Goal: Task Accomplishment & Management: Use online tool/utility

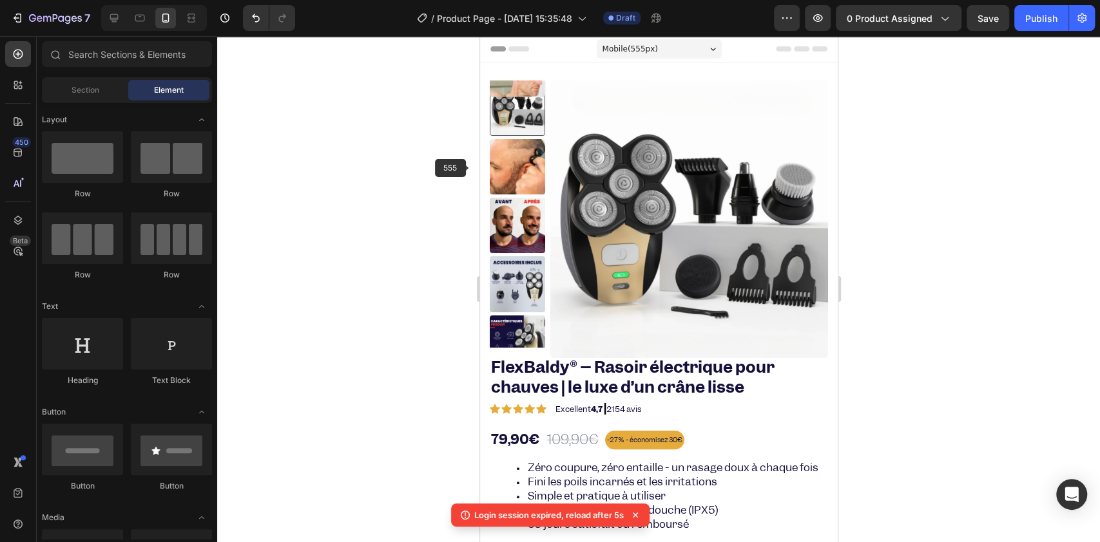
scroll to position [343, 0]
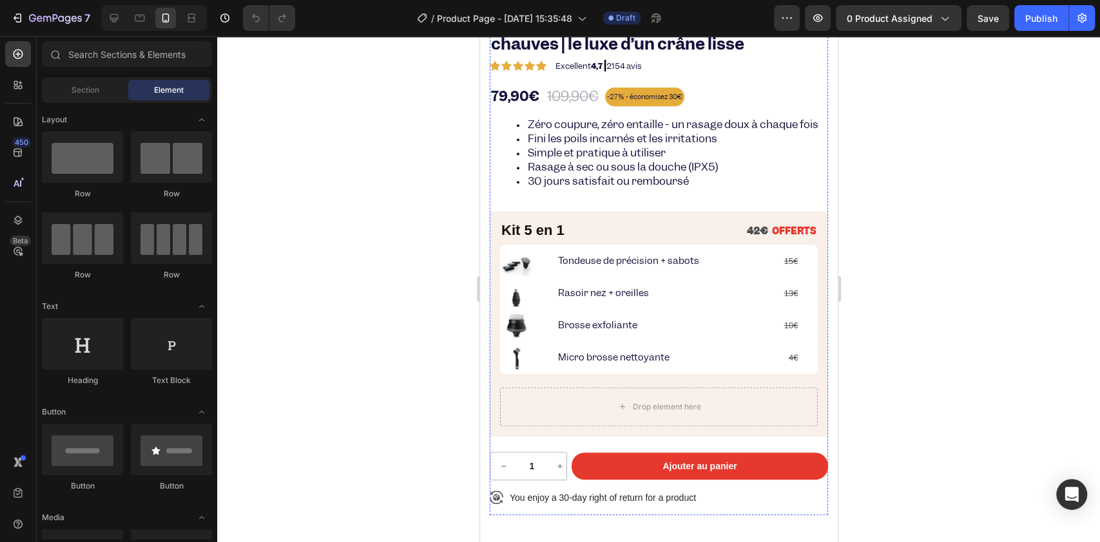
scroll to position [258, 0]
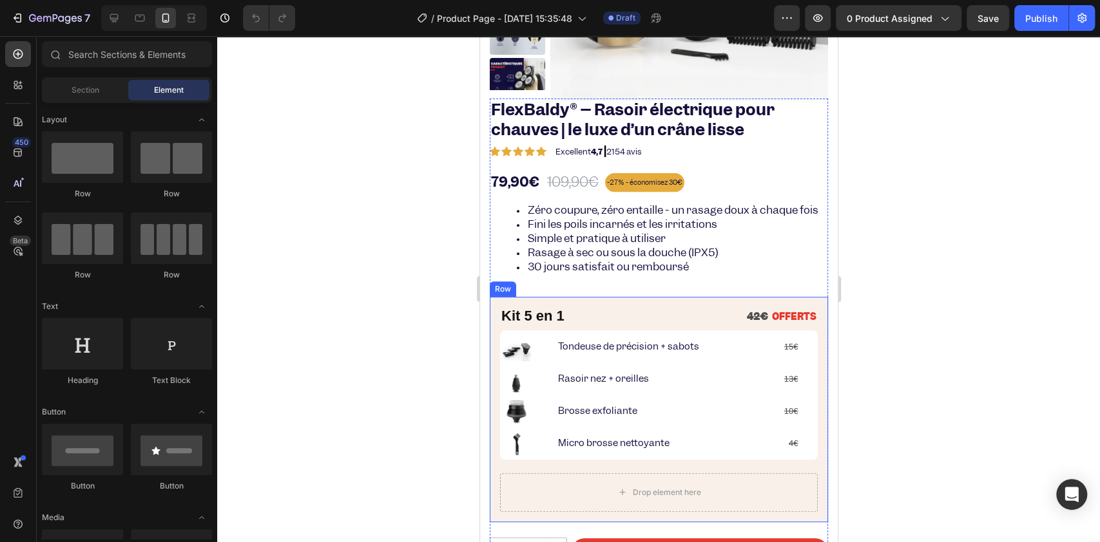
click at [493, 329] on div "Kit 5 en 1 Heading 42€ OFFERTS Text Block Row Image Tondeuse de précision + sab…" at bounding box center [658, 409] width 338 height 225
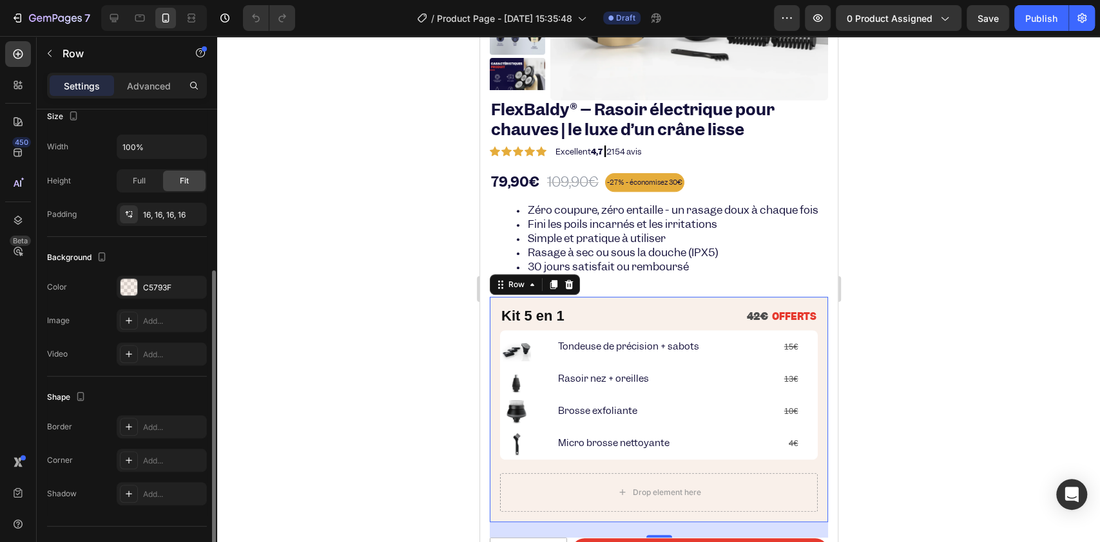
scroll to position [282, 0]
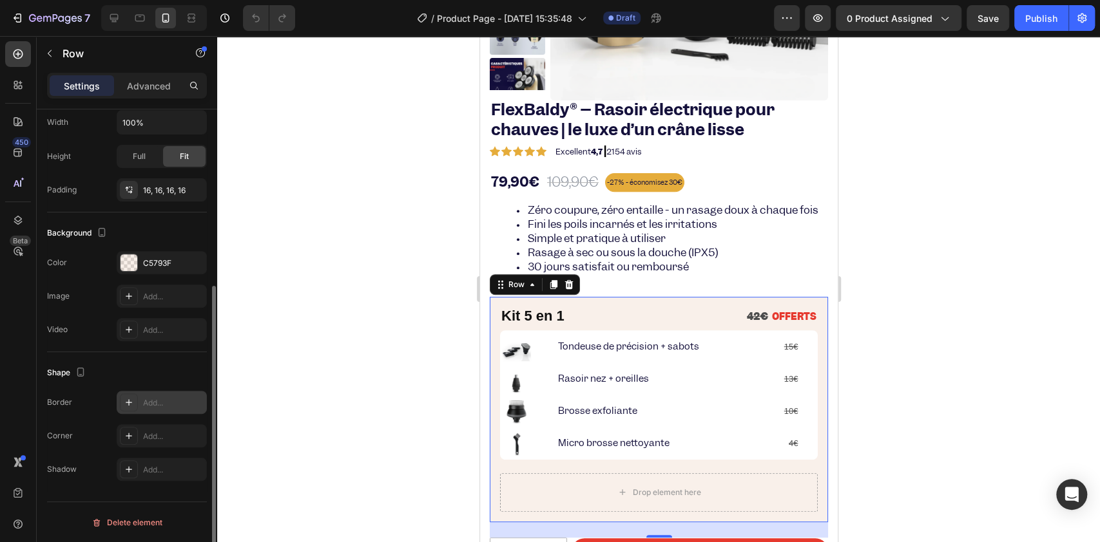
click at [124, 400] on icon at bounding box center [129, 402] width 10 height 10
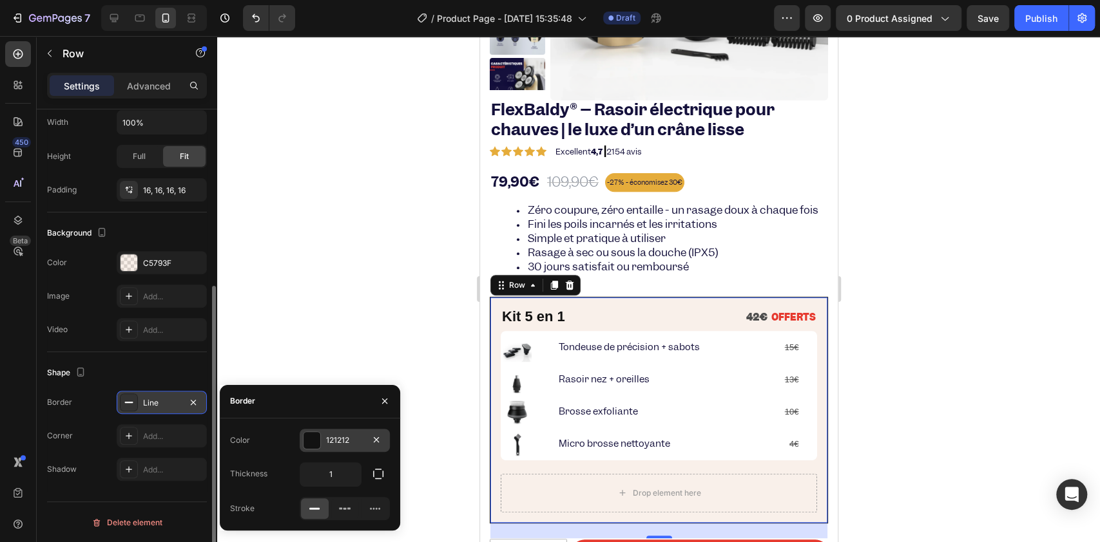
click at [330, 435] on div "121212" at bounding box center [344, 441] width 37 height 12
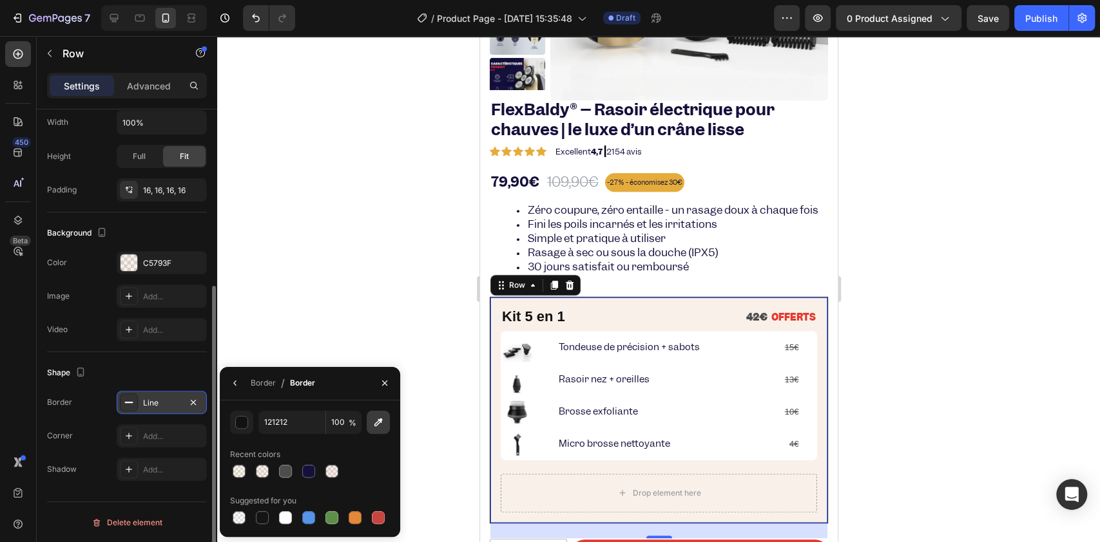
click at [383, 420] on icon "button" at bounding box center [378, 422] width 13 height 13
type input "ED7970"
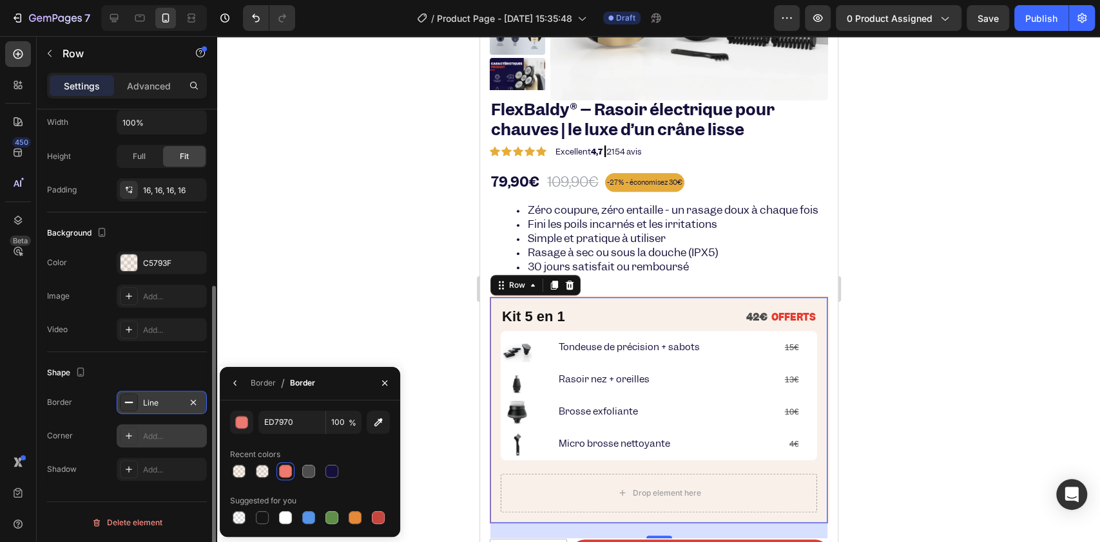
click at [133, 432] on icon at bounding box center [129, 436] width 10 height 10
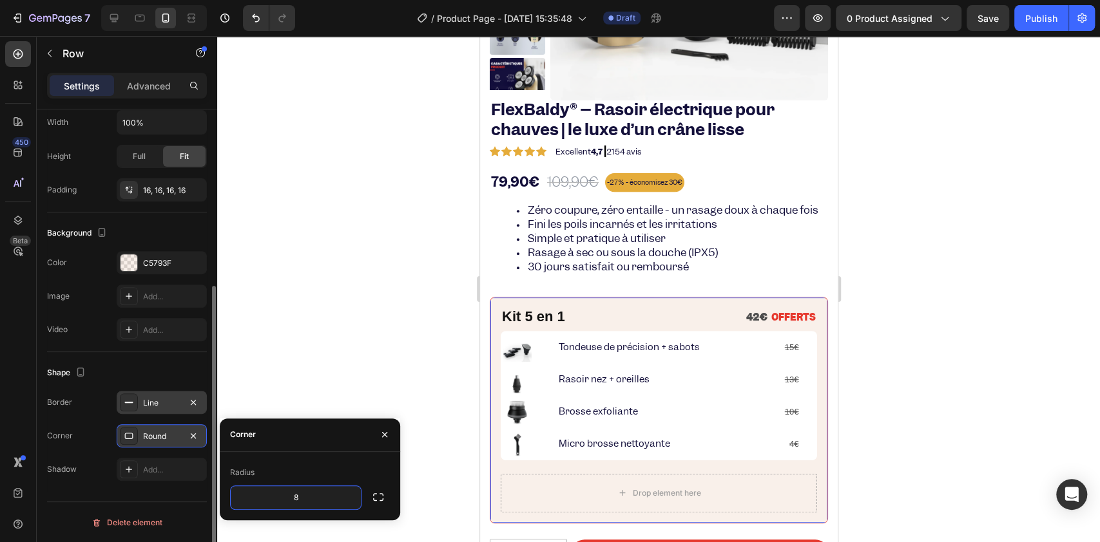
click at [341, 314] on div at bounding box center [658, 289] width 883 height 506
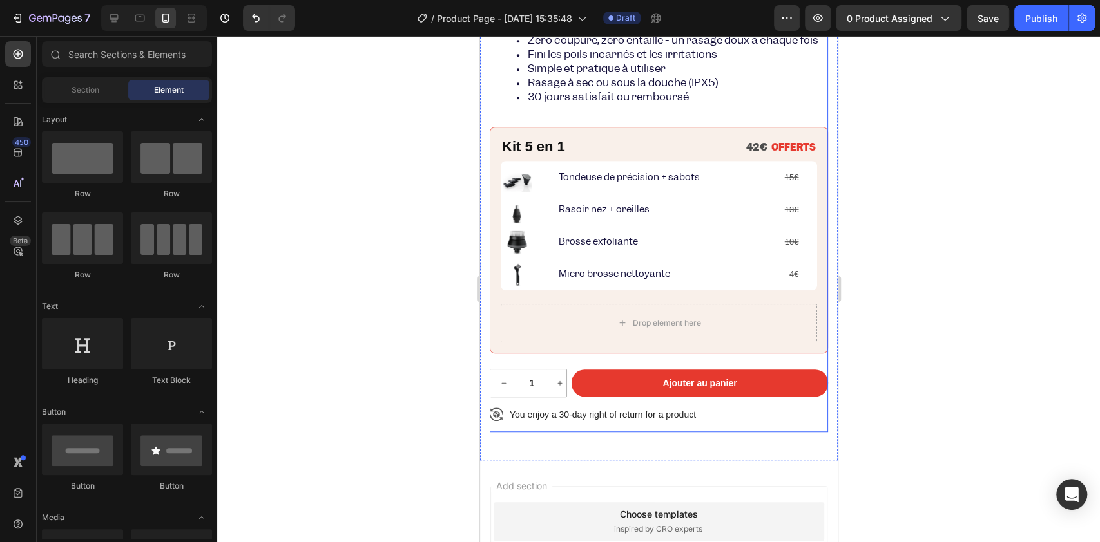
scroll to position [429, 0]
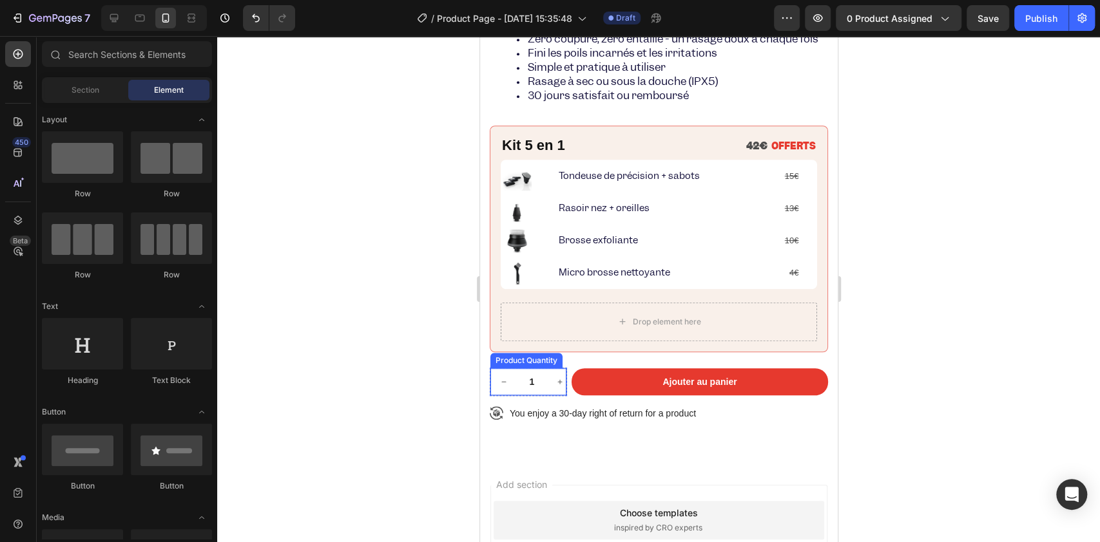
click at [523, 396] on input "1" at bounding box center [531, 382] width 29 height 27
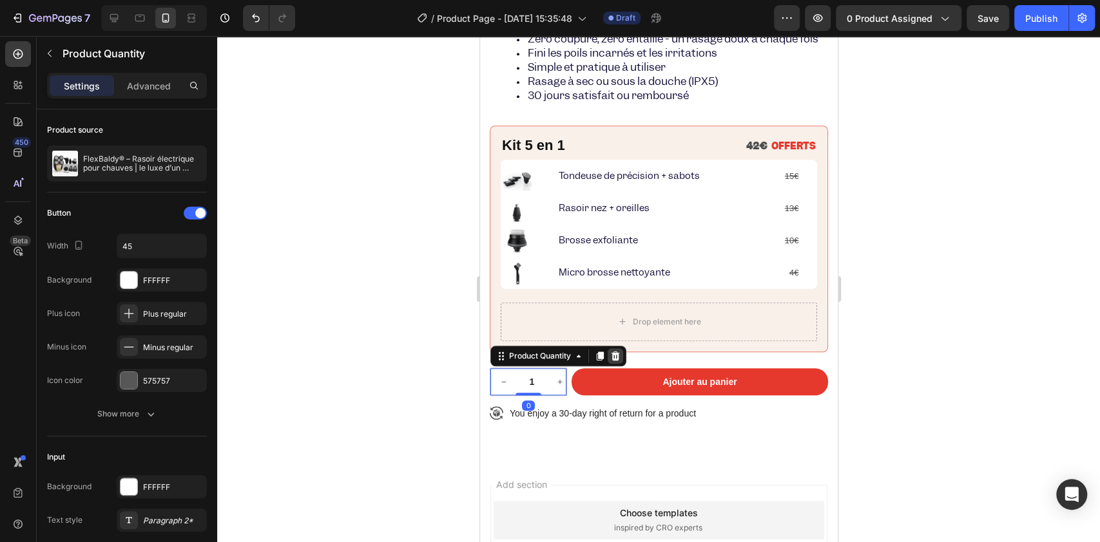
click at [621, 364] on div at bounding box center [614, 356] width 15 height 15
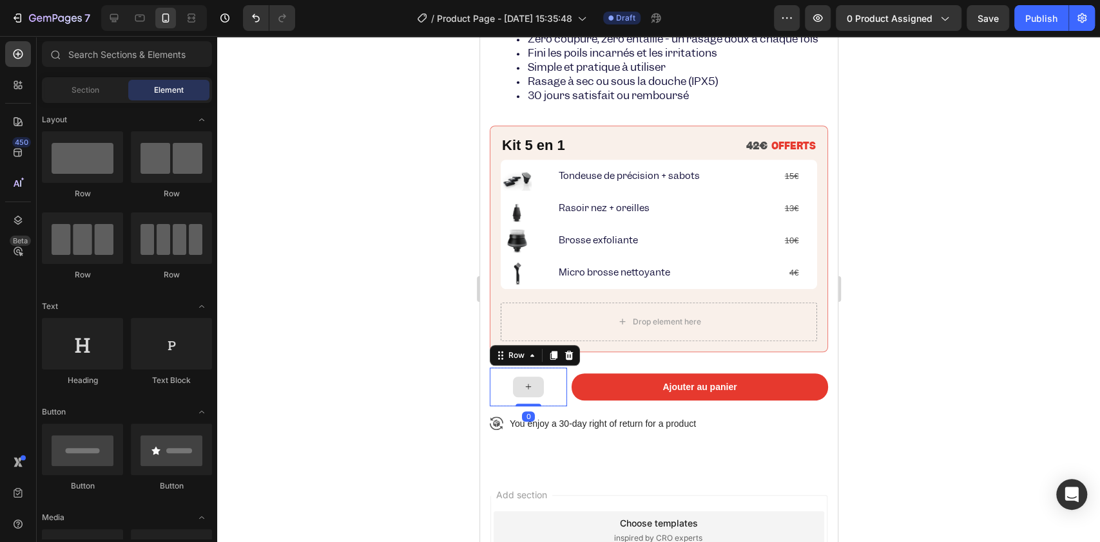
click at [550, 397] on div at bounding box center [527, 387] width 77 height 39
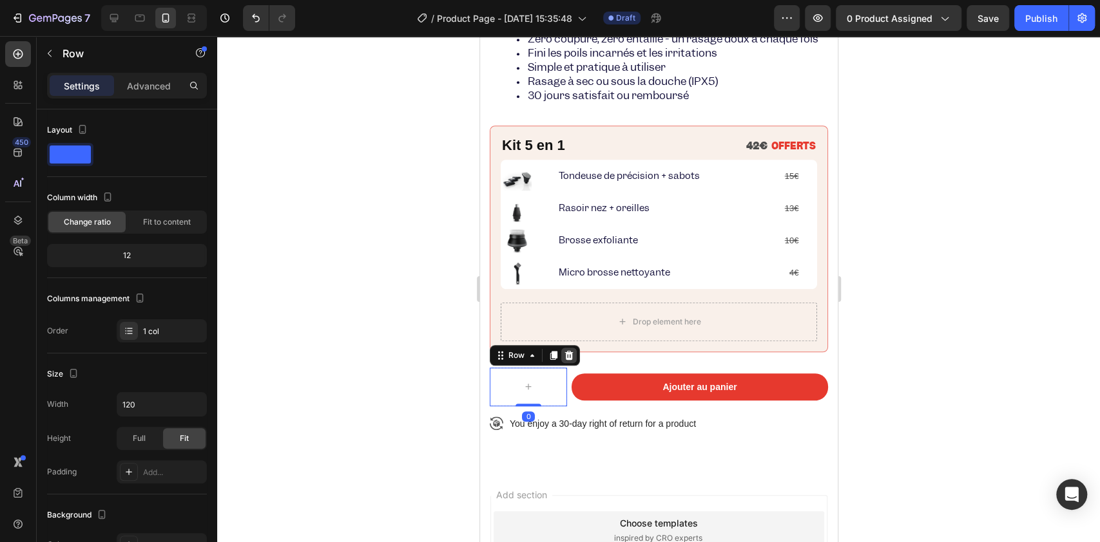
click at [568, 360] on icon at bounding box center [568, 355] width 8 height 9
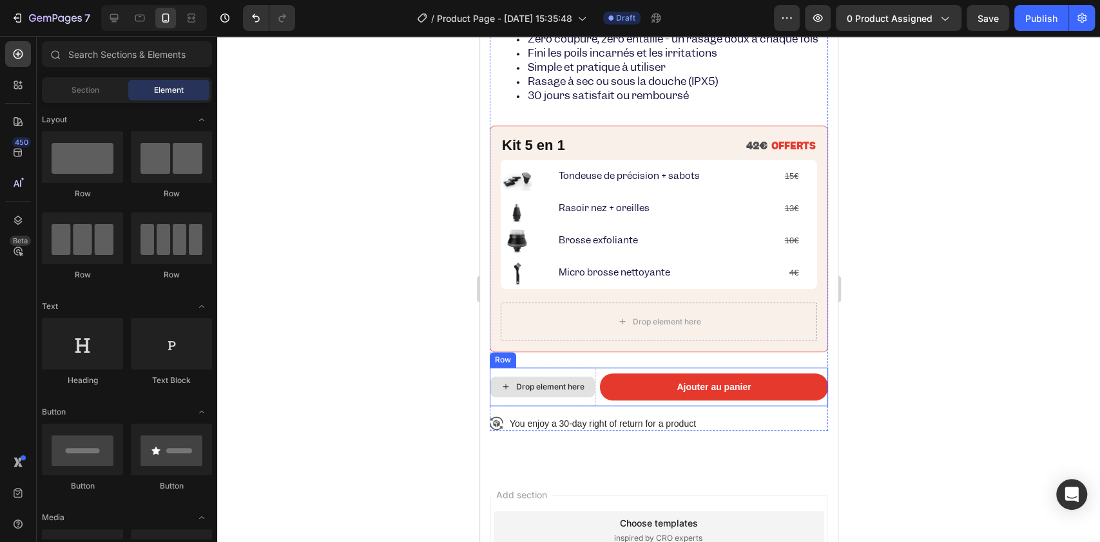
click at [563, 392] on div "Drop element here" at bounding box center [549, 387] width 68 height 10
click at [587, 397] on div "Drop element here" at bounding box center [542, 387] width 104 height 21
click at [592, 388] on div "Drop element here" at bounding box center [542, 387] width 106 height 39
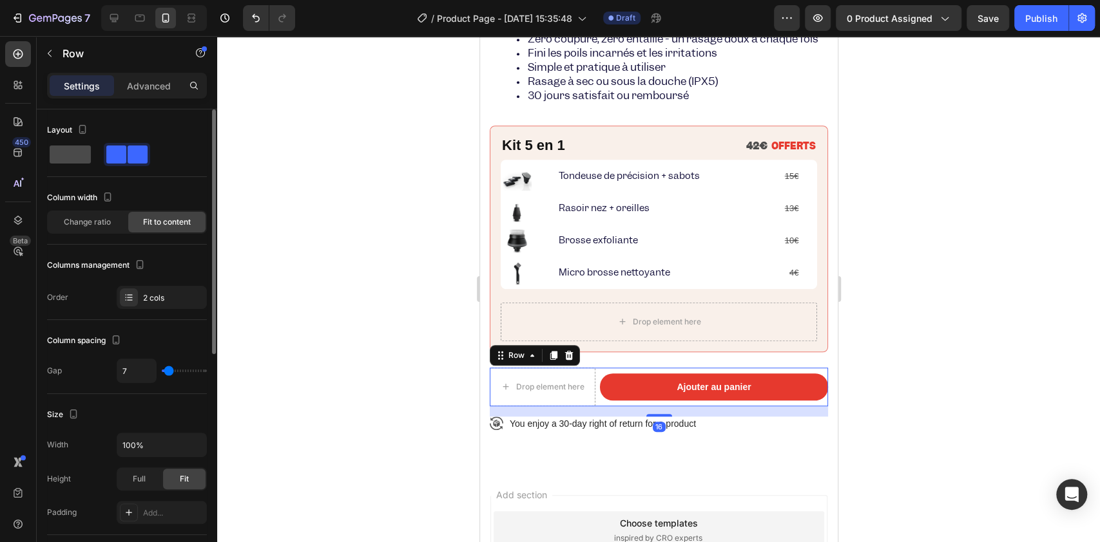
click at [73, 153] on span at bounding box center [70, 155] width 41 height 18
type input "0"
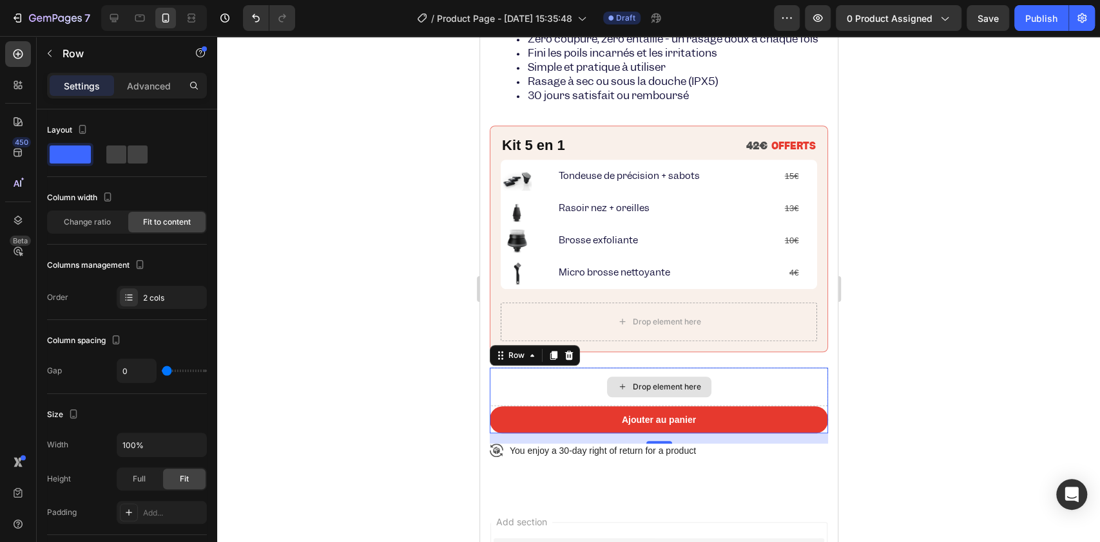
click at [577, 403] on div "Drop element here" at bounding box center [658, 387] width 338 height 39
click at [148, 81] on p "Advanced" at bounding box center [149, 86] width 44 height 14
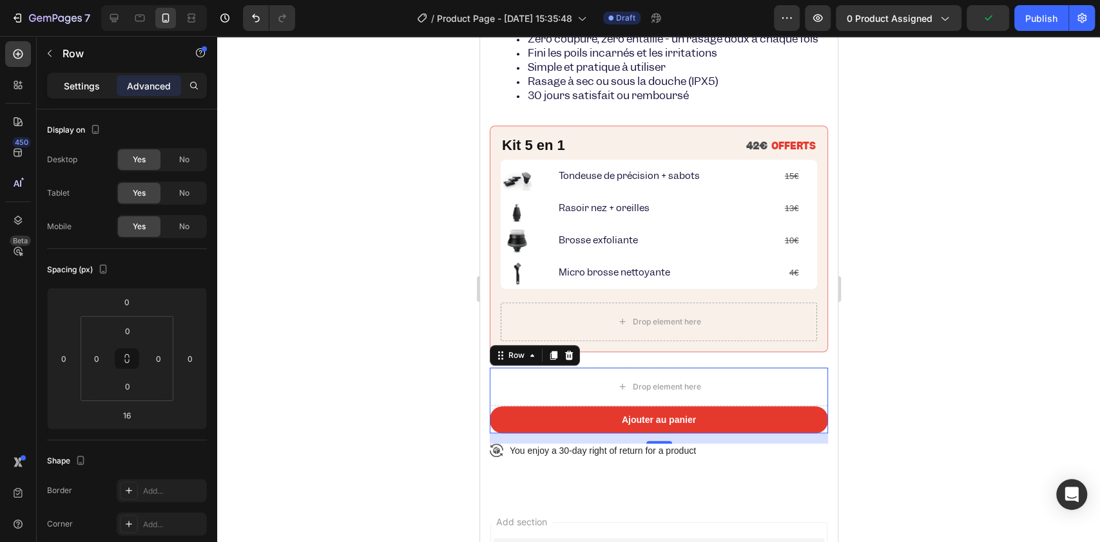
click at [86, 82] on p "Settings" at bounding box center [82, 86] width 36 height 14
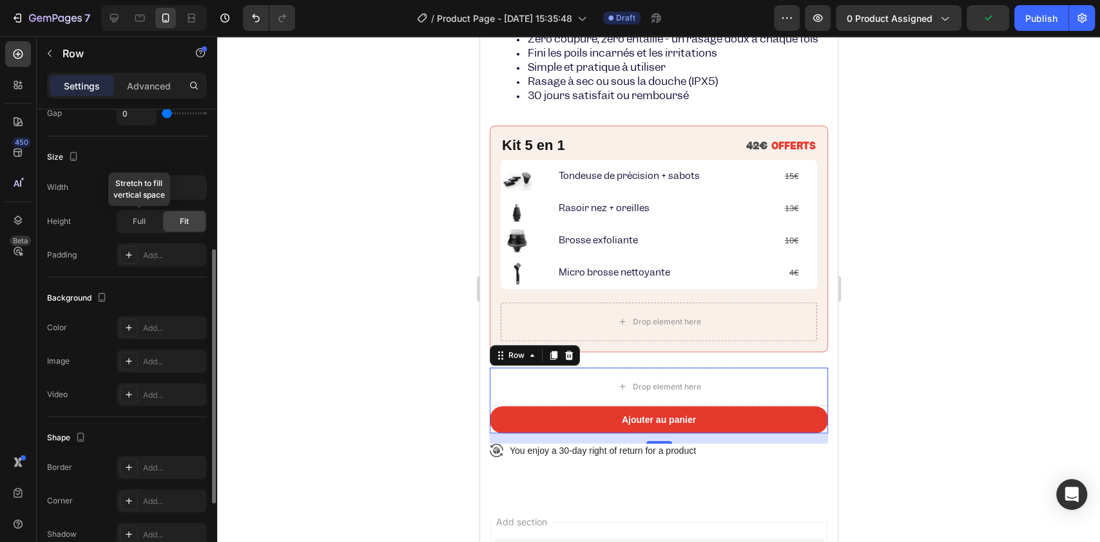
scroll to position [0, 0]
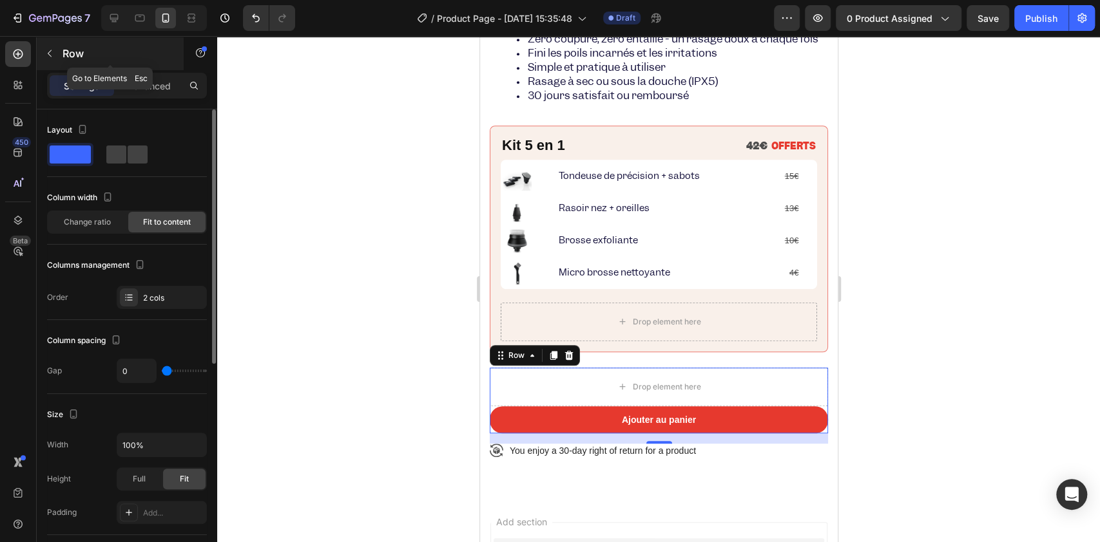
click at [57, 53] on button "button" at bounding box center [49, 53] width 21 height 21
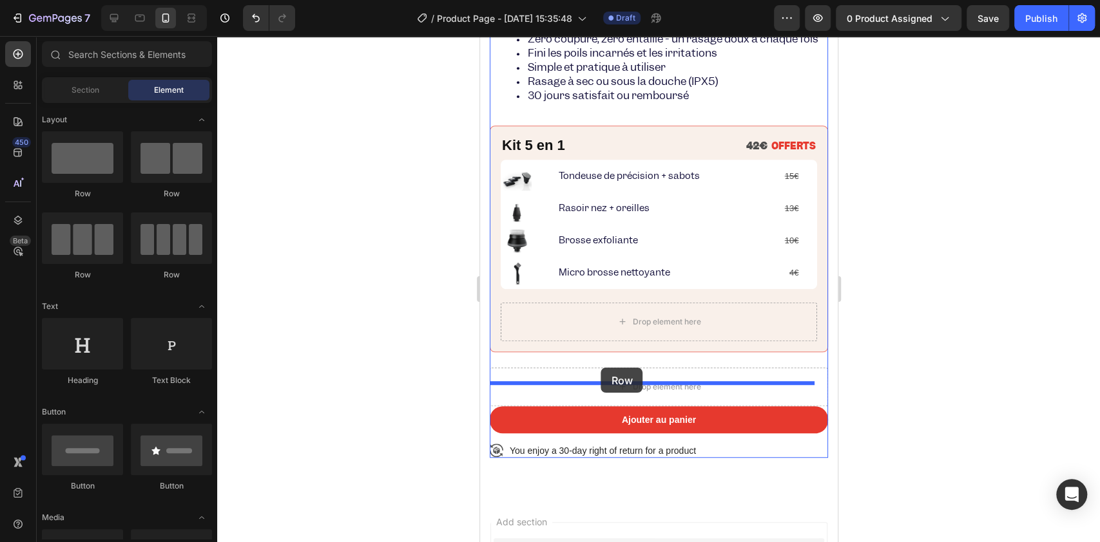
drag, startPoint x: 619, startPoint y: 239, endPoint x: 600, endPoint y: 368, distance: 130.2
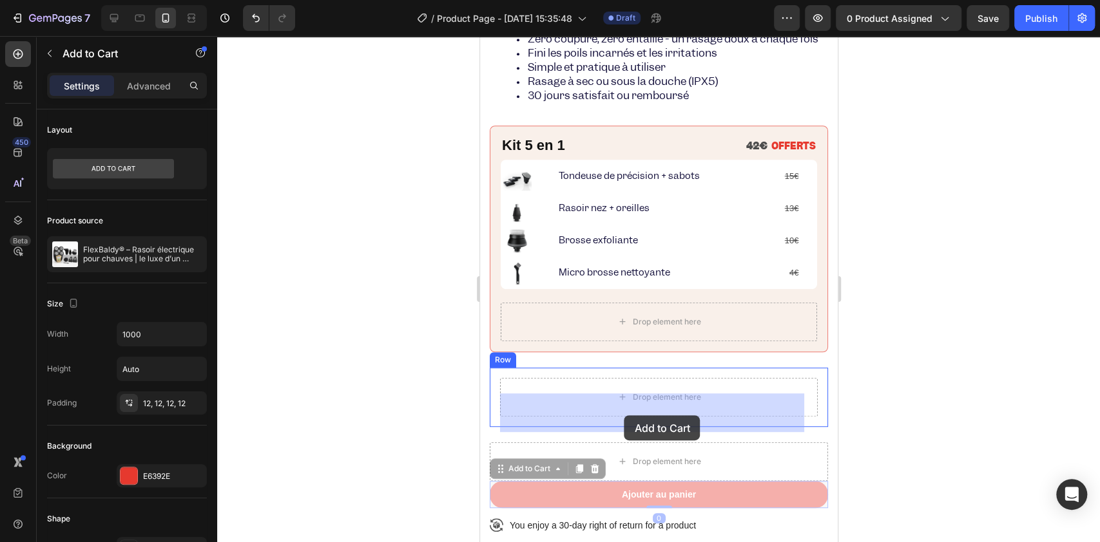
drag, startPoint x: 624, startPoint y: 515, endPoint x: 624, endPoint y: 416, distance: 99.9
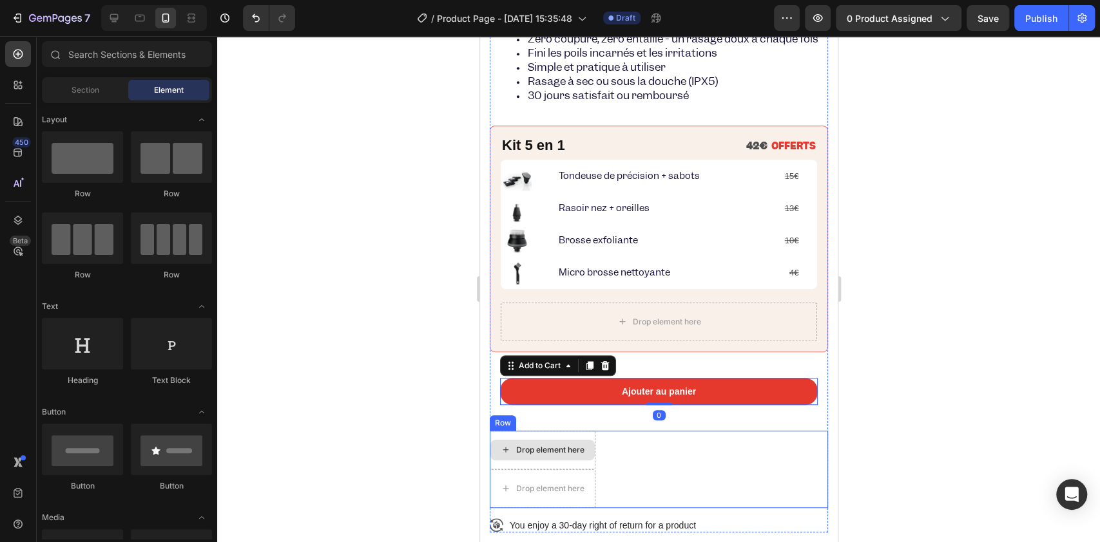
click at [492, 461] on div "Drop element here" at bounding box center [542, 450] width 104 height 21
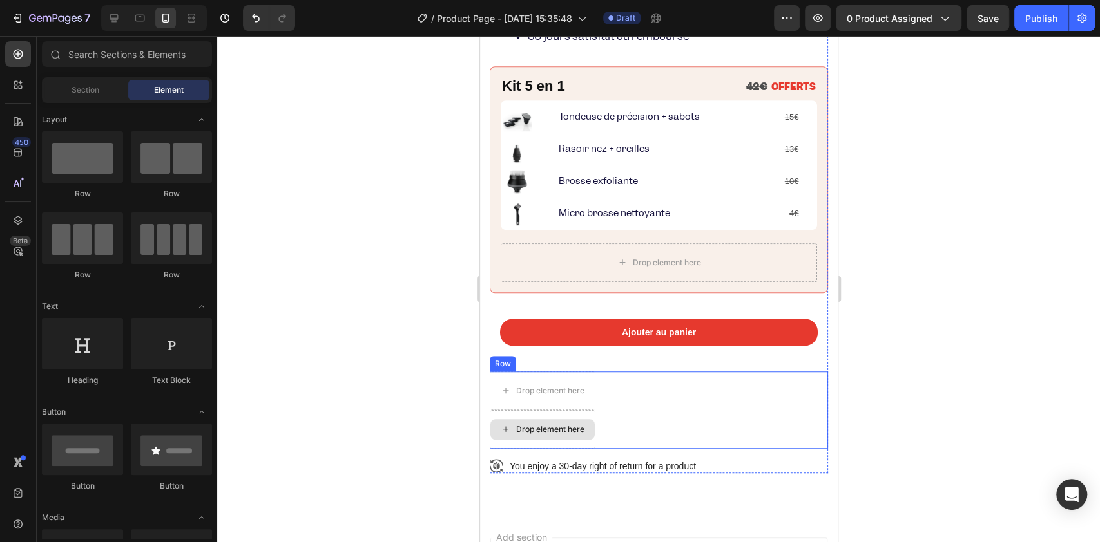
scroll to position [515, 0]
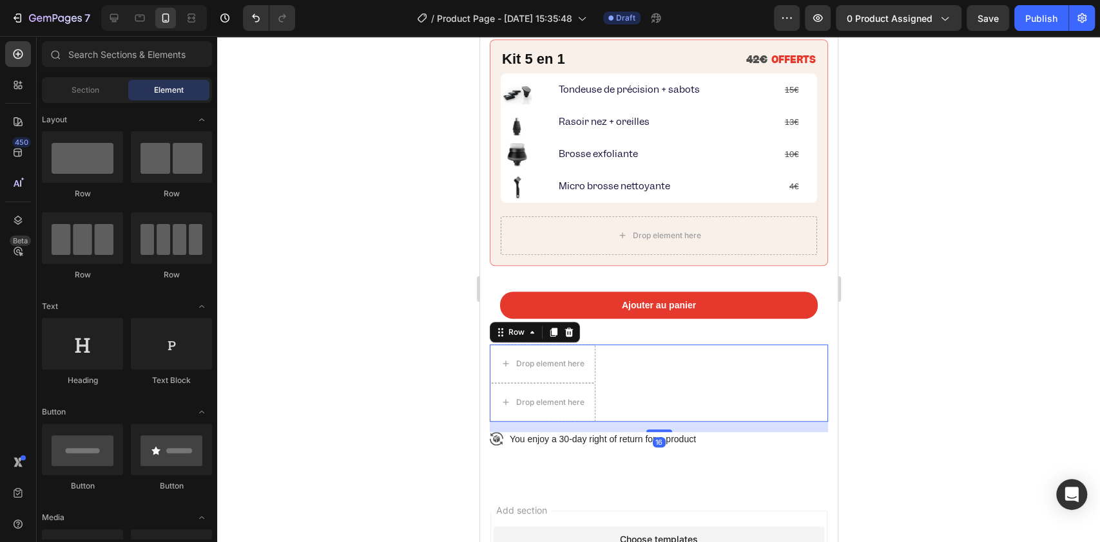
click at [665, 391] on div "Drop element here Drop element here Row 16" at bounding box center [658, 383] width 338 height 77
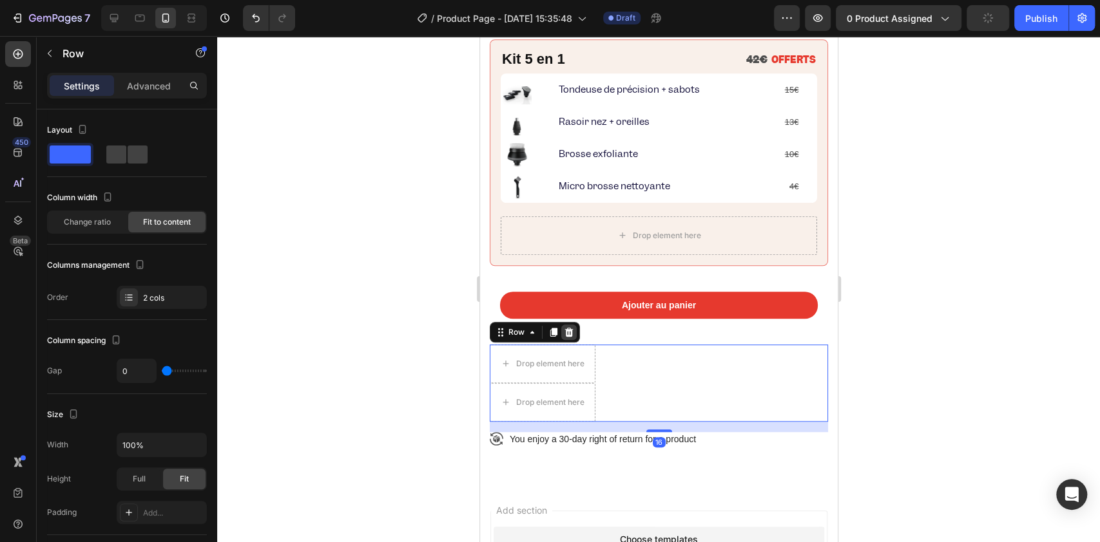
click at [570, 337] on icon at bounding box center [568, 332] width 8 height 9
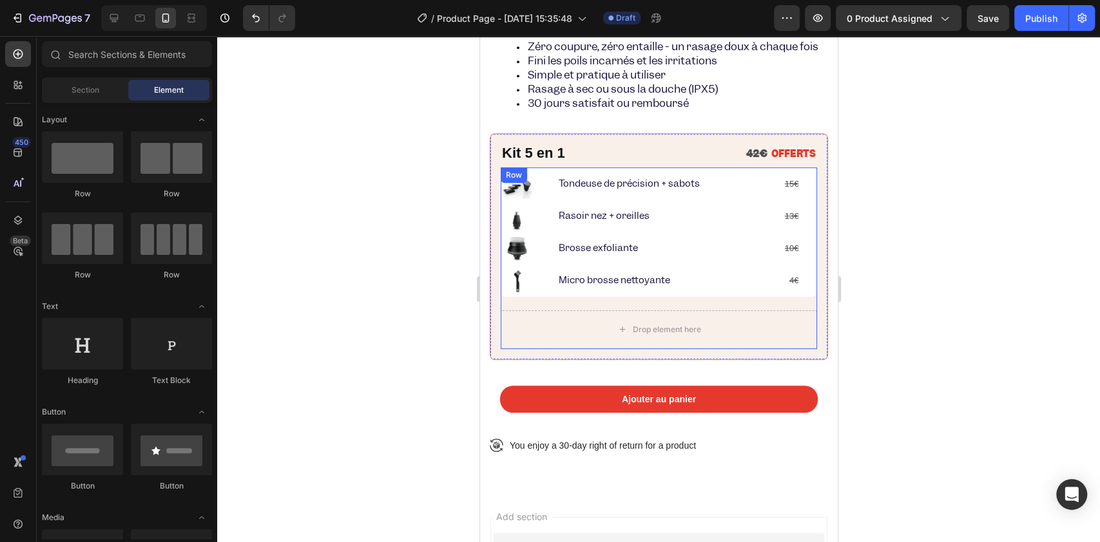
scroll to position [343, 0]
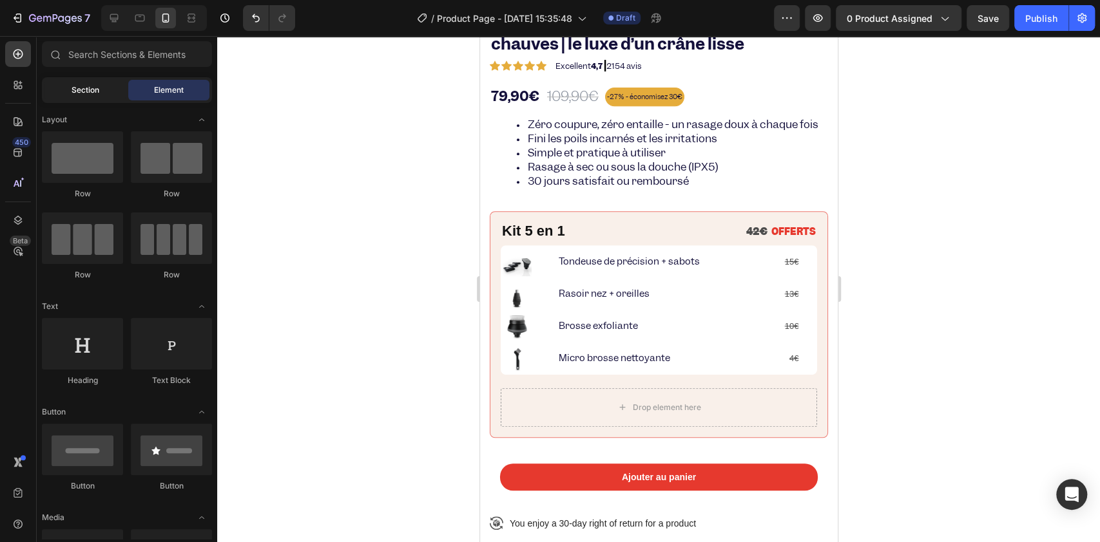
click at [84, 95] on span "Section" at bounding box center [86, 90] width 28 height 12
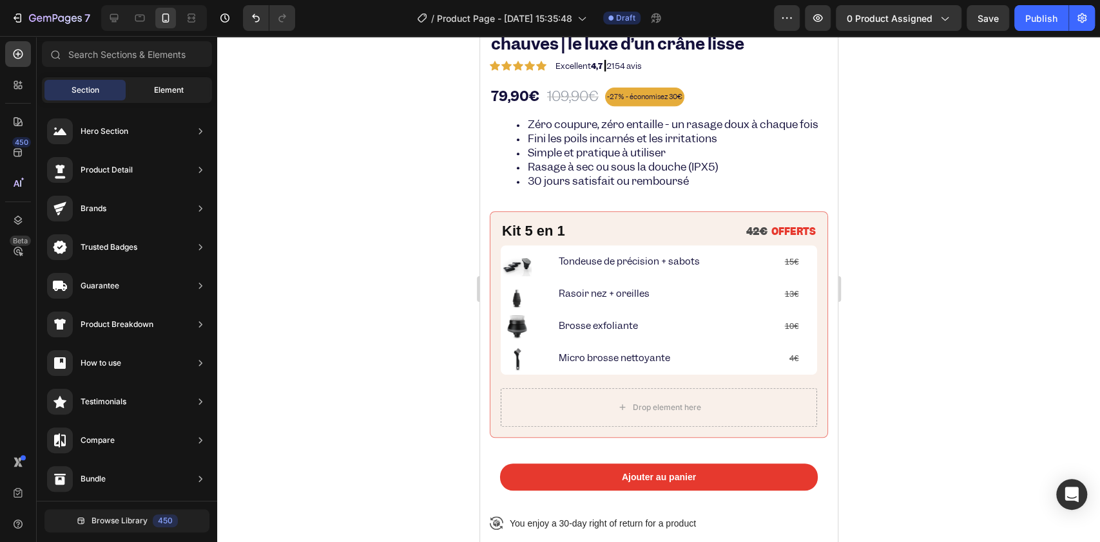
click at [137, 93] on div "Element" at bounding box center [168, 90] width 81 height 21
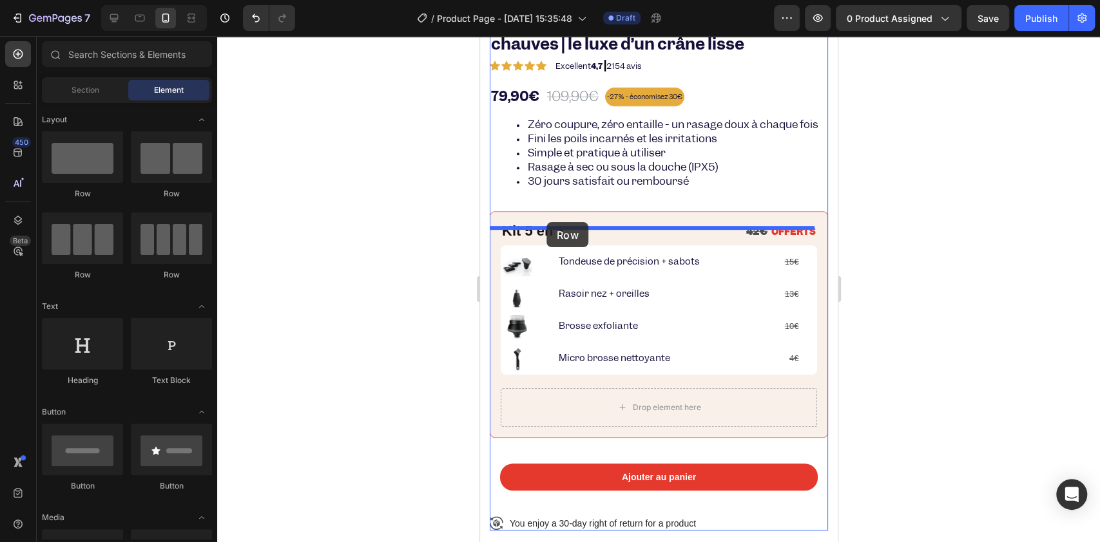
drag, startPoint x: 562, startPoint y: 200, endPoint x: 548, endPoint y: 222, distance: 26.6
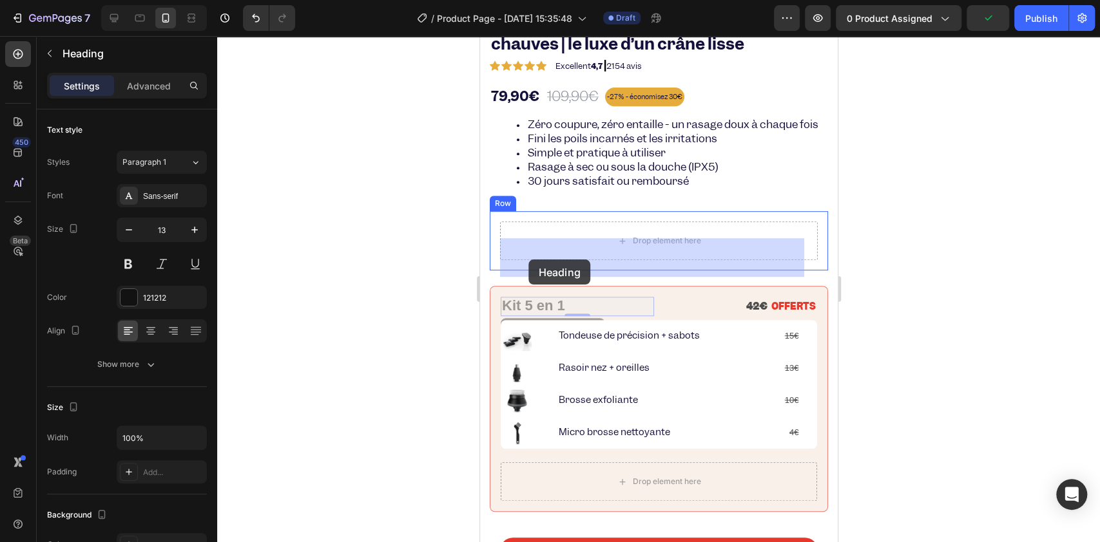
drag, startPoint x: 519, startPoint y: 324, endPoint x: 529, endPoint y: 258, distance: 66.5
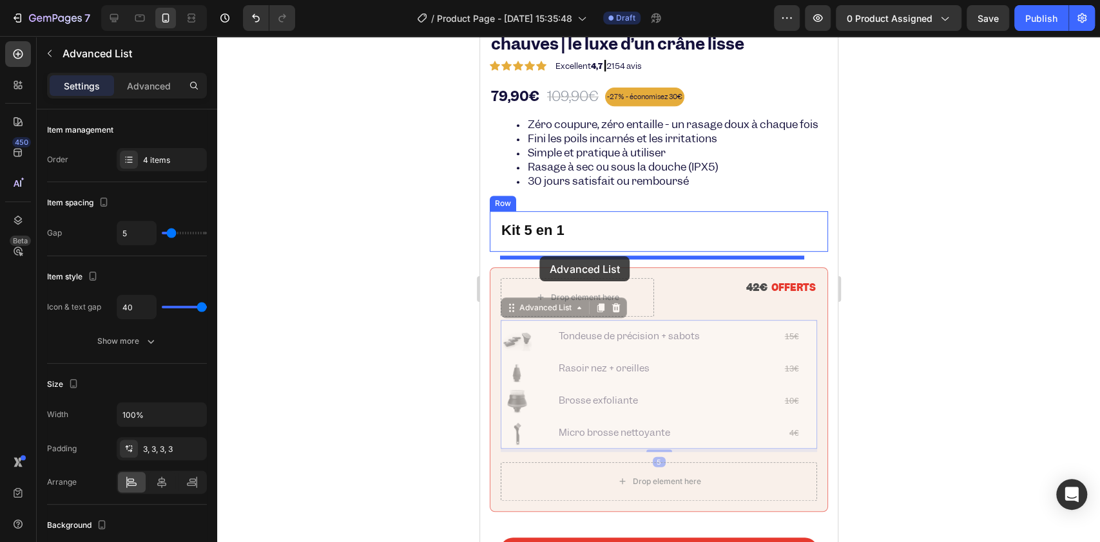
drag, startPoint x: 540, startPoint y: 461, endPoint x: 539, endPoint y: 256, distance: 204.9
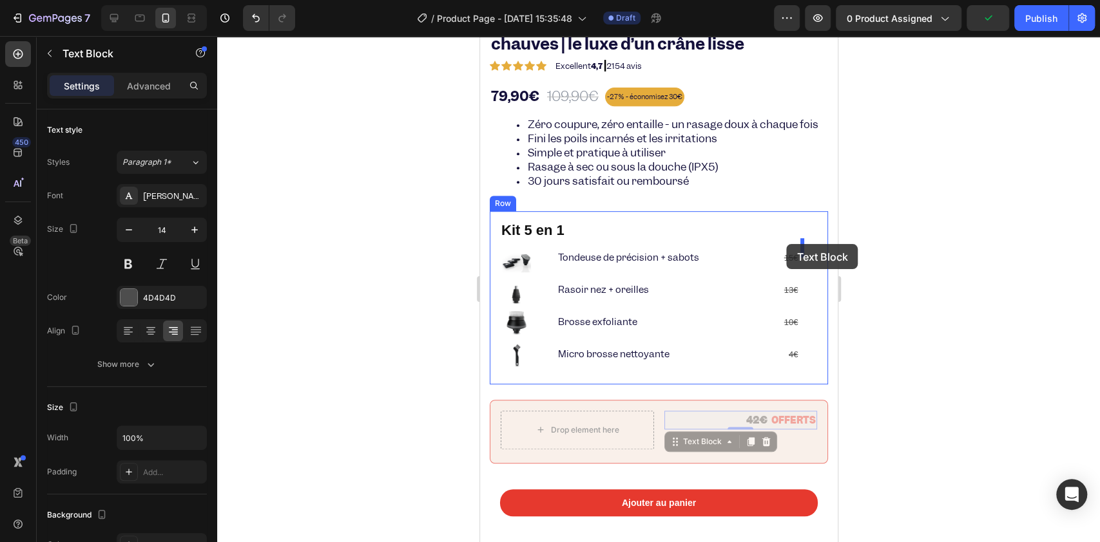
drag, startPoint x: 751, startPoint y: 434, endPoint x: 786, endPoint y: 244, distance: 193.3
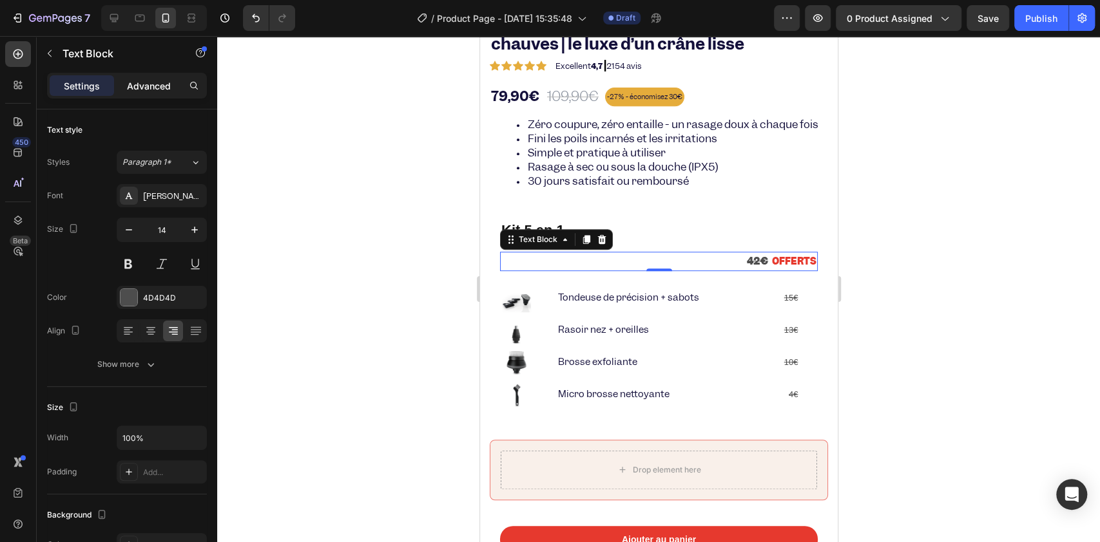
click at [147, 86] on p "Advanced" at bounding box center [149, 86] width 44 height 14
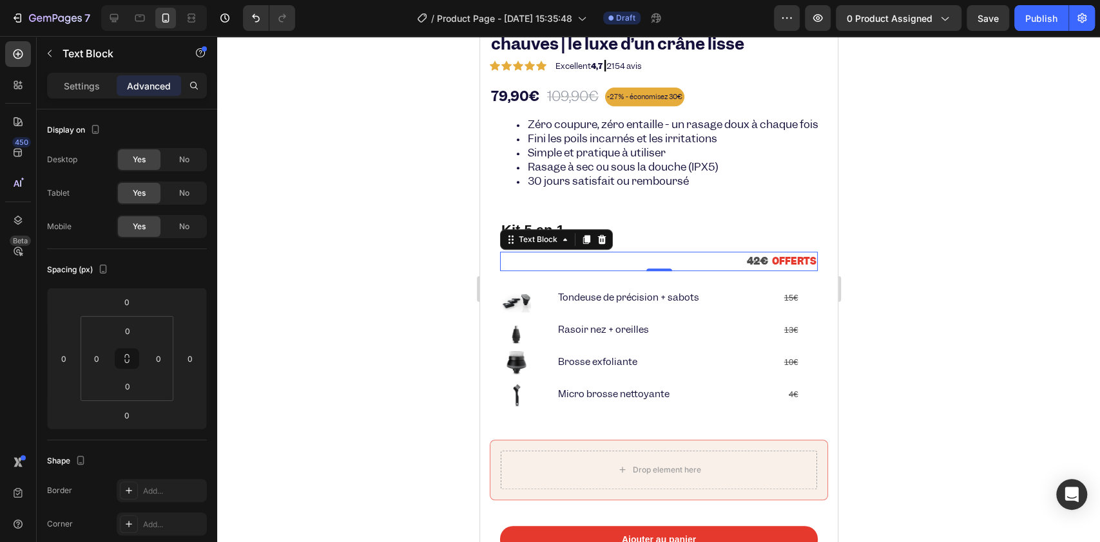
click at [86, 98] on div "Settings Advanced" at bounding box center [127, 86] width 160 height 26
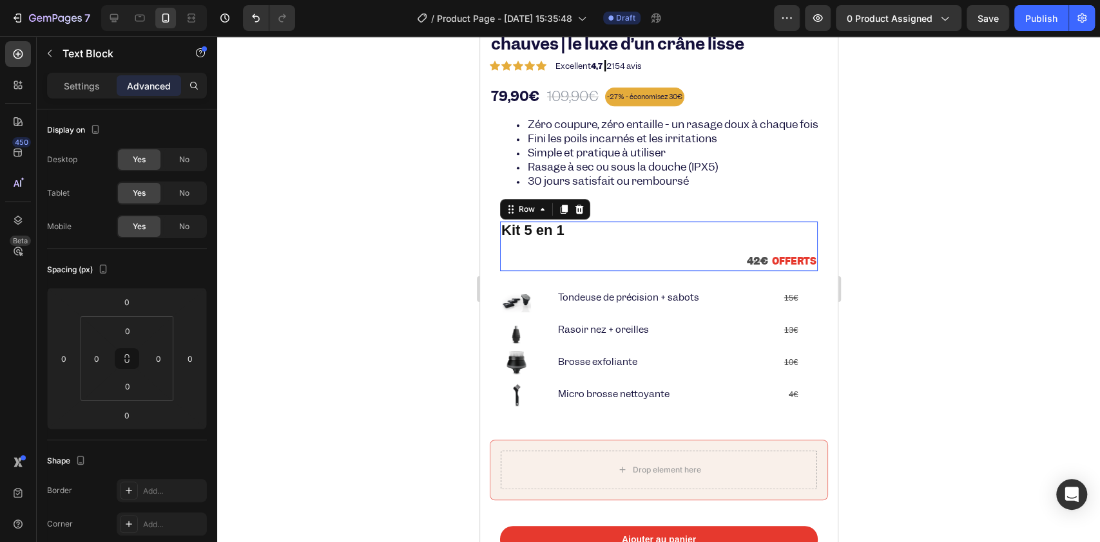
click at [801, 261] on div "Kit 5 en 1 Heading 42€ OFFERTS Text Block Row 0" at bounding box center [658, 247] width 318 height 50
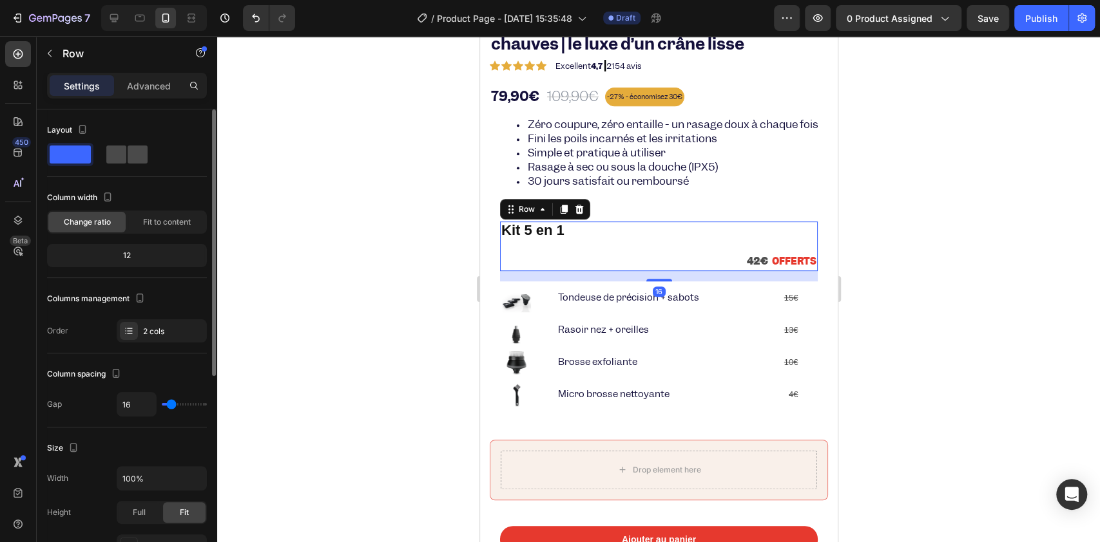
click at [128, 157] on span at bounding box center [138, 155] width 20 height 18
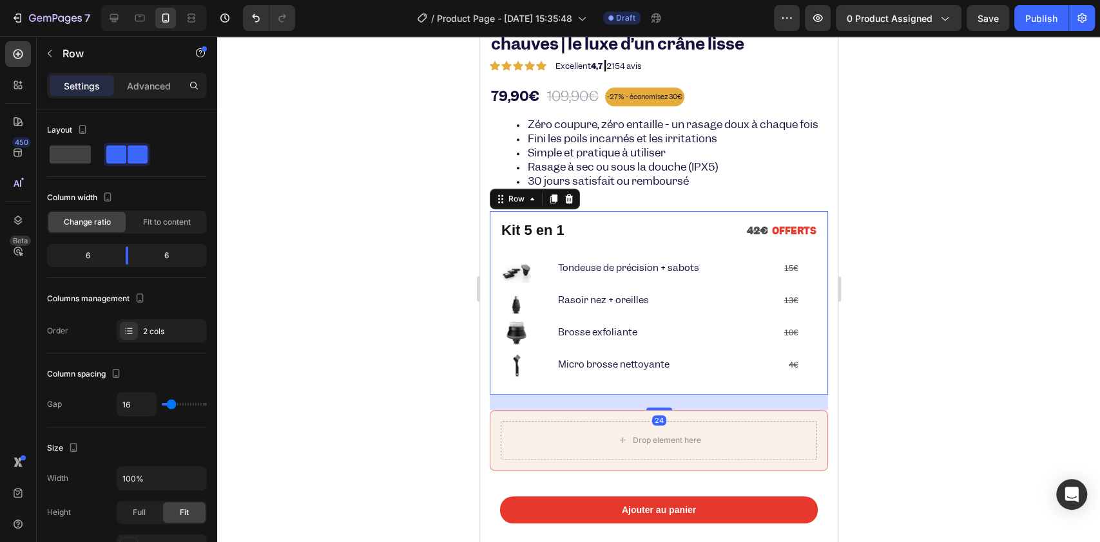
click at [539, 394] on div "Kit 5 en 1 Heading 42€ OFFERTS Text Block Row Image Tondeuse de précision + sab…" at bounding box center [658, 302] width 338 height 183
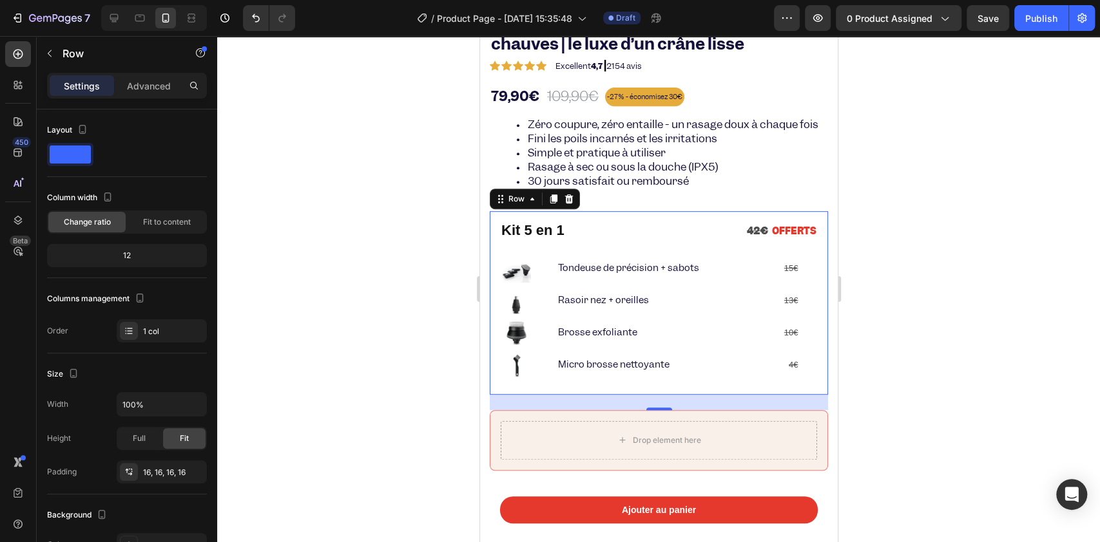
click at [493, 250] on div "Kit 5 en 1 Heading 42€ OFFERTS Text Block Row Image Tondeuse de précision + sab…" at bounding box center [658, 302] width 338 height 183
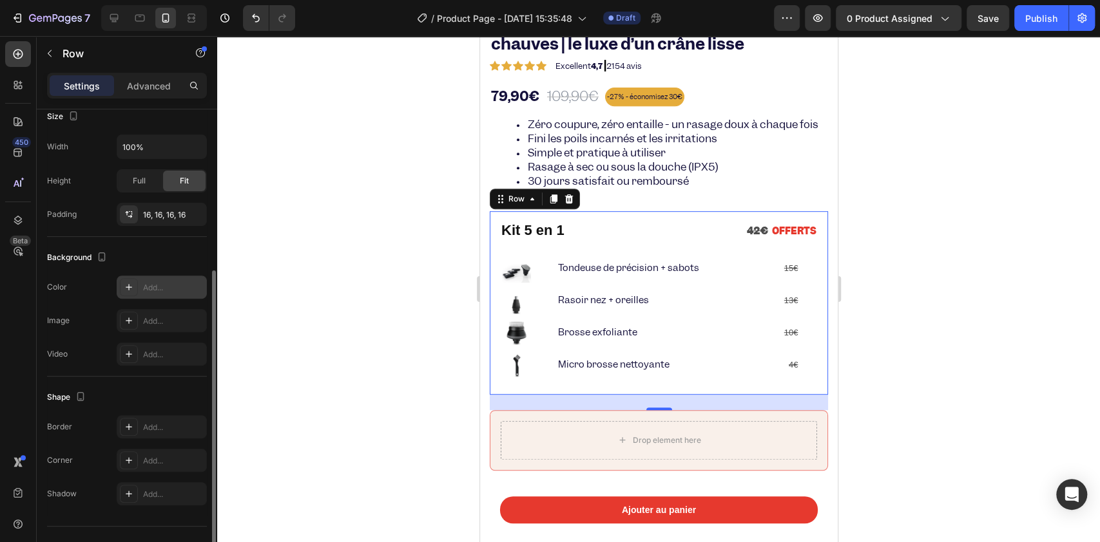
click at [148, 287] on div "Add..." at bounding box center [173, 288] width 61 height 12
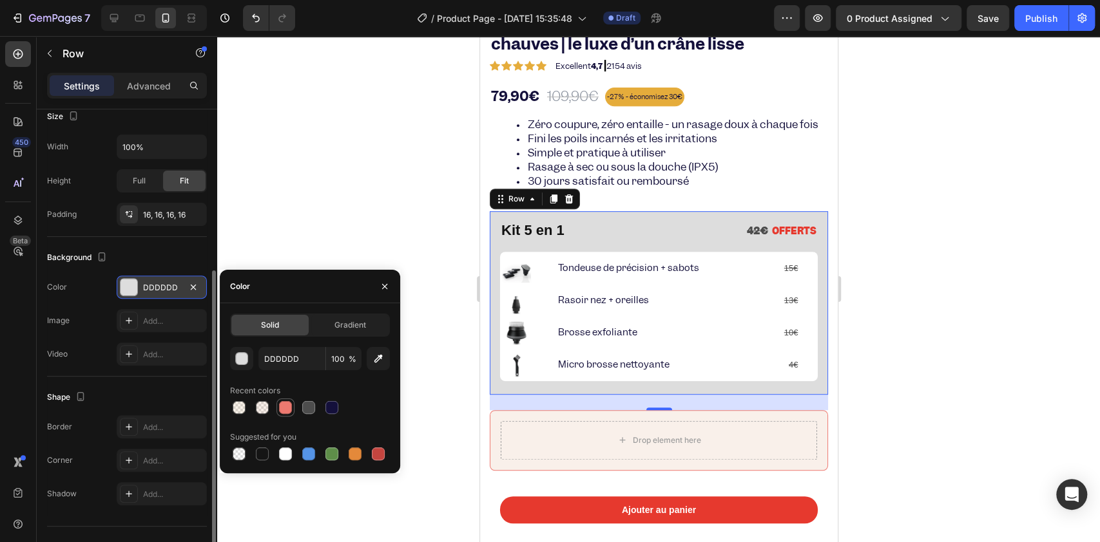
click at [289, 406] on div at bounding box center [285, 407] width 13 height 13
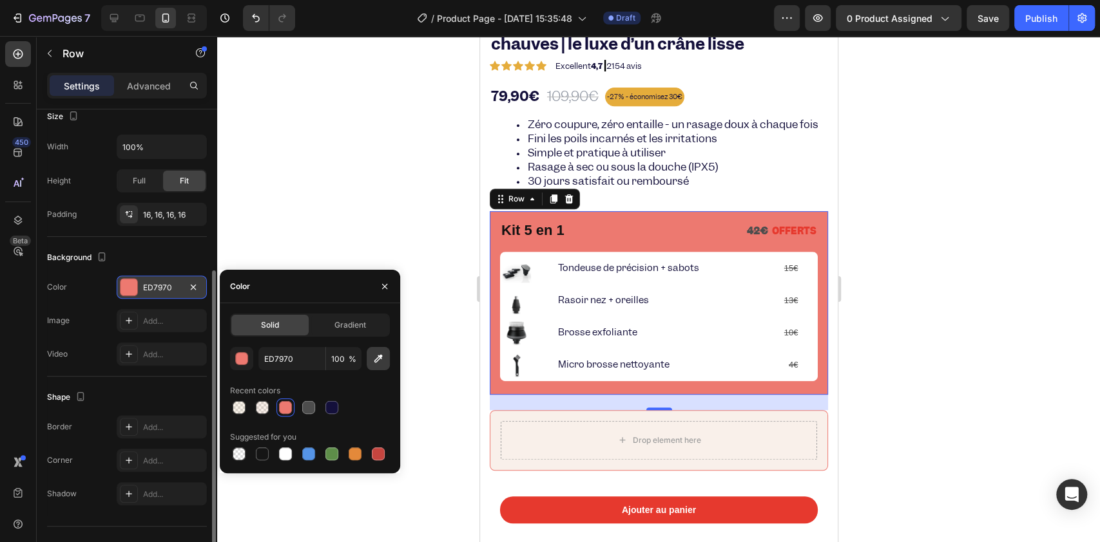
click at [372, 363] on icon "button" at bounding box center [378, 358] width 13 height 13
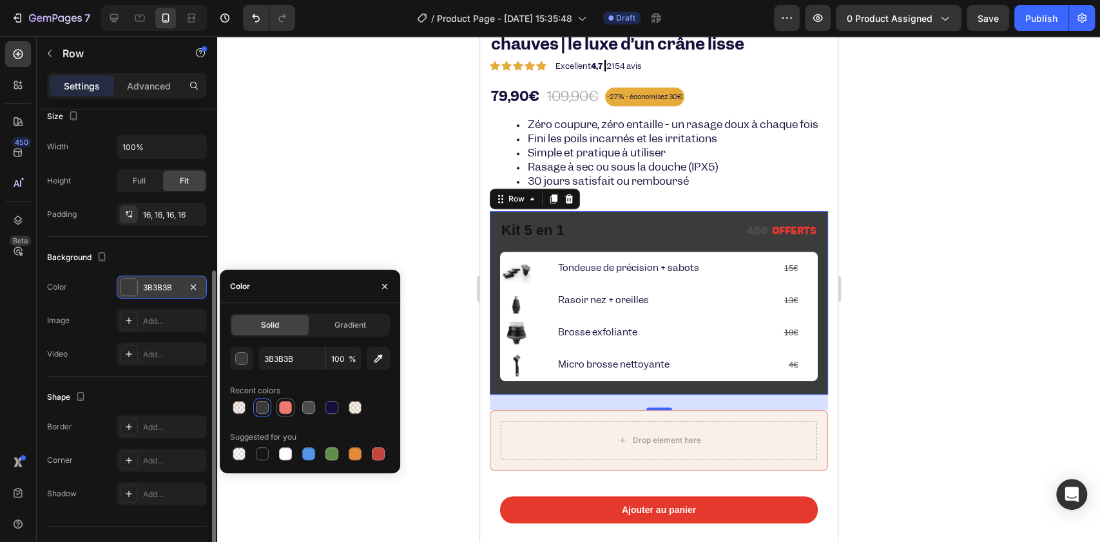
click at [291, 401] on div at bounding box center [285, 407] width 15 height 15
type input "ED7970"
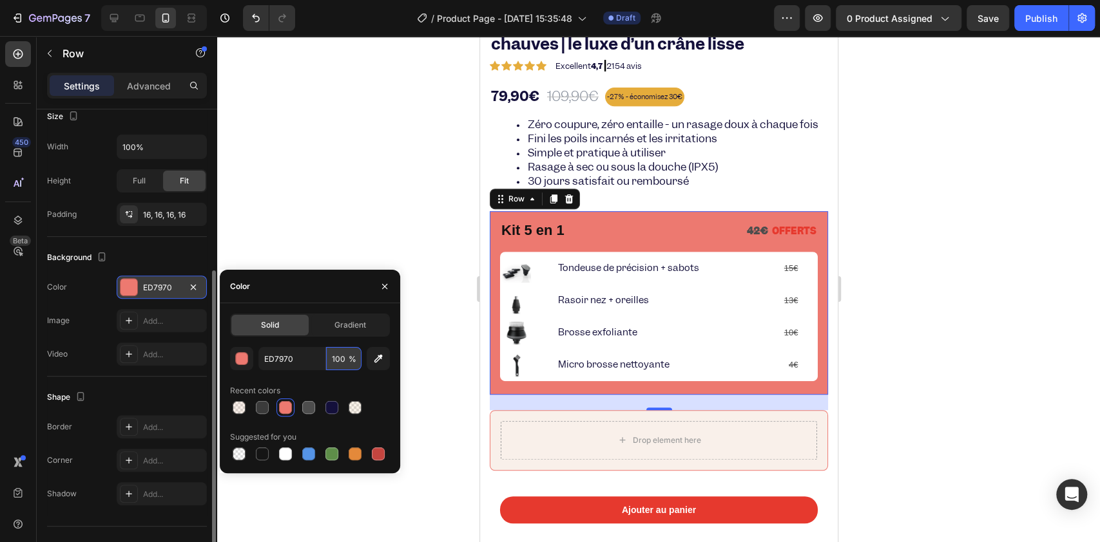
click at [346, 361] on input "100" at bounding box center [343, 358] width 35 height 23
click at [339, 356] on input "100" at bounding box center [343, 358] width 35 height 23
drag, startPoint x: 350, startPoint y: 359, endPoint x: 323, endPoint y: 358, distance: 27.7
click at [323, 358] on div "ED7970 100 %" at bounding box center [309, 358] width 103 height 23
click at [345, 358] on input "100" at bounding box center [343, 358] width 35 height 23
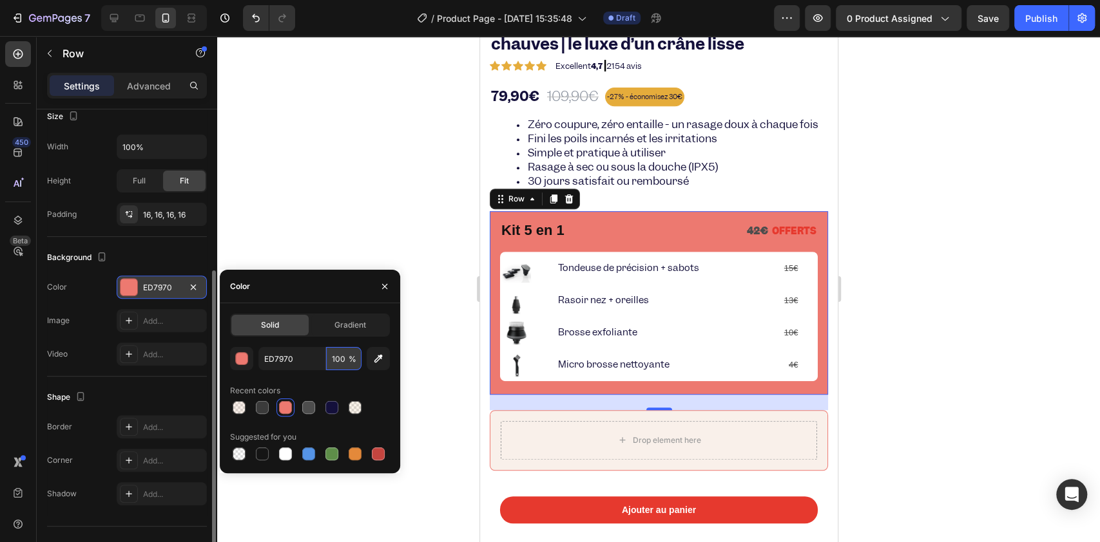
click at [341, 363] on input "100" at bounding box center [343, 358] width 35 height 23
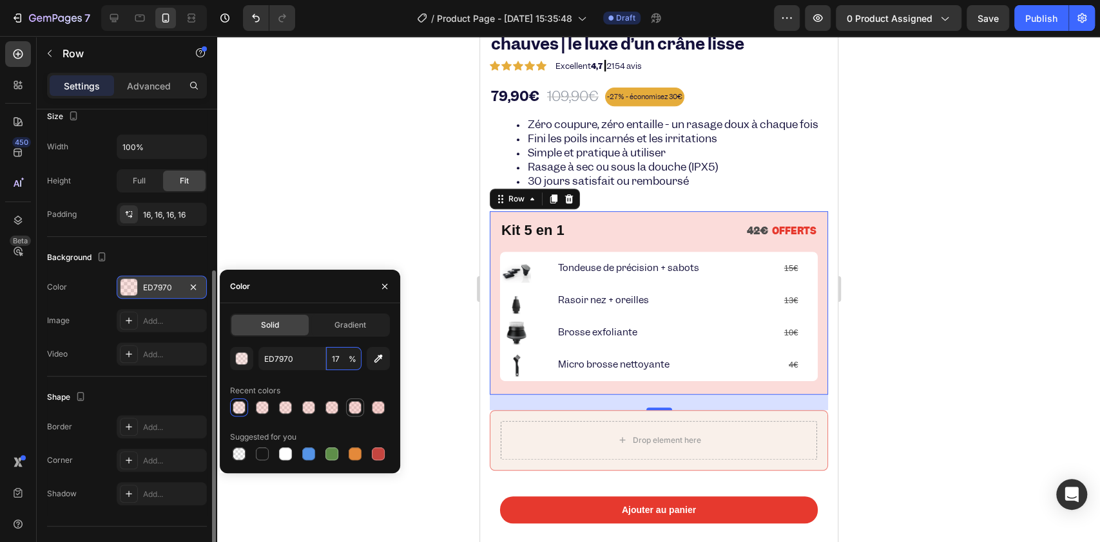
type input "16"
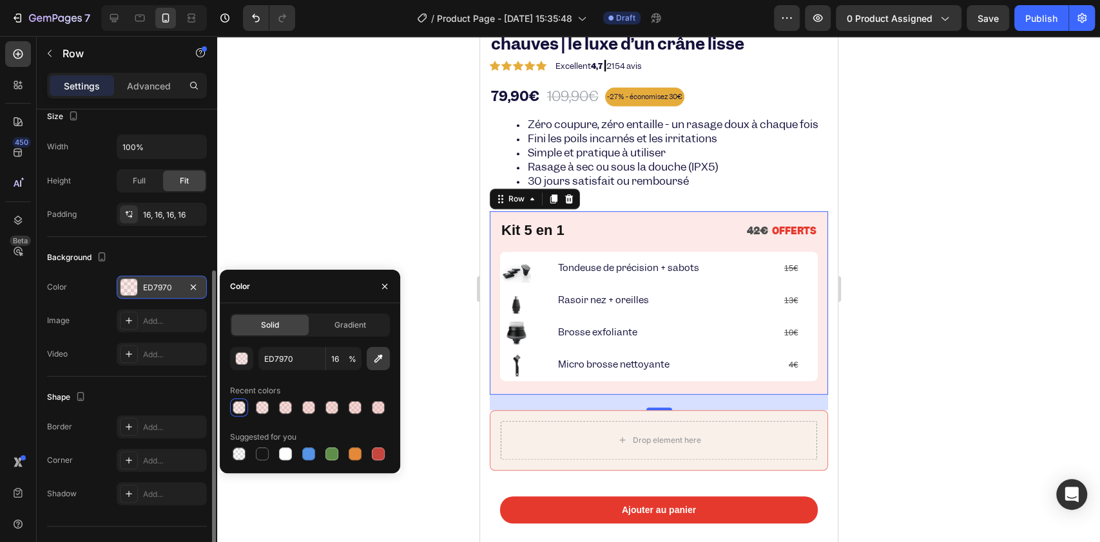
click at [374, 358] on icon "button" at bounding box center [378, 358] width 13 height 13
type input "F9F0EA"
type input "100"
click at [242, 362] on div "button" at bounding box center [242, 359] width 13 height 13
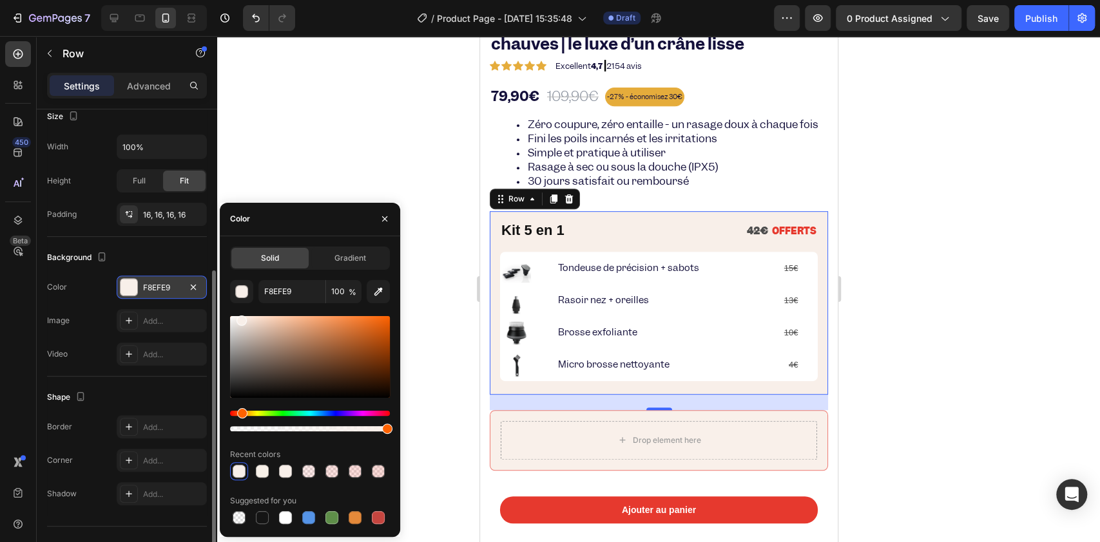
click at [240, 410] on div "Hue" at bounding box center [242, 413] width 10 height 10
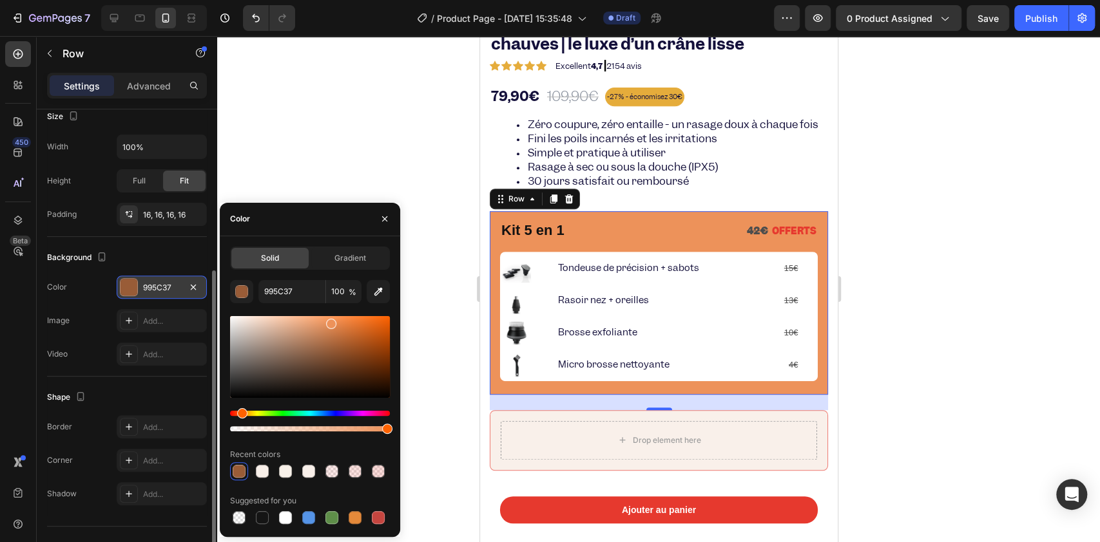
type input "ED925A"
drag, startPoint x: 334, startPoint y: 349, endPoint x: 330, endPoint y: 321, distance: 27.3
click at [330, 321] on div at bounding box center [310, 357] width 160 height 82
drag, startPoint x: 325, startPoint y: 425, endPoint x: 242, endPoint y: 434, distance: 83.5
click at [242, 434] on div at bounding box center [310, 374] width 160 height 120
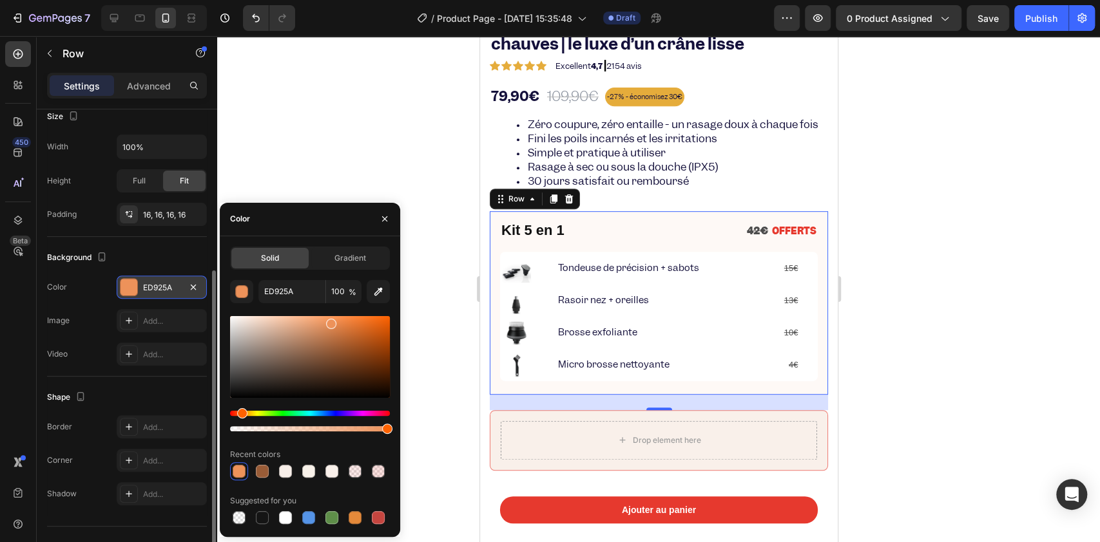
click at [238, 426] on div at bounding box center [310, 428] width 160 height 5
click at [238, 426] on div at bounding box center [240, 429] width 10 height 10
click at [242, 426] on div at bounding box center [245, 429] width 10 height 10
type input "10"
click at [245, 426] on div at bounding box center [249, 429] width 10 height 10
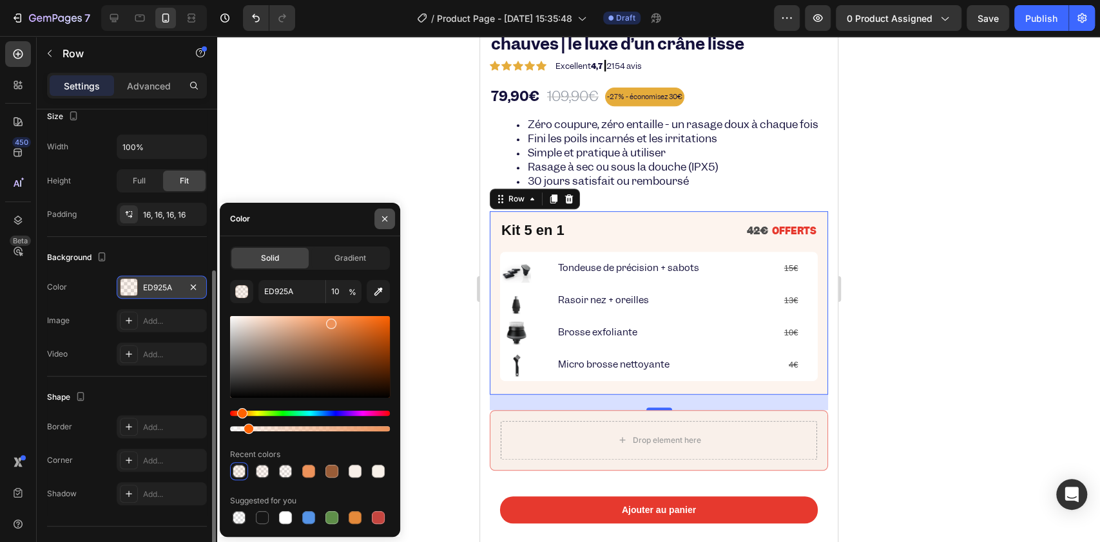
click at [381, 222] on icon "button" at bounding box center [384, 219] width 10 height 10
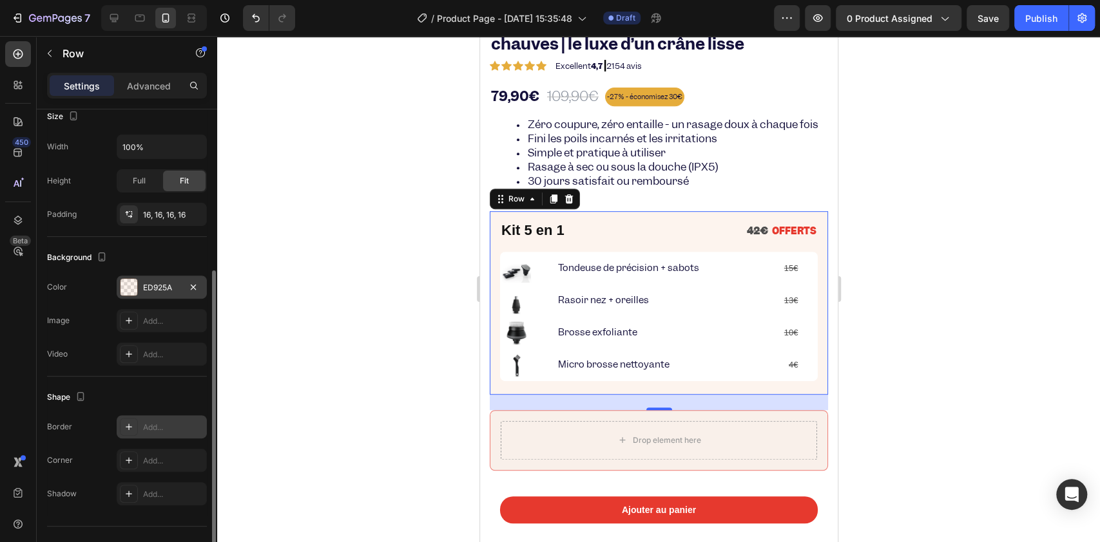
click at [142, 419] on div "Add..." at bounding box center [162, 427] width 90 height 23
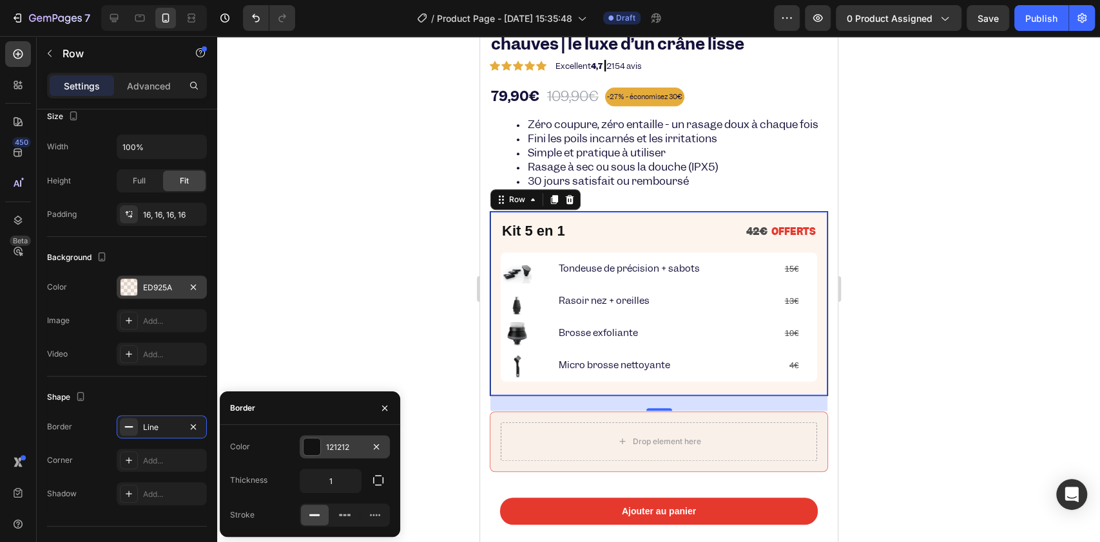
click at [312, 450] on div at bounding box center [311, 447] width 17 height 17
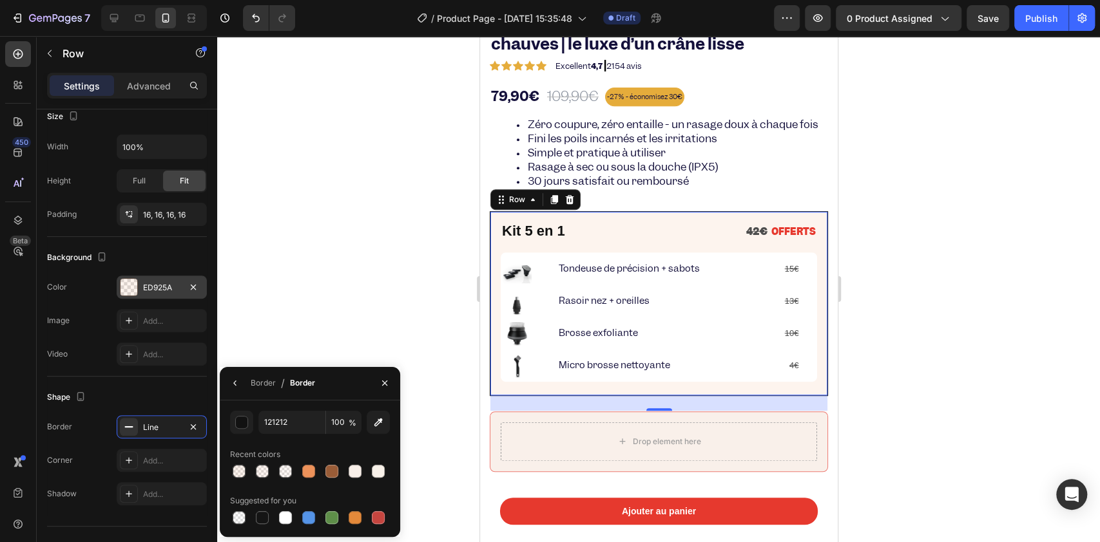
click at [224, 401] on div "121212 100 % Recent colors Suggested for you" at bounding box center [310, 469] width 180 height 137
click at [0, 0] on input "121212" at bounding box center [0, 0] width 0 height 0
paste input "#e6392e"
click at [0, 0] on input "#e6392e" at bounding box center [0, 0] width 0 height 0
type input "E6392E"
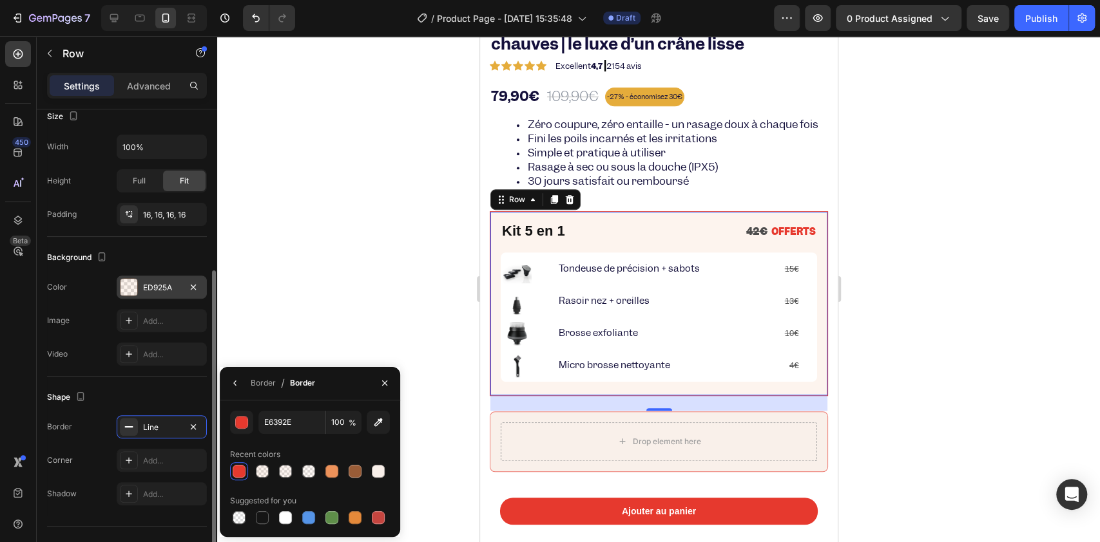
click at [187, 392] on div "Shape" at bounding box center [127, 397] width 160 height 21
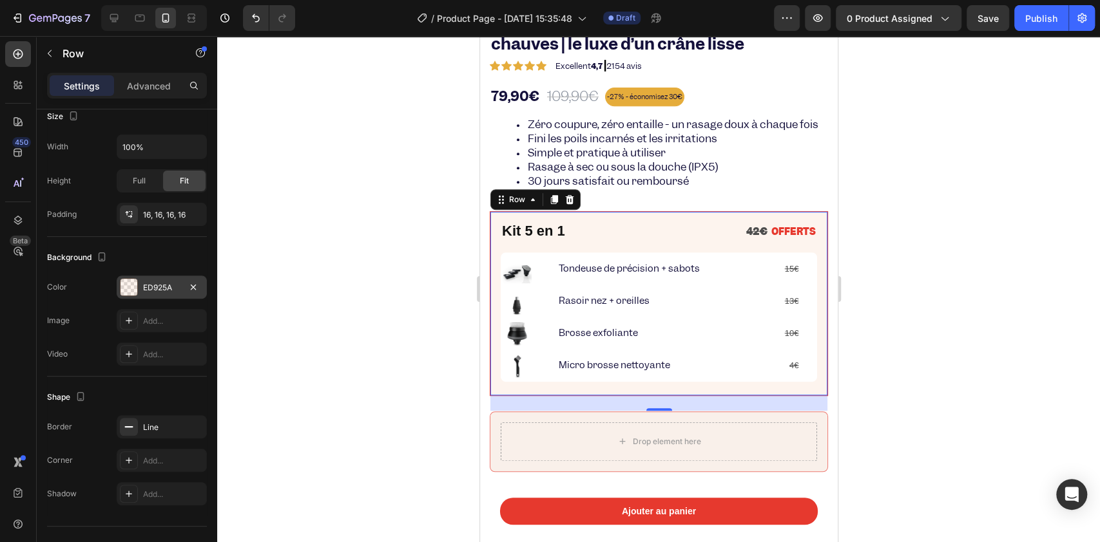
click at [412, 243] on div at bounding box center [658, 289] width 883 height 506
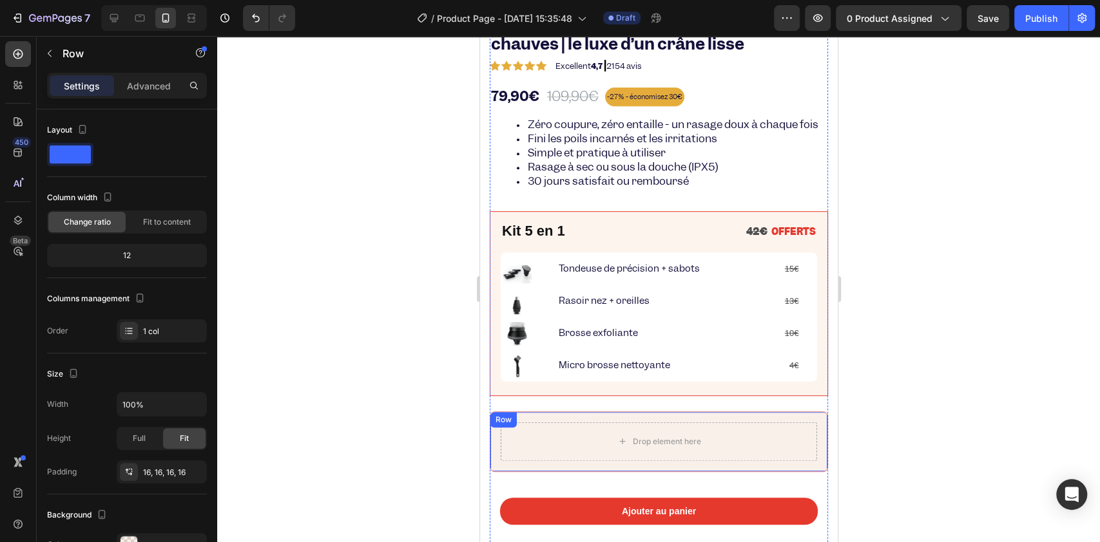
click at [496, 452] on div "Drop element here Row" at bounding box center [658, 442] width 338 height 61
click at [568, 430] on icon at bounding box center [569, 425] width 8 height 9
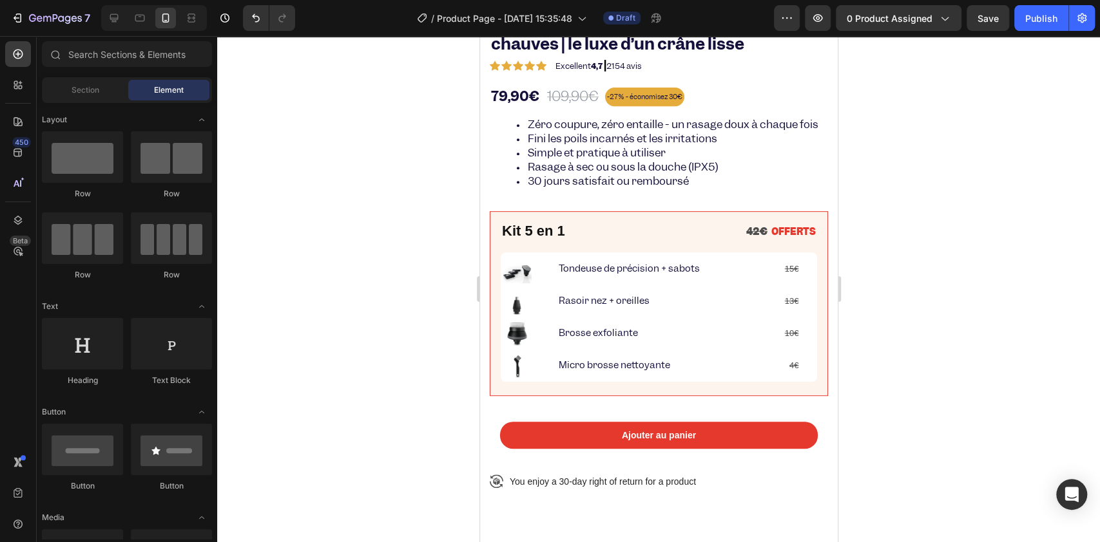
click at [394, 437] on div at bounding box center [658, 289] width 883 height 506
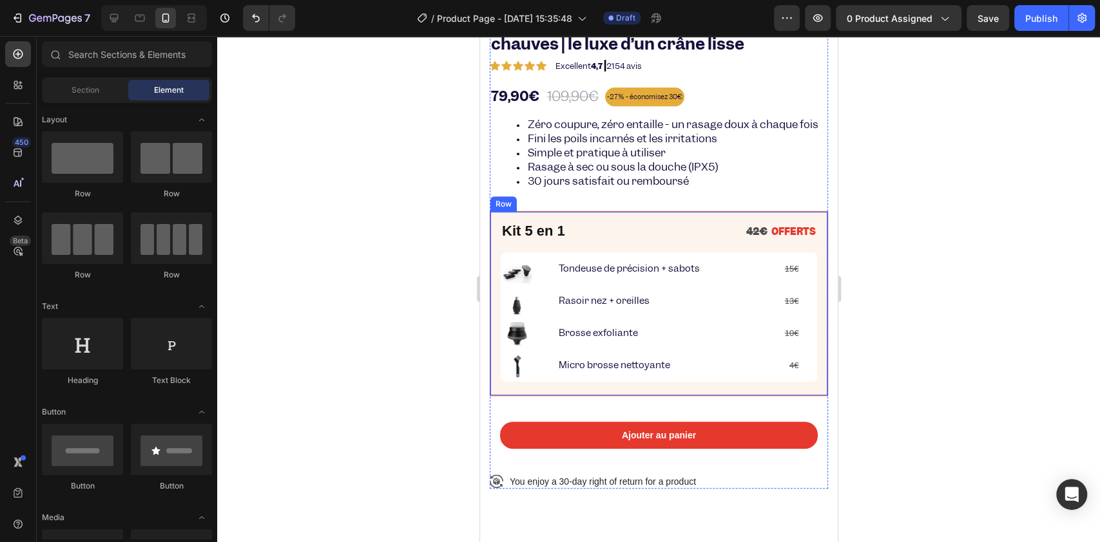
click at [496, 230] on div "Kit 5 en 1 Heading 42€ OFFERTS Text Block Row Image Tondeuse de précision + sab…" at bounding box center [658, 303] width 338 height 184
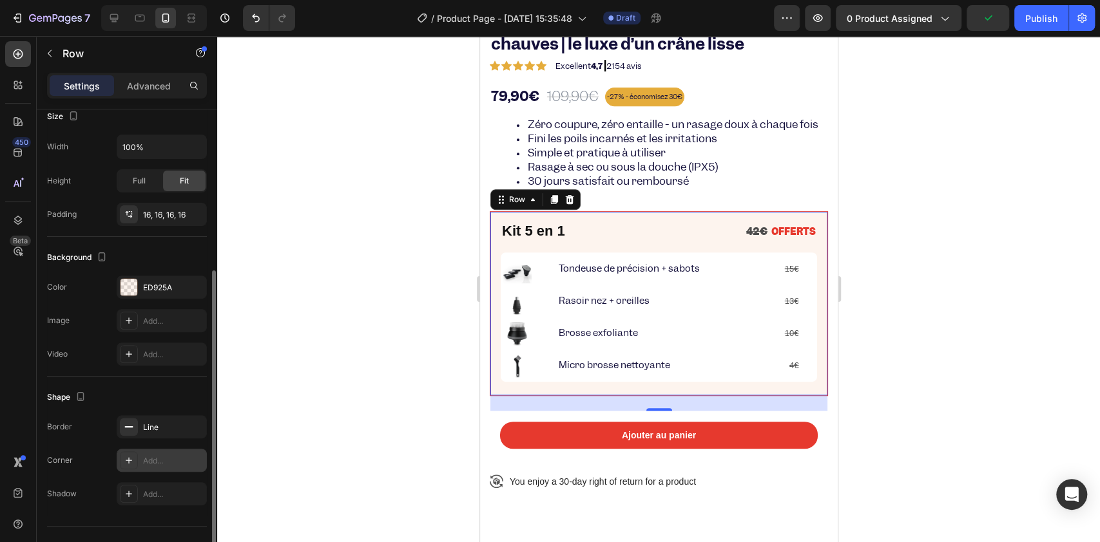
click at [155, 456] on div "Add..." at bounding box center [173, 461] width 61 height 12
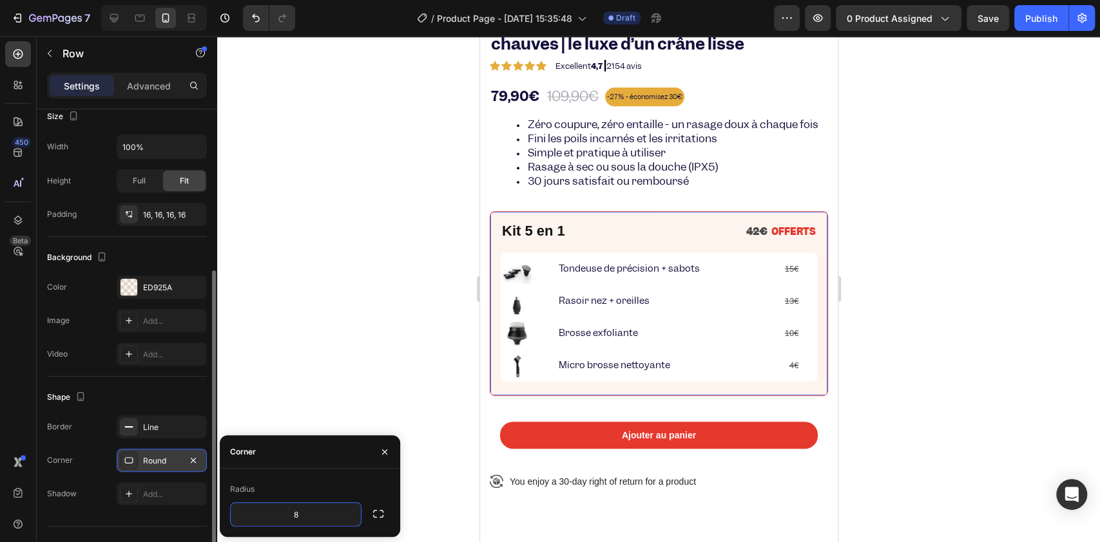
click at [323, 308] on div at bounding box center [658, 289] width 883 height 506
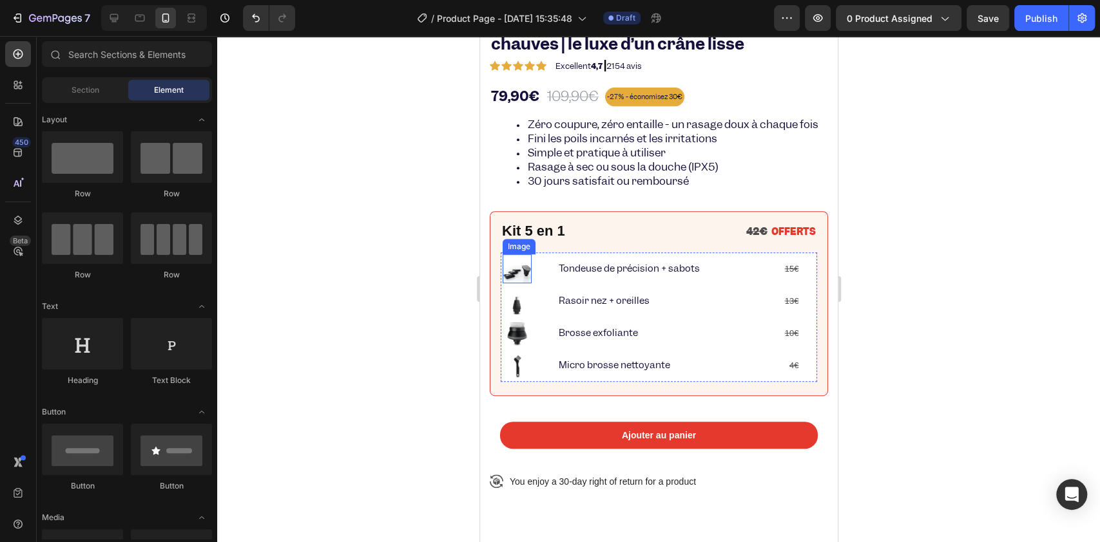
click at [502, 274] on img at bounding box center [516, 268] width 29 height 29
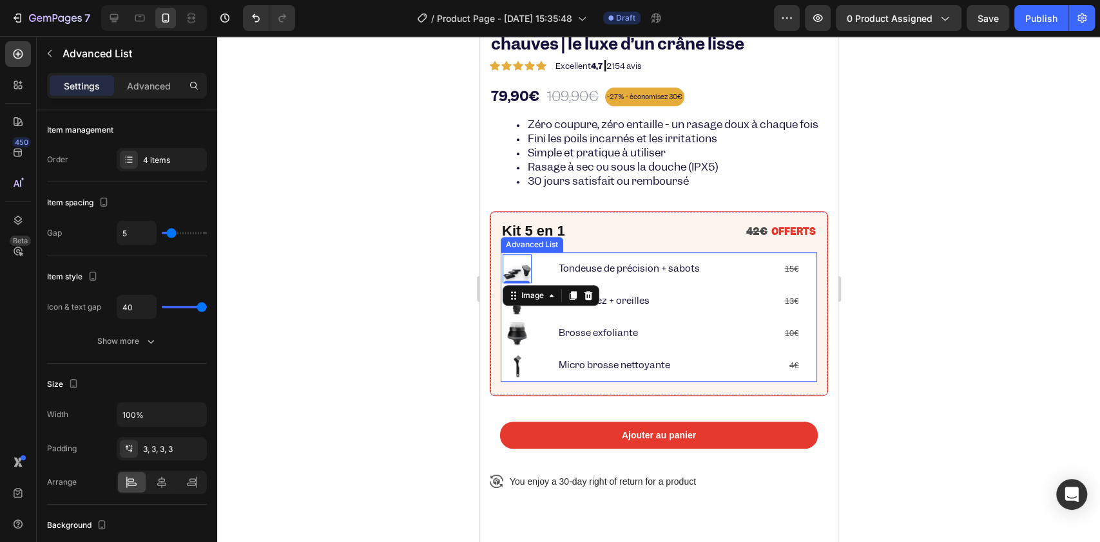
click at [800, 353] on div "Image 0 Tondeuse de précision + sabots Text Block 15€ Text Block Row Image Raso…" at bounding box center [658, 317] width 316 height 129
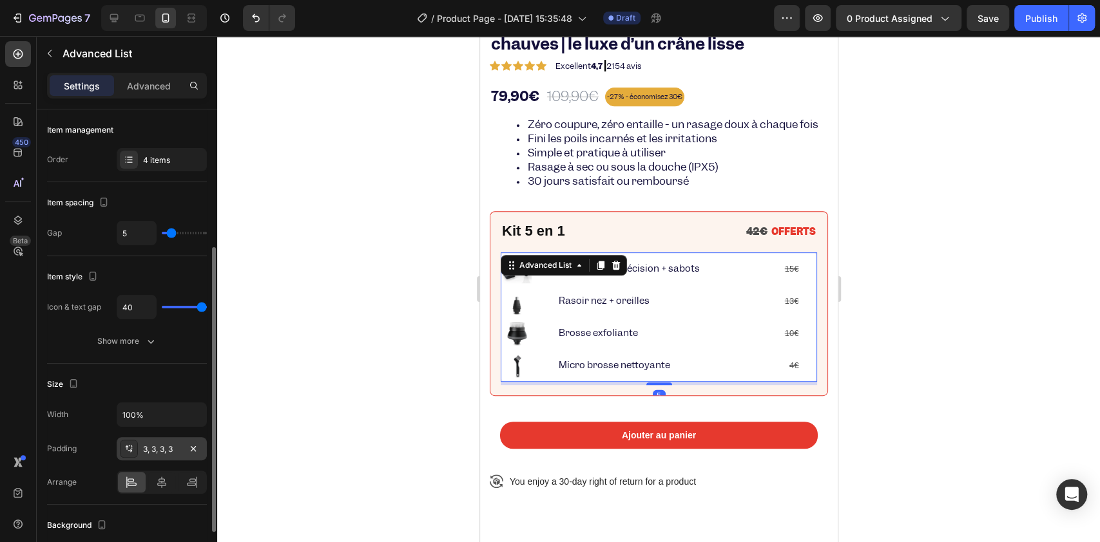
scroll to position [303, 0]
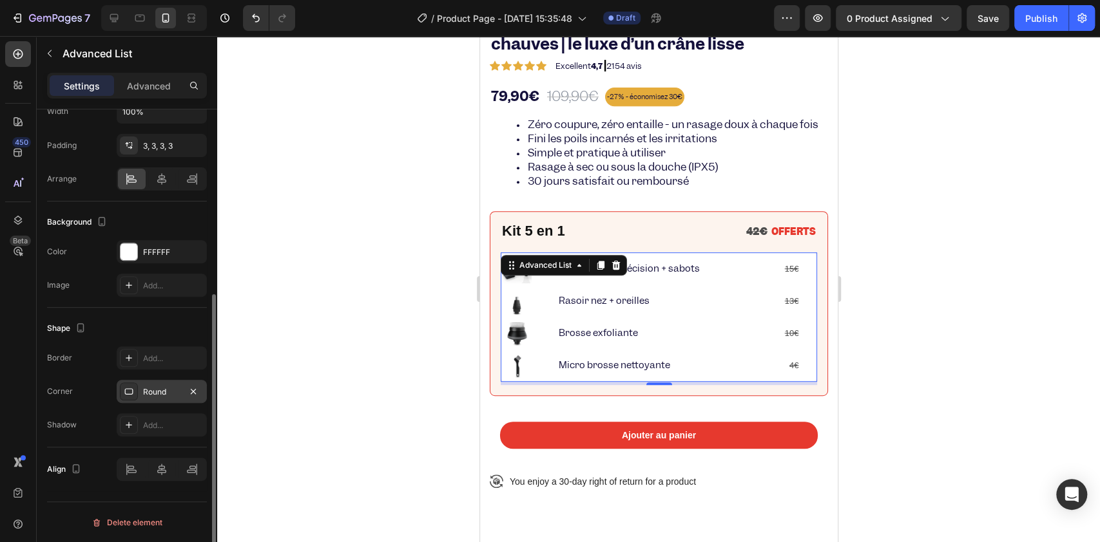
click at [149, 394] on div "Round" at bounding box center [161, 393] width 37 height 12
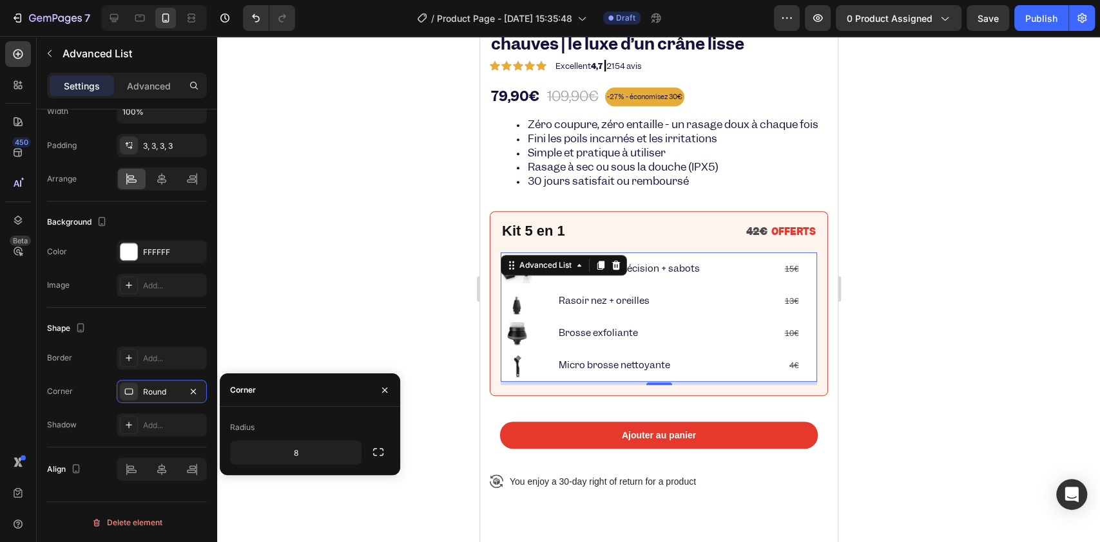
click at [297, 306] on div at bounding box center [658, 289] width 883 height 506
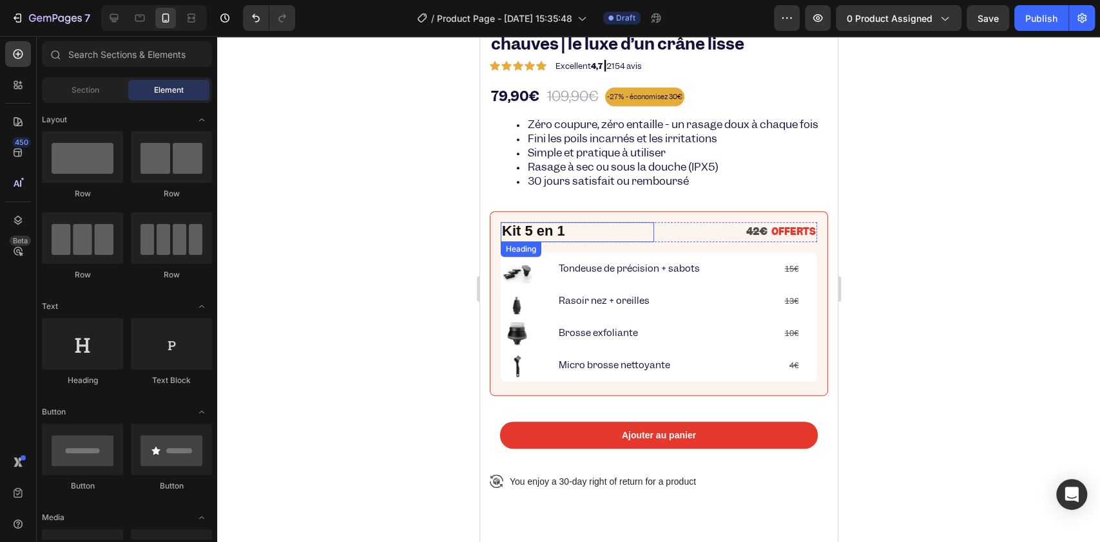
click at [530, 239] on strong "Kit 5 en 1" at bounding box center [532, 231] width 63 height 16
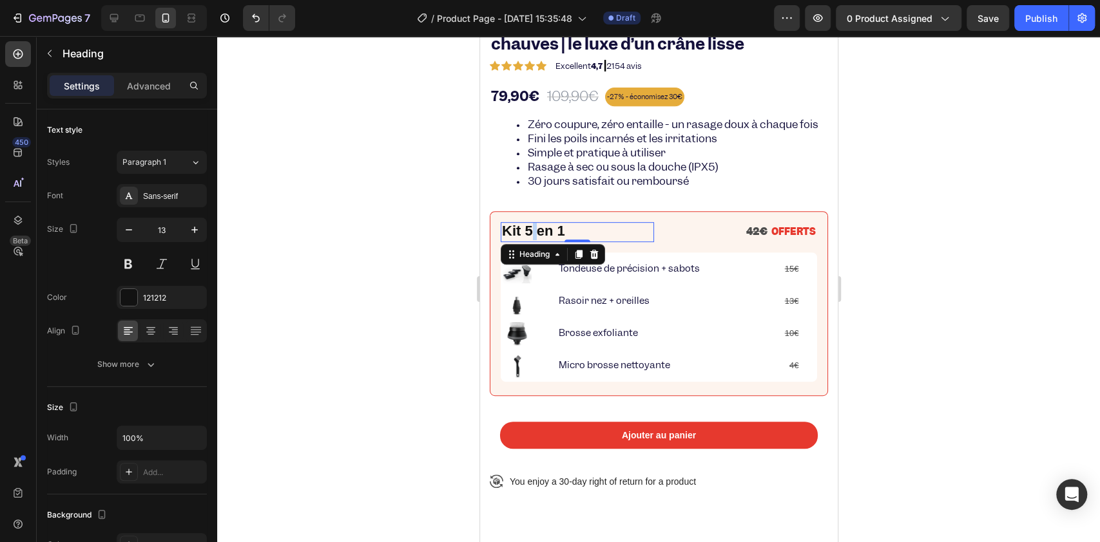
click at [529, 239] on strong "Kit 5 en 1" at bounding box center [532, 231] width 63 height 16
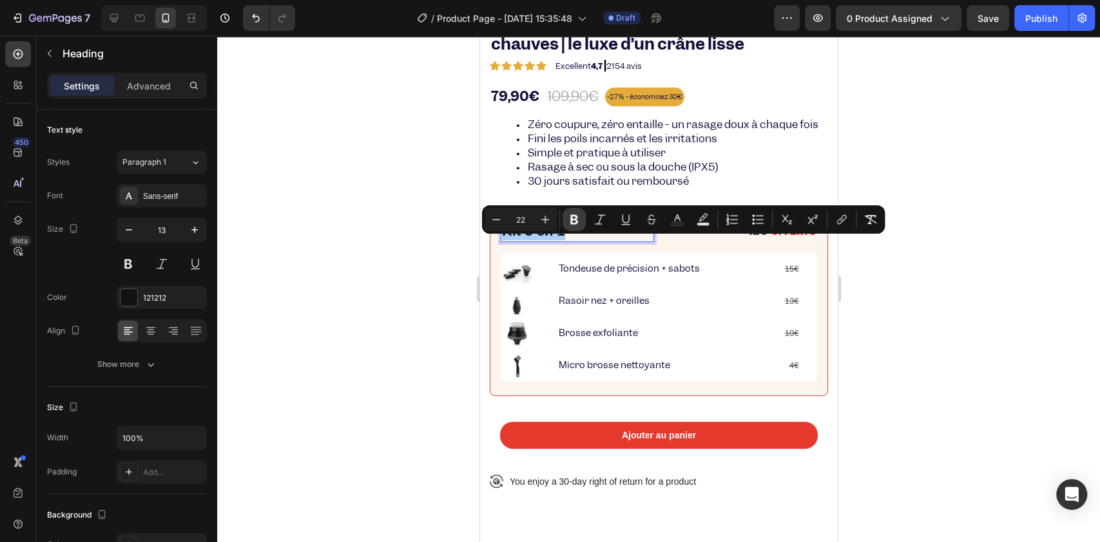
click at [568, 218] on icon "Editor contextual toolbar" at bounding box center [574, 219] width 13 height 13
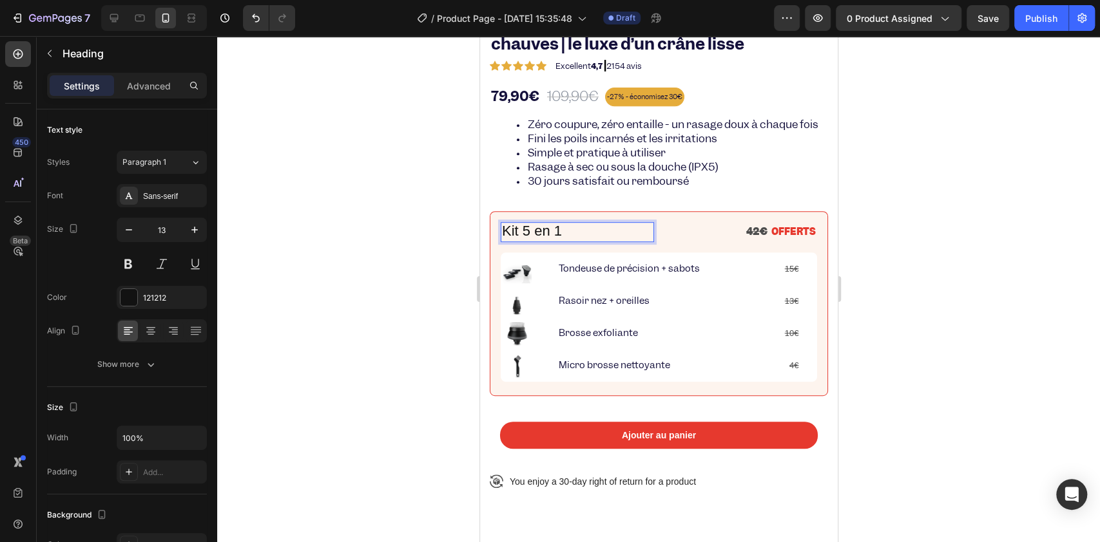
click at [413, 260] on div at bounding box center [658, 289] width 883 height 506
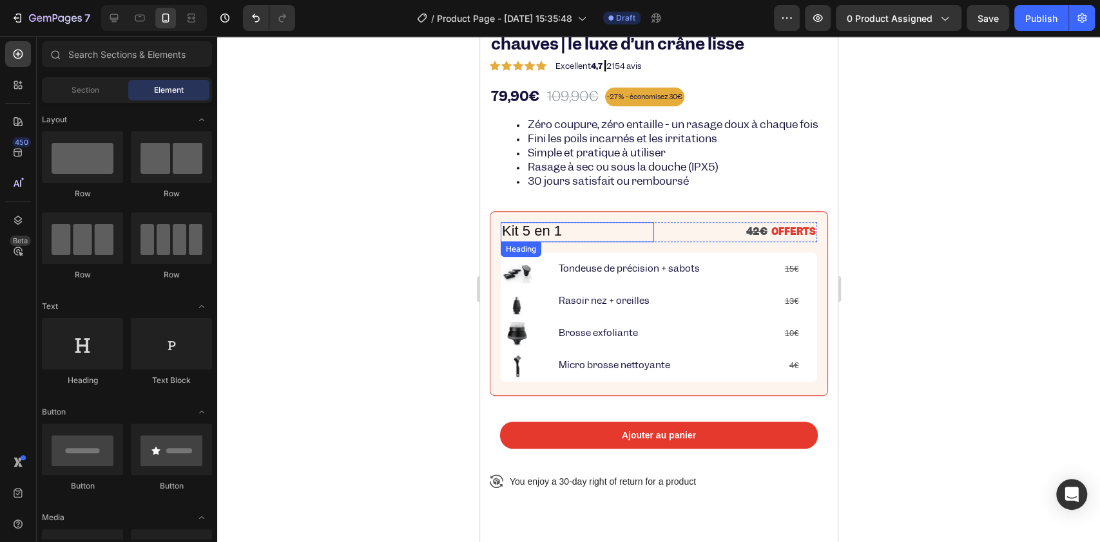
click at [514, 239] on span "Kit 5 en 1" at bounding box center [531, 231] width 60 height 16
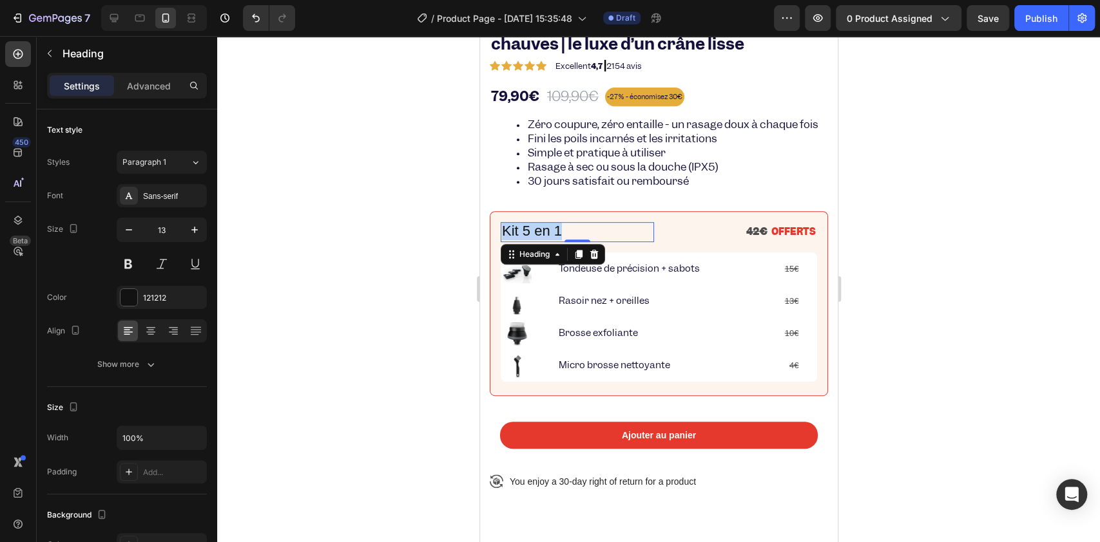
click at [514, 239] on span "Kit 5 en 1" at bounding box center [531, 231] width 60 height 16
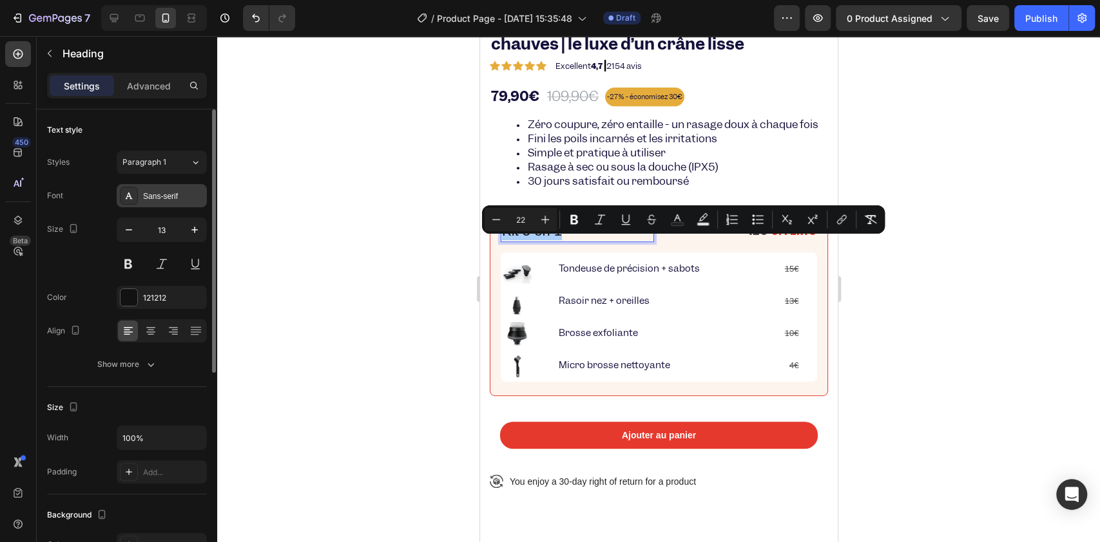
click at [169, 193] on div "Sans-serif" at bounding box center [173, 197] width 61 height 12
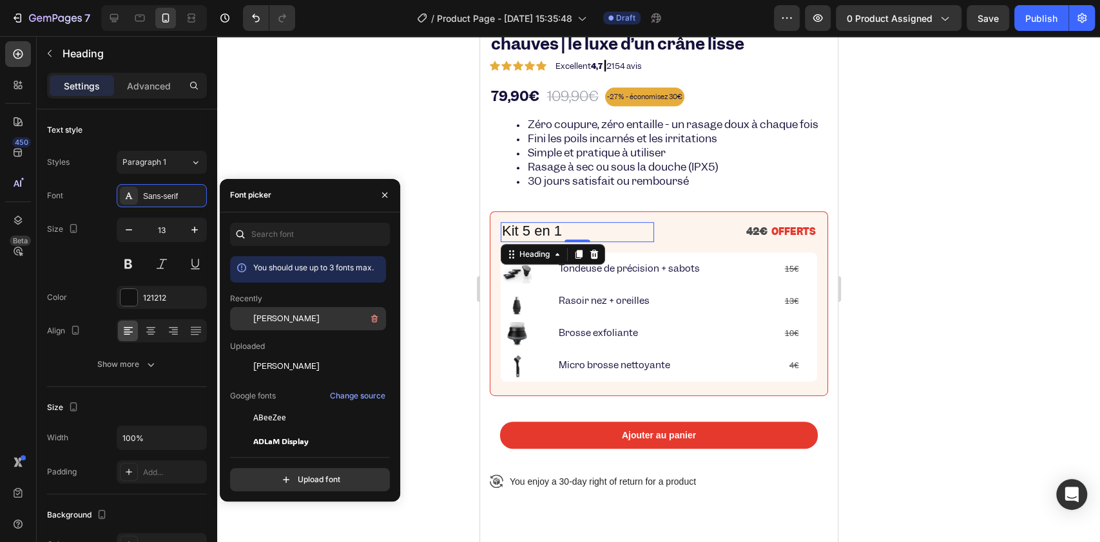
click at [247, 318] on div at bounding box center [241, 318] width 23 height 23
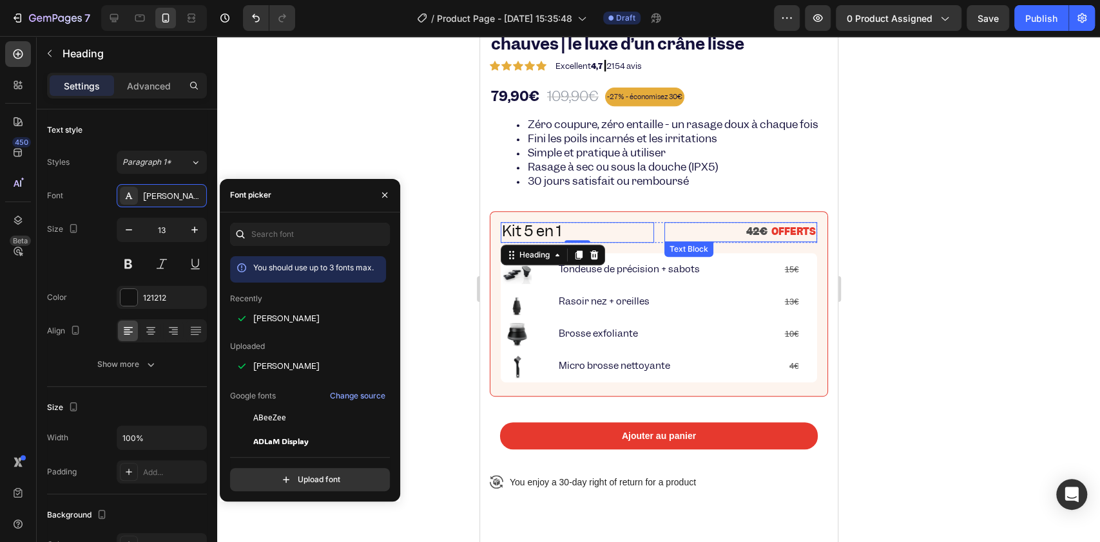
click at [745, 238] on strong "42€" at bounding box center [755, 232] width 21 height 14
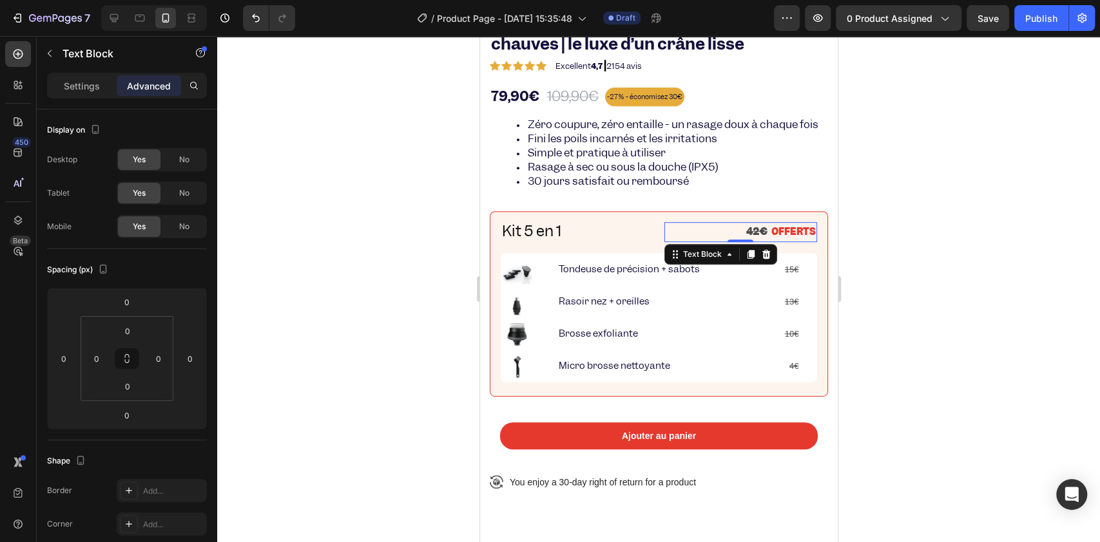
click at [780, 238] on strong "OFFERTS" at bounding box center [793, 231] width 44 height 13
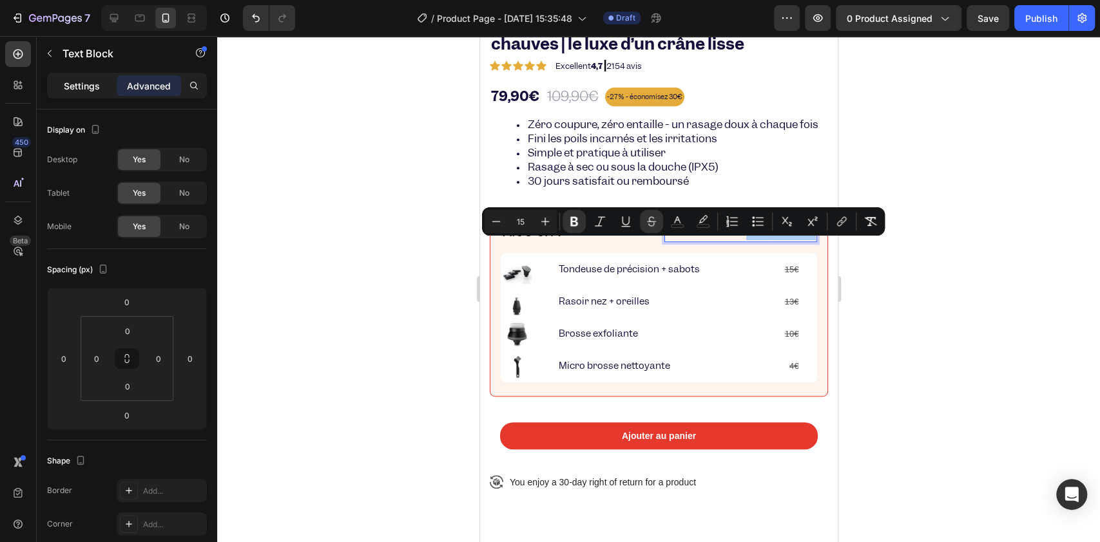
click at [59, 93] on div "Settings" at bounding box center [82, 85] width 64 height 21
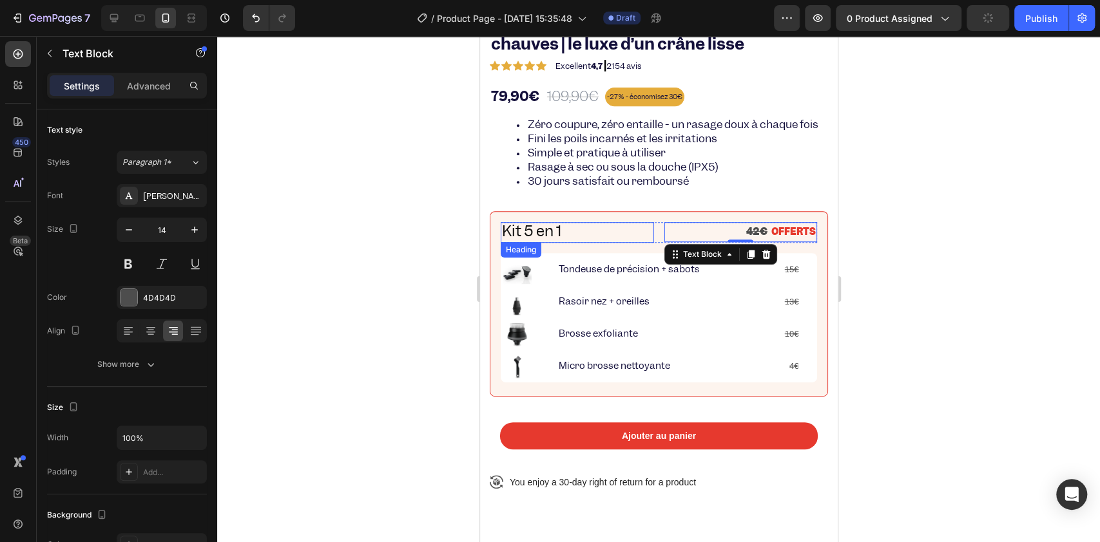
click at [518, 241] on span "Kit 5 en 1" at bounding box center [531, 231] width 60 height 20
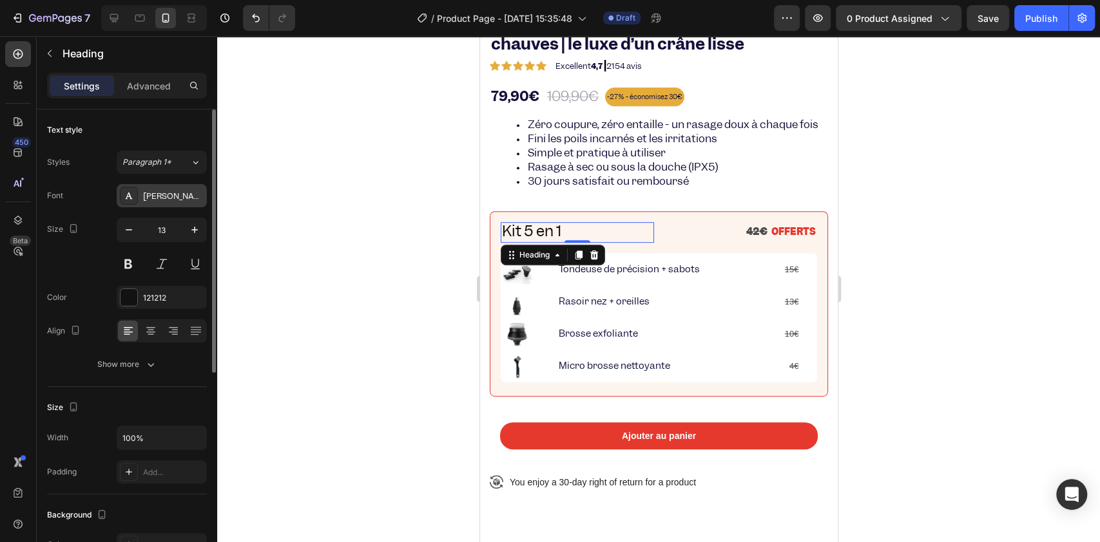
click at [129, 198] on icon at bounding box center [129, 196] width 10 height 10
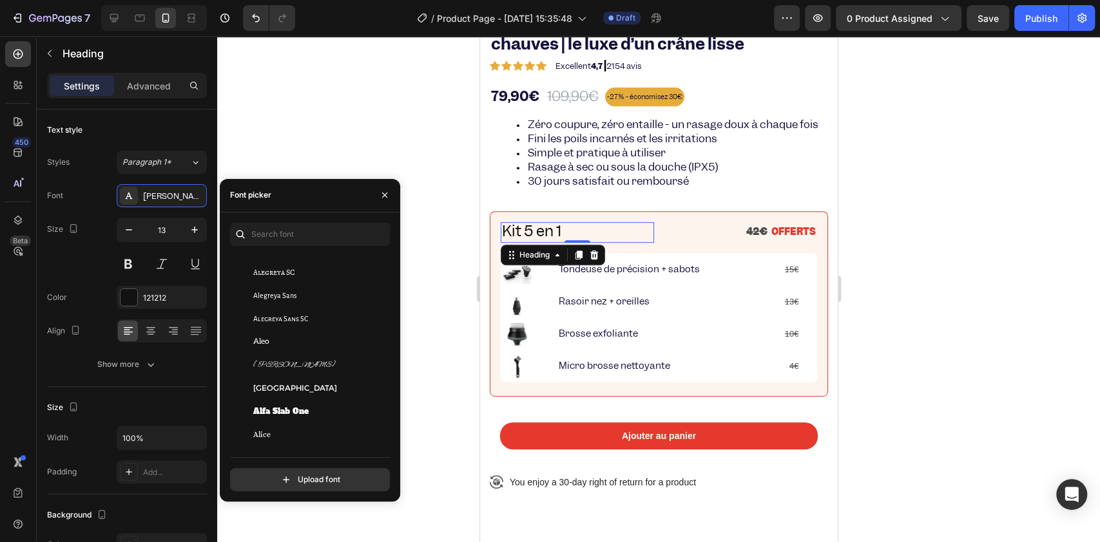
scroll to position [859, 0]
click at [418, 253] on div at bounding box center [658, 289] width 883 height 506
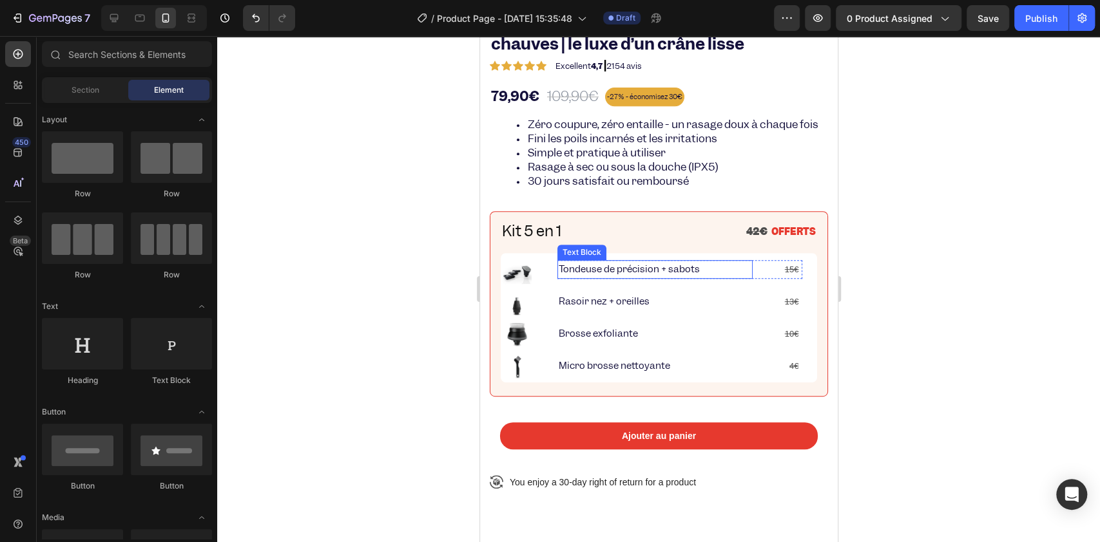
click at [581, 278] on p "Tondeuse de précision + sabots" at bounding box center [654, 270] width 193 height 16
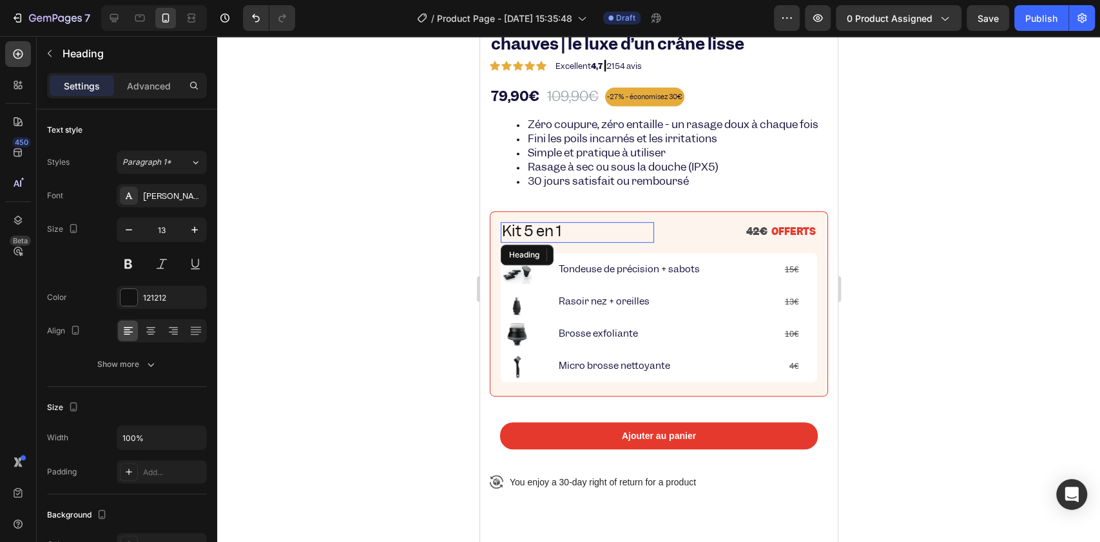
click at [528, 241] on span "Kit 5 en 1" at bounding box center [531, 231] width 60 height 20
click at [655, 278] on p "Tondeuse de précision + sabots" at bounding box center [654, 270] width 193 height 16
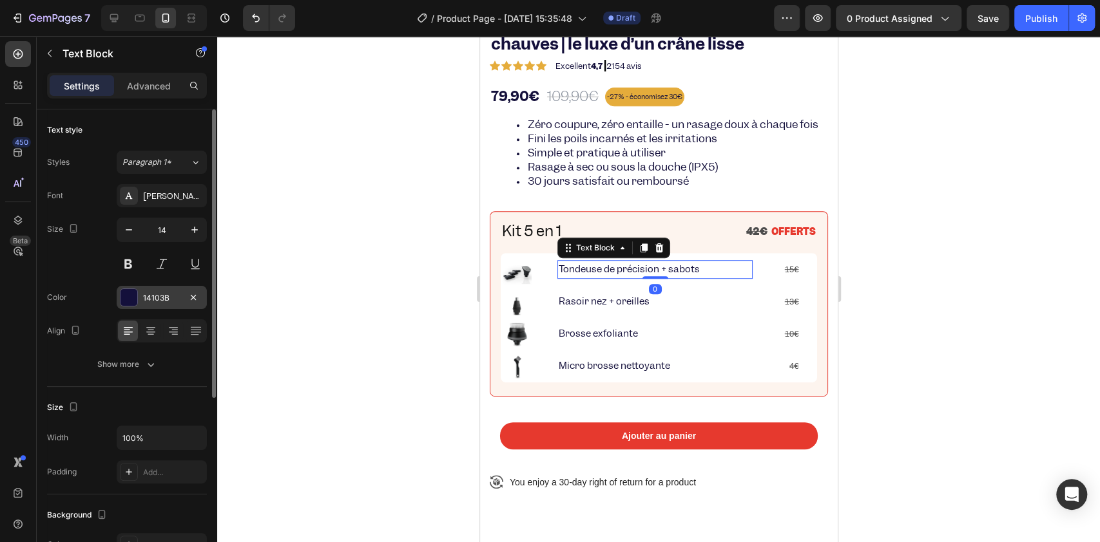
click at [168, 296] on div "14103B" at bounding box center [161, 298] width 37 height 12
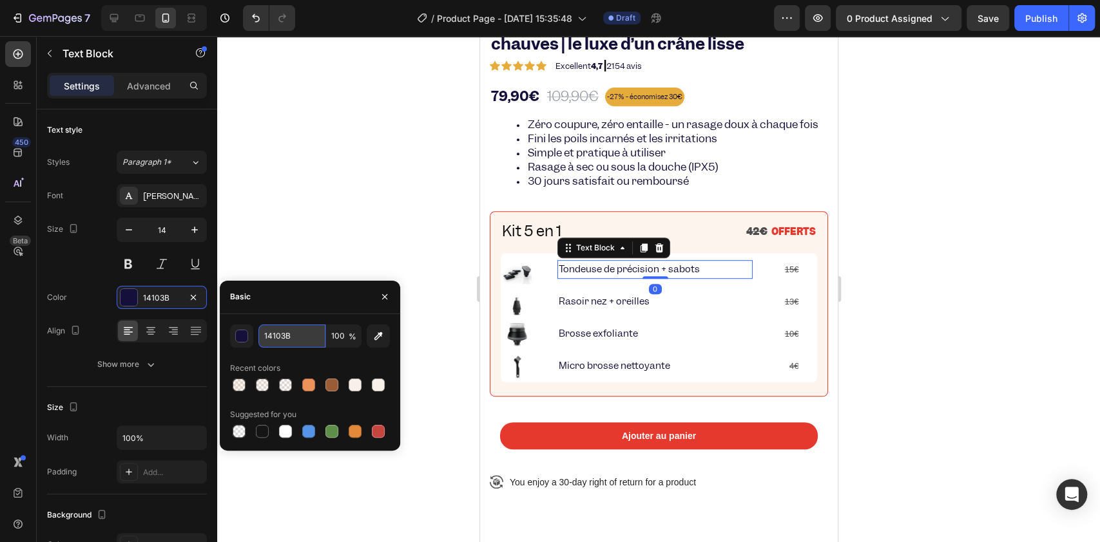
click at [278, 336] on input "14103B" at bounding box center [291, 336] width 67 height 23
click at [280, 336] on input "14103B" at bounding box center [291, 336] width 67 height 23
click at [527, 241] on span "Kit 5 en 1" at bounding box center [531, 231] width 60 height 20
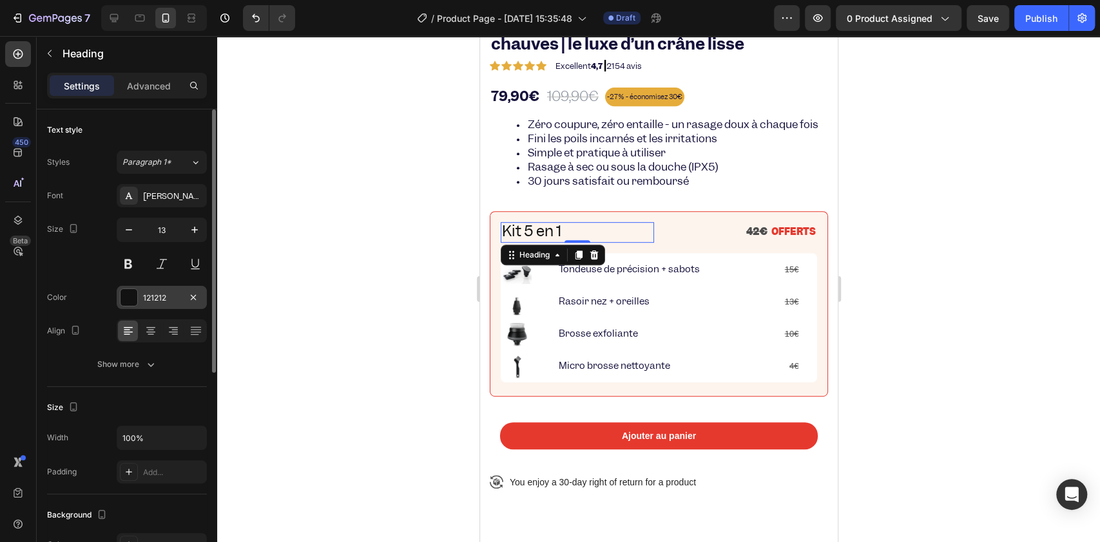
click at [170, 300] on div "121212" at bounding box center [161, 298] width 37 height 12
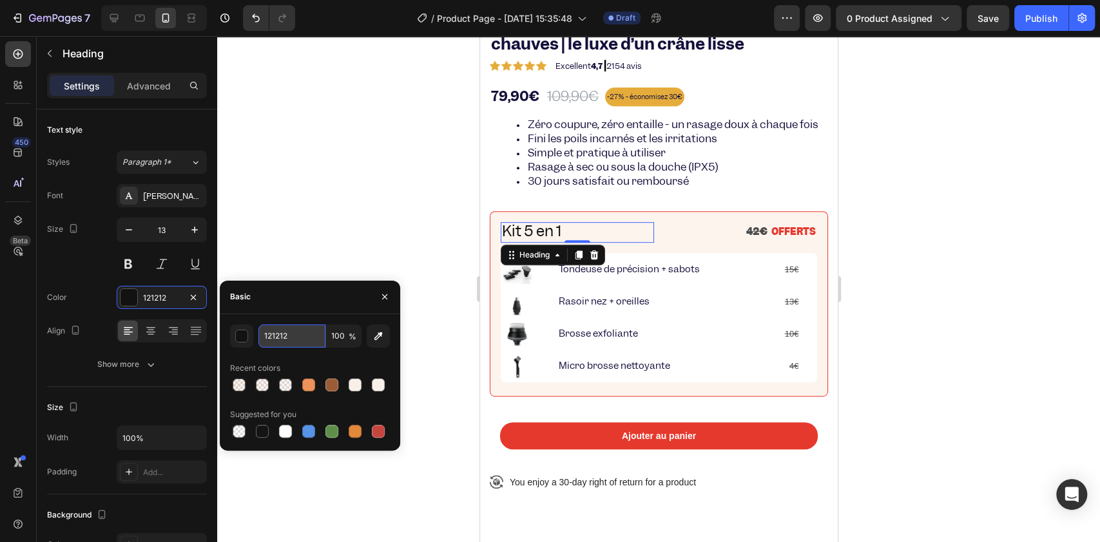
click at [281, 332] on input "121212" at bounding box center [291, 336] width 67 height 23
paste input "4103B"
type input "14103B"
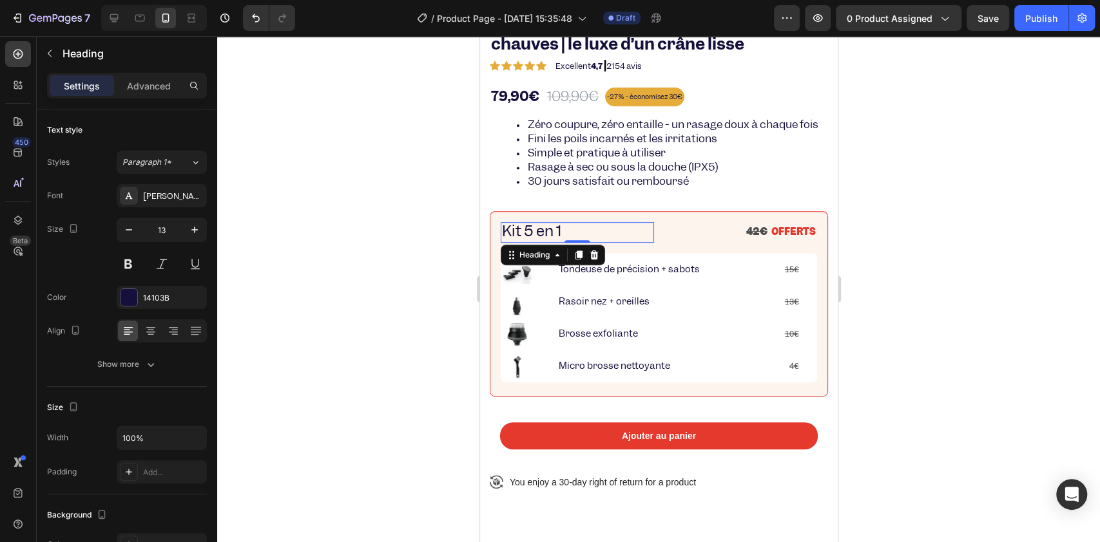
click at [394, 209] on div at bounding box center [658, 289] width 883 height 506
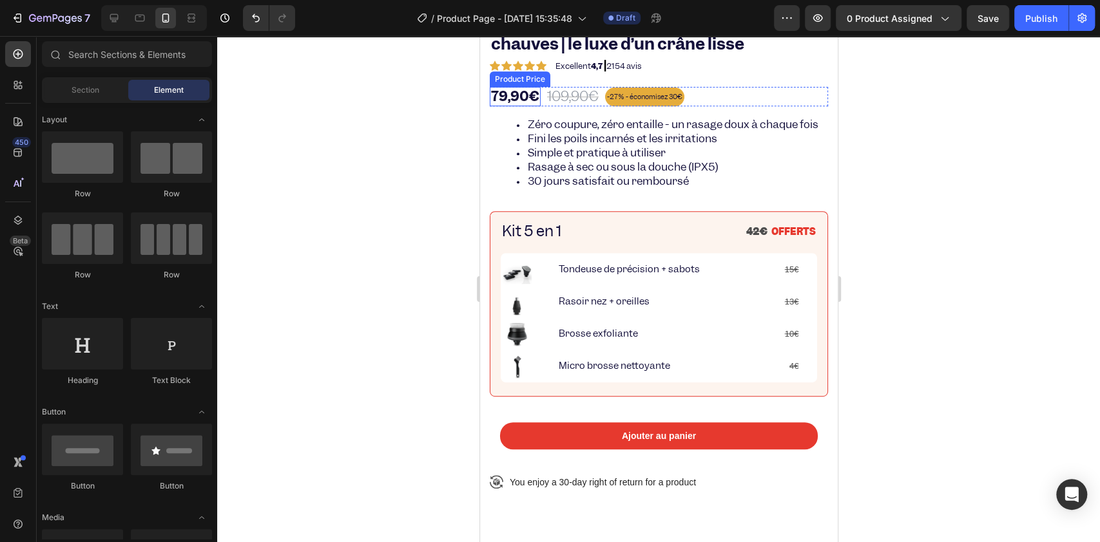
click at [498, 95] on div "79,90€" at bounding box center [514, 96] width 51 height 19
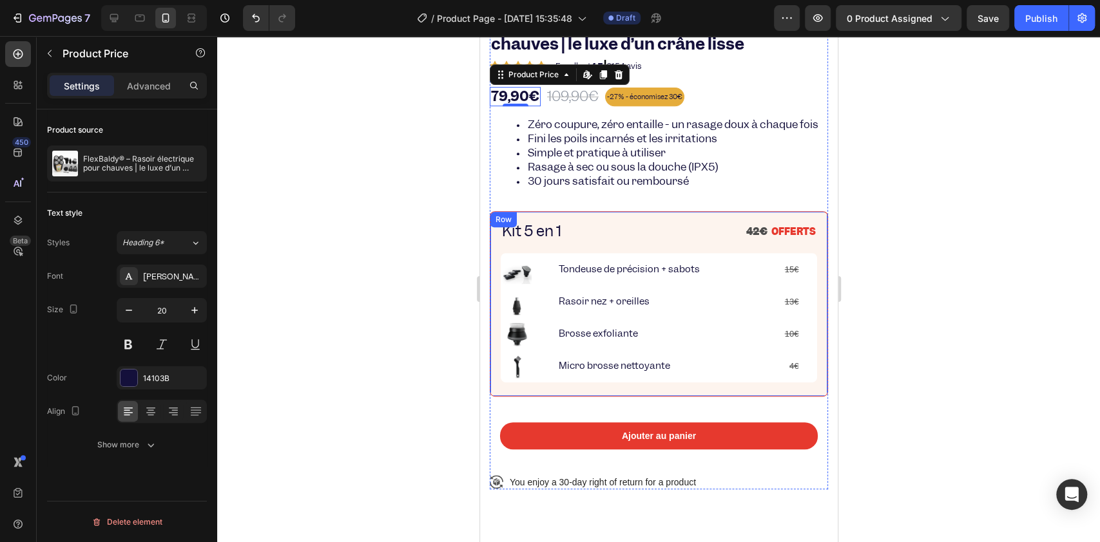
click at [533, 241] on span "Kit 5 en 1" at bounding box center [531, 231] width 60 height 20
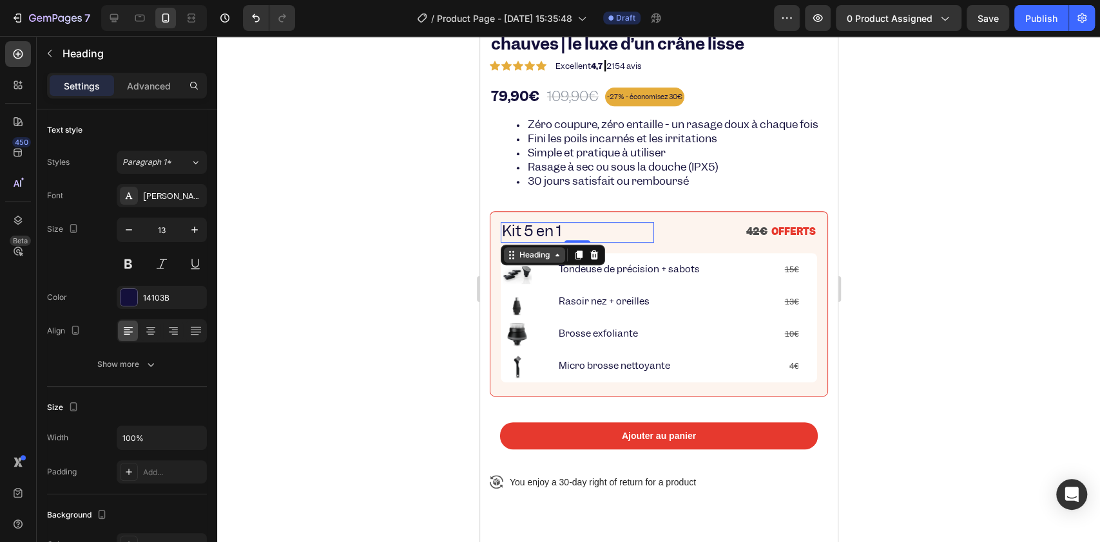
click at [545, 261] on div "Heading" at bounding box center [533, 255] width 35 height 12
click at [544, 261] on div "Heading" at bounding box center [533, 255] width 35 height 12
click at [180, 157] on div "Paragraph 1*" at bounding box center [156, 163] width 68 height 12
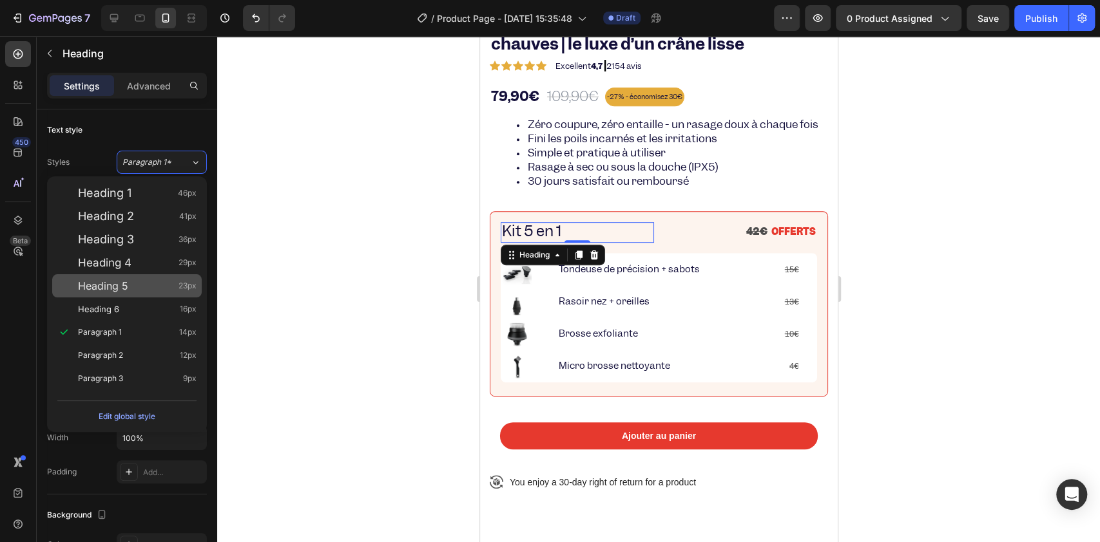
click at [148, 276] on div "Heading 5 23px" at bounding box center [126, 285] width 149 height 23
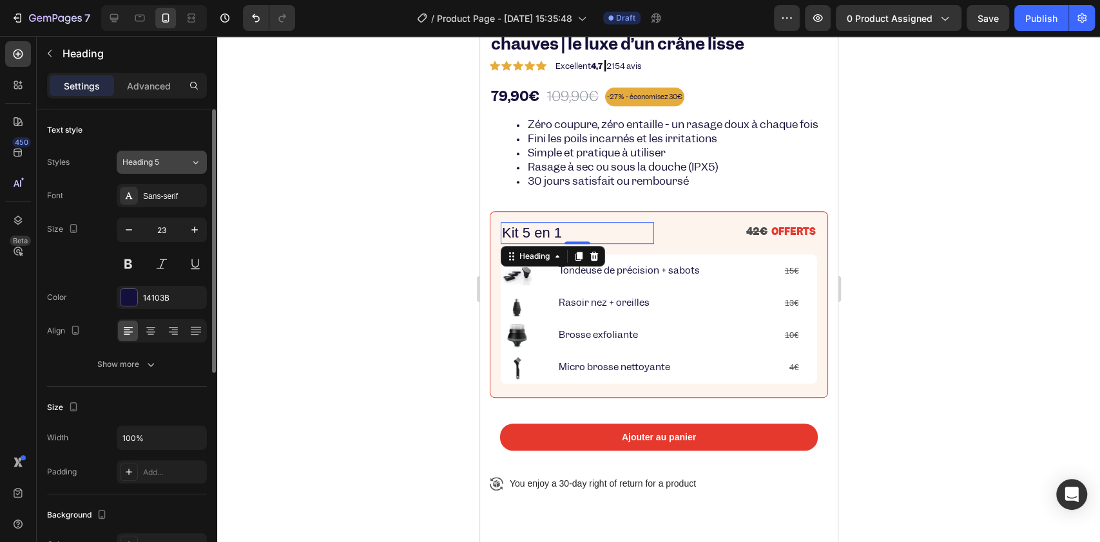
click at [178, 157] on div "Heading 5" at bounding box center [156, 163] width 68 height 12
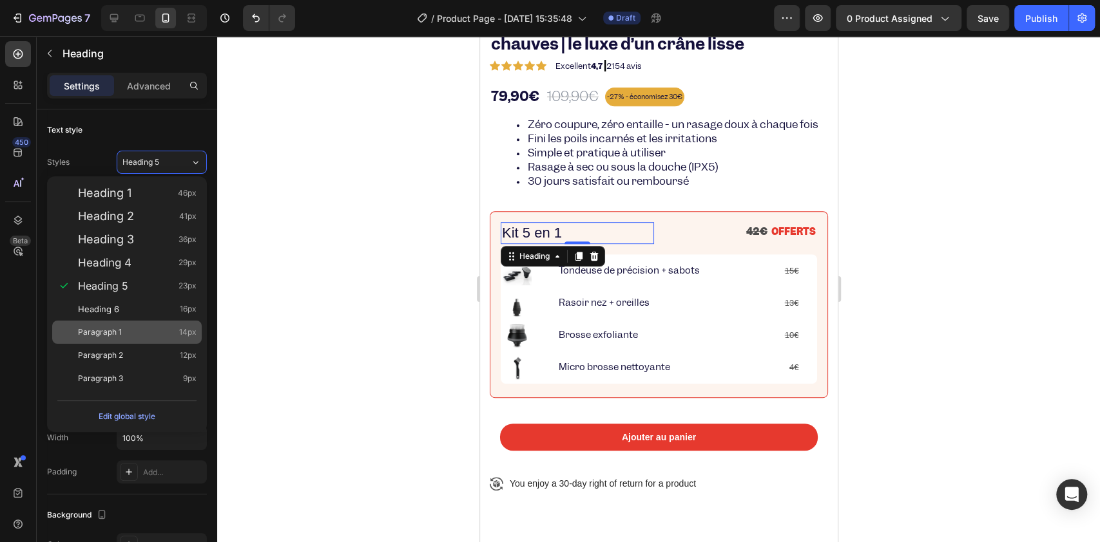
click at [142, 321] on div "Paragraph 1 14px" at bounding box center [126, 332] width 149 height 23
type input "14"
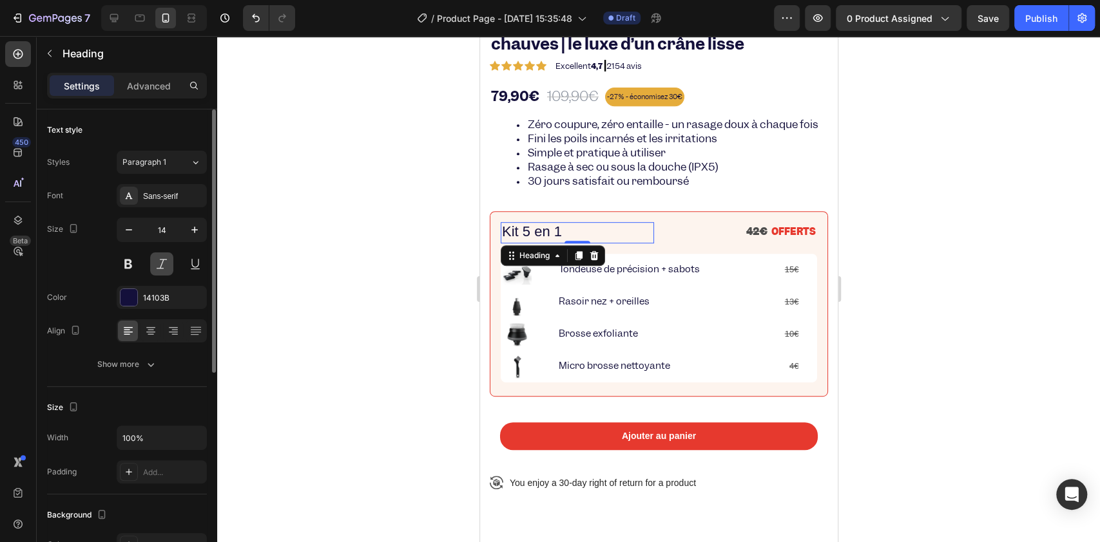
click at [166, 265] on button at bounding box center [161, 264] width 23 height 23
click at [148, 194] on div "Sans-serif" at bounding box center [173, 197] width 61 height 12
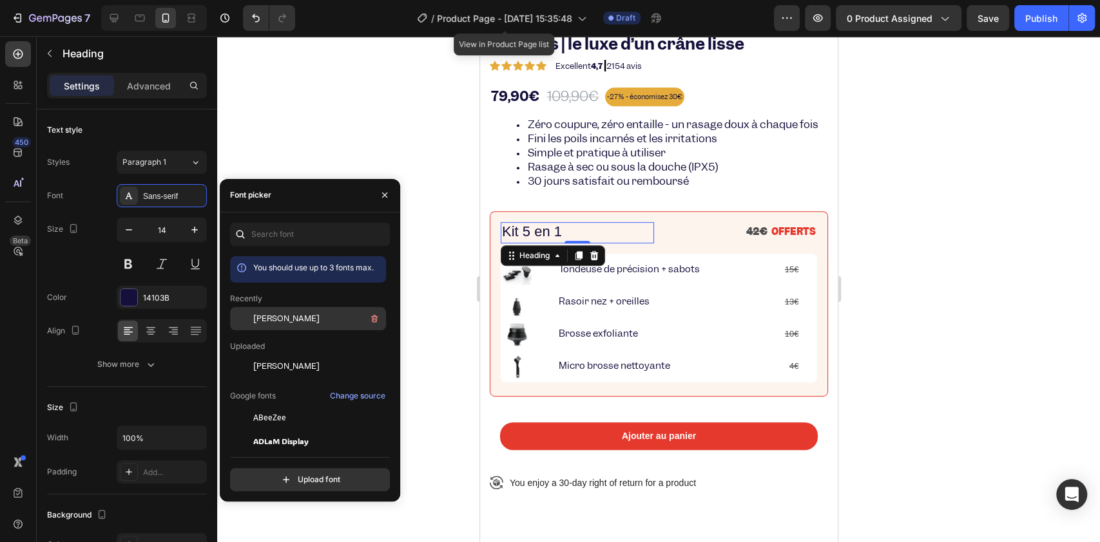
click at [261, 314] on span "[PERSON_NAME]" at bounding box center [286, 319] width 66 height 12
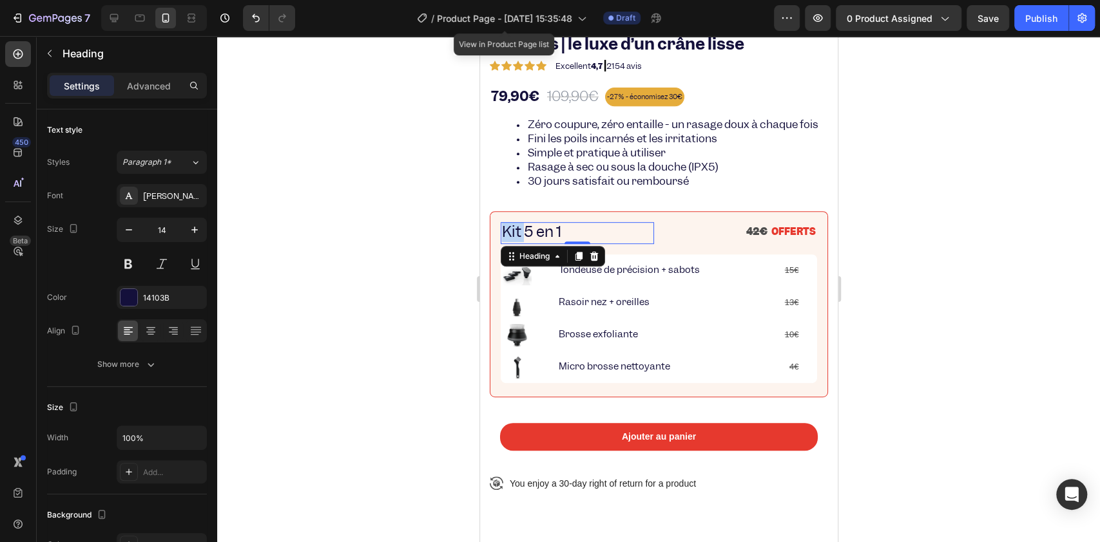
click at [509, 242] on span "Kit 5 en 1" at bounding box center [531, 232] width 60 height 20
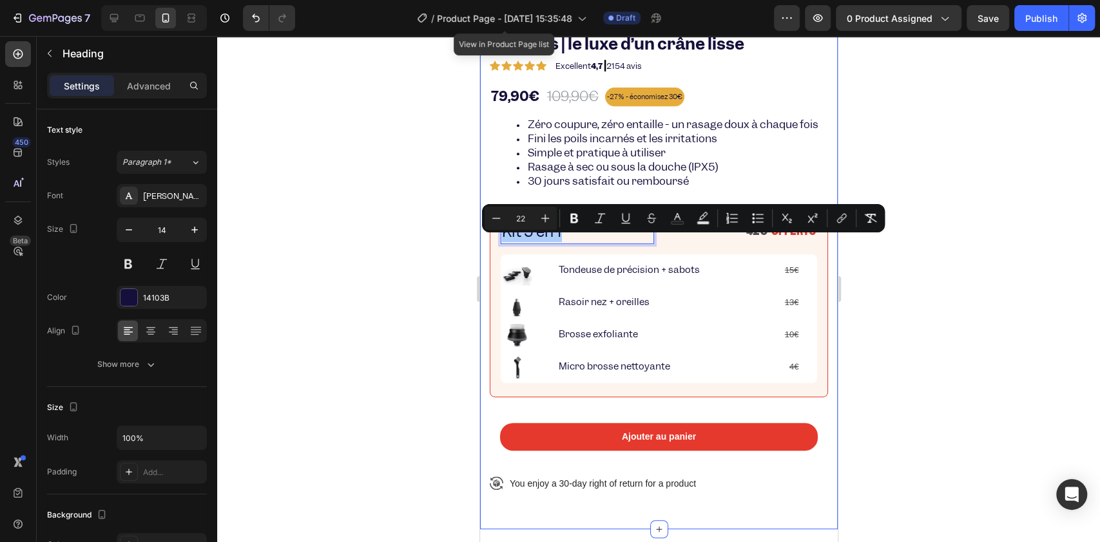
click at [466, 244] on div at bounding box center [658, 289] width 883 height 506
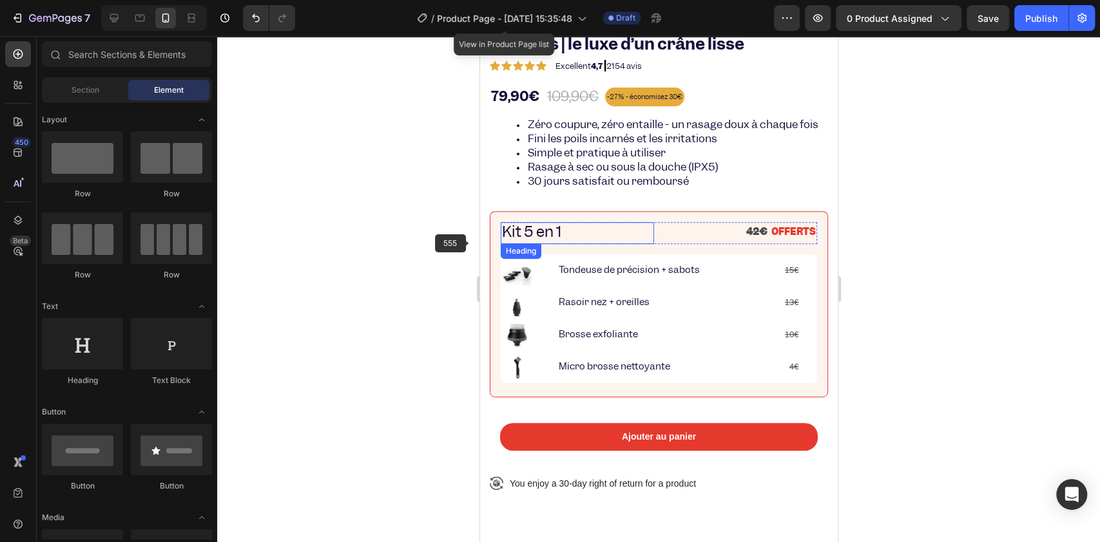
click at [505, 242] on span "Kit 5 en 1" at bounding box center [531, 232] width 60 height 20
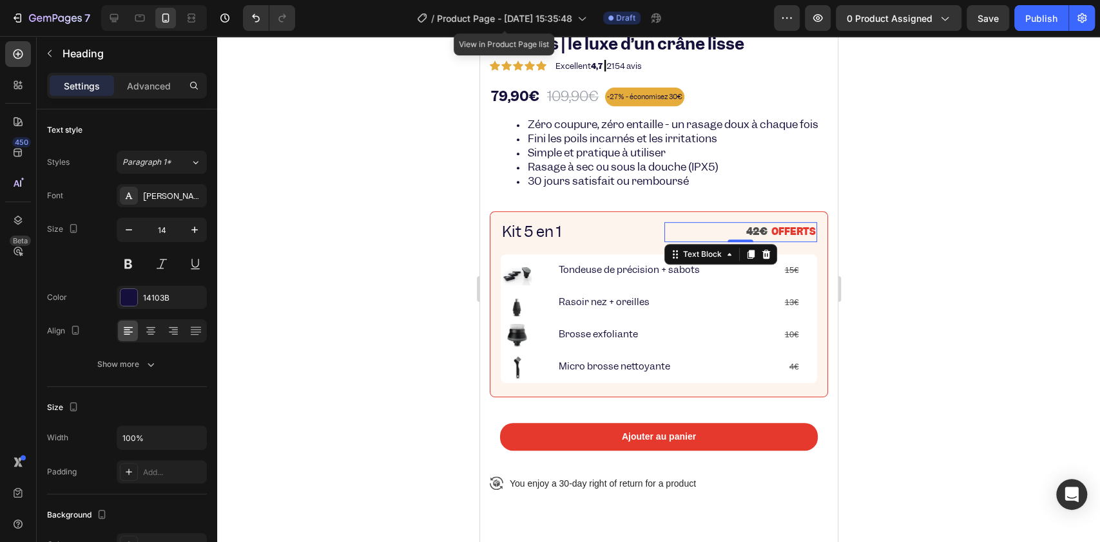
click at [771, 238] on strong "OFFERTS" at bounding box center [793, 231] width 44 height 13
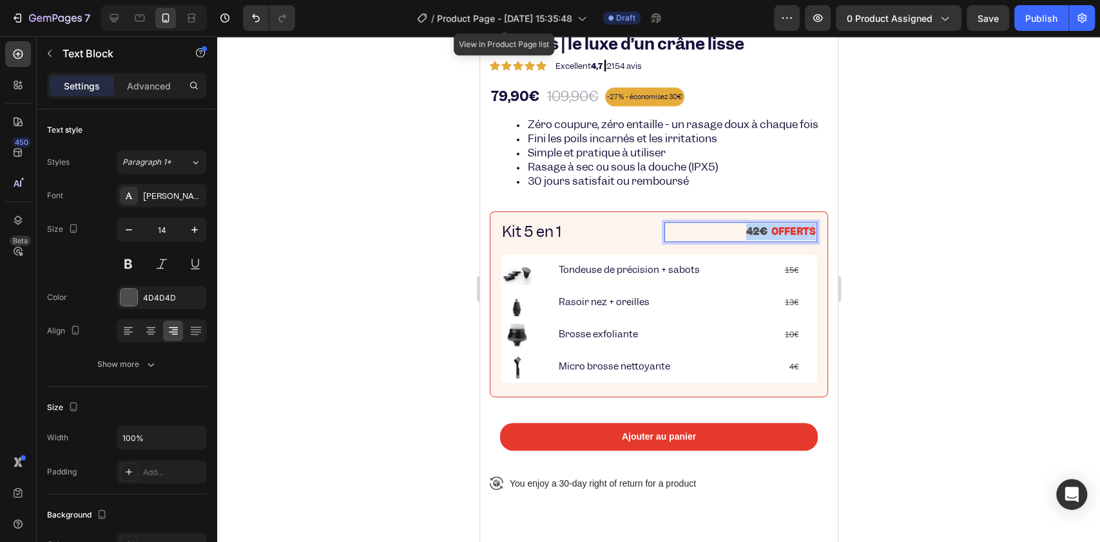
click at [771, 238] on strong "OFFERTS" at bounding box center [793, 231] width 44 height 13
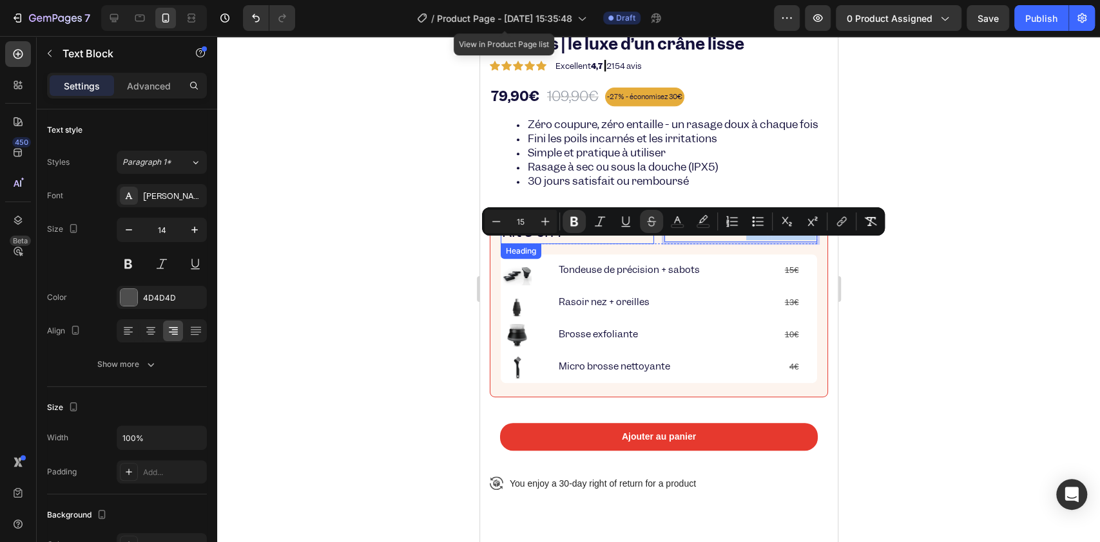
click at [589, 242] on p "⁠⁠⁠⁠⁠⁠⁠ Kit 5 en 1" at bounding box center [576, 233] width 151 height 19
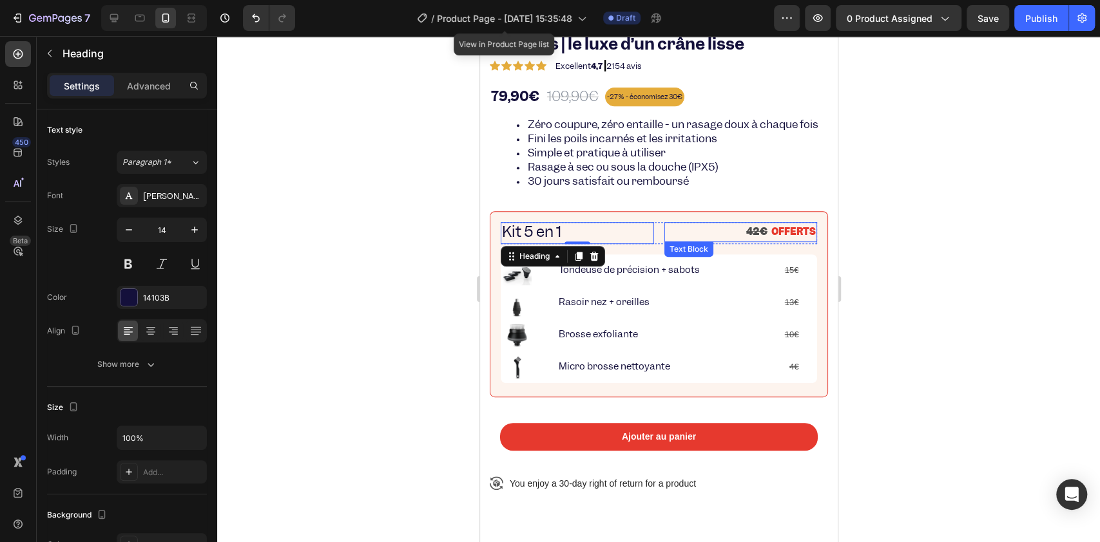
click at [748, 240] on p "42€ OFFERTS" at bounding box center [740, 232] width 151 height 17
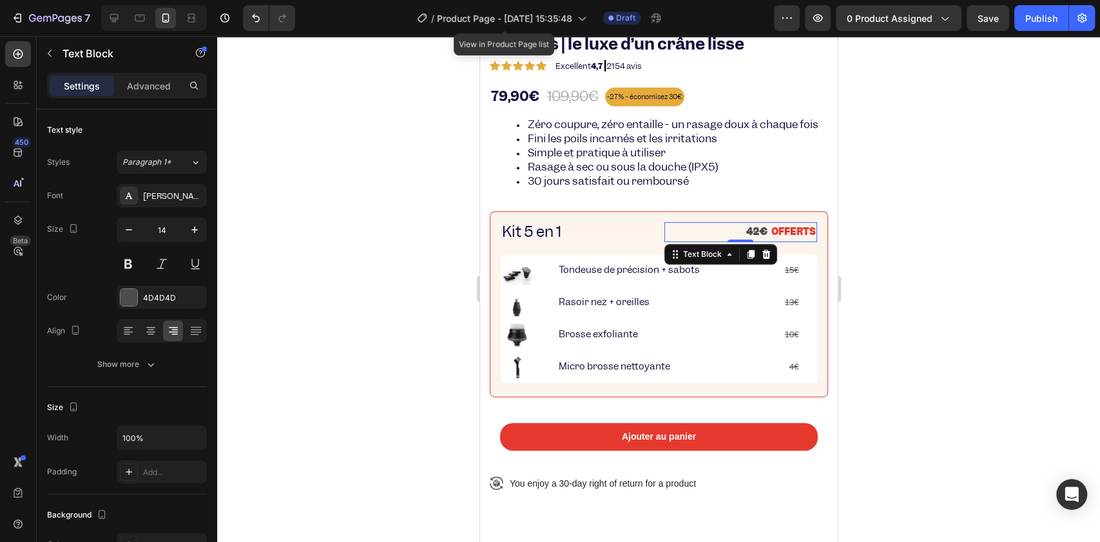
click at [745, 238] on strong "42€" at bounding box center [755, 232] width 21 height 14
drag, startPoint x: 753, startPoint y: 249, endPoint x: 732, endPoint y: 249, distance: 21.3
click at [732, 240] on p "42€ OFFERTS" at bounding box center [740, 232] width 151 height 17
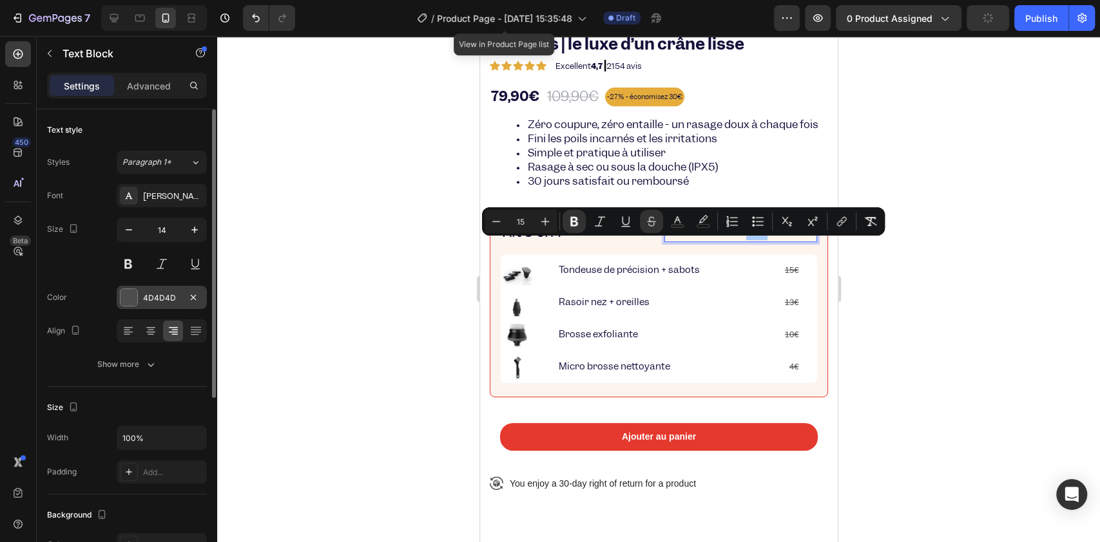
click at [169, 292] on div "4D4D4D" at bounding box center [161, 298] width 37 height 12
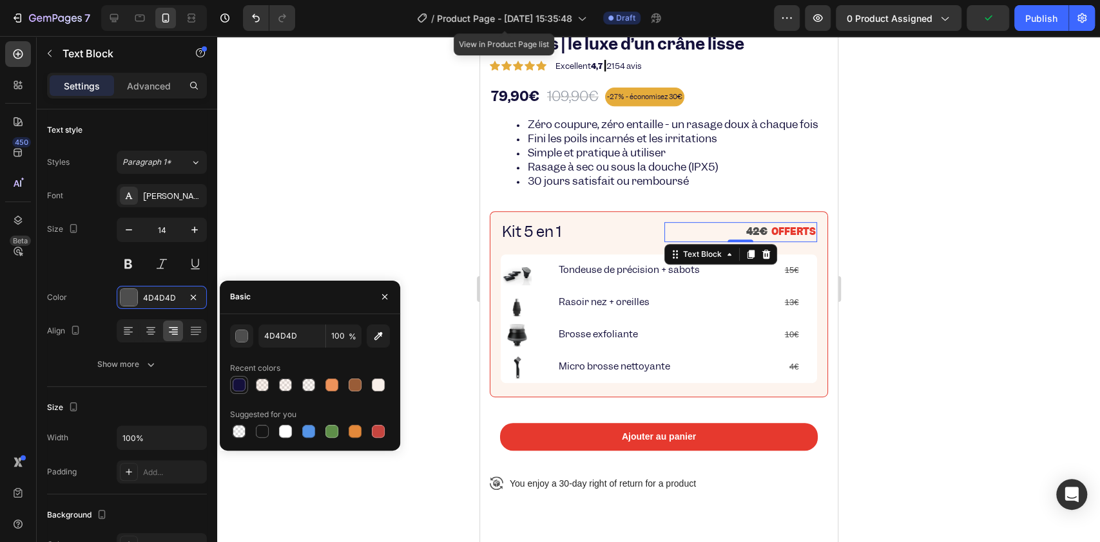
click at [233, 387] on div at bounding box center [239, 385] width 13 height 13
type input "14103B"
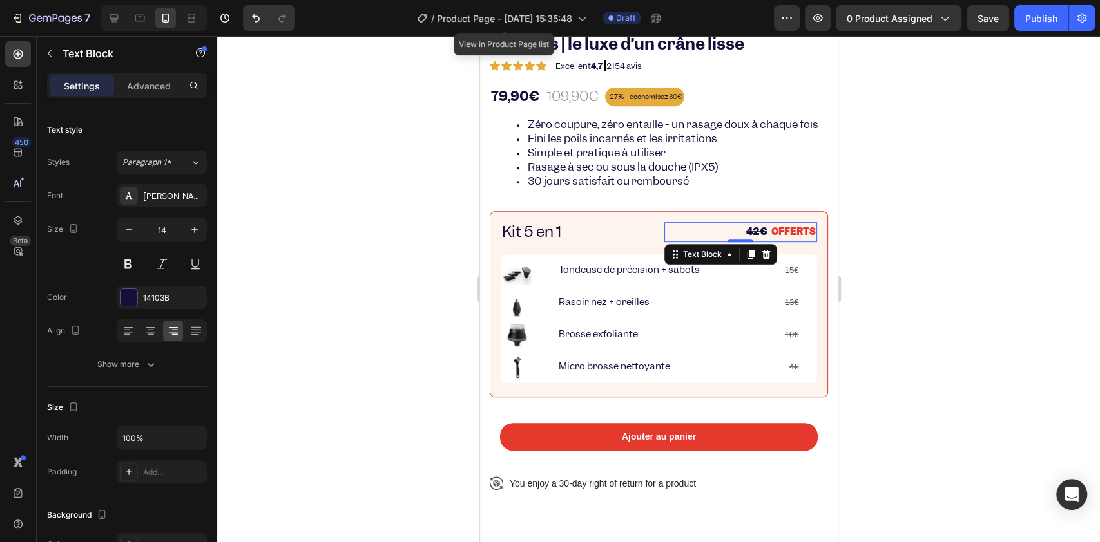
click at [441, 213] on div at bounding box center [658, 289] width 883 height 506
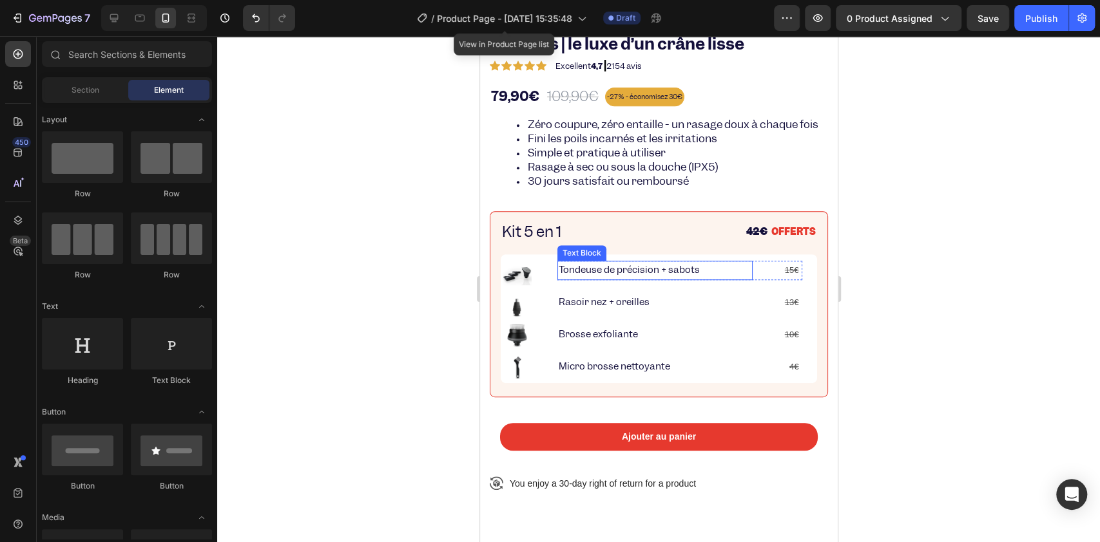
click at [789, 276] on div "15€ Text Block" at bounding box center [781, 270] width 39 height 19
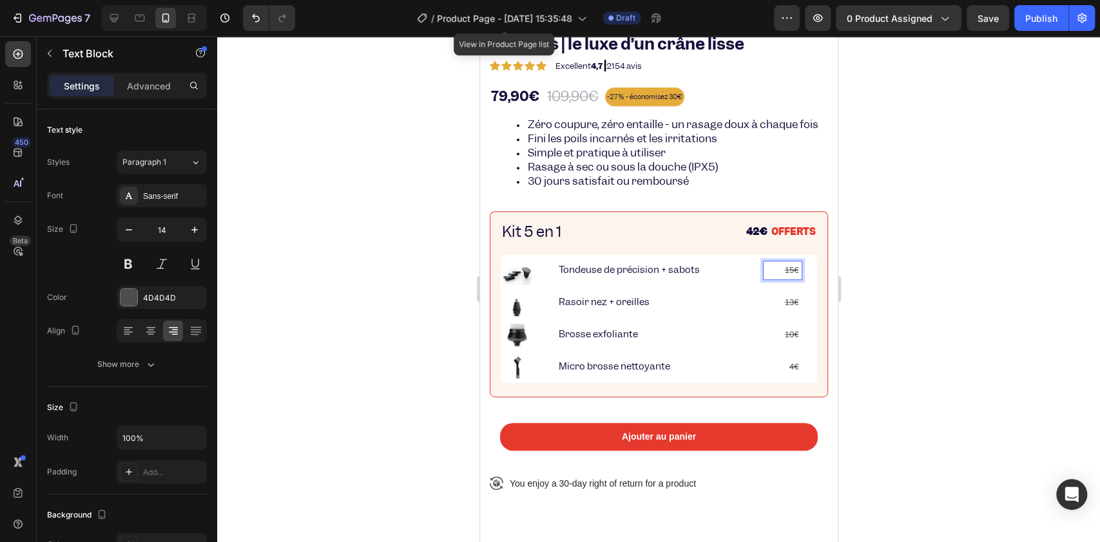
click at [786, 275] on s "15€" at bounding box center [791, 270] width 14 height 10
click at [784, 275] on s "15€" at bounding box center [791, 270] width 14 height 10
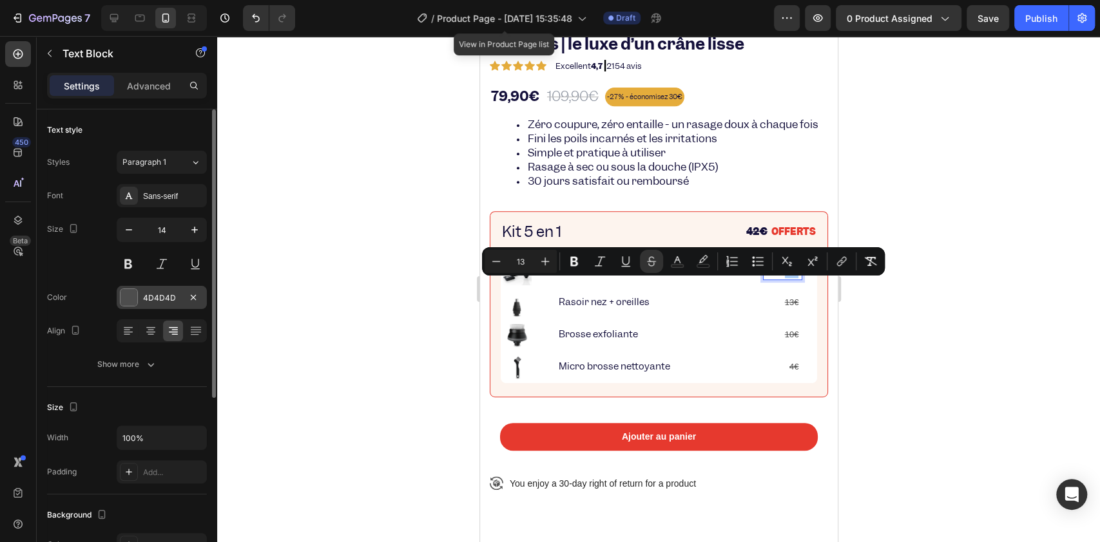
click at [147, 297] on div "4D4D4D" at bounding box center [161, 298] width 37 height 12
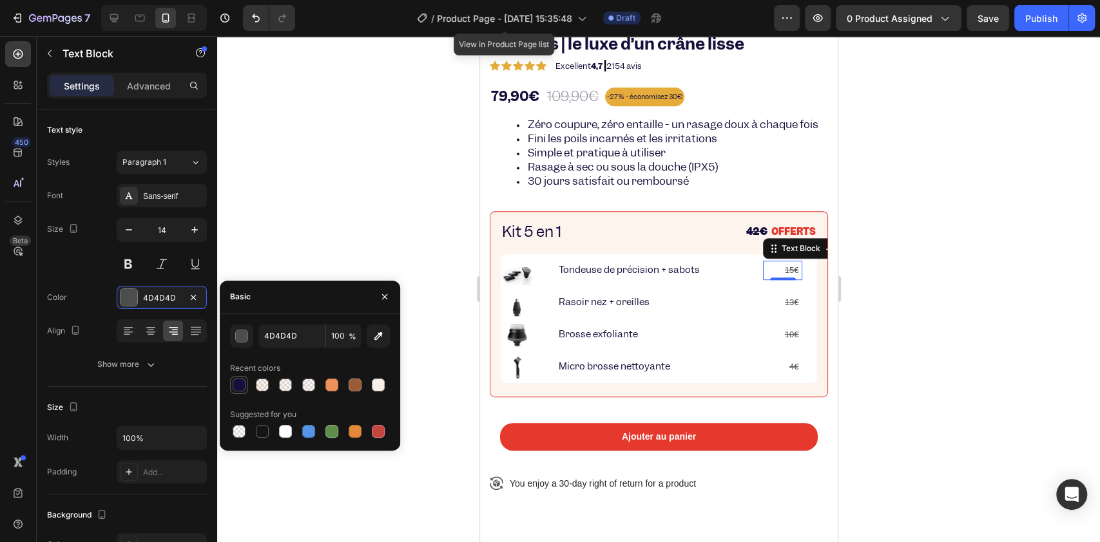
click at [246, 381] on div at bounding box center [238, 385] width 15 height 15
type input "14103B"
click at [783, 311] on p "13€" at bounding box center [742, 302] width 115 height 16
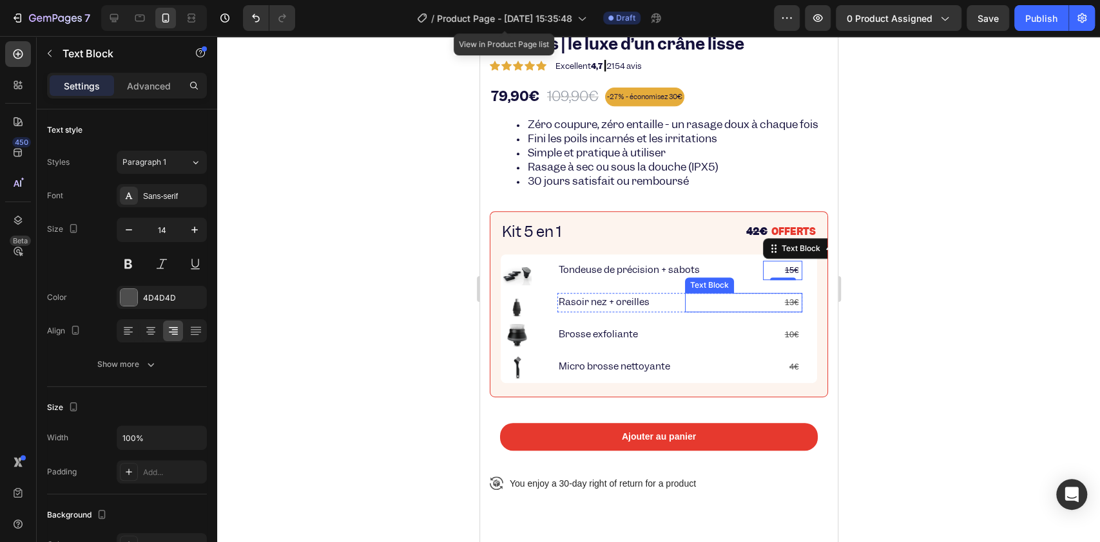
scroll to position [293, 0]
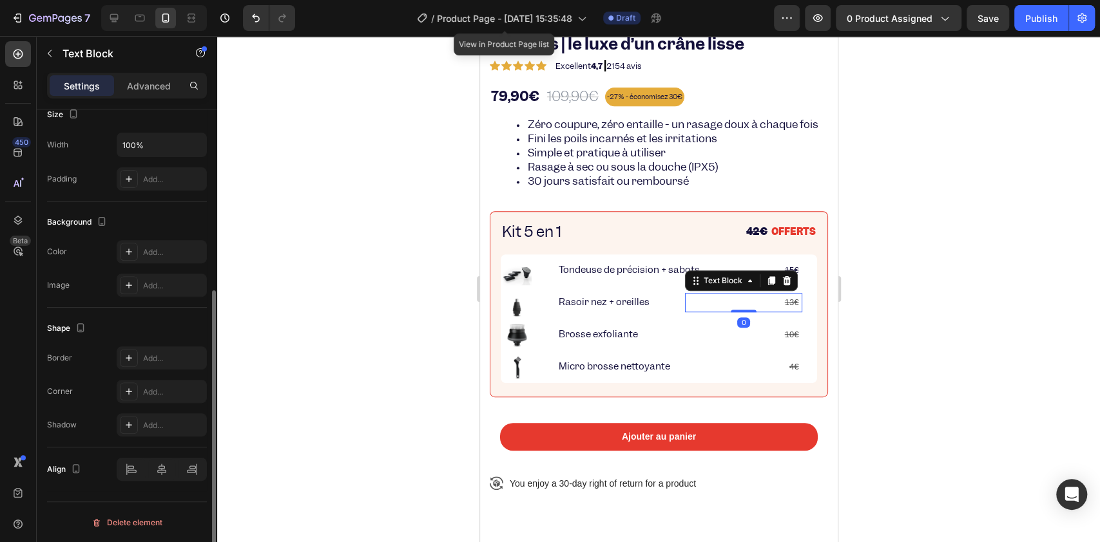
click at [785, 307] on s "13€" at bounding box center [791, 303] width 14 height 10
click at [784, 307] on s "13€" at bounding box center [791, 303] width 14 height 10
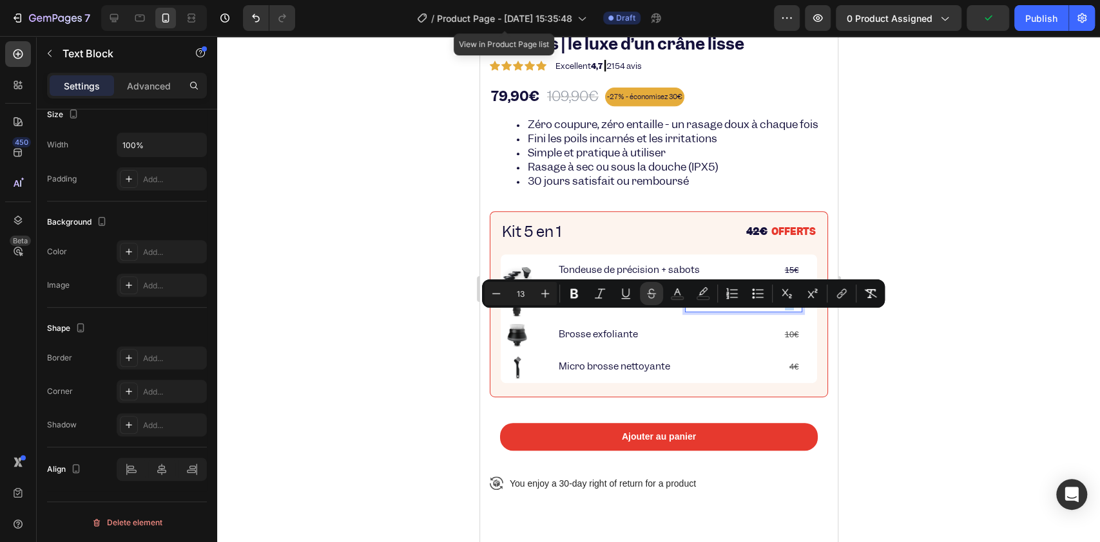
click at [751, 311] on p "13€" at bounding box center [742, 302] width 115 height 16
click at [779, 374] on p "4€" at bounding box center [742, 367] width 115 height 16
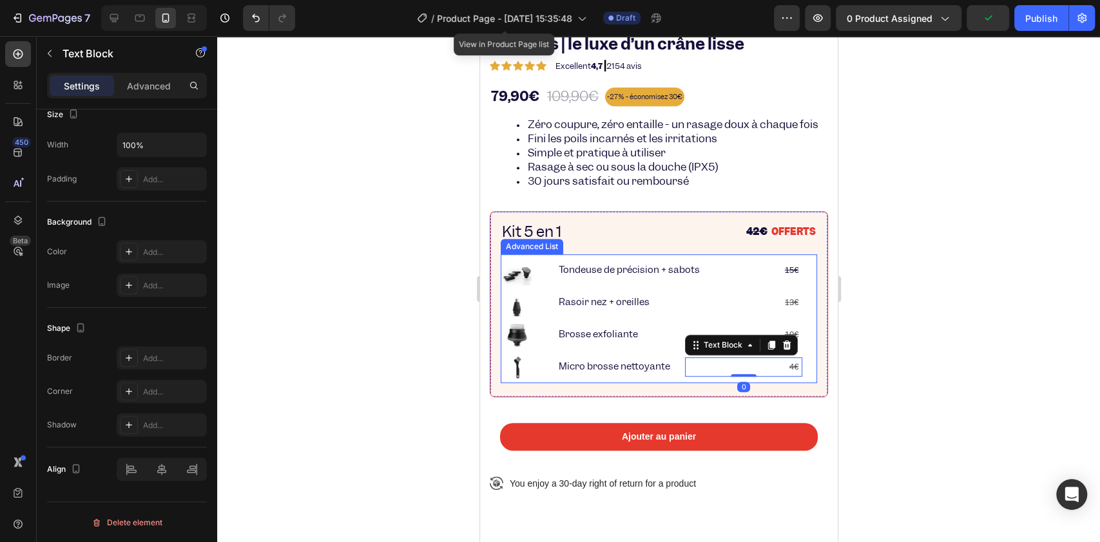
click at [777, 278] on p "15€" at bounding box center [781, 270] width 37 height 16
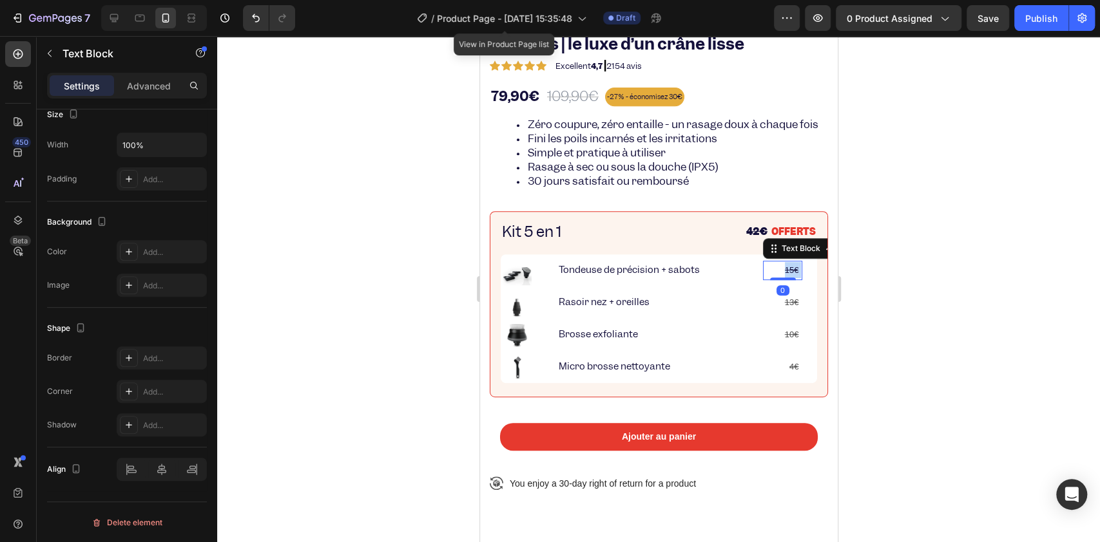
click at [777, 278] on p "15€" at bounding box center [781, 270] width 37 height 16
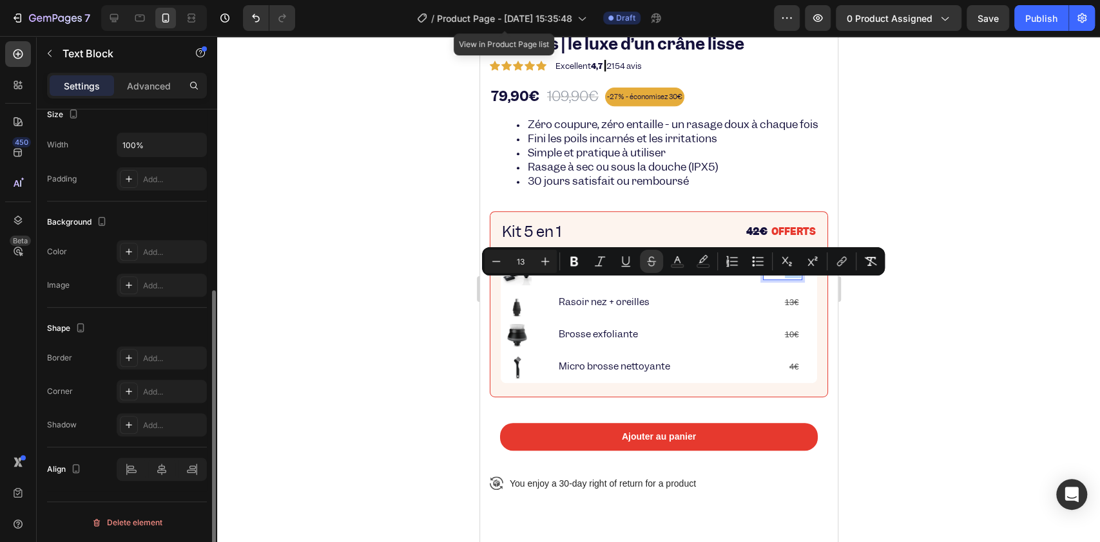
scroll to position [0, 0]
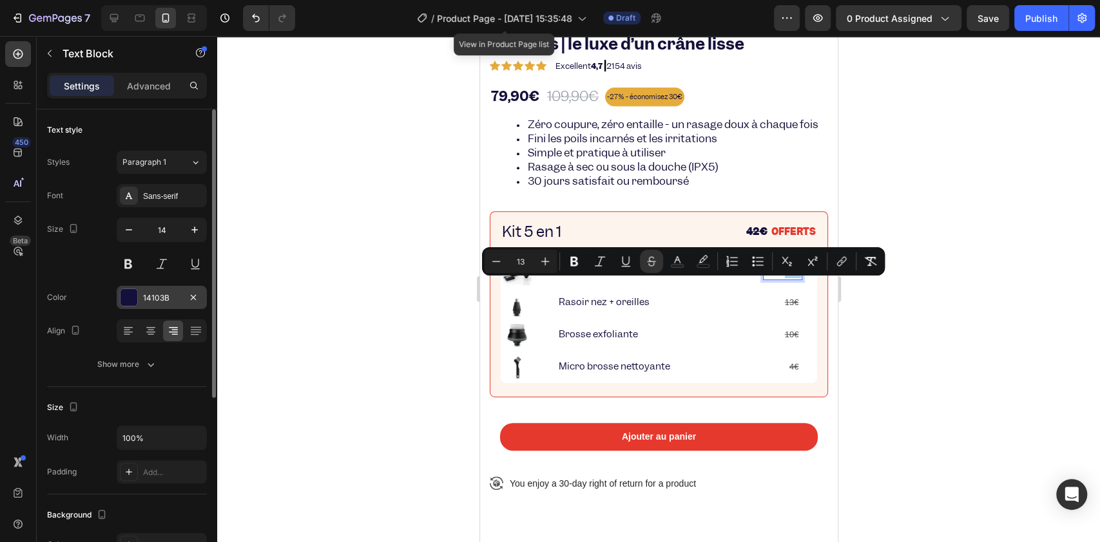
click at [128, 292] on div at bounding box center [128, 297] width 17 height 17
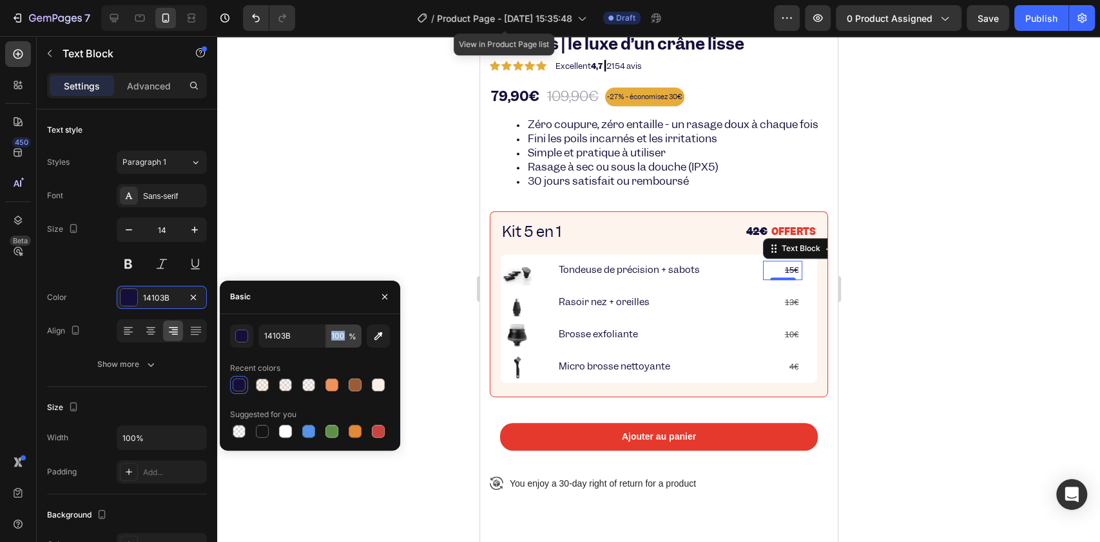
drag, startPoint x: 348, startPoint y: 334, endPoint x: 335, endPoint y: 334, distance: 12.9
click at [335, 334] on div "14103B 100 %" at bounding box center [309, 336] width 103 height 23
click at [335, 334] on input "100" at bounding box center [343, 336] width 35 height 23
type input "60"
click at [784, 307] on s "13€" at bounding box center [791, 303] width 14 height 10
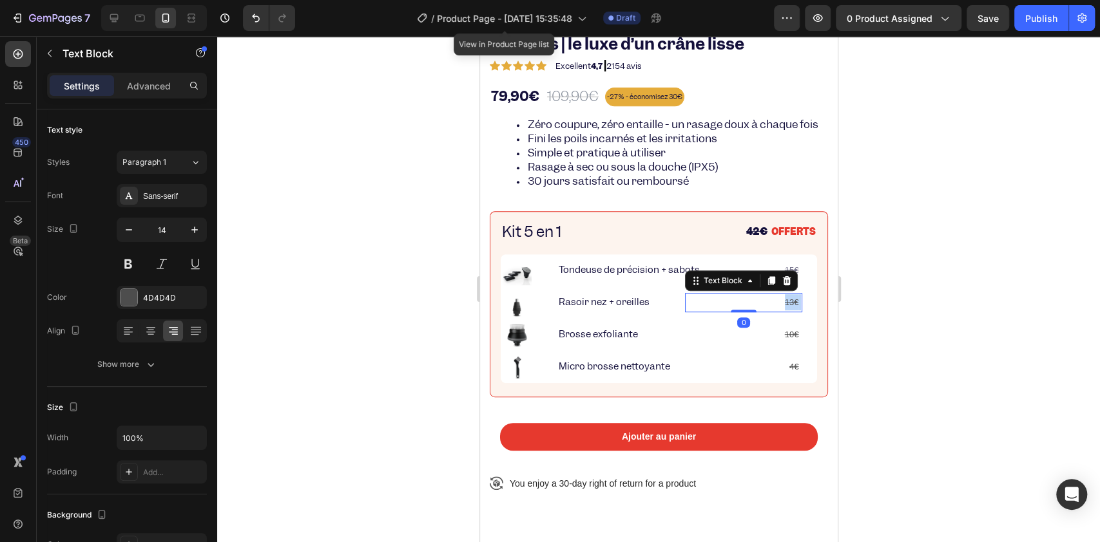
click at [784, 307] on s "13€" at bounding box center [791, 303] width 14 height 10
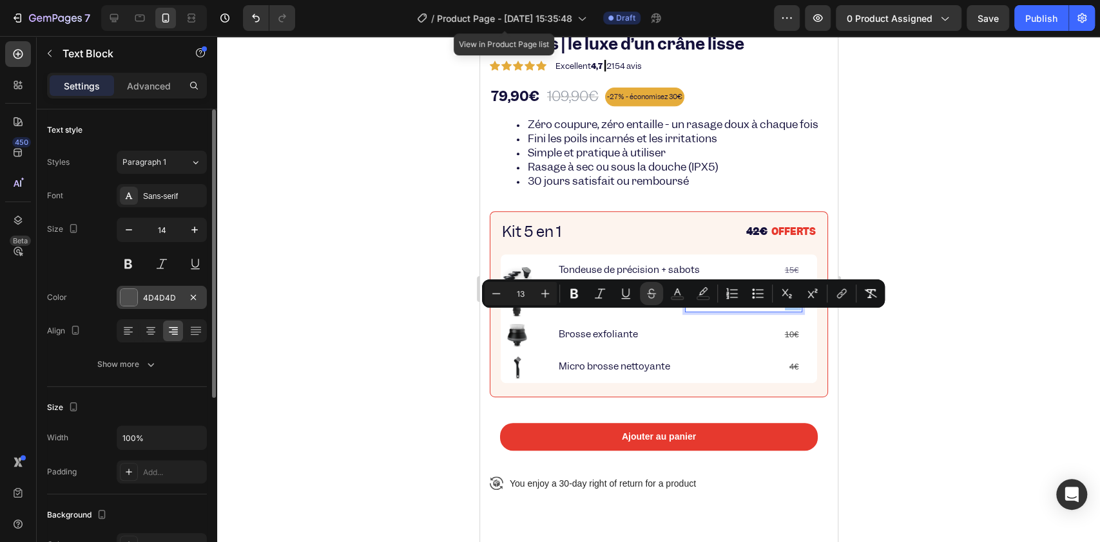
click at [144, 297] on div "4D4D4D" at bounding box center [161, 298] width 37 height 12
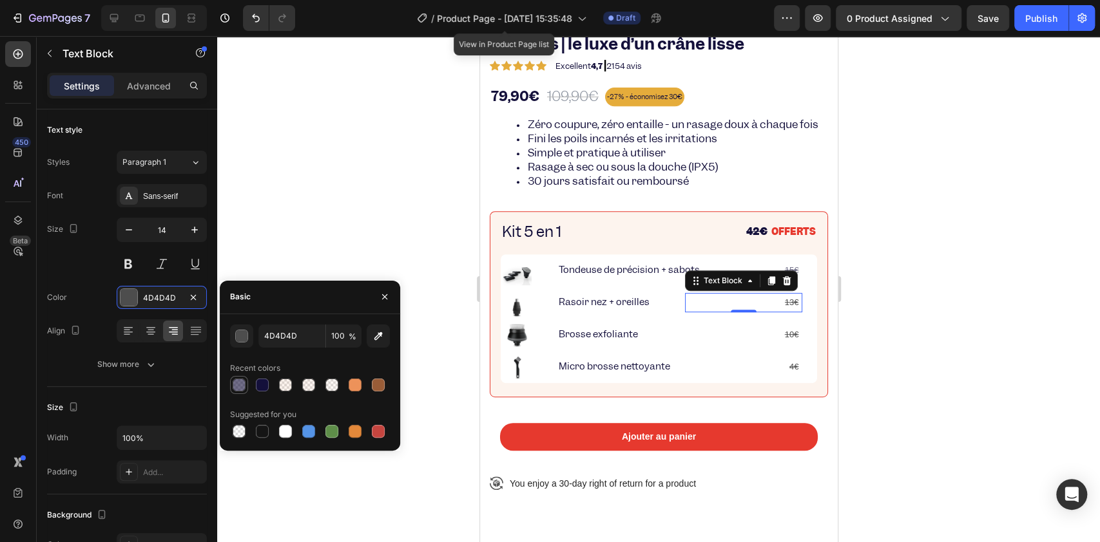
click at [244, 388] on div at bounding box center [239, 385] width 13 height 13
type input "14103B"
type input "60"
click at [777, 343] on p "10€" at bounding box center [742, 335] width 115 height 16
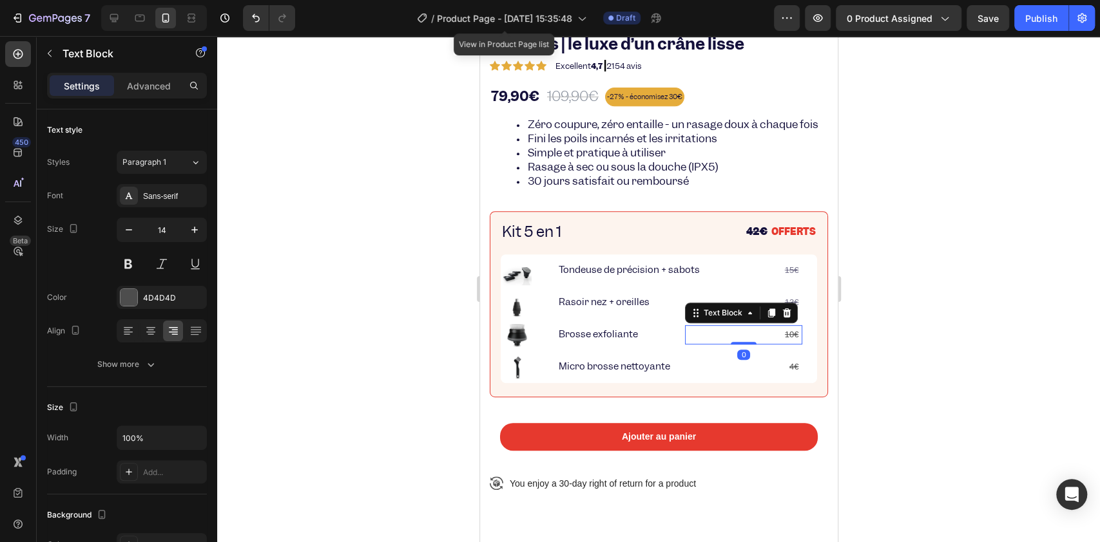
click at [777, 343] on p "10€" at bounding box center [742, 335] width 115 height 16
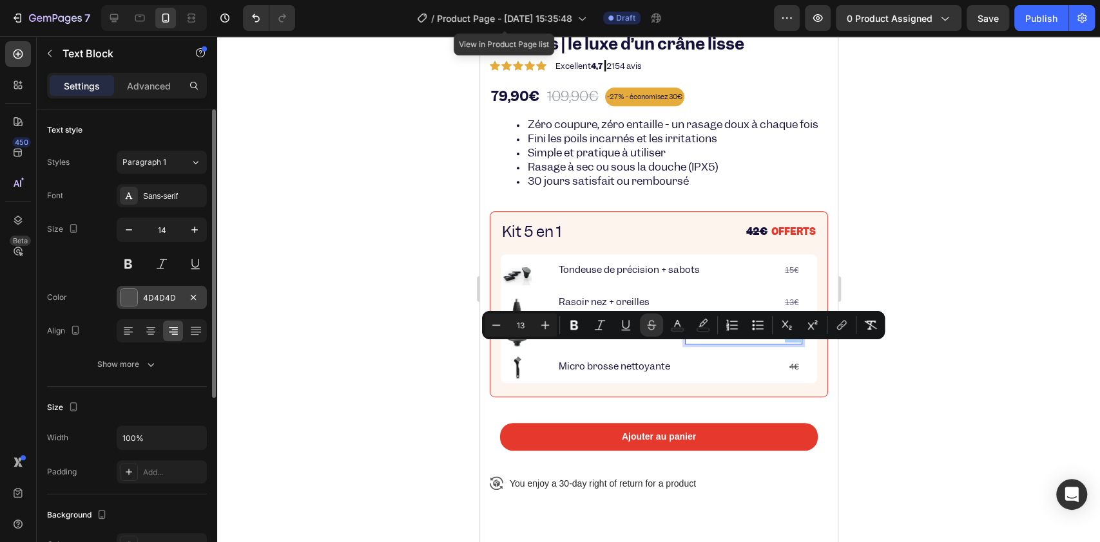
click at [127, 300] on div at bounding box center [128, 297] width 17 height 17
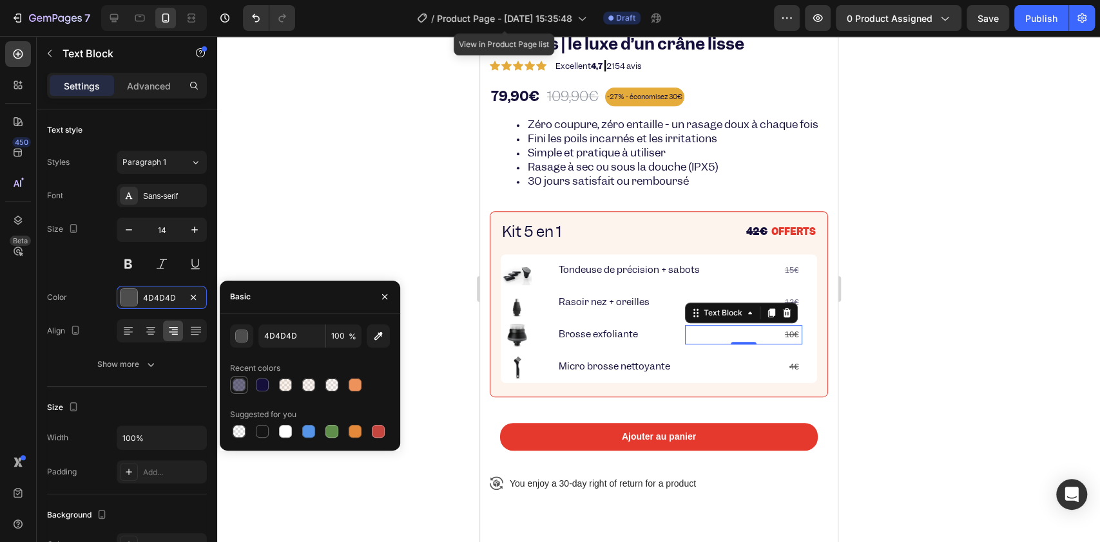
click at [242, 378] on div at bounding box center [238, 385] width 15 height 15
type input "14103B"
type input "60"
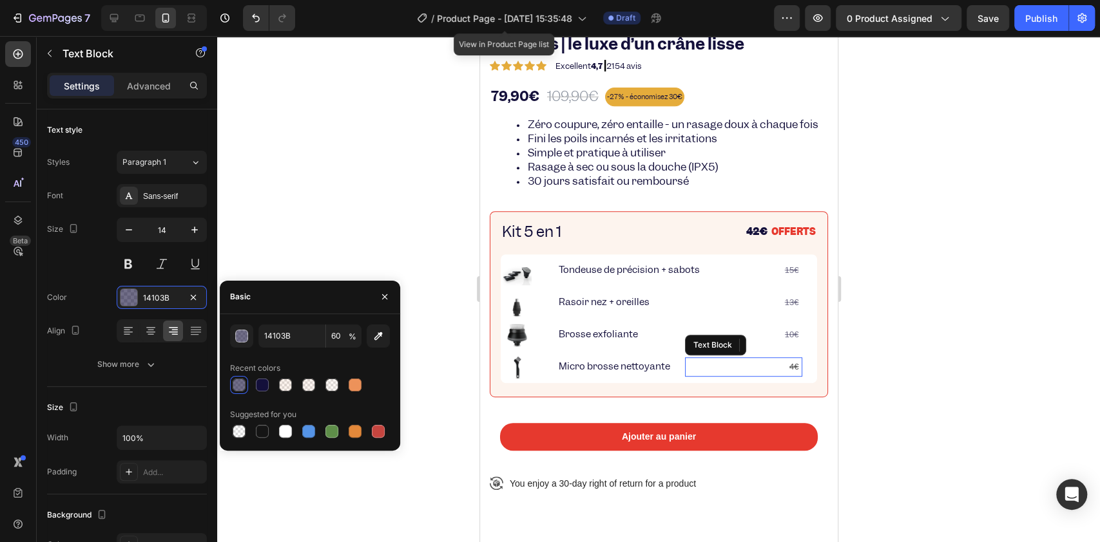
click at [790, 375] on p "4€" at bounding box center [742, 367] width 115 height 16
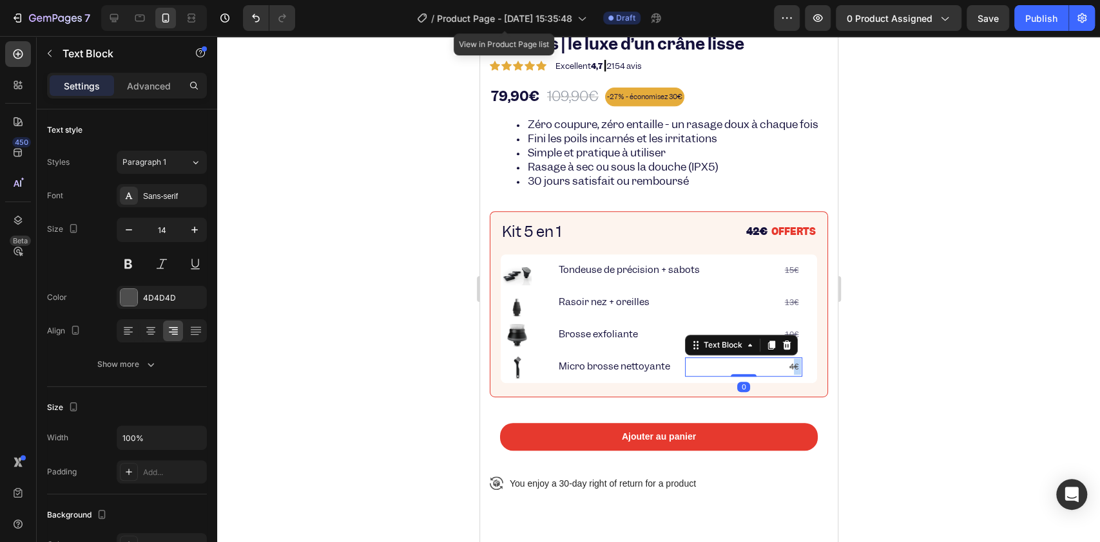
click at [790, 375] on p "4€" at bounding box center [742, 367] width 115 height 16
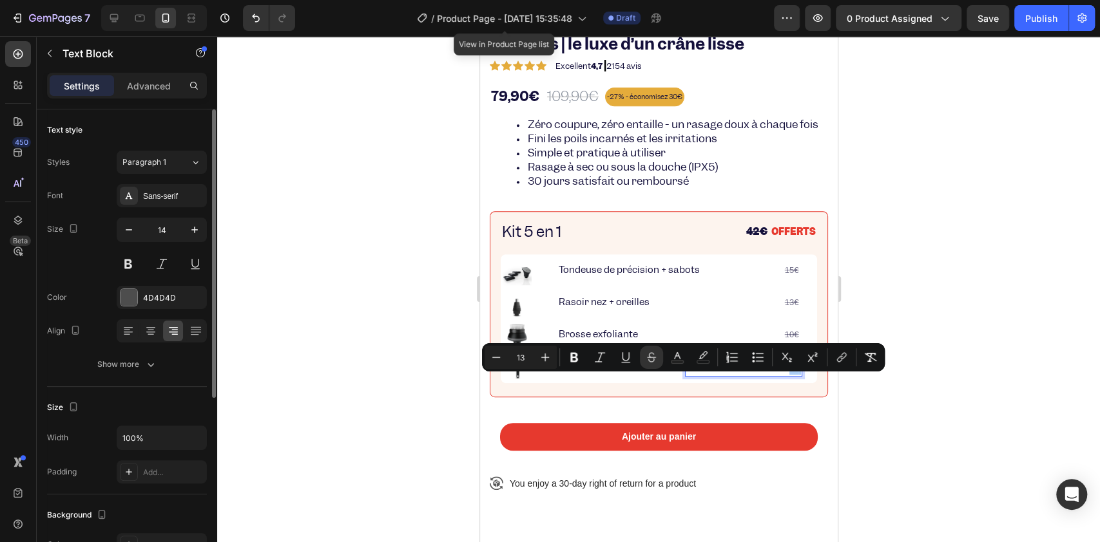
click at [132, 309] on div "Font Sans-serif Size 14 Color 4D4D4D Align Show more" at bounding box center [127, 280] width 160 height 192
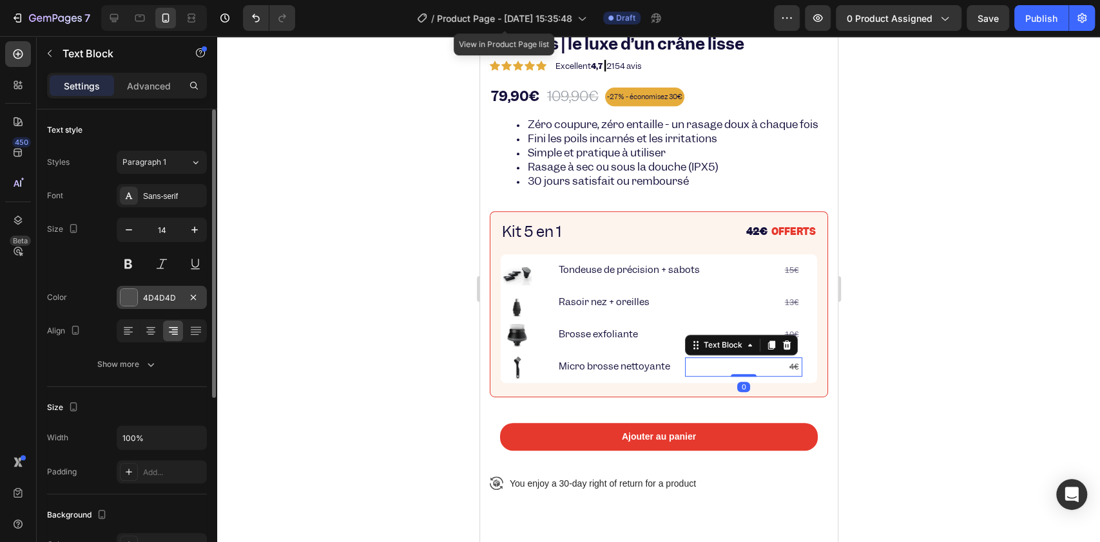
click at [134, 300] on div at bounding box center [128, 297] width 17 height 17
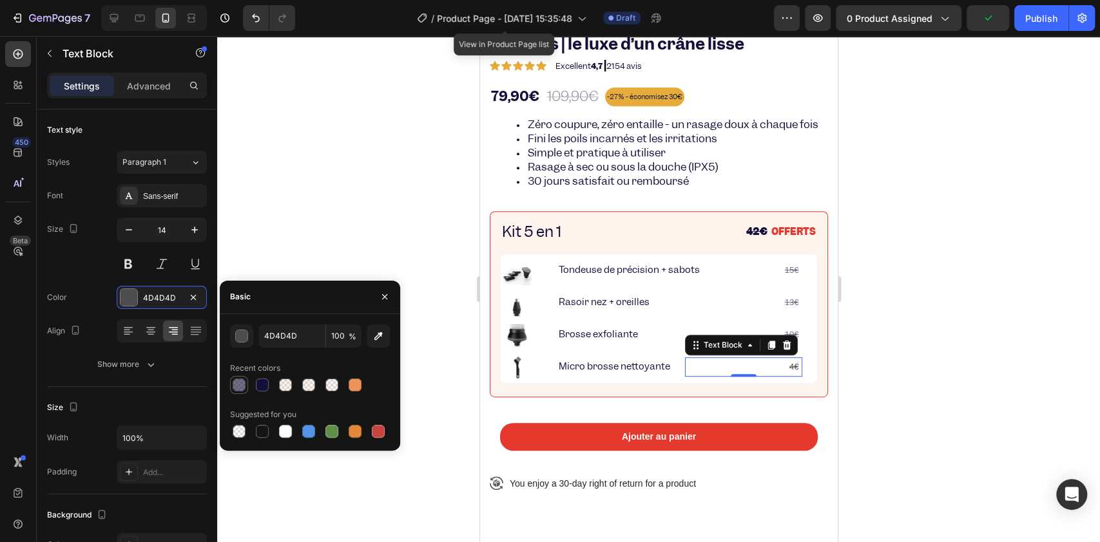
click at [240, 379] on div at bounding box center [239, 385] width 13 height 13
type input "14103B"
type input "60"
click at [745, 238] on strong "42€" at bounding box center [755, 232] width 21 height 14
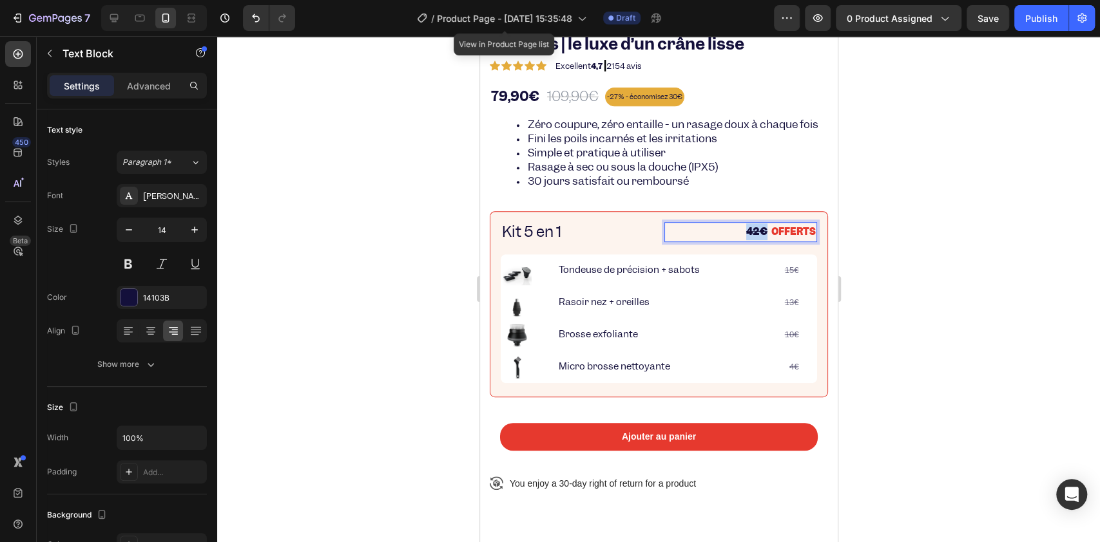
drag, startPoint x: 751, startPoint y: 250, endPoint x: 735, endPoint y: 250, distance: 15.5
click at [745, 238] on strong "42€" at bounding box center [755, 232] width 21 height 14
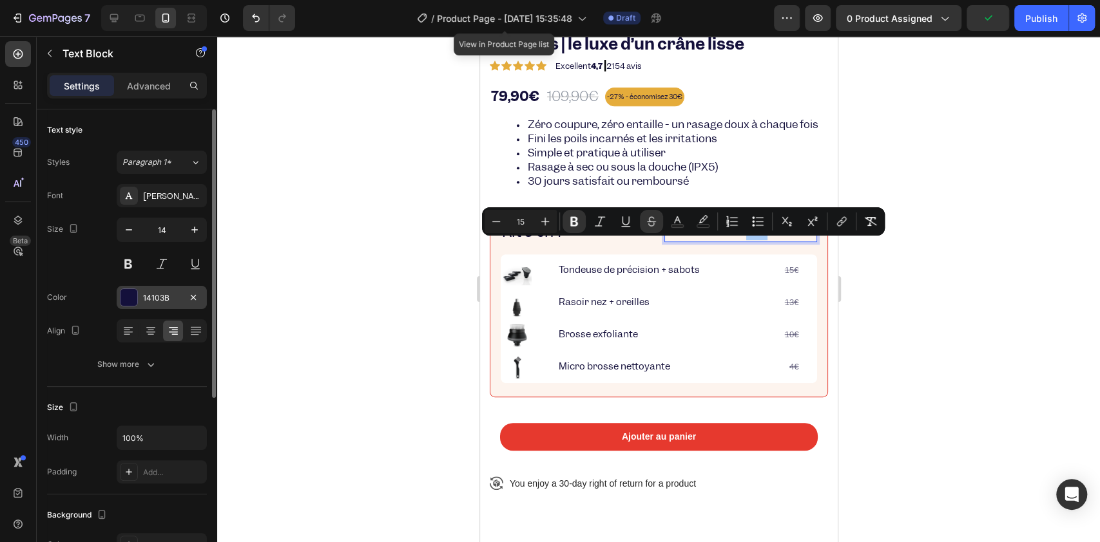
click at [148, 297] on div "14103B" at bounding box center [161, 298] width 37 height 12
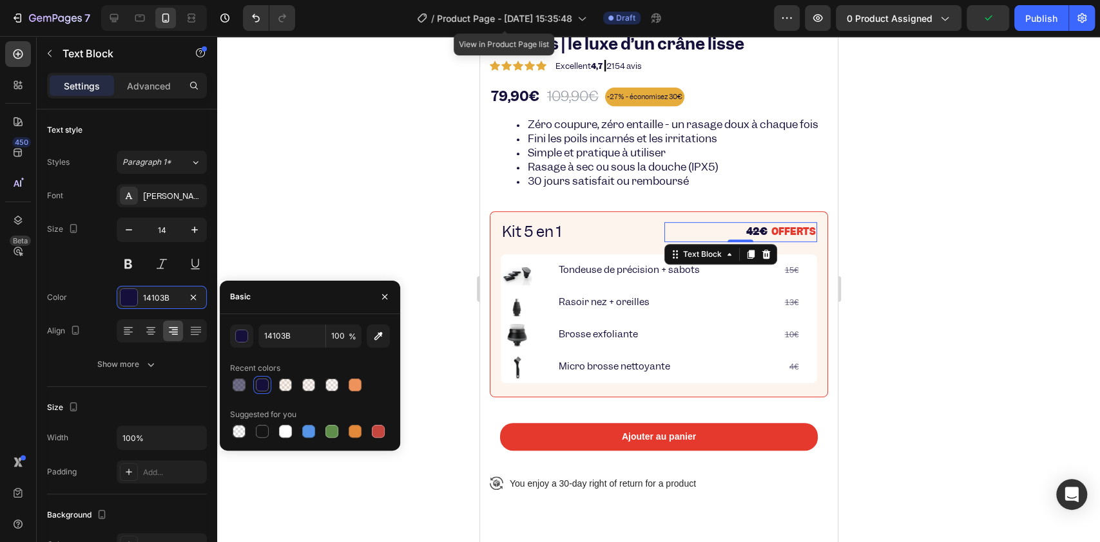
click at [251, 392] on div at bounding box center [310, 385] width 160 height 18
click at [243, 387] on div at bounding box center [239, 385] width 13 height 13
type input "60"
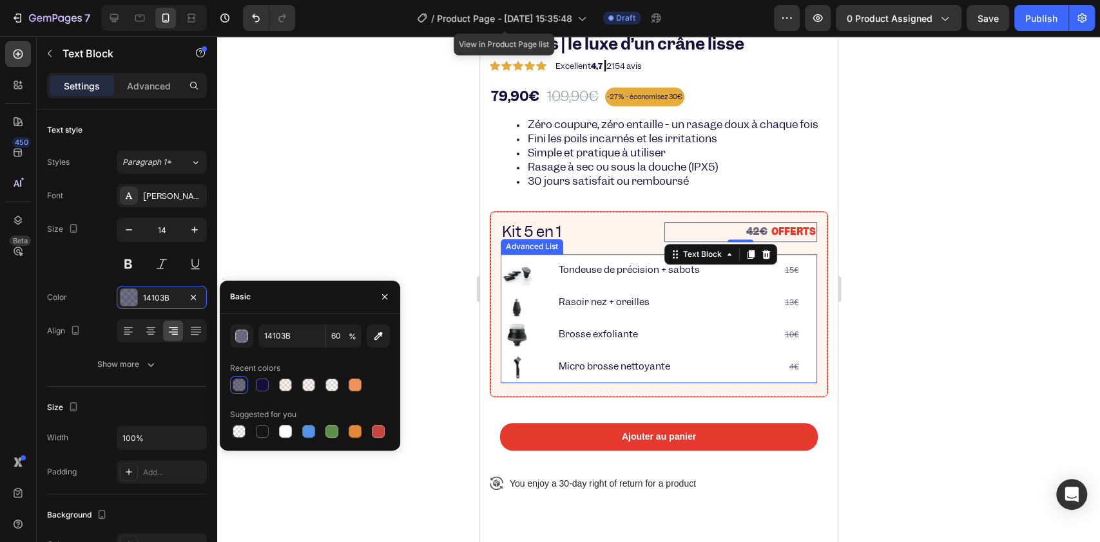
click at [577, 311] on p "Rasoir nez + oreilles" at bounding box center [615, 302] width 115 height 16
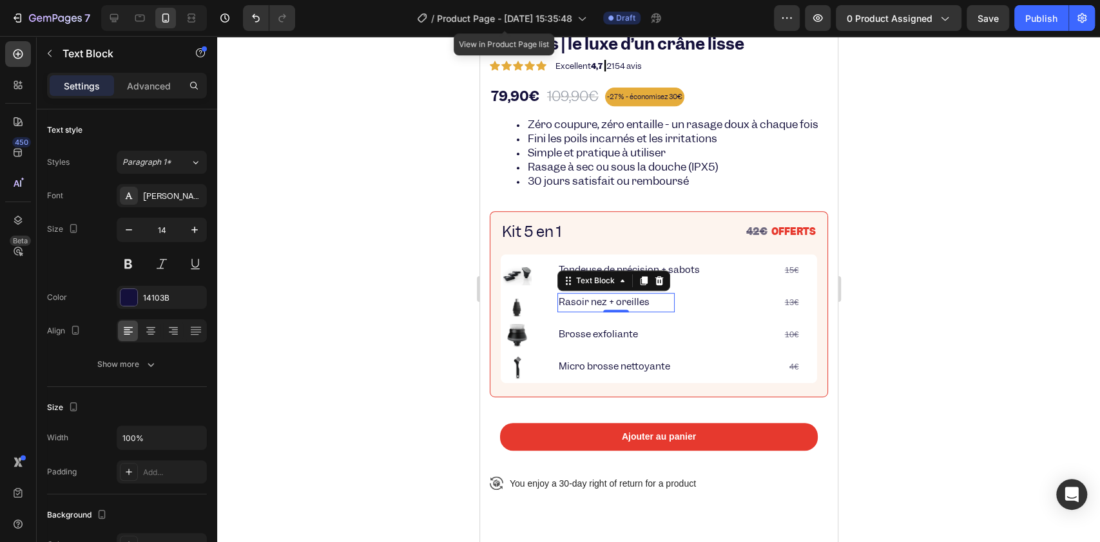
click at [305, 188] on div at bounding box center [658, 289] width 883 height 506
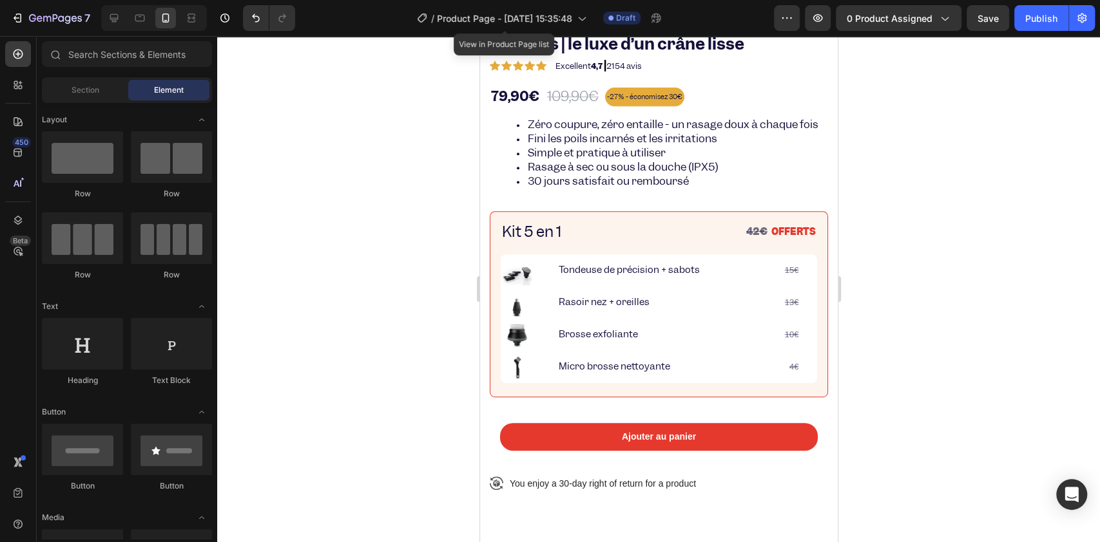
click at [330, 254] on div at bounding box center [658, 289] width 883 height 506
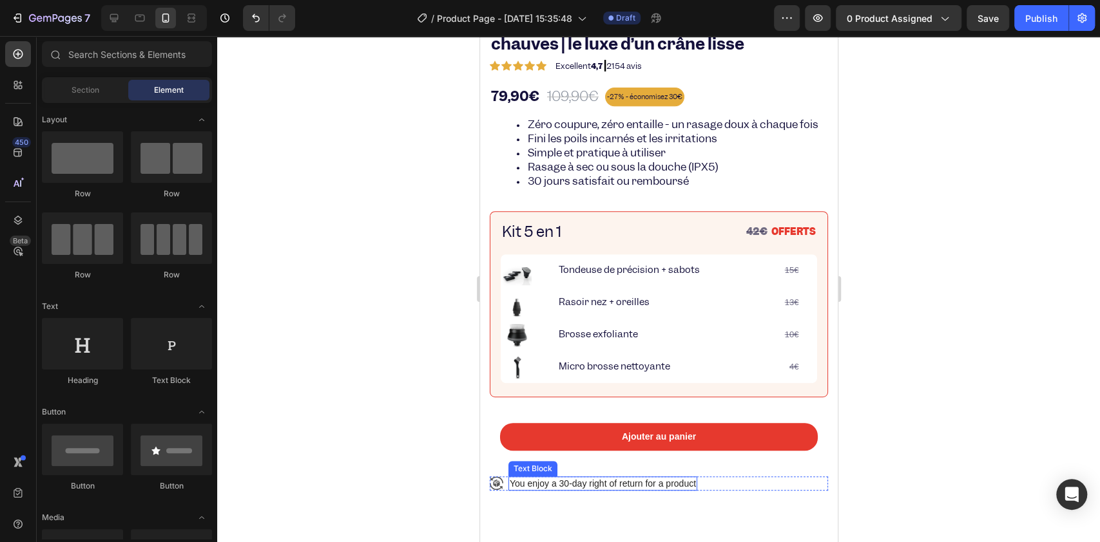
click at [585, 490] on p "You enjoy a 30-day right of return for a product" at bounding box center [602, 484] width 186 height 12
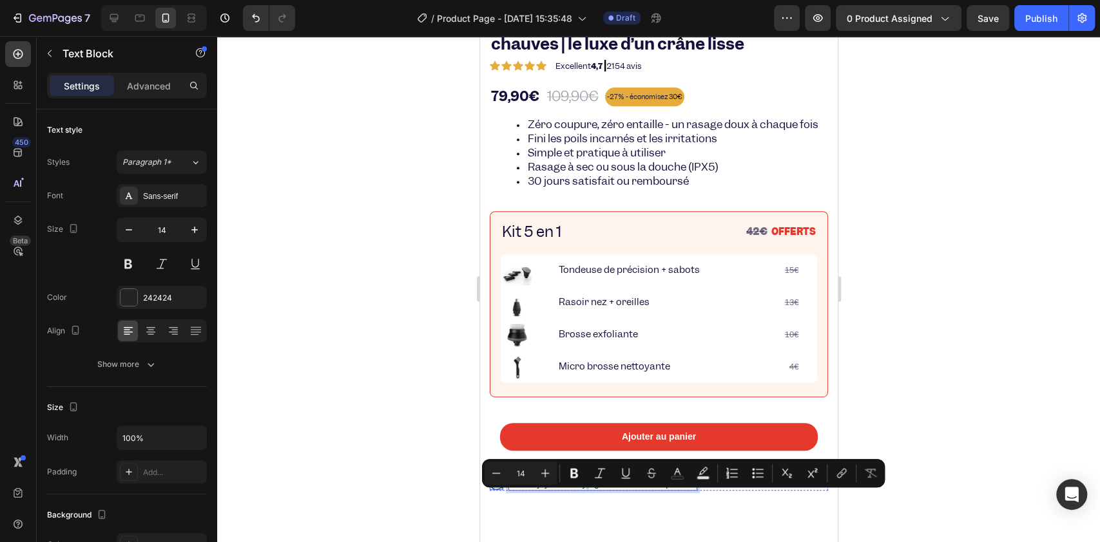
click at [494, 490] on div "Icon" at bounding box center [496, 484] width 14 height 14
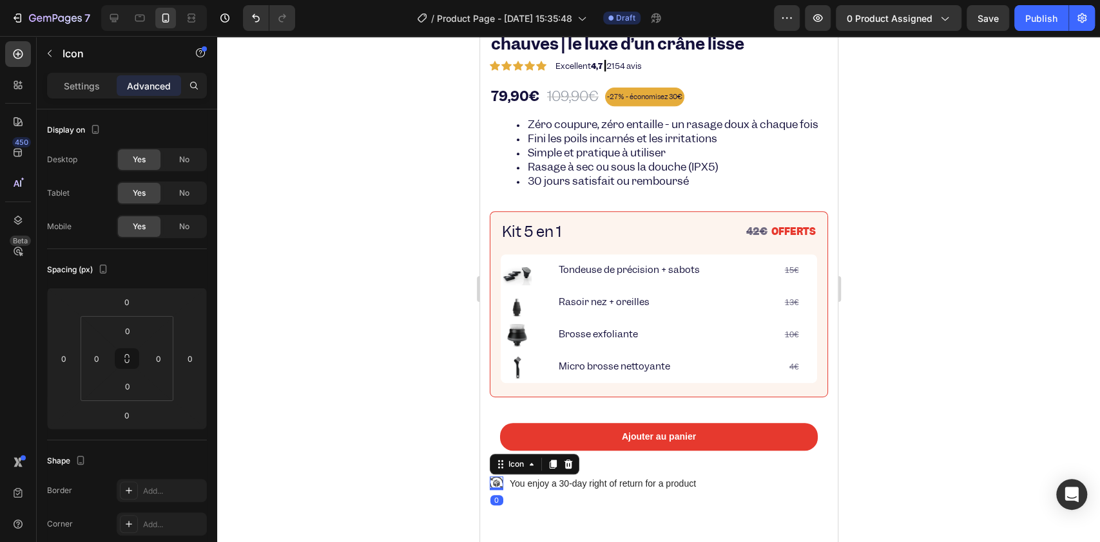
click at [68, 70] on div "Icon" at bounding box center [110, 54] width 147 height 37
click at [64, 93] on div "Settings" at bounding box center [82, 85] width 64 height 21
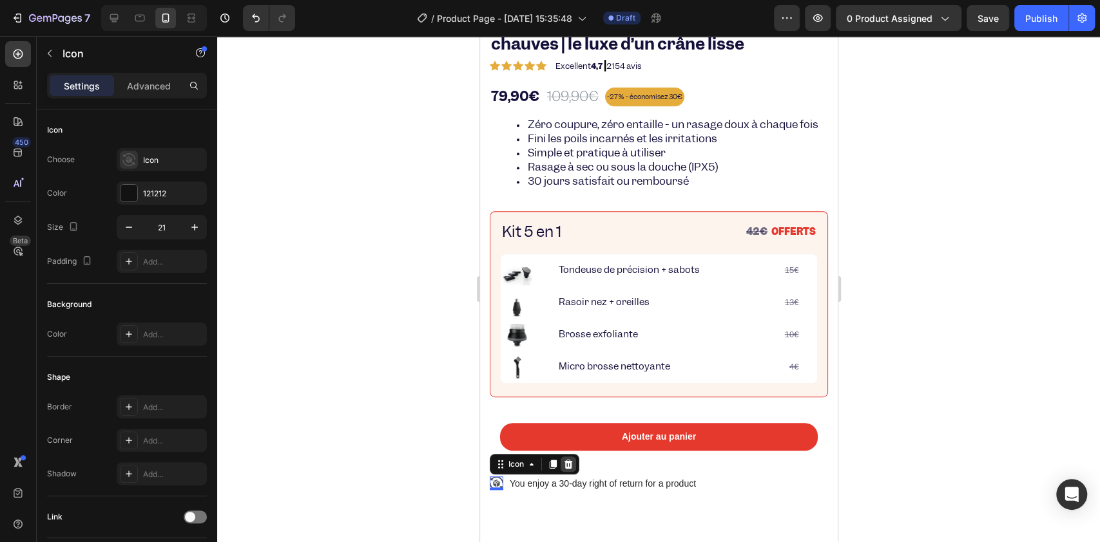
click at [573, 472] on div at bounding box center [567, 464] width 15 height 15
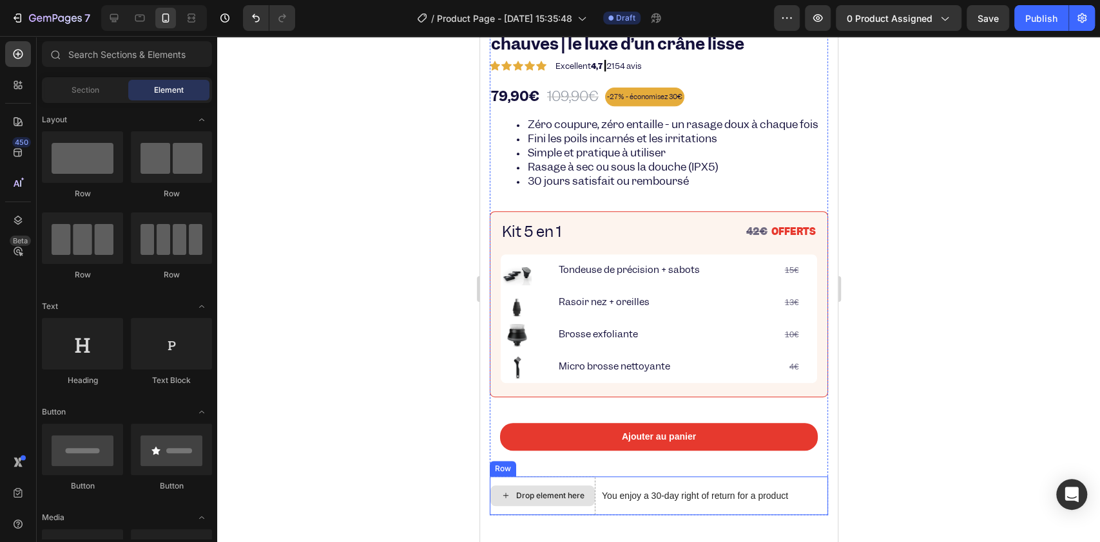
click at [544, 501] on div "Drop element here" at bounding box center [549, 496] width 68 height 10
click at [627, 502] on p "You enjoy a 30-day right of return for a product" at bounding box center [694, 496] width 186 height 12
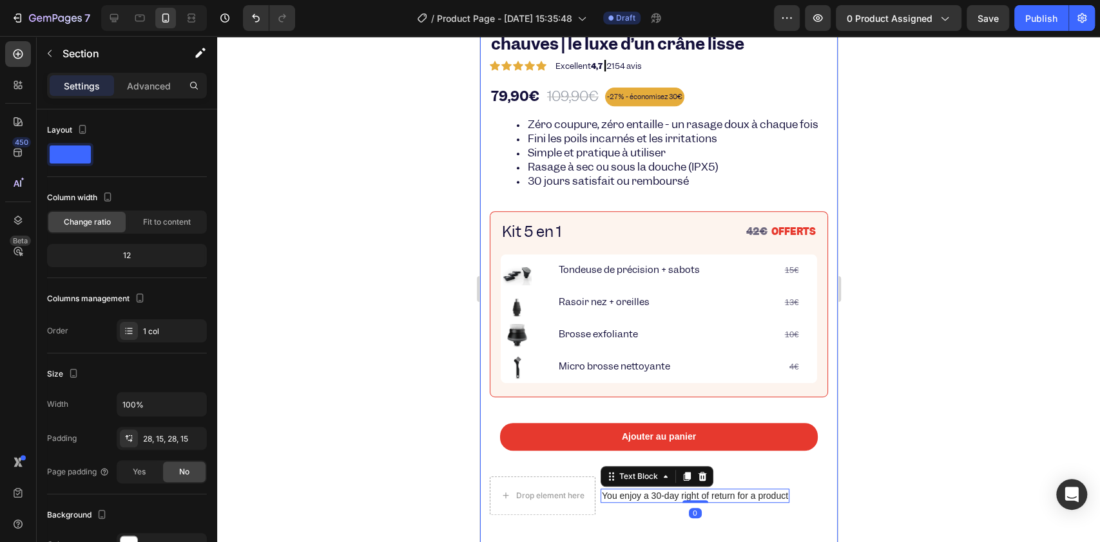
click at [488, 497] on div "Product Images FlexBaldy® – Rasoir électrique pour chauves | le luxe d’un crâne…" at bounding box center [658, 136] width 358 height 835
click at [425, 459] on div at bounding box center [658, 289] width 883 height 506
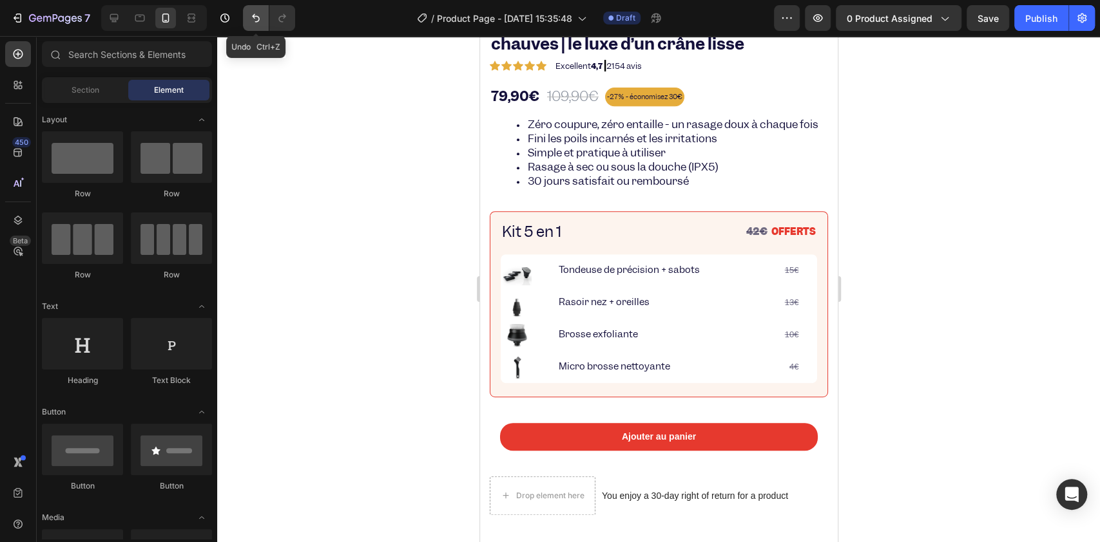
click at [258, 21] on icon "Undo/Redo" at bounding box center [256, 18] width 8 height 8
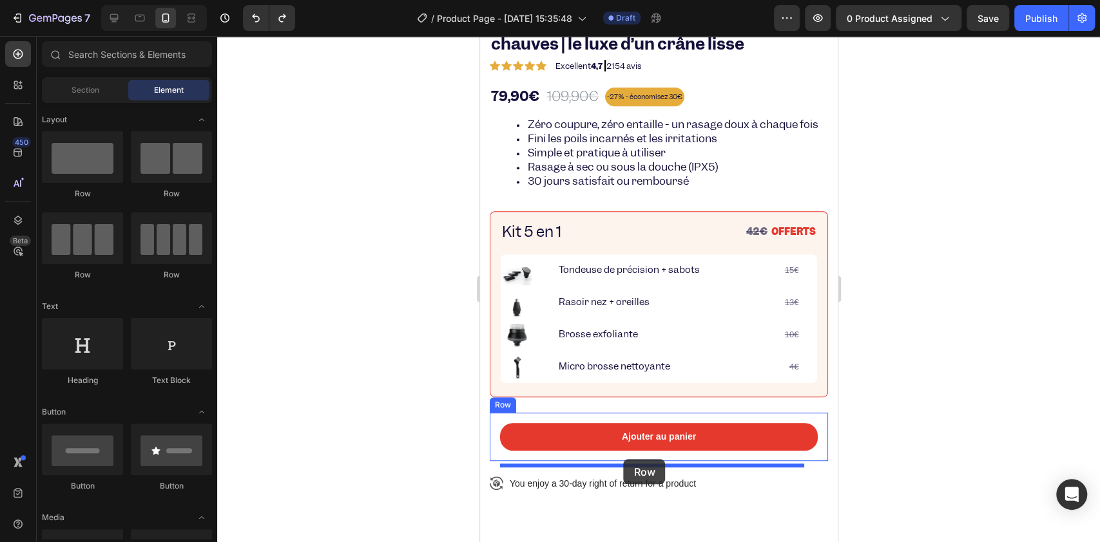
drag, startPoint x: 559, startPoint y: 180, endPoint x: 869, endPoint y: 496, distance: 442.4
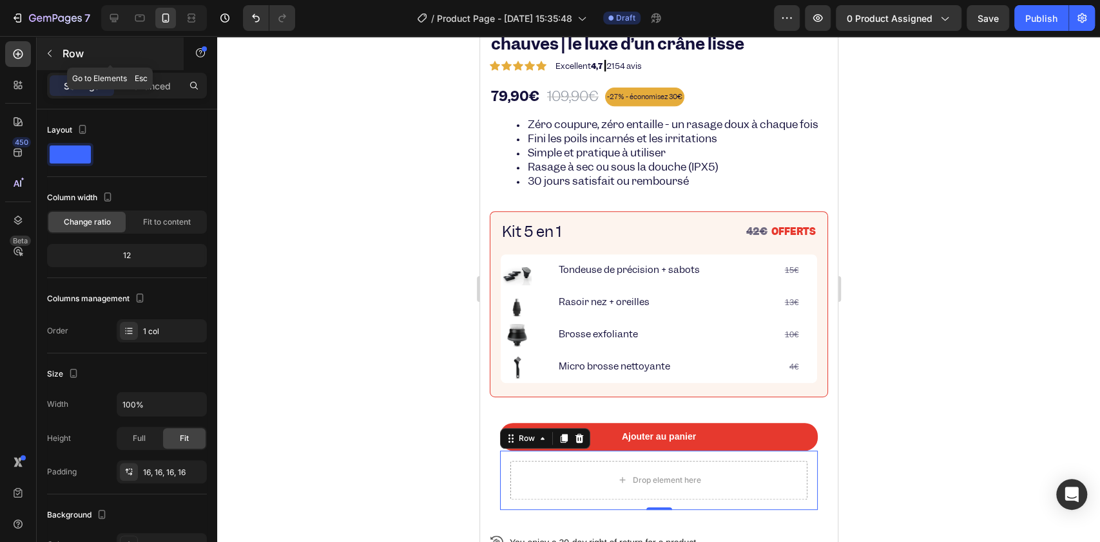
click at [62, 56] on div "Row" at bounding box center [110, 54] width 147 height 34
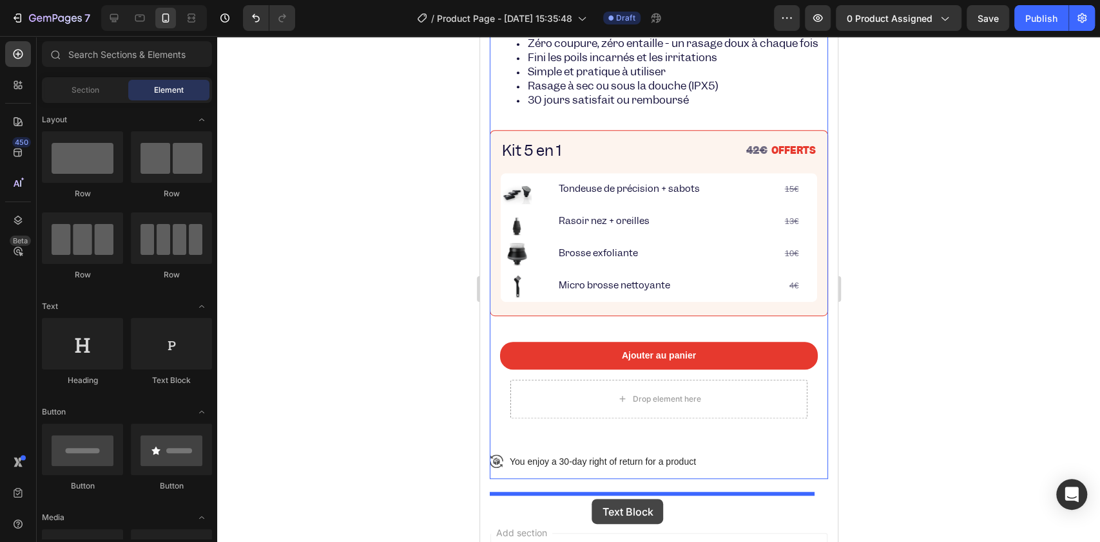
scroll to position [448, 0]
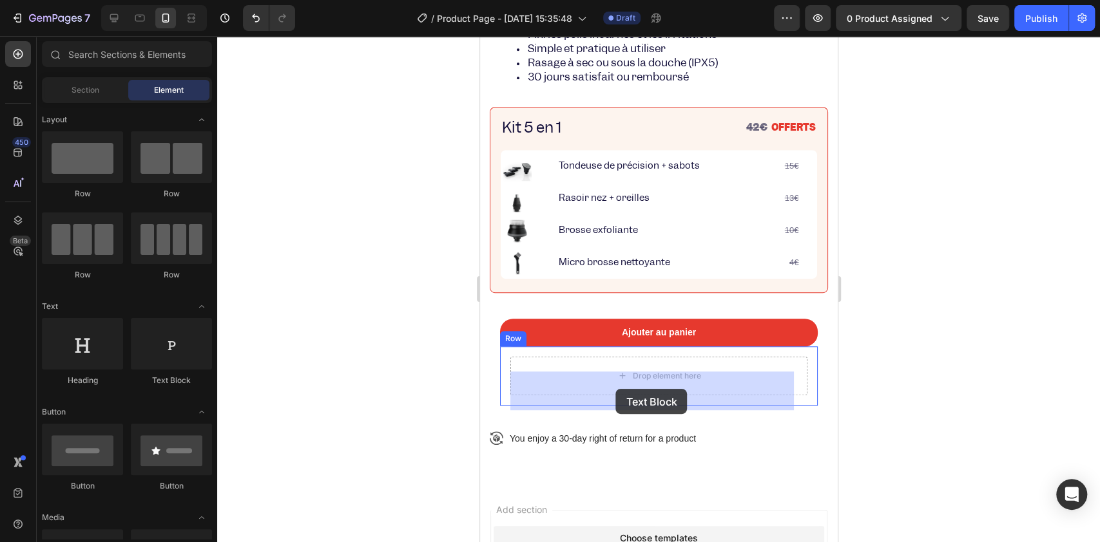
drag, startPoint x: 872, startPoint y: 514, endPoint x: 615, endPoint y: 389, distance: 285.2
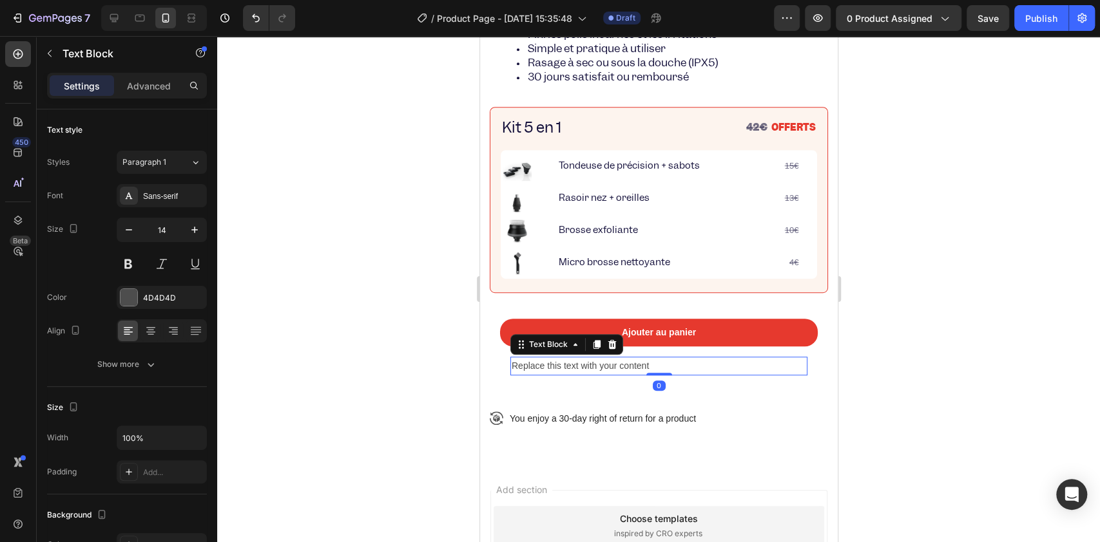
click at [550, 376] on div "Replace this text with your content" at bounding box center [658, 366] width 297 height 19
click at [550, 374] on p "Replace this text with your content" at bounding box center [658, 366] width 294 height 16
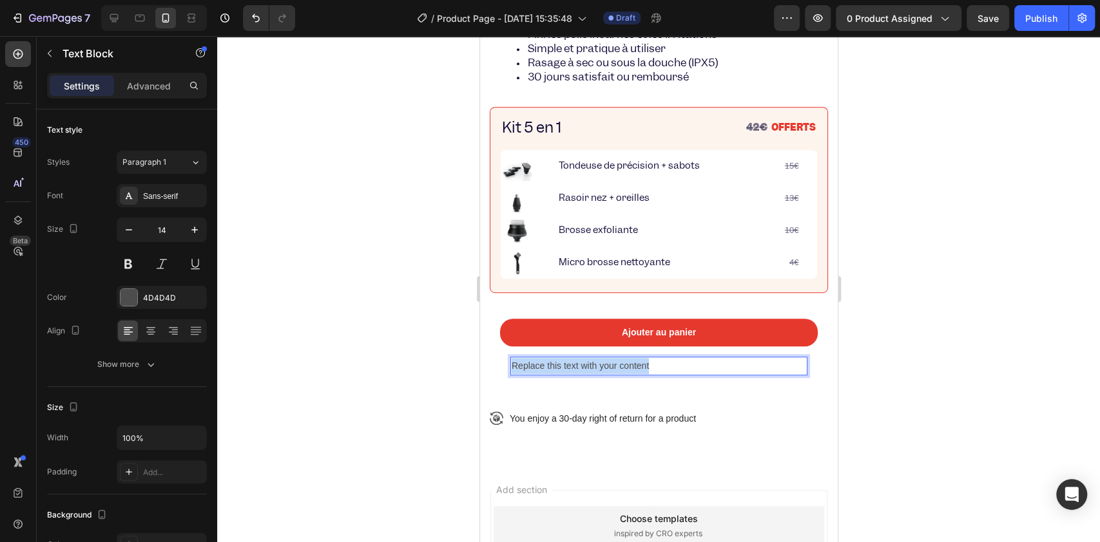
click at [550, 374] on p "Replace this text with your content" at bounding box center [658, 366] width 294 height 16
click at [528, 374] on p "En stock" at bounding box center [658, 366] width 294 height 16
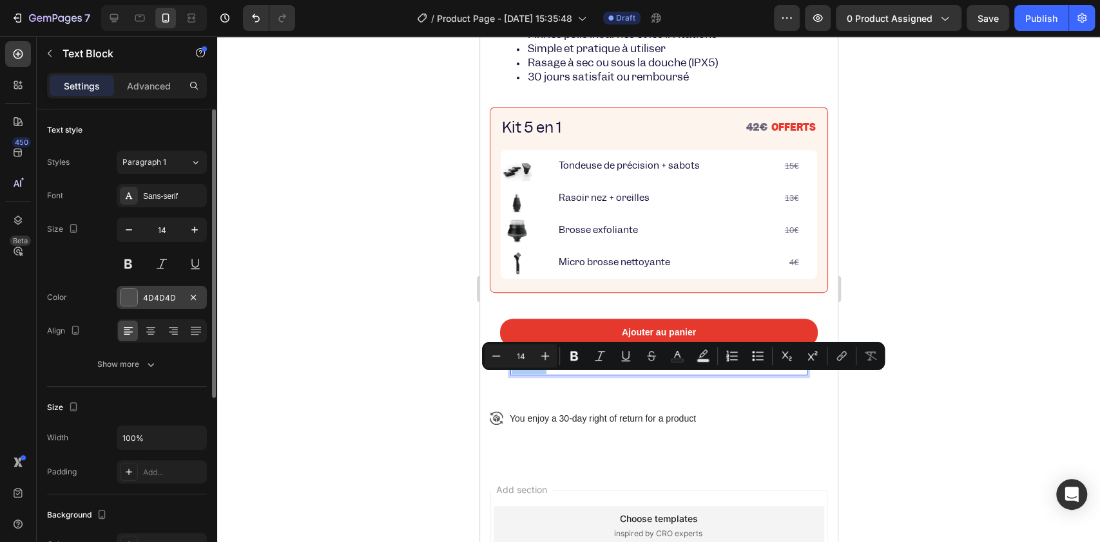
click at [135, 298] on div at bounding box center [128, 297] width 17 height 17
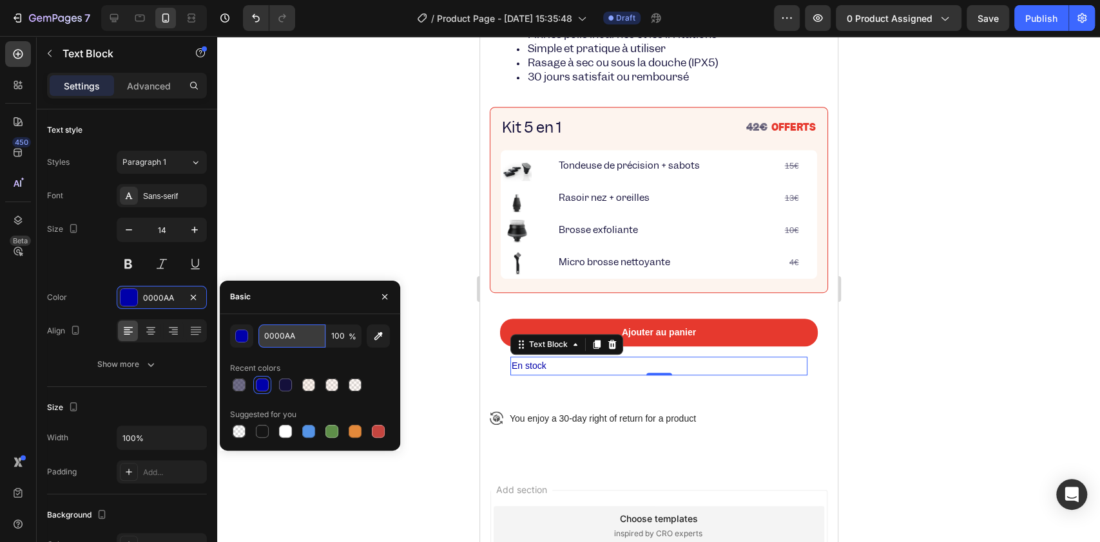
drag, startPoint x: 296, startPoint y: 338, endPoint x: 258, endPoint y: 336, distance: 38.0
click at [258, 336] on input "0000AA" at bounding box center [291, 336] width 67 height 23
type input "00A85D"
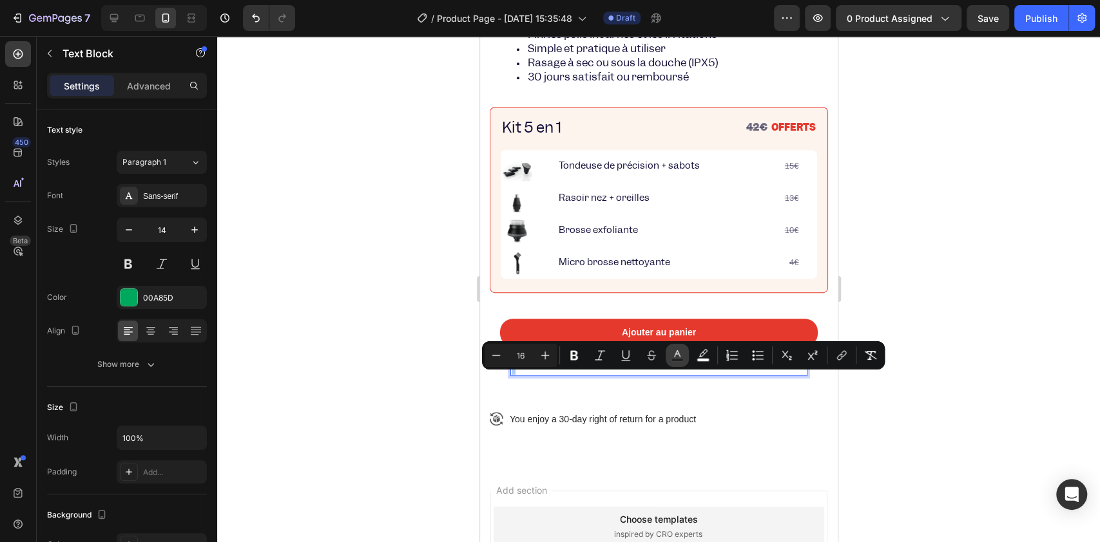
click at [677, 358] on icon "Editor contextual toolbar" at bounding box center [677, 355] width 13 height 13
type input "202122"
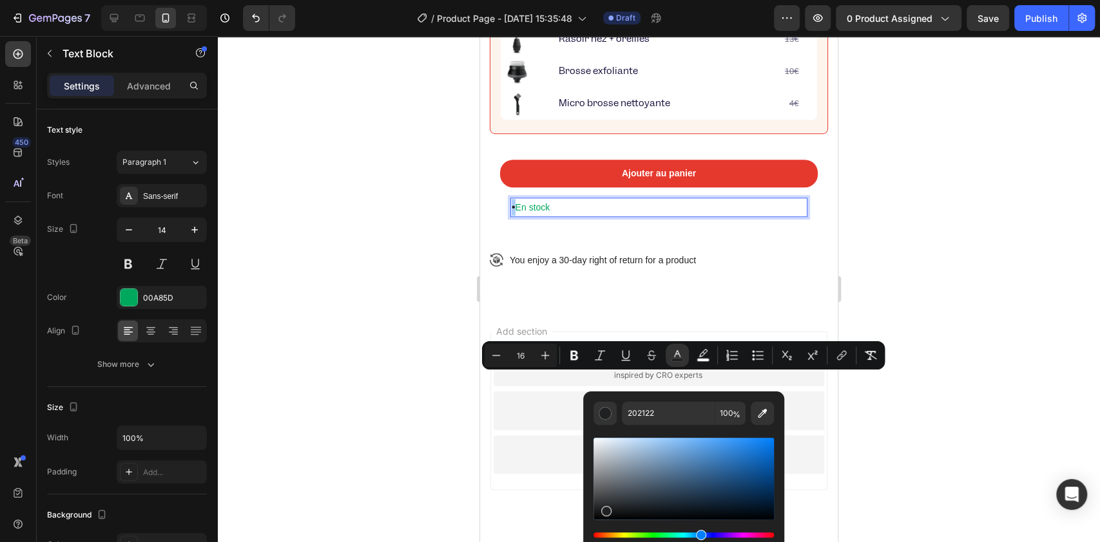
scroll to position [658, 0]
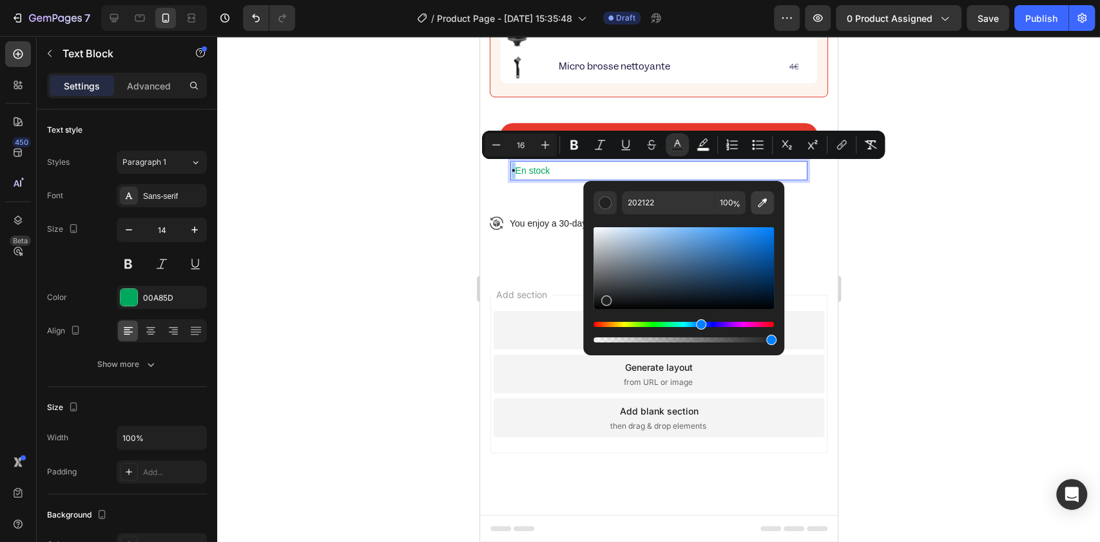
click at [756, 204] on icon "Editor contextual toolbar" at bounding box center [762, 202] width 13 height 13
type input "00A85D"
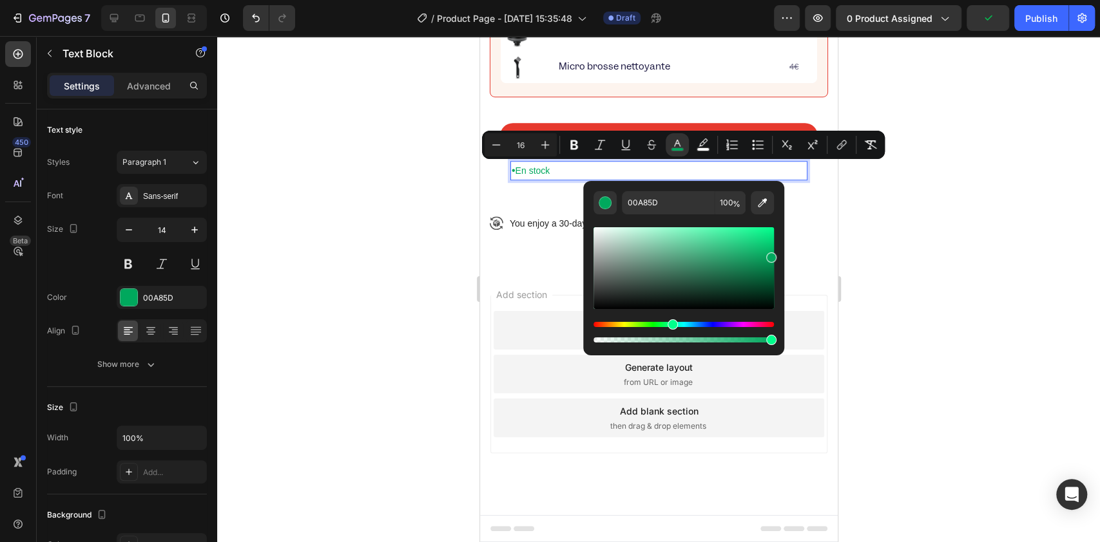
click at [428, 228] on div at bounding box center [658, 289] width 883 height 506
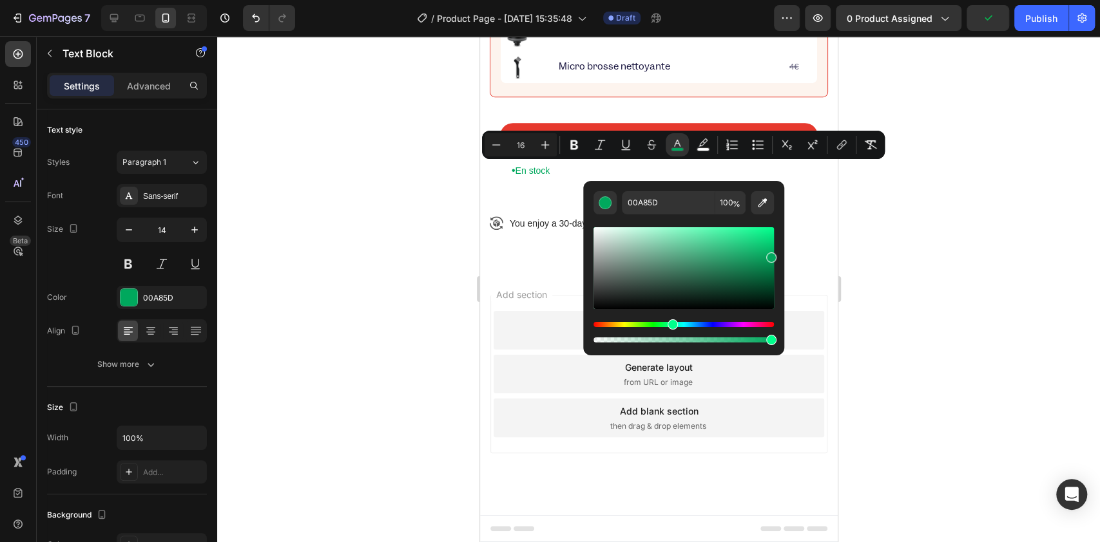
click at [428, 228] on div at bounding box center [658, 289] width 883 height 506
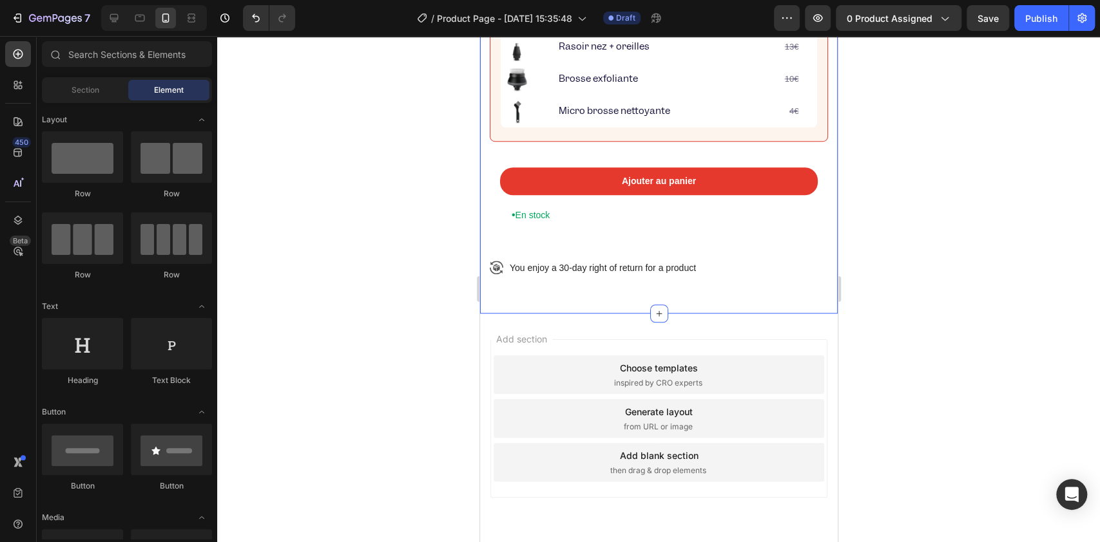
scroll to position [572, 0]
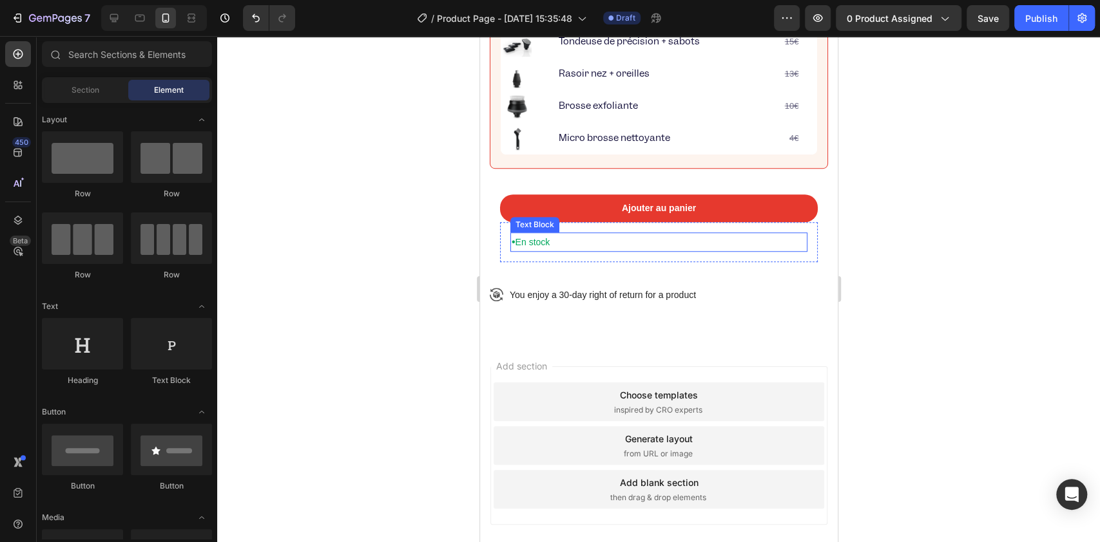
click at [589, 252] on div "• En stock" at bounding box center [658, 242] width 297 height 19
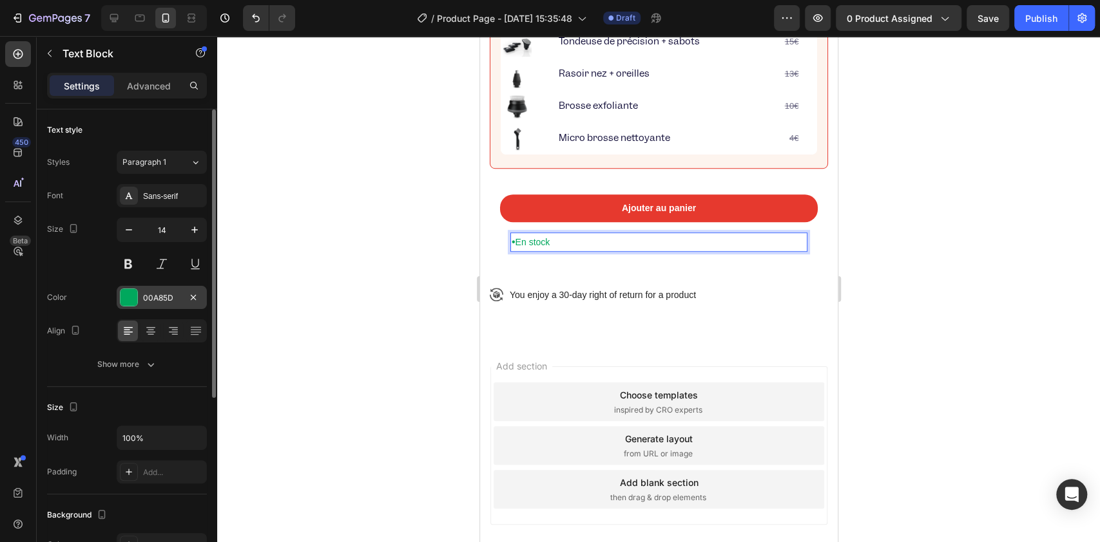
click at [126, 295] on div at bounding box center [128, 297] width 17 height 17
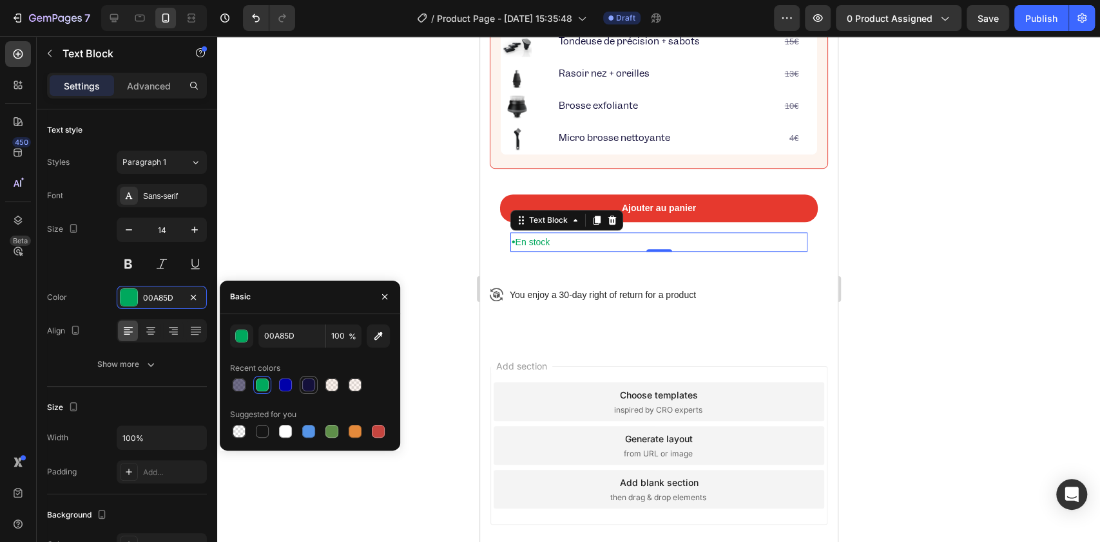
click at [306, 386] on div at bounding box center [308, 385] width 13 height 13
type input "14103B"
click at [394, 256] on div at bounding box center [658, 289] width 883 height 506
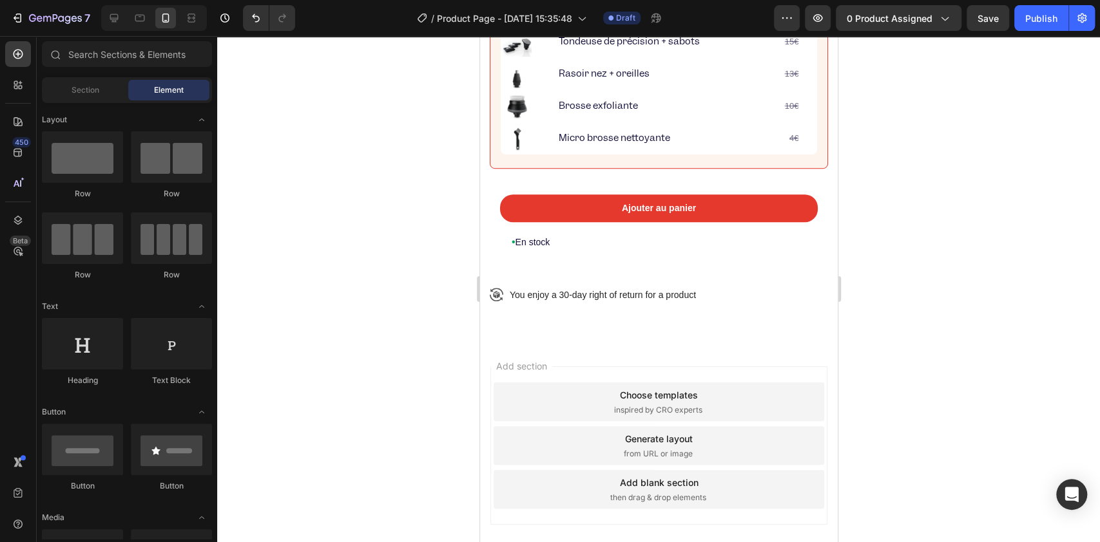
click at [399, 252] on div at bounding box center [658, 289] width 883 height 506
click at [247, 17] on button "Undo/Redo" at bounding box center [256, 18] width 26 height 26
click at [555, 251] on p "• En stock" at bounding box center [658, 242] width 294 height 17
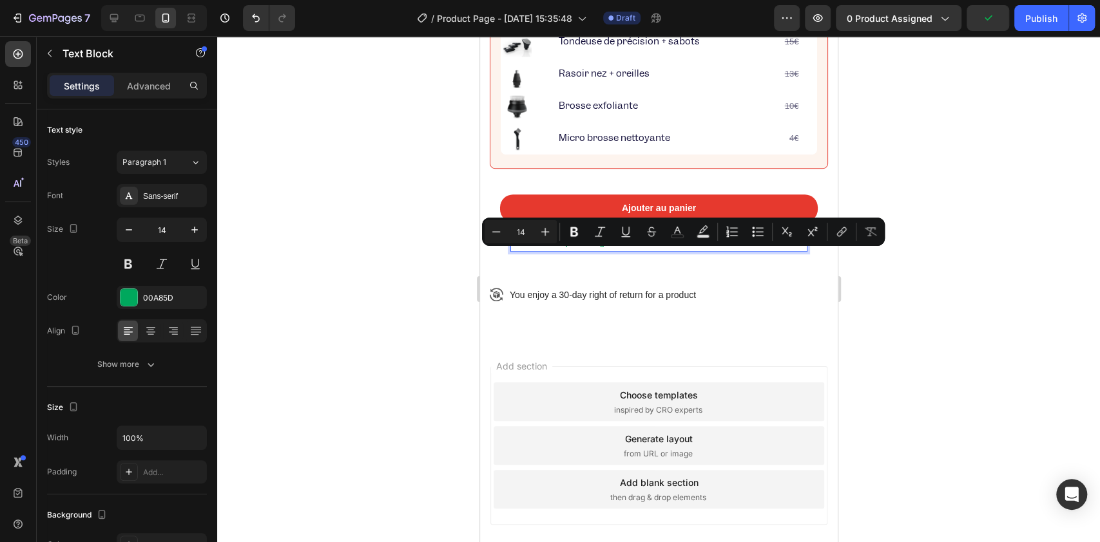
drag, startPoint x: 557, startPoint y: 255, endPoint x: 702, endPoint y: 254, distance: 145.0
click at [702, 251] on p "• En stock Expédition gratuite dès le lendemain" at bounding box center [658, 242] width 294 height 17
click at [681, 229] on icon "Editor contextual toolbar" at bounding box center [677, 231] width 13 height 13
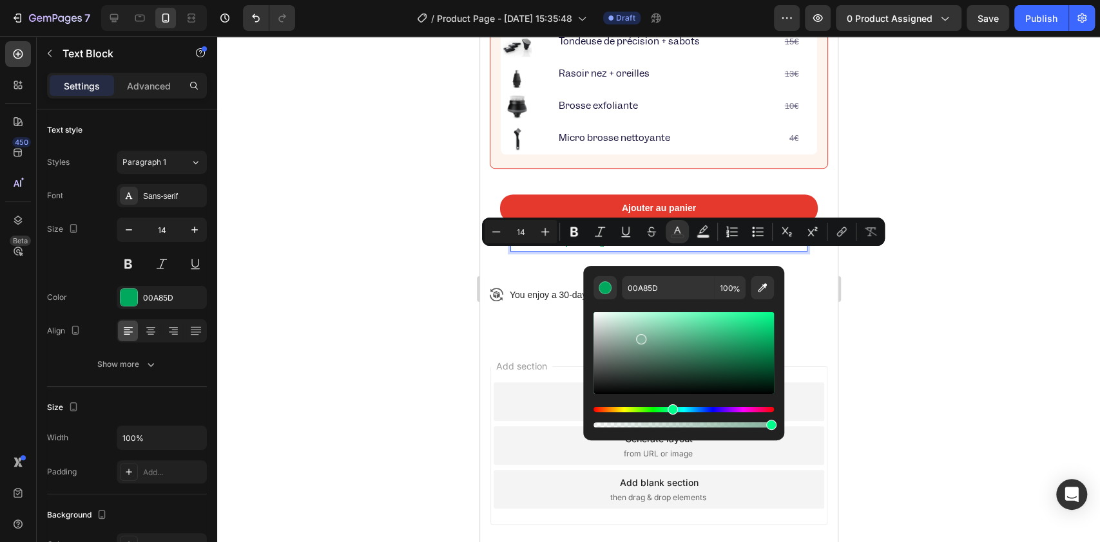
drag, startPoint x: 646, startPoint y: 336, endPoint x: 633, endPoint y: 337, distance: 12.9
click at [633, 337] on div "Editor contextual toolbar" at bounding box center [683, 353] width 180 height 82
click at [627, 349] on div "Editor contextual toolbar" at bounding box center [683, 353] width 180 height 82
type input "738C80"
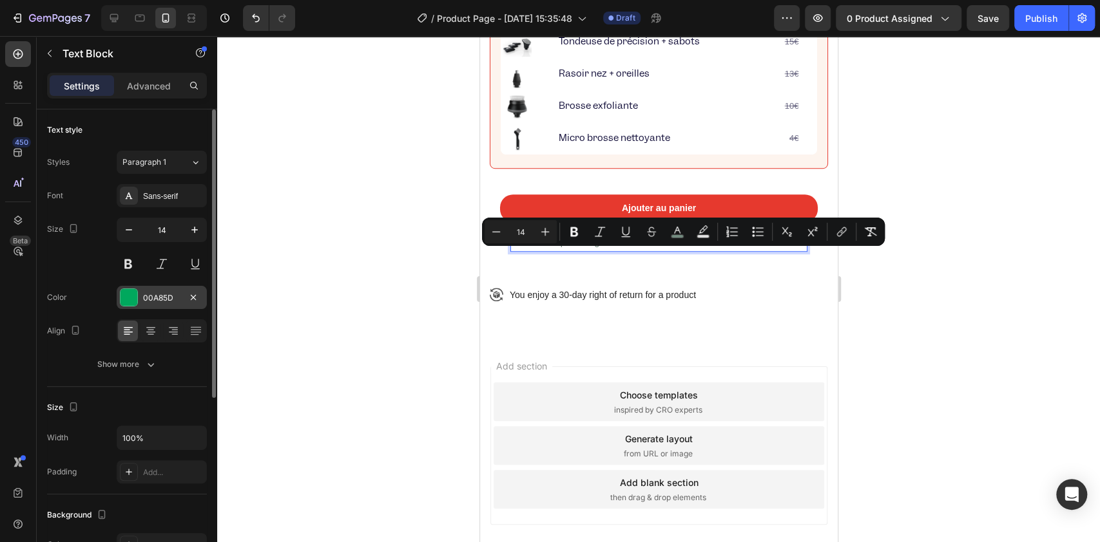
click at [122, 292] on div at bounding box center [128, 297] width 17 height 17
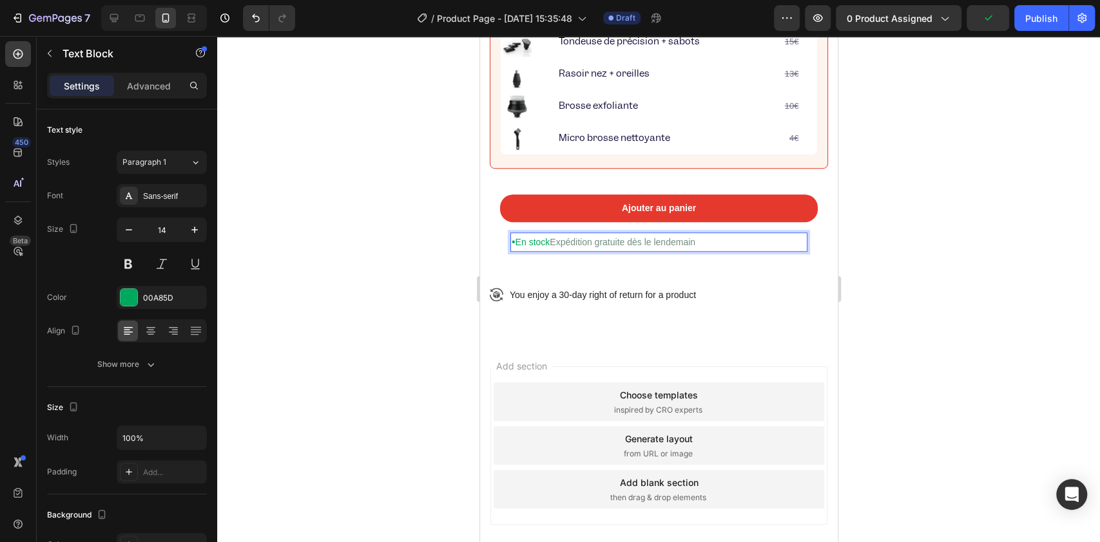
click at [558, 247] on span "Expédition gratuite dès le lendemain" at bounding box center [622, 242] width 146 height 10
drag, startPoint x: 557, startPoint y: 259, endPoint x: 704, endPoint y: 261, distance: 147.5
click at [704, 251] on p "• En stock Expédition gratuite dès le lendemain" at bounding box center [658, 242] width 294 height 17
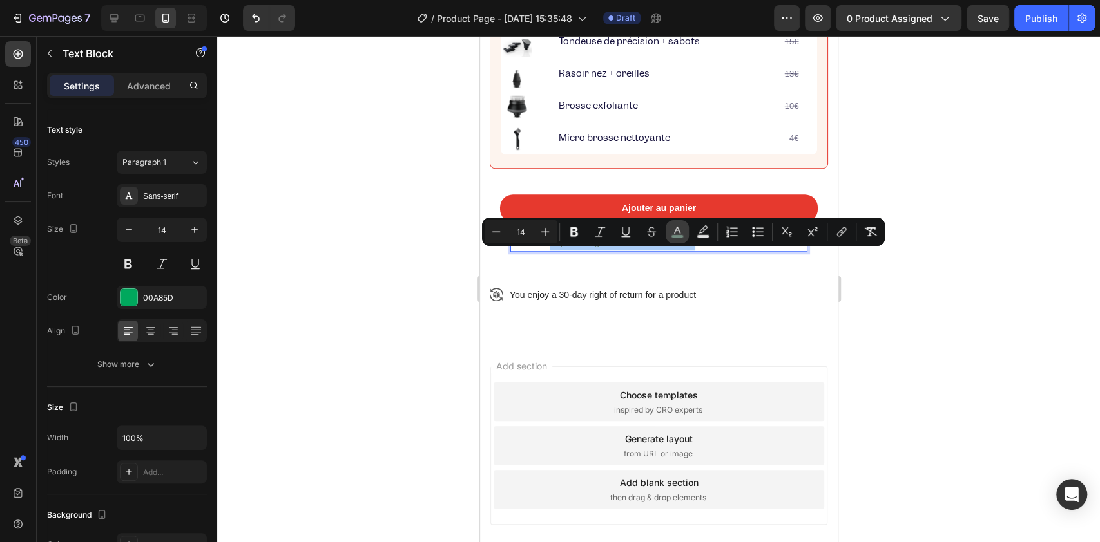
click at [682, 222] on button "color" at bounding box center [677, 231] width 23 height 23
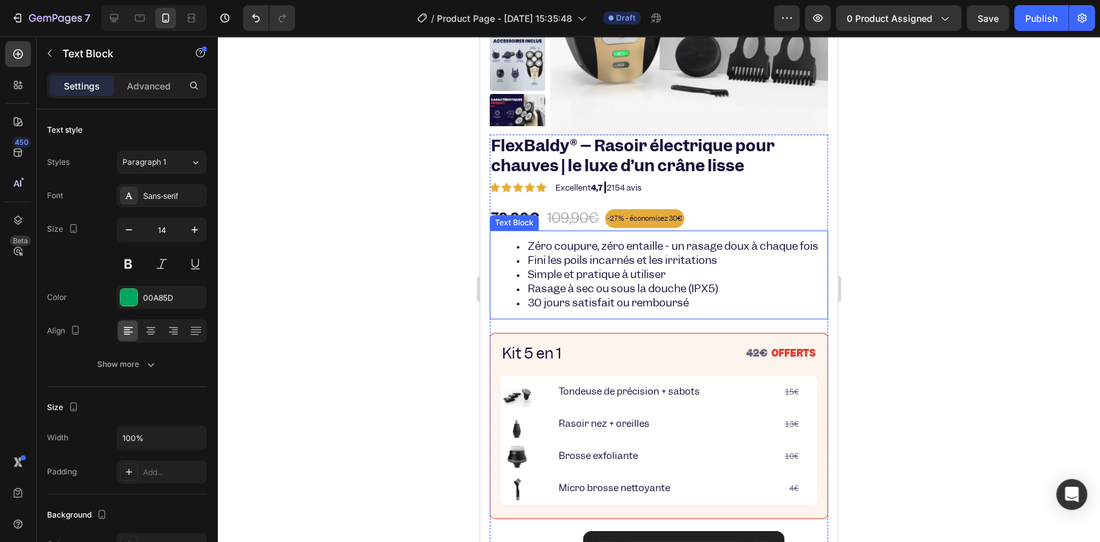
scroll to position [229, 0]
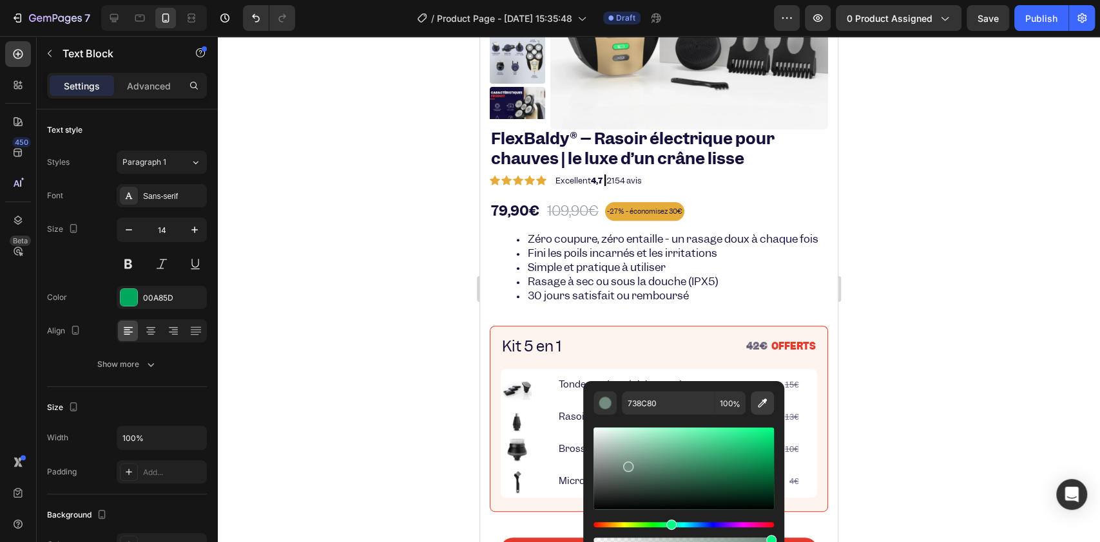
click at [759, 407] on icon "Editor contextual toolbar" at bounding box center [762, 403] width 9 height 9
type input "120D3A"
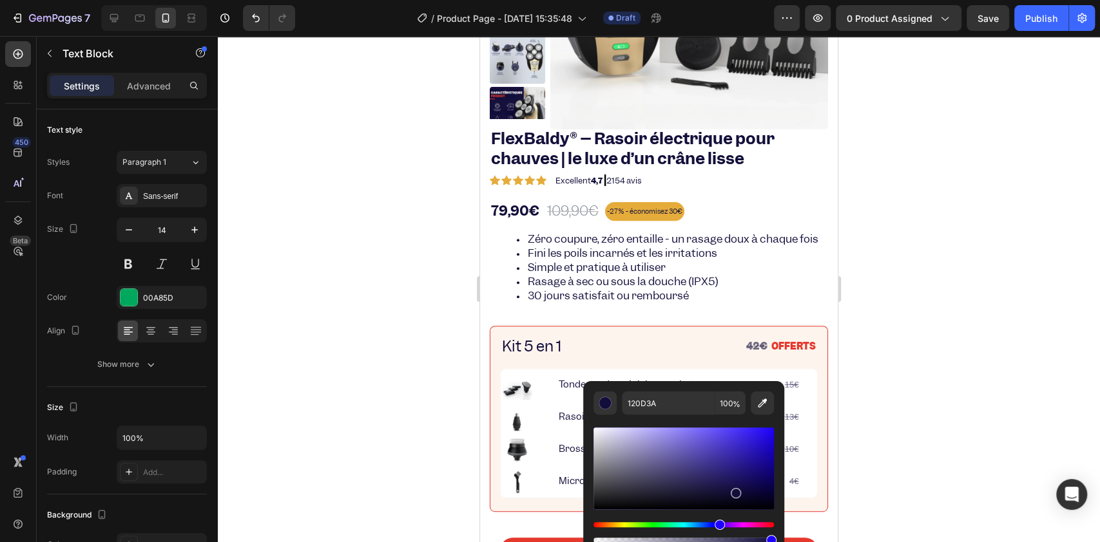
click at [428, 316] on div at bounding box center [658, 289] width 883 height 506
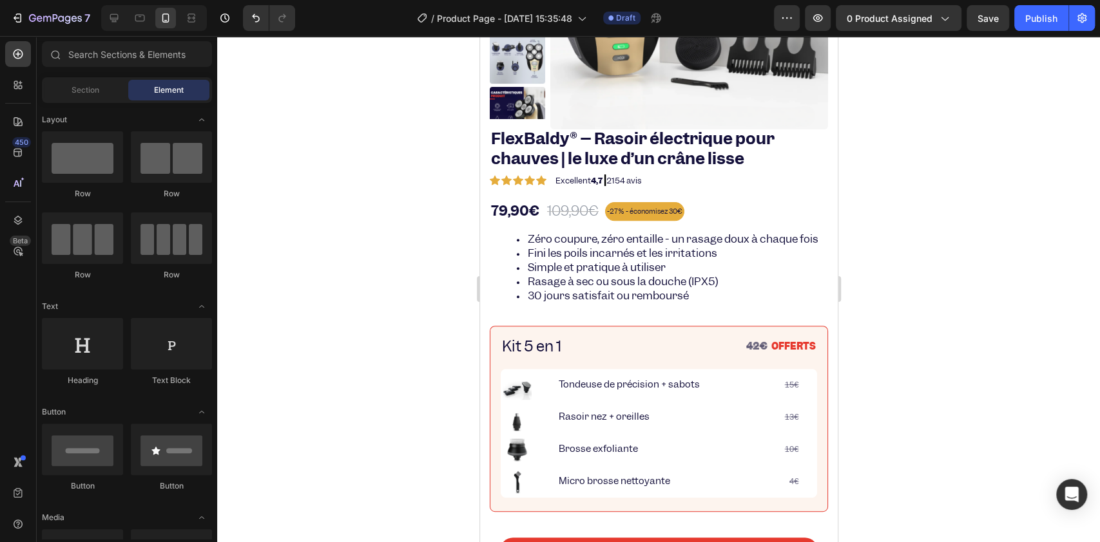
click at [432, 318] on div at bounding box center [658, 289] width 883 height 506
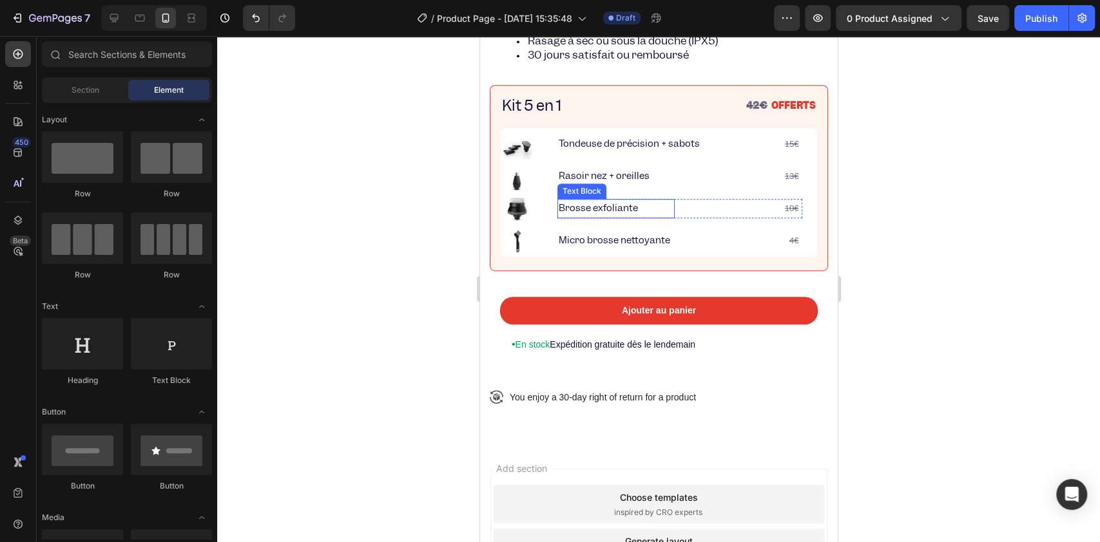
scroll to position [572, 0]
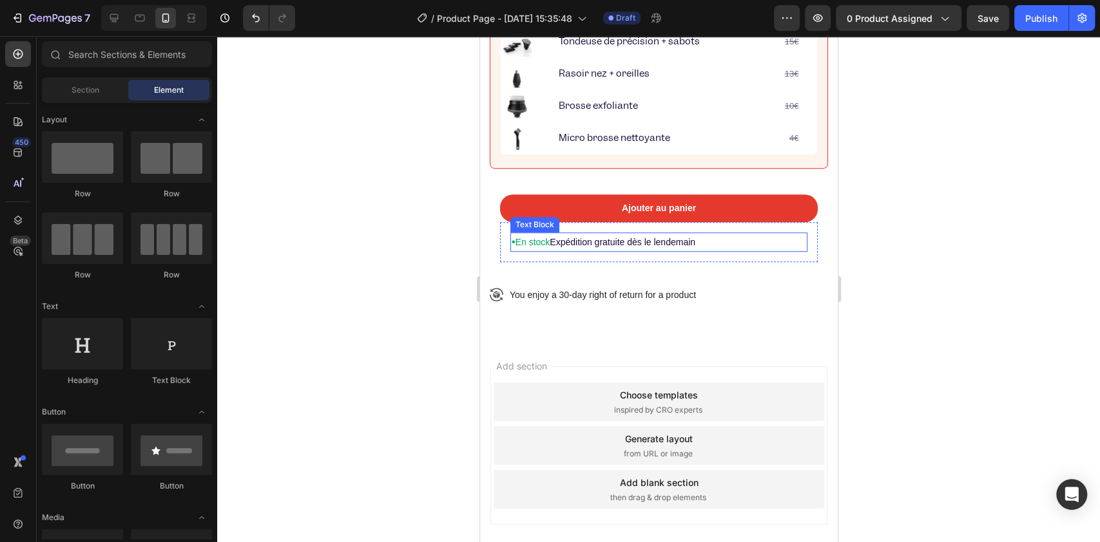
click at [511, 251] on p "• En stock Expédition gratuite dès le lendemain" at bounding box center [658, 242] width 294 height 17
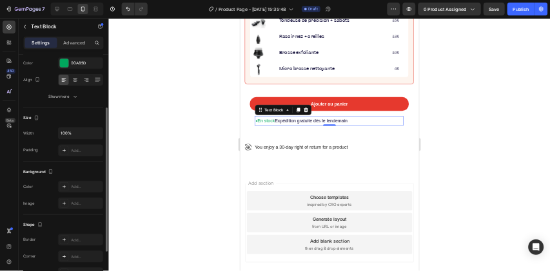
scroll to position [258, 0]
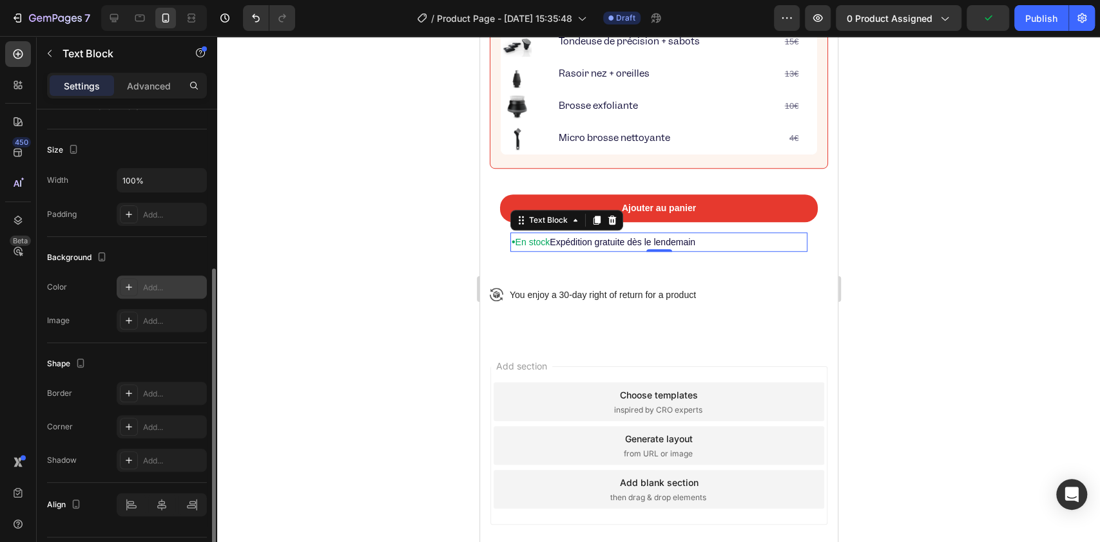
click at [170, 289] on div "Add..." at bounding box center [173, 288] width 61 height 12
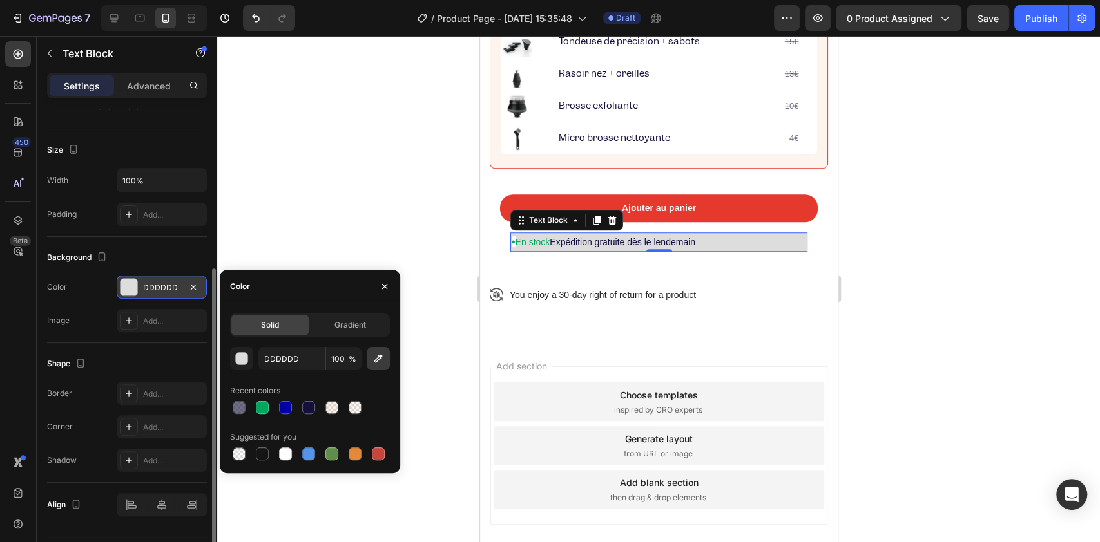
click at [381, 361] on icon "button" at bounding box center [378, 358] width 13 height 13
type input "FDF4EE"
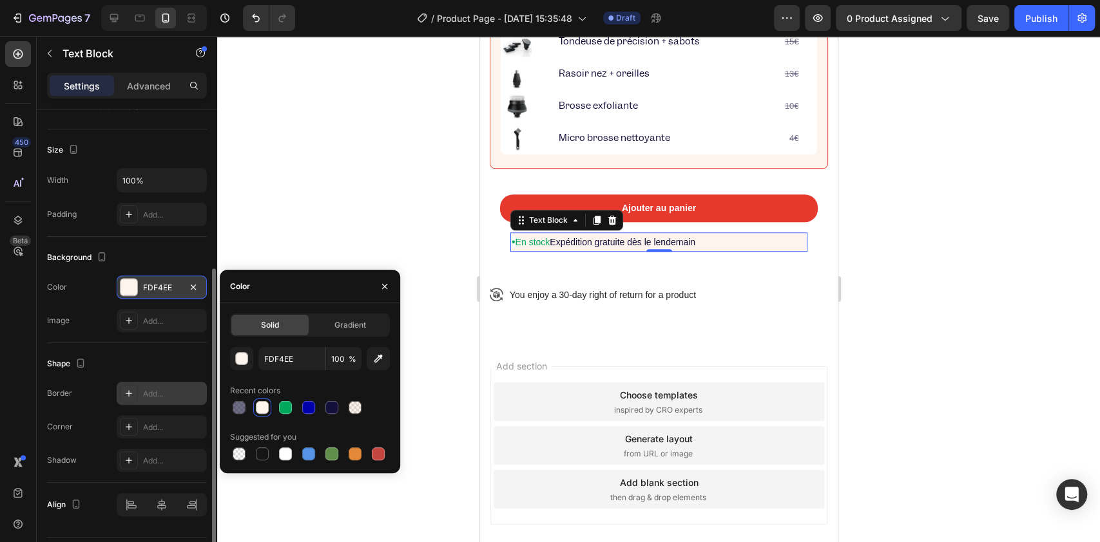
click at [160, 394] on div "Add..." at bounding box center [173, 394] width 61 height 12
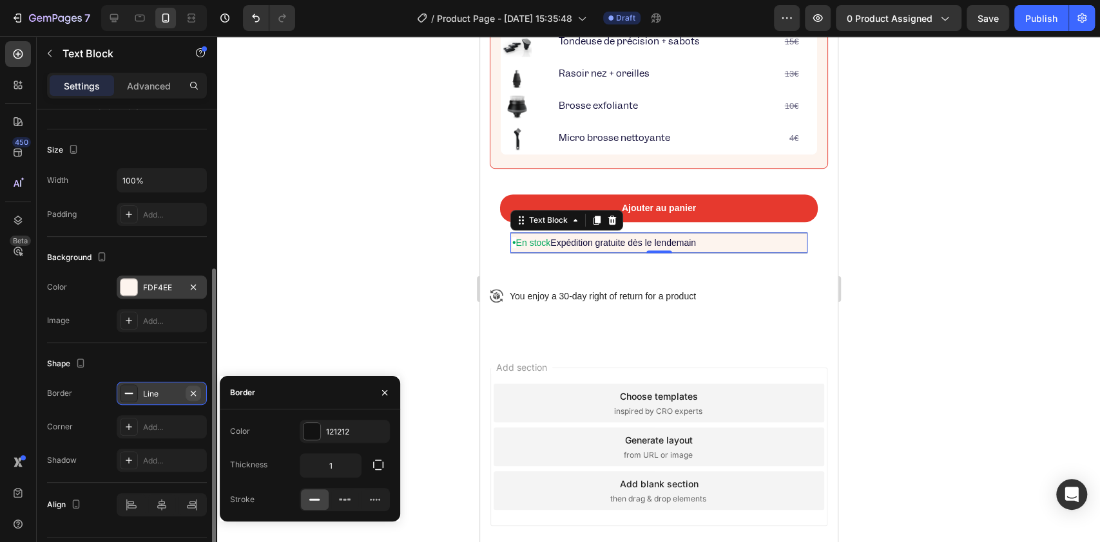
click at [189, 392] on icon "button" at bounding box center [193, 393] width 10 height 10
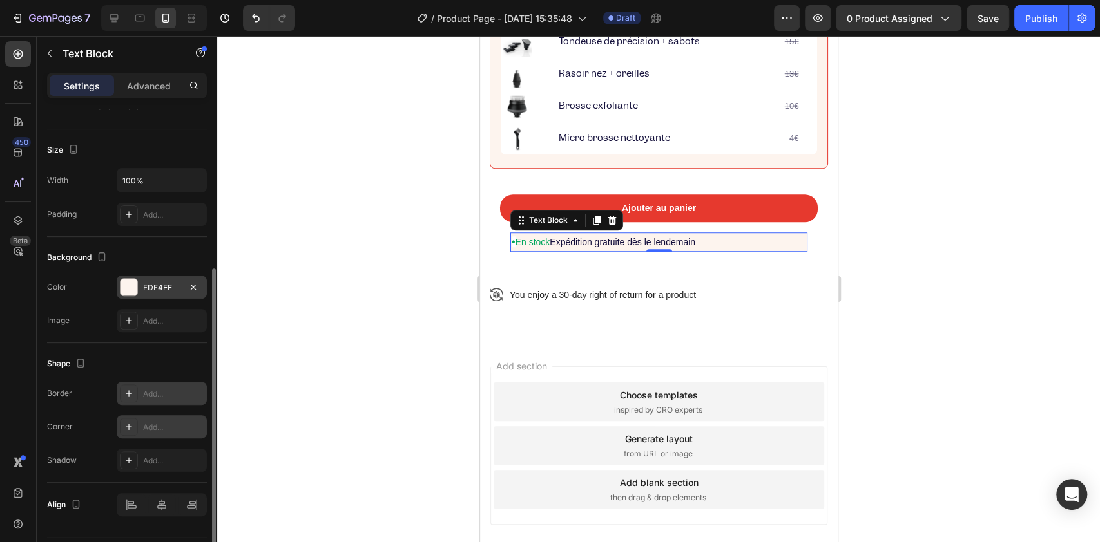
click at [180, 422] on div "Add..." at bounding box center [173, 428] width 61 height 12
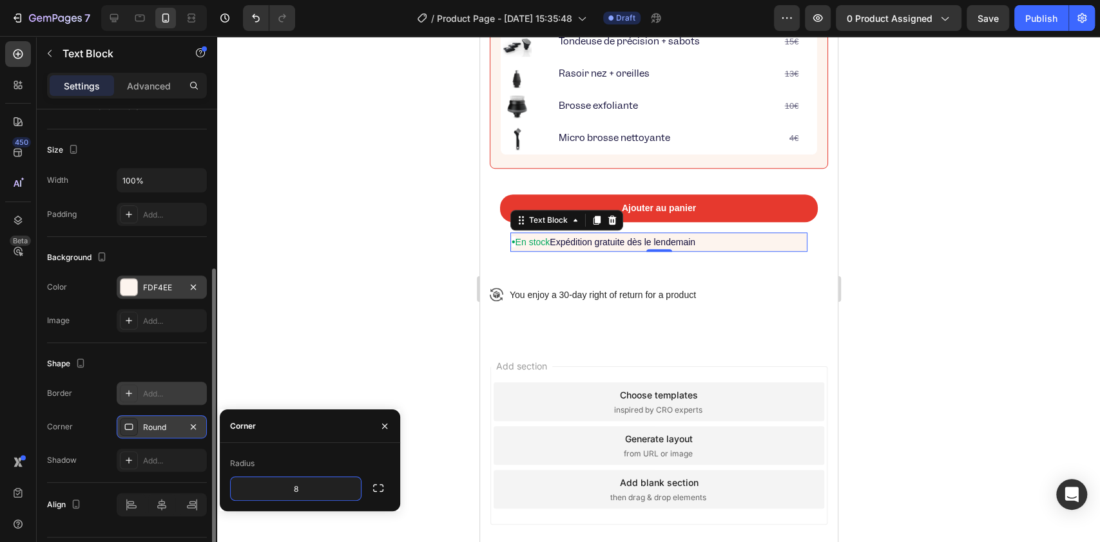
click at [352, 297] on div at bounding box center [658, 289] width 883 height 506
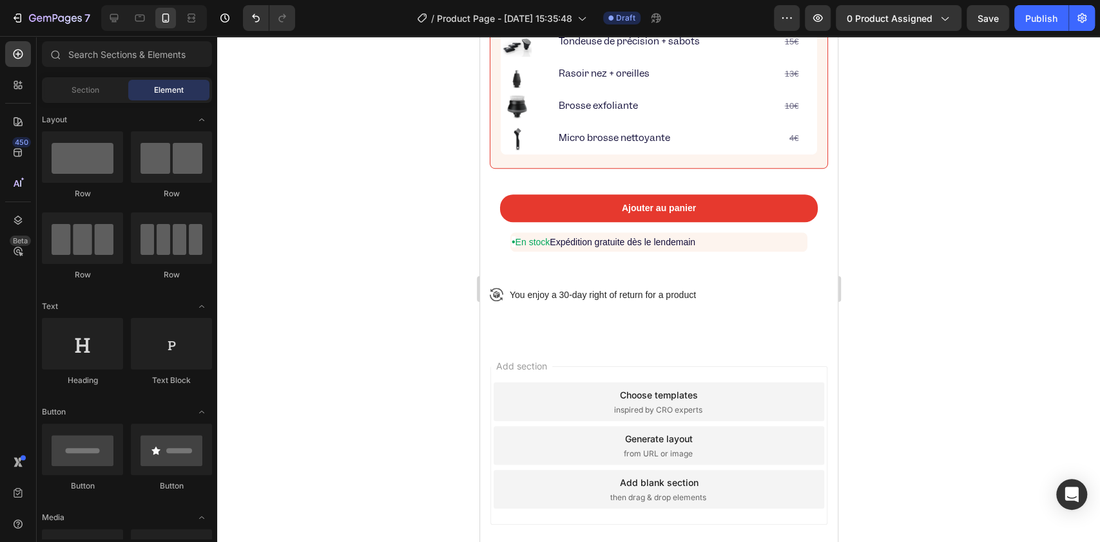
click at [352, 297] on div at bounding box center [658, 289] width 883 height 506
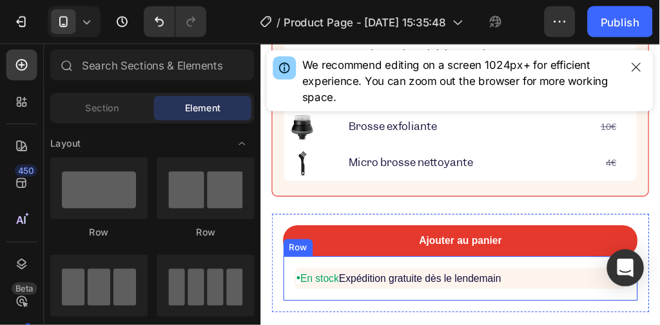
scroll to position [577, 0]
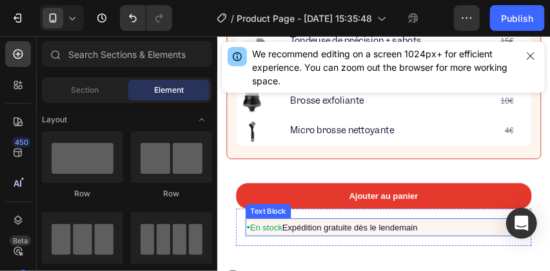
click at [250, 238] on span "•" at bounding box center [250, 241] width 4 height 11
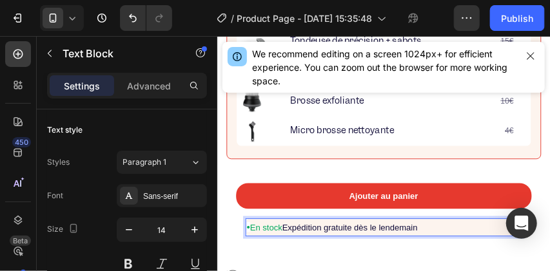
click at [249, 244] on p "• En stock Expédition gratuite dès le lendemain" at bounding box center [395, 242] width 294 height 17
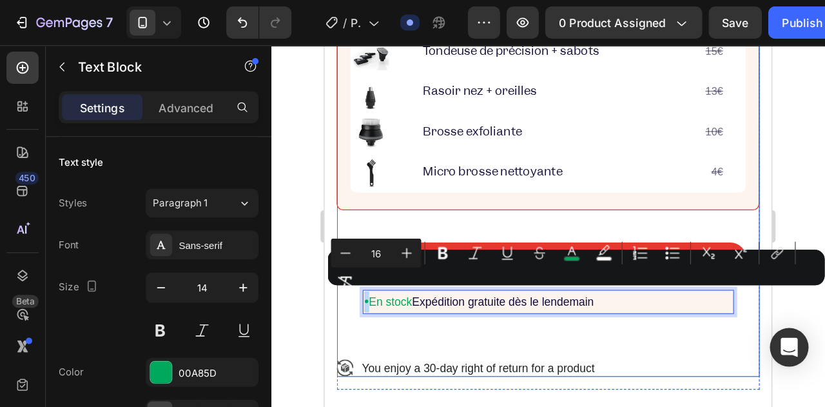
scroll to position [577, 0]
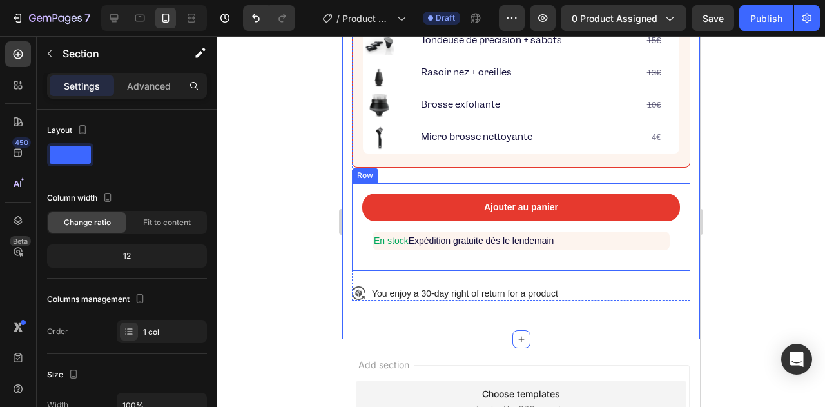
scroll to position [576, 0]
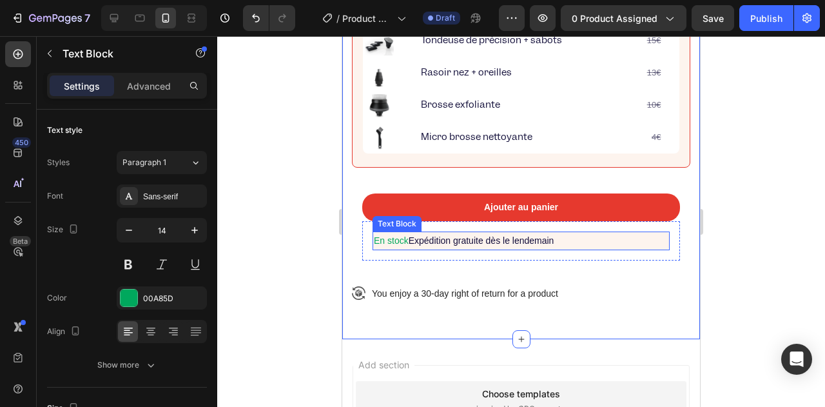
click at [658, 250] on div "En stock Expédition gratuite dès le lendemain" at bounding box center [520, 240] width 297 height 19
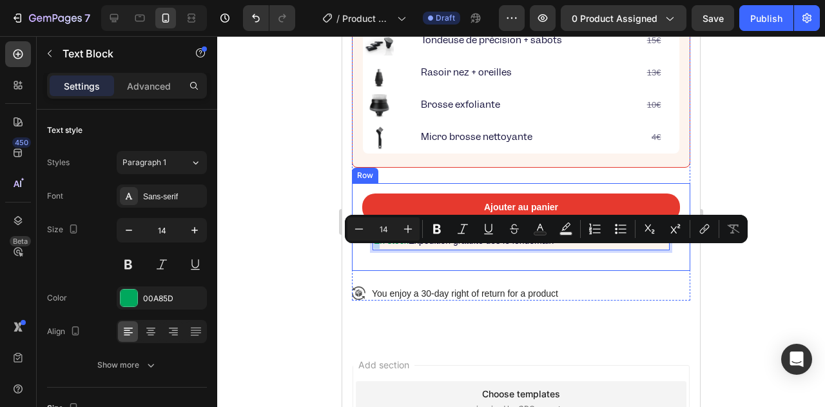
drag, startPoint x: 375, startPoint y: 256, endPoint x: 357, endPoint y: 266, distance: 20.8
click at [319, 272] on div at bounding box center [521, 221] width 608 height 370
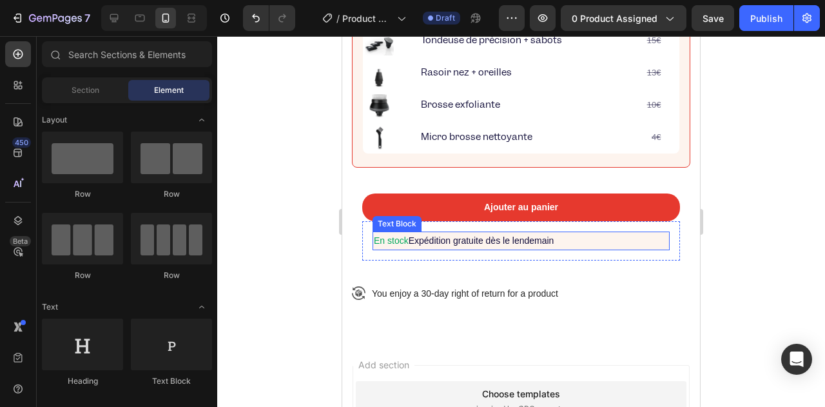
click at [417, 245] on span "Expédition gratuite dès le lendemain" at bounding box center [481, 240] width 146 height 10
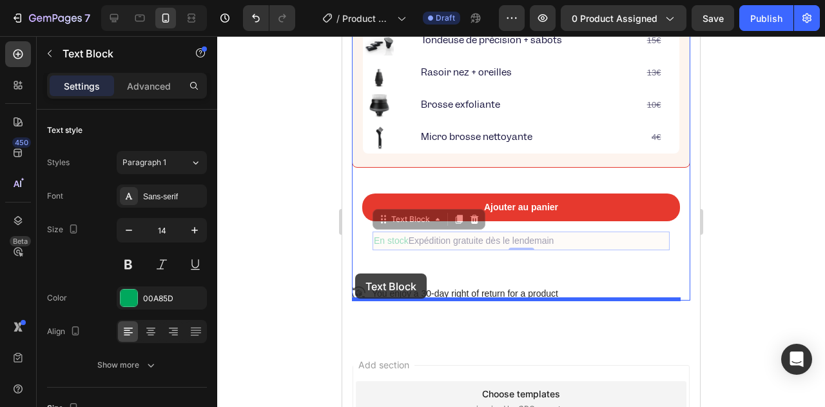
drag, startPoint x: 383, startPoint y: 233, endPoint x: 355, endPoint y: 273, distance: 49.0
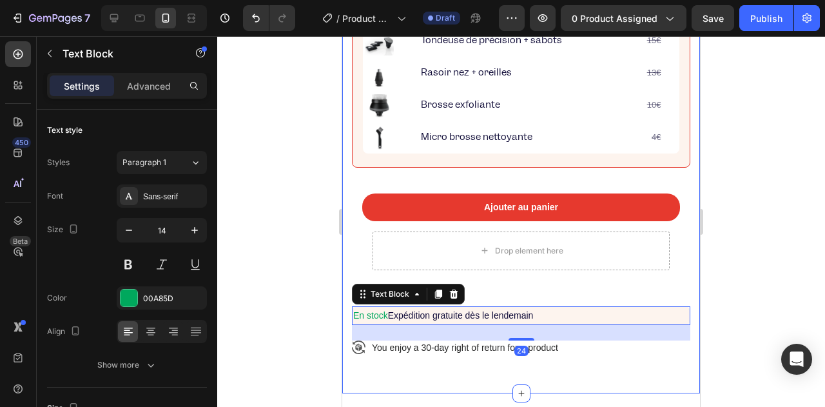
click at [283, 297] on div at bounding box center [521, 221] width 608 height 370
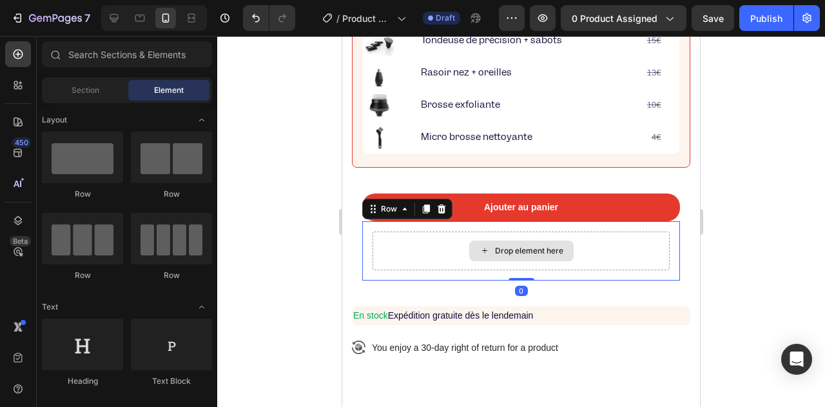
click at [399, 267] on div "Drop element here" at bounding box center [520, 250] width 297 height 39
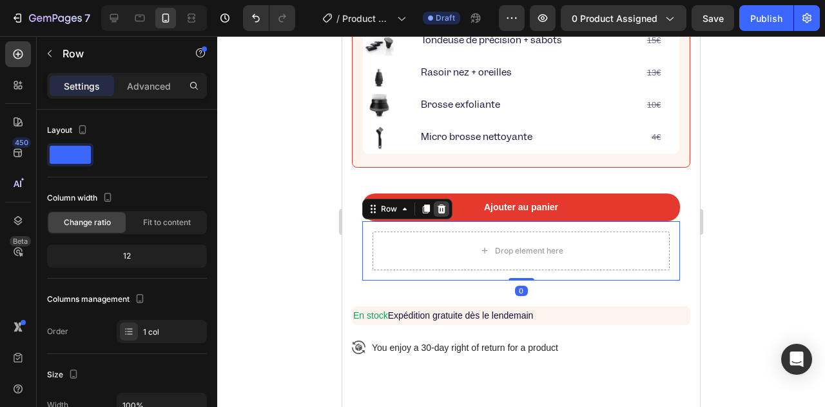
click at [439, 213] on icon at bounding box center [441, 208] width 8 height 9
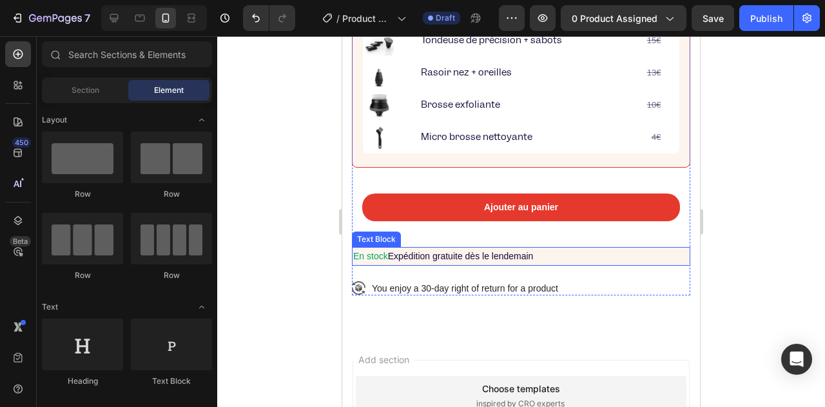
click at [671, 263] on p "En stock Expédition gratuite dès le lendemain" at bounding box center [521, 256] width 336 height 16
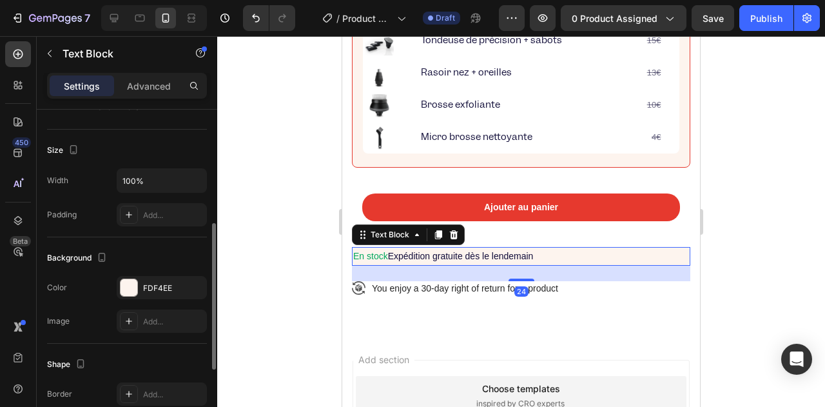
scroll to position [428, 0]
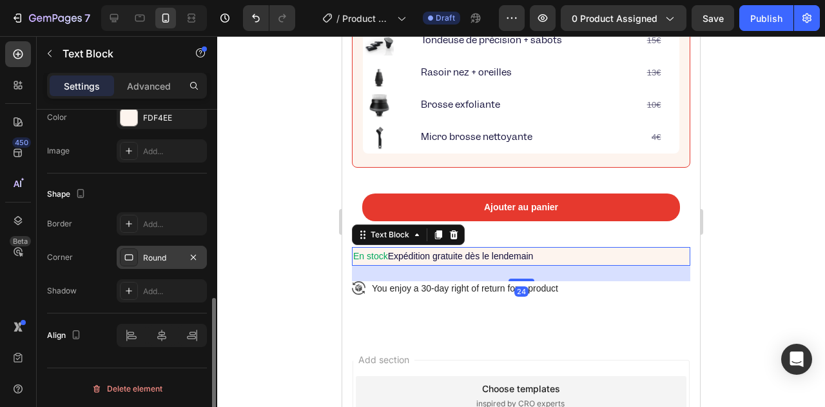
click at [161, 254] on div "Round" at bounding box center [161, 258] width 37 height 12
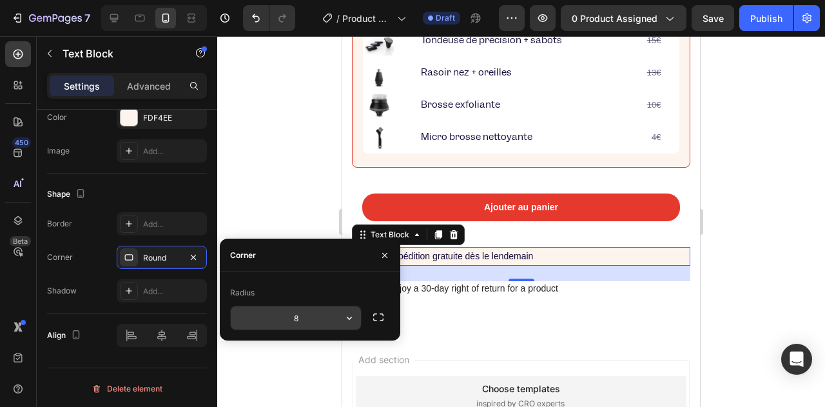
click at [298, 311] on input "8" at bounding box center [296, 317] width 130 height 23
type input "33"
click at [285, 191] on div at bounding box center [521, 221] width 608 height 370
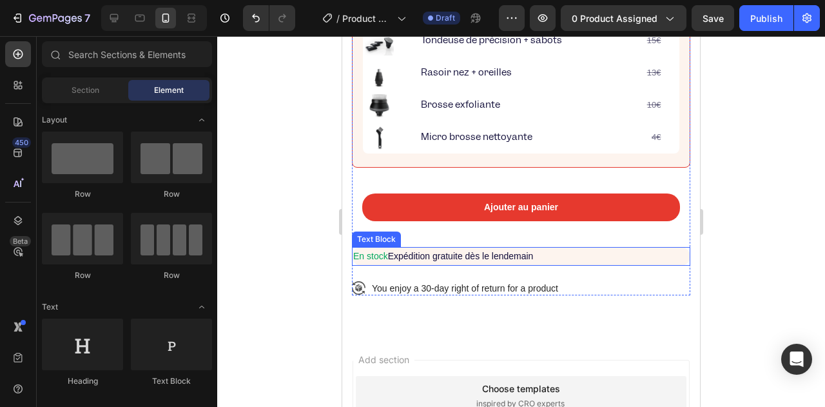
click at [362, 264] on p "En stock Expédition gratuite dès le lendemain" at bounding box center [521, 256] width 336 height 16
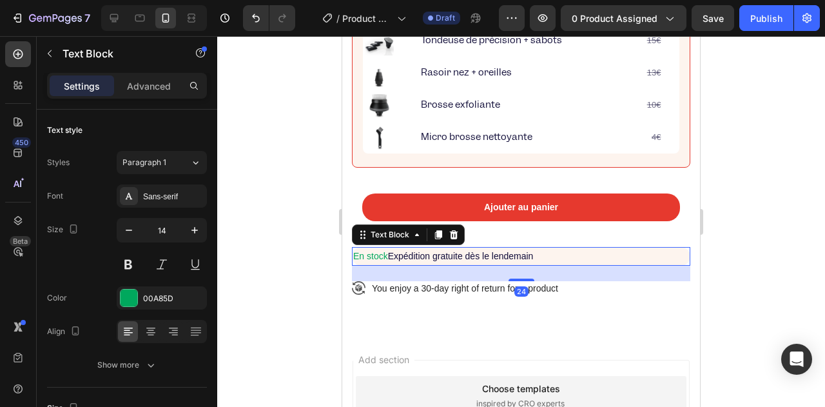
click at [362, 264] on p "En stock Expédition gratuite dès le lendemain" at bounding box center [521, 256] width 336 height 16
click at [359, 264] on p "En stock Expédition gratuite dès le lendemain" at bounding box center [521, 256] width 336 height 16
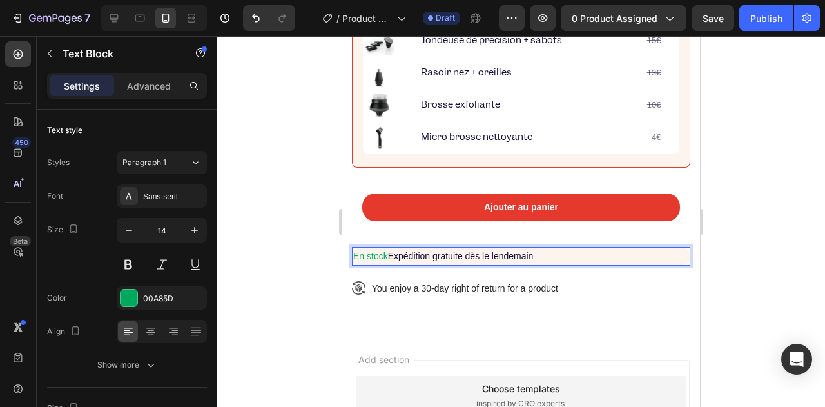
click at [356, 264] on p "En stock Expédition gratuite dès le lendemain" at bounding box center [521, 256] width 336 height 16
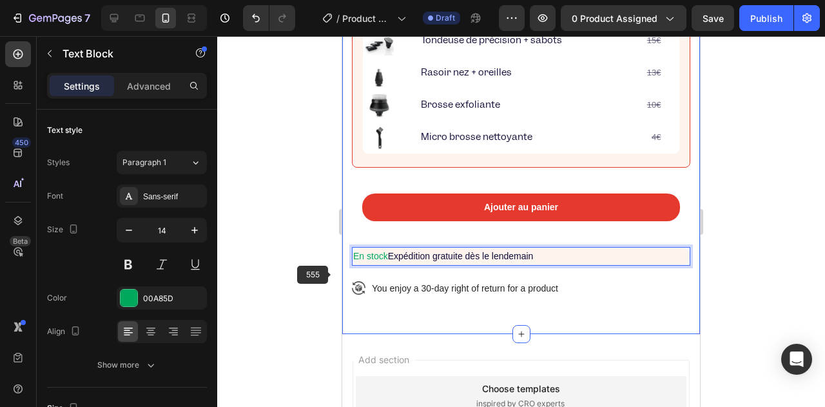
click at [269, 267] on div at bounding box center [521, 221] width 608 height 370
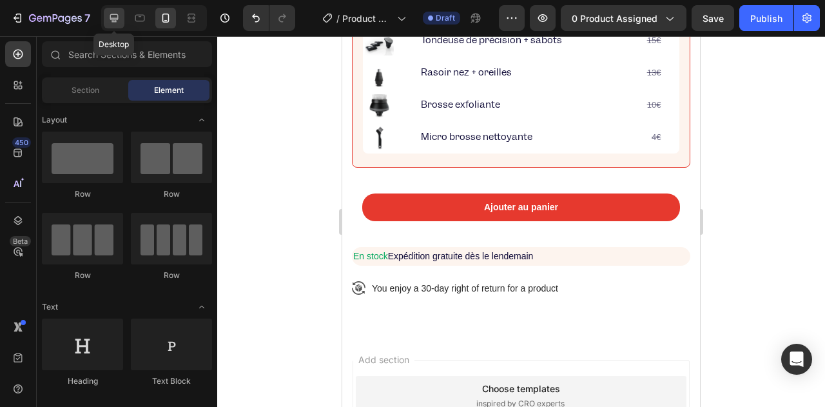
click at [119, 15] on icon at bounding box center [114, 18] width 13 height 13
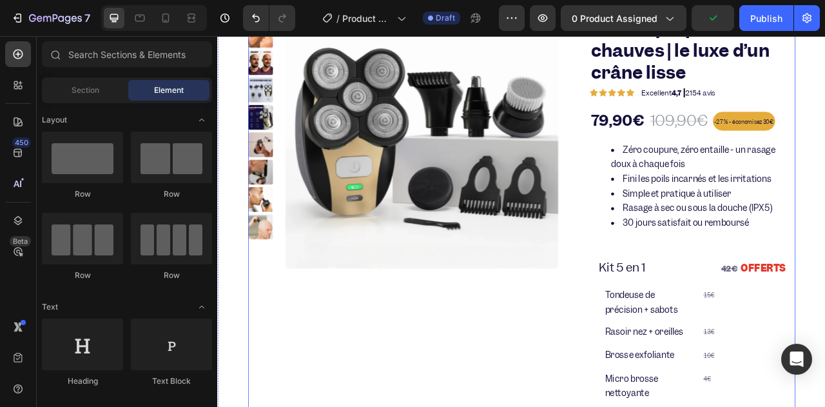
scroll to position [327, 0]
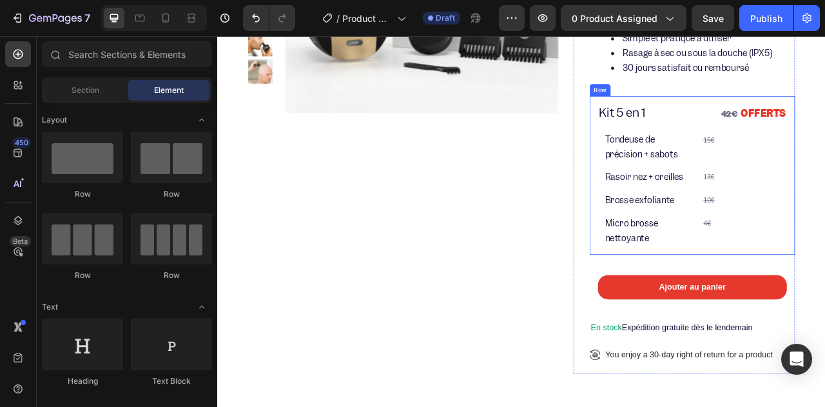
click at [691, 199] on div "⁠⁠⁠⁠⁠⁠⁠ Kit 5 en 1 Heading 42€ OFFERTS Text Block Row Image Tondeuse de précisi…" at bounding box center [821, 212] width 261 height 201
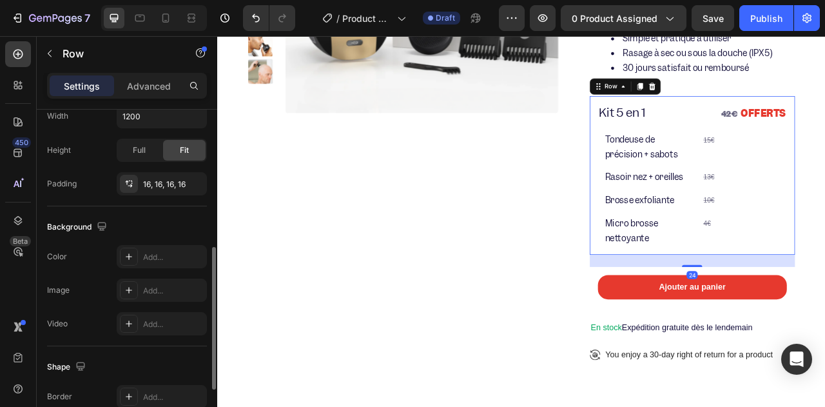
scroll to position [450, 0]
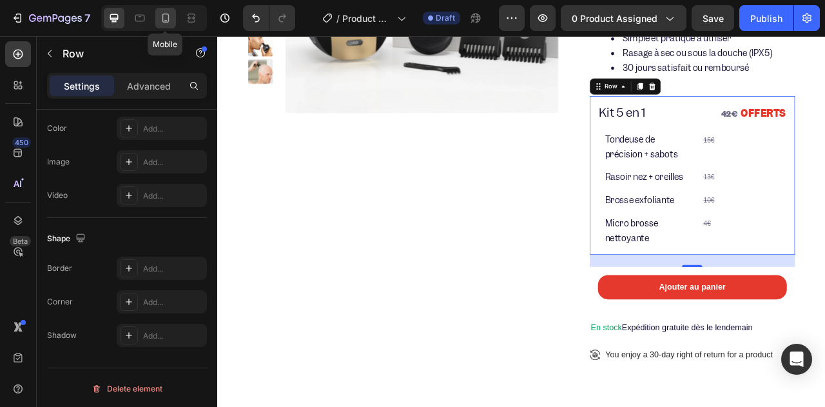
click at [161, 22] on icon at bounding box center [165, 18] width 13 height 13
type input "100%"
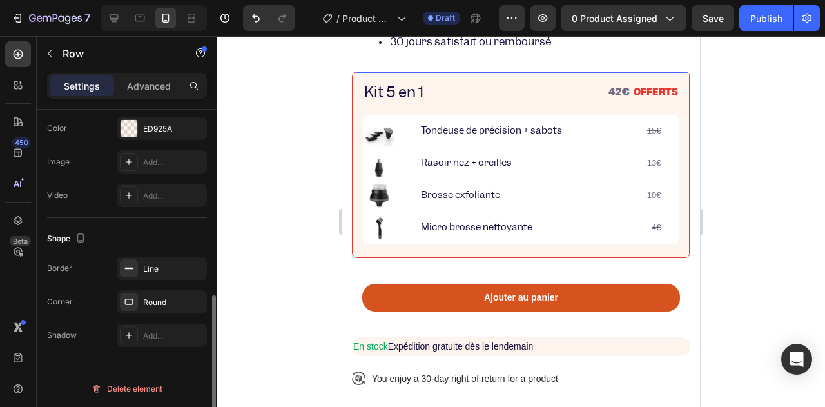
scroll to position [491, 0]
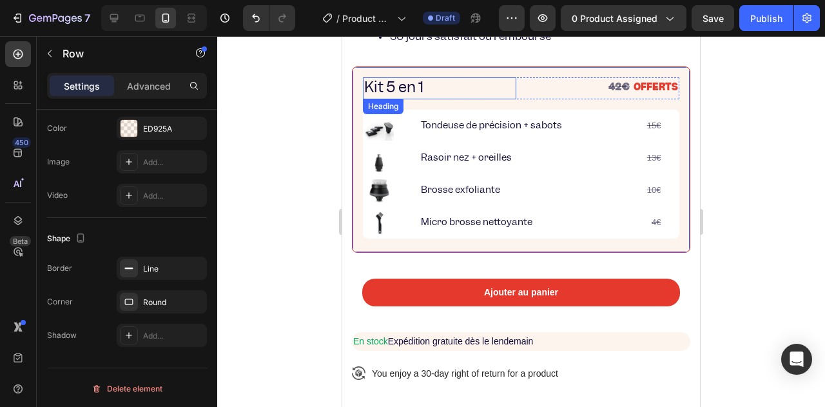
click at [474, 97] on p "⁠⁠⁠⁠⁠⁠⁠ Kit 5 en 1" at bounding box center [439, 88] width 151 height 19
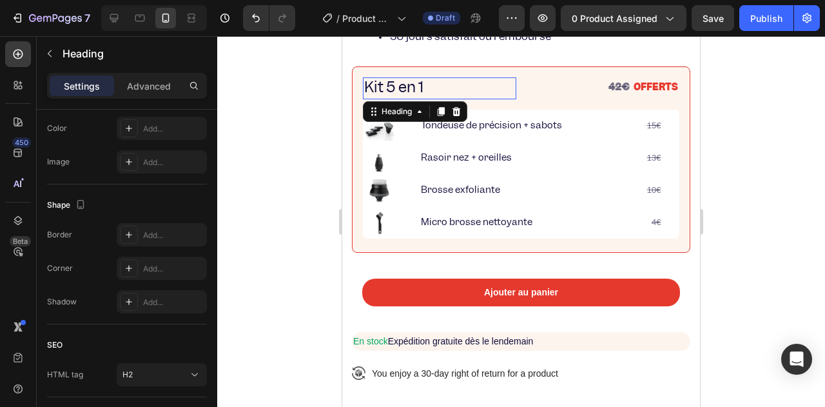
scroll to position [0, 0]
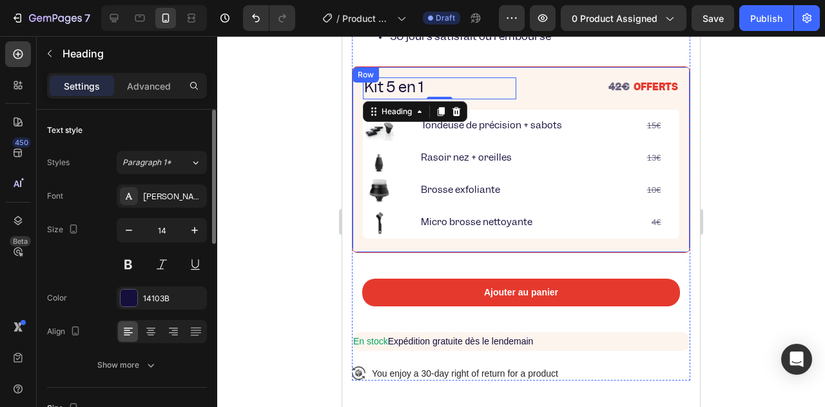
click at [474, 88] on div "⁠⁠⁠⁠⁠⁠⁠ Kit 5 en 1 Heading 0 42€ OFFERTS Text Block Row Image Tondeuse de préci…" at bounding box center [521, 159] width 338 height 186
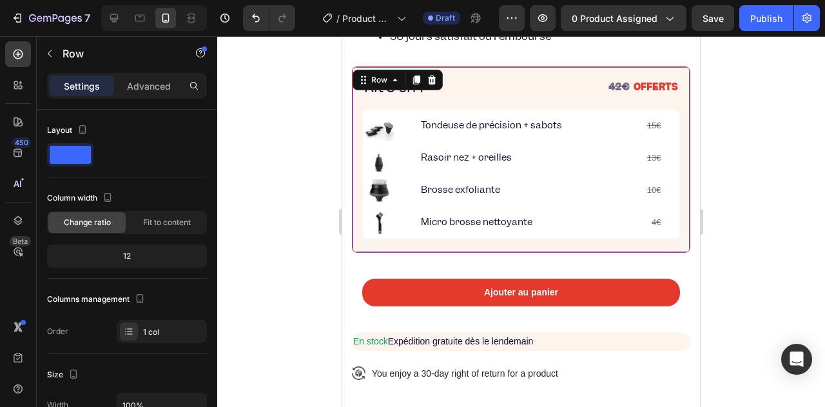
scroll to position [322, 0]
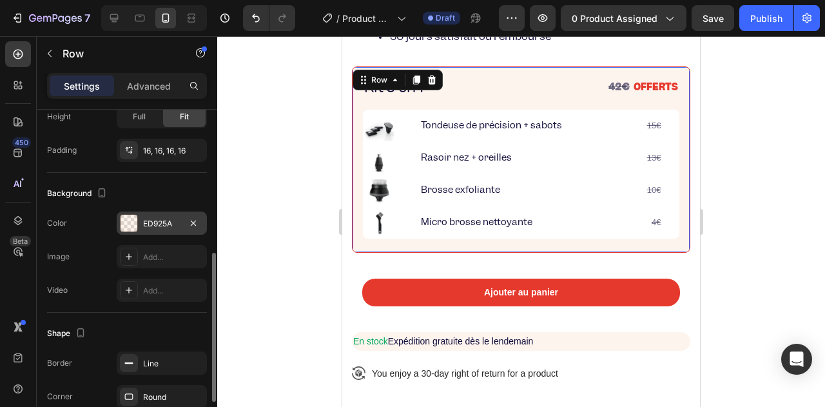
click at [174, 224] on div "ED925A" at bounding box center [161, 224] width 37 height 12
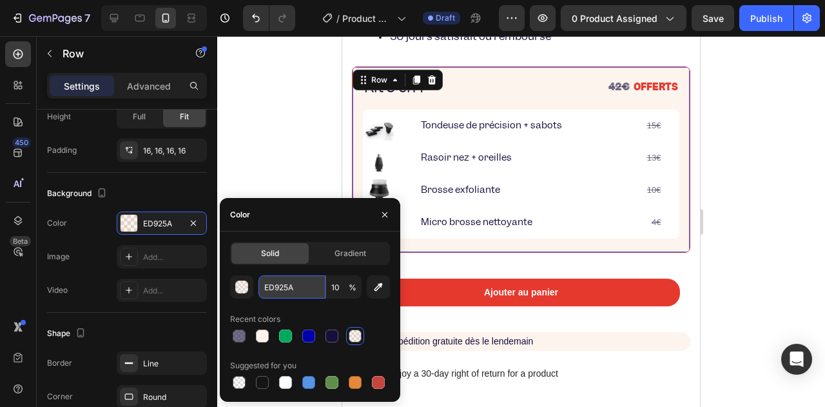
click at [289, 283] on input "ED925A" at bounding box center [291, 286] width 67 height 23
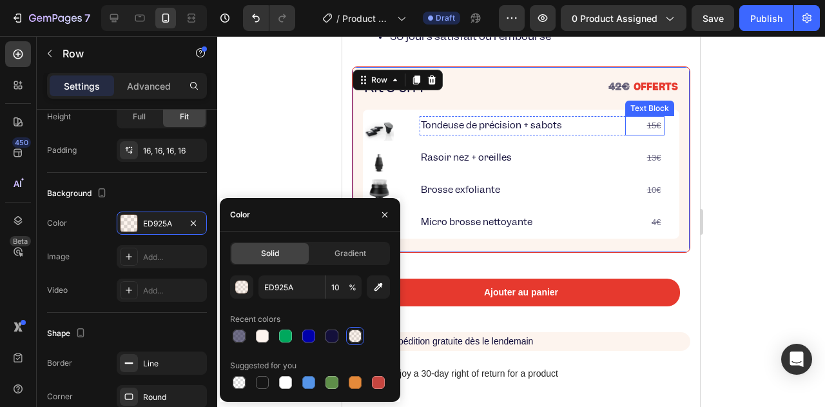
click at [647, 130] on s "15€" at bounding box center [654, 125] width 14 height 10
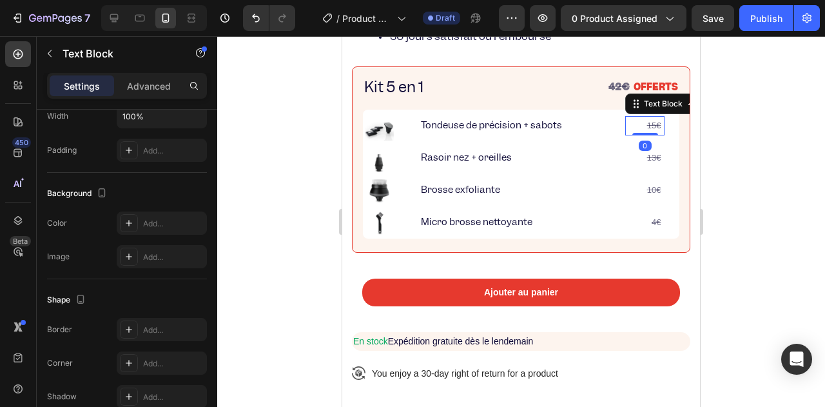
scroll to position [0, 0]
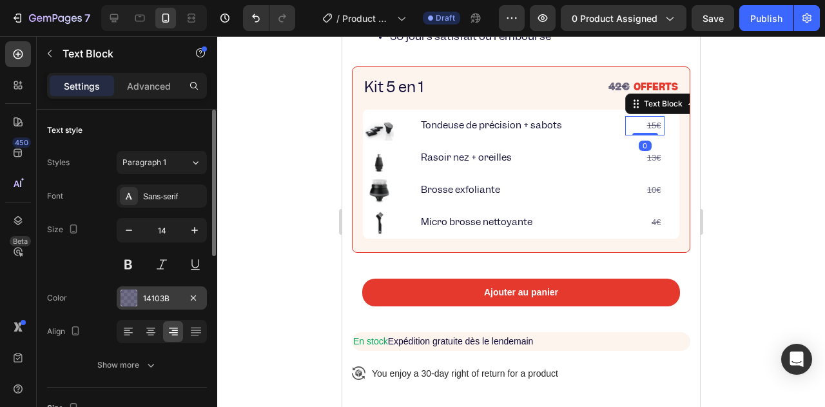
click at [152, 294] on div "14103B" at bounding box center [161, 298] width 37 height 12
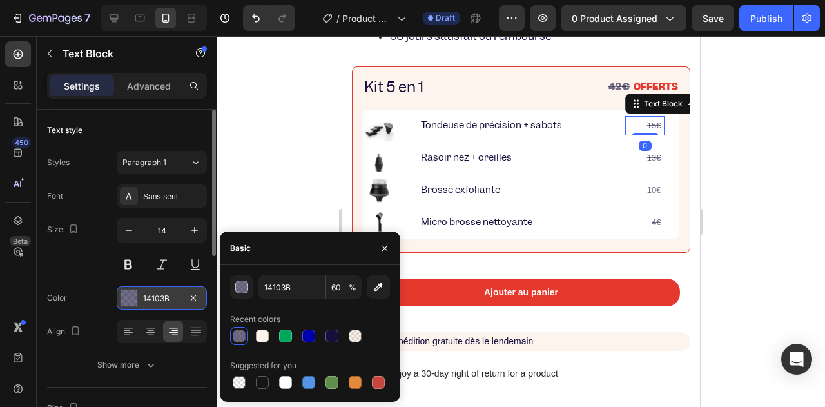
click at [152, 294] on div "14103B" at bounding box center [161, 298] width 37 height 12
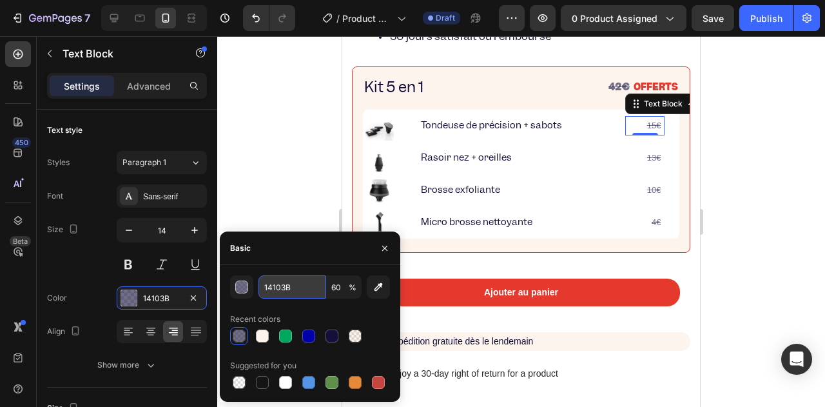
click at [282, 279] on input "14103B" at bounding box center [291, 286] width 67 height 23
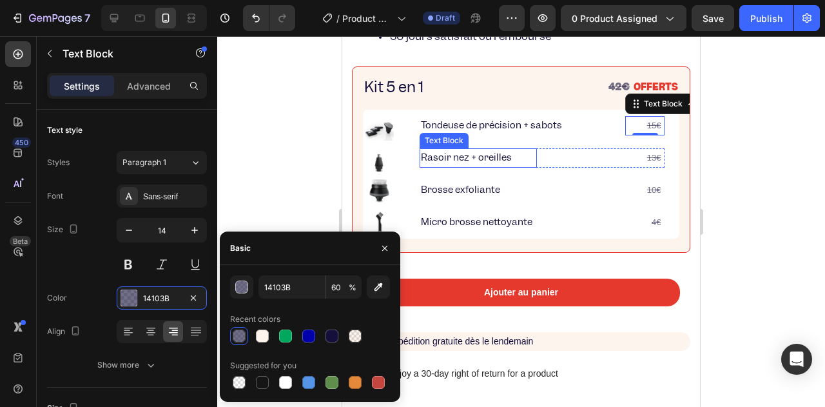
click at [493, 166] on p "Rasoir nez + oreilles" at bounding box center [478, 157] width 115 height 16
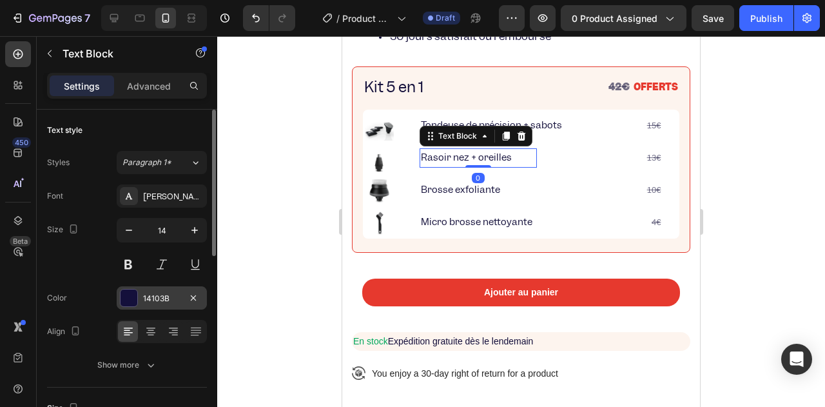
click at [159, 298] on div "14103B" at bounding box center [161, 298] width 37 height 12
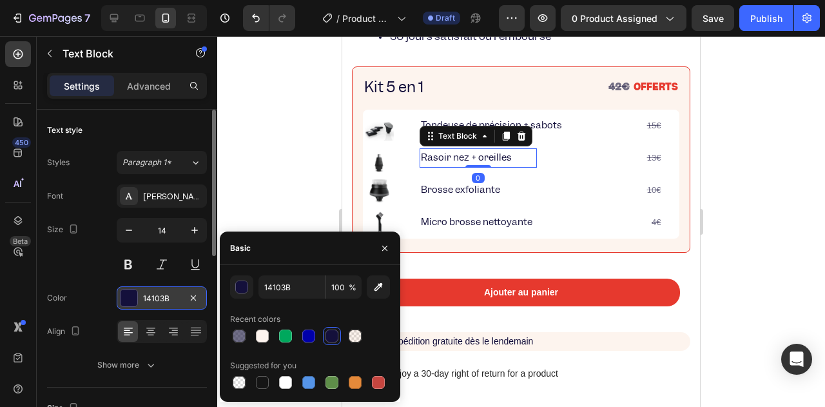
click at [159, 298] on div "14103B" at bounding box center [161, 298] width 37 height 12
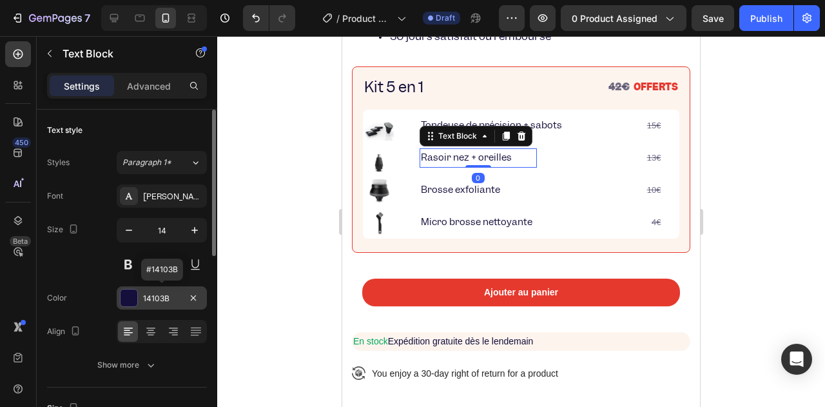
click at [159, 298] on div "14103B" at bounding box center [161, 298] width 37 height 12
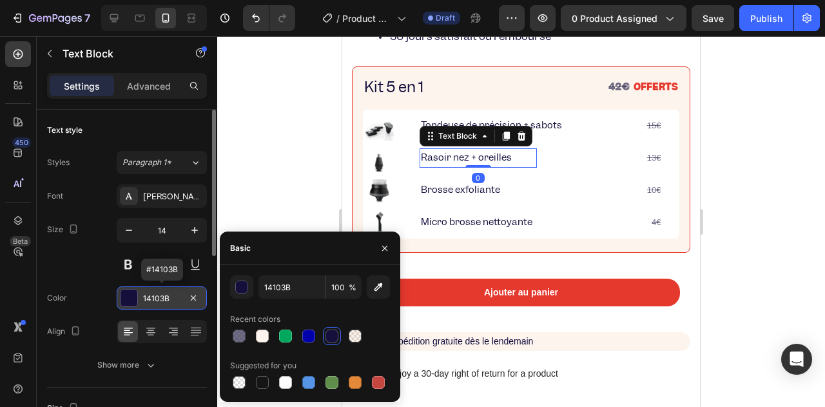
click at [159, 298] on div "14103B" at bounding box center [161, 298] width 37 height 12
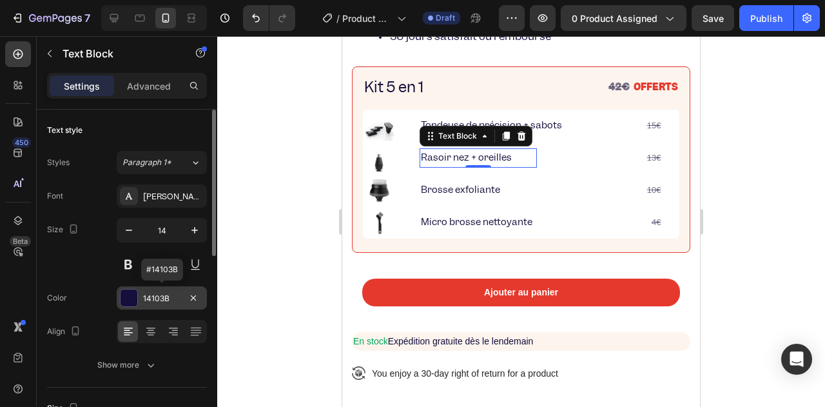
click at [159, 298] on div "14103B" at bounding box center [161, 298] width 37 height 12
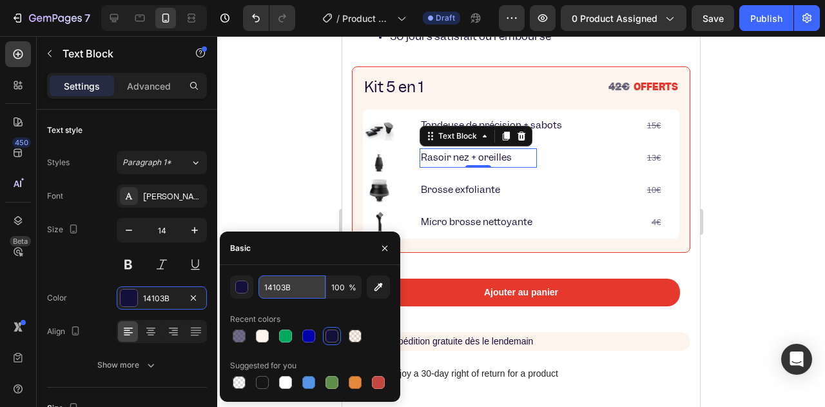
click at [272, 287] on input "14103B" at bounding box center [291, 286] width 67 height 23
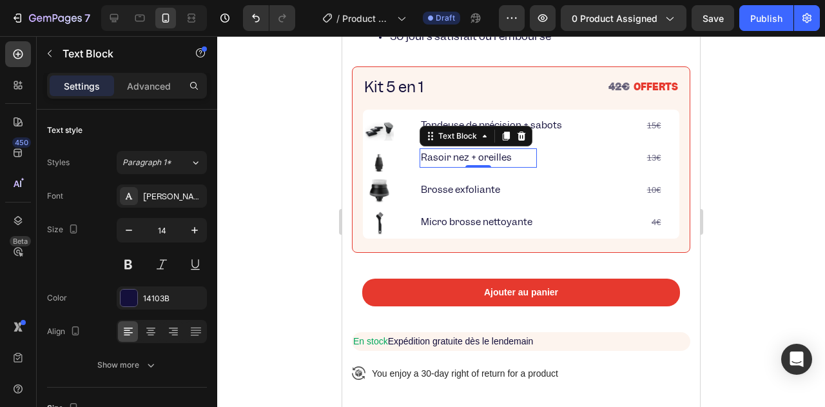
click at [314, 135] on div at bounding box center [521, 221] width 608 height 370
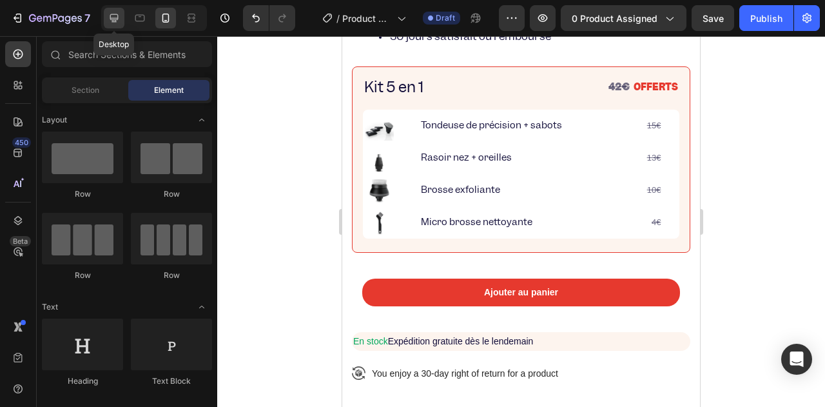
click at [114, 21] on icon at bounding box center [114, 18] width 13 height 13
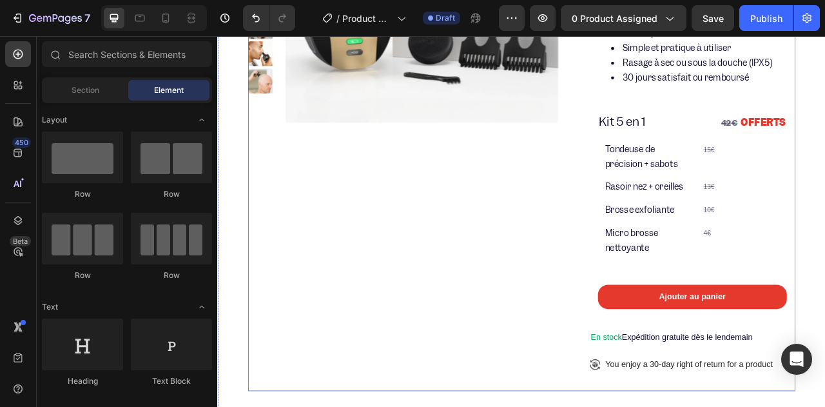
scroll to position [231, 0]
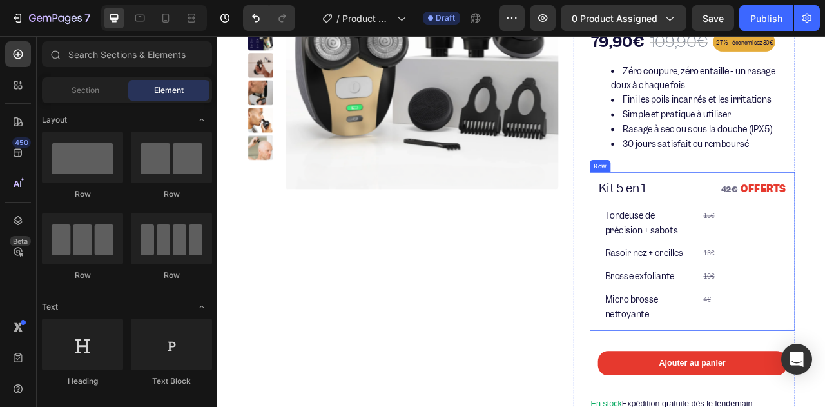
click at [691, 231] on div "⁠⁠⁠⁠⁠⁠⁠ Kit 5 en 1 Heading 42€ OFFERTS Text Block Row Image Tondeuse de précisi…" at bounding box center [821, 309] width 261 height 201
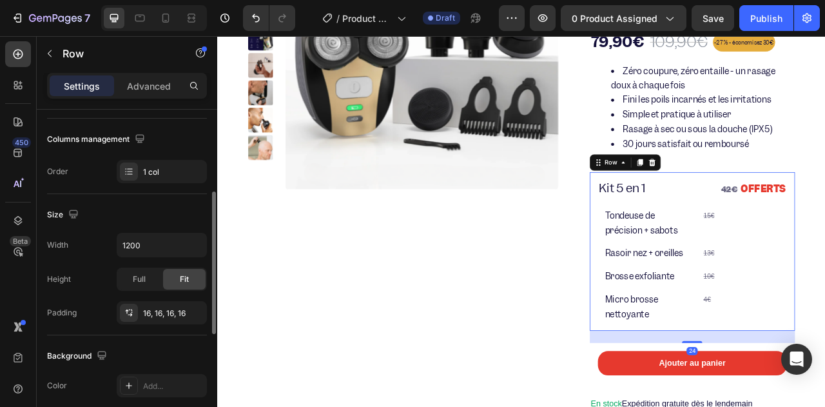
scroll to position [450, 0]
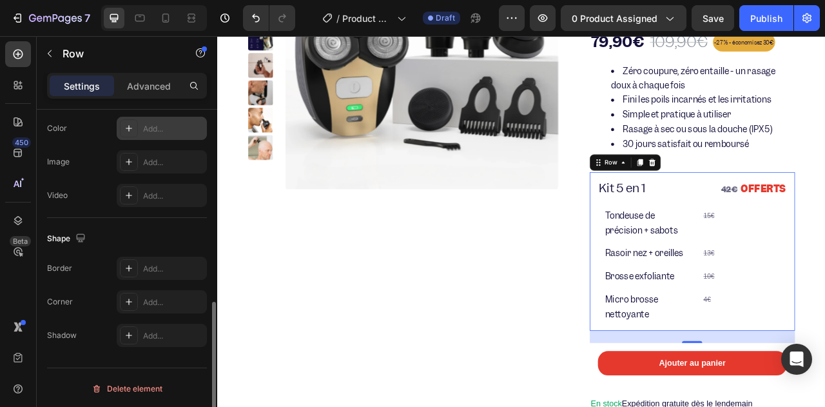
click at [162, 128] on div "Add..." at bounding box center [173, 129] width 61 height 12
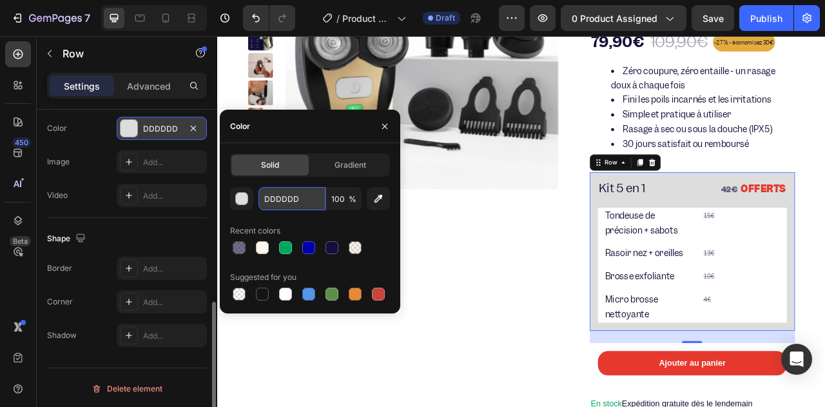
click at [283, 206] on input "DDDDDD" at bounding box center [291, 198] width 67 height 23
paste input "ED925A"
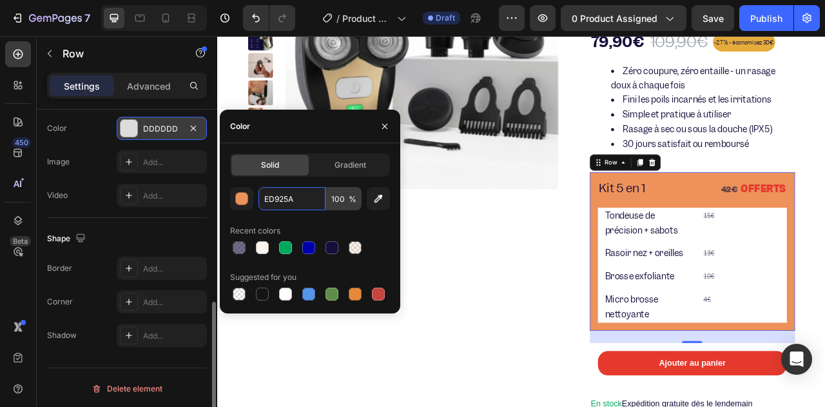
type input "ED925A"
click at [332, 202] on input "100" at bounding box center [343, 198] width 35 height 23
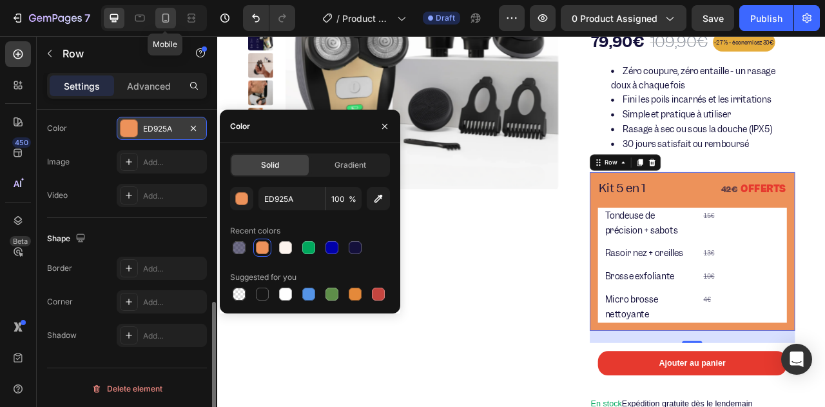
click at [169, 13] on icon at bounding box center [165, 18] width 13 height 13
type input "100%"
type input "10"
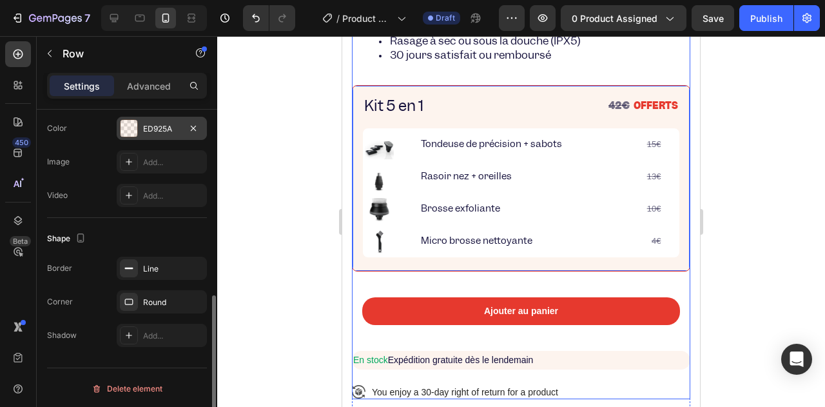
scroll to position [491, 0]
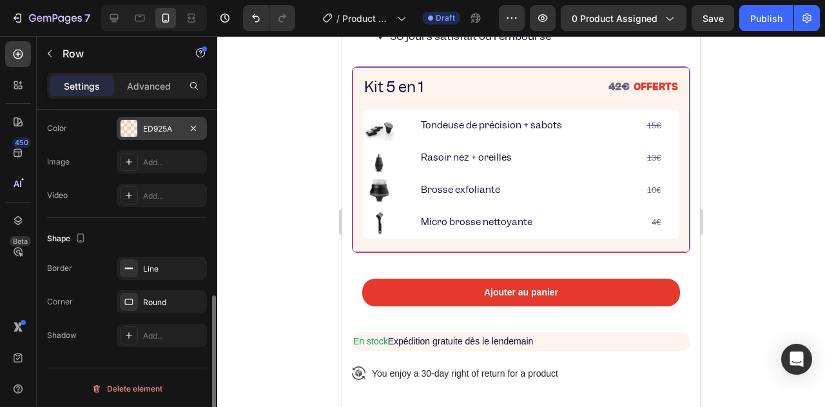
click at [161, 123] on div "ED925A" at bounding box center [161, 129] width 37 height 12
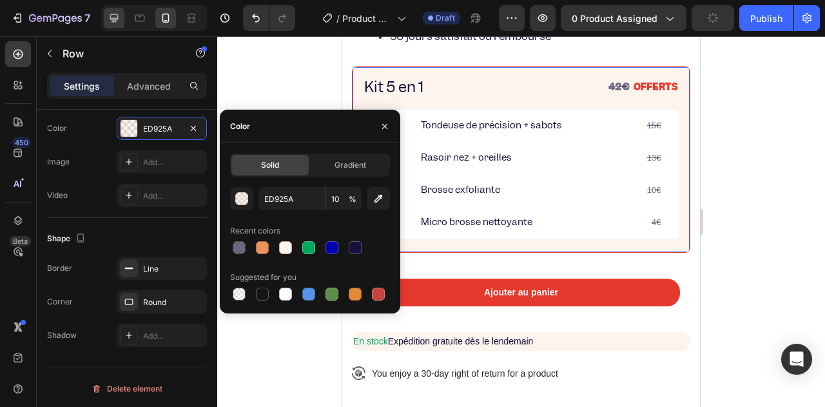
click at [116, 15] on icon at bounding box center [114, 18] width 13 height 13
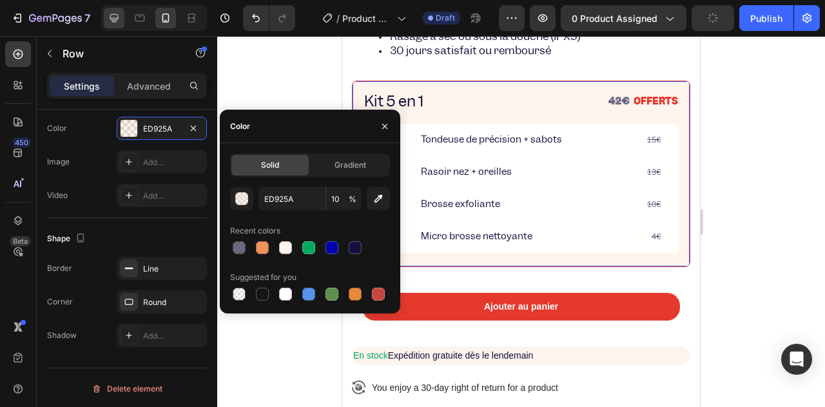
type input "1200"
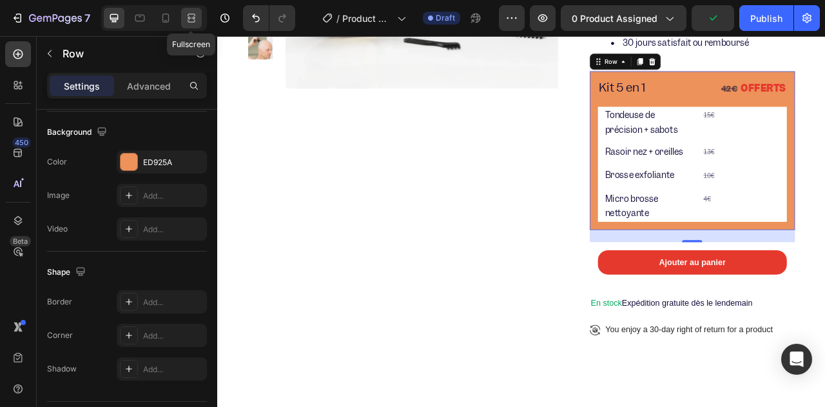
scroll to position [358, 0]
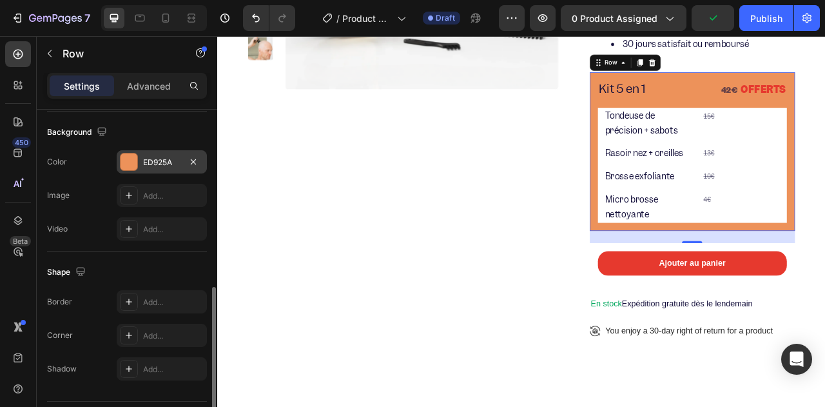
click at [164, 163] on div "ED925A" at bounding box center [161, 163] width 37 height 12
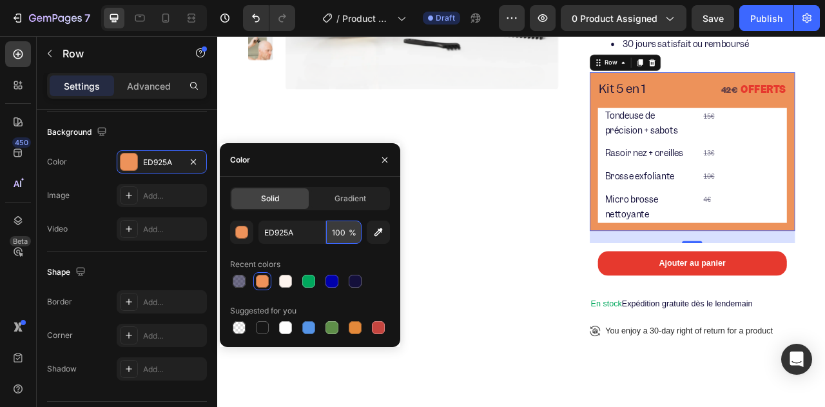
click at [343, 235] on input "100" at bounding box center [343, 231] width 35 height 23
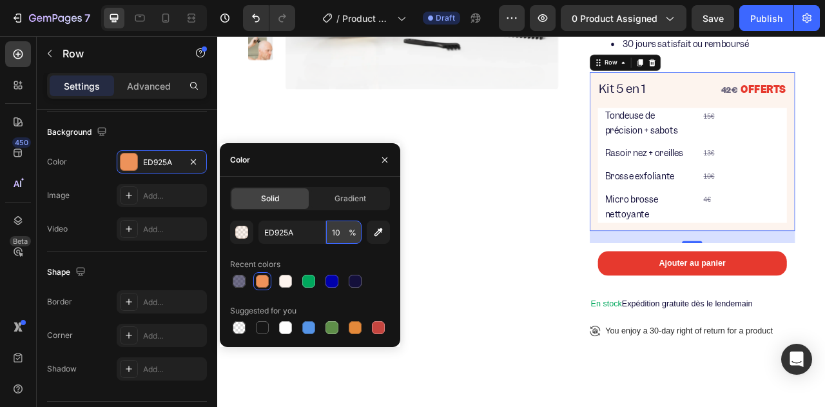
type input "10"
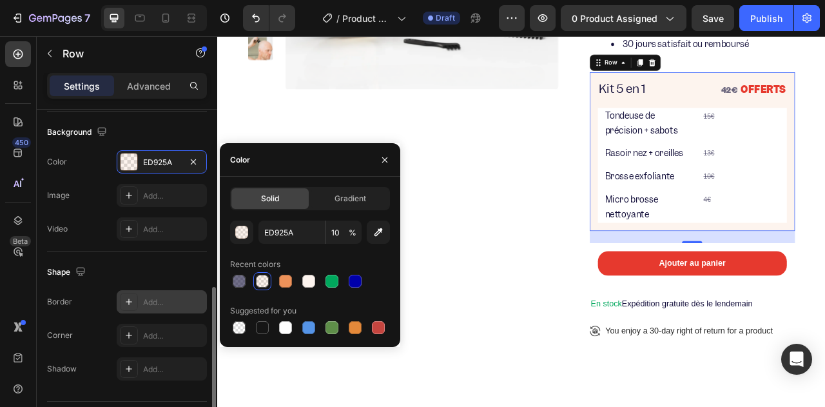
click at [147, 298] on div "Add..." at bounding box center [173, 302] width 61 height 12
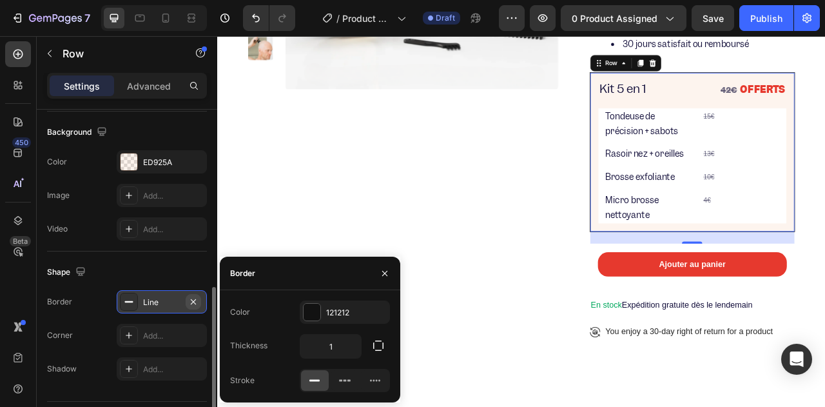
click at [191, 296] on icon "button" at bounding box center [193, 301] width 10 height 10
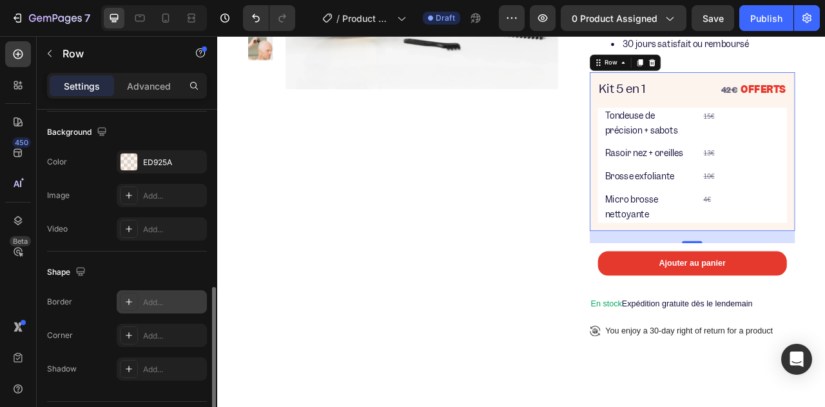
click at [154, 305] on div "Add..." at bounding box center [162, 301] width 90 height 23
type input "1"
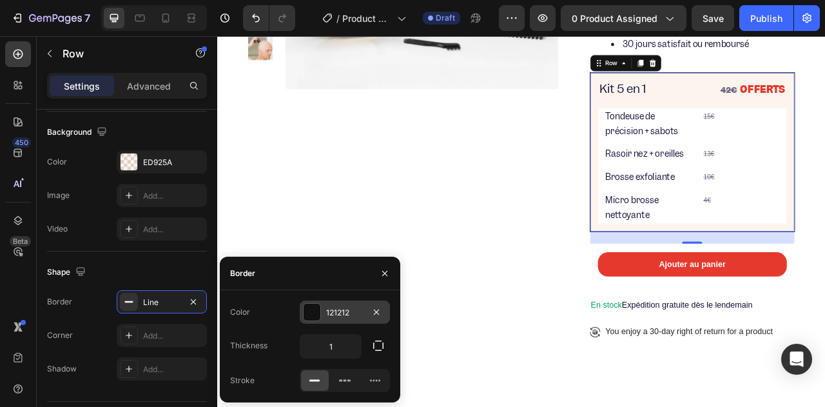
click at [317, 316] on div at bounding box center [311, 311] width 17 height 17
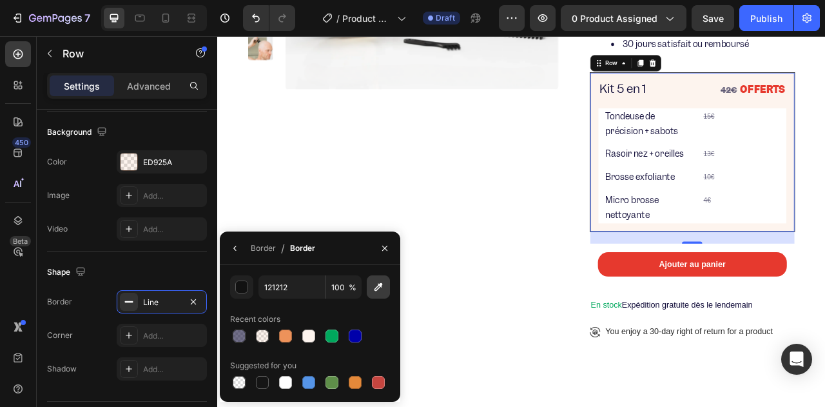
click at [374, 290] on icon "button" at bounding box center [378, 286] width 13 height 13
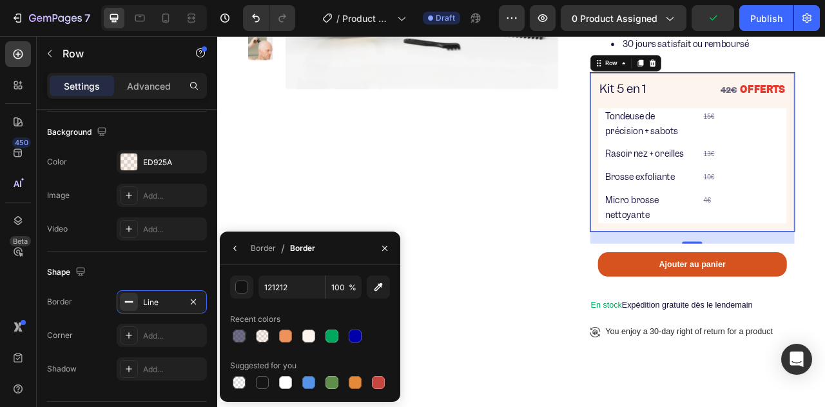
type input "E6392E"
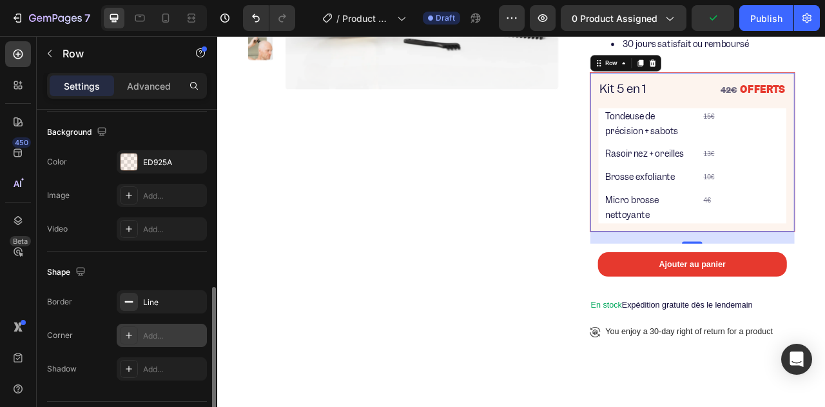
click at [166, 336] on div "Add..." at bounding box center [173, 336] width 61 height 12
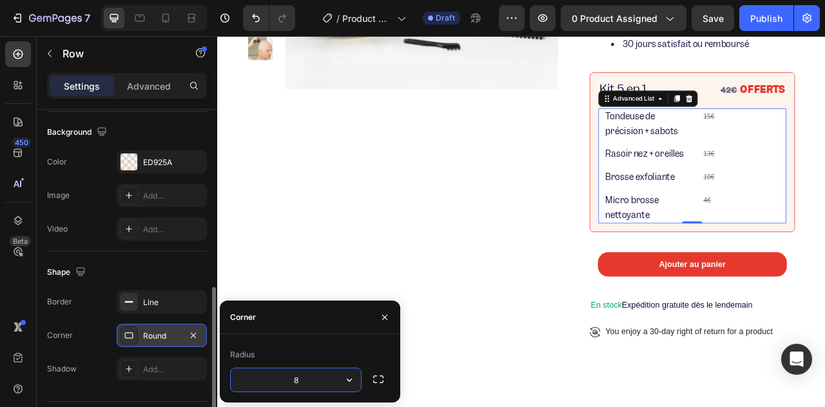
click at [702, 175] on li "Image Rasoir nez + oreilles Text Block 13€ Text Block Row" at bounding box center [821, 186] width 239 height 22
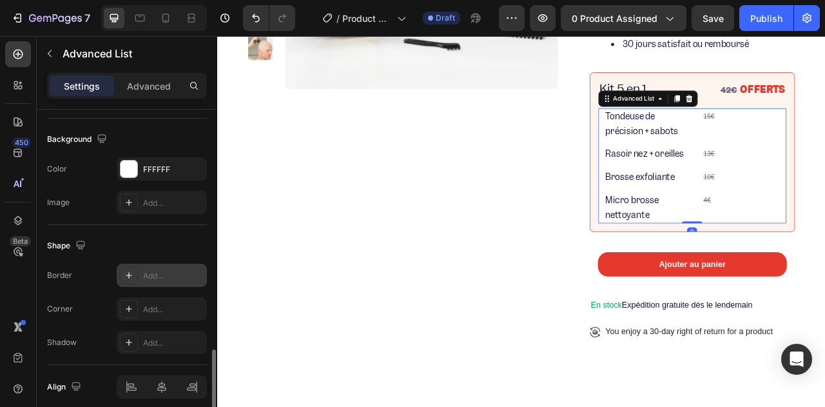
scroll to position [437, 0]
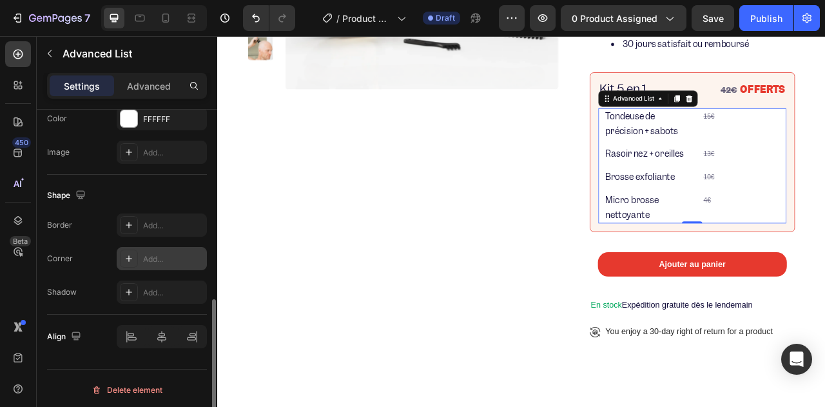
click at [135, 252] on div at bounding box center [129, 258] width 18 height 18
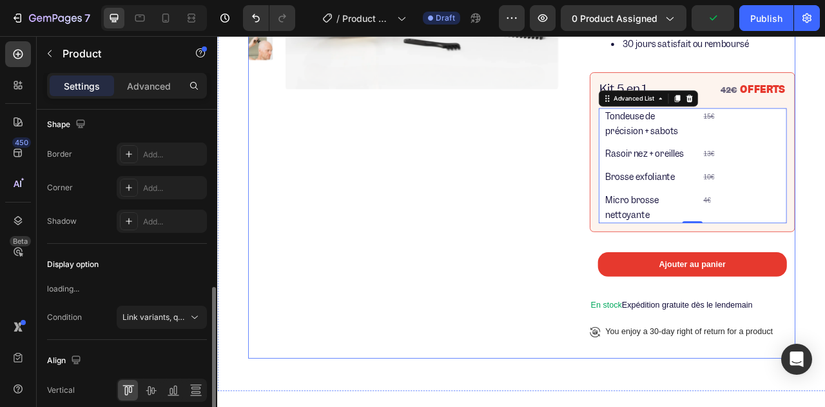
click at [515, 225] on div "Product Images" at bounding box center [453, 100] width 394 height 689
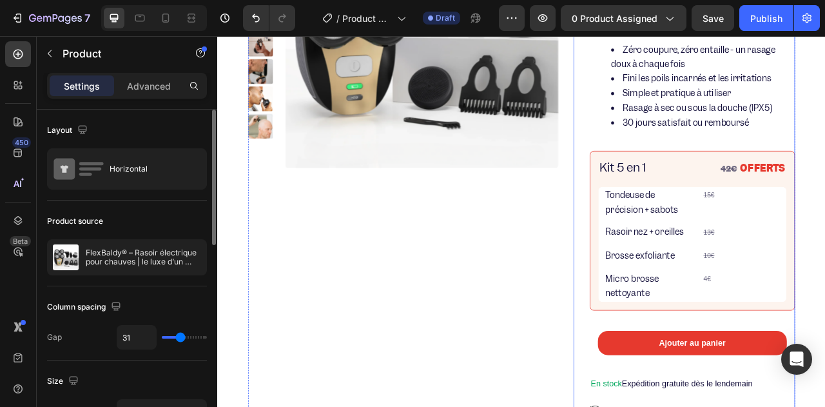
scroll to position [322, 0]
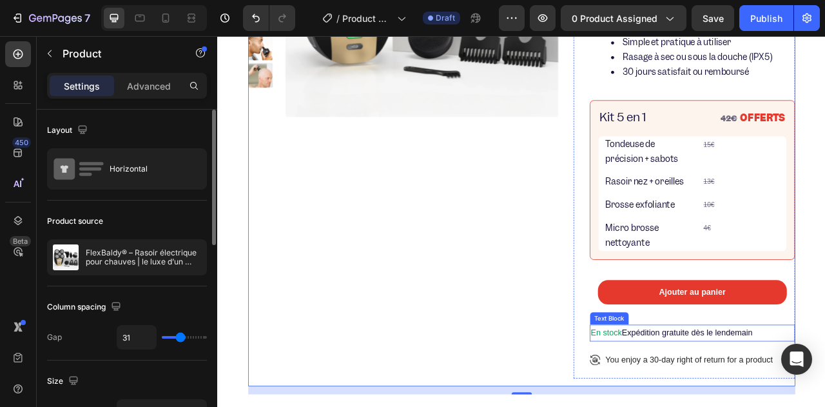
click at [692, 414] on p "En stock Expédition gratuite dès le lendemain" at bounding box center [821, 413] width 258 height 19
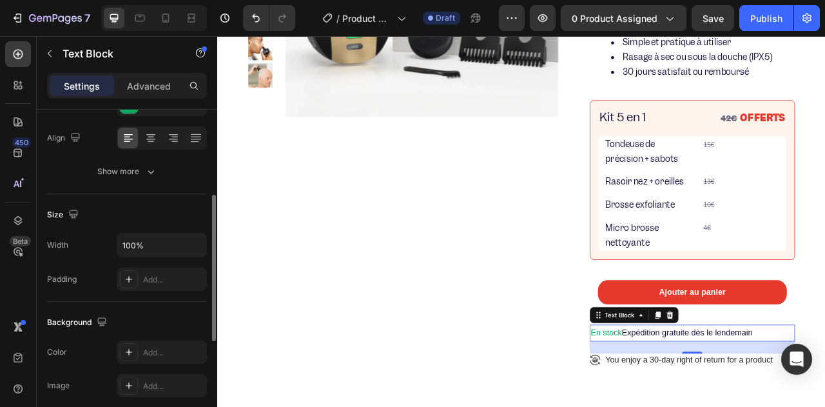
scroll to position [428, 0]
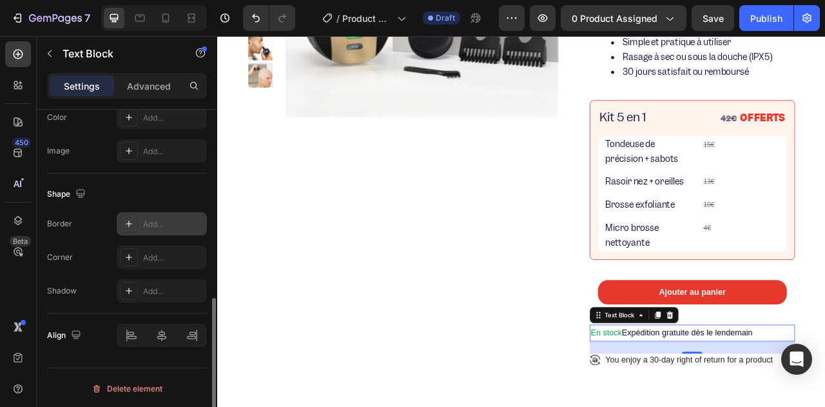
click at [156, 224] on div "Add..." at bounding box center [173, 224] width 61 height 12
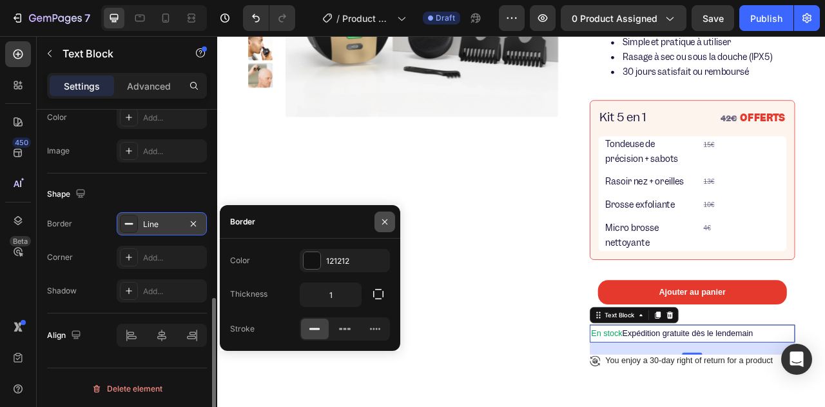
click at [389, 222] on icon "button" at bounding box center [384, 221] width 10 height 10
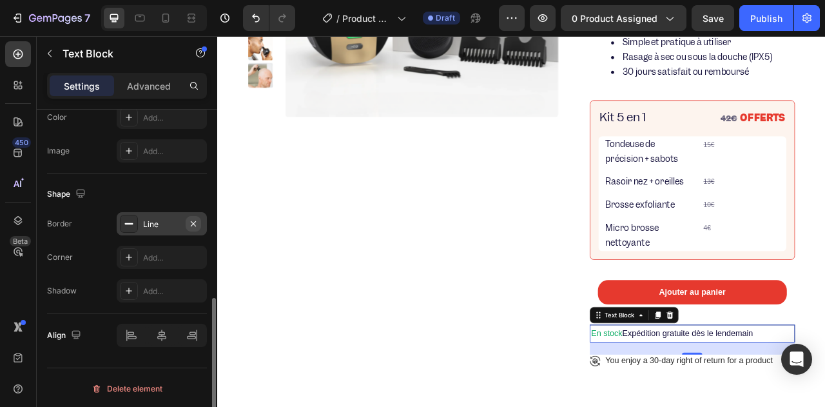
click at [193, 225] on icon "button" at bounding box center [193, 223] width 10 height 10
click at [182, 256] on div "Add..." at bounding box center [173, 258] width 61 height 12
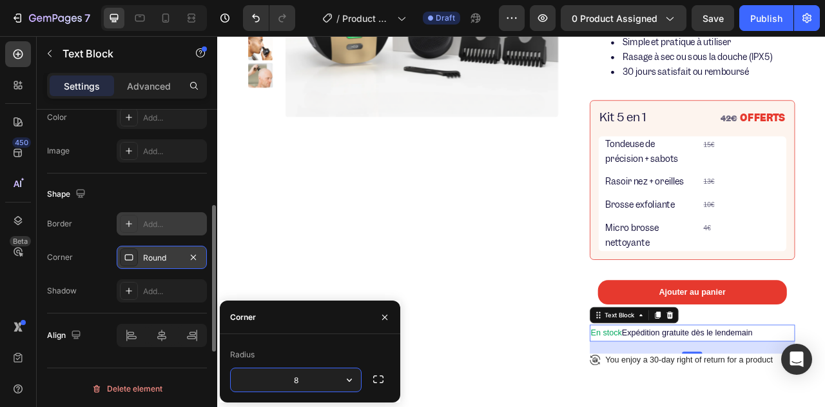
scroll to position [299, 0]
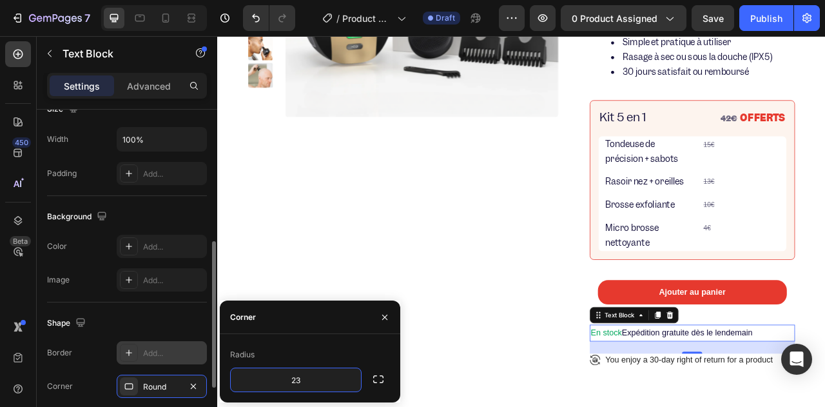
type input "24"
click at [159, 238] on div "Add..." at bounding box center [162, 246] width 90 height 23
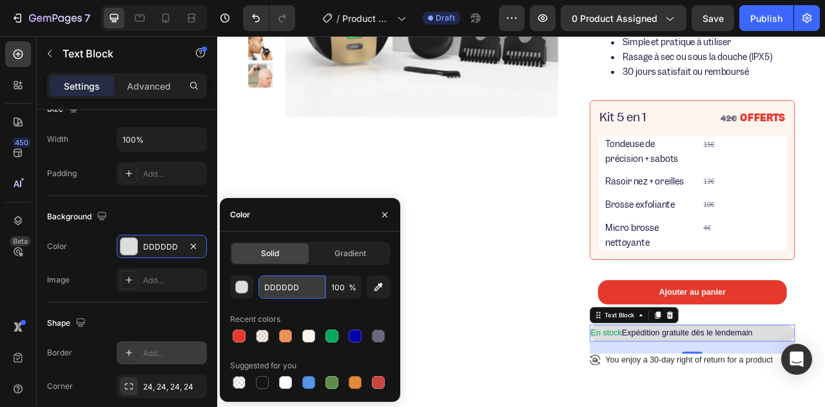
click at [302, 293] on input "DDDDDD" at bounding box center [291, 286] width 67 height 23
paste input "ED925A"
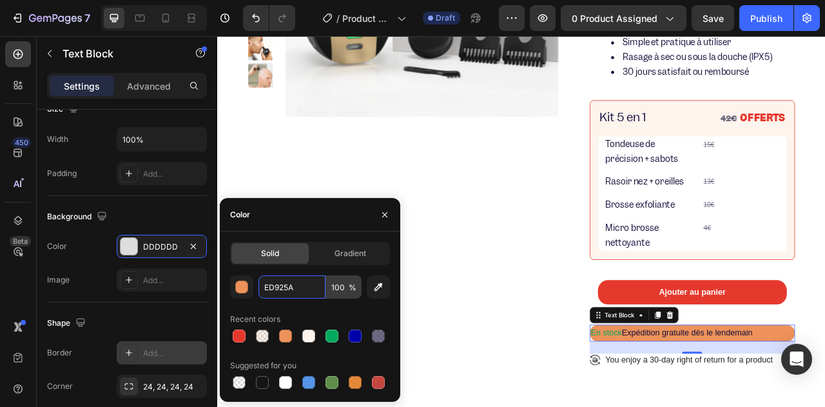
type input "ED925A"
click at [340, 291] on input "100" at bounding box center [343, 286] width 35 height 23
type input "10"
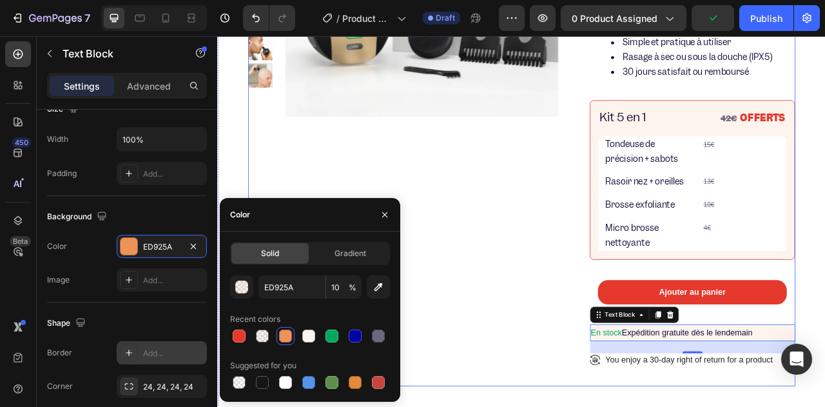
click at [489, 351] on div "Product Images" at bounding box center [453, 136] width 394 height 689
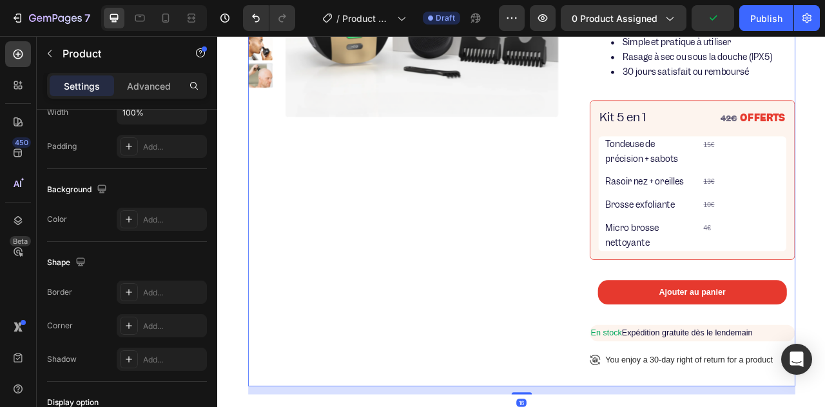
scroll to position [0, 0]
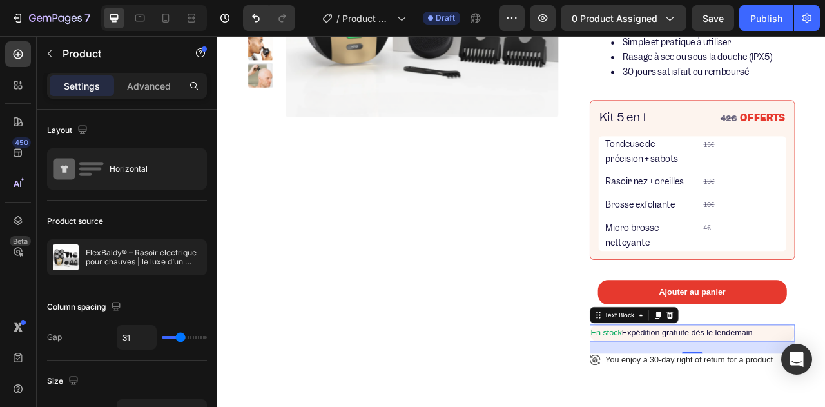
click at [692, 412] on p "En stock Expédition gratuite dès le lendemain" at bounding box center [821, 413] width 258 height 19
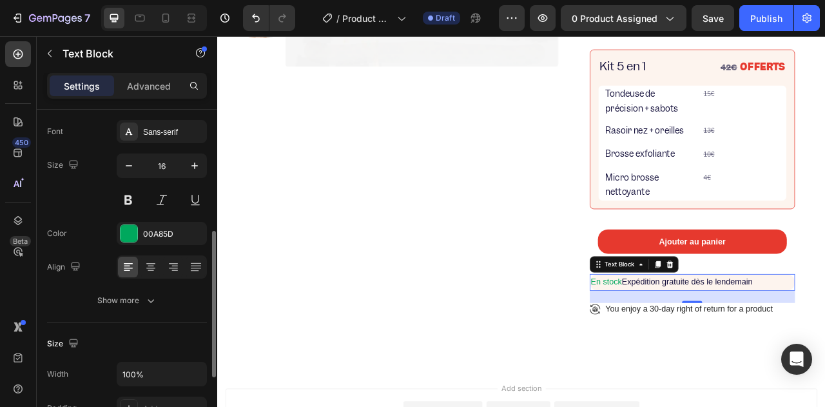
scroll to position [129, 0]
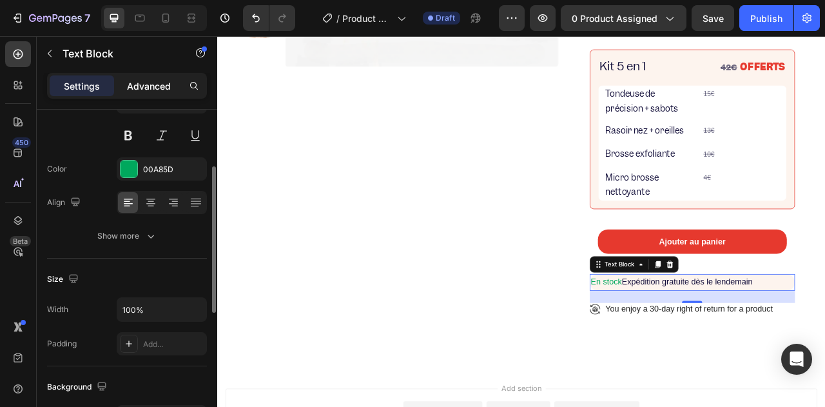
click at [134, 81] on p "Advanced" at bounding box center [149, 86] width 44 height 14
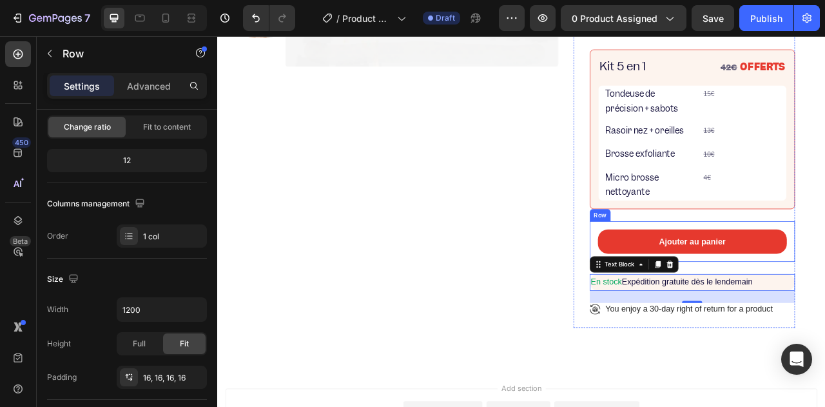
click at [934, 309] on div "Ajouter au panier Add to Cart Row" at bounding box center [821, 297] width 261 height 52
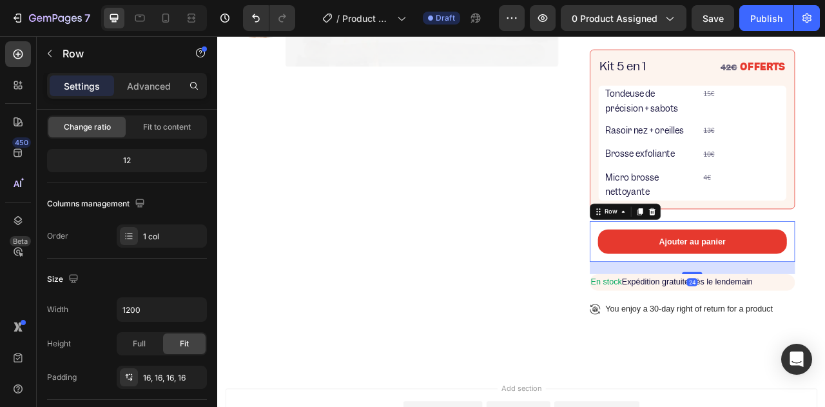
scroll to position [0, 0]
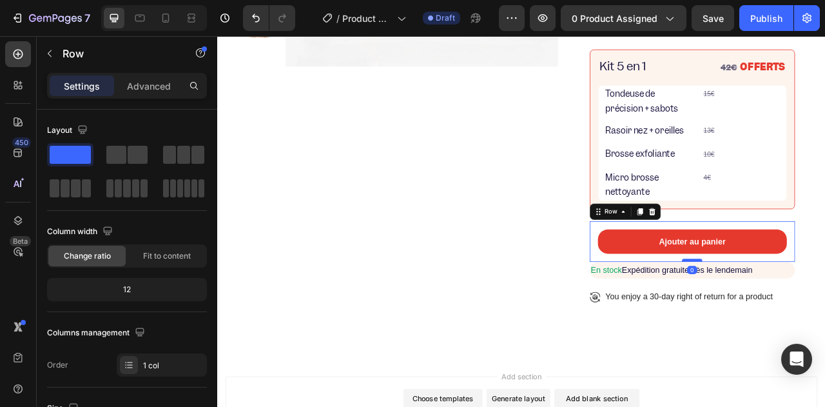
drag, startPoint x: 817, startPoint y: 336, endPoint x: 812, endPoint y: 319, distance: 17.3
click at [812, 319] on div at bounding box center [821, 321] width 26 height 4
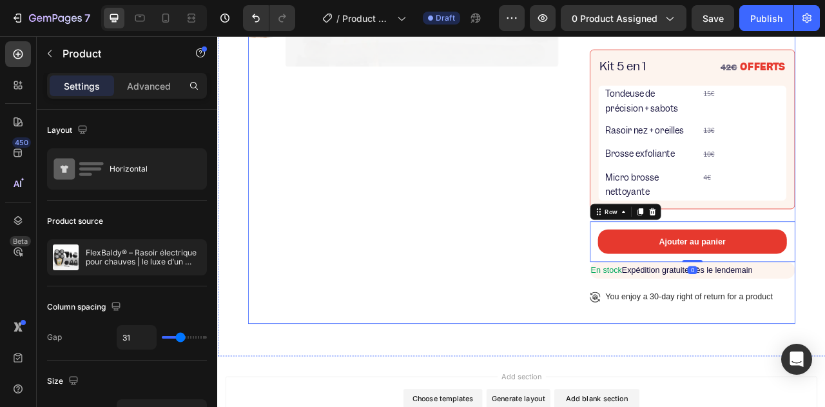
click at [508, 286] on div "Product Images" at bounding box center [453, 64] width 394 height 674
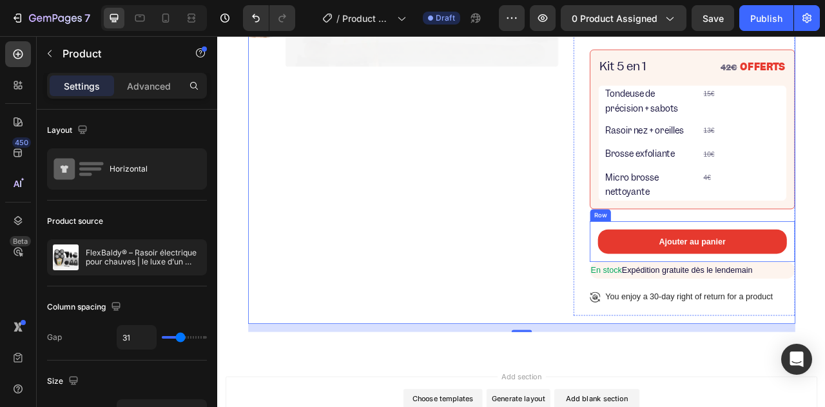
click at [818, 316] on div "Ajouter au panier Add to Cart Row" at bounding box center [821, 297] width 261 height 52
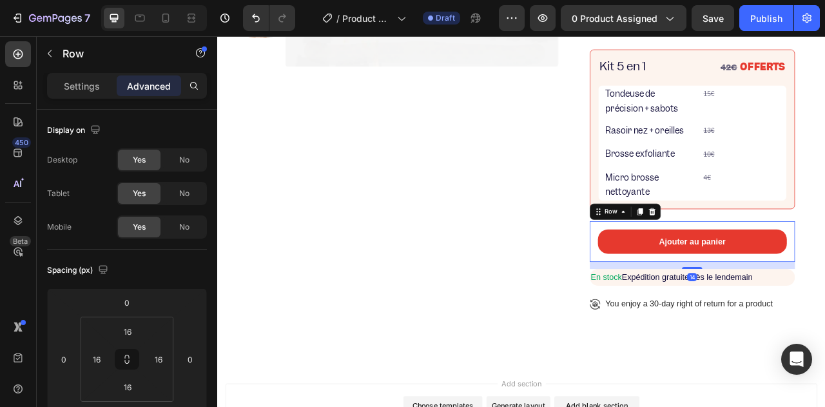
drag, startPoint x: 821, startPoint y: 322, endPoint x: 818, endPoint y: 331, distance: 9.6
click at [818, 331] on div at bounding box center [821, 330] width 26 height 3
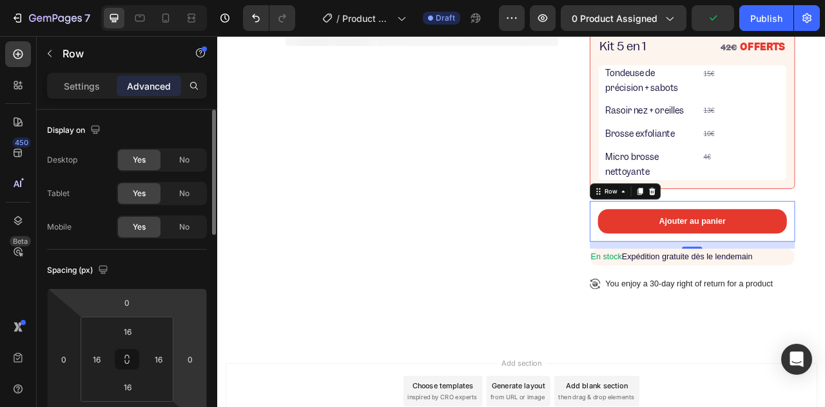
scroll to position [64, 0]
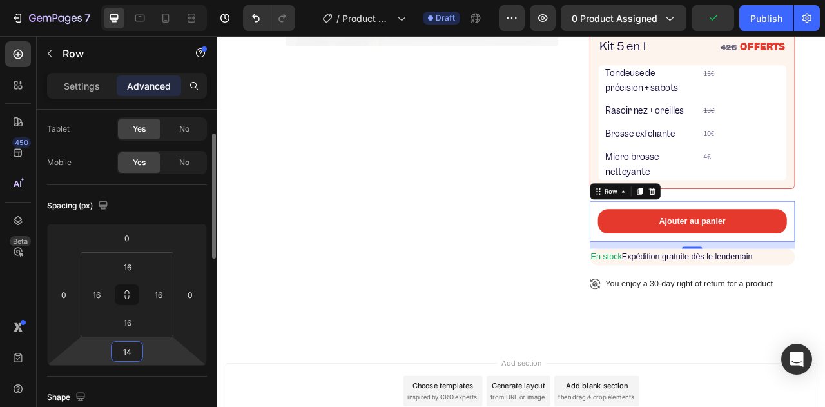
click at [136, 348] on input "14" at bounding box center [127, 350] width 26 height 19
type input "15"
click at [506, 168] on div "Product Images" at bounding box center [453, 44] width 394 height 684
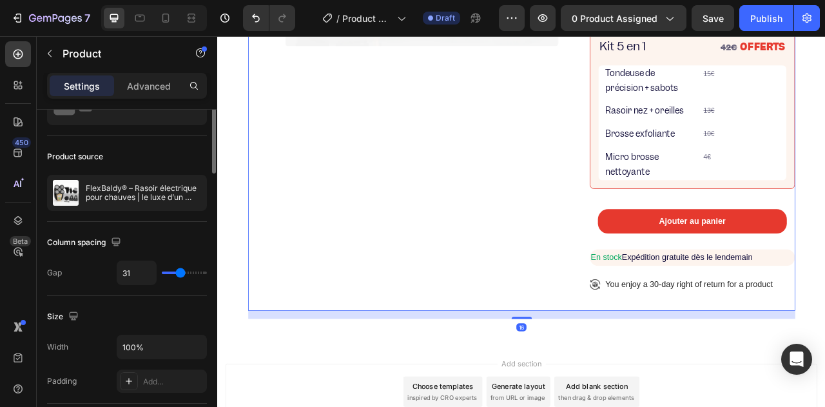
scroll to position [0, 0]
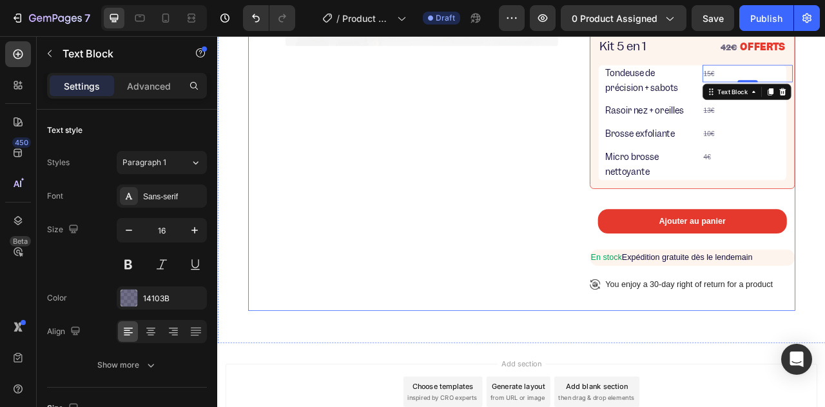
click at [560, 145] on div "Product Images" at bounding box center [453, 44] width 394 height 684
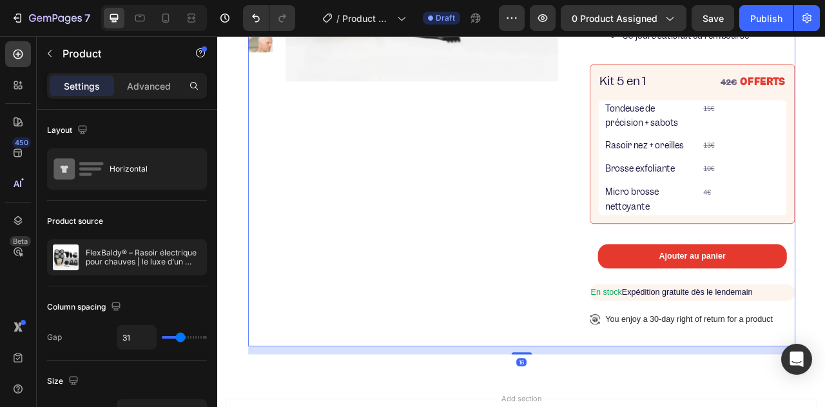
scroll to position [348, 0]
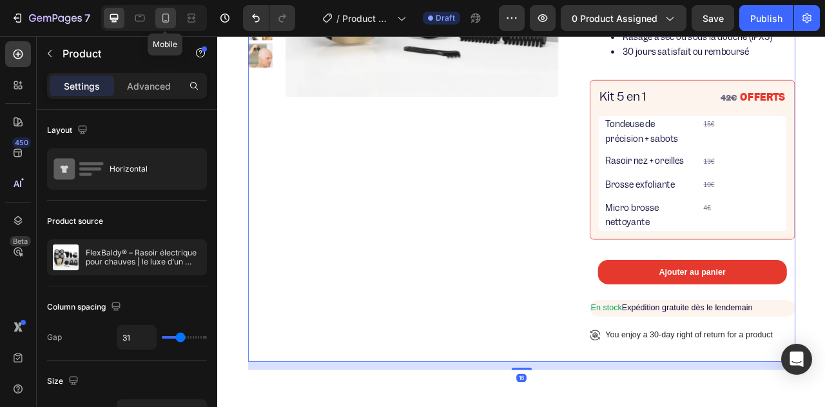
click at [166, 17] on icon at bounding box center [165, 18] width 13 height 13
type input "0"
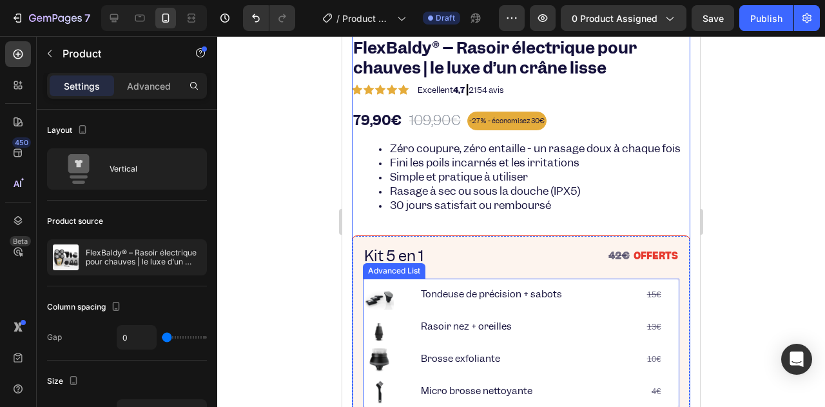
scroll to position [387, 0]
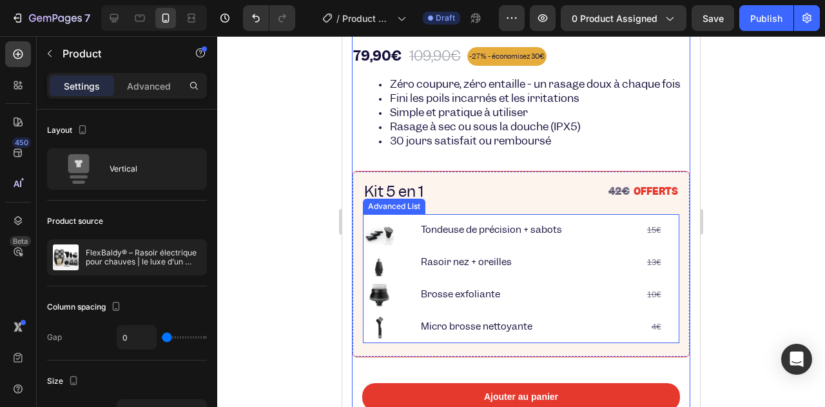
click at [403, 242] on div "Image Tondeuse de précision + sabots Text Block 15€ Text Block Row Image Rasoir…" at bounding box center [521, 278] width 316 height 129
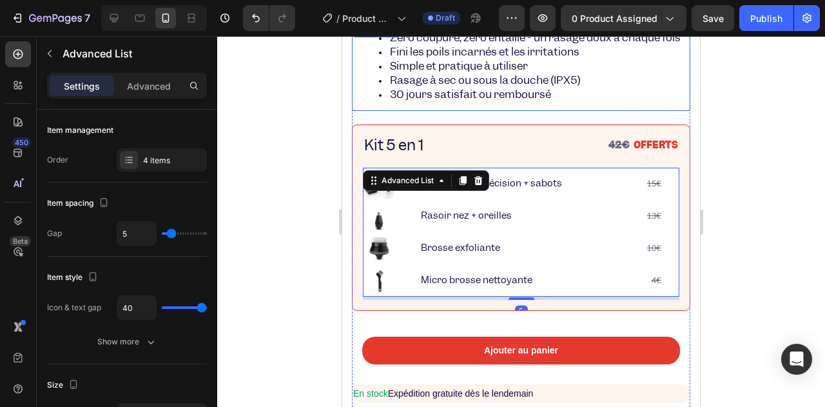
scroll to position [515, 0]
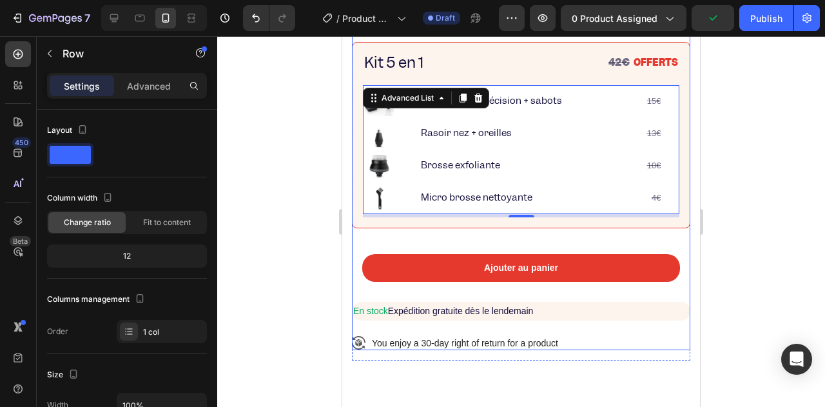
click at [604, 249] on div "FlexBaldy® – Rasoir électrique pour chauves | le luxe d’un crâne lisse Product …" at bounding box center [521, 96] width 338 height 506
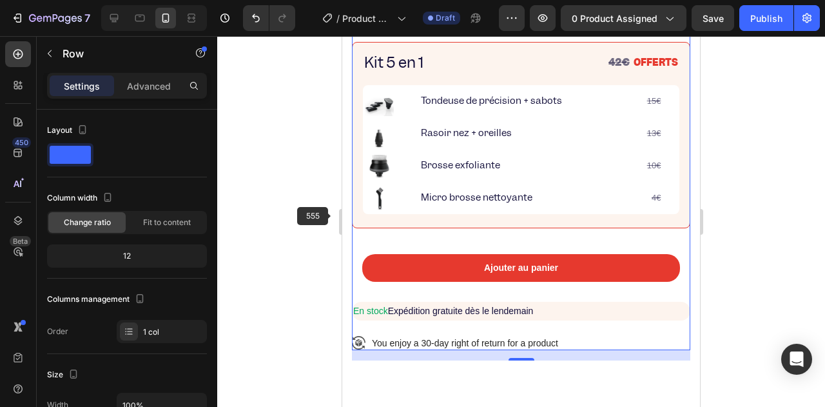
click at [258, 213] on div at bounding box center [521, 221] width 608 height 370
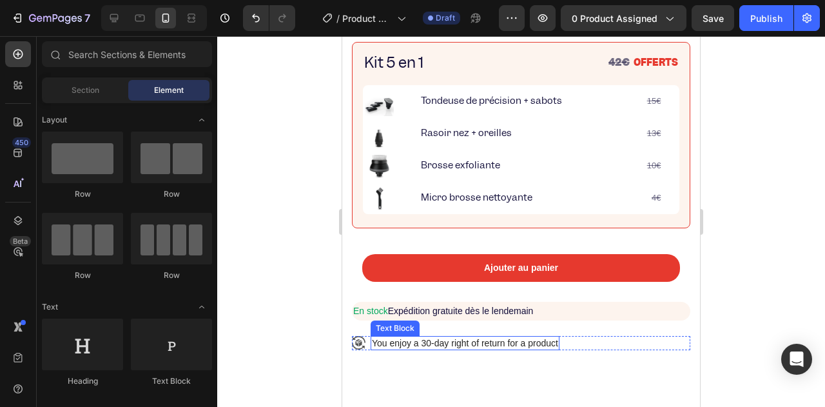
click at [443, 349] on p "You enjoy a 30-day right of return for a product" at bounding box center [465, 343] width 186 height 12
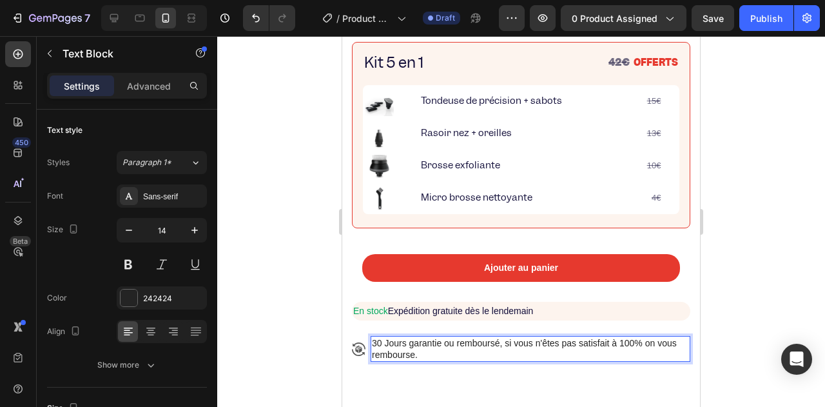
click at [318, 289] on div at bounding box center [521, 221] width 608 height 370
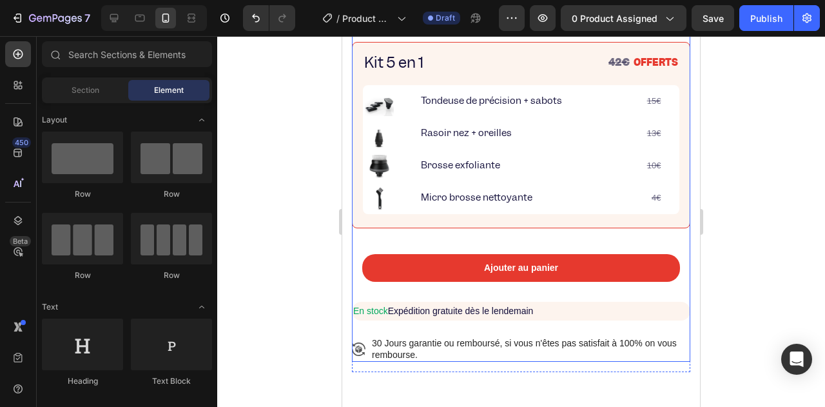
click at [385, 349] on div "30 Jours garantie ou remboursé, si vous n'êtes pas satisfait à 100% on vous rem…" at bounding box center [530, 349] width 320 height 26
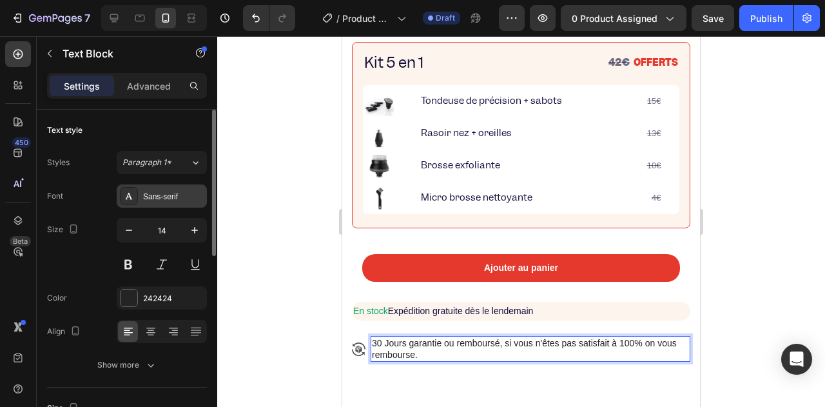
click at [153, 200] on div "Sans-serif" at bounding box center [173, 197] width 61 height 12
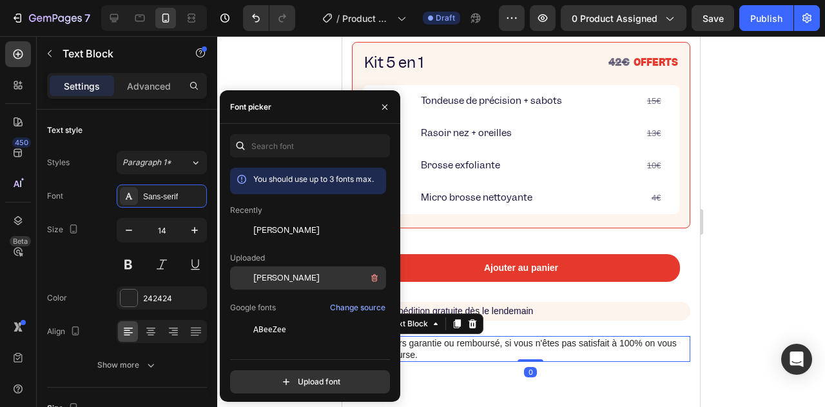
click at [257, 271] on div "[PERSON_NAME]" at bounding box center [318, 277] width 130 height 15
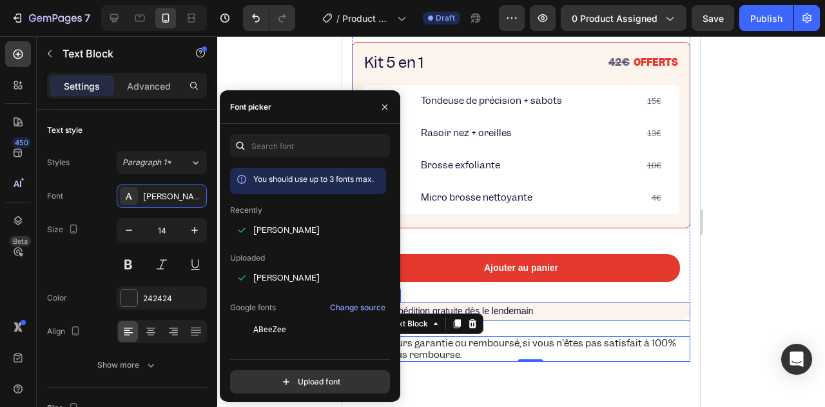
click at [502, 316] on span "Expédition gratuite dès le lendemain" at bounding box center [461, 310] width 146 height 10
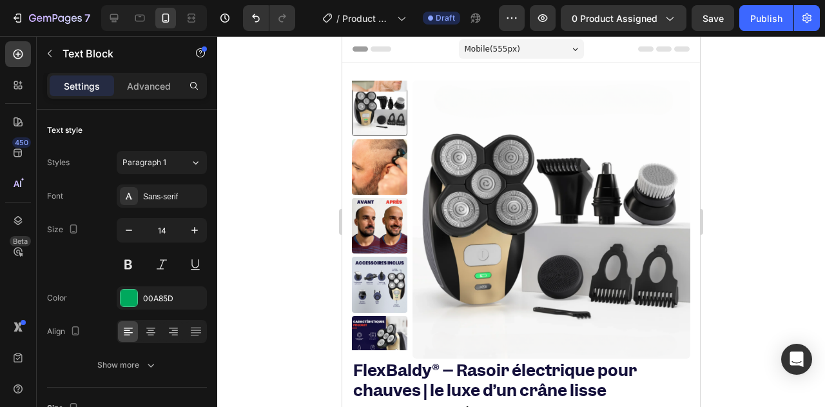
scroll to position [515, 0]
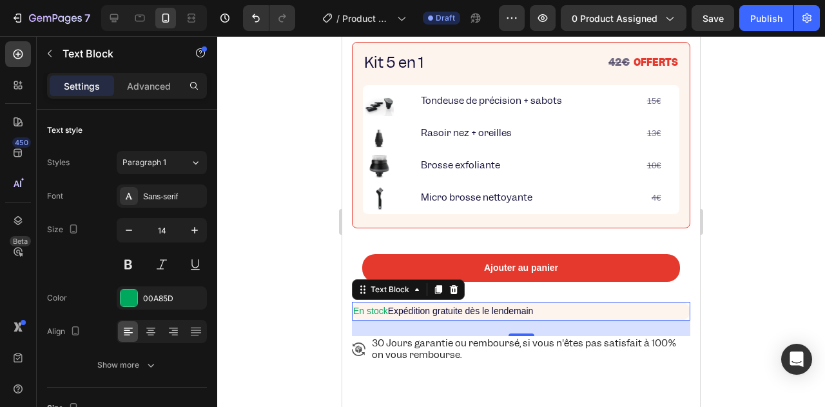
click at [472, 316] on span "Expédition gratuite dès le lendemain" at bounding box center [461, 310] width 146 height 10
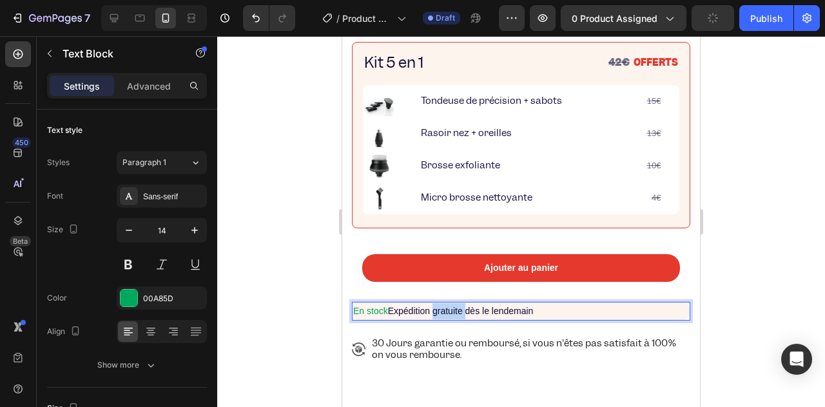
click at [472, 316] on span "Expédition gratuite dès le lendemain" at bounding box center [461, 310] width 146 height 10
click at [407, 316] on span "Expédition gratuite dès le lendemain" at bounding box center [461, 310] width 146 height 10
drag, startPoint x: 402, startPoint y: 325, endPoint x: 542, endPoint y: 324, distance: 139.8
click at [533, 316] on span "Expédition gratuite dès le lendemain" at bounding box center [461, 310] width 146 height 10
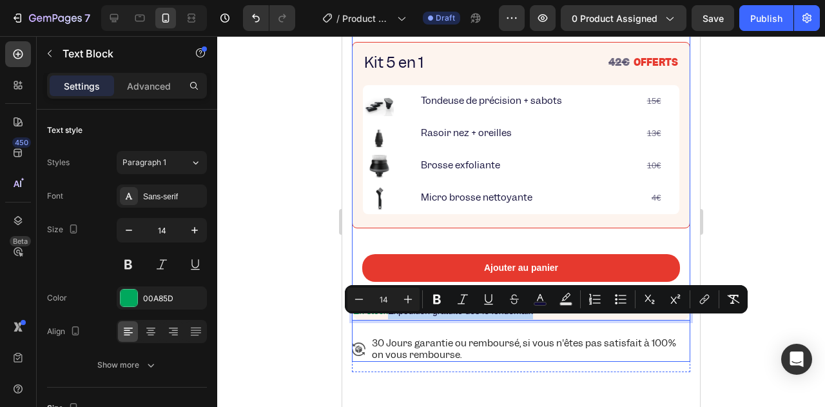
drag, startPoint x: 544, startPoint y: 324, endPoint x: 402, endPoint y: 334, distance: 142.7
click at [402, 334] on div "FlexBaldy® – Rasoir électrique pour chauves | le luxe d’un crâne lisse Product …" at bounding box center [521, 102] width 338 height 518
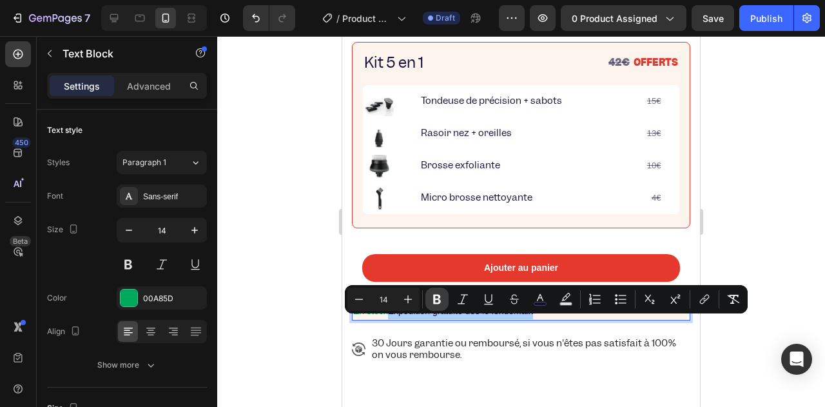
click at [437, 294] on icon "Editor contextual toolbar" at bounding box center [437, 299] width 8 height 10
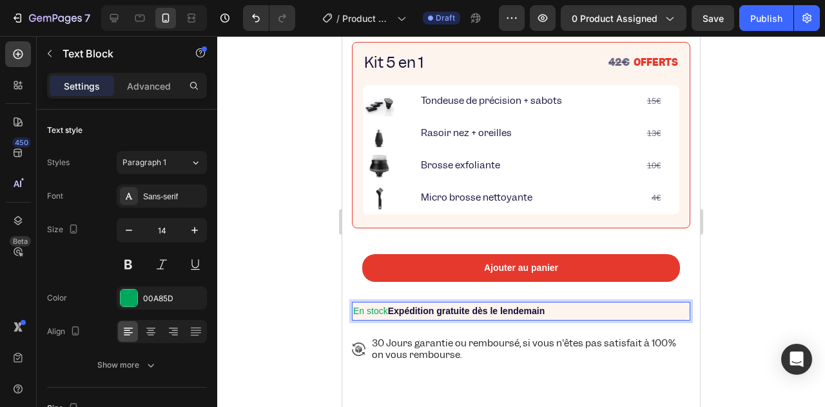
click at [323, 349] on div at bounding box center [521, 221] width 608 height 370
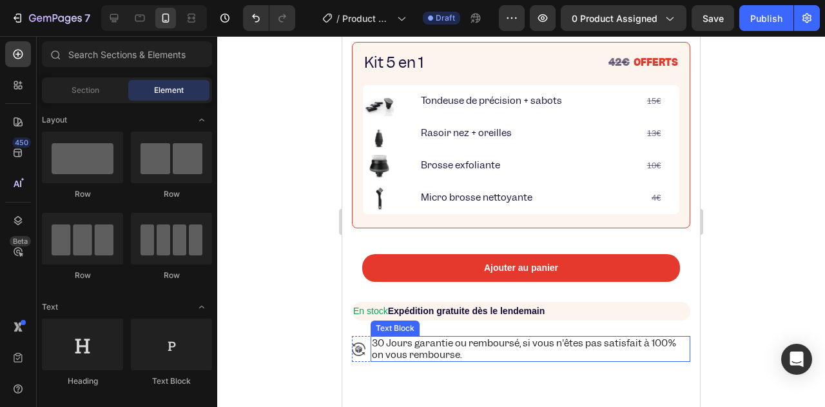
click at [402, 360] on p "30 Jours garantie ou remboursé, si vous n'êtes pas satisfait à 100% on vous rem…" at bounding box center [530, 348] width 317 height 23
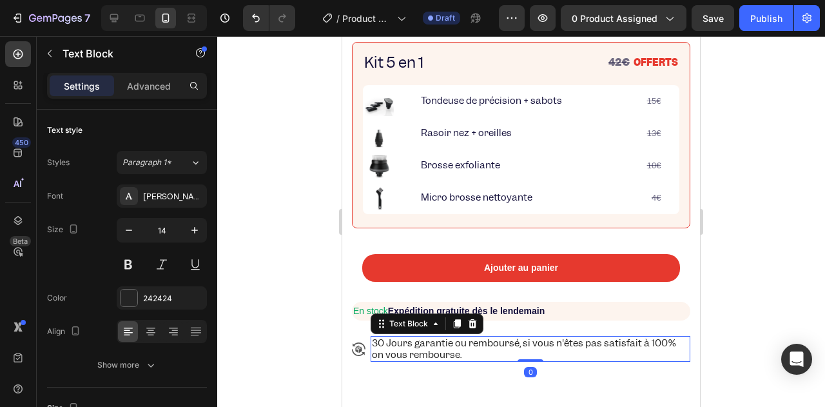
click at [385, 328] on div "Text Block" at bounding box center [426, 323] width 113 height 21
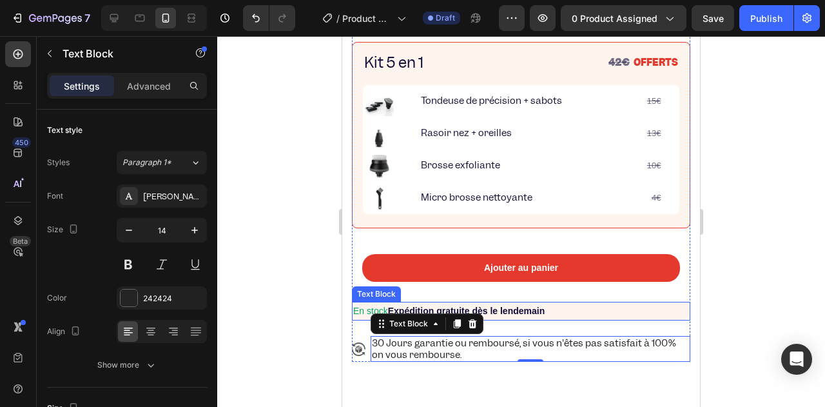
click at [389, 319] on p "En stock Expédition gratuite dès le lendemain" at bounding box center [521, 311] width 336 height 16
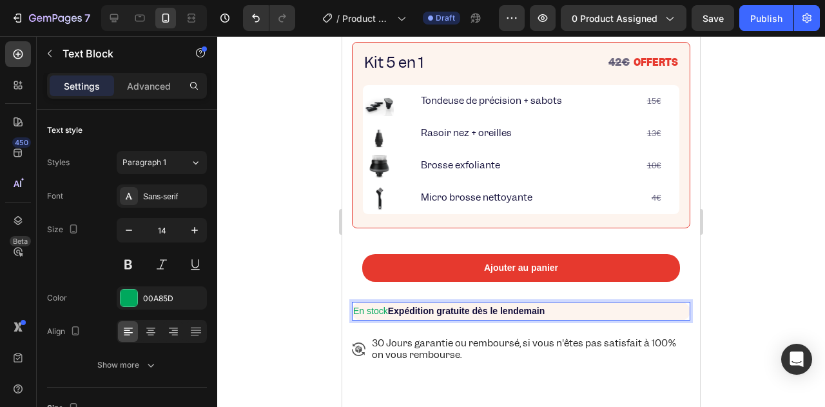
drag, startPoint x: 393, startPoint y: 323, endPoint x: 362, endPoint y: 328, distance: 31.4
click at [362, 319] on p "En stock Expédition gratuite dès le lendemain" at bounding box center [521, 311] width 336 height 16
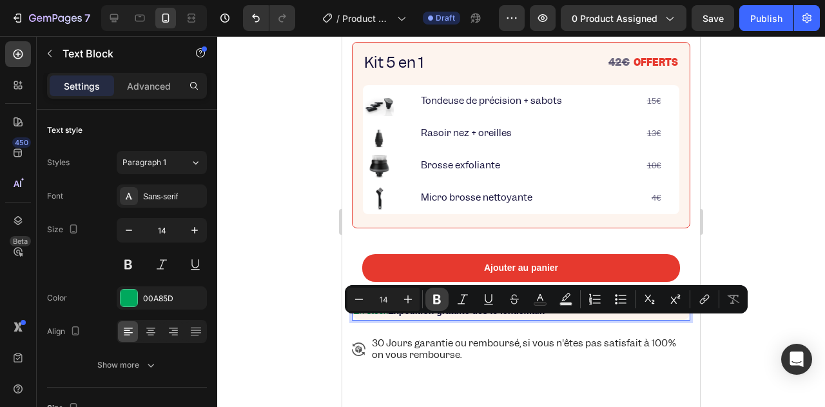
click at [437, 294] on icon "Editor contextual toolbar" at bounding box center [437, 299] width 8 height 10
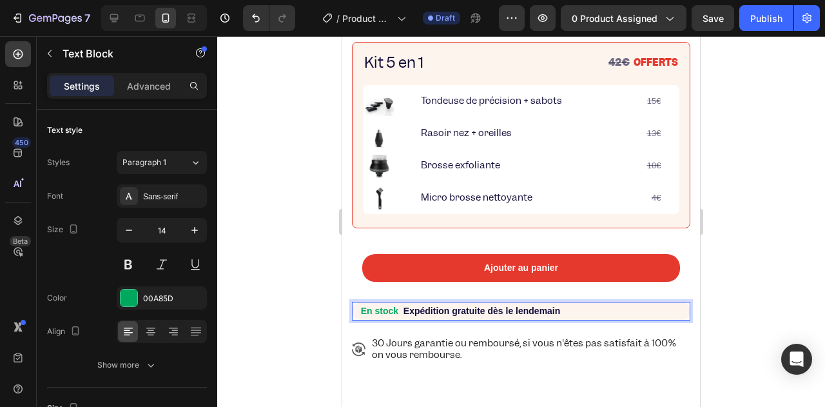
click at [437, 316] on strong "Expédition gratuite dès le lendemain" at bounding box center [481, 310] width 157 height 10
drag, startPoint x: 406, startPoint y: 324, endPoint x: 562, endPoint y: 319, distance: 156.6
click at [562, 319] on p "En stock Expédition gratuite dès le lendemain" at bounding box center [521, 311] width 336 height 16
click at [434, 316] on strong "Expédition gratuite dès le lendemain" at bounding box center [481, 310] width 157 height 10
click at [411, 316] on strong "Expédition gratuite dès le lendemain" at bounding box center [481, 310] width 157 height 10
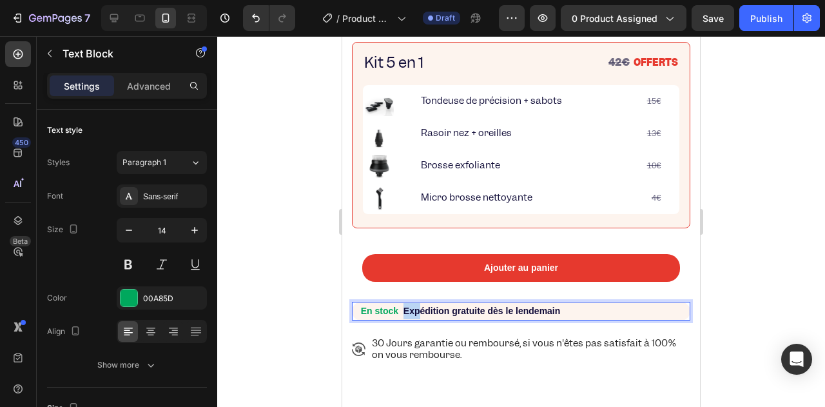
drag, startPoint x: 404, startPoint y: 324, endPoint x: 421, endPoint y: 324, distance: 17.4
click at [421, 316] on strong "Expédition gratuite dès le lendemain" at bounding box center [481, 310] width 157 height 10
click at [423, 316] on strong "Expédition gratuite dès le lendemain" at bounding box center [481, 310] width 157 height 10
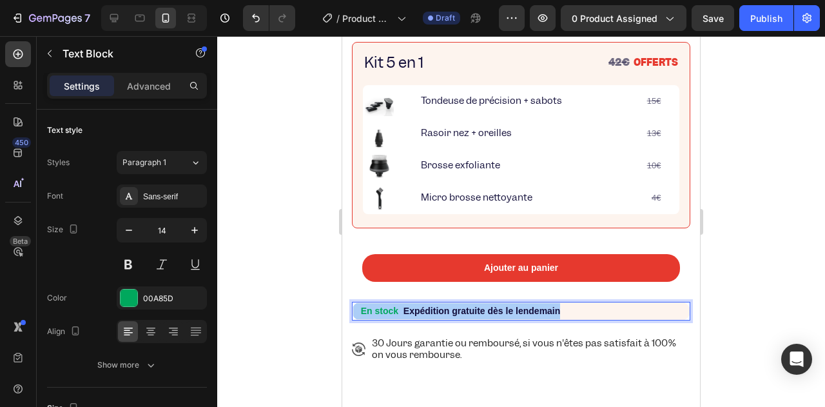
click at [287, 321] on div at bounding box center [521, 221] width 608 height 370
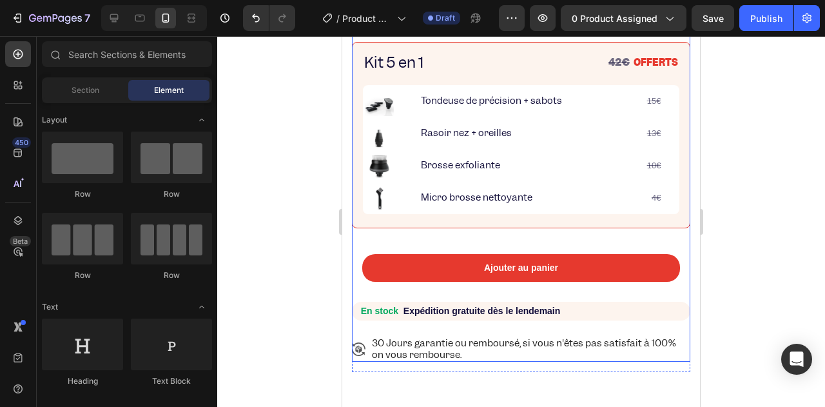
click at [423, 316] on strong "Expédition gratuite dès le lendemain" at bounding box center [481, 310] width 157 height 10
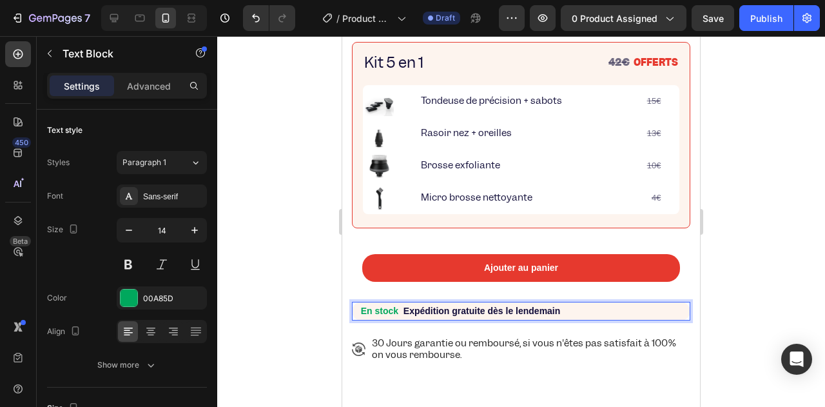
click at [412, 316] on strong "Expédition gratuite dès le lendemain" at bounding box center [481, 310] width 157 height 10
drag, startPoint x: 401, startPoint y: 322, endPoint x: 521, endPoint y: 319, distance: 119.9
click at [521, 319] on p "En stock Expédition gratuite dès le lendemain" at bounding box center [521, 311] width 336 height 16
click at [559, 316] on strong "Expédition gratuite dès le lendemain" at bounding box center [481, 310] width 157 height 10
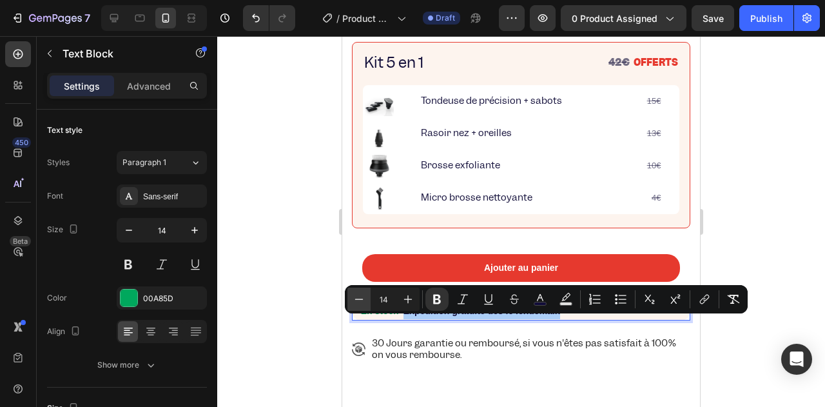
click at [364, 298] on icon "Editor contextual toolbar" at bounding box center [358, 298] width 13 height 13
click at [361, 297] on icon "Editor contextual toolbar" at bounding box center [358, 298] width 13 height 13
type input "12"
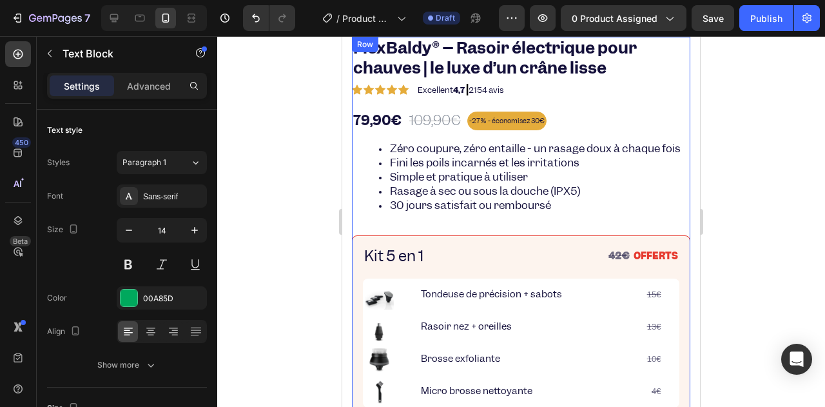
scroll to position [580, 0]
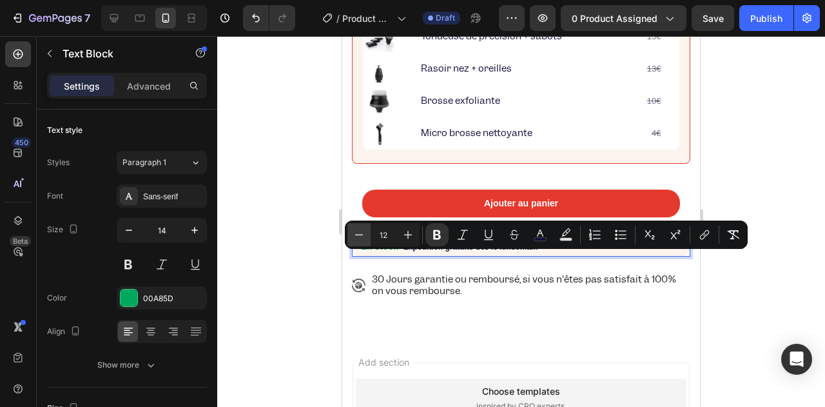
click at [362, 236] on icon "Editor contextual toolbar" at bounding box center [358, 234] width 13 height 13
type input "14"
click at [383, 251] on strong "En stock" at bounding box center [379, 246] width 37 height 10
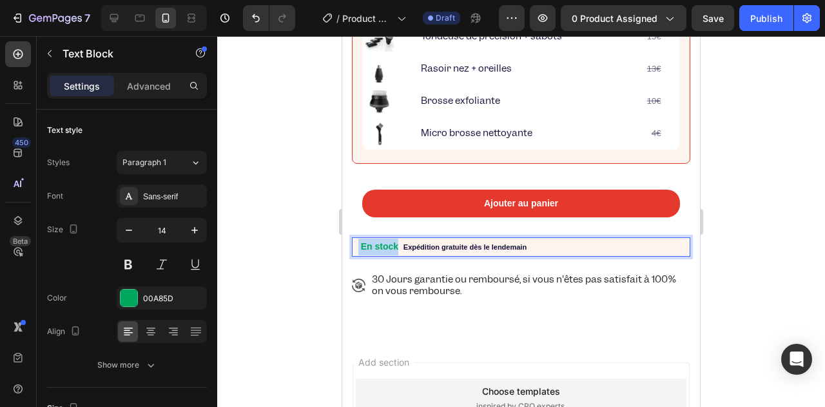
drag, startPoint x: 399, startPoint y: 258, endPoint x: 359, endPoint y: 260, distance: 40.0
click at [359, 255] on p "En stock Expédition gratuite dès le lendemain" at bounding box center [521, 246] width 336 height 17
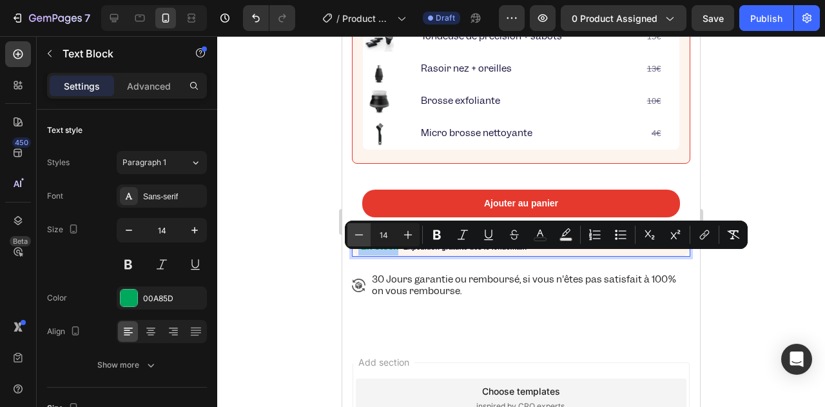
click at [363, 236] on icon "Editor contextual toolbar" at bounding box center [358, 234] width 13 height 13
type input "12"
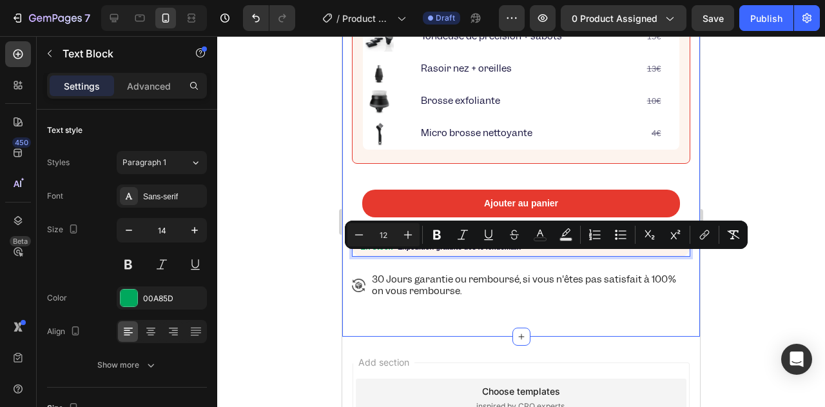
click at [316, 251] on div at bounding box center [521, 221] width 608 height 370
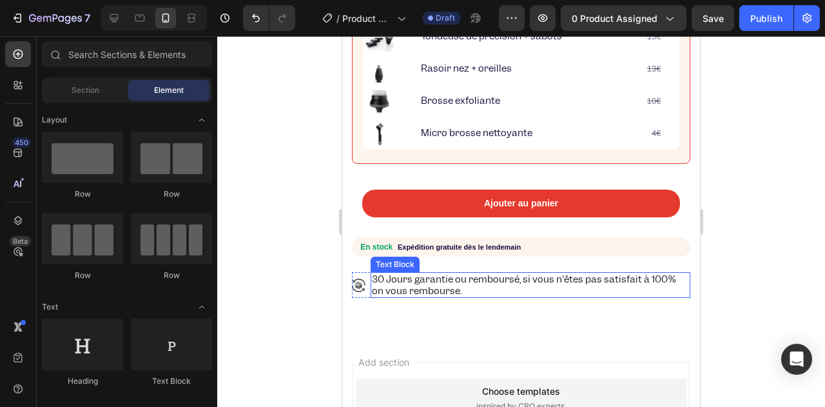
click at [393, 296] on p "30 Jours garantie ou remboursé, si vous n'êtes pas satisfait à 100% on vous rem…" at bounding box center [530, 284] width 317 height 23
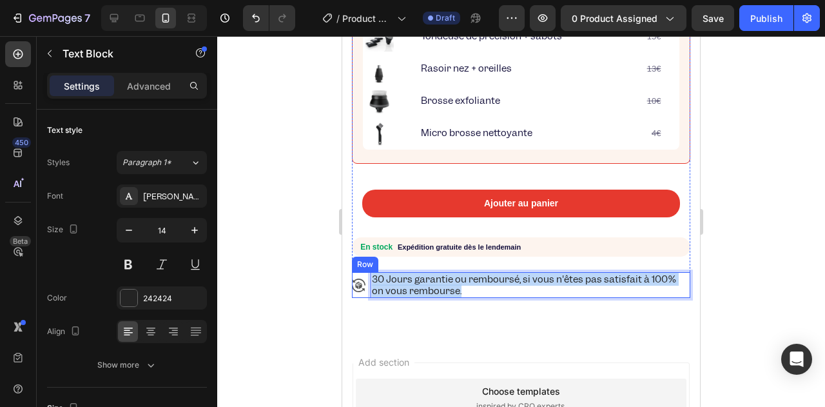
drag, startPoint x: 448, startPoint y: 300, endPoint x: 369, endPoint y: 289, distance: 80.0
click at [369, 289] on div "Icon 30 Jours garantie ou remboursé, si vous n'êtes pas satisfait à 100% on vou…" at bounding box center [521, 285] width 338 height 26
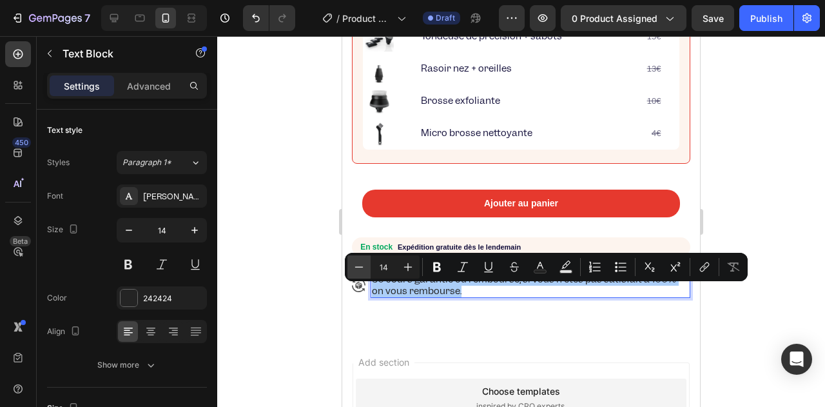
click at [358, 273] on button "Minus" at bounding box center [358, 266] width 23 height 23
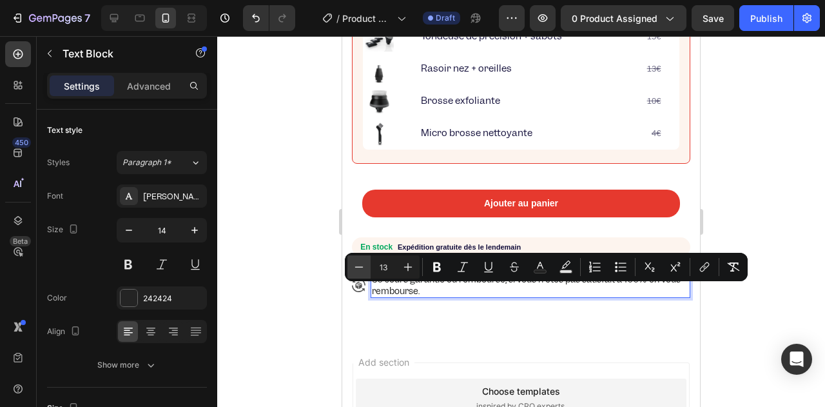
click at [357, 273] on icon "Editor contextual toolbar" at bounding box center [358, 266] width 13 height 13
type input "10"
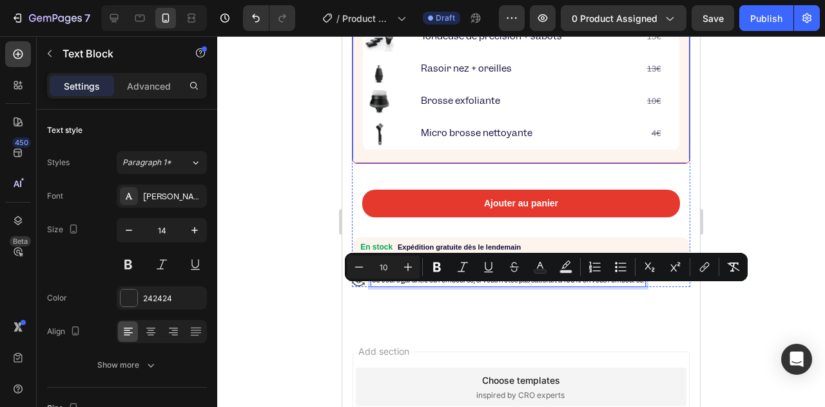
click at [366, 138] on img at bounding box center [379, 133] width 29 height 29
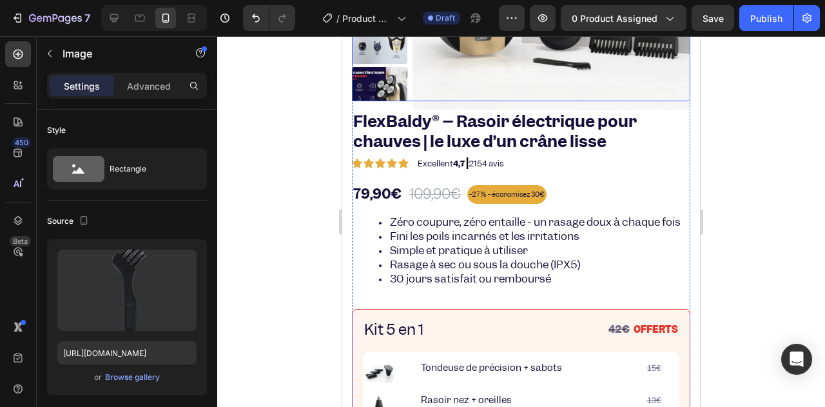
scroll to position [193, 0]
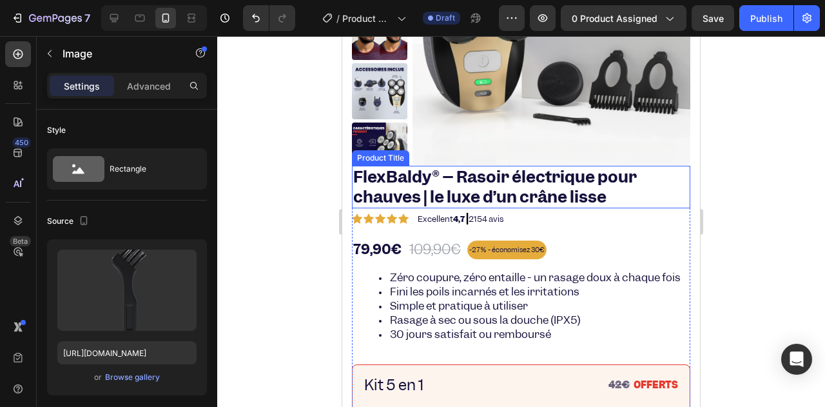
click at [380, 187] on h1 "FlexBaldy® – Rasoir électrique pour chauves | le luxe d’un crâne lisse" at bounding box center [521, 187] width 338 height 43
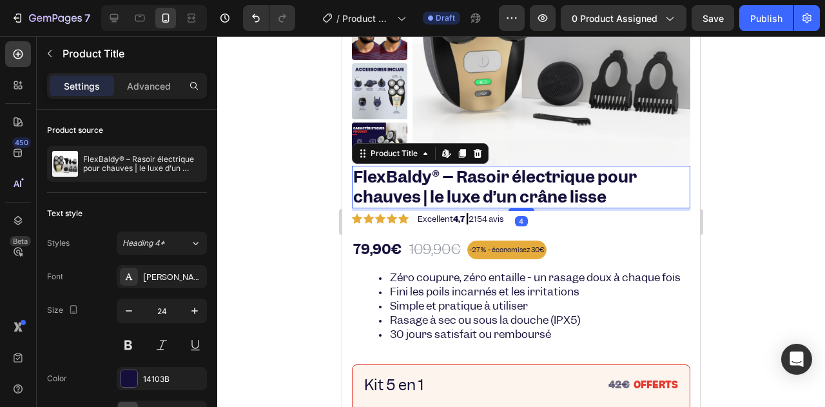
click at [380, 194] on h1 "FlexBaldy® – Rasoir électrique pour chauves | le luxe d’un crâne lisse" at bounding box center [521, 187] width 338 height 43
click at [376, 194] on h1 "FlexBaldy® – Rasoir électrique pour chauves | le luxe d’un crâne lisse" at bounding box center [521, 187] width 338 height 43
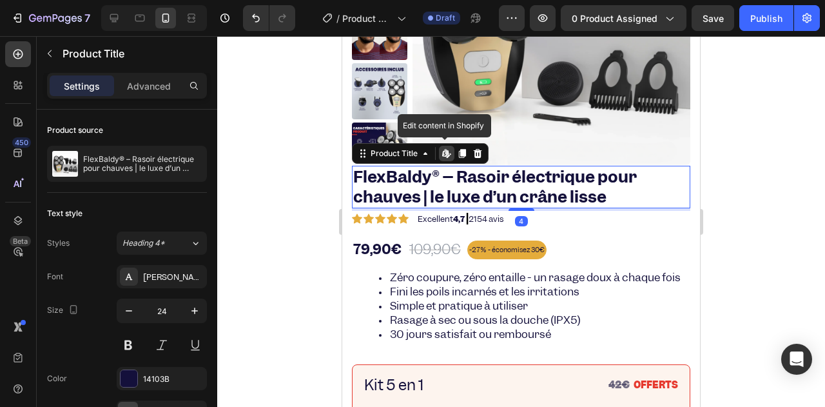
click at [376, 194] on h1 "FlexBaldy® – Rasoir électrique pour chauves | le luxe d’un crâne lisse" at bounding box center [521, 187] width 338 height 43
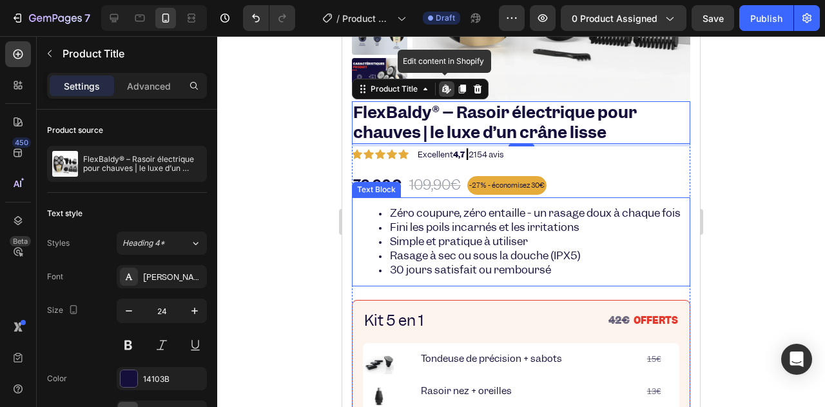
click at [380, 235] on li "Fini les poils incarnés et les irritations" at bounding box center [534, 227] width 310 height 14
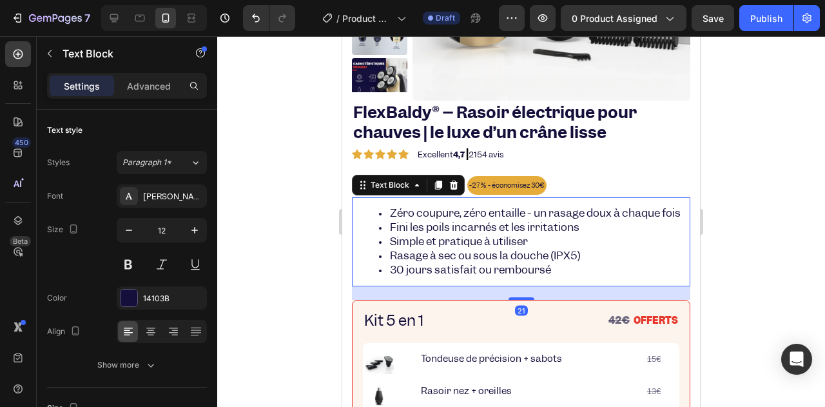
click at [414, 234] on span "Fini les poils incarnés et les irritations" at bounding box center [484, 227] width 189 height 14
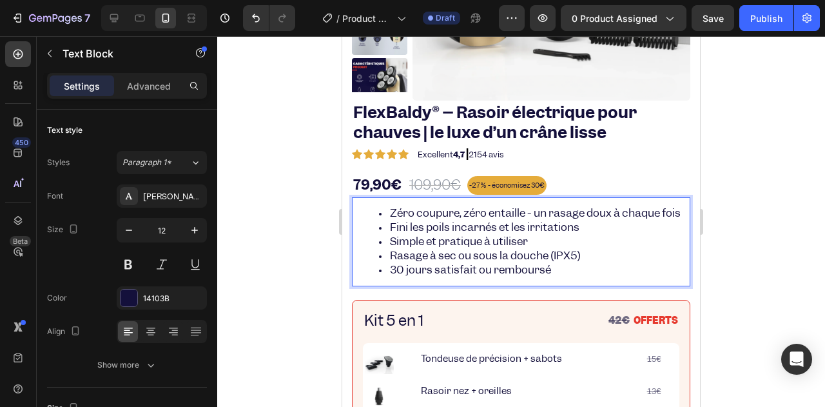
click at [513, 262] on span "Rasage à sec ou sous la douche (IPX5)" at bounding box center [485, 255] width 191 height 14
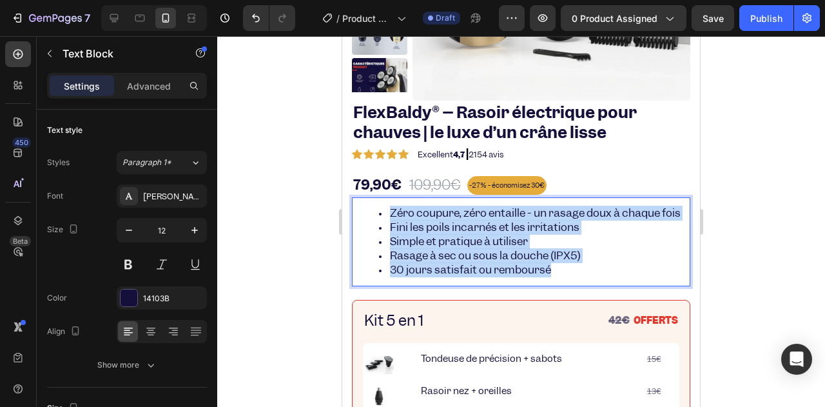
drag, startPoint x: 562, startPoint y: 286, endPoint x: 379, endPoint y: 216, distance: 195.4
click at [379, 216] on ul "Zéro coupure, zéro entaille - un rasage doux à chaque fois Fini les poils incar…" at bounding box center [521, 241] width 336 height 71
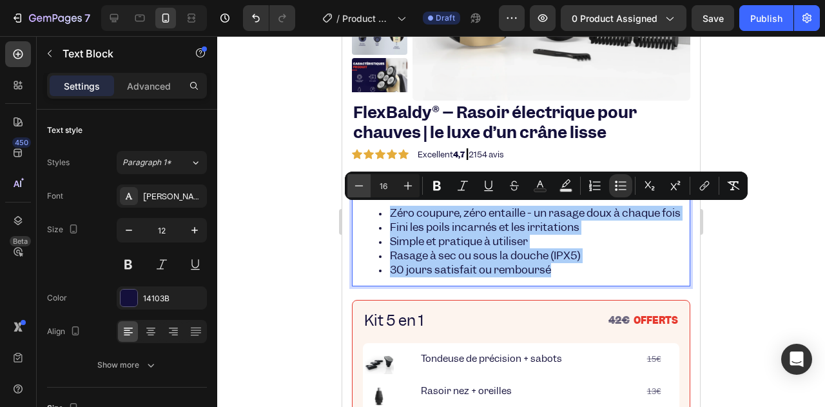
click at [363, 189] on icon "Editor contextual toolbar" at bounding box center [358, 185] width 13 height 13
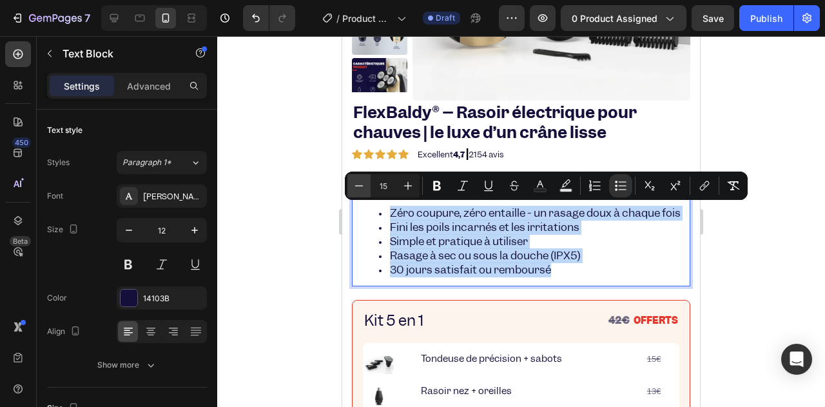
type input "14"
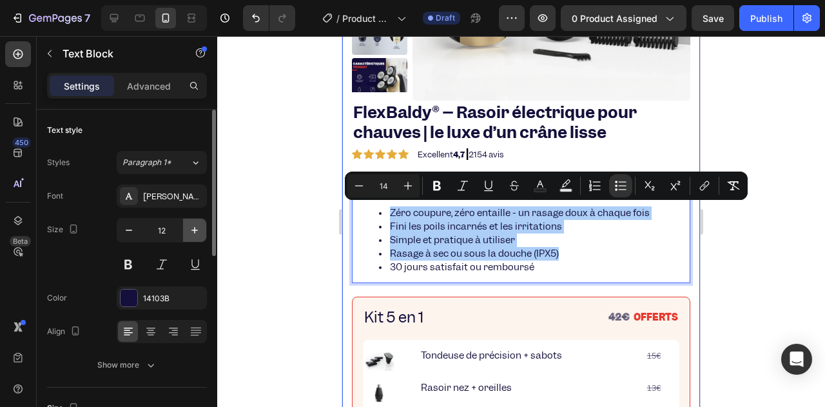
click at [203, 231] on button "button" at bounding box center [194, 229] width 23 height 23
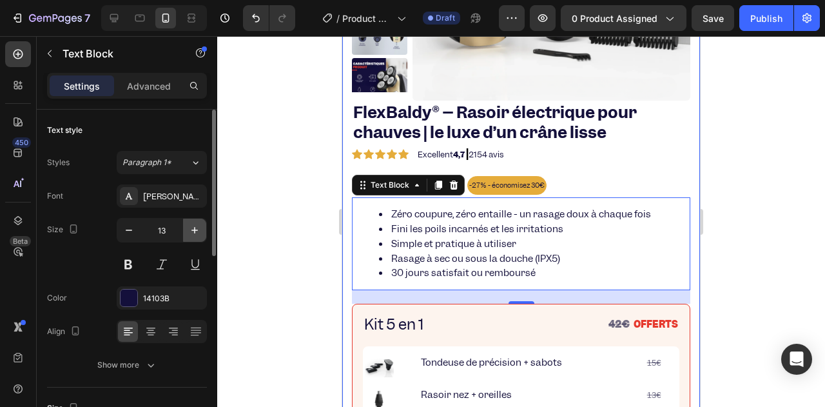
type input "14"
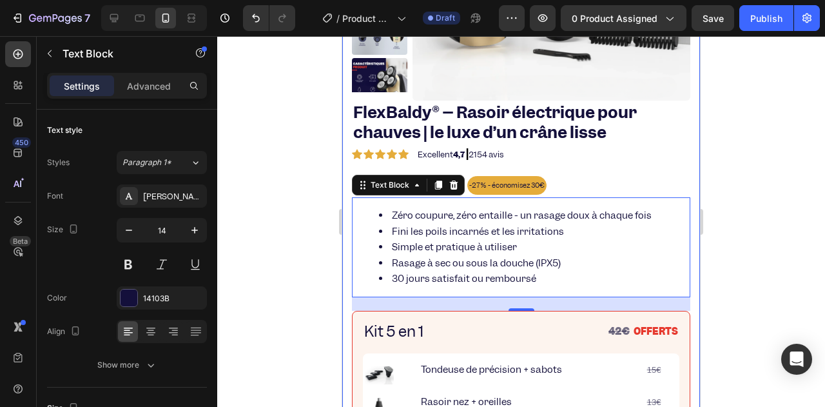
click at [312, 236] on div at bounding box center [521, 221] width 608 height 370
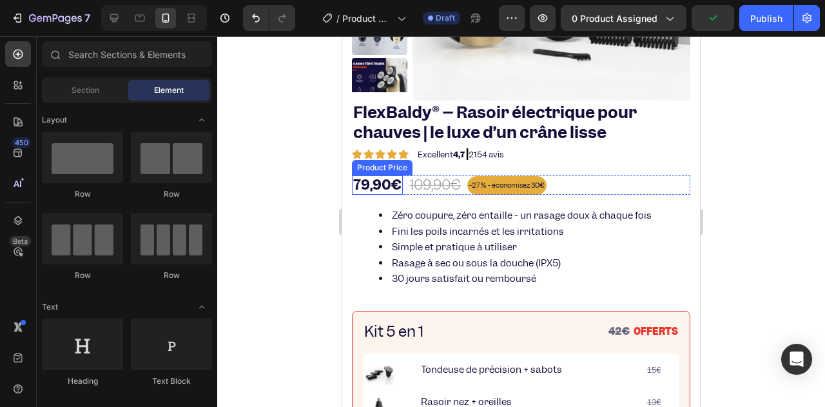
click at [369, 178] on div "79,90€" at bounding box center [377, 184] width 51 height 19
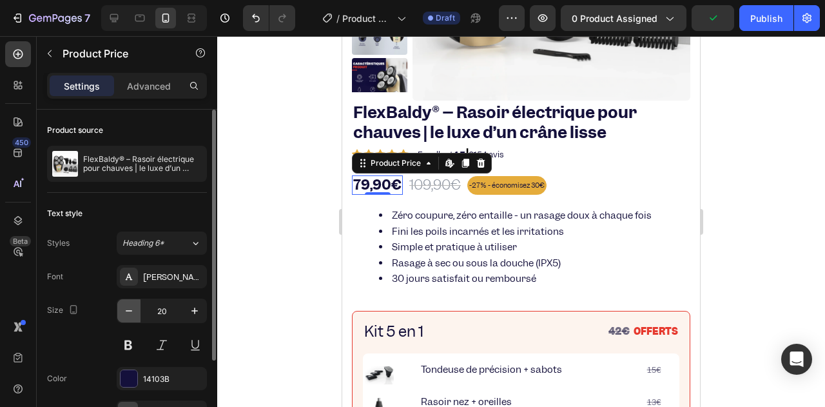
click at [121, 302] on button "button" at bounding box center [128, 310] width 23 height 23
click at [126, 300] on button "button" at bounding box center [128, 310] width 23 height 23
click at [126, 299] on button "button" at bounding box center [128, 310] width 23 height 23
type input "16"
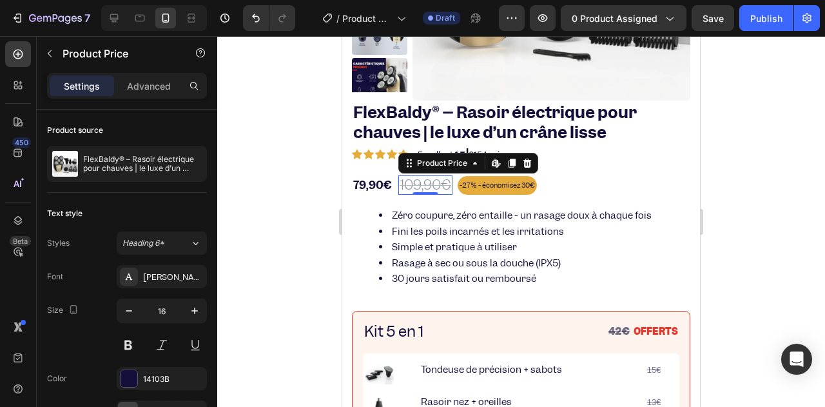
click at [421, 184] on div "109,90€" at bounding box center [425, 184] width 54 height 19
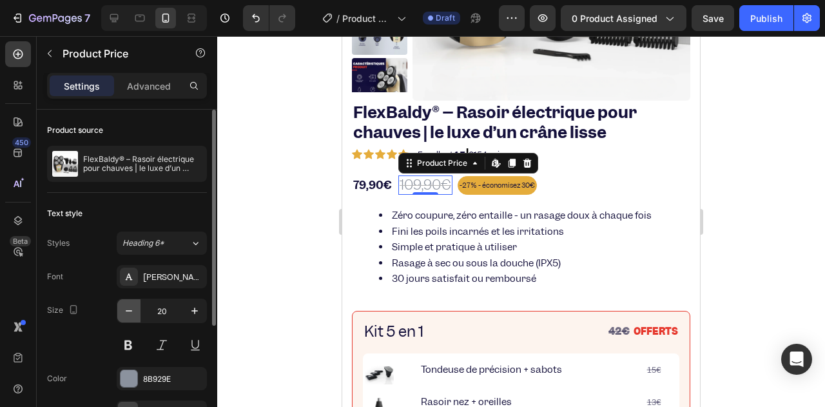
click at [126, 311] on icon "button" at bounding box center [128, 310] width 13 height 13
click at [128, 311] on icon "button" at bounding box center [128, 310] width 13 height 13
type input "16"
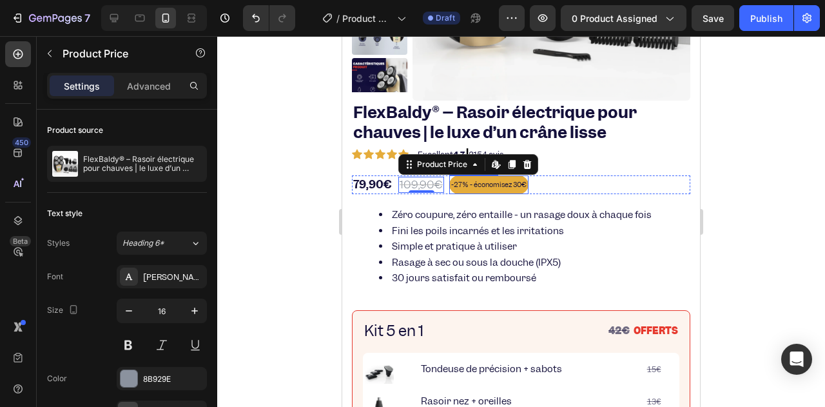
click at [503, 182] on span "-27% - économisez 30€" at bounding box center [488, 184] width 75 height 9
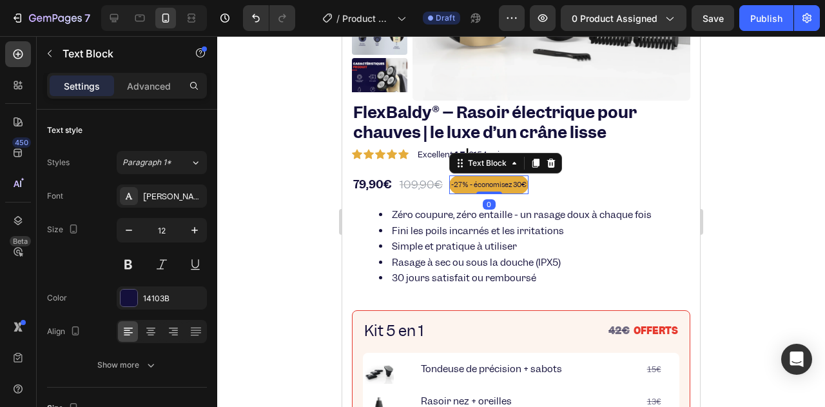
click at [503, 182] on span "-27% - économisez 30€" at bounding box center [488, 184] width 75 height 9
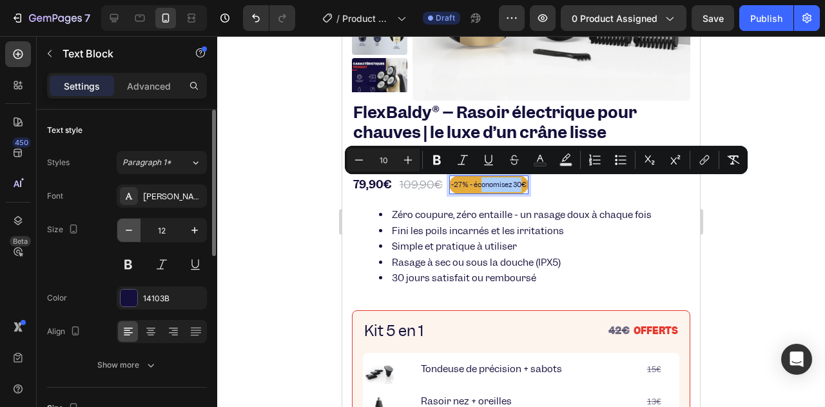
click at [131, 233] on icon "button" at bounding box center [128, 230] width 13 height 13
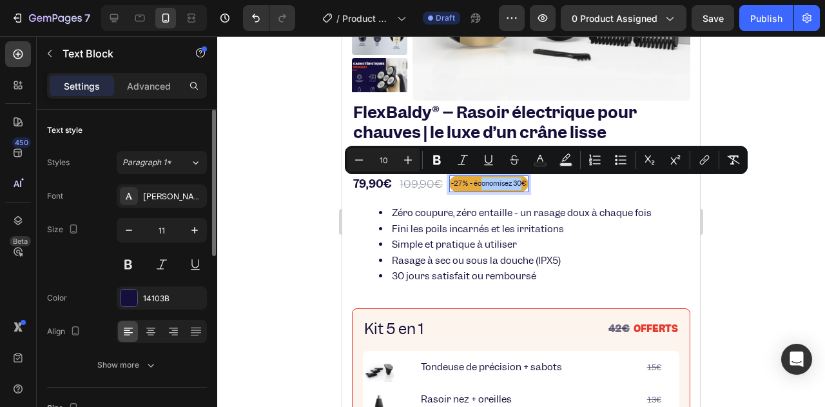
type input "10"
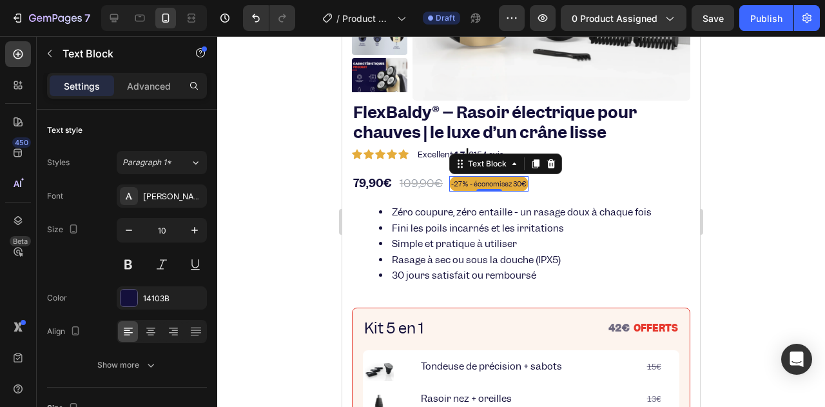
click at [288, 226] on div at bounding box center [521, 221] width 608 height 370
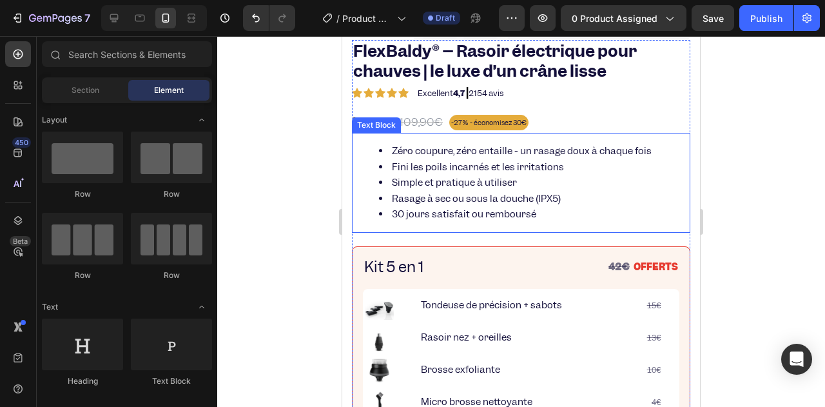
scroll to position [451, 0]
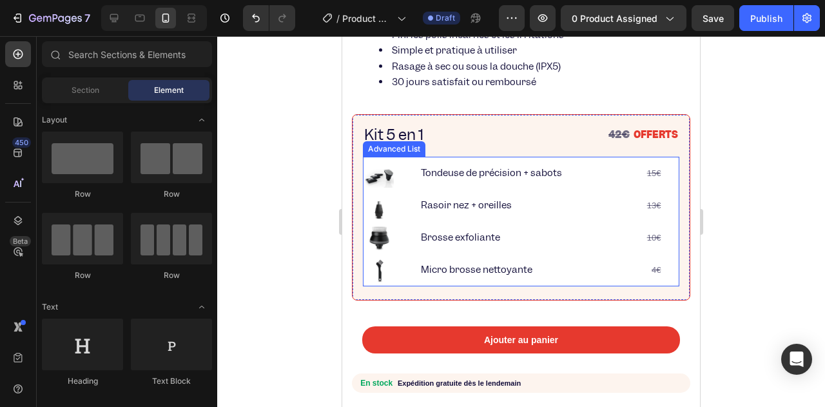
click at [402, 138] on span "Kit 5 en 1" at bounding box center [394, 134] width 60 height 20
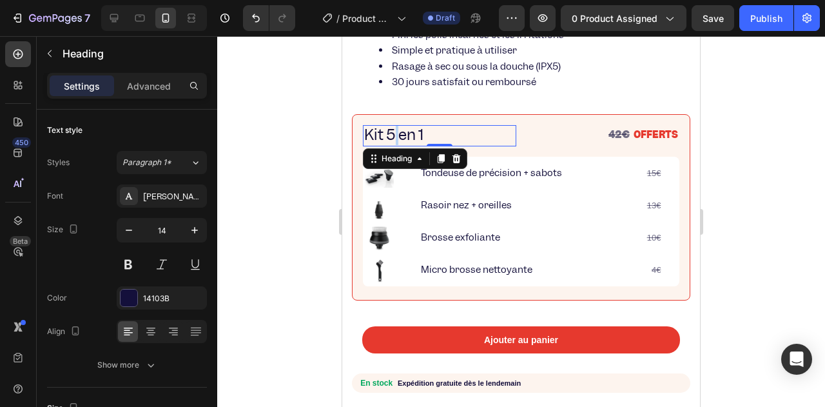
click at [393, 131] on span "Kit 5 en 1" at bounding box center [394, 134] width 60 height 20
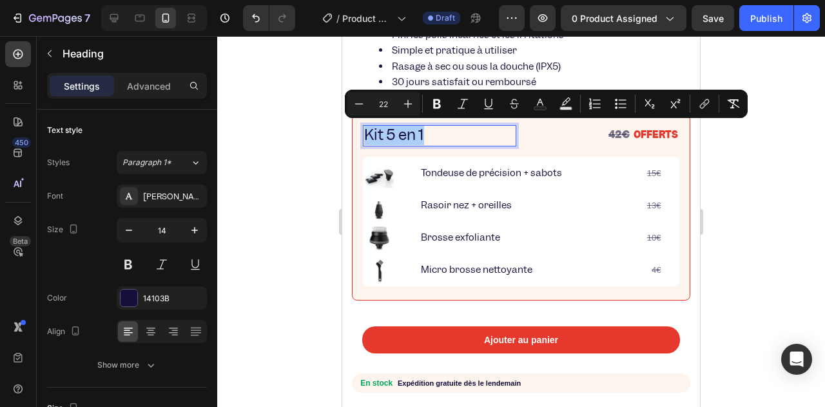
click at [385, 103] on input "22" at bounding box center [383, 103] width 26 height 15
click at [383, 110] on input "22" at bounding box center [383, 103] width 26 height 15
click at [385, 106] on input "22" at bounding box center [383, 103] width 26 height 15
click at [385, 106] on input "2" at bounding box center [383, 103] width 26 height 15
click at [376, 101] on input "22" at bounding box center [383, 103] width 26 height 15
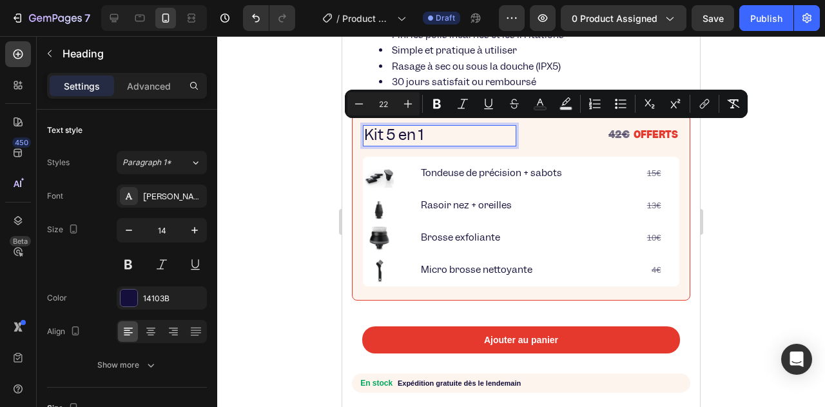
click at [381, 106] on input "22" at bounding box center [383, 103] width 26 height 15
click at [384, 104] on input "1122" at bounding box center [383, 103] width 26 height 15
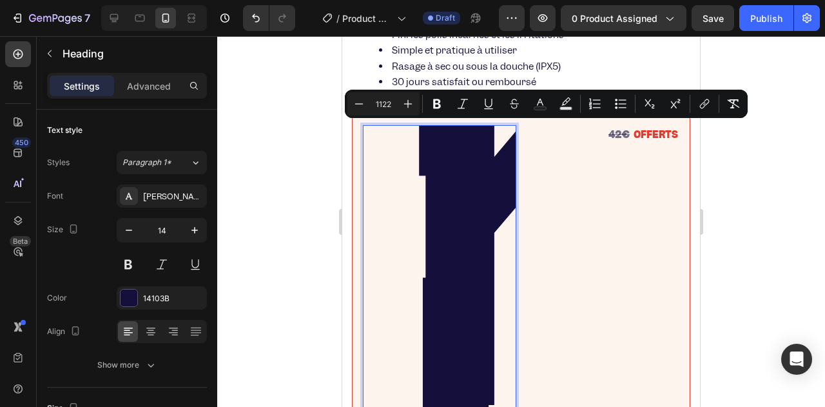
click at [387, 104] on input "1122" at bounding box center [383, 103] width 26 height 15
type input "12"
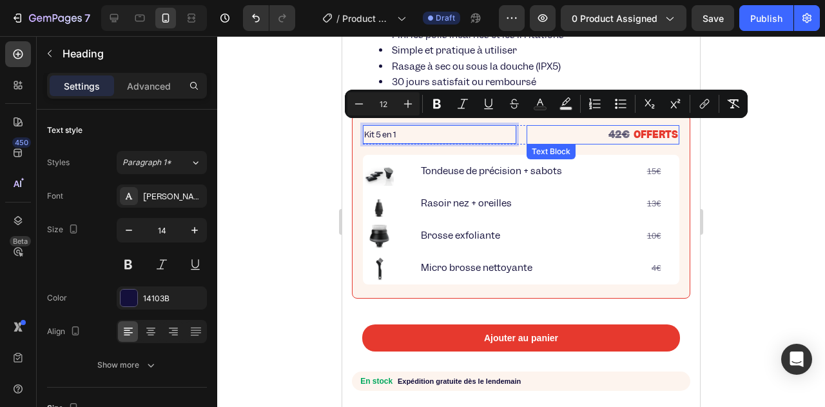
click at [622, 140] on p "42€ OFFERTS" at bounding box center [603, 134] width 151 height 17
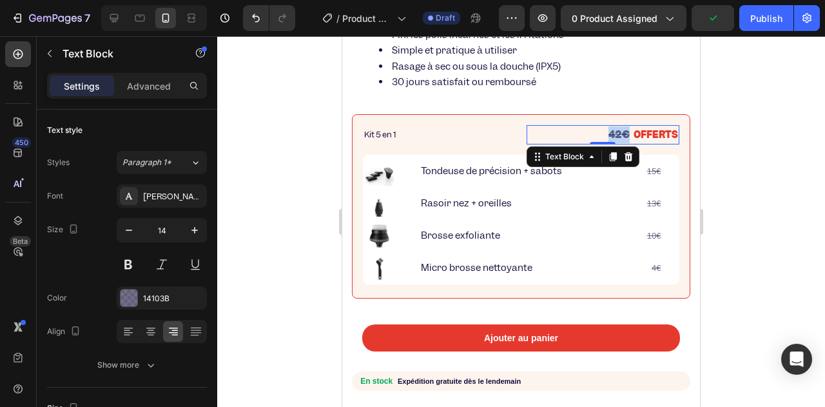
click at [608, 133] on strong "42€" at bounding box center [618, 135] width 21 height 14
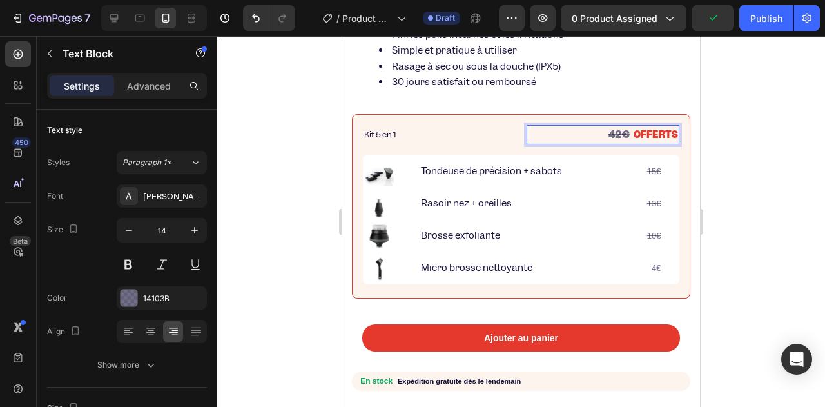
click at [616, 133] on strong "42€" at bounding box center [618, 135] width 21 height 14
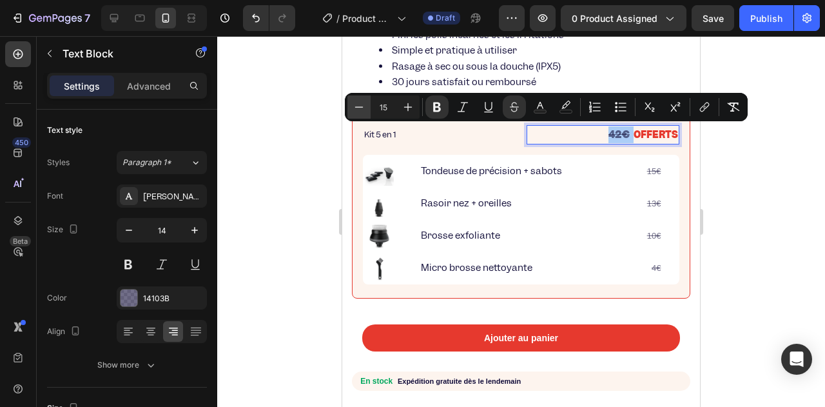
click at [363, 110] on icon "Editor contextual toolbar" at bounding box center [358, 107] width 13 height 13
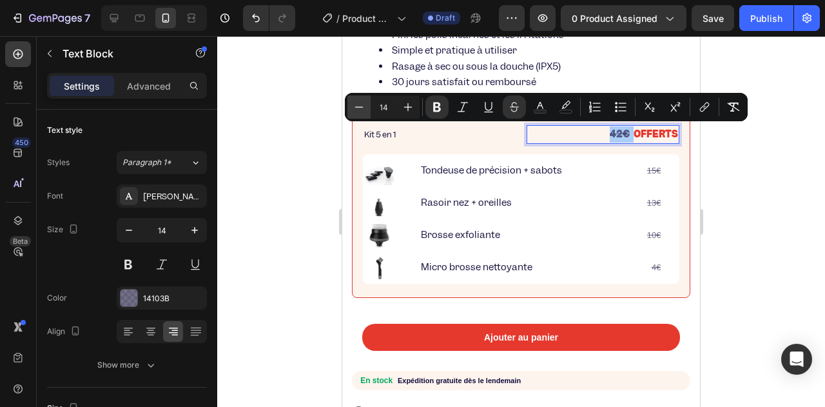
click at [363, 110] on icon "Editor contextual toolbar" at bounding box center [358, 107] width 13 height 13
type input "12"
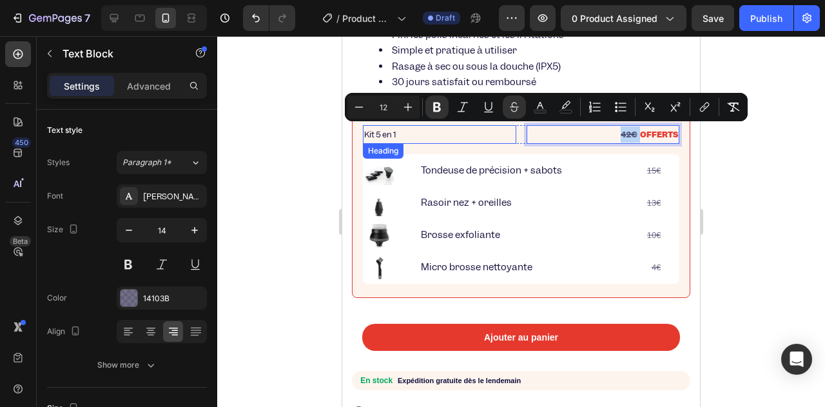
click at [369, 139] on span "Kit 5 en 1" at bounding box center [380, 134] width 32 height 11
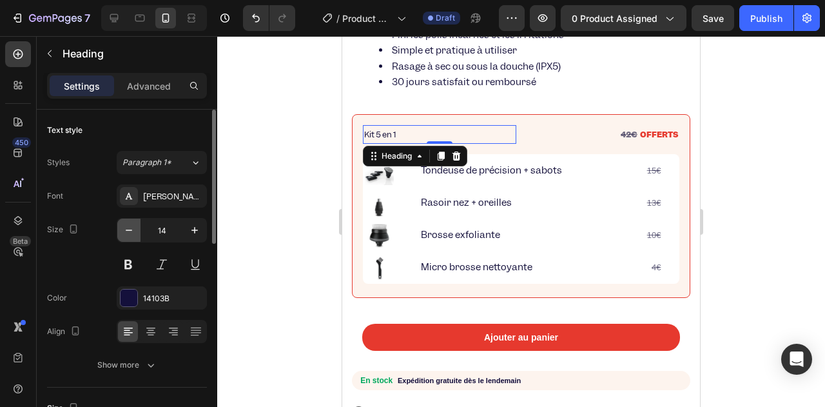
click at [124, 236] on button "button" at bounding box center [128, 229] width 23 height 23
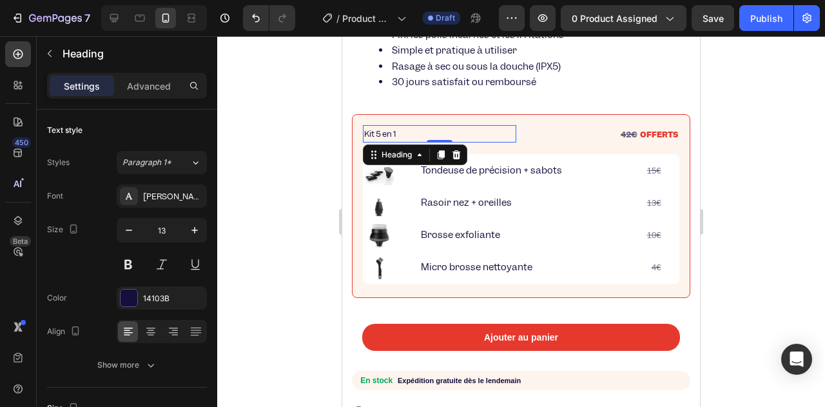
type input "12"
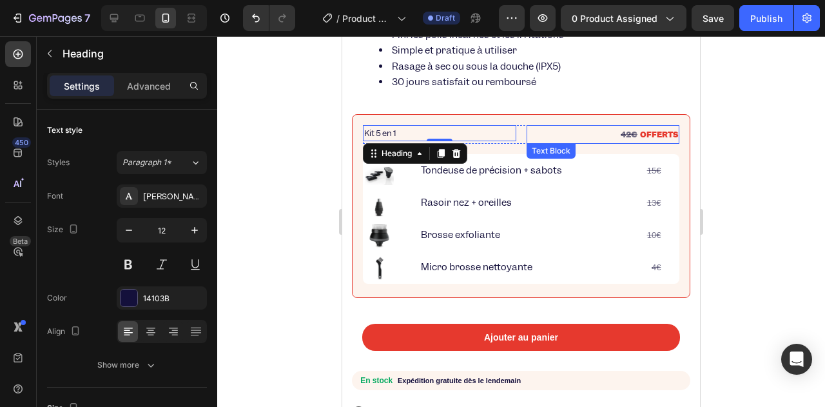
click at [564, 133] on p "42€ OFFERTS" at bounding box center [603, 134] width 151 height 16
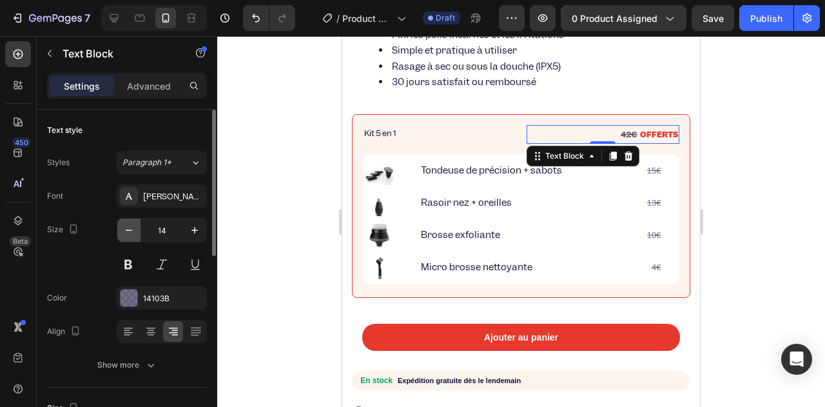
click at [134, 230] on icon "button" at bounding box center [128, 230] width 13 height 13
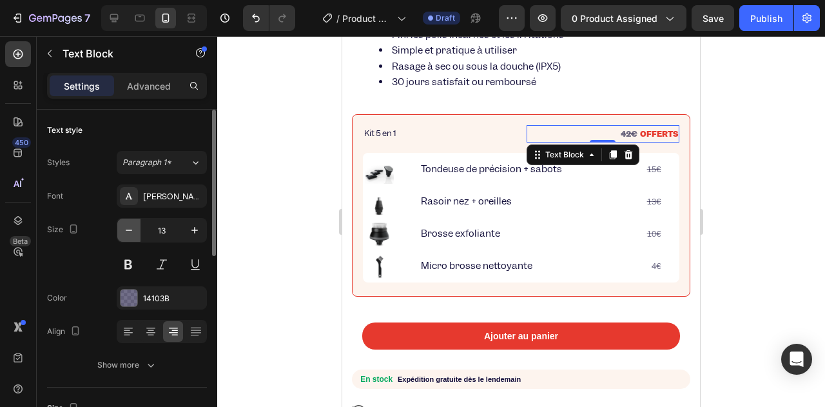
type input "12"
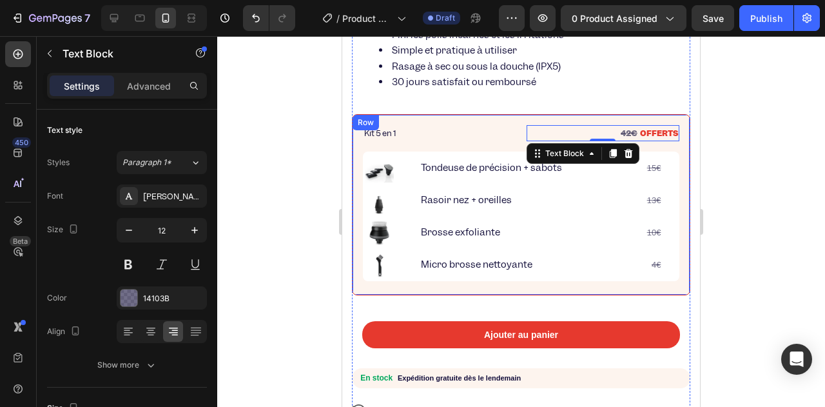
click at [478, 146] on div "⁠⁠⁠⁠⁠⁠⁠ Kit 5 en 1 Heading 42€ OFFERTS Text Block 0 Row Image Tondeuse de préci…" at bounding box center [521, 204] width 316 height 159
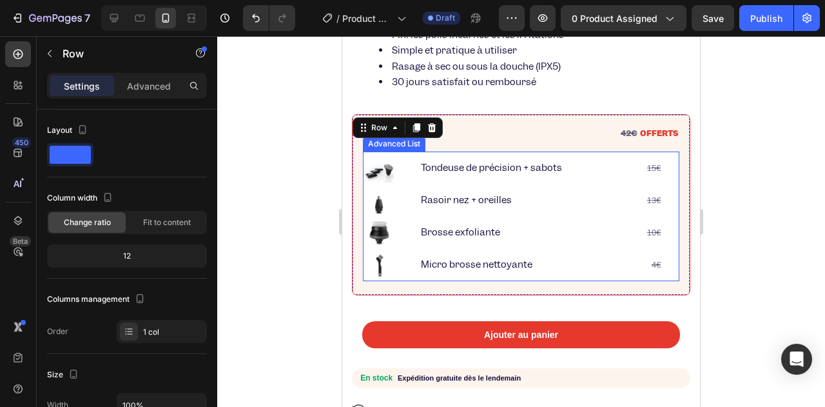
click at [479, 155] on div "Image Tondeuse de précision + sabots Text Block 15€ Text Block Row Image Rasoir…" at bounding box center [521, 215] width 316 height 129
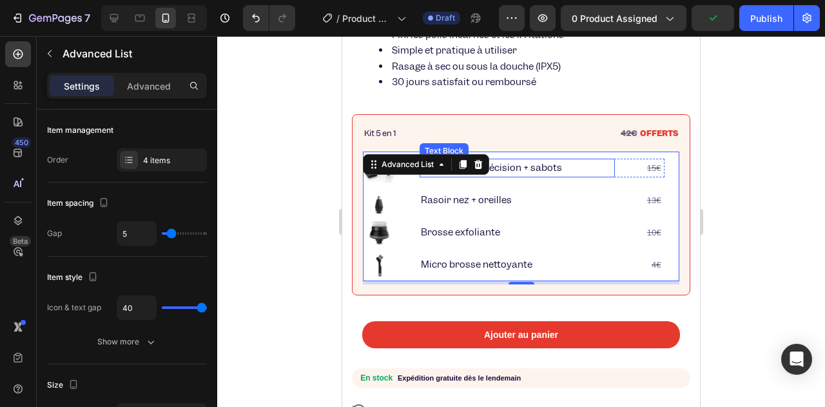
click at [544, 169] on p "Tondeuse de précision + sabots" at bounding box center [517, 168] width 193 height 16
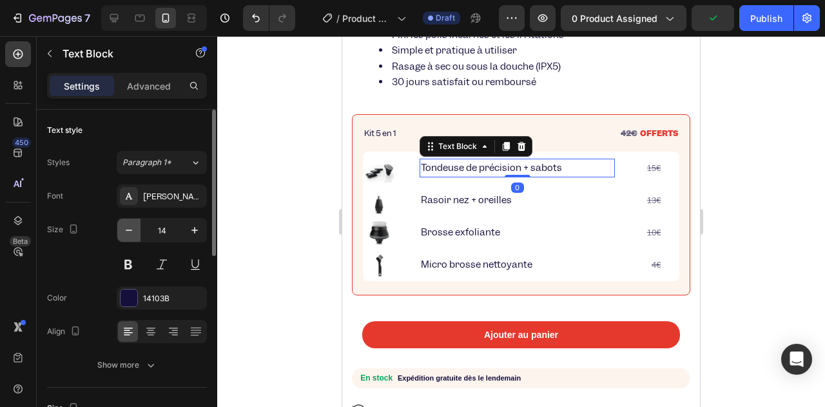
click at [121, 235] on button "button" at bounding box center [128, 229] width 23 height 23
type input "12"
click at [479, 162] on p "Tondeuse de précision + sabots" at bounding box center [517, 167] width 193 height 14
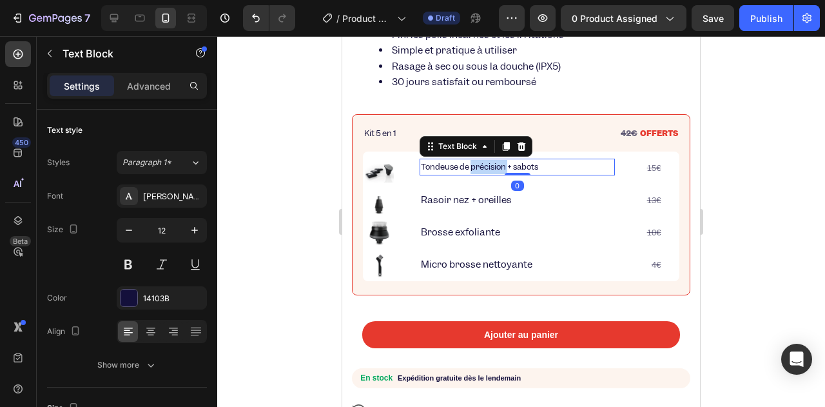
click at [479, 162] on p "Tondeuse de précision + sabots" at bounding box center [517, 167] width 193 height 14
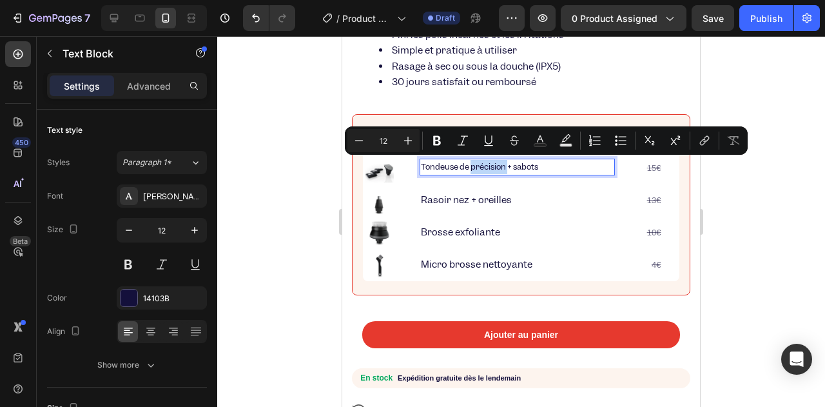
click at [478, 166] on p "Tondeuse de précision + sabots" at bounding box center [517, 167] width 193 height 14
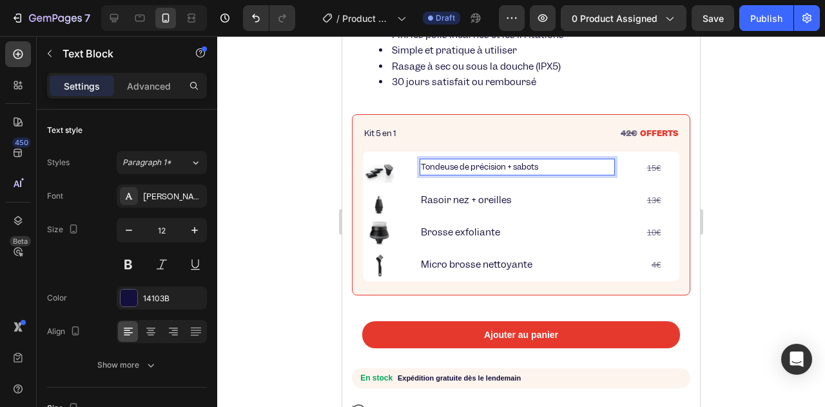
click at [478, 166] on p "Tondeuse de précision + sabots" at bounding box center [517, 167] width 193 height 14
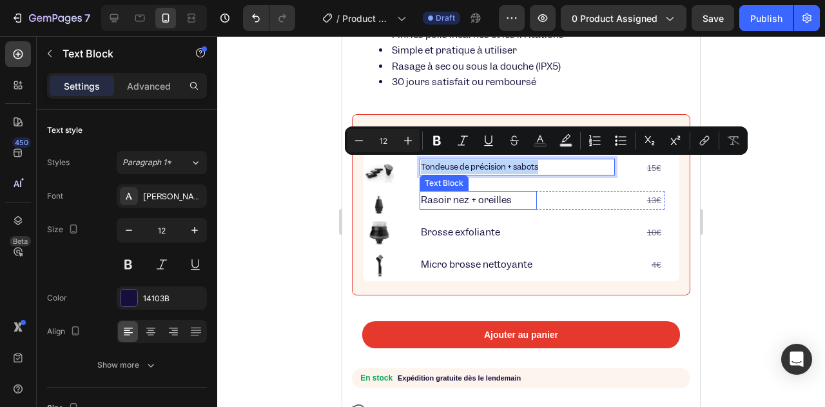
click at [463, 199] on p "Rasoir nez + oreilles" at bounding box center [478, 200] width 115 height 16
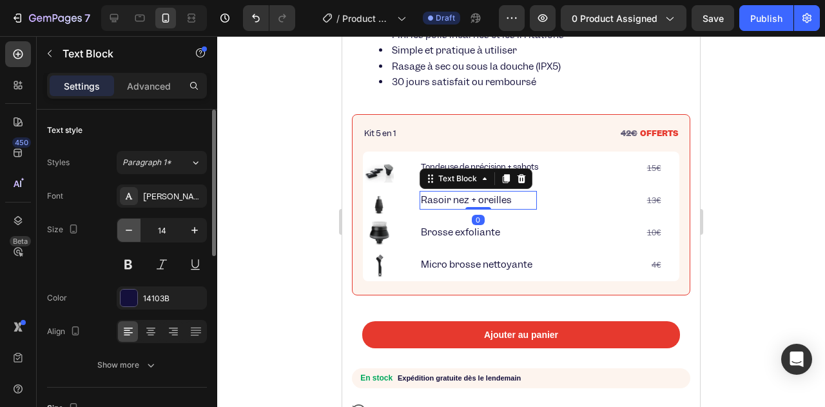
click at [124, 236] on button "button" at bounding box center [128, 229] width 23 height 23
click at [124, 235] on icon "button" at bounding box center [128, 230] width 13 height 13
type input "12"
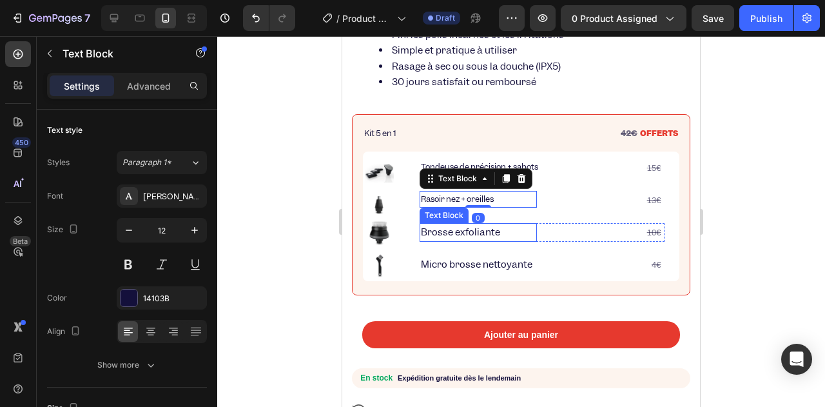
click at [455, 228] on p "Brosse exfoliante" at bounding box center [478, 232] width 115 height 16
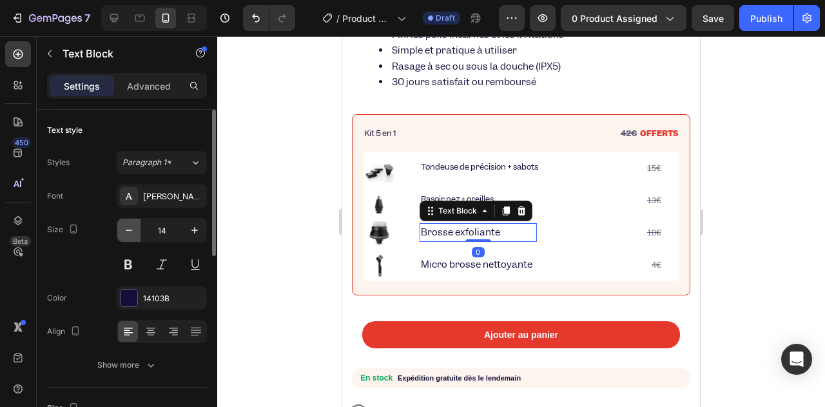
click at [135, 233] on button "button" at bounding box center [128, 229] width 23 height 23
type input "12"
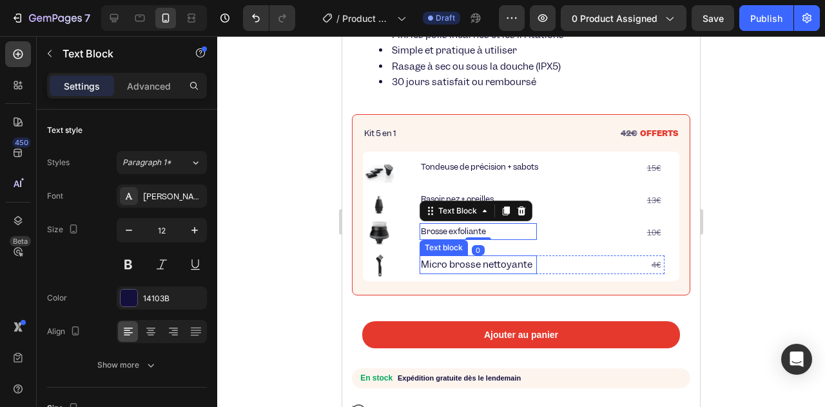
click at [458, 262] on p "Micro brosse nettoyante" at bounding box center [478, 264] width 115 height 16
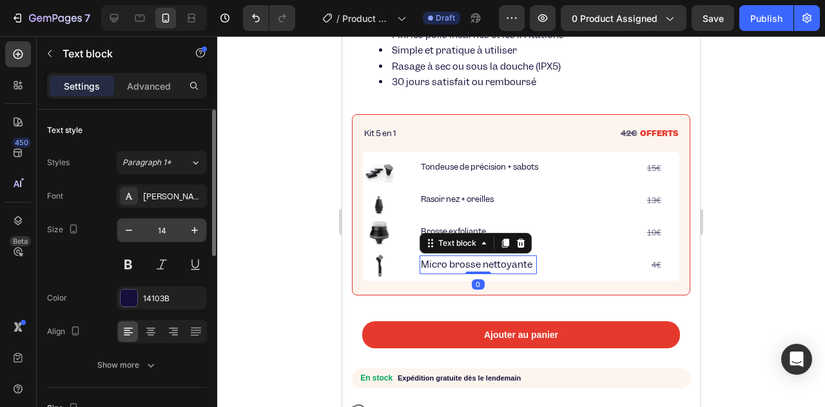
click at [140, 235] on input "14" at bounding box center [161, 229] width 43 height 23
click at [135, 233] on button "button" at bounding box center [128, 229] width 23 height 23
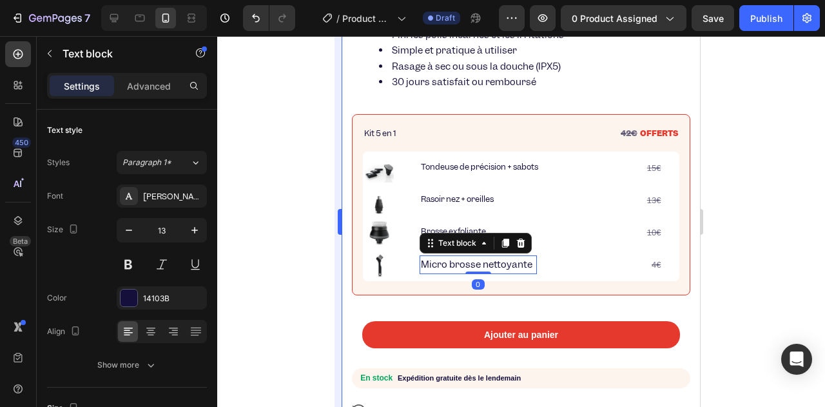
type input "12"
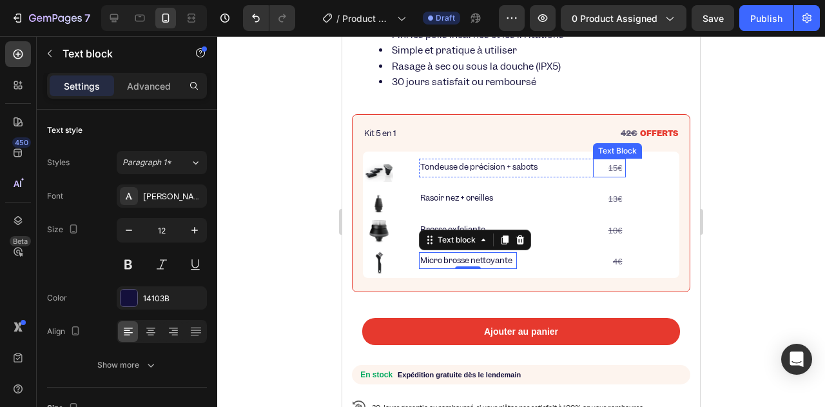
click at [626, 160] on div "15€" at bounding box center [609, 167] width 33 height 19
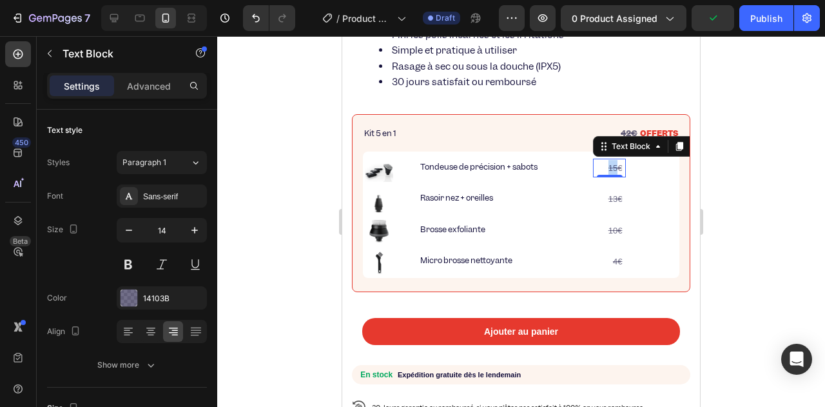
click at [616, 164] on s "15€" at bounding box center [615, 168] width 14 height 10
click at [616, 165] on s "15€" at bounding box center [615, 168] width 14 height 10
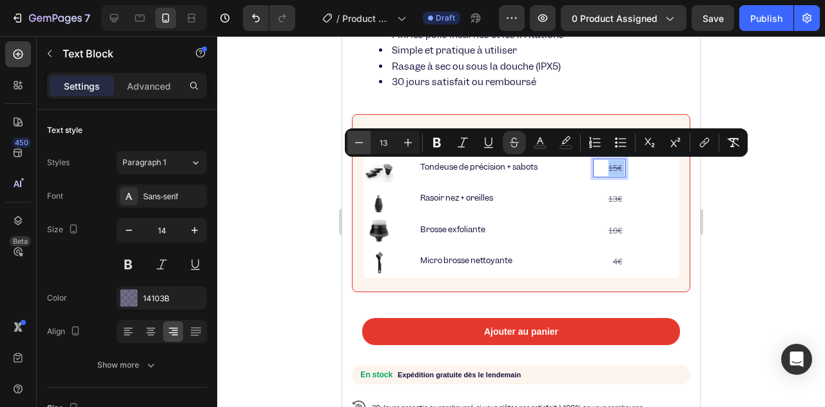
click at [358, 146] on icon "Editor contextual toolbar" at bounding box center [358, 142] width 13 height 13
type input "10"
click at [612, 191] on p "13€" at bounding box center [576, 199] width 96 height 16
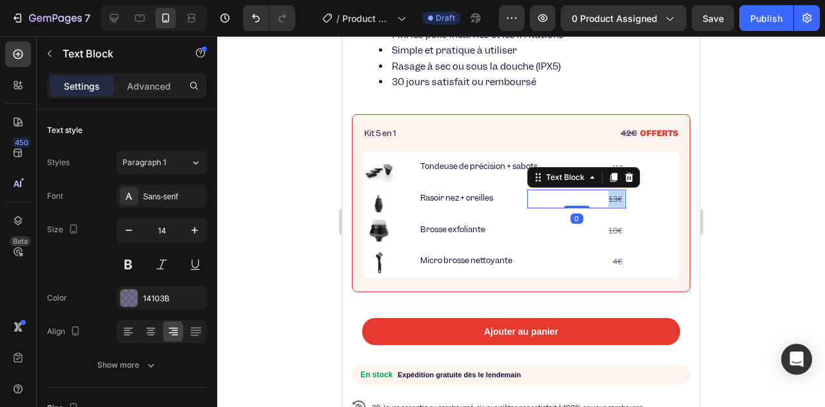
click at [612, 191] on p "13€" at bounding box center [576, 199] width 96 height 16
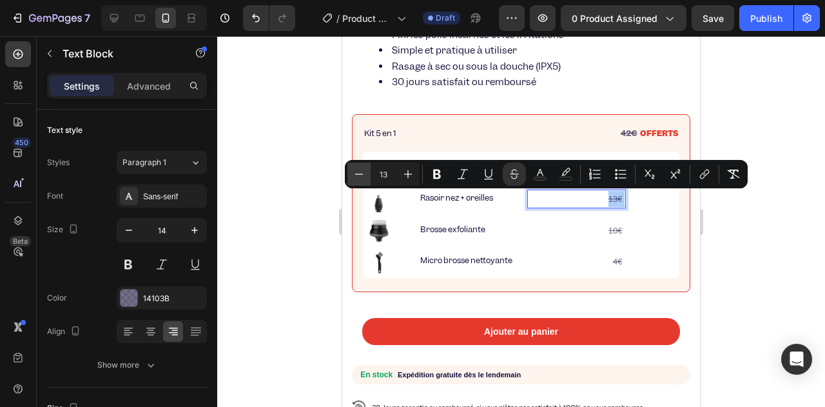
click at [354, 176] on icon "Editor contextual toolbar" at bounding box center [358, 174] width 13 height 13
type input "10"
click at [612, 230] on s "10€" at bounding box center [615, 230] width 14 height 10
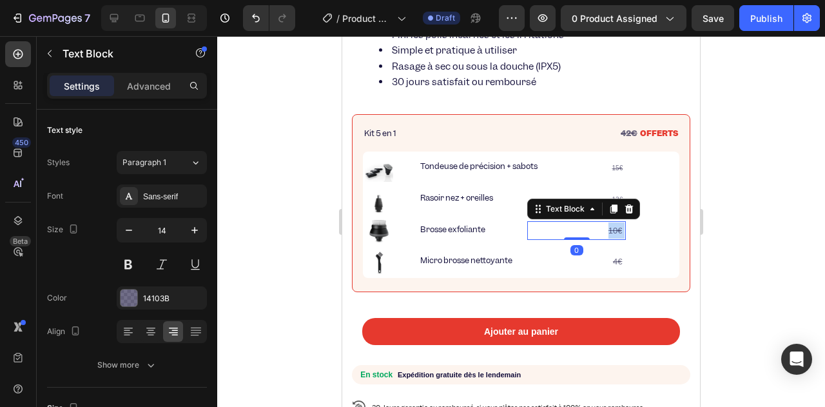
click at [612, 230] on s "10€" at bounding box center [615, 230] width 14 height 10
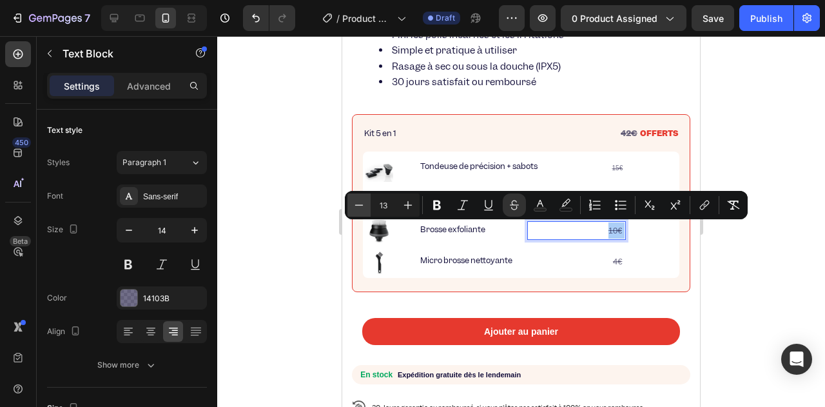
click at [357, 209] on icon "Editor contextual toolbar" at bounding box center [358, 204] width 13 height 13
type input "10"
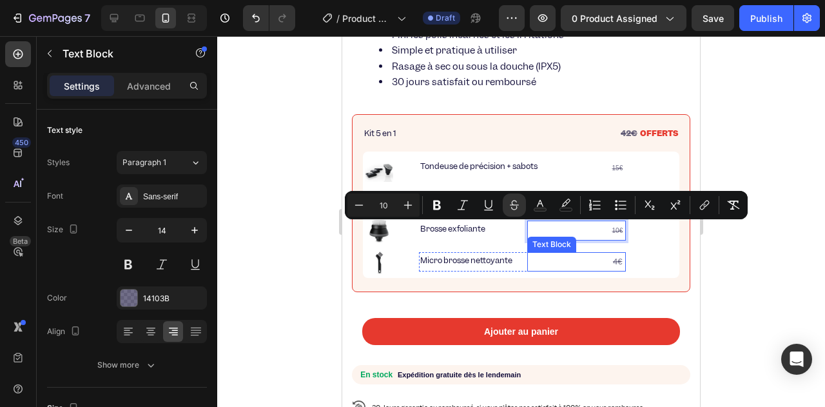
click at [606, 256] on p "4€" at bounding box center [576, 261] width 96 height 16
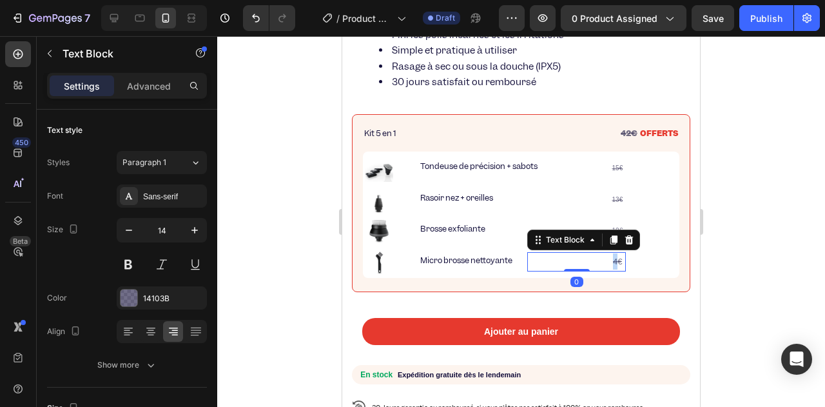
click at [607, 256] on p "4€" at bounding box center [576, 261] width 96 height 16
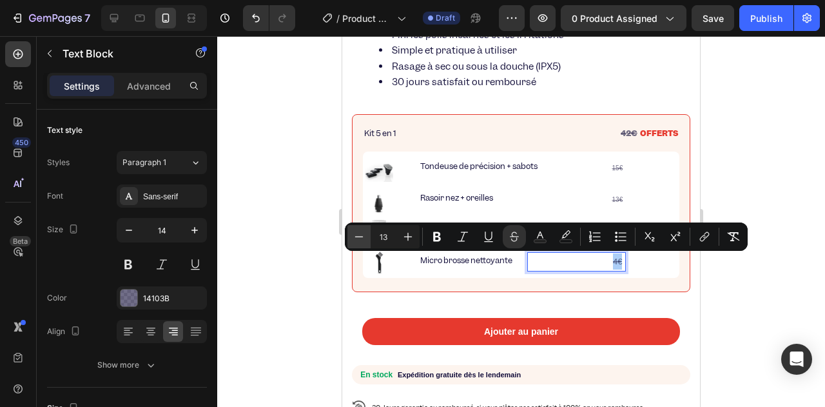
click at [363, 233] on icon "Editor contextual toolbar" at bounding box center [358, 236] width 13 height 13
type input "10"
click at [129, 231] on icon "button" at bounding box center [128, 230] width 13 height 13
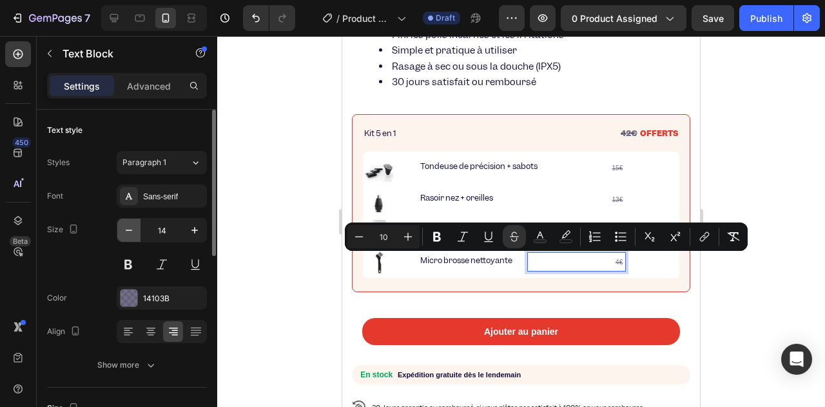
click at [129, 231] on icon "button" at bounding box center [128, 230] width 13 height 13
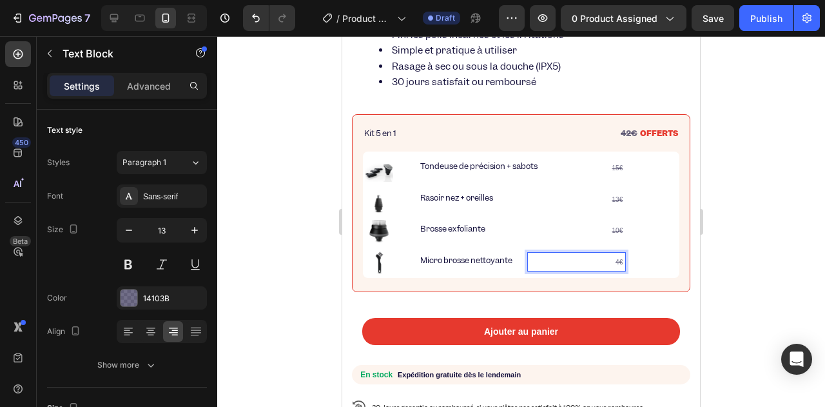
type input "12"
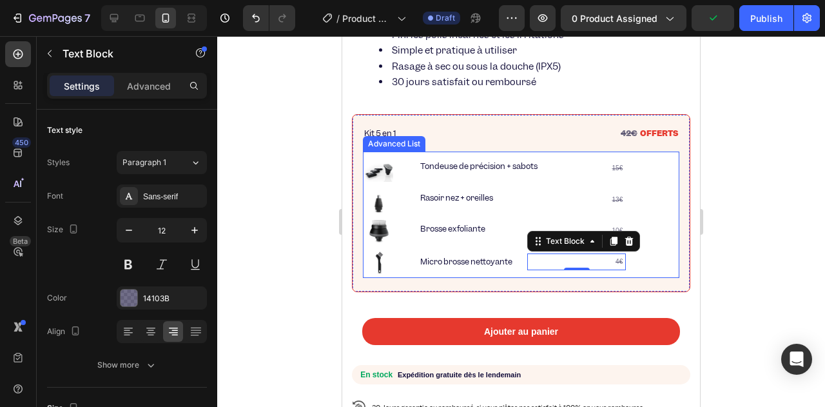
click at [611, 196] on p "13€" at bounding box center [576, 199] width 96 height 17
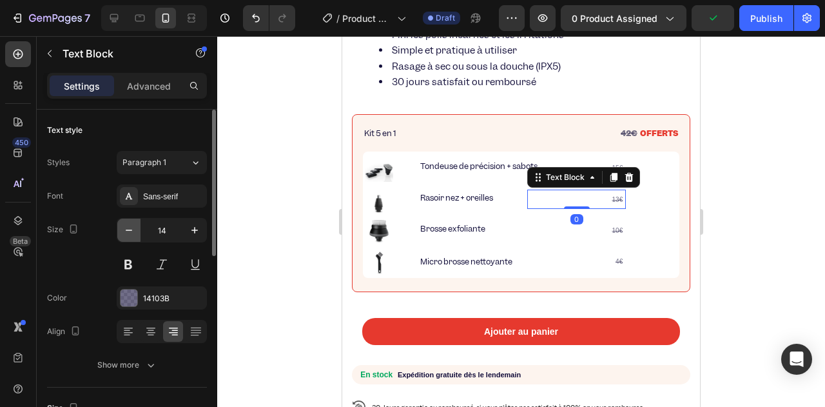
click at [133, 232] on icon "button" at bounding box center [128, 230] width 13 height 13
type input "12"
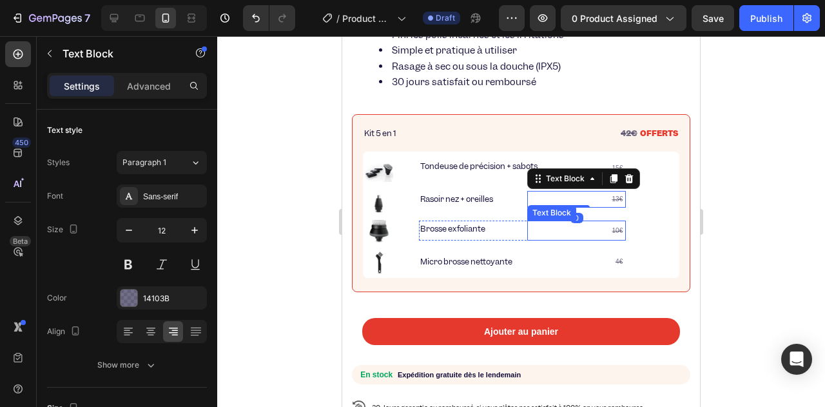
click at [596, 231] on p "10€" at bounding box center [576, 230] width 96 height 17
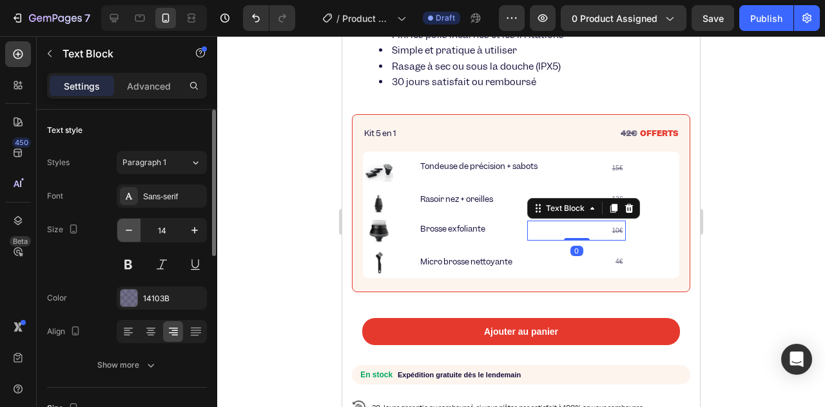
click at [122, 236] on button "button" at bounding box center [128, 229] width 23 height 23
type input "12"
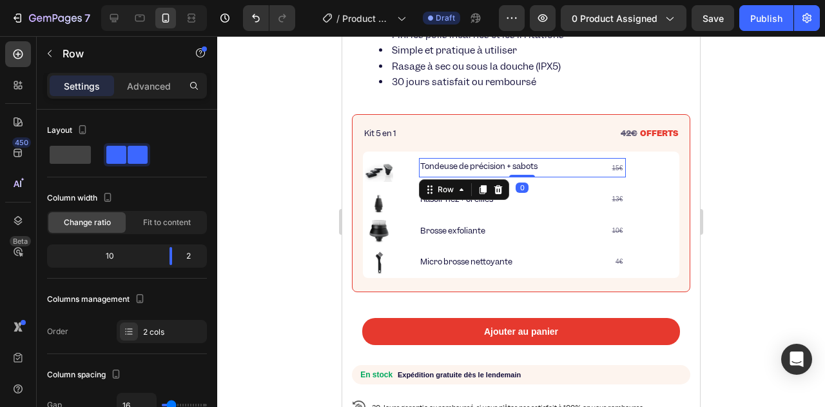
click at [589, 168] on div "Tondeuse de précision + sabots Text Block 15€ Text Block Row 0" at bounding box center [522, 167] width 207 height 19
click at [621, 167] on s "15€" at bounding box center [617, 167] width 11 height 7
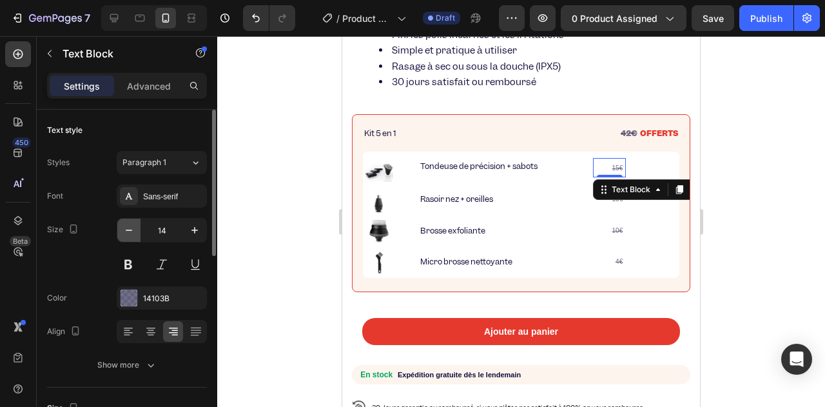
click at [130, 233] on icon "button" at bounding box center [128, 230] width 13 height 13
type input "12"
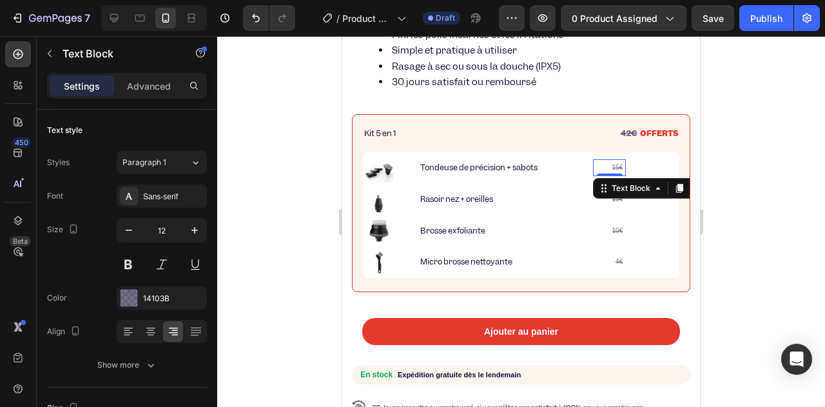
click at [298, 134] on div at bounding box center [521, 221] width 608 height 370
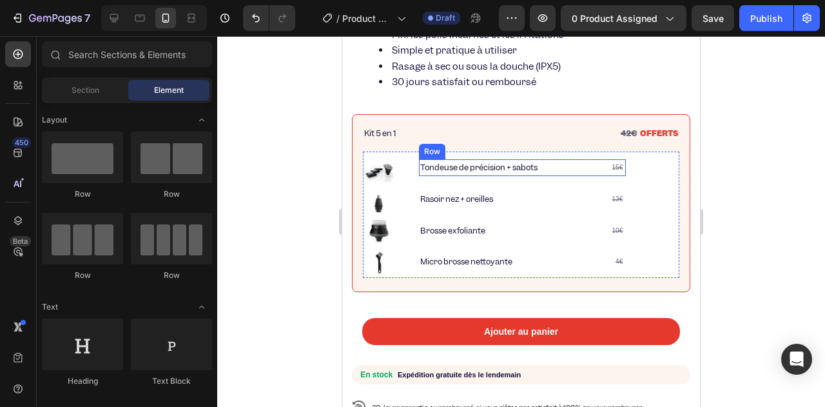
click at [445, 173] on div "Tondeuse de précision + sabots" at bounding box center [501, 167] width 164 height 17
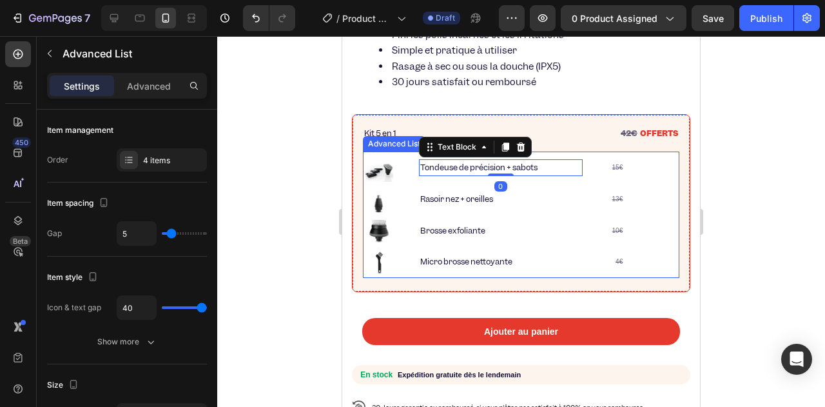
click at [407, 172] on div "Image Tondeuse de précision + sabots Text Block 0 15€ Text Block Row Image Raso…" at bounding box center [521, 214] width 316 height 126
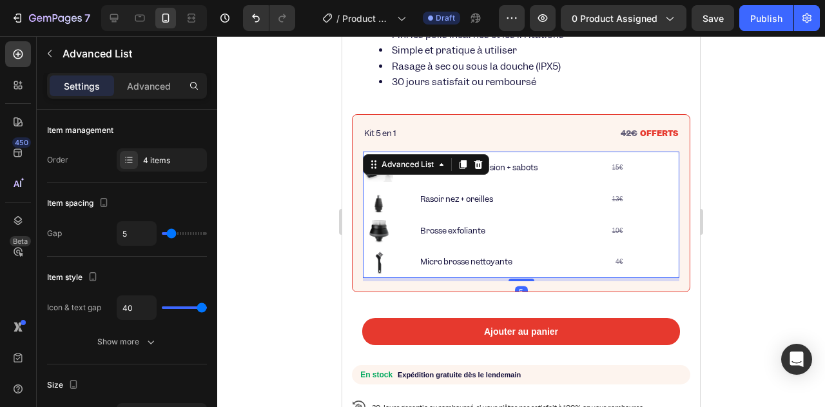
click at [397, 182] on ul "Image Tondeuse de précision + sabots Text Block 15€ Text Block Row Image Rasoir…" at bounding box center [495, 214] width 261 height 122
drag, startPoint x: 334, startPoint y: 187, endPoint x: 0, endPoint y: 153, distance: 335.5
click at [334, 187] on div at bounding box center [521, 221] width 608 height 370
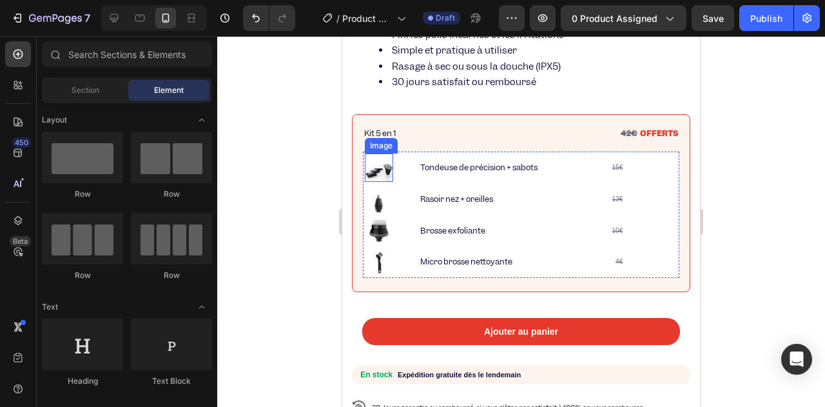
click at [390, 167] on img at bounding box center [379, 167] width 28 height 28
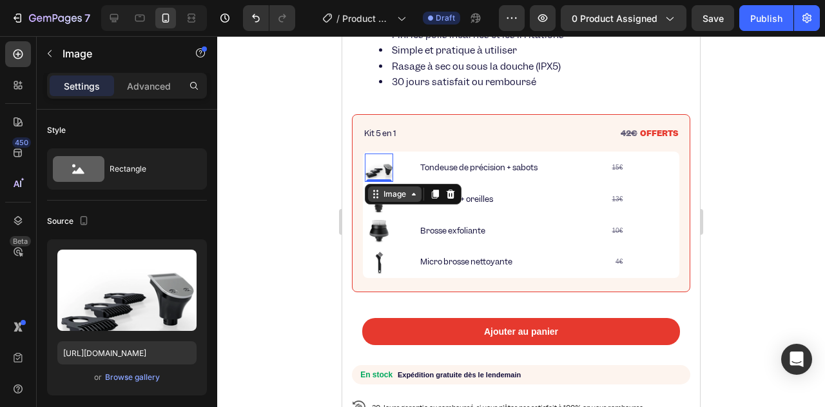
click at [374, 198] on icon at bounding box center [375, 194] width 10 height 10
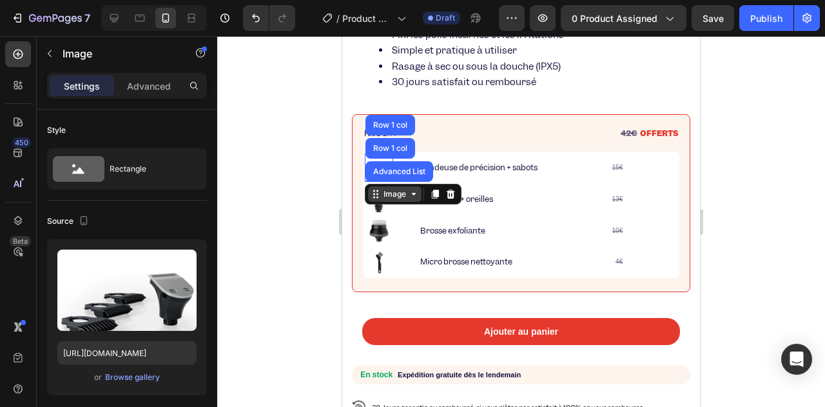
click at [407, 198] on div "Image" at bounding box center [395, 194] width 28 height 12
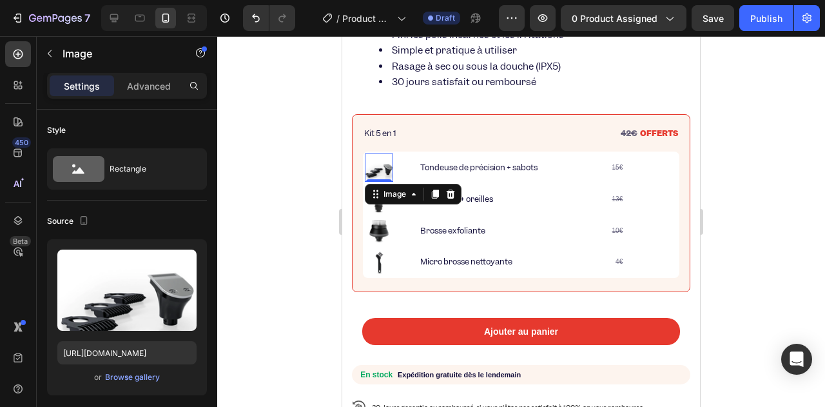
click at [287, 189] on div at bounding box center [521, 221] width 608 height 370
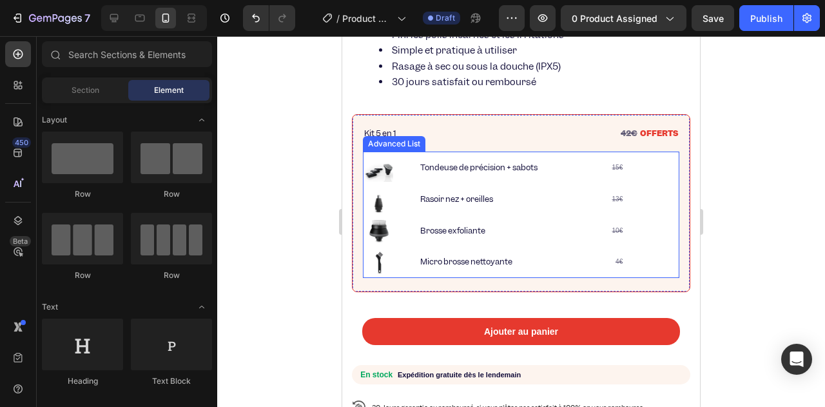
click at [568, 181] on ul "Image Tondeuse de précision + sabots Text Block 15€ Text Block Row Image Rasoir…" at bounding box center [495, 214] width 261 height 122
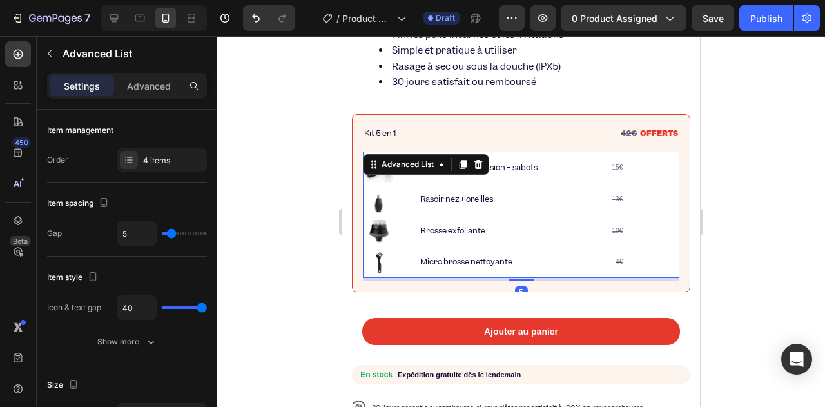
scroll to position [258, 0]
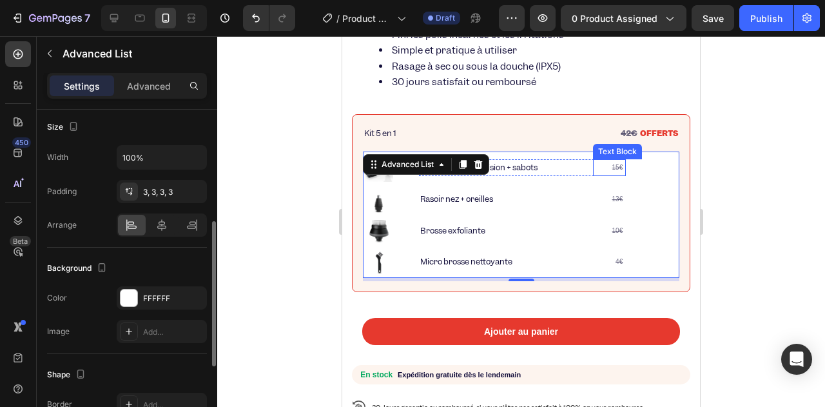
click at [623, 167] on s "15€" at bounding box center [617, 167] width 11 height 7
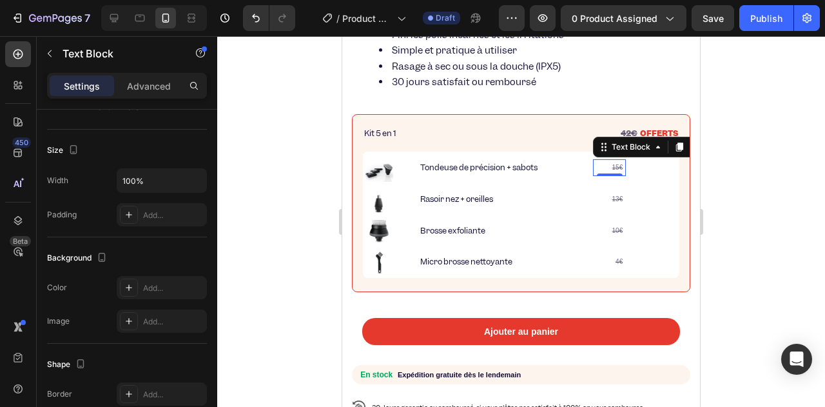
scroll to position [0, 0]
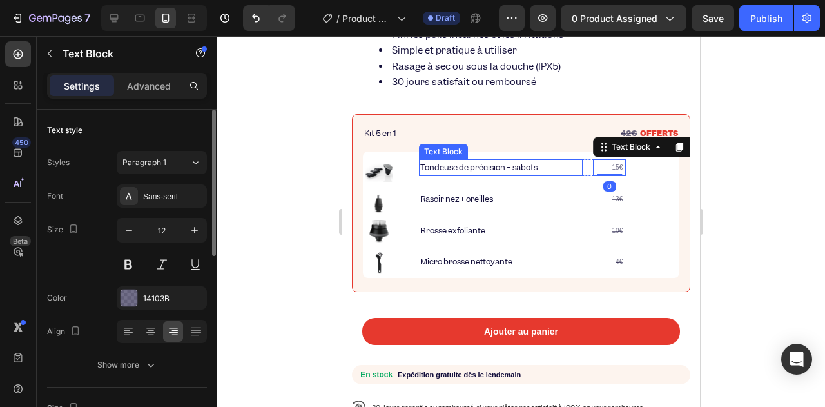
click at [573, 170] on p "Tondeuse de précision + sabots" at bounding box center [500, 167] width 161 height 14
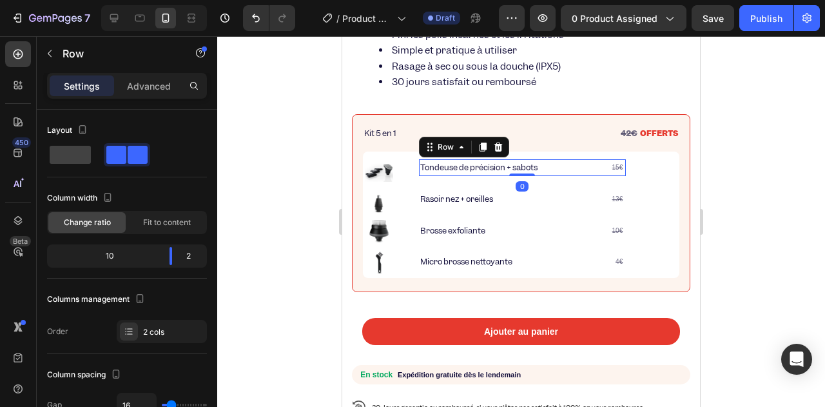
click at [586, 170] on div "Tondeuse de précision + sabots Text Block 15€ Text Block Row 0" at bounding box center [522, 167] width 207 height 17
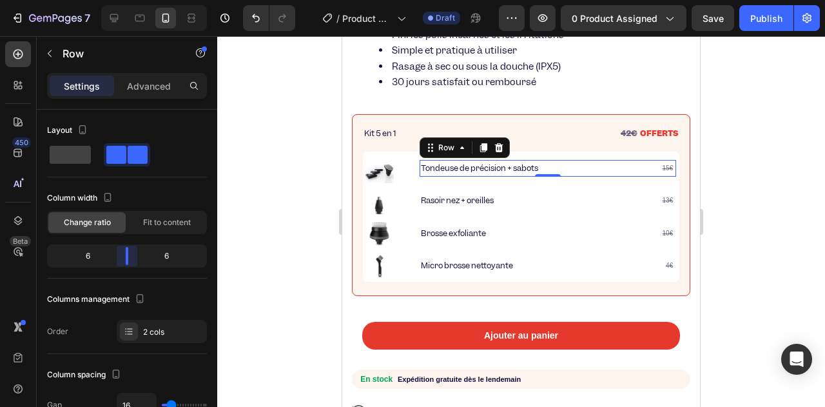
drag, startPoint x: 172, startPoint y: 260, endPoint x: 127, endPoint y: 258, distance: 45.1
click at [127, 0] on body "7 / Product Page - [DATE] 15:35:48 Draft Preview 0 product assigned Save Publis…" at bounding box center [412, 0] width 825 height 0
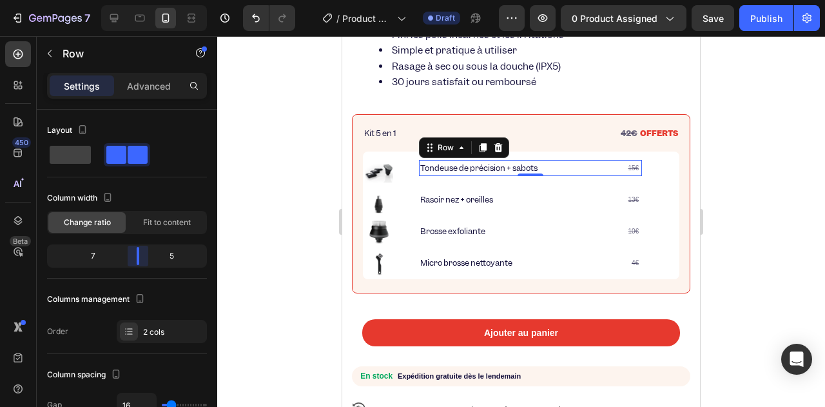
click at [139, 259] on div at bounding box center [412, 203] width 825 height 407
click at [138, 263] on div "7 5" at bounding box center [127, 255] width 160 height 23
drag, startPoint x: 139, startPoint y: 258, endPoint x: 147, endPoint y: 258, distance: 8.4
click at [147, 0] on body "7 / Product Page - [DATE] 15:35:48 Draft Preview 0 product assigned Save Publis…" at bounding box center [412, 0] width 825 height 0
click at [156, 224] on span "Fit to content" at bounding box center [167, 222] width 48 height 12
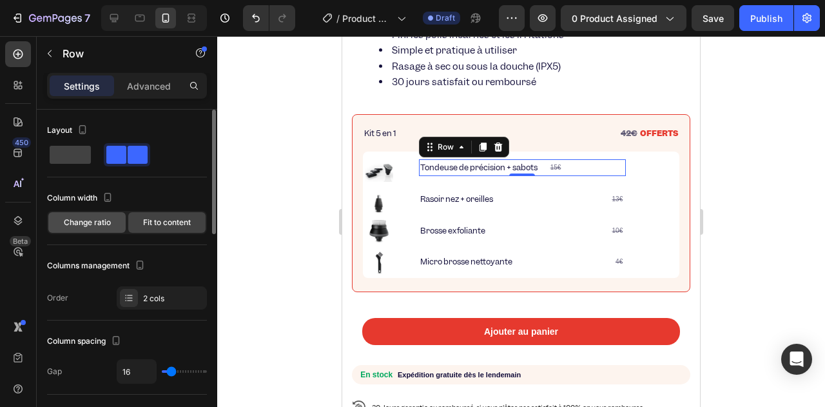
click at [101, 224] on span "Change ratio" at bounding box center [87, 222] width 47 height 12
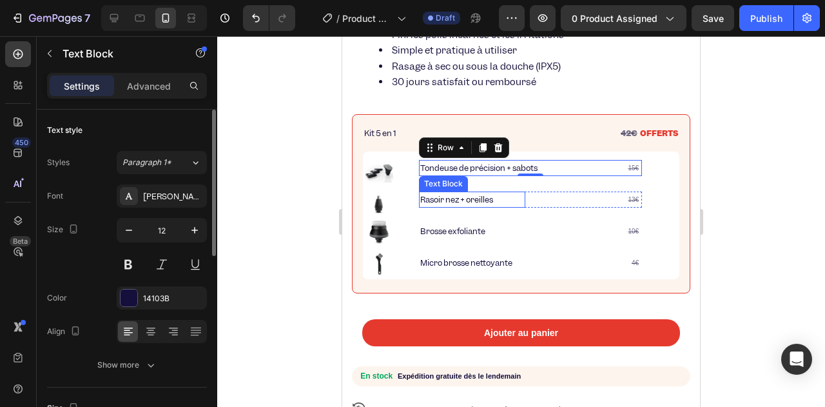
click at [463, 200] on p "Rasoir nez + oreilles" at bounding box center [472, 200] width 104 height 14
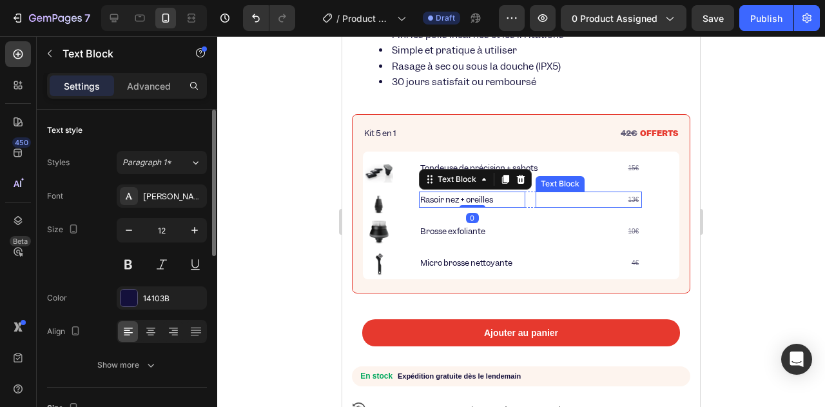
click at [562, 191] on div "13€ Text Block" at bounding box center [588, 199] width 106 height 17
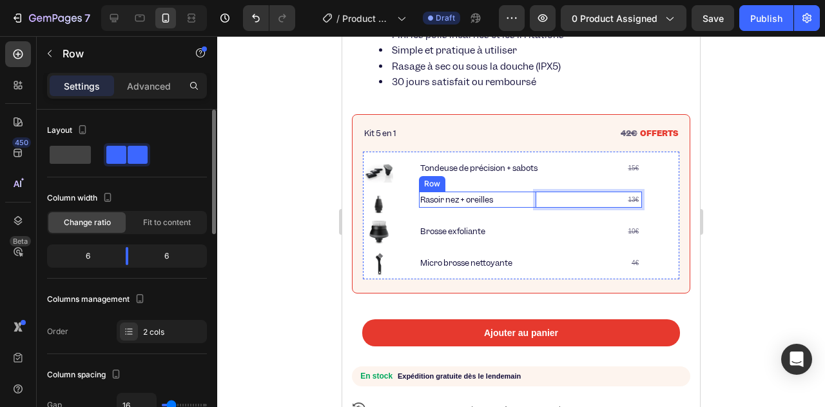
click at [532, 204] on div "Rasoir nez + oreilles Text Block 13€ Text Block 0 Row" at bounding box center [530, 199] width 223 height 17
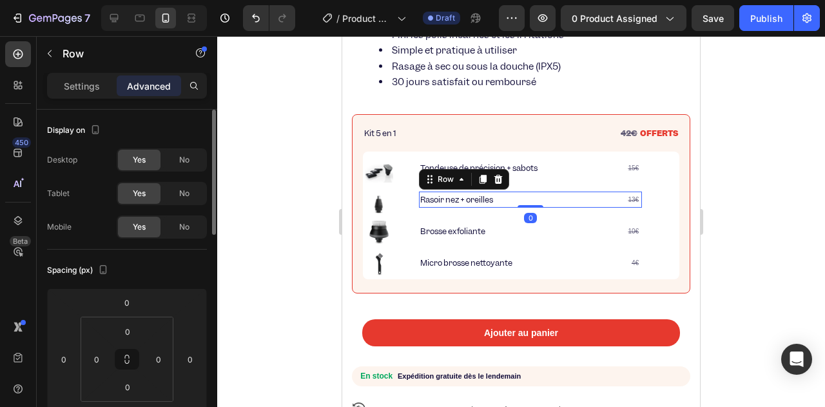
click at [530, 197] on div "Rasoir nez + oreilles Text Block 13€ Text Block Row 0" at bounding box center [530, 199] width 223 height 17
click at [102, 80] on div "Settings" at bounding box center [82, 85] width 64 height 21
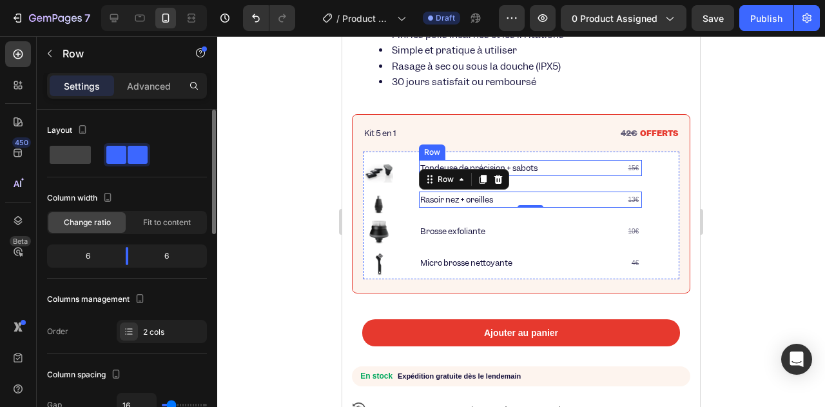
click at [553, 162] on div "Tondeuse de précision + sabots Text Block 15€ Text Block Row" at bounding box center [530, 168] width 223 height 17
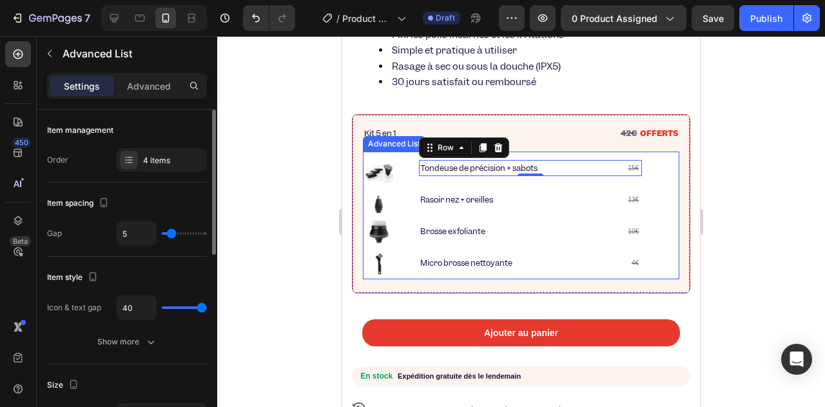
click at [656, 182] on div "Image Tondeuse de précision + sabots Text Block 15€ Text Block Row 0 Image Raso…" at bounding box center [521, 215] width 316 height 128
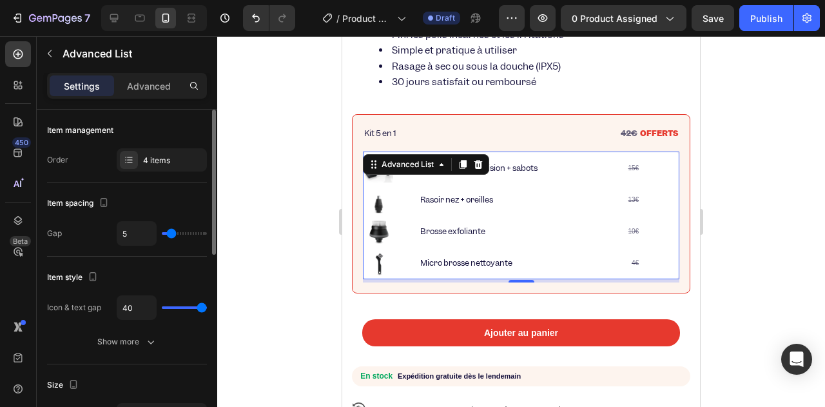
click at [148, 74] on div "Settings Advanced" at bounding box center [127, 86] width 160 height 26
click at [131, 87] on p "Advanced" at bounding box center [149, 86] width 44 height 14
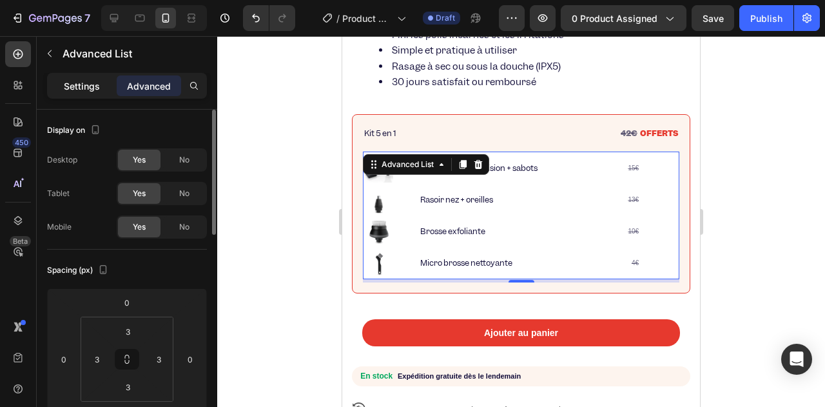
click at [88, 86] on p "Settings" at bounding box center [82, 86] width 36 height 14
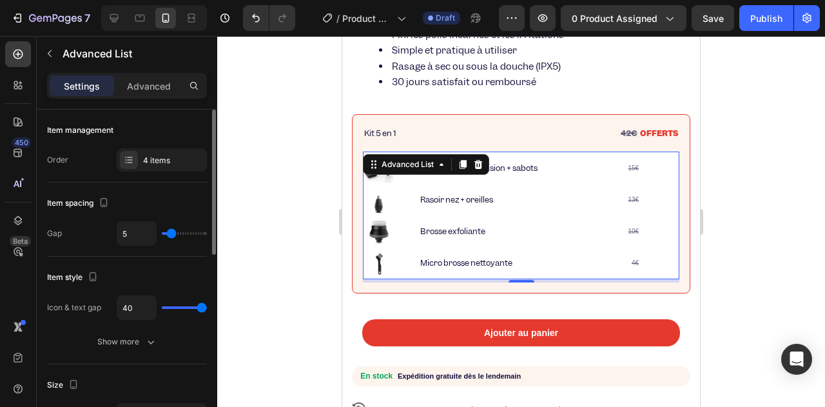
type input "13"
type input "19"
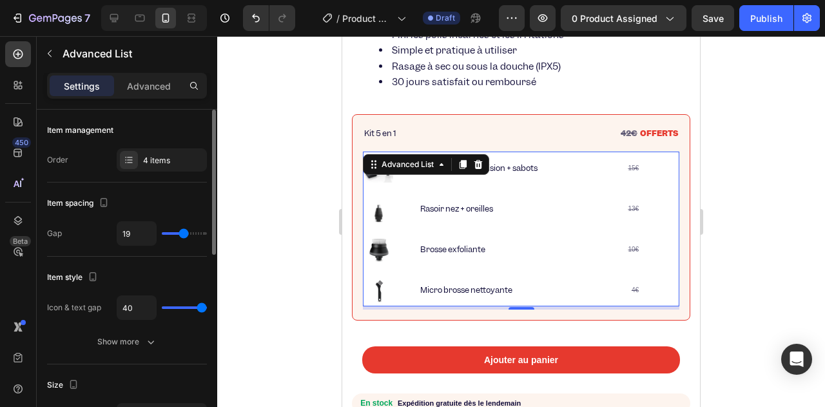
type input "6"
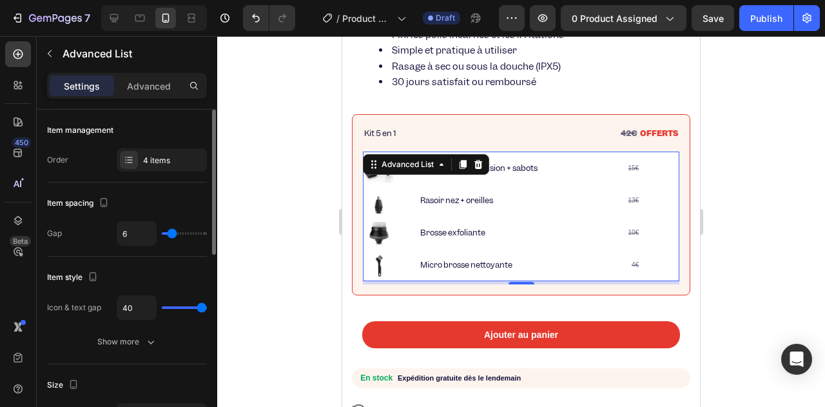
type input "5"
type input "4"
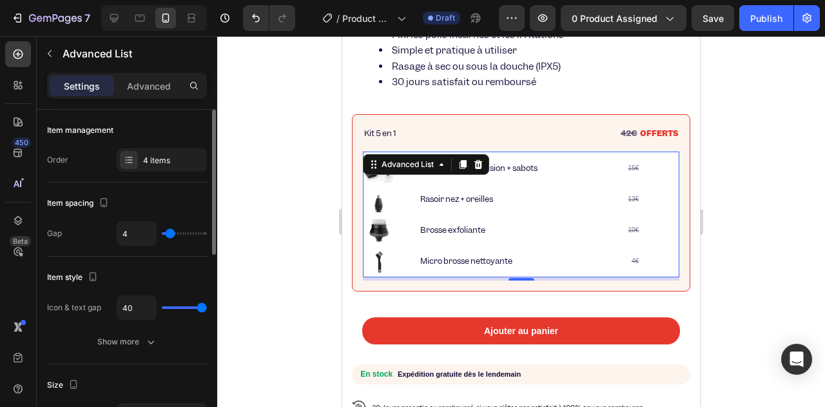
type input "2"
type input "1"
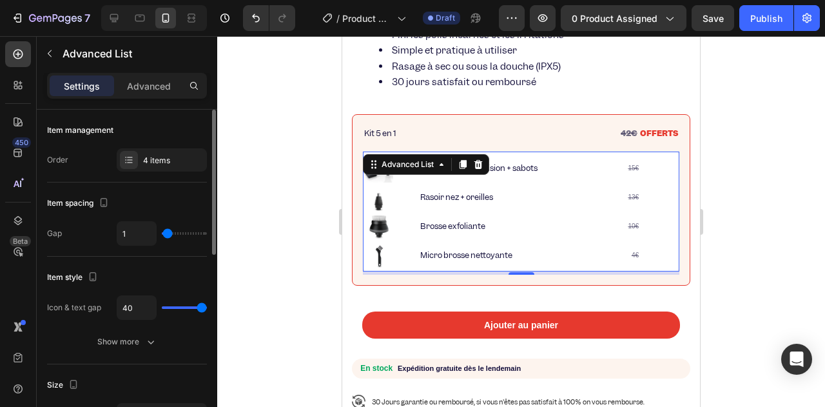
type input "0"
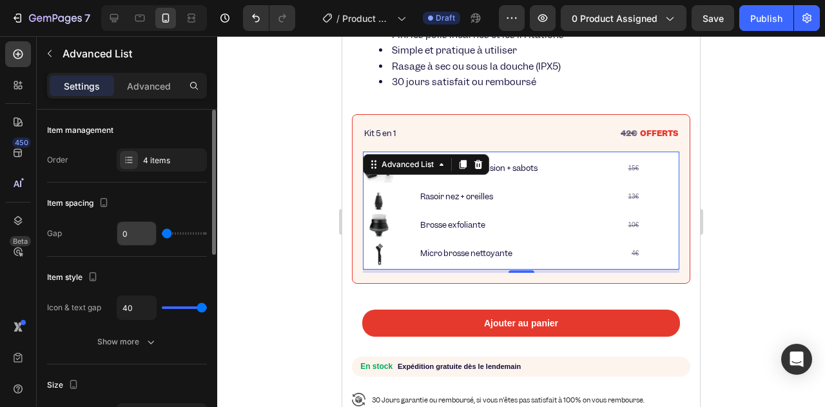
drag, startPoint x: 171, startPoint y: 230, endPoint x: 155, endPoint y: 222, distance: 18.7
type input "0"
click at [162, 232] on input "range" at bounding box center [184, 233] width 45 height 3
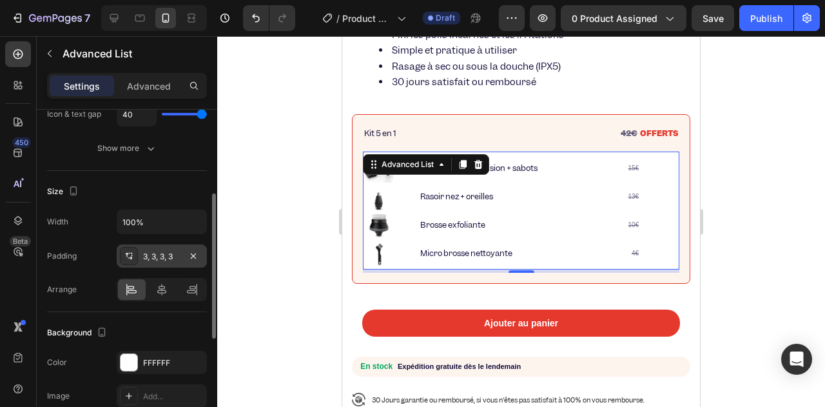
scroll to position [258, 0]
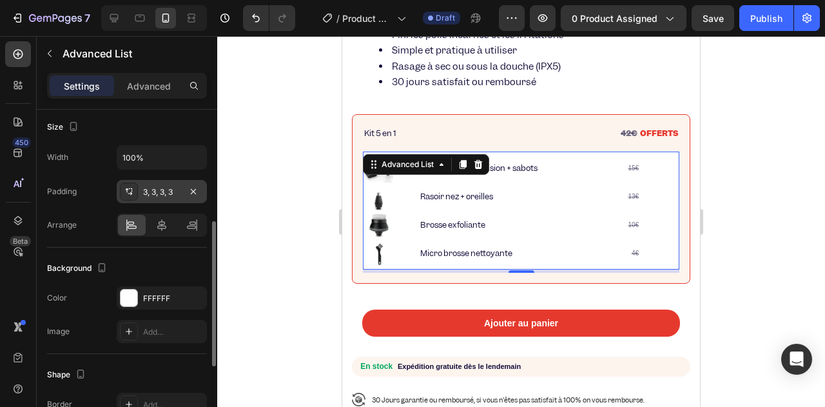
drag, startPoint x: 130, startPoint y: 188, endPoint x: 139, endPoint y: 191, distance: 9.6
click at [139, 191] on div "3, 3, 3, 3" at bounding box center [162, 191] width 90 height 23
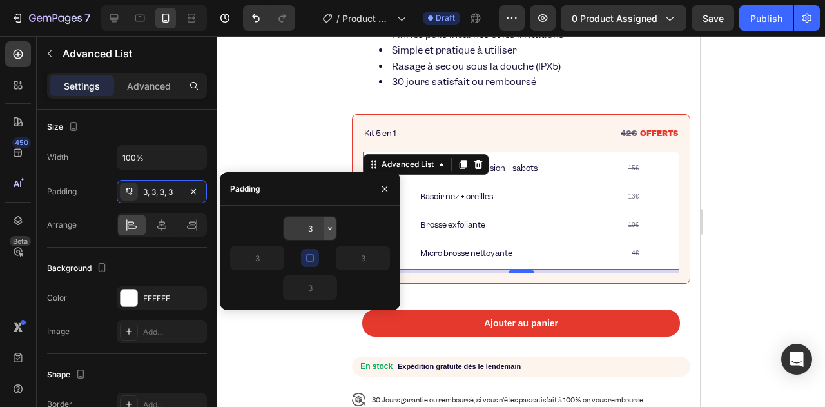
click at [327, 230] on icon "button" at bounding box center [330, 228] width 10 height 10
click at [299, 226] on input "3" at bounding box center [309, 227] width 53 height 23
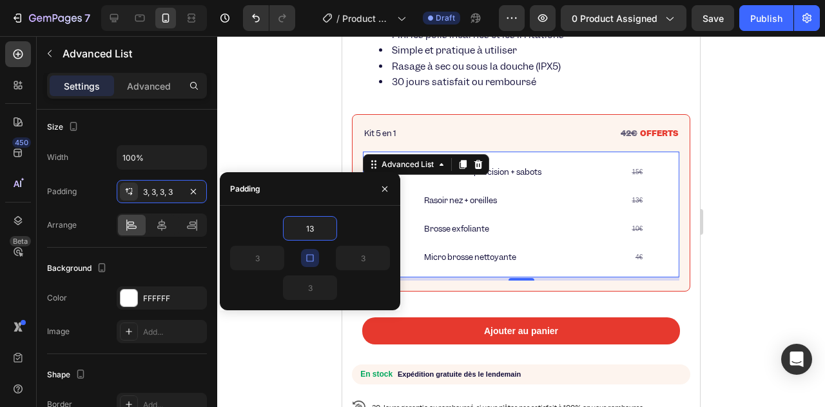
type input "14"
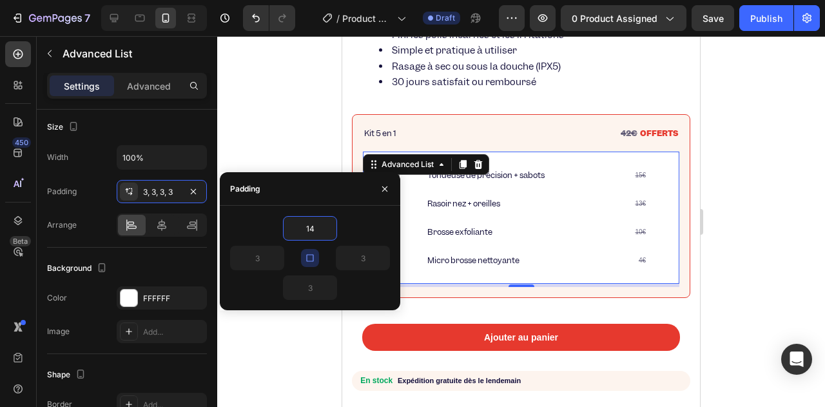
type input "14"
drag, startPoint x: 309, startPoint y: 167, endPoint x: 277, endPoint y: 154, distance: 34.7
click at [277, 0] on div "7 / Product Page - [DATE] 15:35:48 Draft Preview 0 product assigned Save Publis…" at bounding box center [412, 0] width 825 height 0
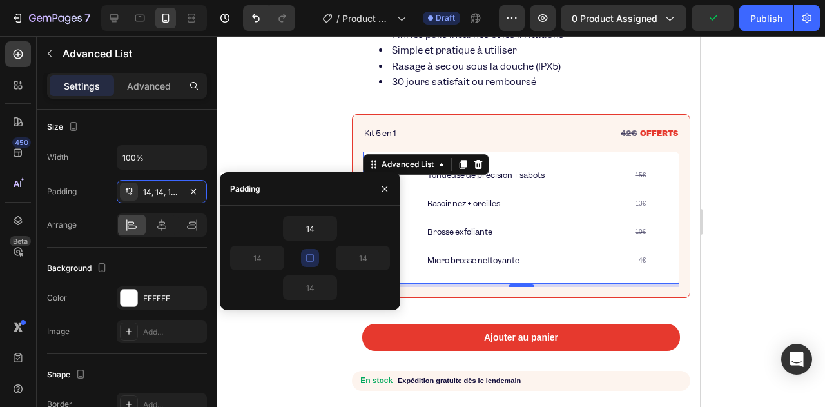
click at [291, 153] on div at bounding box center [521, 221] width 608 height 370
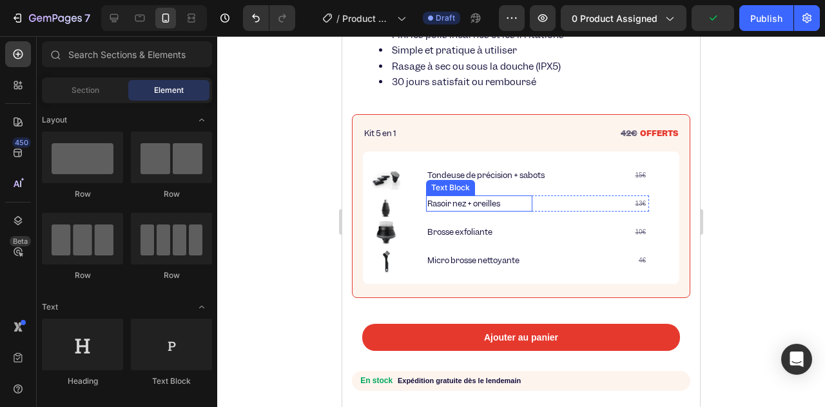
click at [438, 200] on p "Rasoir nez + oreilles" at bounding box center [479, 203] width 104 height 14
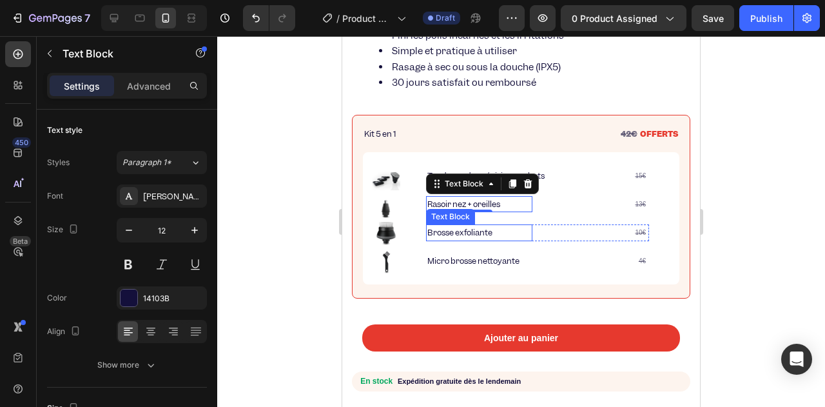
scroll to position [451, 0]
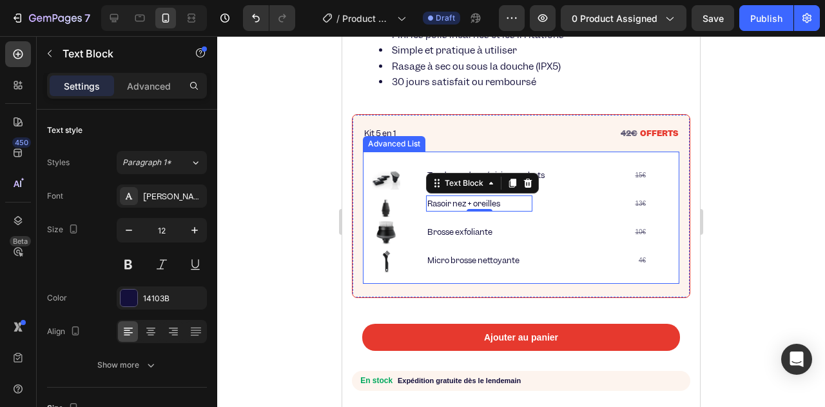
click at [587, 244] on li "Image Brosse exfoliante Text Block 10€ Text Block Row" at bounding box center [510, 232] width 277 height 28
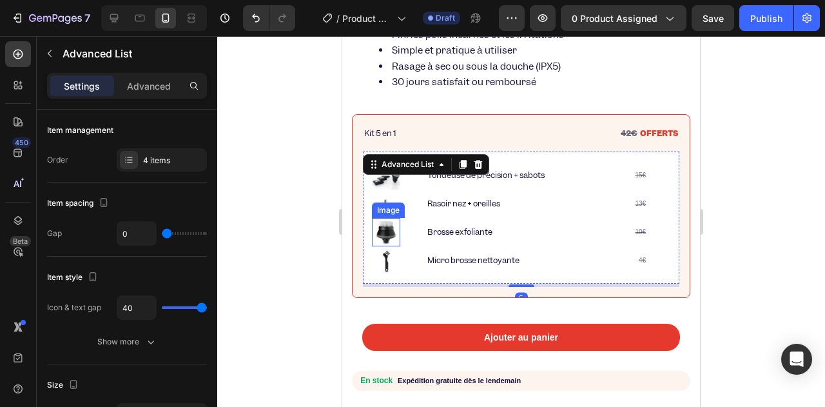
click at [397, 229] on img at bounding box center [386, 232] width 28 height 28
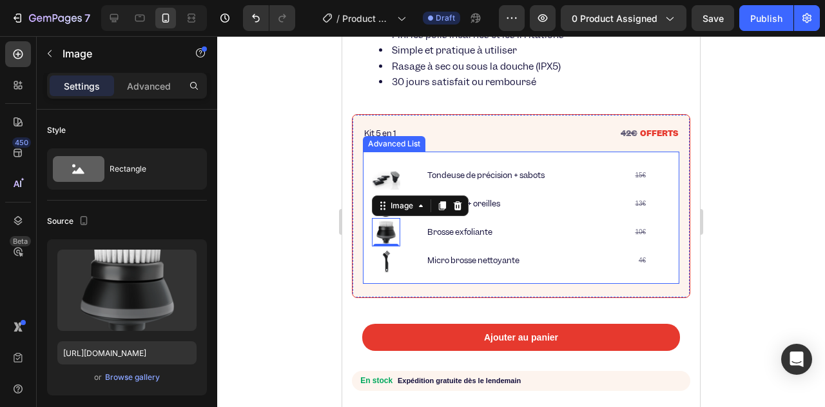
click at [415, 234] on li "Image 0 Brosse exfoliante Text Block 10€ Text Block Row" at bounding box center [510, 232] width 277 height 28
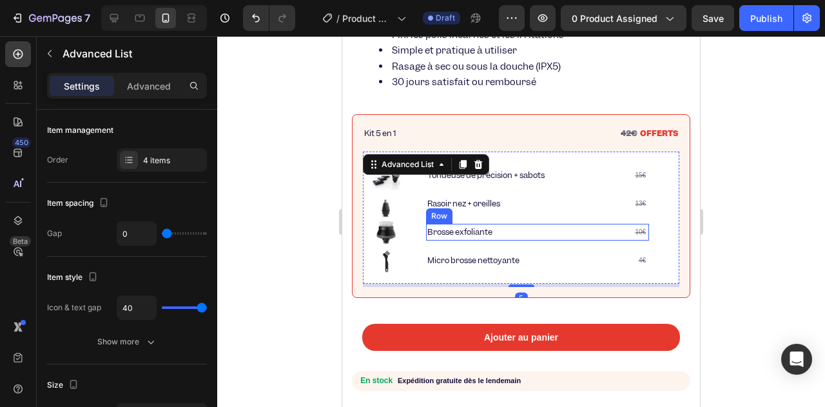
click at [542, 232] on div "Brosse exfoliante Text Block 10€ Text Block Row" at bounding box center [537, 232] width 223 height 17
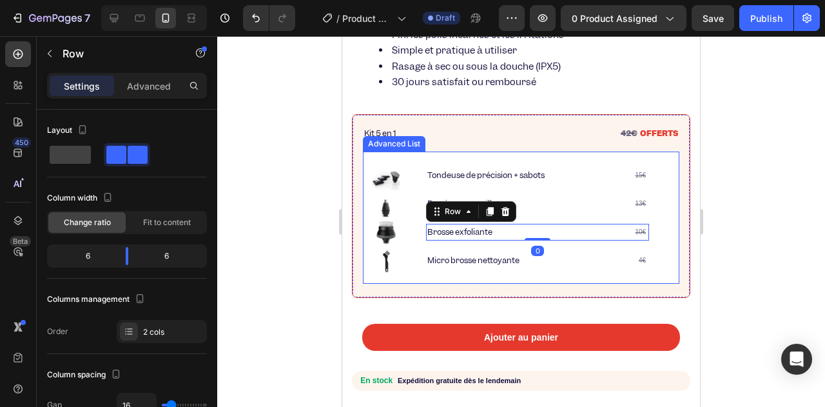
click at [370, 229] on div "Image Tondeuse de précision + sabots Text Block 15€ Text Block Row Image Rasoir…" at bounding box center [521, 217] width 316 height 132
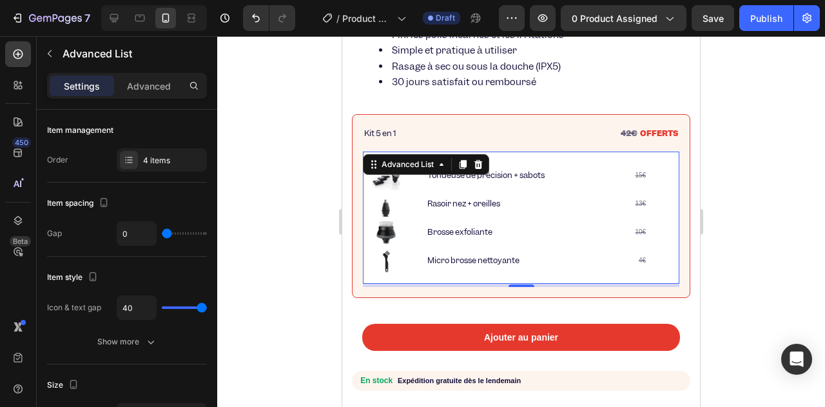
click at [322, 207] on div at bounding box center [521, 221] width 608 height 370
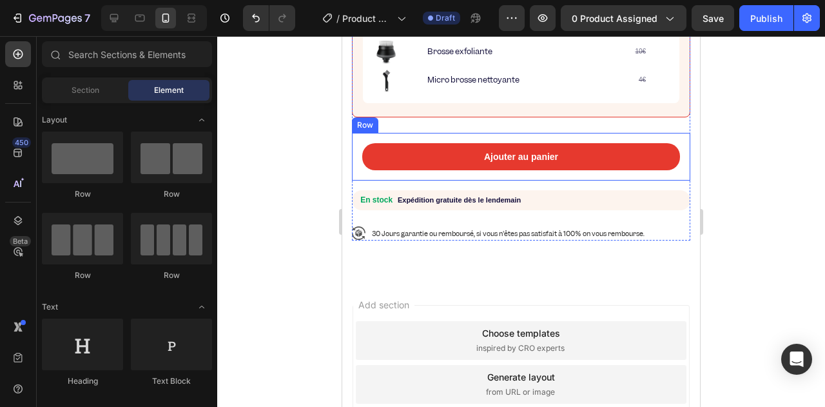
scroll to position [644, 0]
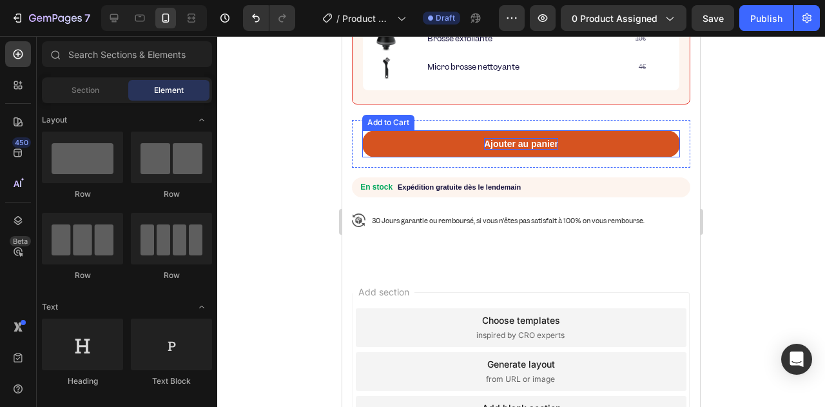
click at [488, 141] on div "Ajouter au panier" at bounding box center [521, 144] width 74 height 12
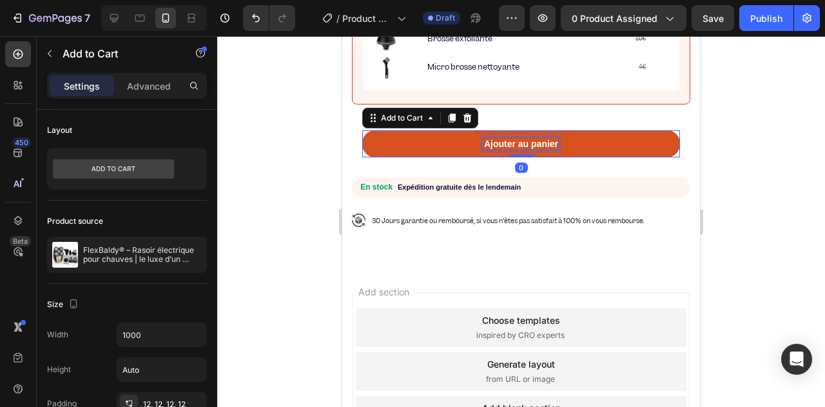
click at [503, 141] on div "Ajouter au panier" at bounding box center [521, 144] width 74 height 12
click at [503, 140] on p "Ajouter au panier" at bounding box center [521, 144] width 74 height 12
click at [503, 139] on p "Ajouter au panier" at bounding box center [521, 144] width 74 height 12
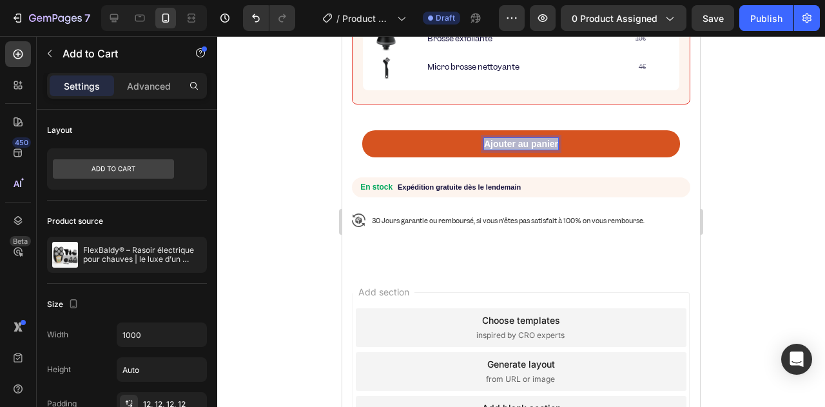
click at [503, 144] on p "Ajouter au panier" at bounding box center [521, 144] width 74 height 12
drag, startPoint x: 484, startPoint y: 144, endPoint x: 545, endPoint y: 144, distance: 60.6
click at [545, 144] on p "Ajouter au panier" at bounding box center [521, 144] width 74 height 12
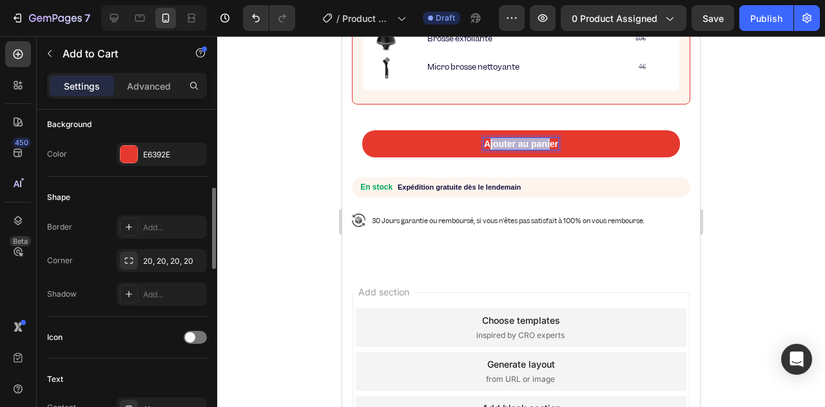
scroll to position [515, 0]
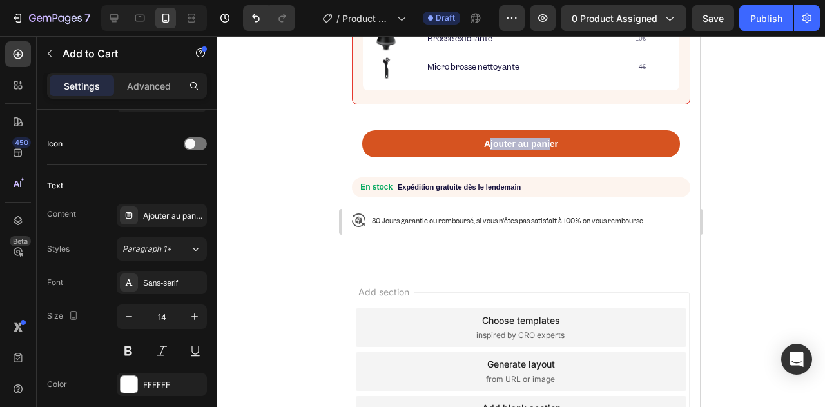
click at [421, 149] on button "Ajouter au panier" at bounding box center [521, 143] width 318 height 27
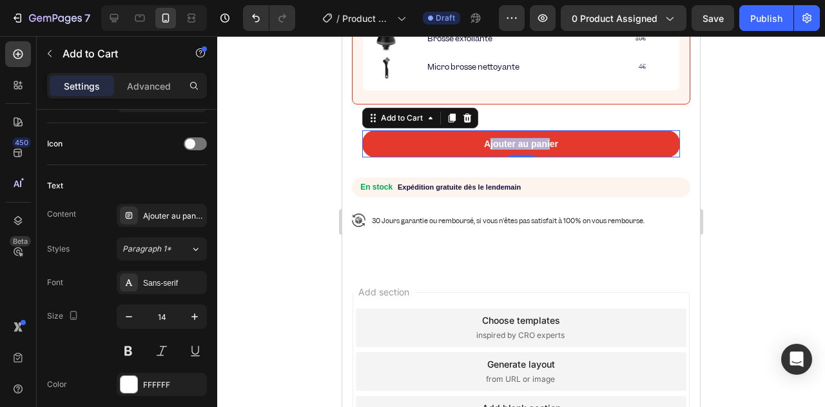
click at [512, 158] on div "Ajouter au panier Add to Cart 0 Row" at bounding box center [521, 144] width 338 height 48
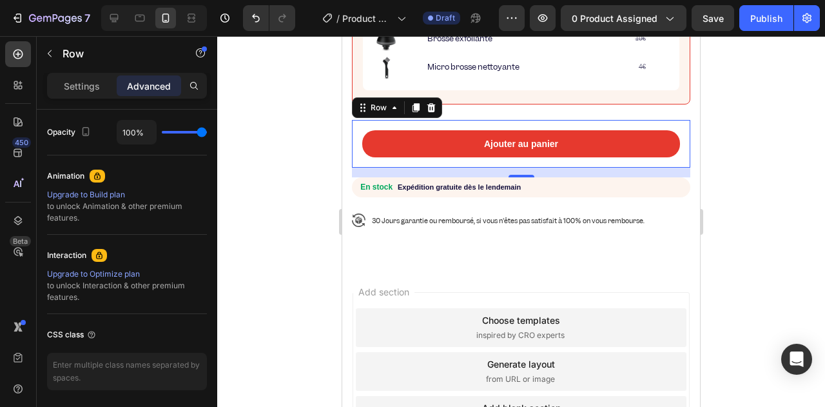
scroll to position [0, 0]
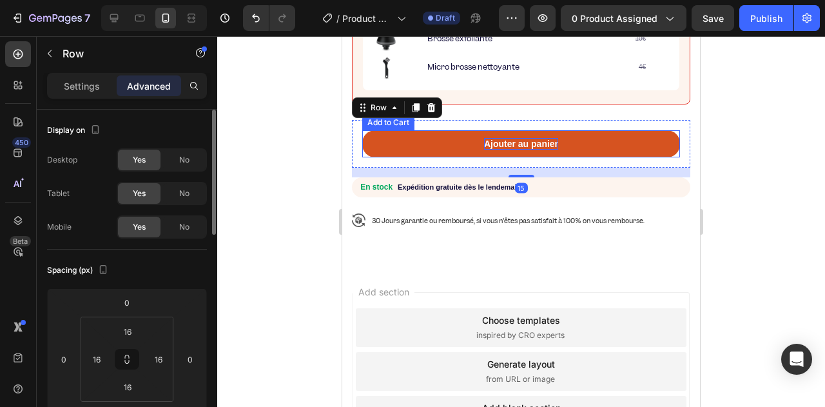
click at [515, 144] on p "Ajouter au panier" at bounding box center [521, 144] width 74 height 12
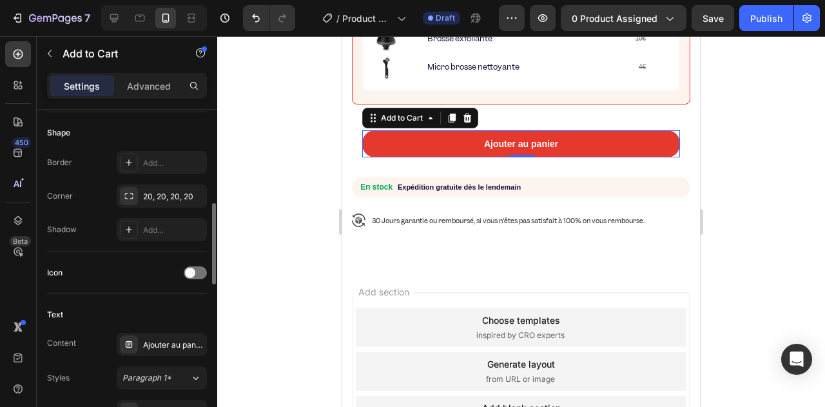
scroll to position [515, 0]
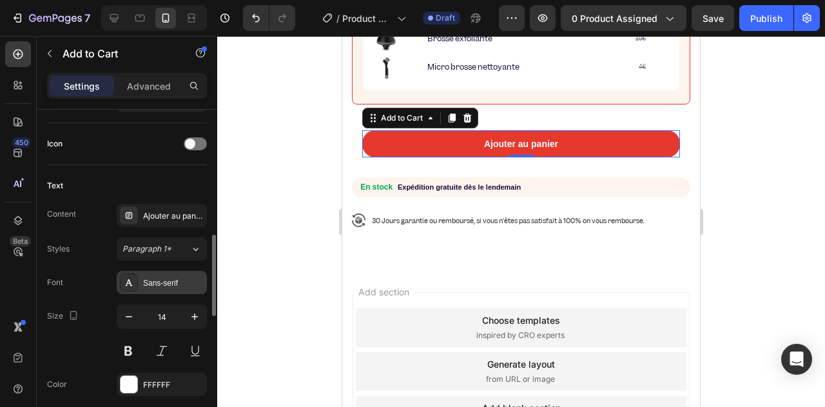
click at [168, 280] on div "Sans-serif" at bounding box center [173, 283] width 61 height 12
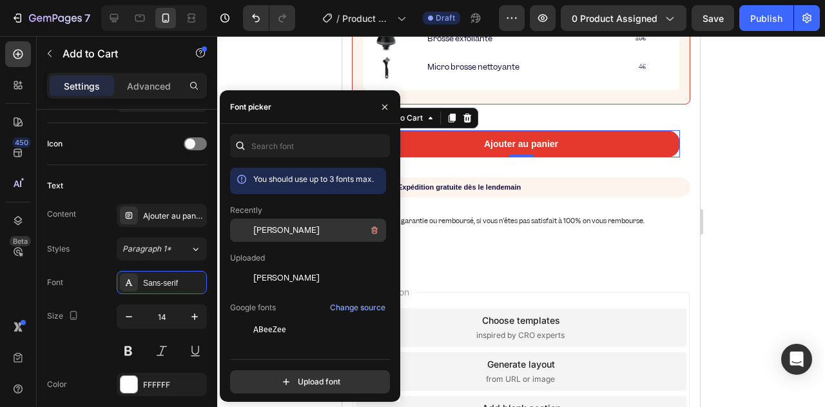
click at [263, 233] on span "[PERSON_NAME]" at bounding box center [286, 230] width 66 height 12
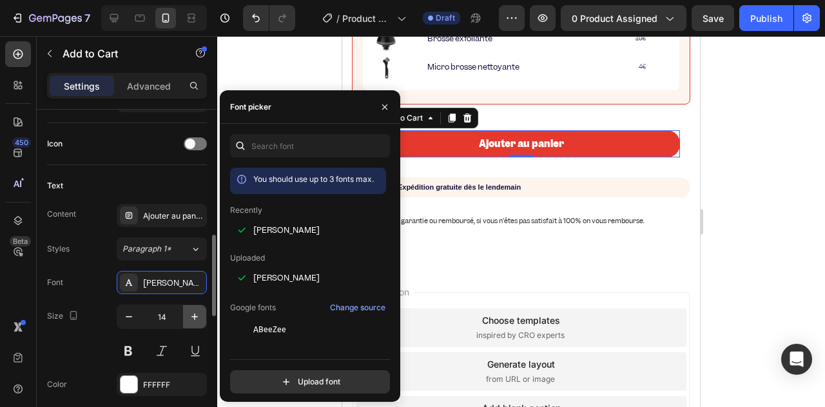
click at [189, 310] on icon "button" at bounding box center [194, 316] width 13 height 13
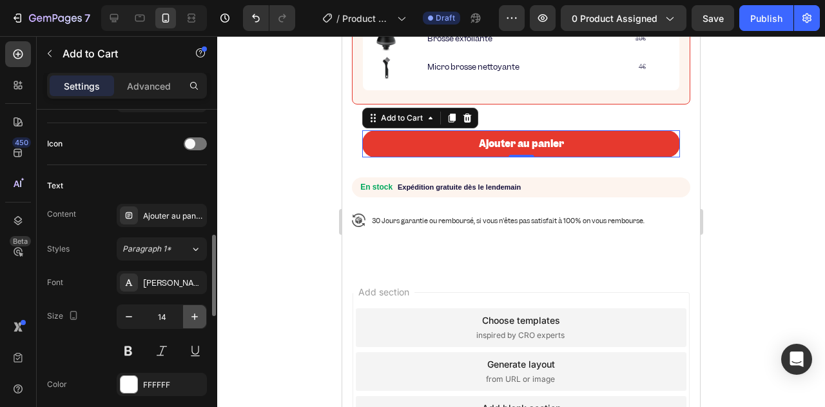
click at [189, 310] on icon "button" at bounding box center [194, 316] width 13 height 13
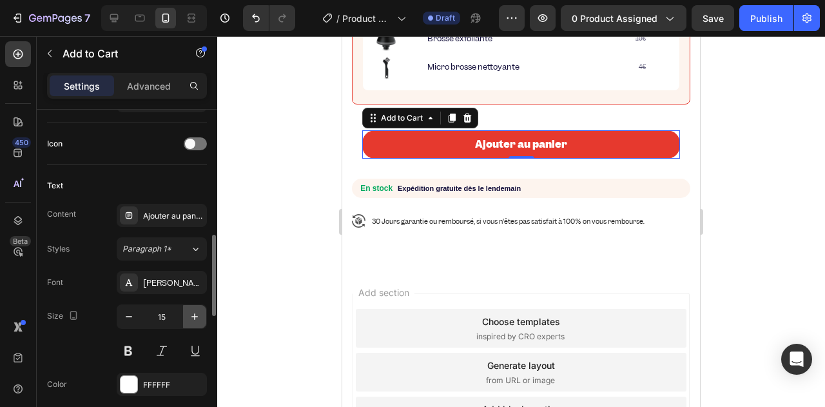
type input "16"
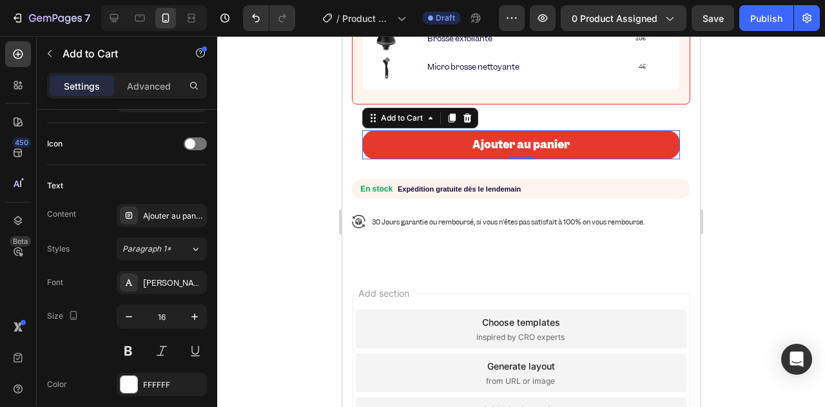
click at [291, 208] on div at bounding box center [521, 221] width 608 height 370
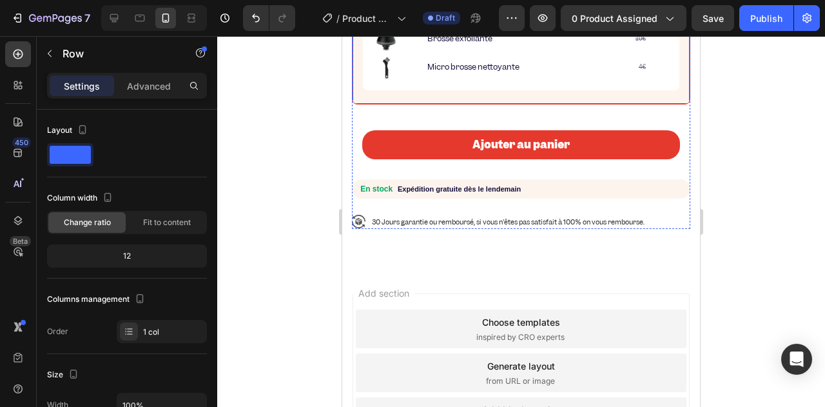
click at [491, 95] on div "⁠⁠⁠⁠⁠⁠⁠ Kit 5 en 1 Heading 42€ OFFERTS Text Block Row Image Tondeuse de précisi…" at bounding box center [521, 13] width 338 height 184
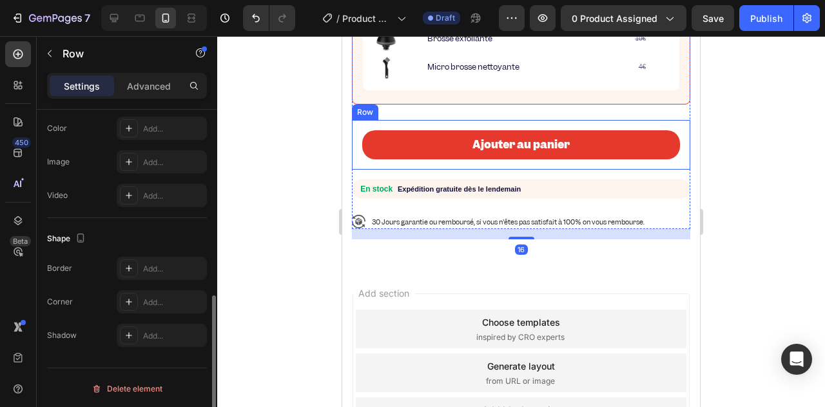
click at [491, 126] on div "Ajouter au panier Add to Cart Row" at bounding box center [521, 145] width 338 height 50
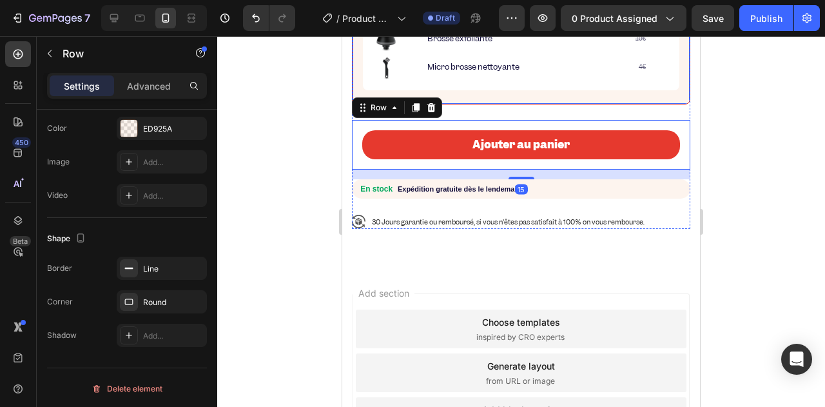
click at [513, 99] on div "⁠⁠⁠⁠⁠⁠⁠ Kit 5 en 1 Heading 42€ OFFERTS Text Block Row Image Tondeuse de précisi…" at bounding box center [521, 13] width 338 height 184
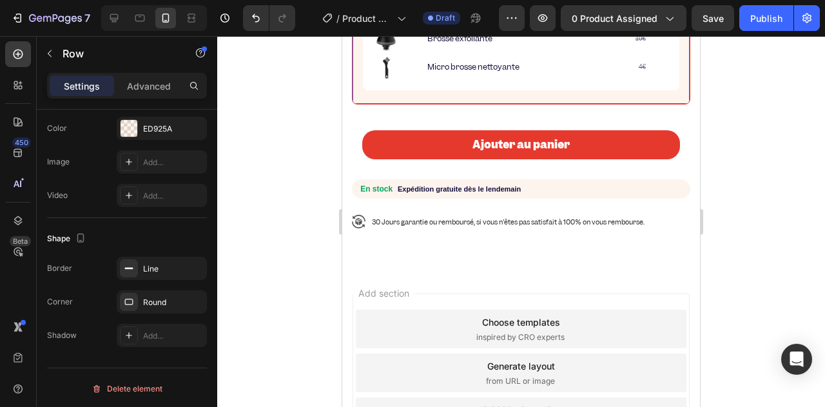
click at [504, 90] on div "⁠⁠⁠⁠⁠⁠⁠ Kit 5 en 1 Heading 42€ OFFERTS Text Block Row Image Tondeuse de précisi…" at bounding box center [521, 13] width 316 height 162
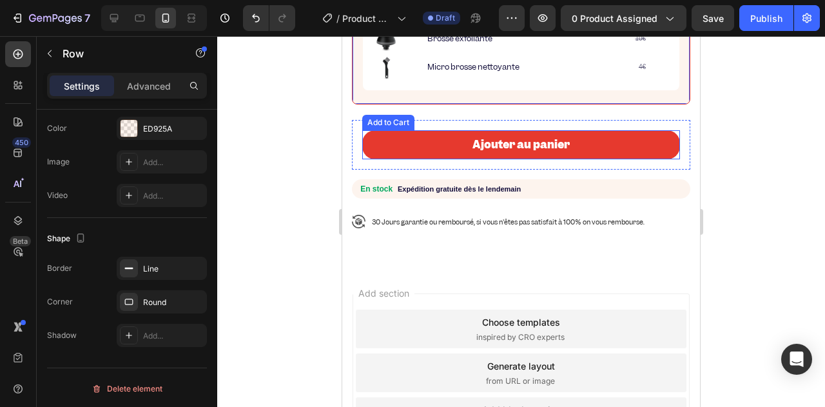
scroll to position [451, 0]
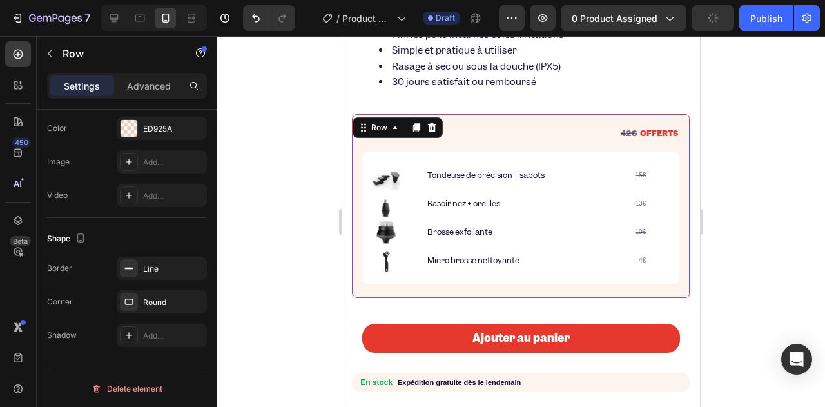
click at [354, 148] on div "⁠⁠⁠⁠⁠⁠⁠ Kit 5 en 1 Heading 42€ OFFERTS Text Block Row Image Tondeuse de précisi…" at bounding box center [521, 206] width 338 height 184
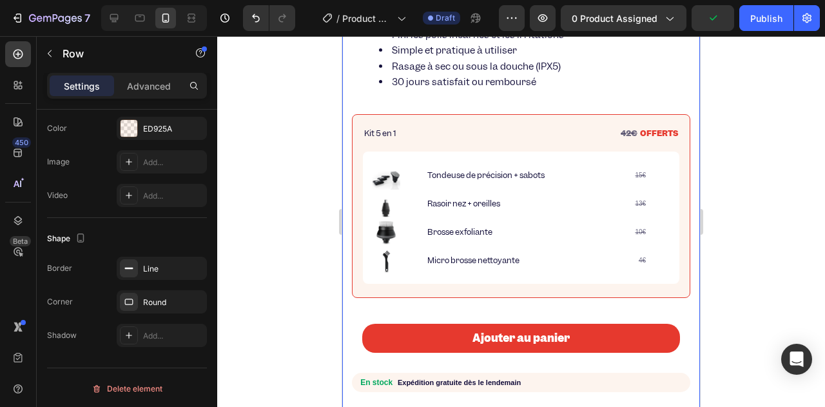
click at [345, 149] on div "Product Images FlexBaldy® – Rasoir électrique pour chauves | le luxe d’un crâne…" at bounding box center [521, 36] width 358 height 849
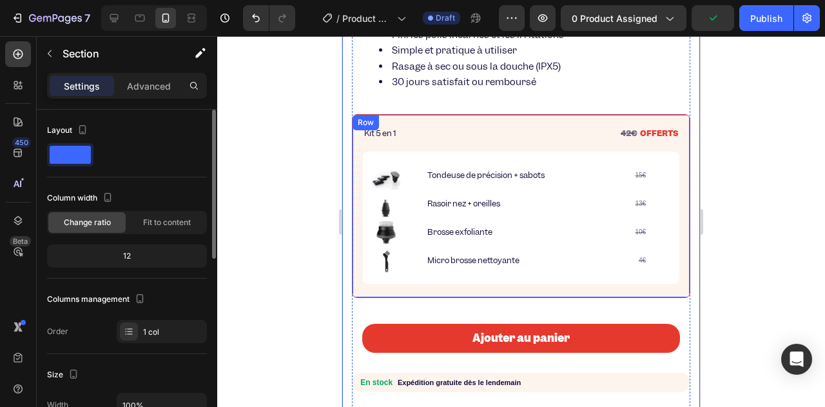
click at [399, 118] on div "⁠⁠⁠⁠⁠⁠⁠ Kit 5 en 1 Heading 42€ OFFERTS Text Block Row Image Tondeuse de précisi…" at bounding box center [521, 206] width 338 height 184
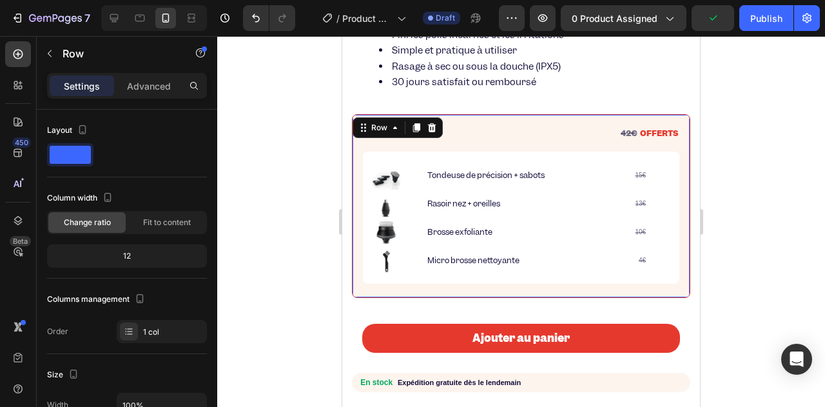
click at [496, 118] on div "⁠⁠⁠⁠⁠⁠⁠ Kit 5 en 1 Heading 42€ OFFERTS Text Block Row Image Tondeuse de précisi…" at bounding box center [521, 206] width 338 height 184
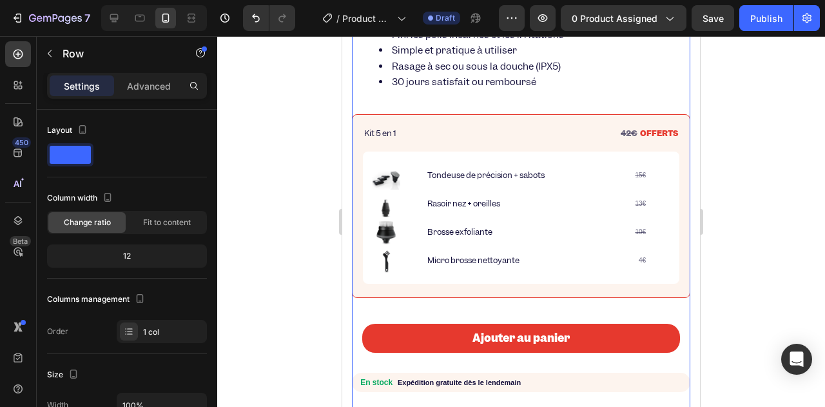
click at [510, 306] on div "FlexBaldy® – Rasoir électrique pour chauves | le luxe d’un crâne lisse Product …" at bounding box center [521, 165] width 338 height 514
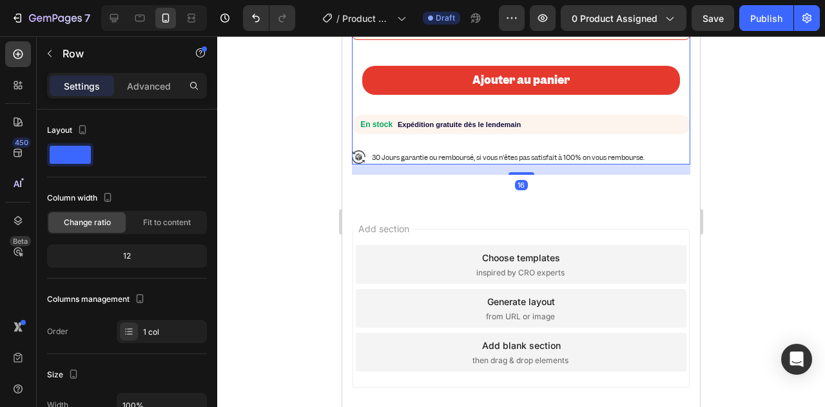
scroll to position [644, 0]
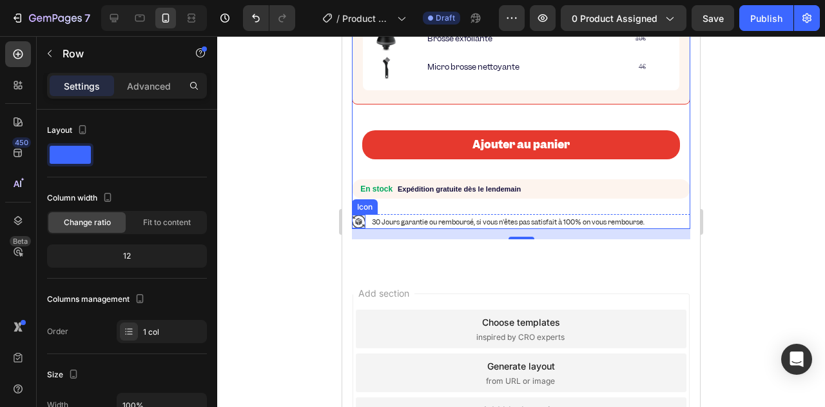
click at [358, 220] on icon at bounding box center [359, 222] width 14 height 14
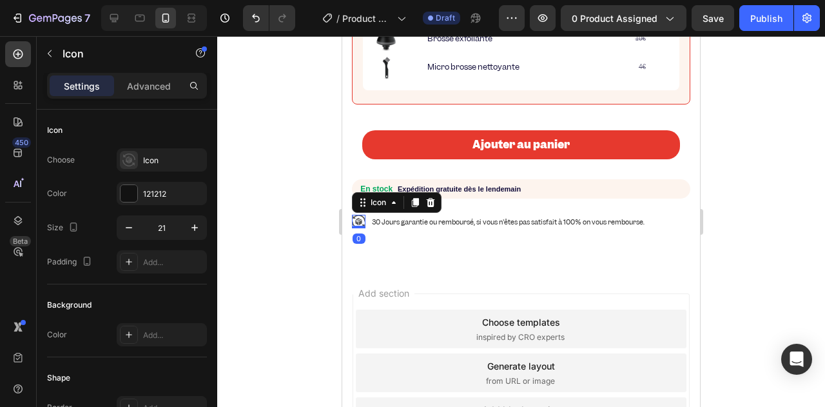
click at [358, 220] on icon at bounding box center [359, 222] width 14 height 14
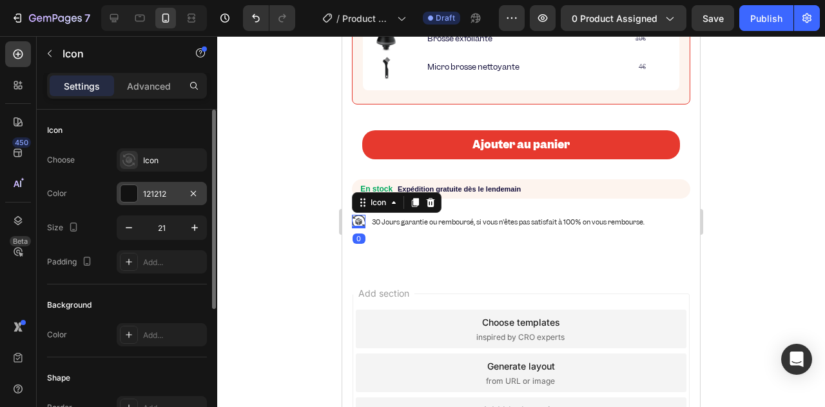
click at [143, 194] on div "121212" at bounding box center [161, 194] width 37 height 12
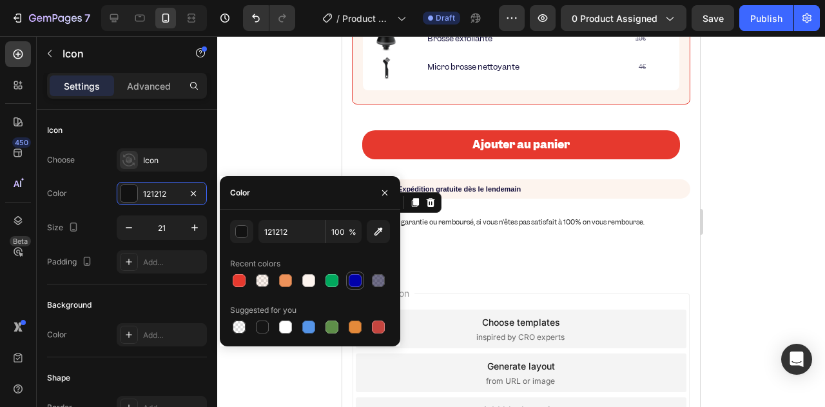
click at [352, 274] on div at bounding box center [355, 280] width 13 height 13
type input "0000AA"
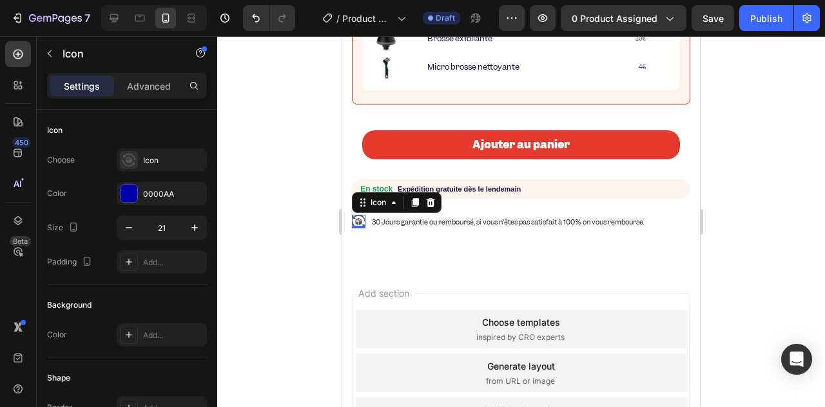
click at [271, 92] on div at bounding box center [521, 221] width 608 height 370
click at [361, 225] on div "Icon 0" at bounding box center [359, 222] width 14 height 14
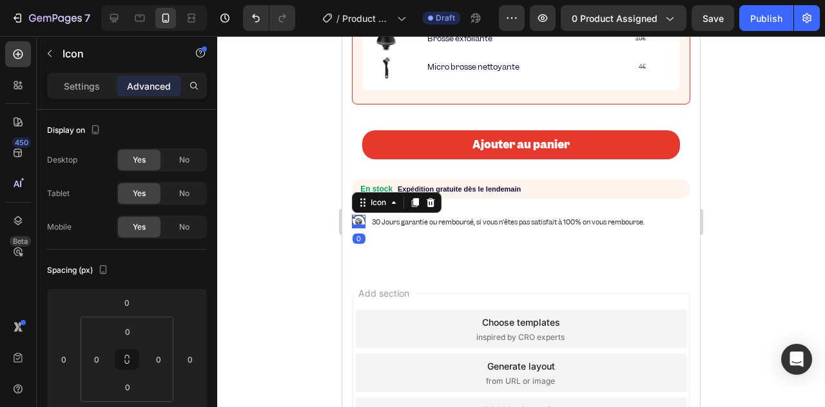
click at [361, 224] on div at bounding box center [359, 226] width 14 height 4
click at [357, 215] on icon at bounding box center [359, 222] width 14 height 14
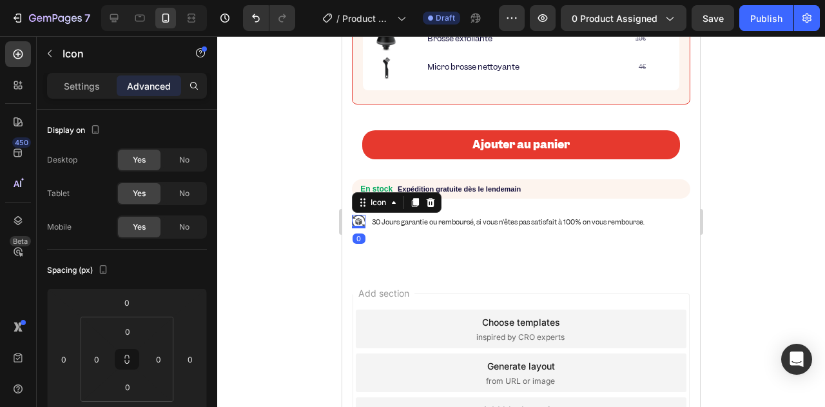
drag, startPoint x: 357, startPoint y: 215, endPoint x: 663, endPoint y: 247, distance: 307.7
click at [357, 215] on icon at bounding box center [359, 222] width 14 height 14
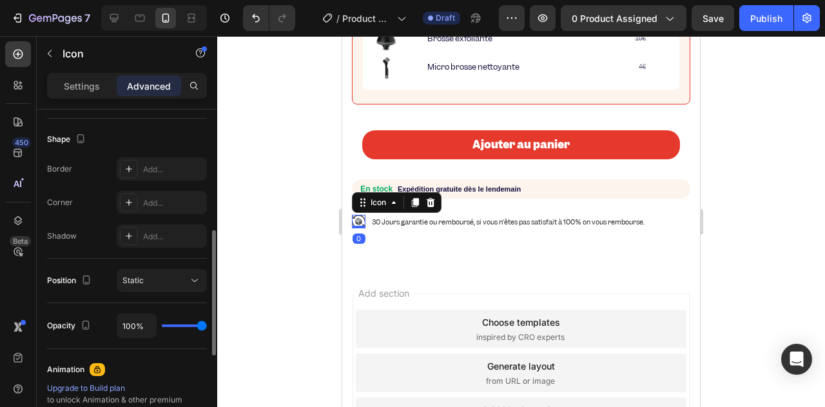
scroll to position [0, 0]
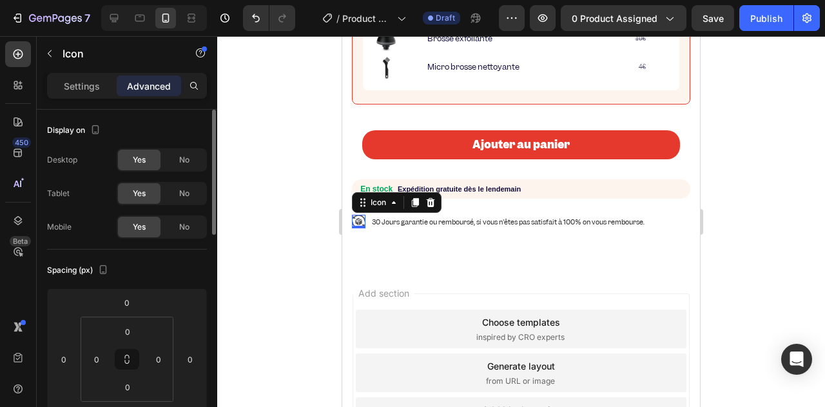
click at [89, 104] on div "Settings Advanced" at bounding box center [127, 91] width 180 height 37
click at [89, 88] on p "Settings" at bounding box center [82, 86] width 36 height 14
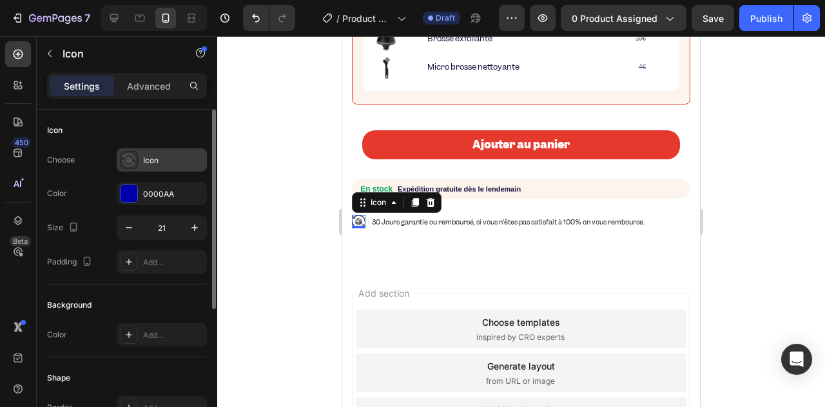
click at [124, 162] on icon at bounding box center [128, 159] width 13 height 13
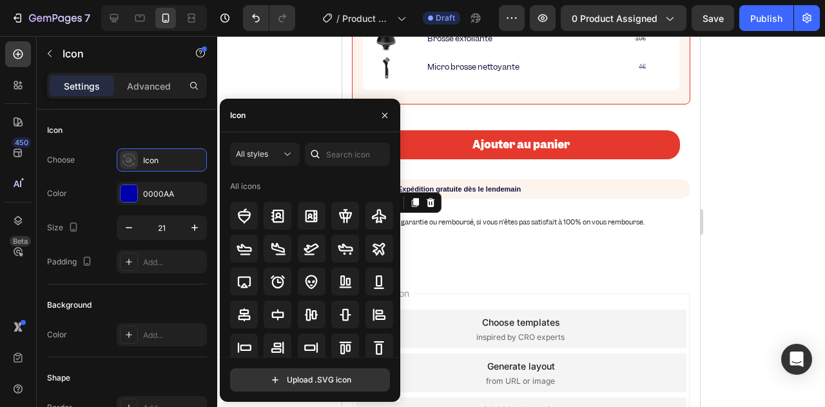
click at [271, 72] on div at bounding box center [521, 221] width 608 height 370
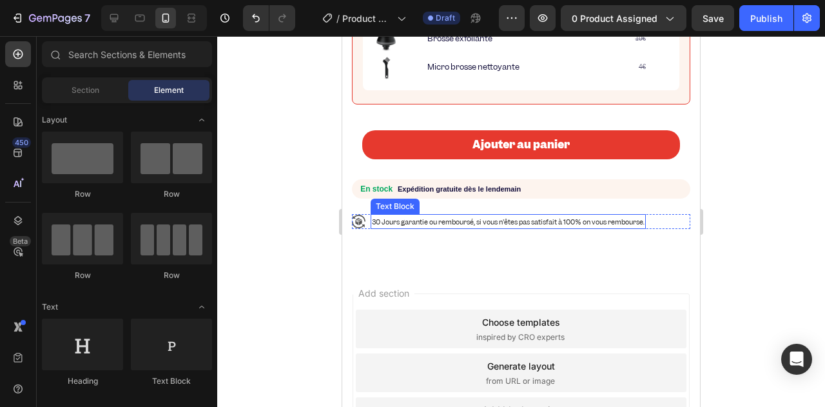
click at [426, 218] on span "30 Jours garantie ou remboursé, si vous n'êtes pas satisfait à 100% on vous rem…" at bounding box center [508, 221] width 273 height 9
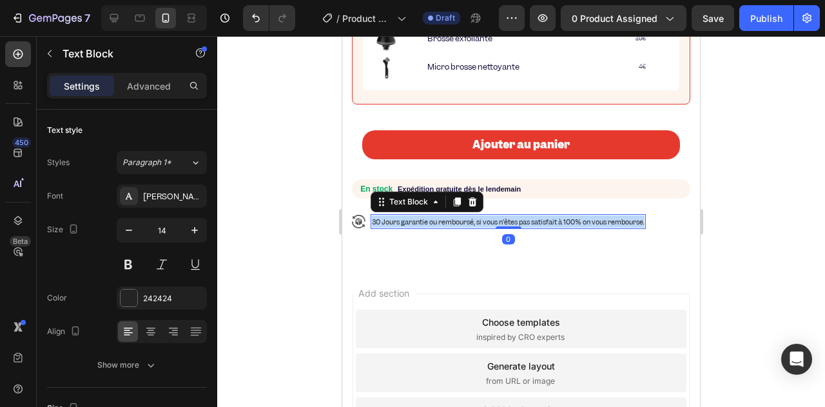
click at [426, 218] on span "30 Jours garantie ou remboursé, si vous n'êtes pas satisfait à 100% on vous rem…" at bounding box center [508, 221] width 273 height 9
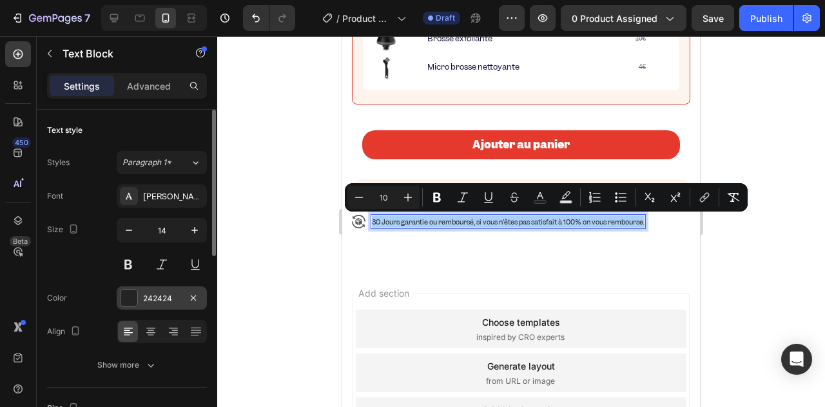
click at [139, 305] on div "242424" at bounding box center [162, 297] width 90 height 23
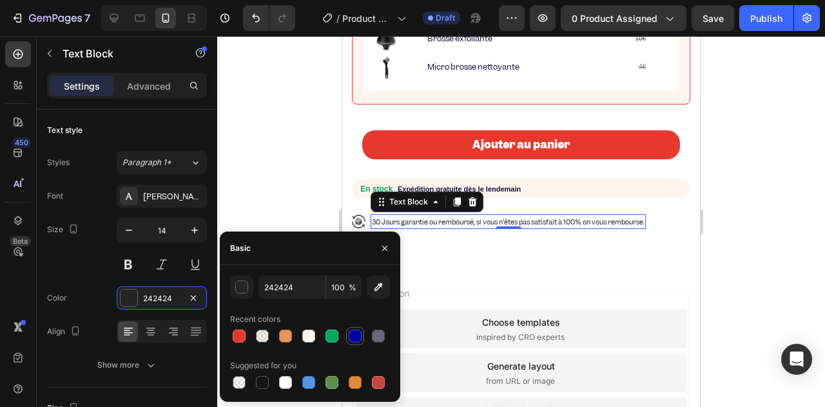
click at [355, 338] on div at bounding box center [355, 335] width 13 height 13
type input "0000AA"
click at [374, 280] on icon "button" at bounding box center [378, 286] width 13 height 13
drag, startPoint x: 382, startPoint y: 254, endPoint x: 62, endPoint y: 217, distance: 321.7
click at [382, 254] on button "button" at bounding box center [384, 248] width 21 height 21
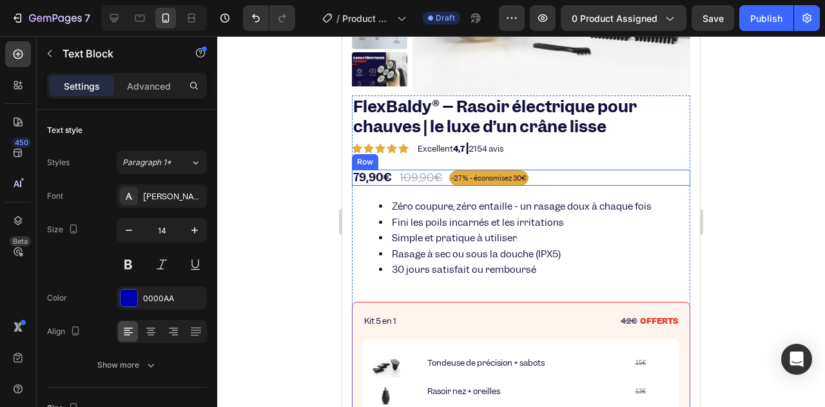
scroll to position [193, 0]
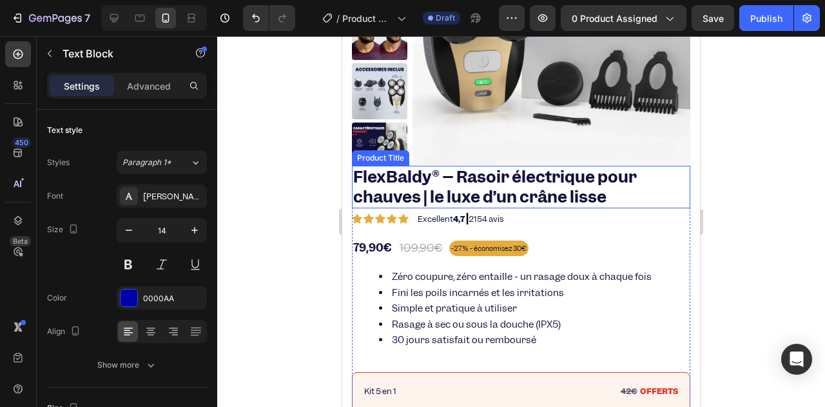
click at [408, 200] on h1 "FlexBaldy® – Rasoir électrique pour chauves | le luxe d’un crâne lisse" at bounding box center [521, 187] width 338 height 43
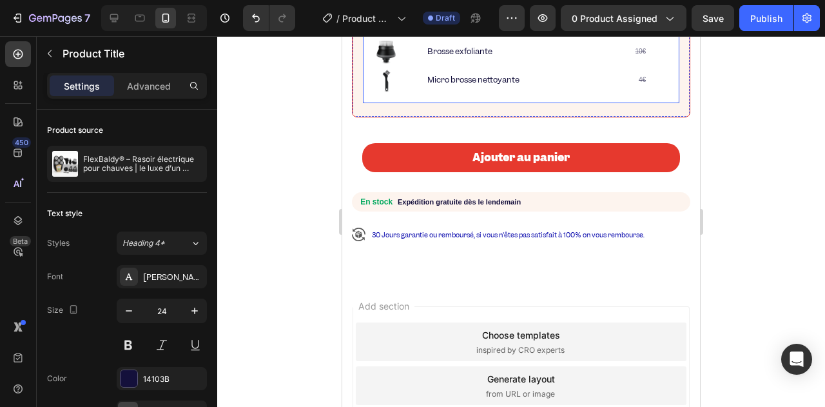
scroll to position [709, 0]
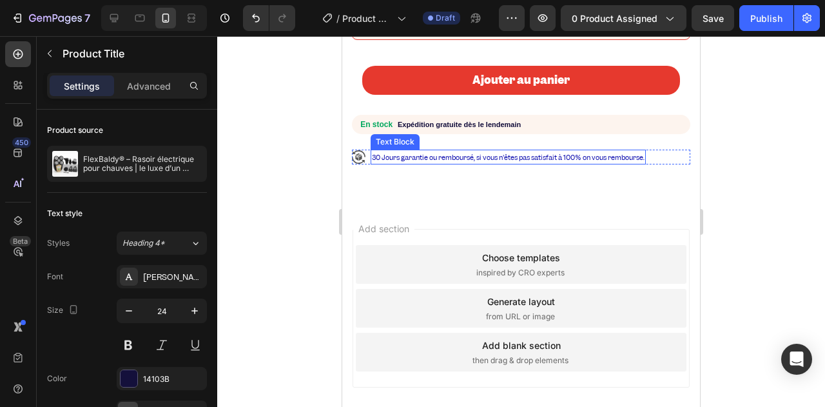
click at [447, 160] on span "30 Jours garantie ou remboursé, si vous n'êtes pas satisfait à 100% on vous rem…" at bounding box center [508, 157] width 273 height 9
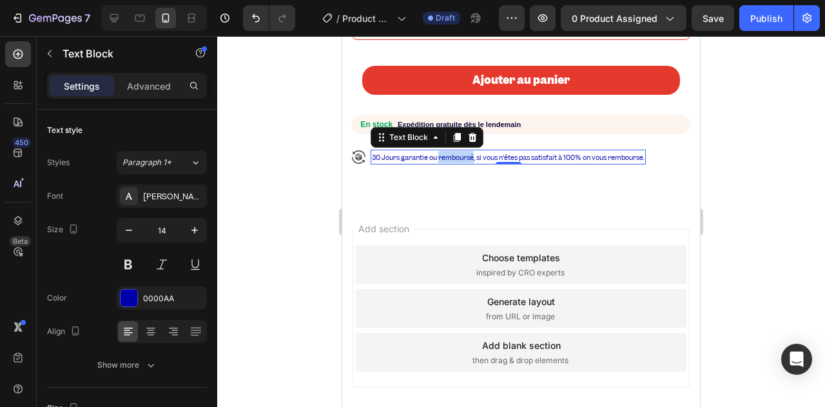
click at [448, 160] on span "30 Jours garantie ou remboursé, si vous n'êtes pas satisfait à 100% on vous rem…" at bounding box center [508, 157] width 273 height 9
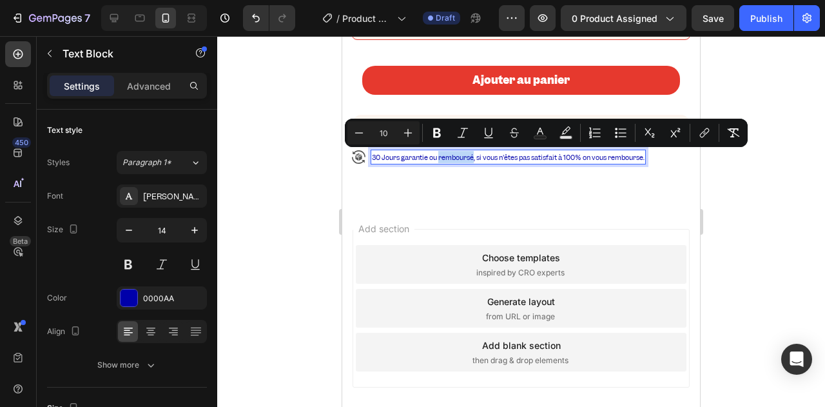
click at [449, 159] on span "30 Jours garantie ou remboursé, si vous n'êtes pas satisfait à 100% on vous rem…" at bounding box center [508, 157] width 273 height 9
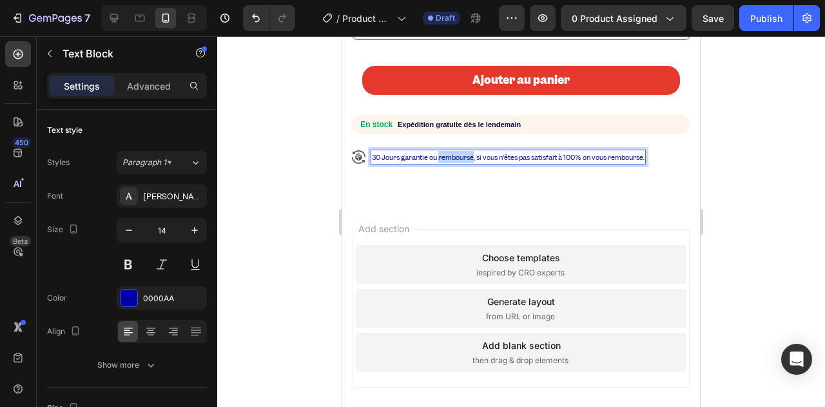
click at [449, 159] on span "30 Jours garantie ou remboursé, si vous n'êtes pas satisfait à 100% on vous rem…" at bounding box center [508, 157] width 273 height 9
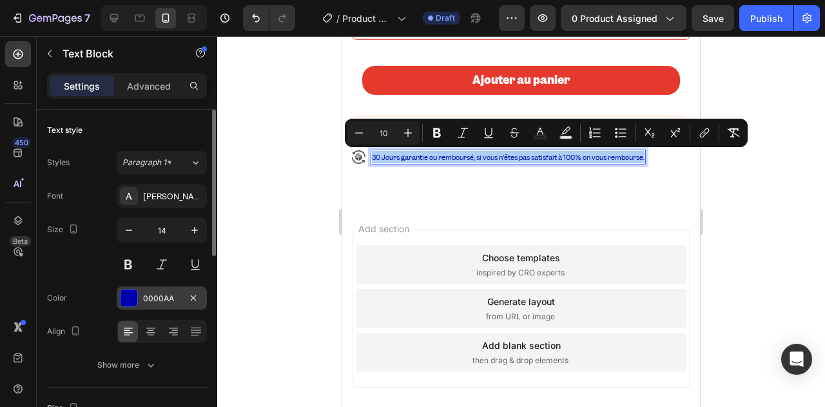
click at [145, 300] on div "0000AA" at bounding box center [161, 298] width 37 height 12
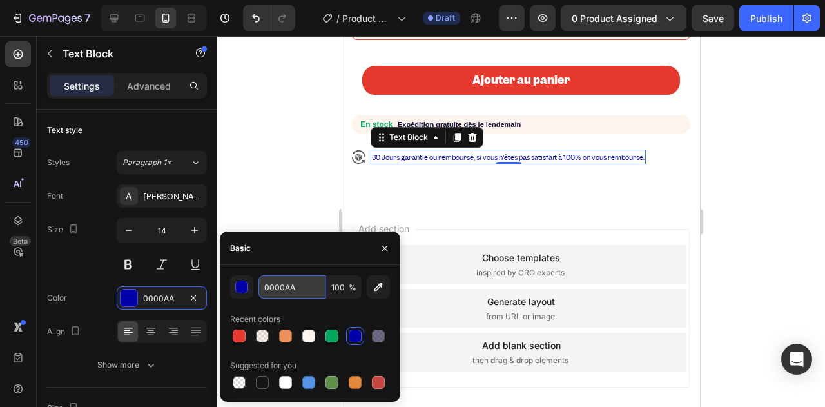
click at [290, 285] on input "0000AA" at bounding box center [291, 286] width 67 height 23
paste input "14103B"
type input "14103B"
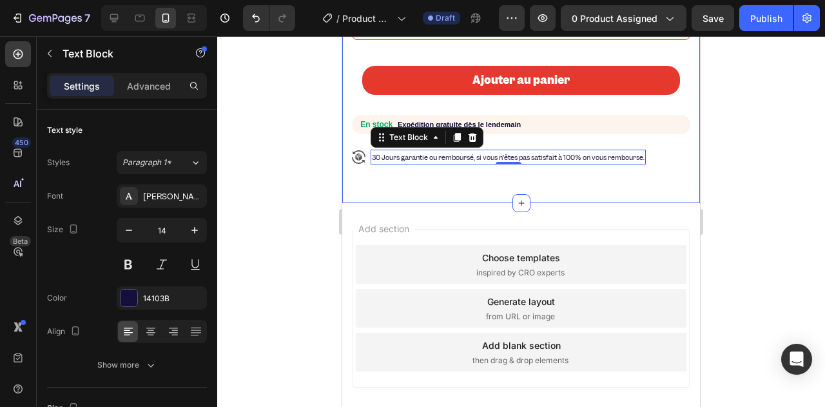
click at [312, 171] on div at bounding box center [521, 221] width 608 height 370
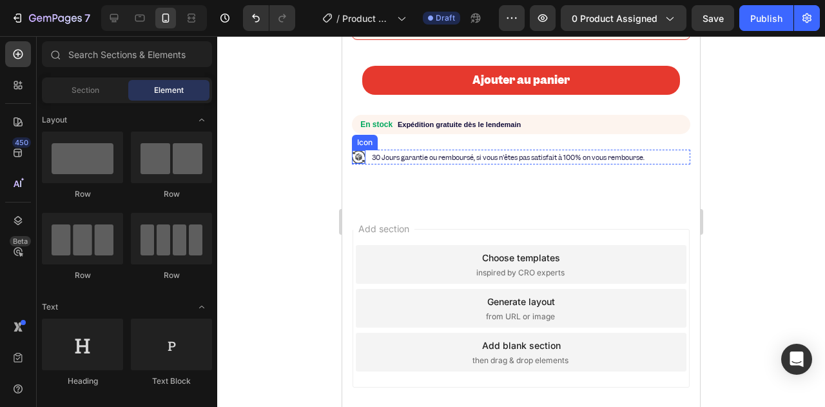
click at [356, 156] on icon at bounding box center [359, 157] width 14 height 14
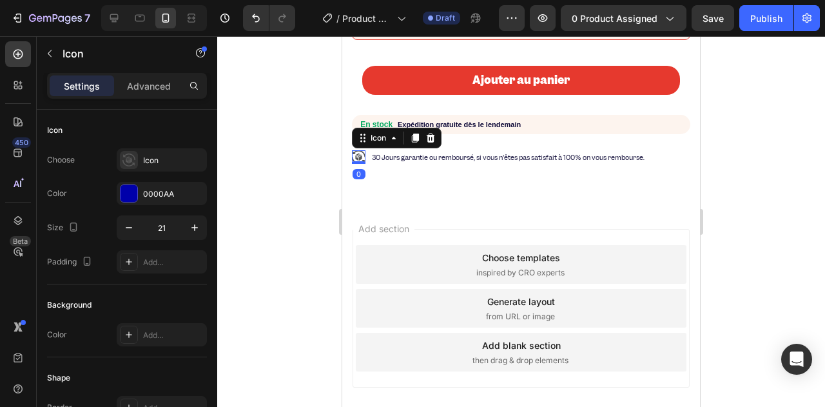
click at [356, 156] on icon at bounding box center [359, 157] width 14 height 14
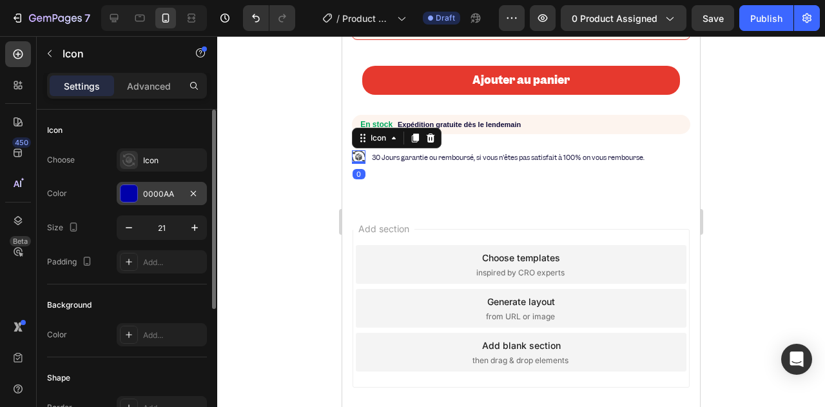
click at [169, 196] on div "0000AA" at bounding box center [161, 194] width 37 height 12
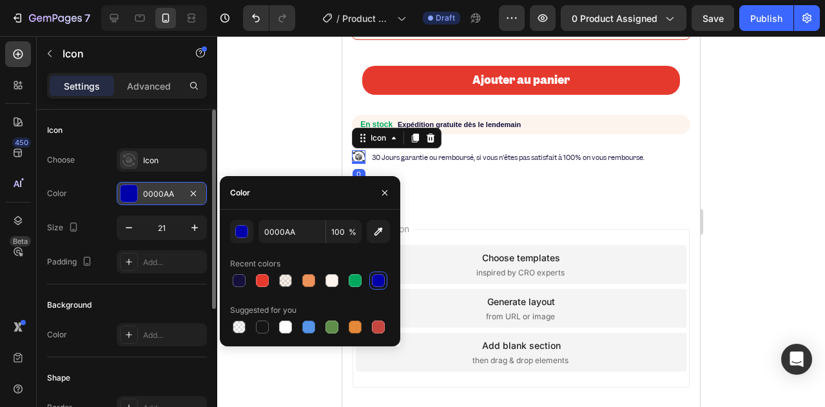
click at [169, 196] on div "0000AA" at bounding box center [161, 194] width 37 height 12
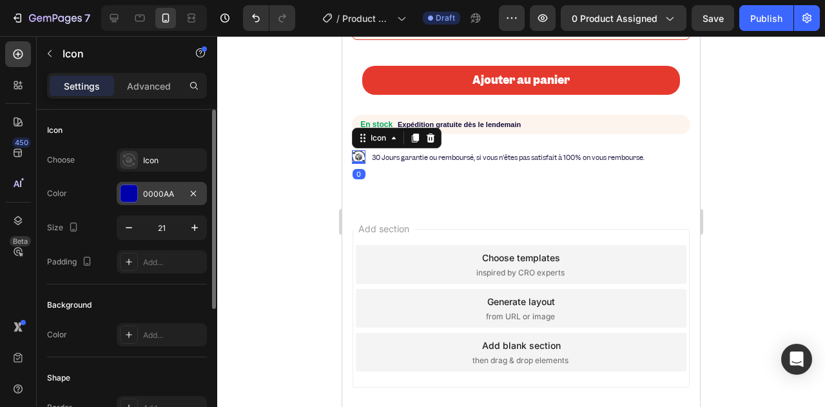
click at [169, 196] on div "0000AA" at bounding box center [161, 194] width 37 height 12
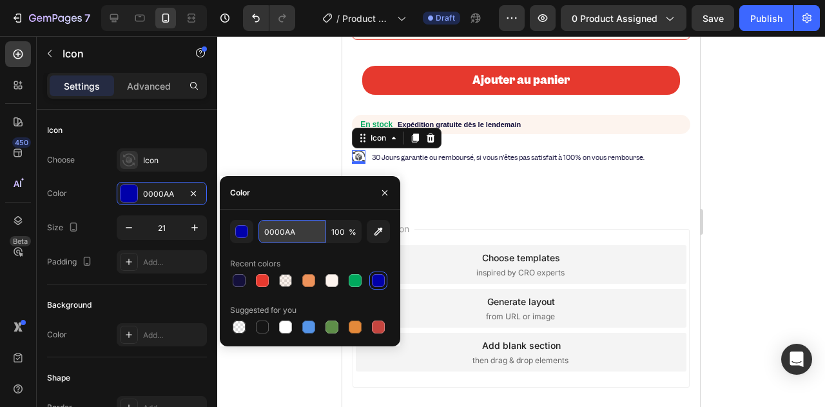
click at [279, 226] on input "0000AA" at bounding box center [291, 231] width 67 height 23
click at [240, 281] on div at bounding box center [239, 280] width 13 height 13
type input "14103B"
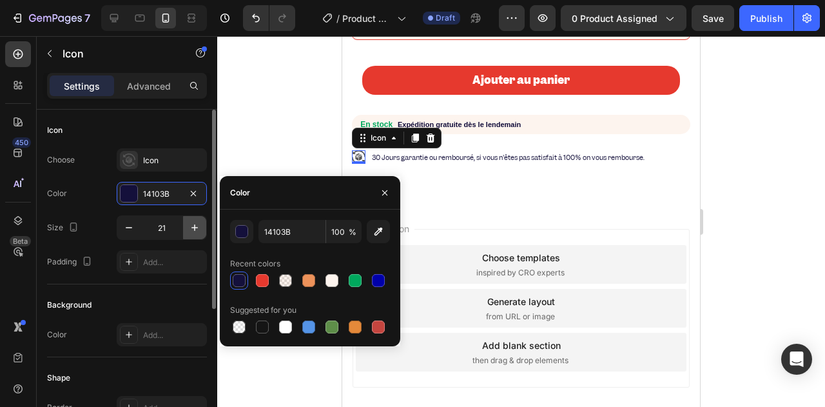
click at [186, 230] on button "button" at bounding box center [194, 227] width 23 height 23
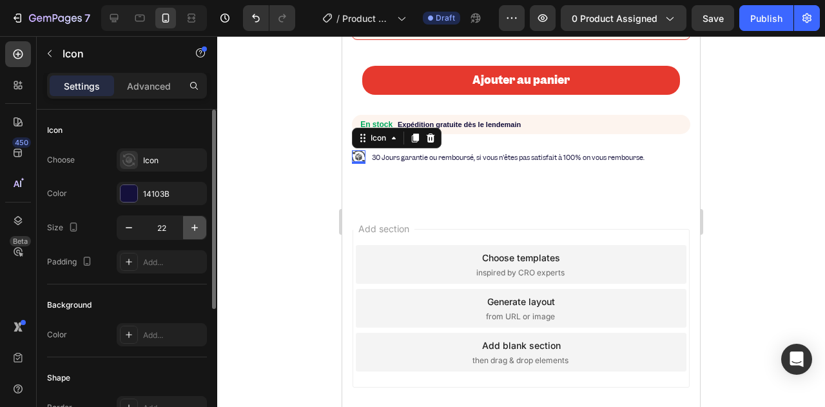
click at [186, 230] on button "button" at bounding box center [194, 227] width 23 height 23
click at [130, 231] on icon "button" at bounding box center [128, 227] width 13 height 13
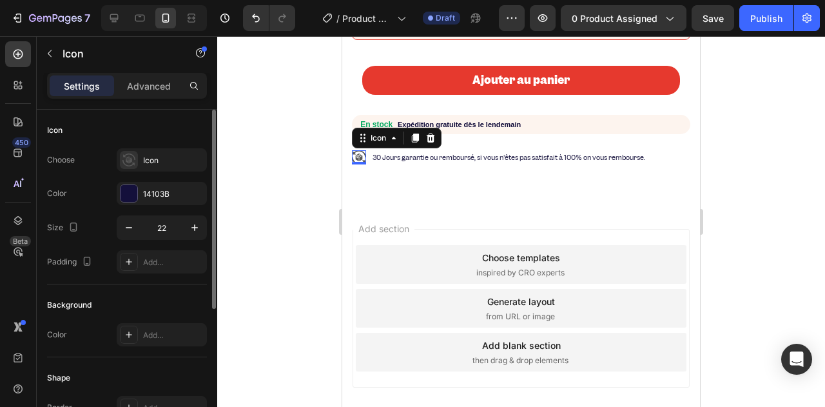
type input "21"
click at [245, 168] on div at bounding box center [521, 221] width 608 height 370
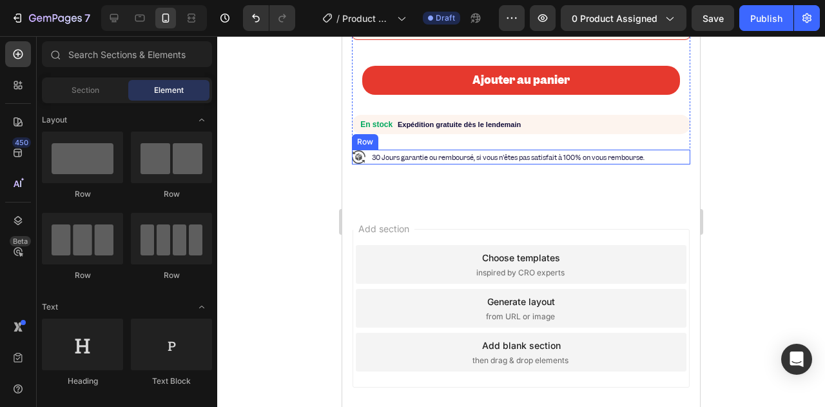
click at [359, 163] on div "Icon" at bounding box center [359, 156] width 14 height 15
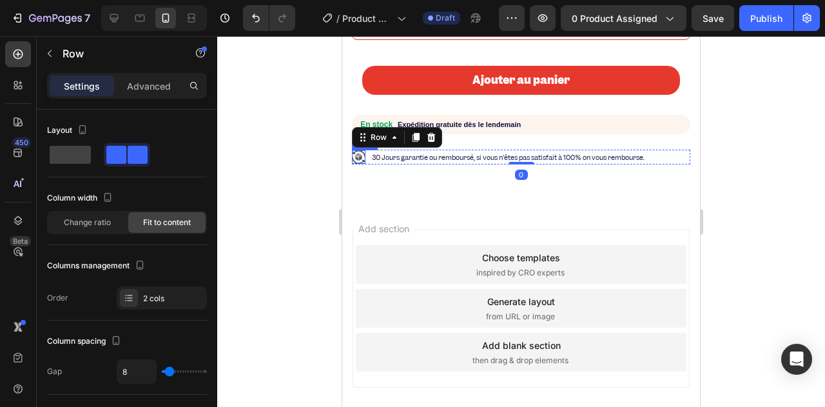
drag, startPoint x: 361, startPoint y: 158, endPoint x: 352, endPoint y: 157, distance: 9.1
click at [360, 158] on icon at bounding box center [359, 157] width 14 height 14
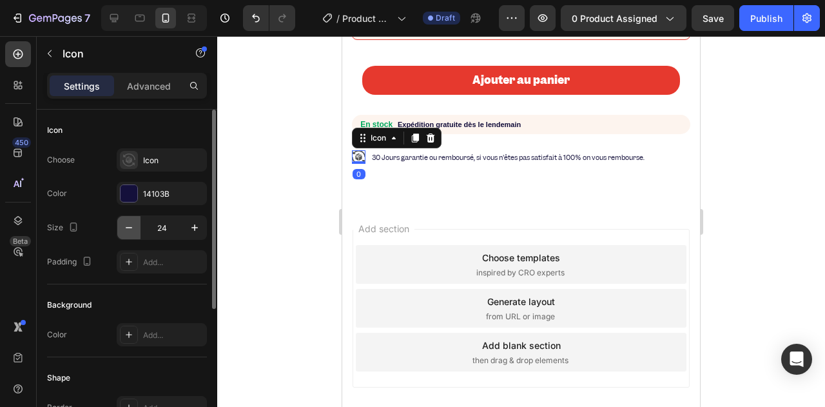
click at [128, 226] on icon "button" at bounding box center [128, 227] width 13 height 13
type input "23"
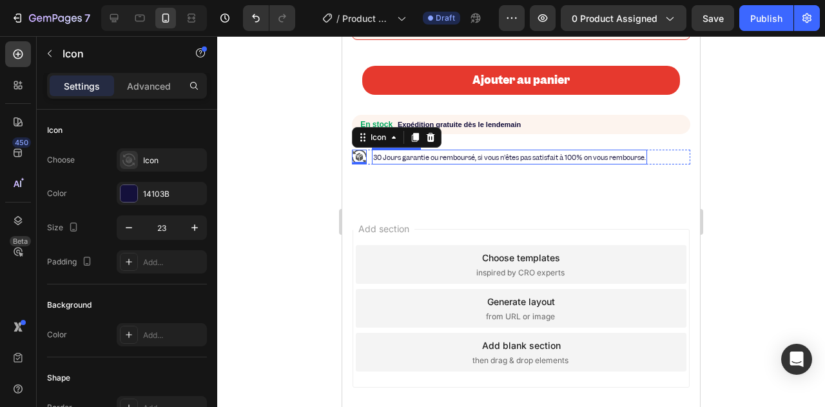
click at [408, 163] on div "30 Jours garantie ou remboursé, si vous n'êtes pas satisfait à 100% on vous rem…" at bounding box center [509, 156] width 275 height 15
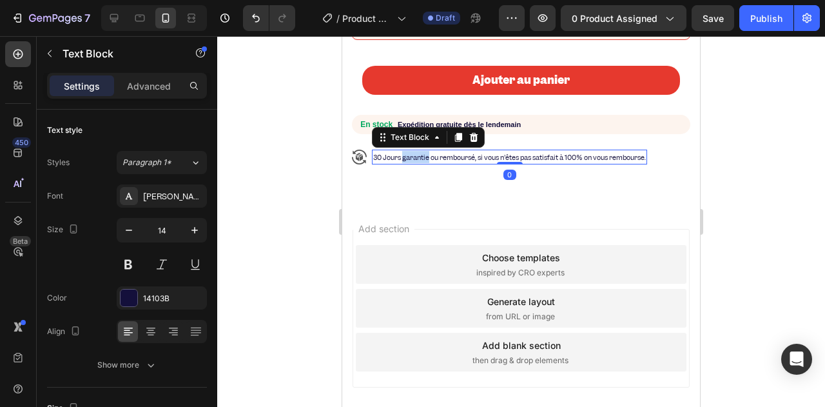
click at [408, 157] on span "30 Jours garantie ou remboursé, si vous n'êtes pas satisfait à 100% on vous rem…" at bounding box center [509, 157] width 273 height 9
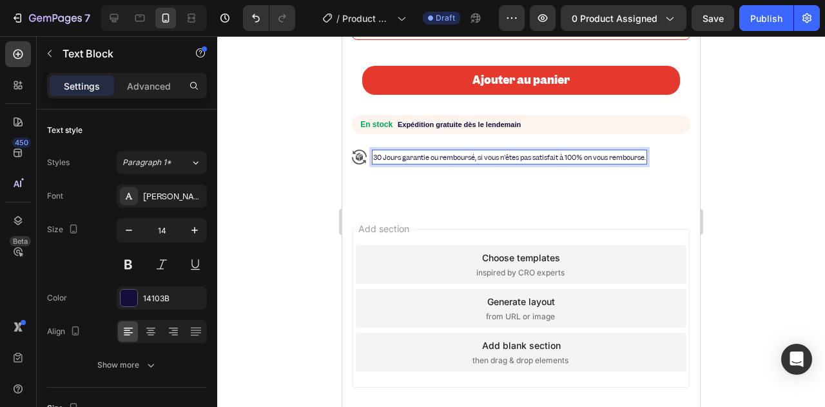
click at [396, 157] on span "30 Jours garantie ou remboursé, si vous n'êtes pas satisfait à 100% on vous rem…" at bounding box center [509, 157] width 273 height 9
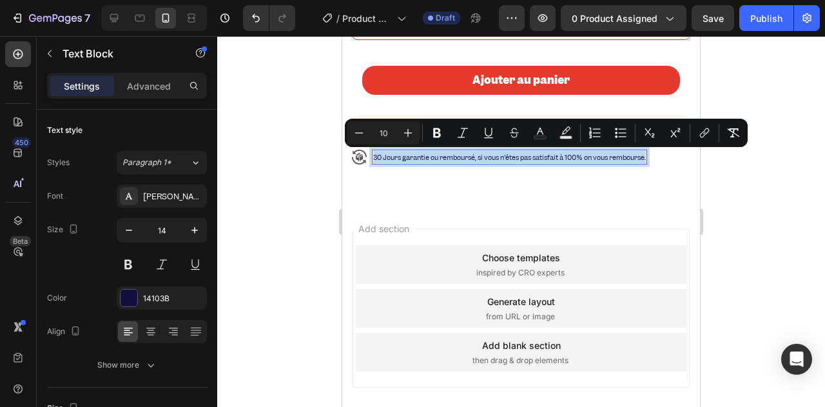
click at [396, 157] on span "30 Jours garantie ou remboursé, si vous n'êtes pas satisfait à 100% on vous rem…" at bounding box center [509, 157] width 273 height 9
click at [407, 134] on icon "Editor contextual toolbar" at bounding box center [407, 132] width 13 height 13
type input "11"
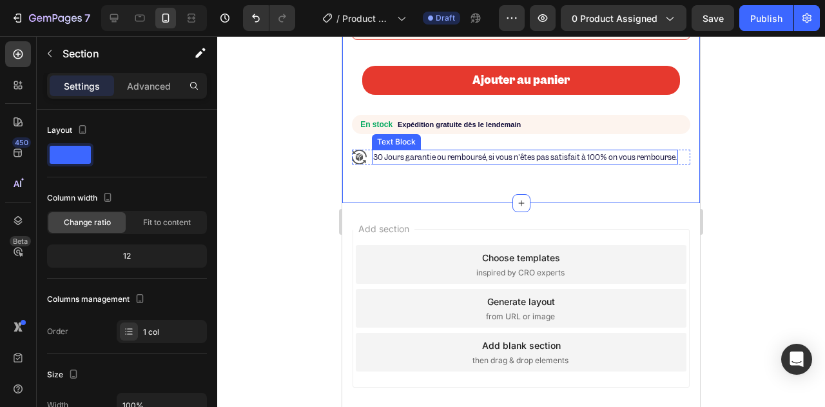
click at [398, 155] on span "30 Jours garantie ou remboursé, si vous n'êtes pas satisfait à 100% on vous rem…" at bounding box center [524, 157] width 303 height 10
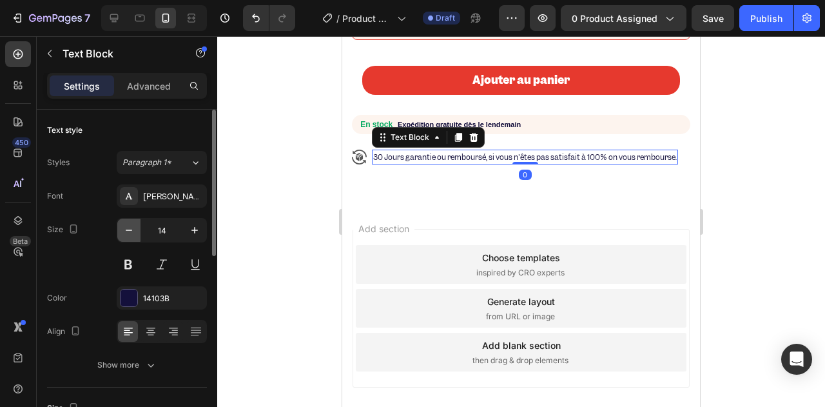
click at [125, 233] on icon "button" at bounding box center [128, 230] width 13 height 13
click at [125, 232] on icon "button" at bounding box center [128, 230] width 13 height 13
type input "11"
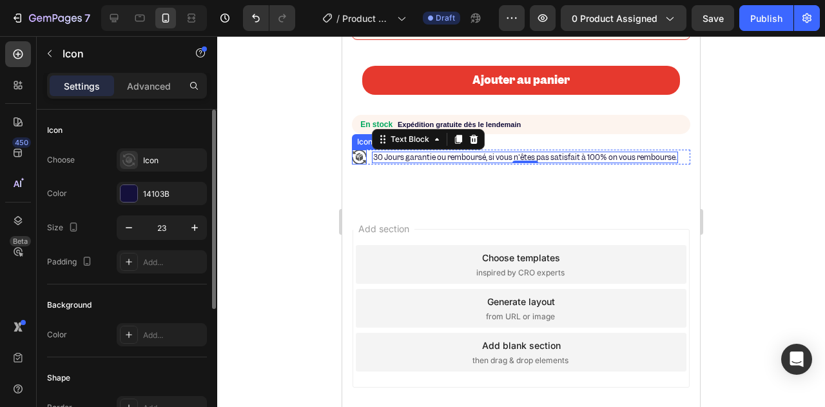
click at [360, 158] on icon at bounding box center [359, 156] width 15 height 15
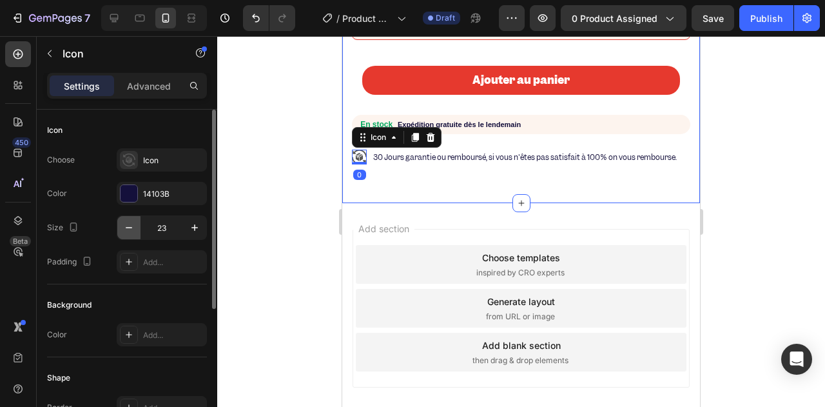
click at [127, 229] on icon "button" at bounding box center [128, 227] width 13 height 13
type input "21"
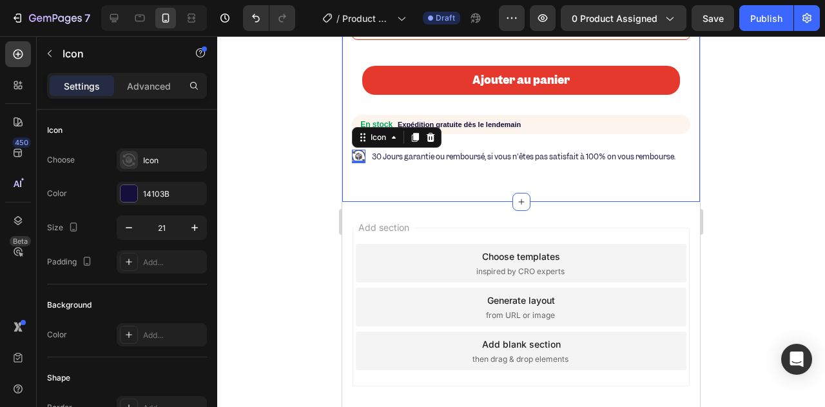
click at [278, 133] on div at bounding box center [521, 221] width 608 height 370
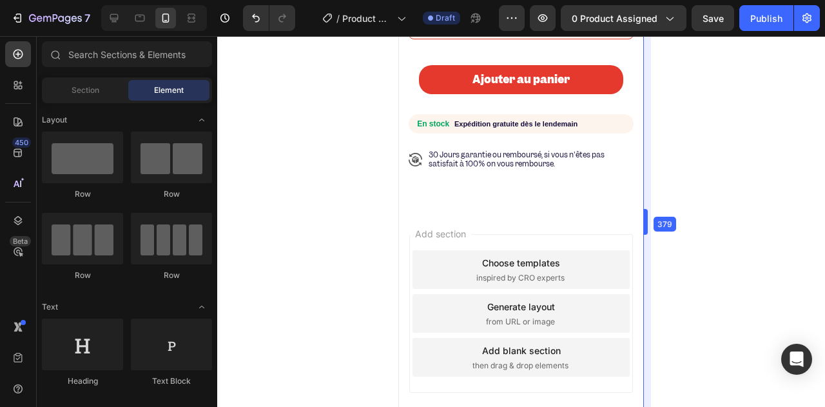
drag, startPoint x: 706, startPoint y: 218, endPoint x: 583, endPoint y: 193, distance: 125.5
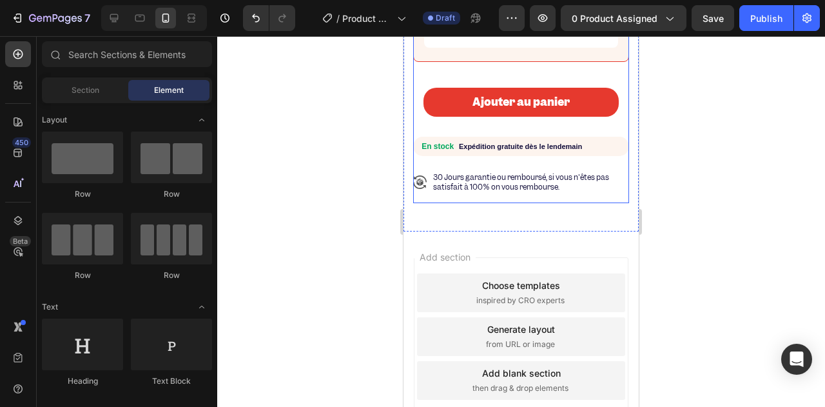
scroll to position [658, 0]
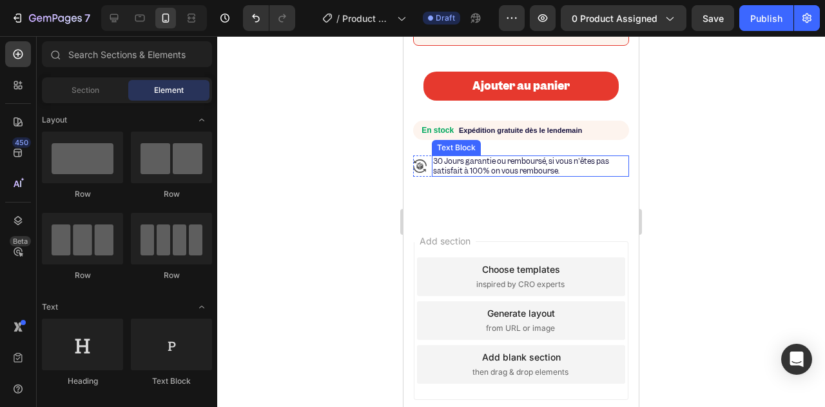
click at [515, 175] on span "30 Jours garantie ou remboursé, si vous n'êtes pas satisfait à 100% on vous rem…" at bounding box center [521, 165] width 176 height 19
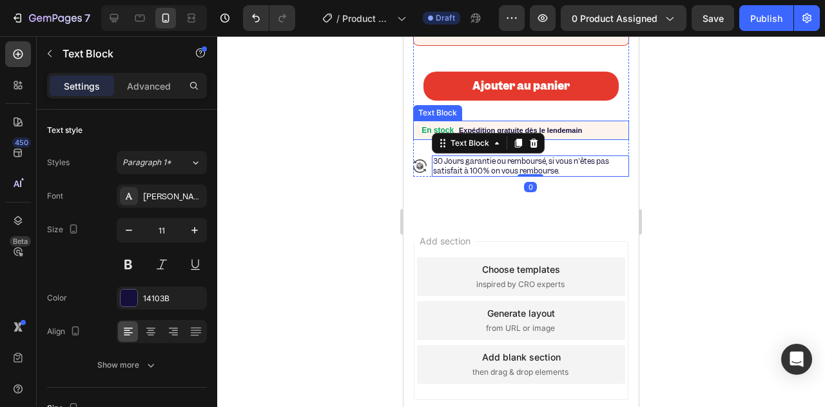
click at [513, 134] on strong "Expédition gratuite dès le lendemain" at bounding box center [520, 130] width 123 height 8
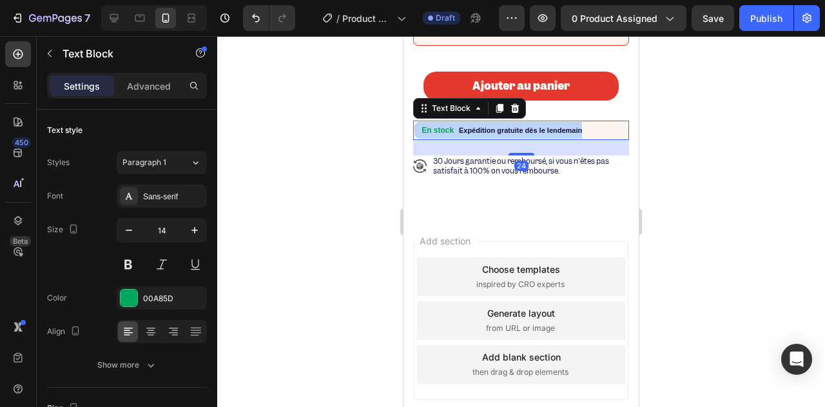
click at [513, 134] on strong "Expédition gratuite dès le lendemain" at bounding box center [520, 130] width 123 height 8
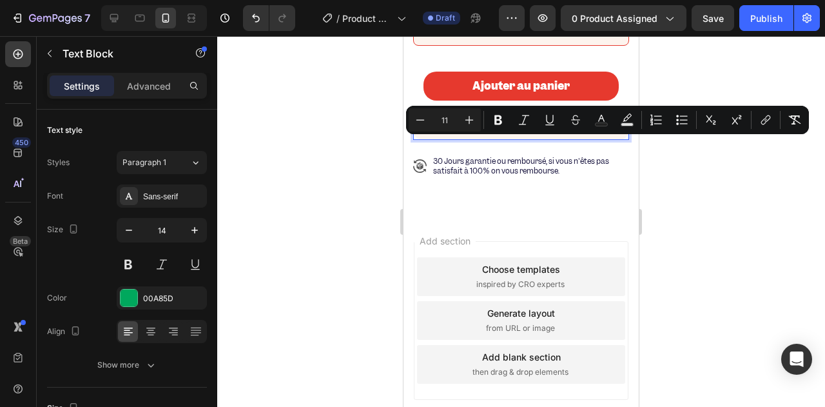
click at [517, 134] on strong "Expédition gratuite dès le lendemain" at bounding box center [520, 130] width 123 height 8
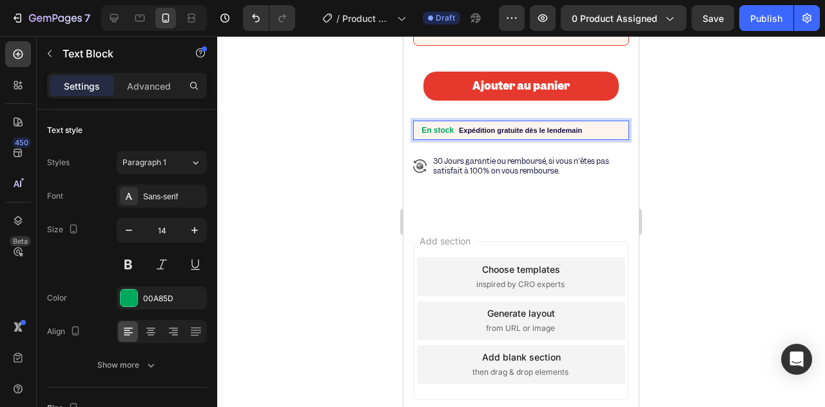
click at [517, 134] on strong "Expédition gratuite dès le lendemain" at bounding box center [520, 130] width 123 height 8
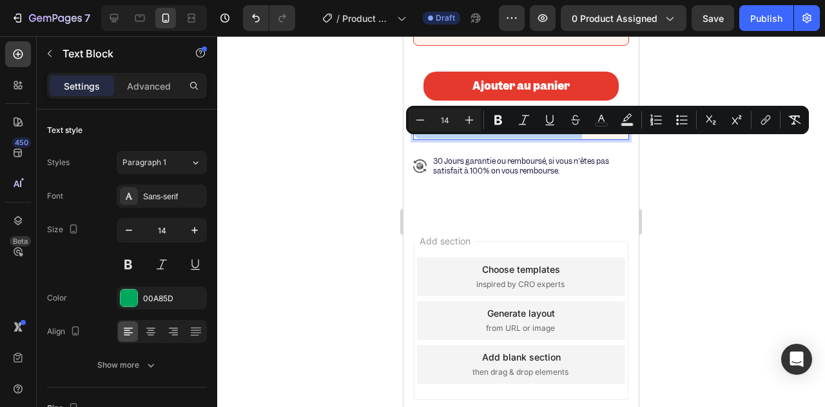
click at [514, 134] on strong "Expédition gratuite dès le lendemain" at bounding box center [520, 130] width 123 height 8
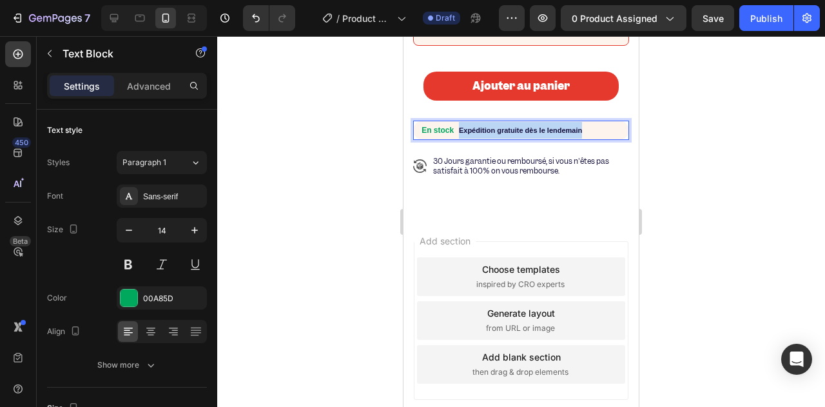
drag, startPoint x: 459, startPoint y: 143, endPoint x: 588, endPoint y: 142, distance: 128.9
click at [588, 139] on p "En stock Expédition gratuite dès le lendemain" at bounding box center [520, 130] width 213 height 17
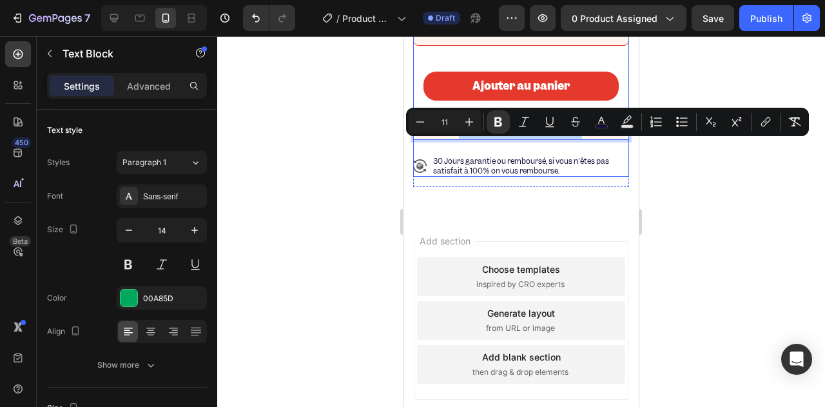
click at [495, 175] on span "30 Jours garantie ou remboursé, si vous n'êtes pas satisfait à 100% on vous rem…" at bounding box center [521, 165] width 176 height 19
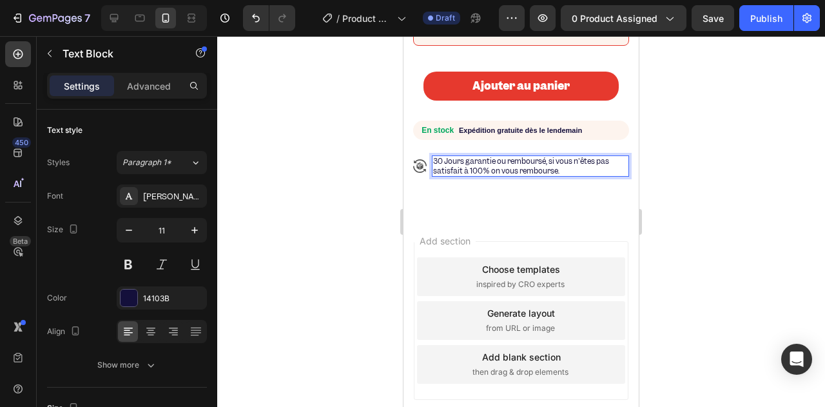
click at [371, 195] on div at bounding box center [521, 221] width 608 height 370
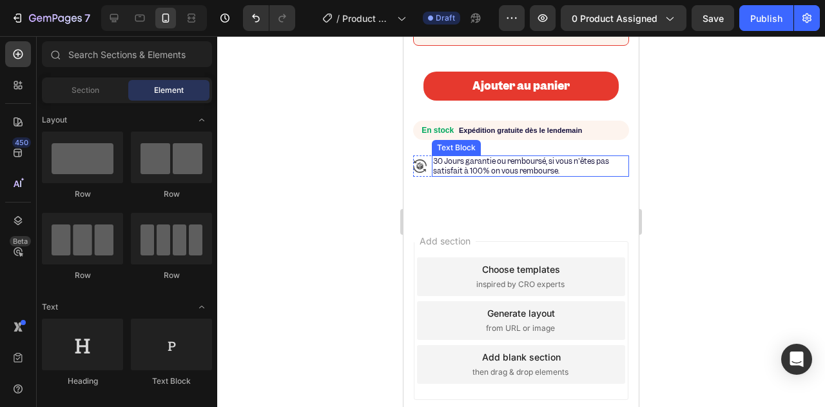
click at [456, 175] on span "30 Jours garantie ou remboursé, si vous n'êtes pas satisfait à 100% on vous rem…" at bounding box center [521, 165] width 176 height 19
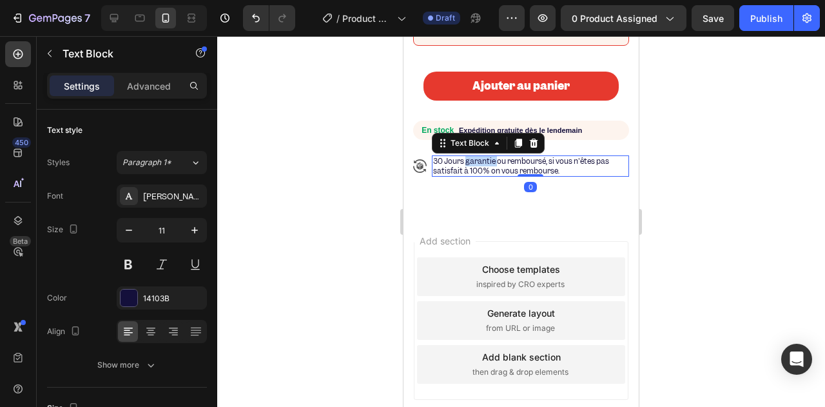
click at [477, 173] on span "30 Jours garantie ou remboursé, si vous n'êtes pas satisfait à 100% on vous rem…" at bounding box center [521, 165] width 176 height 19
click at [478, 173] on span "30 Jours garantie ou remboursé, si vous n'êtes pas satisfait à 100% on vous rem…" at bounding box center [521, 165] width 176 height 19
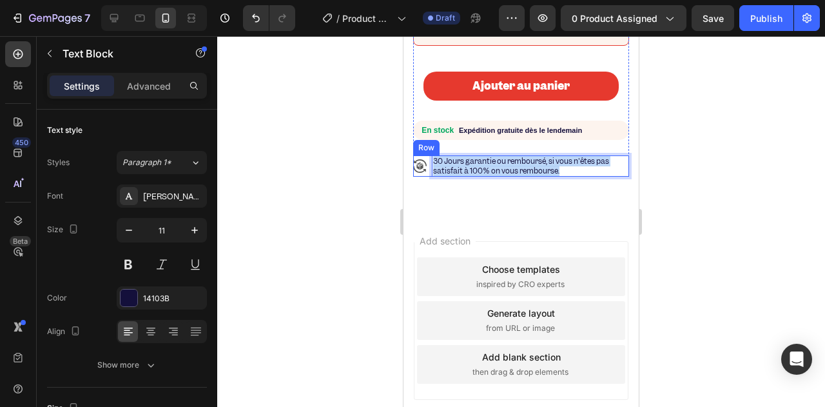
drag, startPoint x: 565, startPoint y: 184, endPoint x: 429, endPoint y: 175, distance: 136.2
click at [429, 175] on div "Icon 30 Jours garantie ou remboursé, si vous n'êtes pas satisfait à 100% on vou…" at bounding box center [521, 165] width 216 height 21
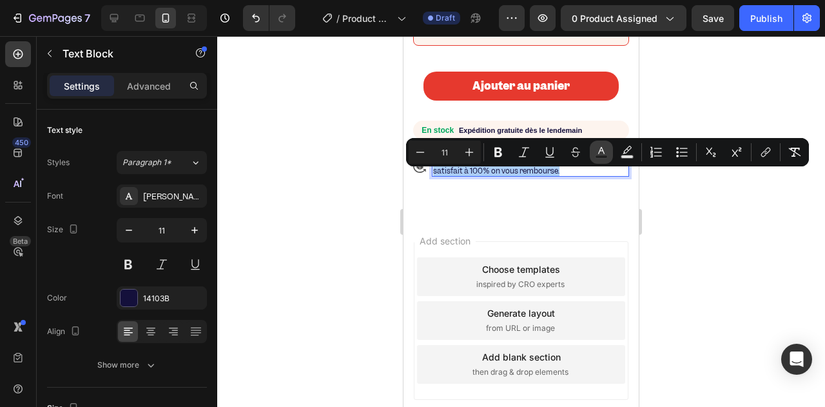
click at [598, 158] on rect "Editor contextual toolbar" at bounding box center [601, 156] width 12 height 3
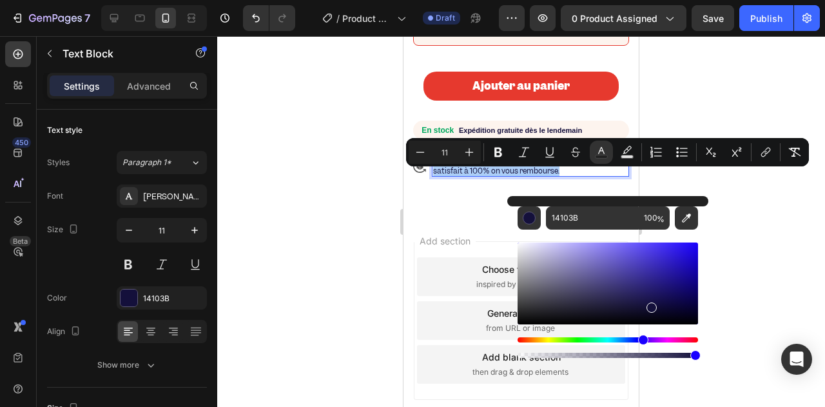
click at [325, 224] on div at bounding box center [521, 221] width 608 height 370
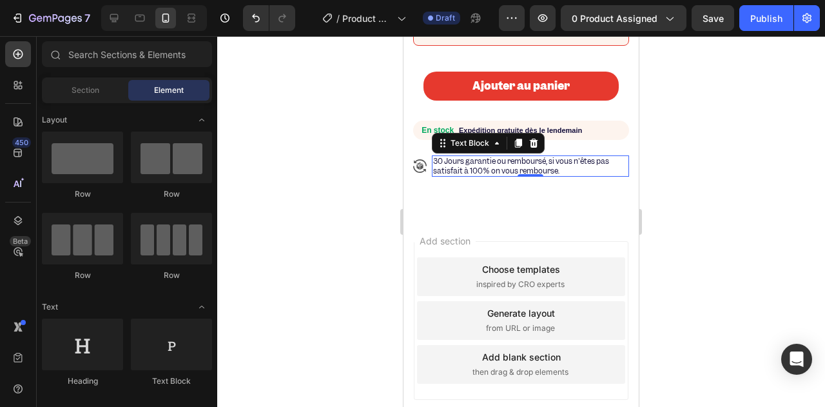
click at [456, 175] on span "30 Jours garantie ou remboursé, si vous n'êtes pas satisfait à 100% on vous rem…" at bounding box center [521, 165] width 176 height 19
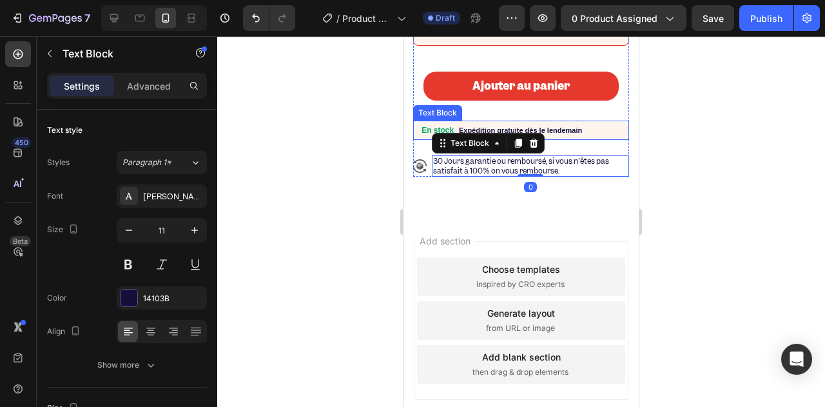
click at [421, 139] on p "En stock Expédition gratuite dès le lendemain" at bounding box center [520, 130] width 213 height 17
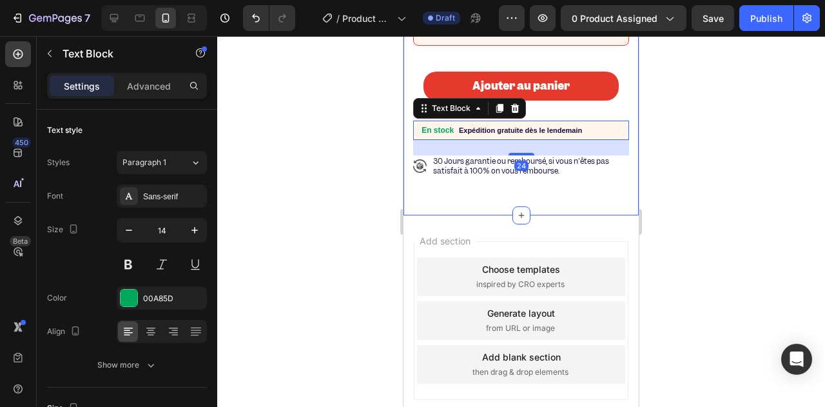
click at [358, 167] on div at bounding box center [521, 221] width 608 height 370
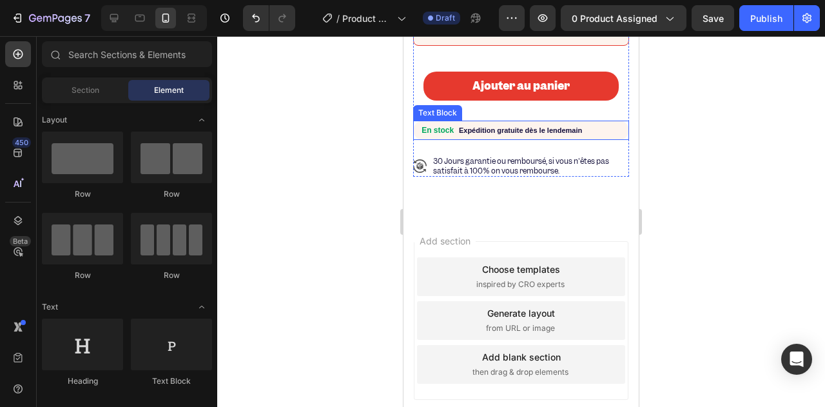
click at [415, 140] on div "En stock Expédition gratuite dès le lendemain" at bounding box center [521, 129] width 216 height 19
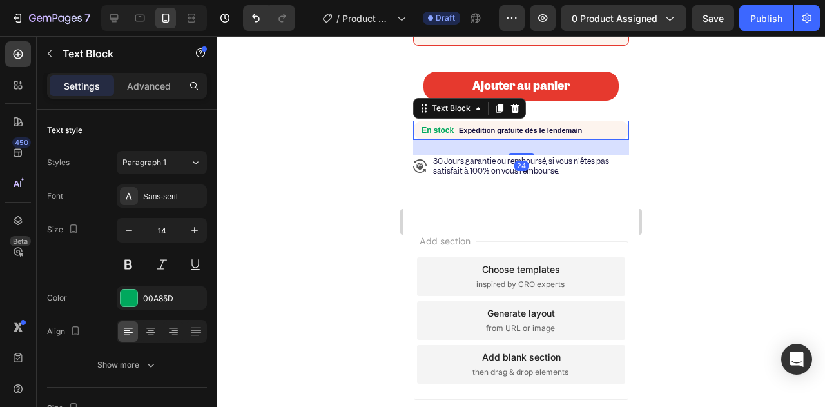
click at [519, 155] on div "24" at bounding box center [521, 147] width 216 height 15
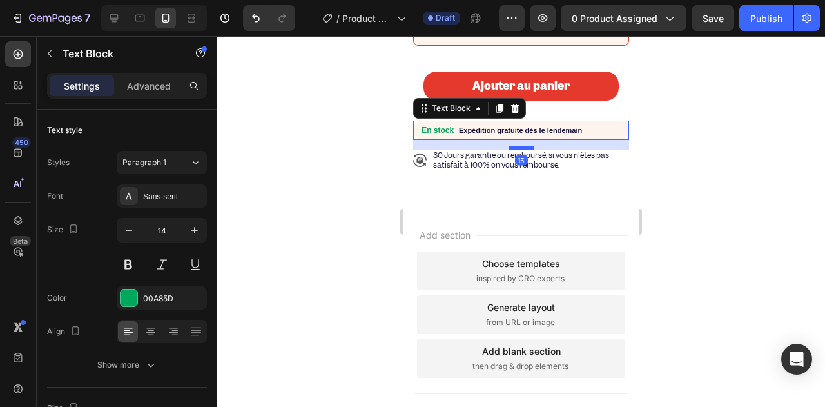
click at [520, 149] on div at bounding box center [521, 148] width 26 height 4
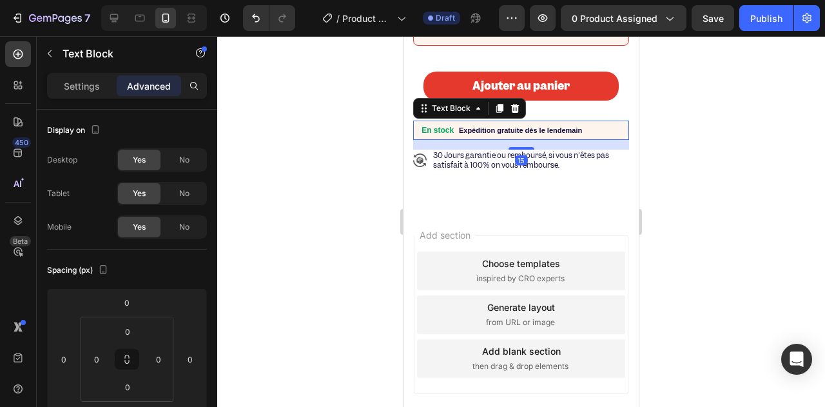
click at [348, 158] on div at bounding box center [521, 221] width 608 height 370
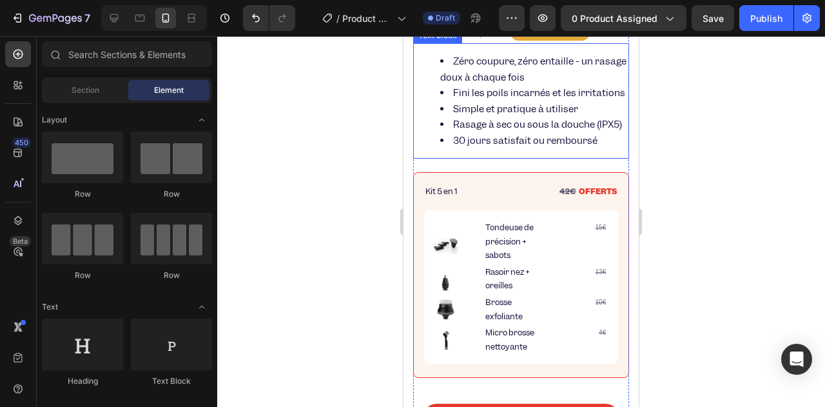
scroll to position [336, 0]
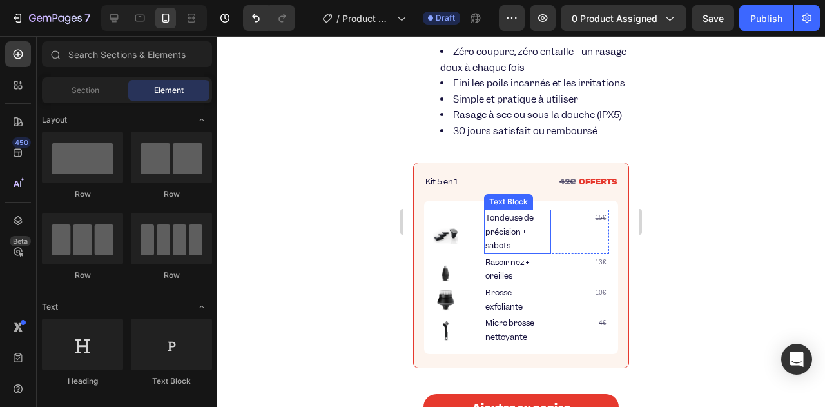
click at [499, 243] on p "Tondeuse de précision + sabots" at bounding box center [517, 232] width 64 height 42
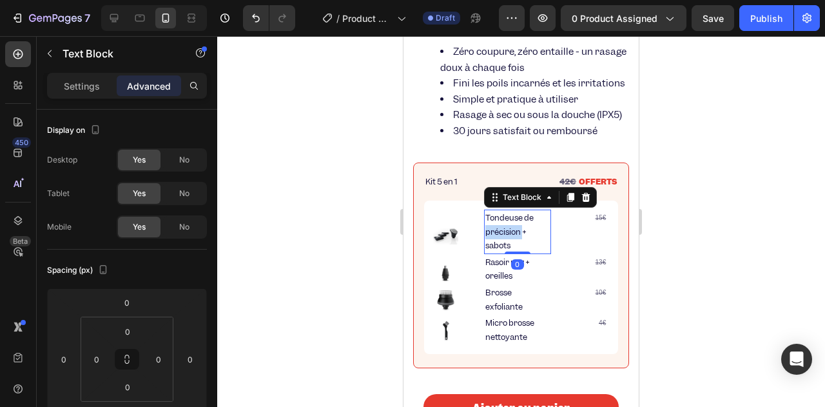
click at [499, 243] on p "Tondeuse de précision + sabots" at bounding box center [517, 232] width 64 height 42
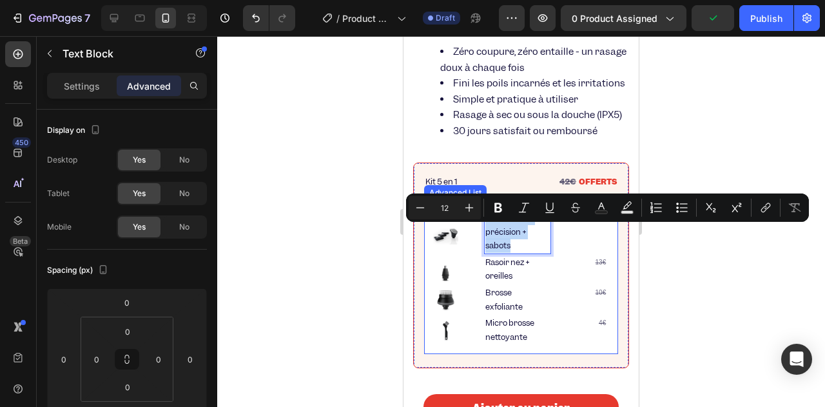
click at [472, 246] on li "Image Tondeuse de précision + sabots Text Block 0 15€ Text Block Row" at bounding box center [521, 231] width 176 height 44
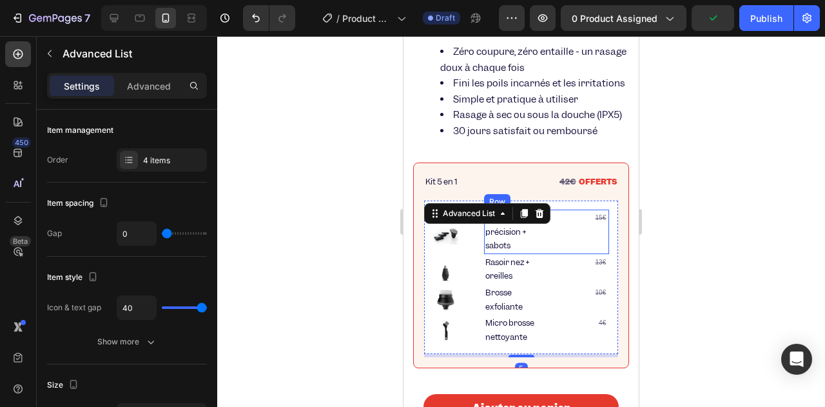
click at [570, 225] on p "15€" at bounding box center [584, 218] width 45 height 14
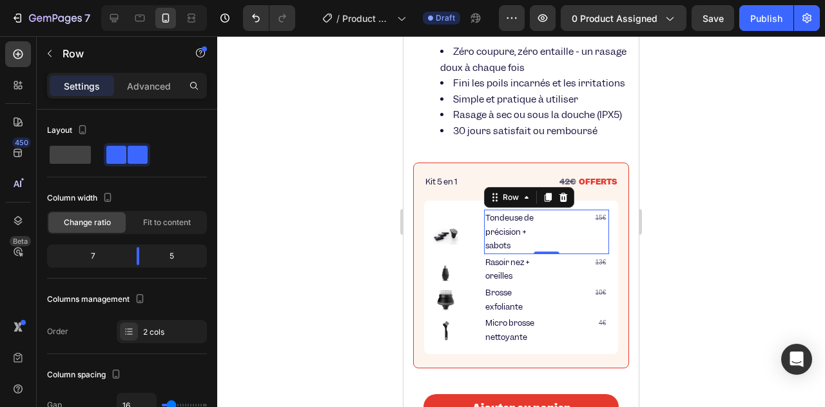
click at [553, 227] on div "Tondeuse de précision + sabots Text Block 15€ Text Block Row 0" at bounding box center [546, 231] width 125 height 44
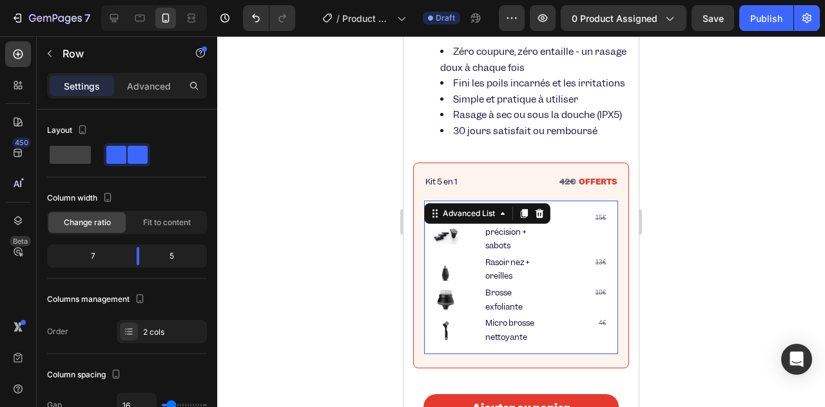
click at [464, 245] on li "Image Tondeuse de précision + sabots Text Block 15€ Text Block Row" at bounding box center [521, 231] width 176 height 44
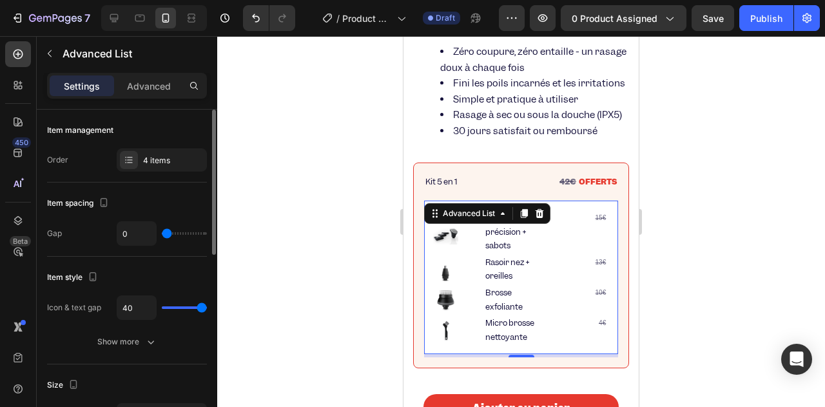
drag, startPoint x: 193, startPoint y: 308, endPoint x: 186, endPoint y: 306, distance: 7.3
click at [186, 306] on div "40" at bounding box center [162, 307] width 90 height 24
type input "37"
type input "20"
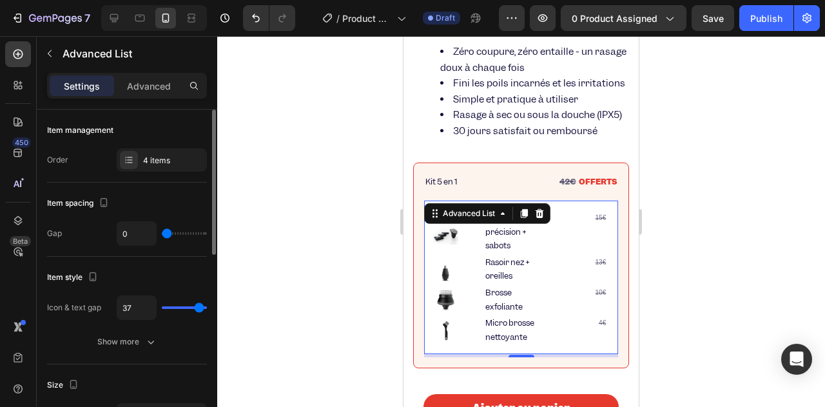
type input "20"
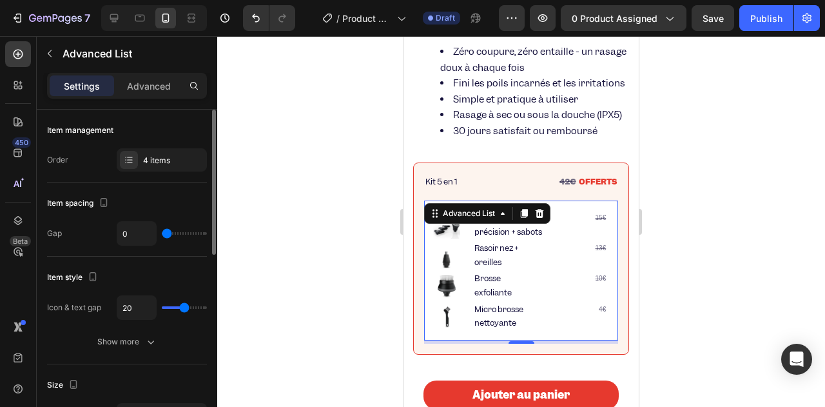
type input "18"
type input "17"
type input "16"
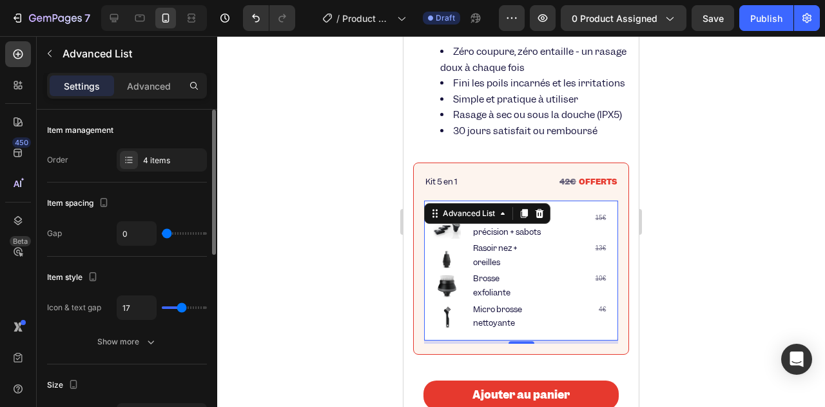
type input "16"
type input "15"
type input "13"
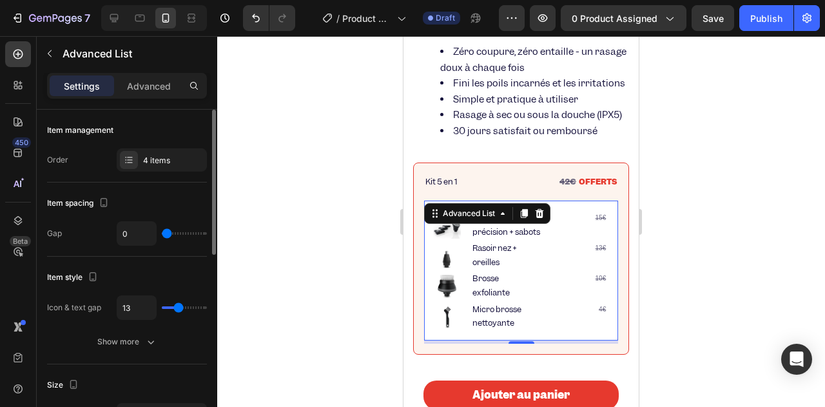
type input "10"
type input "7"
type input "5"
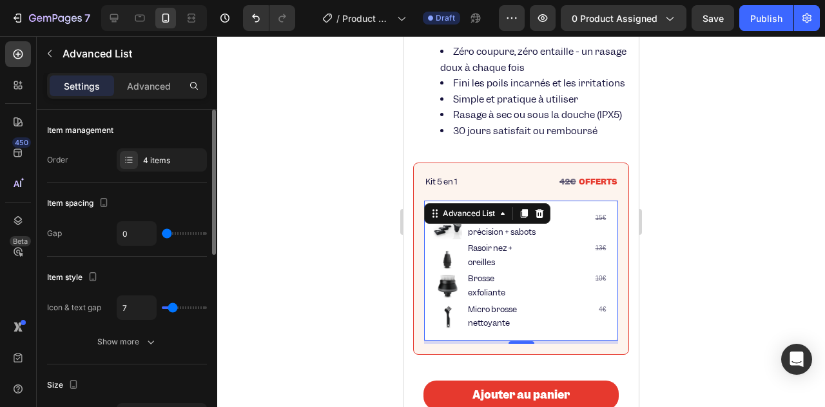
type input "5"
type input "3"
type input "2"
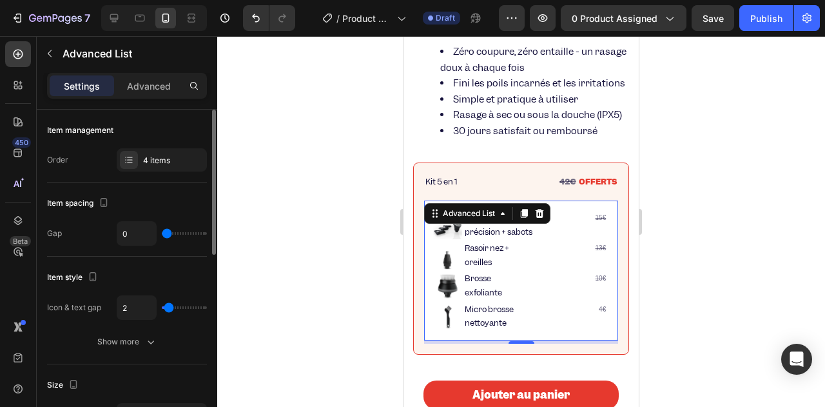
type input "0"
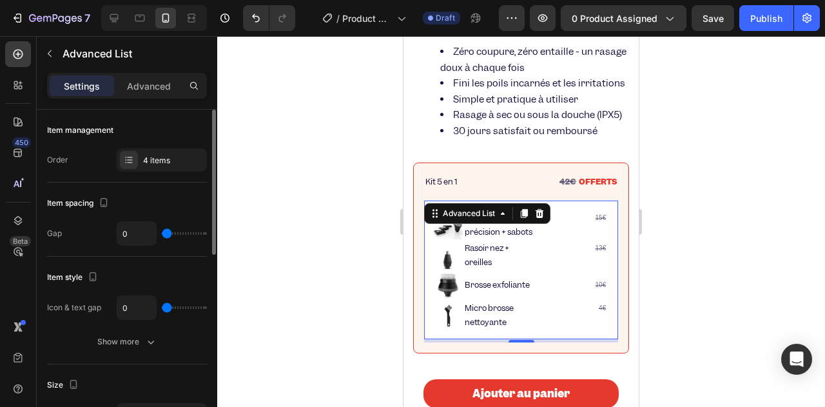
type input "1"
type input "2"
type input "3"
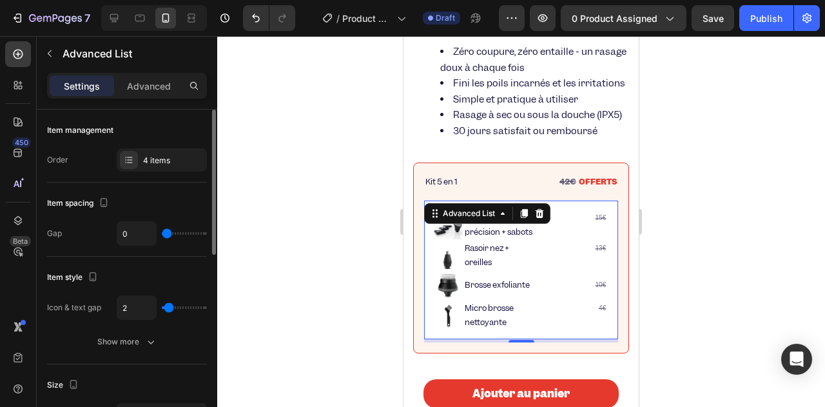
type input "3"
type input "4"
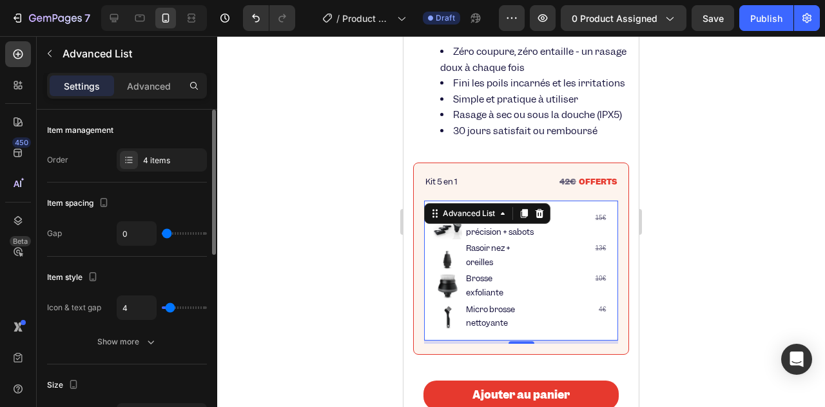
type input "5"
type input "6"
type input "7"
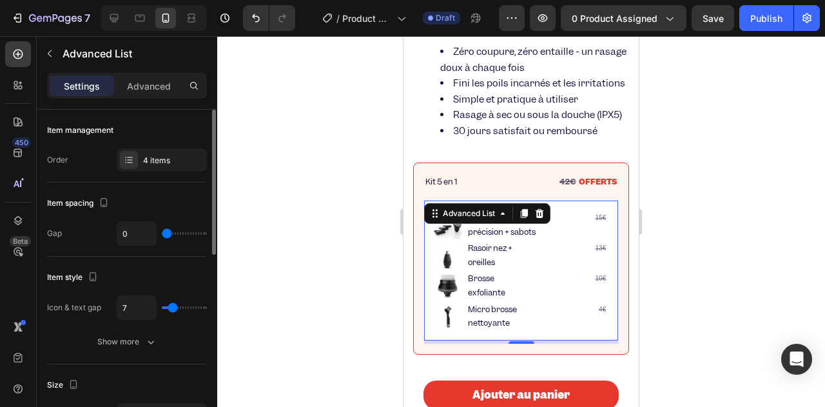
drag, startPoint x: 204, startPoint y: 303, endPoint x: 173, endPoint y: 301, distance: 31.0
type input "7"
click at [173, 306] on input "range" at bounding box center [184, 307] width 45 height 3
type input "16"
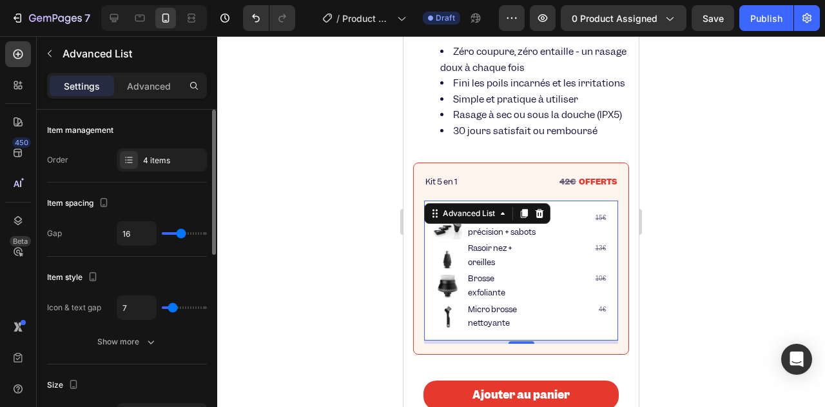
type input "17"
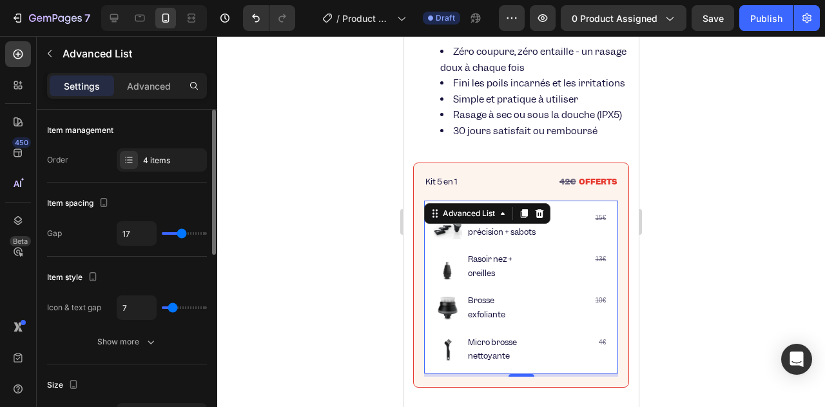
type input "13"
type input "12"
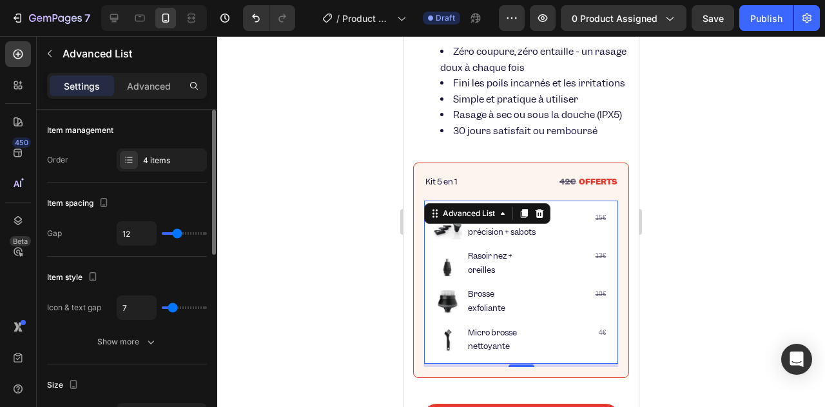
type input "11"
type input "10"
type input "9"
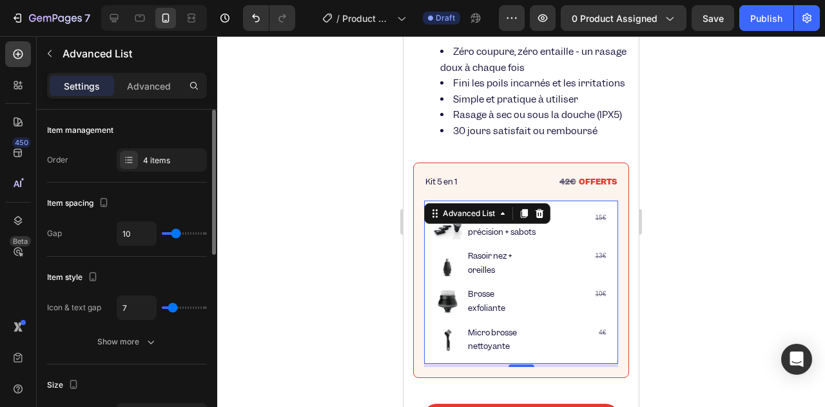
type input "9"
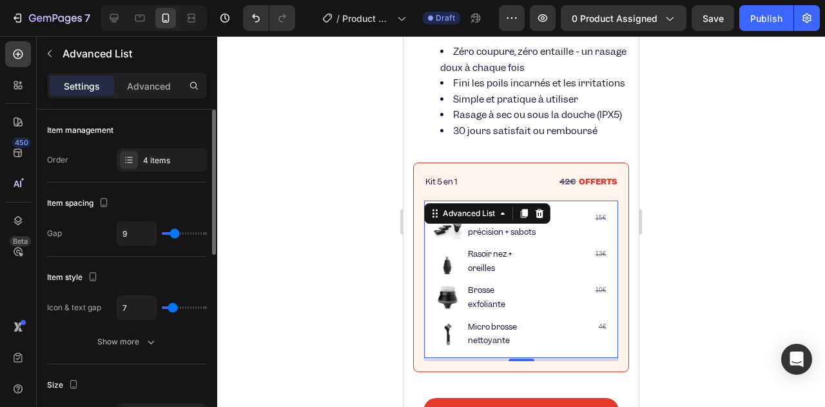
type input "8"
type input "7"
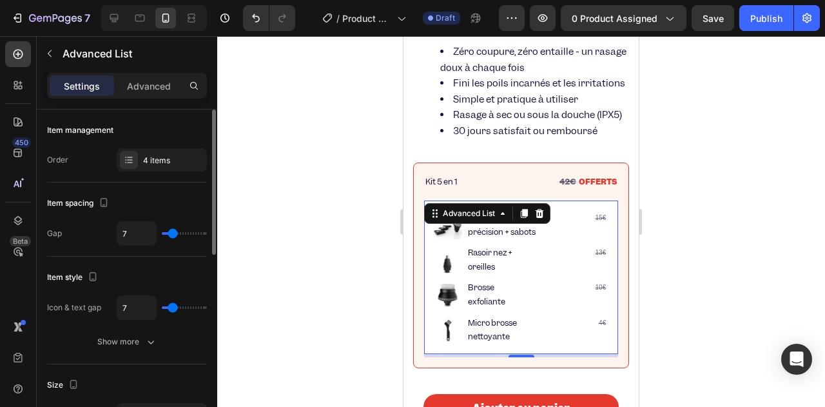
type input "6"
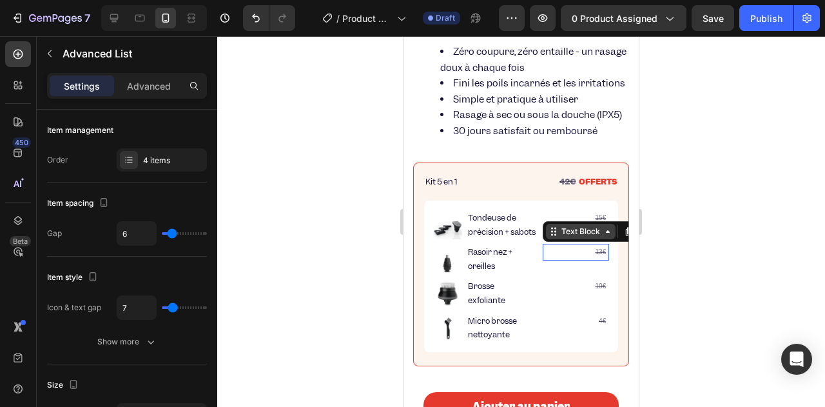
click at [546, 239] on div "Text Block" at bounding box center [581, 231] width 70 height 15
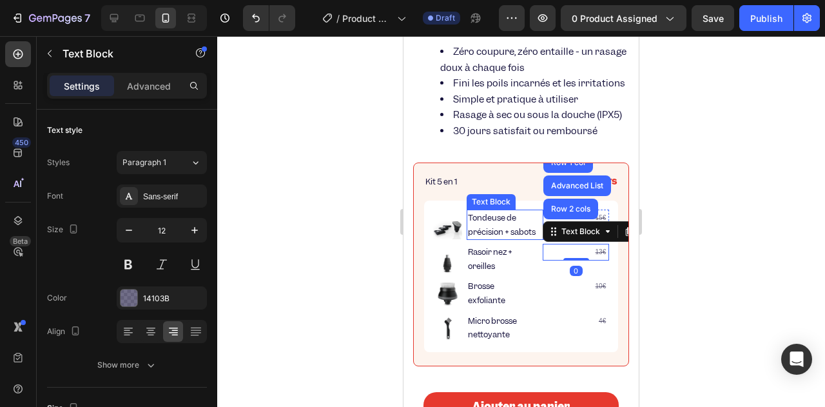
click at [531, 237] on p "Tondeuse de précision + sabots" at bounding box center [505, 225] width 75 height 28
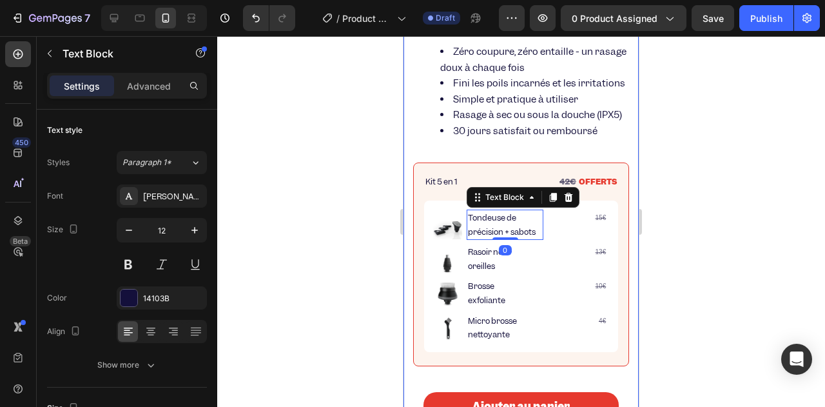
click at [355, 202] on div at bounding box center [521, 221] width 608 height 370
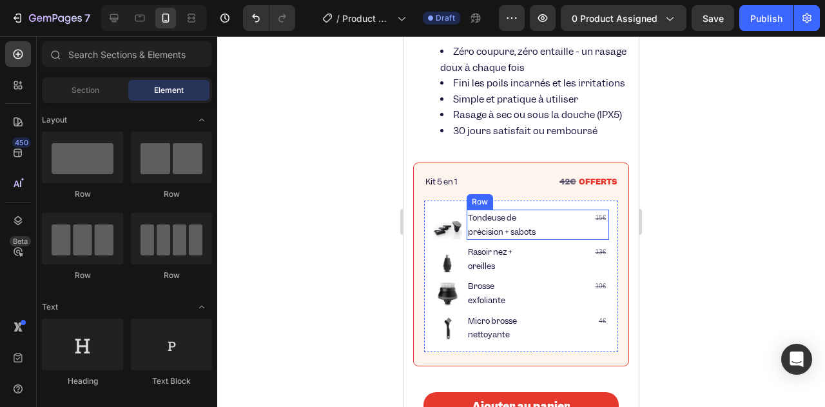
click at [539, 227] on div "Tondeuse de précision + sabots Text Block 15€ Text Block Row" at bounding box center [537, 224] width 142 height 30
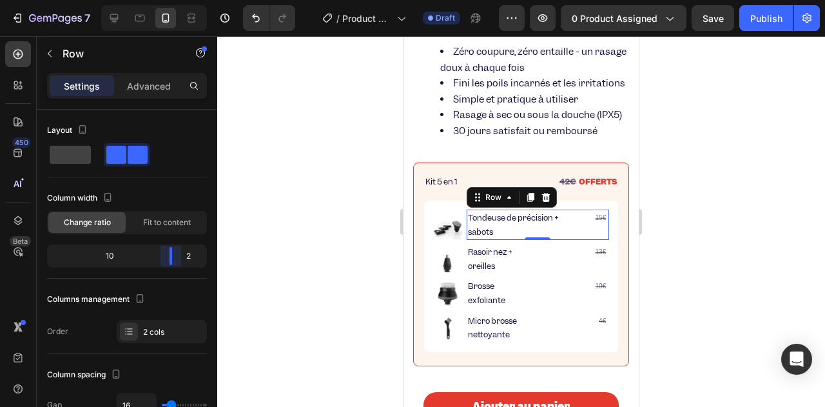
drag, startPoint x: 133, startPoint y: 249, endPoint x: 178, endPoint y: 255, distance: 46.2
click at [178, 0] on body "7 / Product Page - [DATE] 15:35:48 Draft Preview 0 product assigned Save Publis…" at bounding box center [412, 0] width 825 height 0
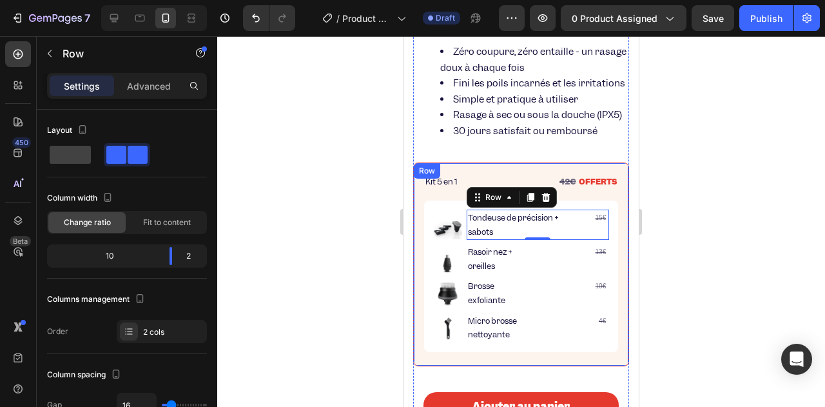
click at [371, 244] on div at bounding box center [521, 221] width 608 height 370
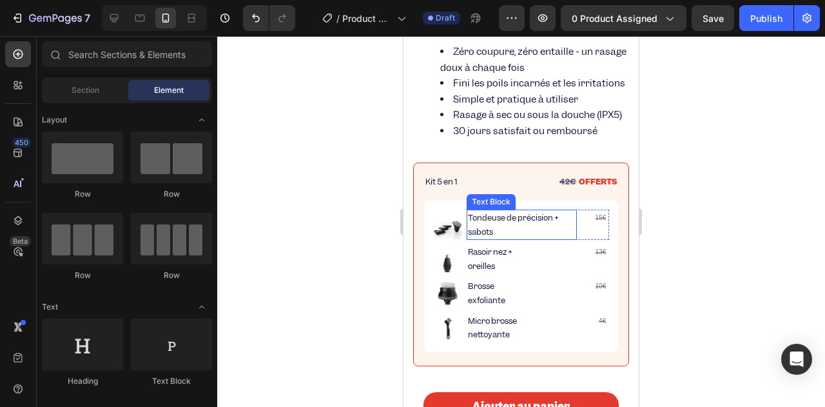
click at [483, 234] on p "Tondeuse de précision + sabots" at bounding box center [522, 225] width 108 height 28
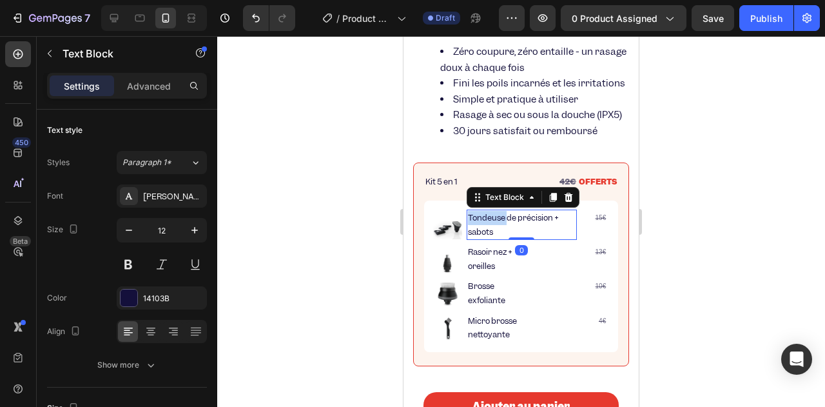
click at [484, 235] on p "Tondeuse de précision + sabots" at bounding box center [522, 225] width 108 height 28
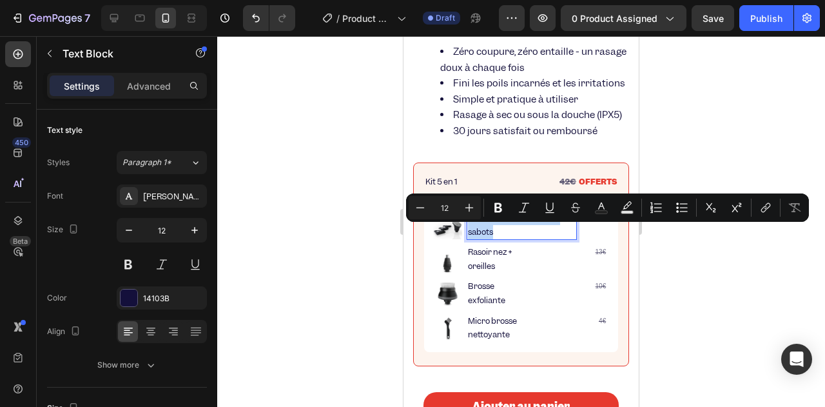
click at [408, 204] on div "Minus 12 Plus Bold Italic Underline Strikethrough Text Color Text Background Co…" at bounding box center [607, 207] width 403 height 28
click at [416, 206] on icon "Editor contextual toolbar" at bounding box center [420, 207] width 13 height 13
type input "11"
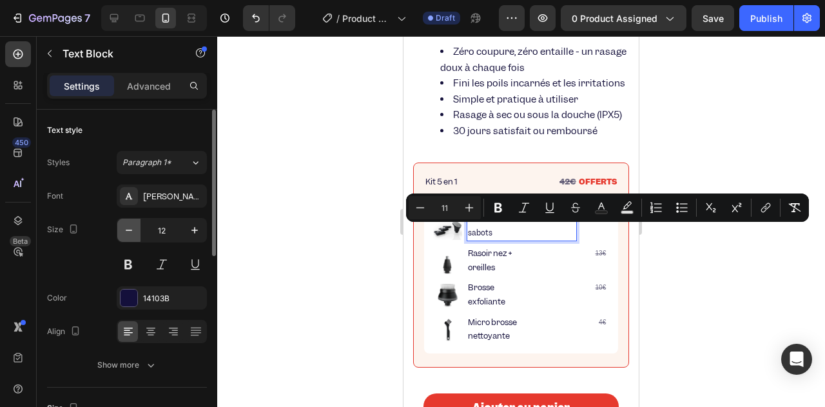
click at [137, 231] on button "button" at bounding box center [128, 229] width 23 height 23
type input "11"
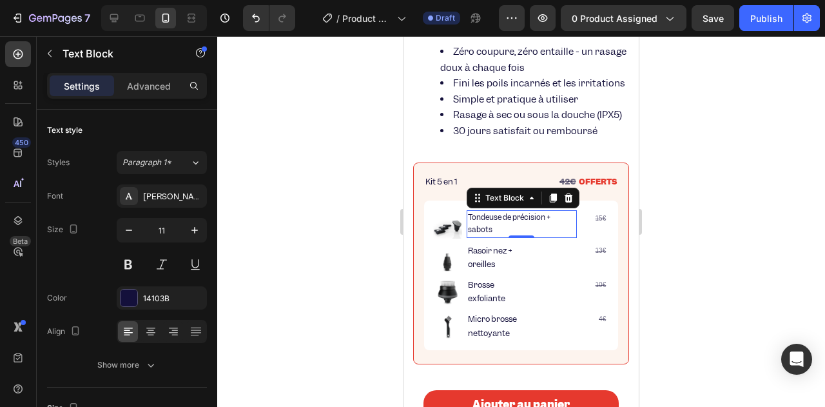
click at [352, 262] on div at bounding box center [521, 221] width 608 height 370
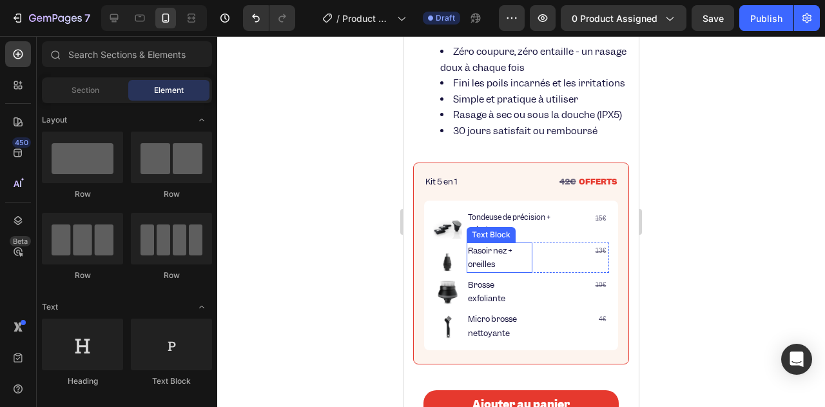
click at [486, 271] on p "Rasoir nez + oreilles" at bounding box center [500, 258] width 64 height 28
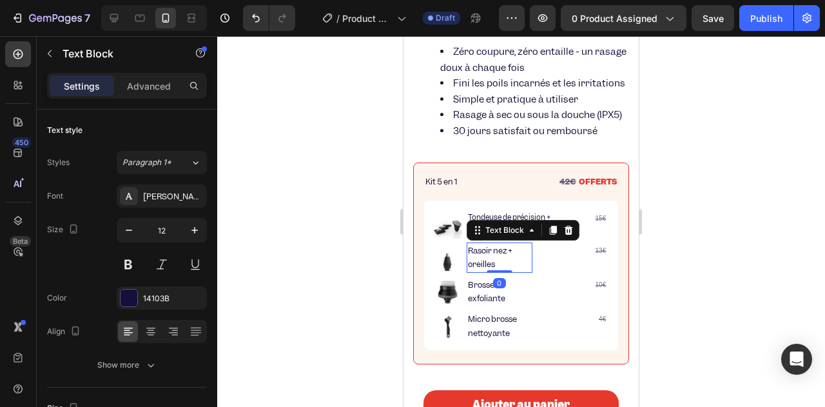
click at [483, 267] on p "Rasoir nez + oreilles" at bounding box center [500, 258] width 64 height 28
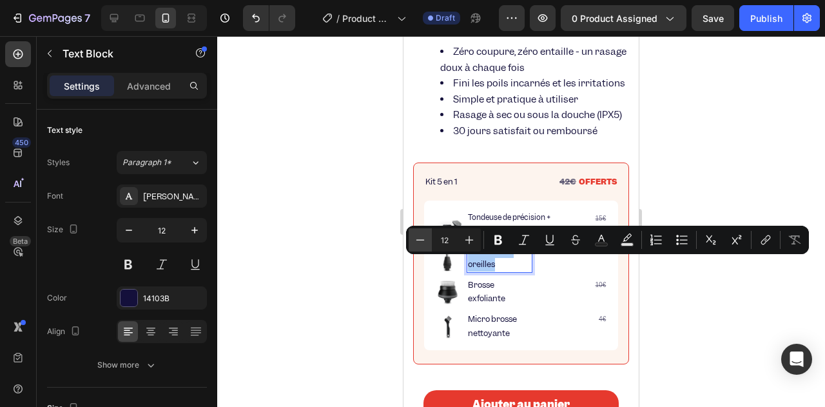
click at [416, 239] on icon "Editor contextual toolbar" at bounding box center [420, 239] width 13 height 13
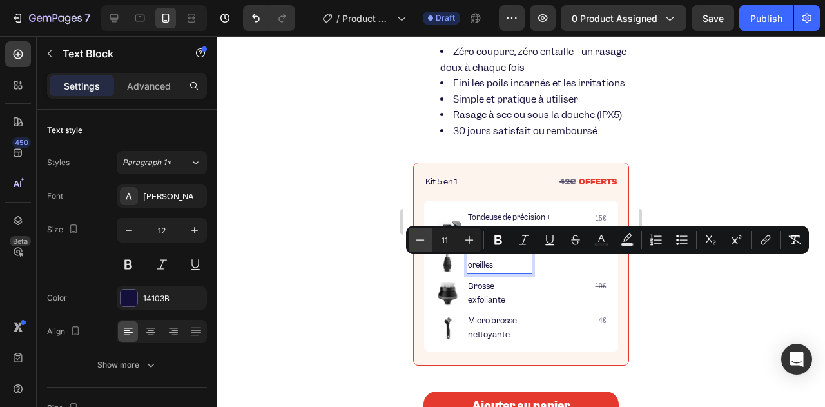
click at [418, 240] on icon "Editor contextual toolbar" at bounding box center [420, 239] width 13 height 13
type input "10"
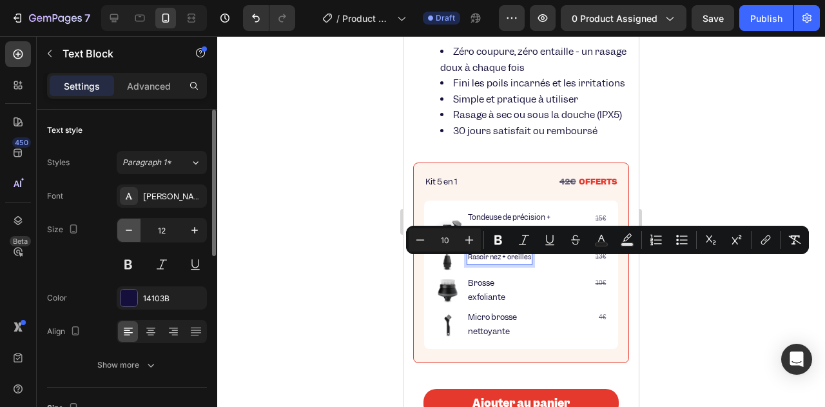
click at [126, 229] on icon "button" at bounding box center [129, 229] width 6 height 1
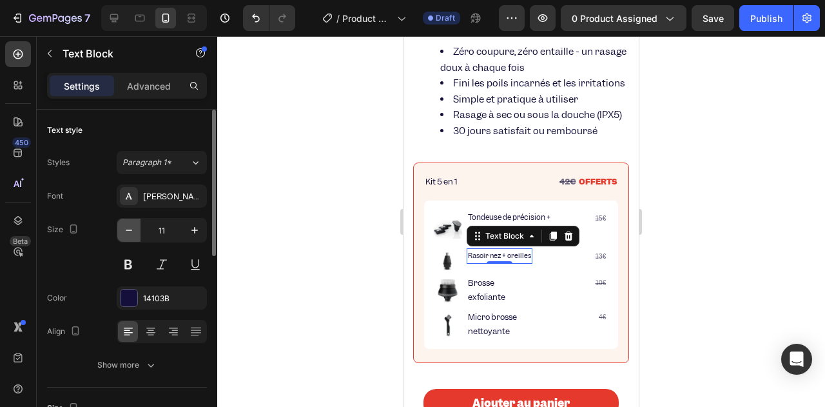
click at [127, 230] on icon "button" at bounding box center [128, 230] width 13 height 13
type input "10"
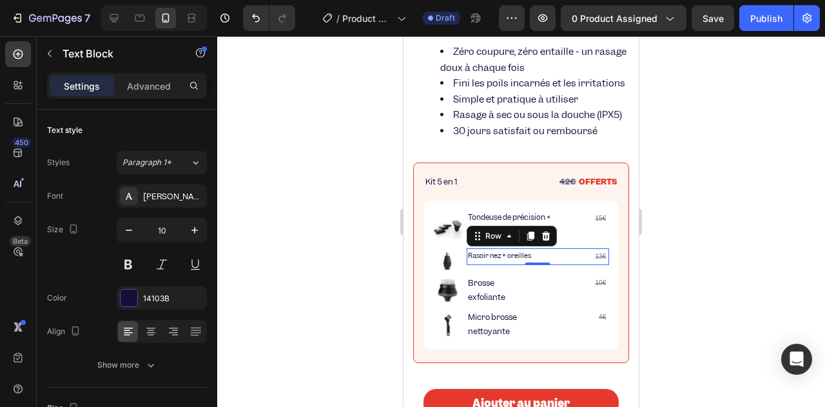
click at [533, 265] on div "Rasoir nez + oreilles Text Block 13€ Text Block Row 0" at bounding box center [537, 256] width 142 height 17
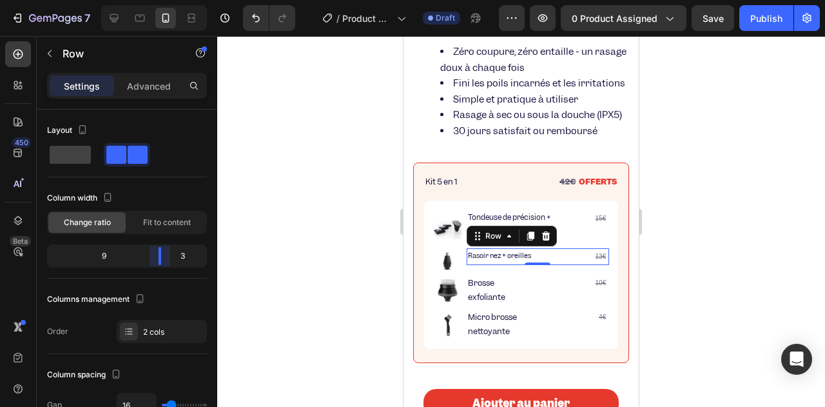
drag, startPoint x: 131, startPoint y: 249, endPoint x: 168, endPoint y: 253, distance: 36.3
click at [168, 0] on body "7 / Product Page - [DATE] 15:35:48 Draft Preview 0 product assigned Save Publis…" at bounding box center [412, 0] width 825 height 0
click at [357, 258] on div at bounding box center [521, 221] width 608 height 370
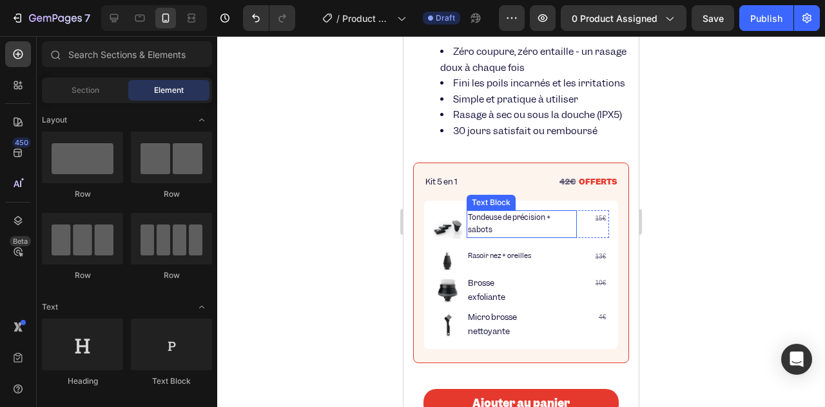
click at [563, 237] on p "Tondeuse de précision + sabots" at bounding box center [522, 224] width 108 height 26
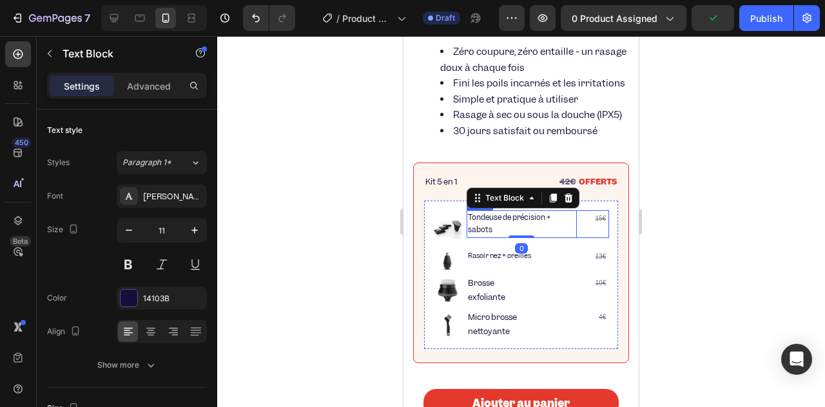
click at [571, 234] on div "Tondeuse de précision + sabots Text Block 0 15€ Text Block Row" at bounding box center [537, 224] width 142 height 28
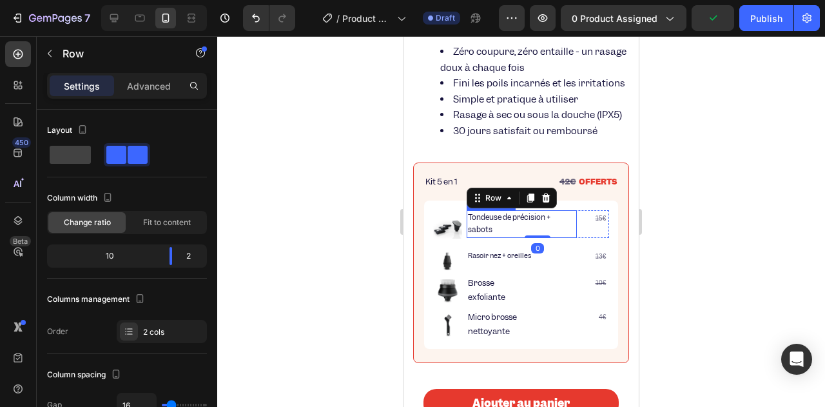
click at [565, 228] on p "Tondeuse de précision + sabots" at bounding box center [522, 224] width 108 height 26
click at [568, 236] on div "Tondeuse de précision + sabots Text Block 15€ Text Block Row 0" at bounding box center [537, 224] width 142 height 28
click at [525, 230] on span "Tondeuse de précision + sabots" at bounding box center [509, 223] width 82 height 23
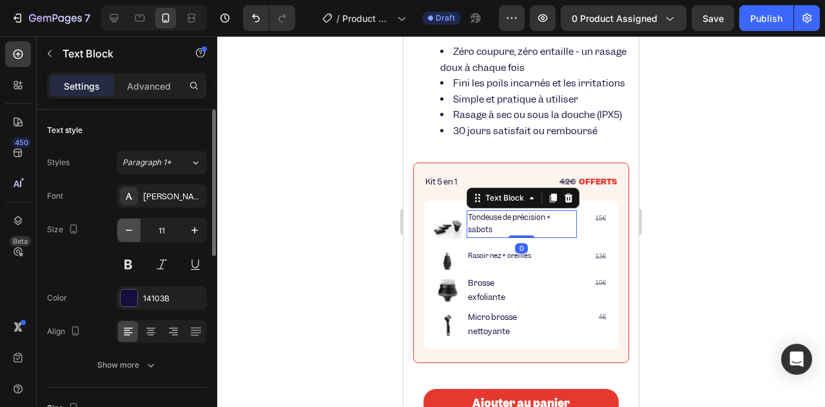
click at [131, 225] on icon "button" at bounding box center [128, 230] width 13 height 13
type input "10"
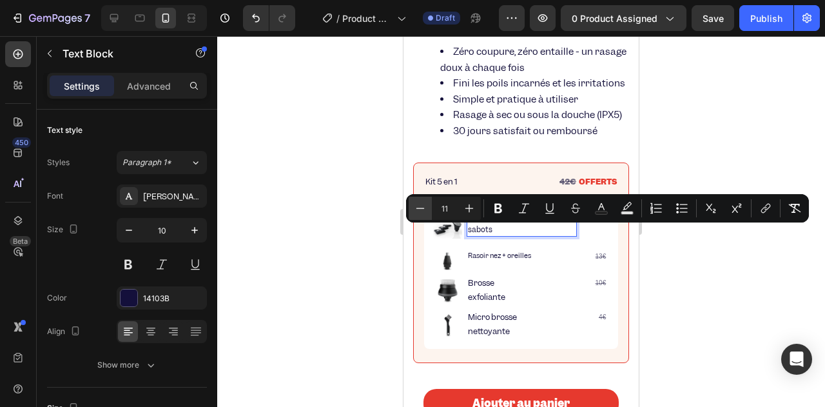
click at [416, 204] on icon "Editor contextual toolbar" at bounding box center [420, 208] width 13 height 13
type input "10"
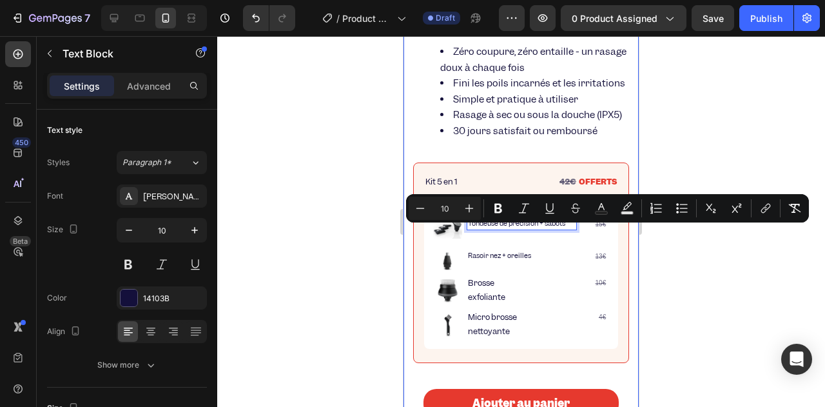
click at [346, 243] on div at bounding box center [521, 221] width 608 height 370
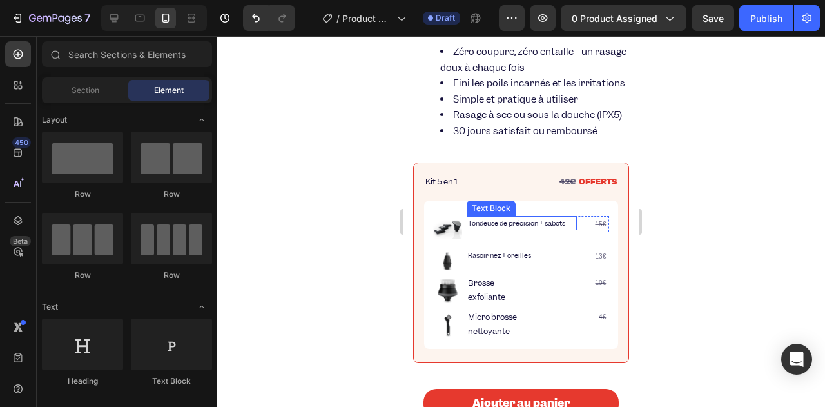
click at [495, 227] on span "Tondeuse de précision + sabots" at bounding box center [516, 222] width 97 height 9
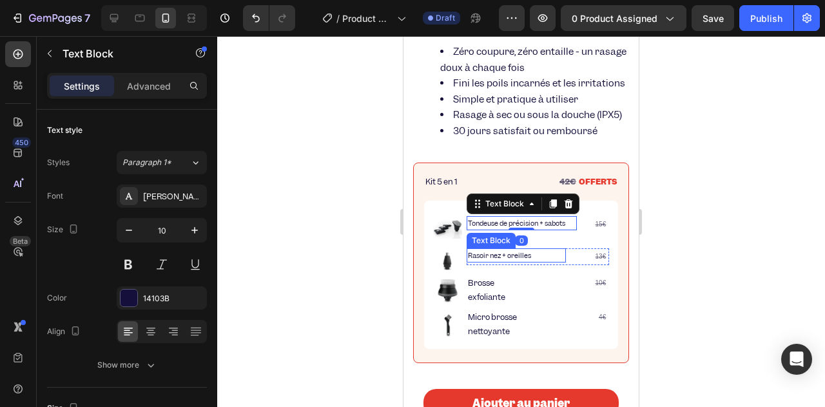
click at [494, 260] on span "Rasoir nez + oreilles" at bounding box center [499, 255] width 63 height 9
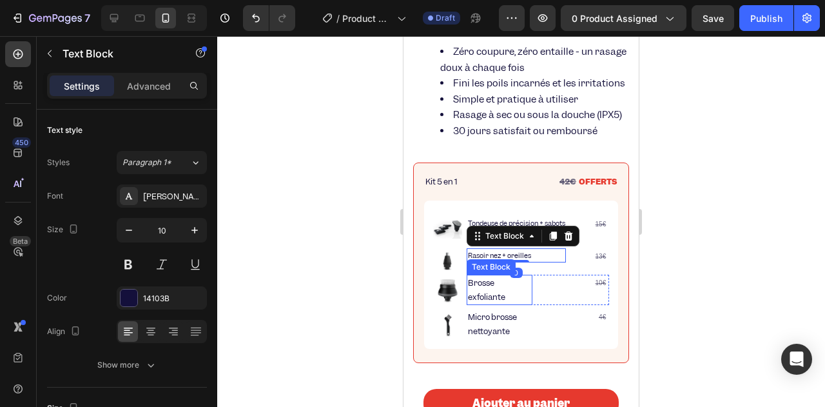
click at [497, 303] on p "Brosse exfoliante" at bounding box center [500, 290] width 64 height 28
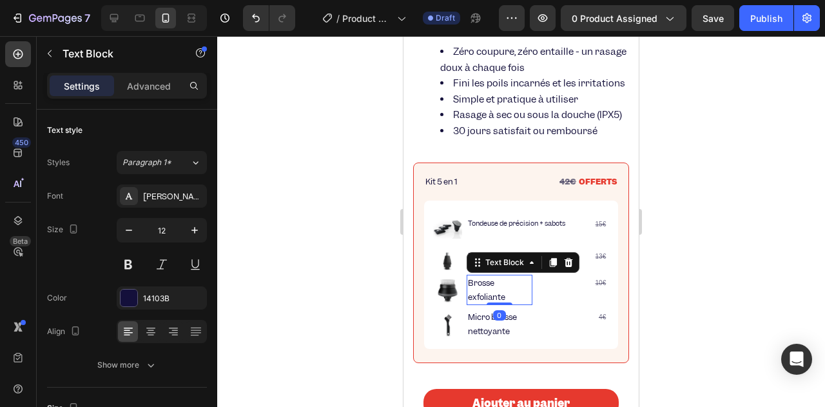
click at [492, 303] on p "Brosse exfoliante" at bounding box center [500, 290] width 64 height 28
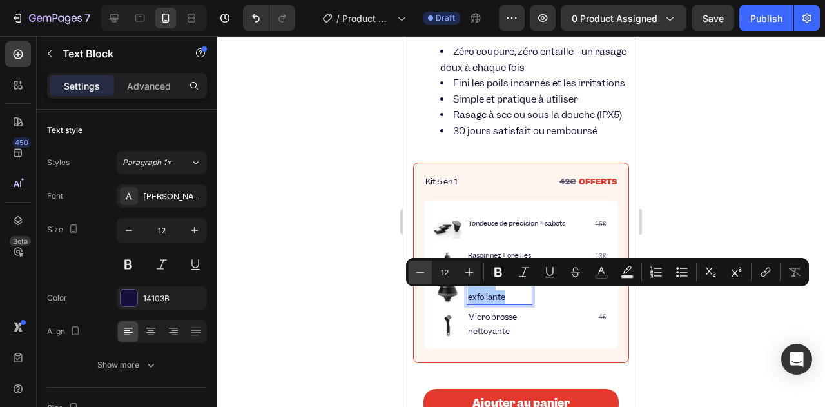
click at [421, 275] on icon "Editor contextual toolbar" at bounding box center [420, 271] width 13 height 13
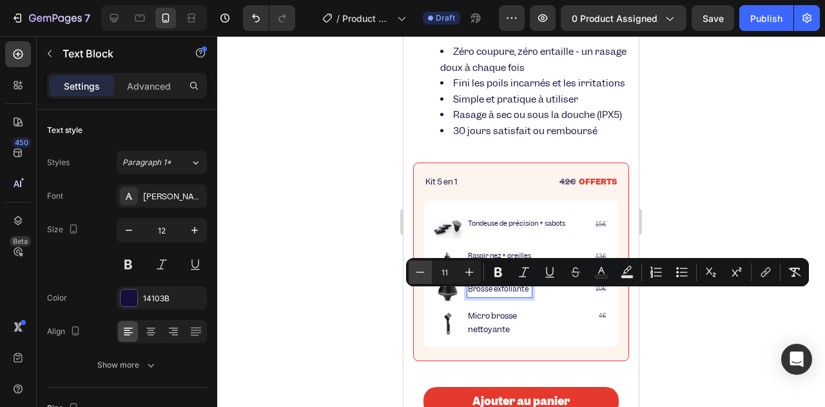
click at [421, 275] on icon "Editor contextual toolbar" at bounding box center [420, 271] width 13 height 13
type input "10"
click at [128, 231] on icon "button" at bounding box center [128, 230] width 13 height 13
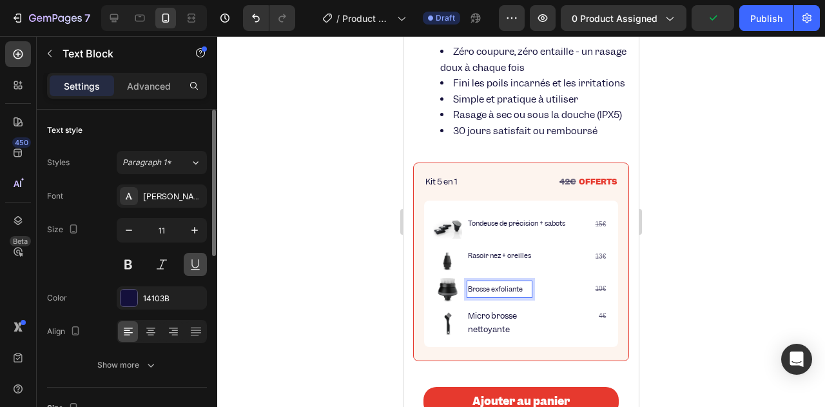
type input "10"
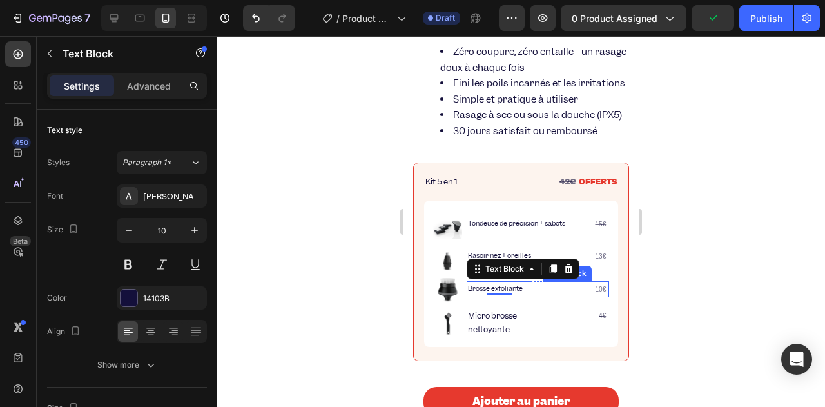
click at [573, 296] on p "10€" at bounding box center [576, 289] width 64 height 14
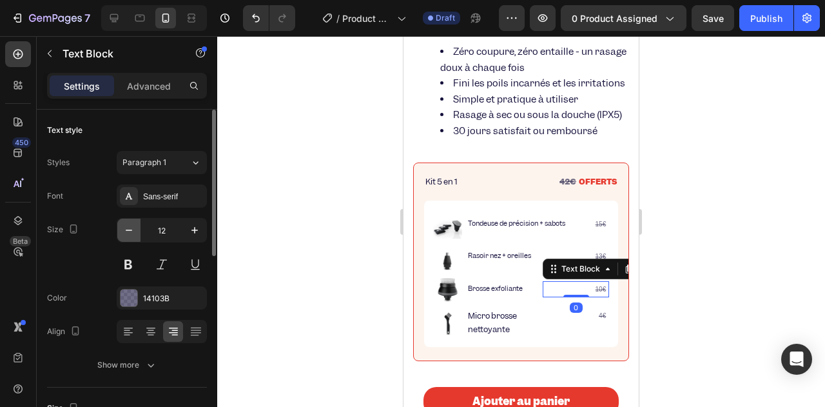
click at [124, 228] on icon "button" at bounding box center [128, 230] width 13 height 13
type input "10"
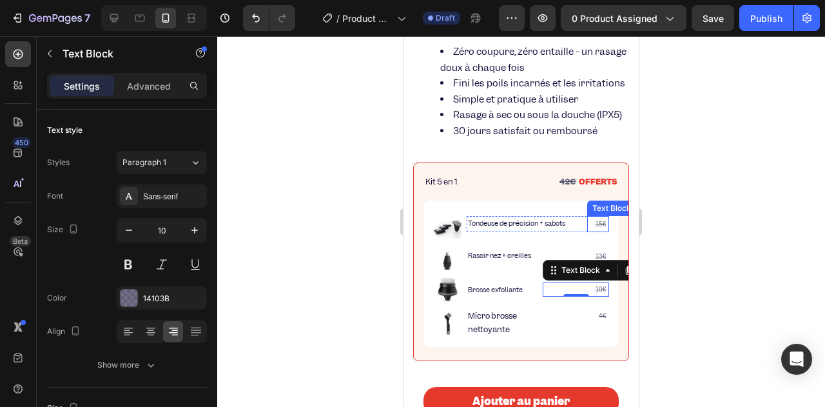
click at [595, 227] on s "15€" at bounding box center [600, 223] width 11 height 7
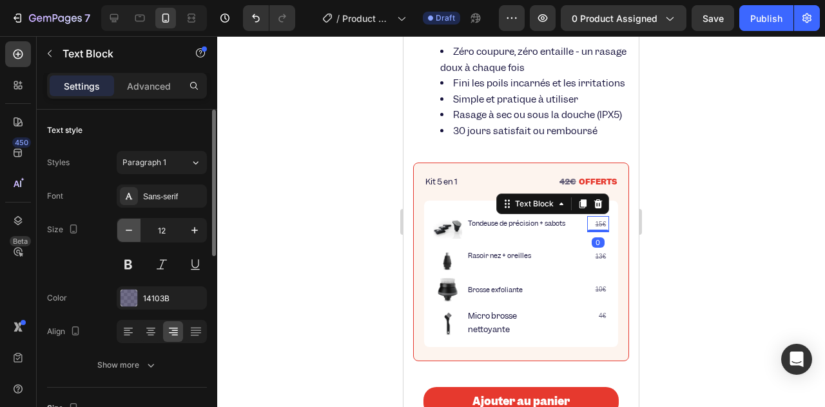
click at [133, 230] on icon "button" at bounding box center [128, 230] width 13 height 13
type input "10"
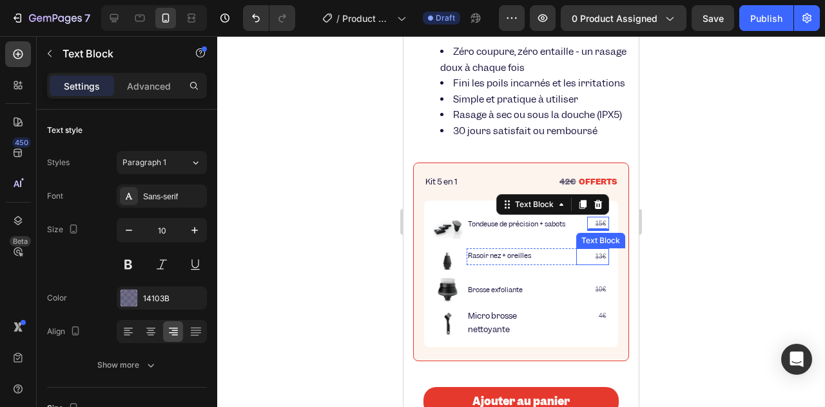
click at [595, 260] on s "13€" at bounding box center [600, 256] width 11 height 7
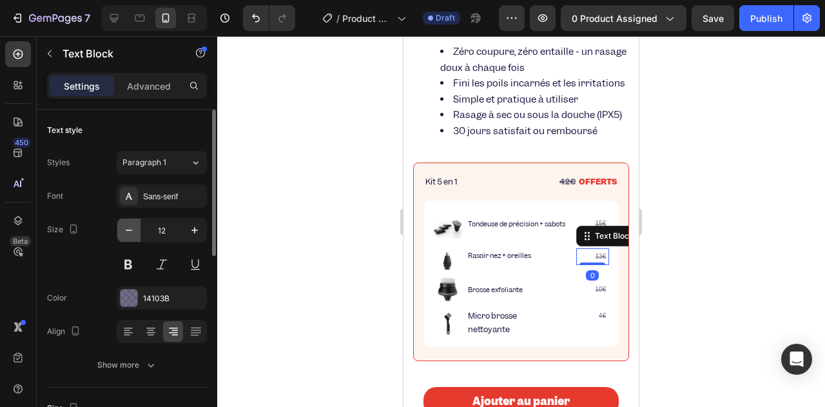
click at [130, 239] on button "button" at bounding box center [128, 229] width 23 height 23
type input "10"
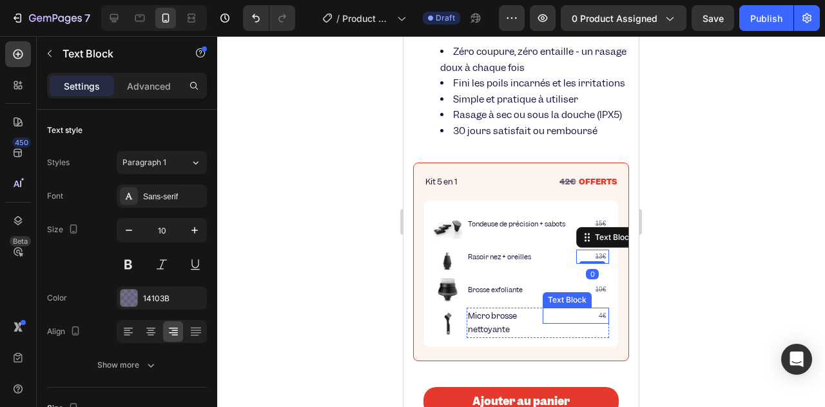
click at [583, 323] on p "4€" at bounding box center [576, 316] width 64 height 14
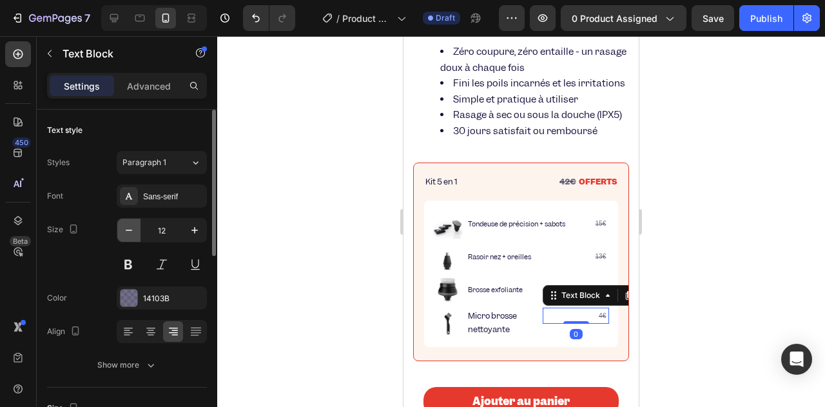
click at [131, 233] on icon "button" at bounding box center [128, 230] width 13 height 13
type input "10"
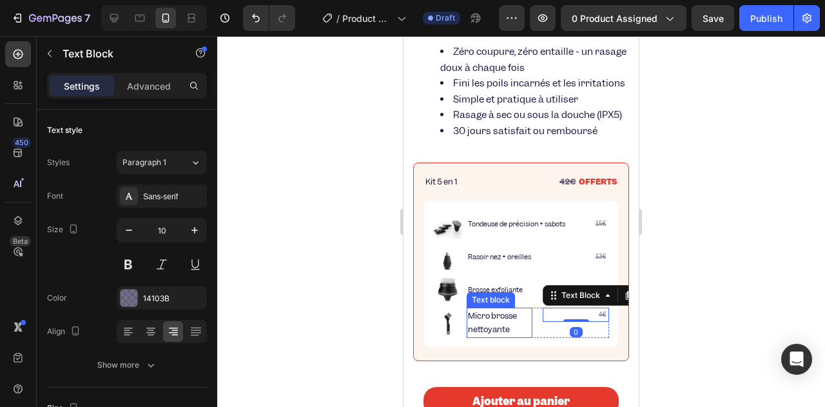
click at [493, 331] on p "Micro brosse nettoyante" at bounding box center [500, 323] width 64 height 28
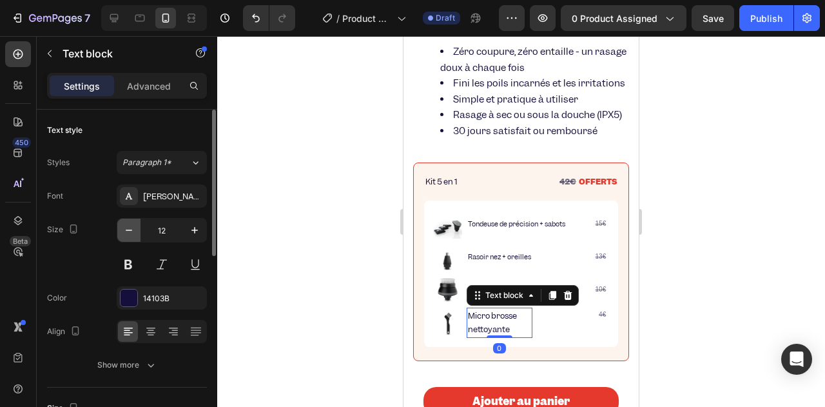
click at [124, 235] on icon "button" at bounding box center [128, 230] width 13 height 13
type input "10"
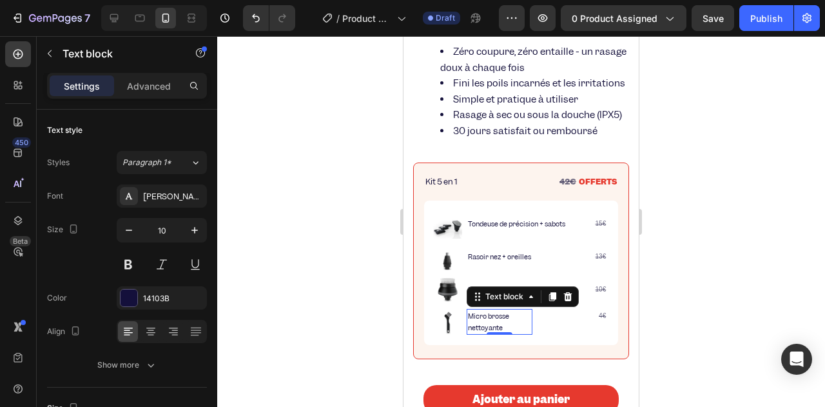
click at [515, 321] on li "Image Micro brosse nettoyante Text block 0 4€ Text Block Row" at bounding box center [521, 321] width 176 height 29
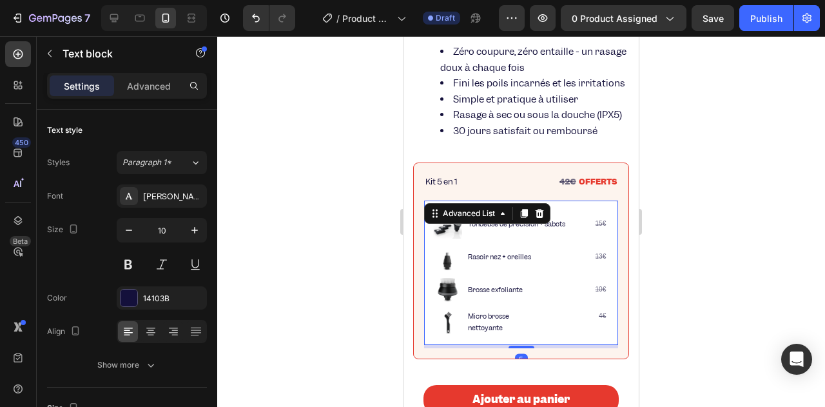
click at [513, 330] on p "Micro brosse nettoyante" at bounding box center [500, 321] width 64 height 23
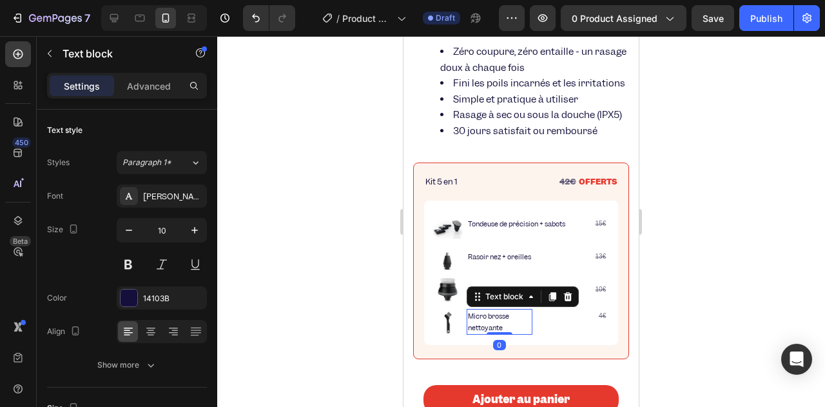
click at [513, 330] on p "Micro brosse nettoyante" at bounding box center [500, 321] width 64 height 23
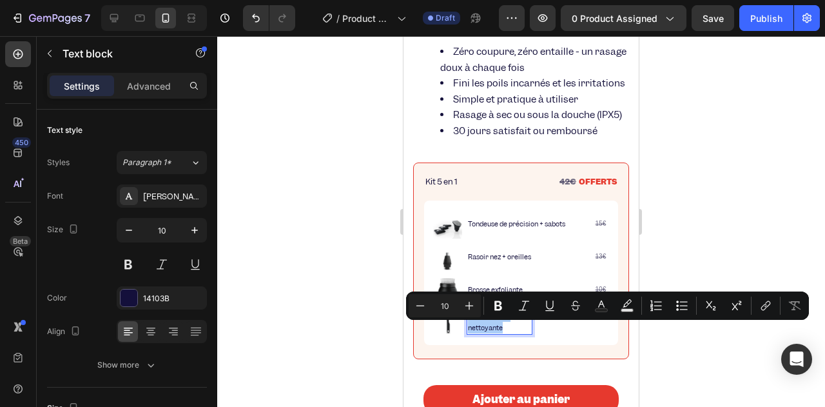
click at [377, 318] on div at bounding box center [521, 221] width 608 height 370
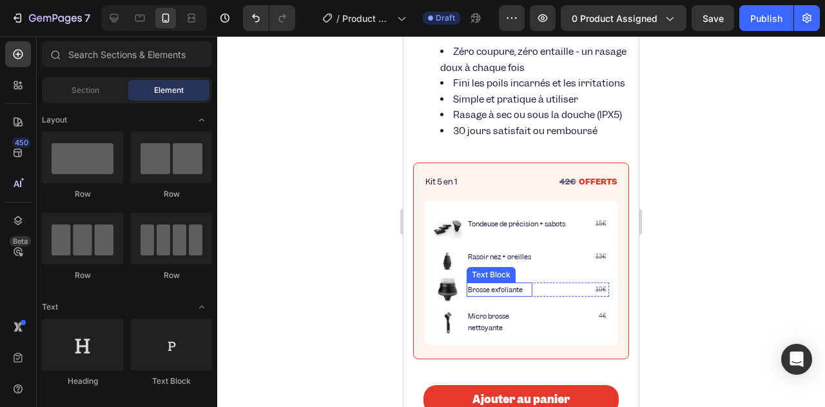
click at [507, 294] on span "Brosse exfoliante" at bounding box center [495, 289] width 55 height 9
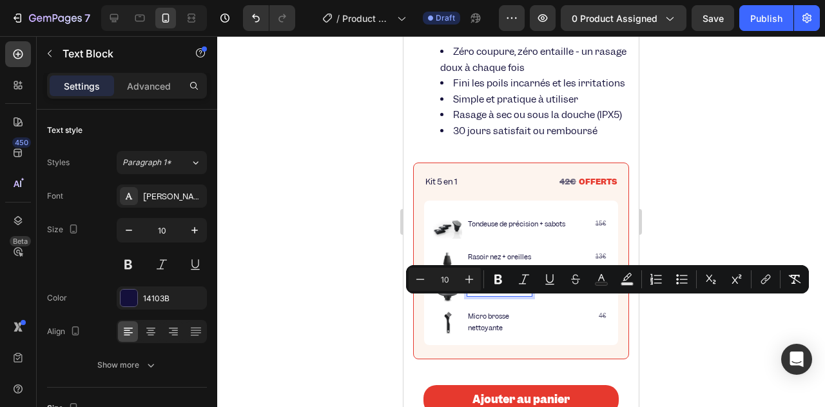
click at [370, 330] on div at bounding box center [521, 221] width 608 height 370
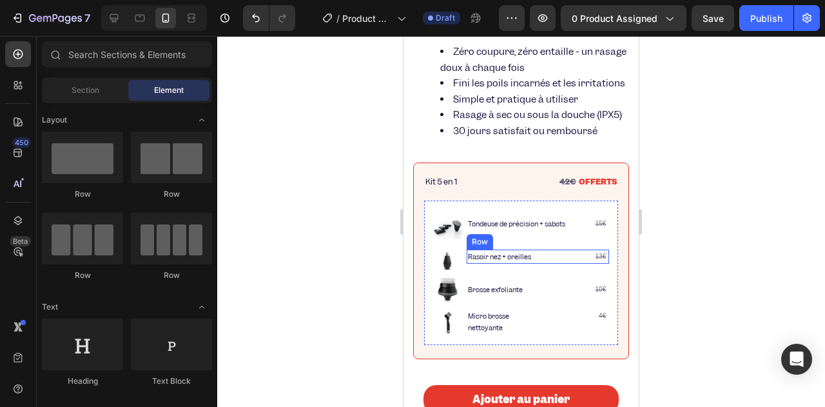
click at [560, 263] on div "Rasoir nez + oreilles Text Block 13€ Text Block Row" at bounding box center [537, 256] width 142 height 14
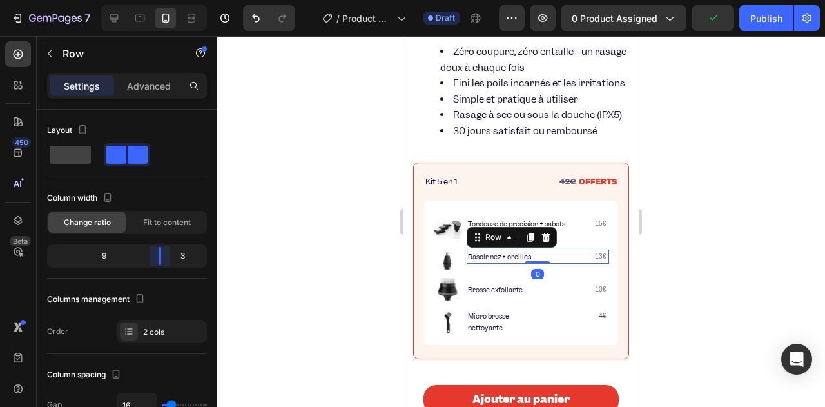
click at [171, 0] on body "7 / Product Page - [DATE] 15:35:48 Draft Preview 0 product assigned Publish 450…" at bounding box center [412, 0] width 825 height 0
click at [555, 295] on p "10€" at bounding box center [576, 289] width 64 height 12
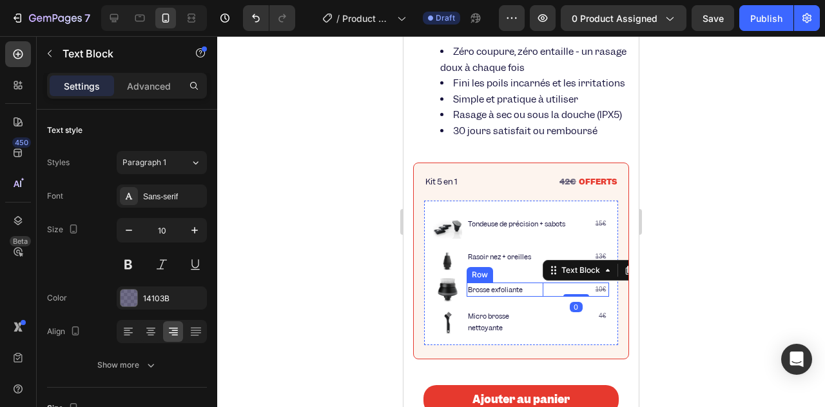
click at [536, 296] on div "Brosse exfoliante Text Block 10€ Text Block 0 Row" at bounding box center [537, 289] width 142 height 14
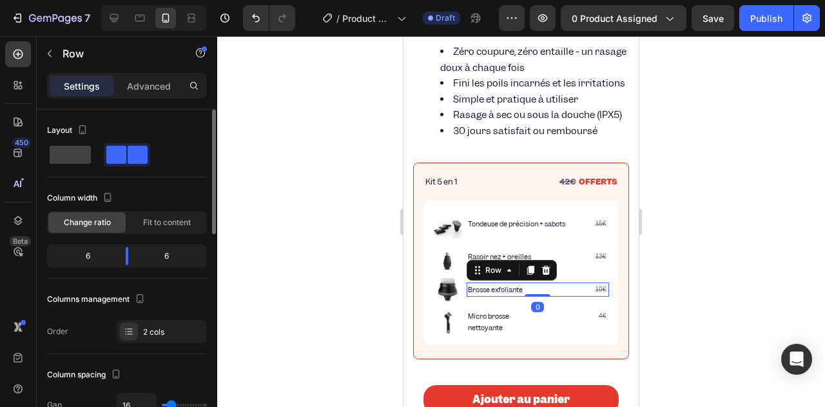
drag, startPoint x: 153, startPoint y: 248, endPoint x: 173, endPoint y: 251, distance: 19.6
click at [173, 251] on div "6" at bounding box center [172, 256] width 66 height 18
click at [157, 251] on div "6" at bounding box center [172, 256] width 66 height 18
drag, startPoint x: 128, startPoint y: 253, endPoint x: 171, endPoint y: 251, distance: 43.8
click at [171, 0] on body "7 / Product Page - [DATE] 15:35:48 Draft Preview 0 product assigned Save Publis…" at bounding box center [412, 0] width 825 height 0
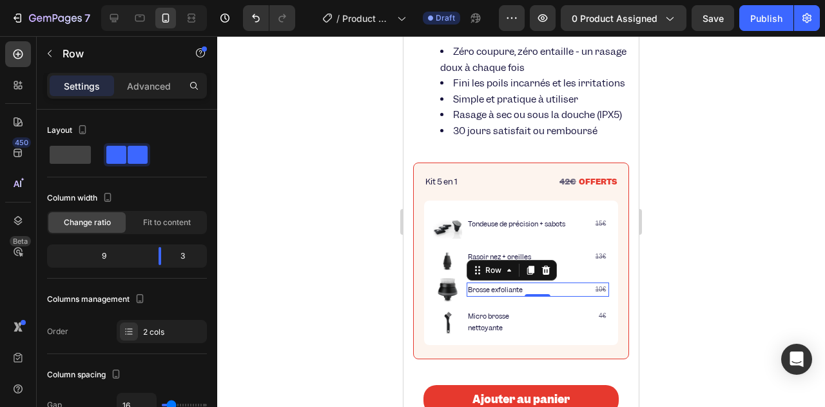
click at [531, 312] on div "0" at bounding box center [537, 307] width 13 height 10
click at [548, 321] on p "4€" at bounding box center [576, 316] width 64 height 12
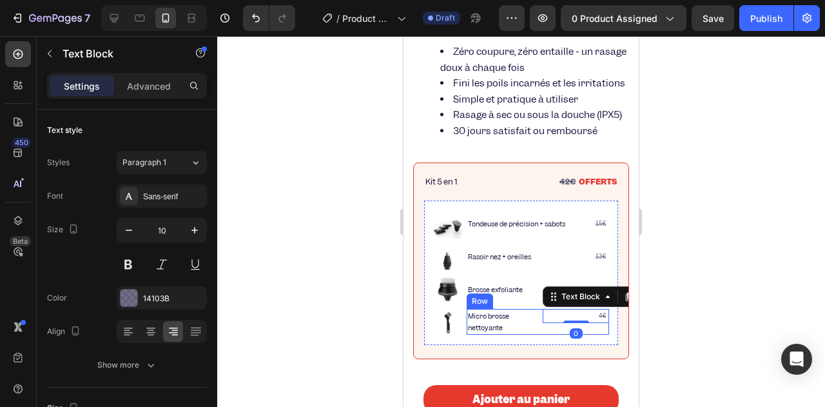
click at [532, 334] on div "Micro brosse nettoyante Text block 4€ Text Block 0 Row" at bounding box center [537, 322] width 142 height 26
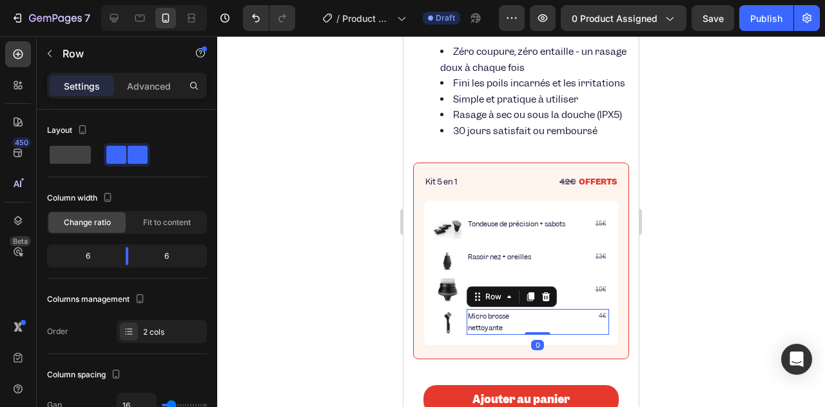
click at [536, 332] on div "Micro brosse nettoyante Text block 4€ Text Block Row 0" at bounding box center [537, 322] width 142 height 26
click at [544, 321] on p "4€" at bounding box center [576, 316] width 64 height 12
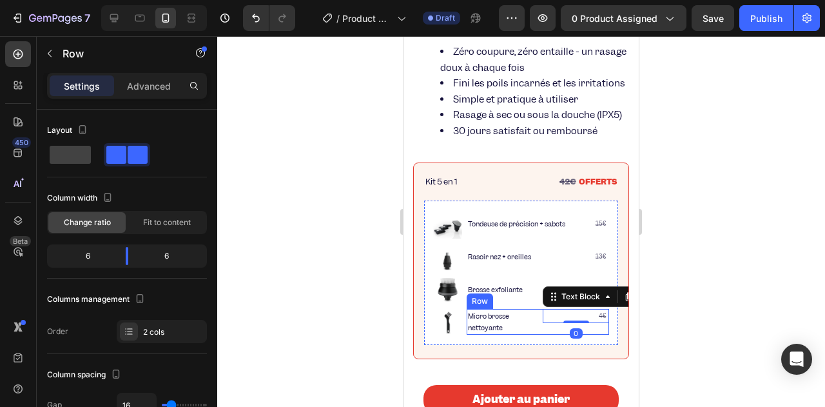
click at [536, 334] on div "Micro brosse nettoyante Text block 4€ Text Block 0 Row" at bounding box center [537, 322] width 142 height 26
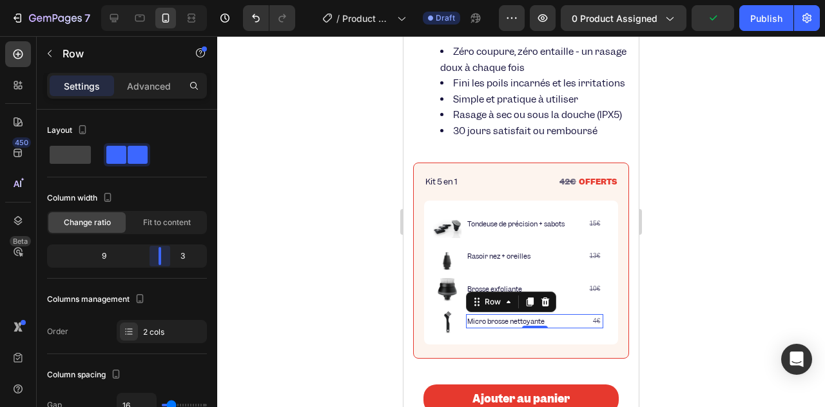
drag, startPoint x: 129, startPoint y: 255, endPoint x: 170, endPoint y: 252, distance: 40.7
click at [170, 0] on body "7 / Product Page - [DATE] 15:35:48 Draft Preview 0 product assigned Publish 450…" at bounding box center [412, 0] width 825 height 0
click at [550, 327] on p "Micro brosse nettoyante" at bounding box center [513, 321] width 93 height 12
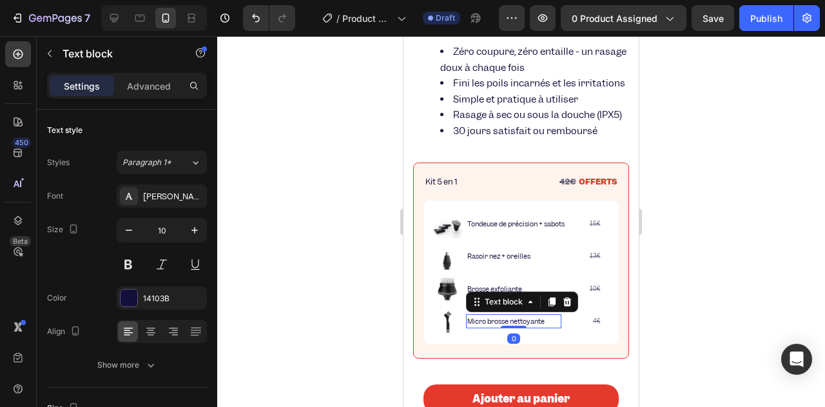
click at [311, 292] on div at bounding box center [521, 221] width 608 height 370
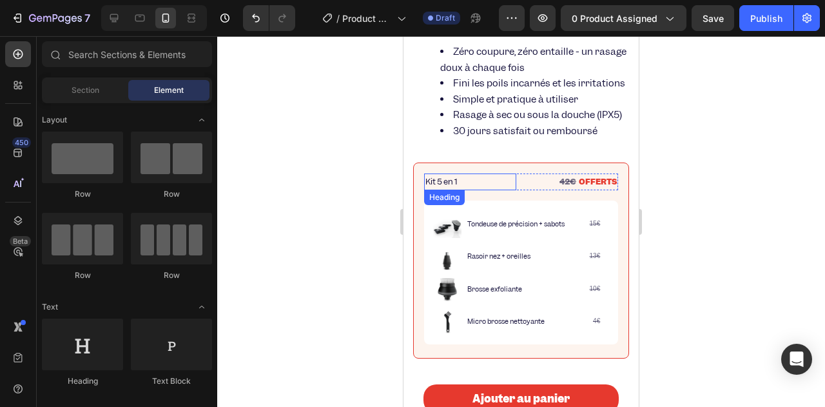
click at [442, 187] on span "Kit 5 en 1" at bounding box center [441, 181] width 32 height 11
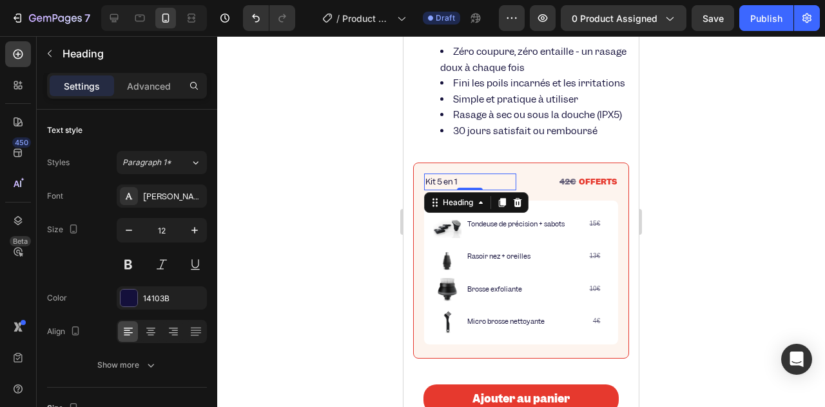
click at [429, 187] on span "Kit 5 en 1" at bounding box center [441, 181] width 32 height 11
click at [386, 237] on div at bounding box center [521, 221] width 608 height 370
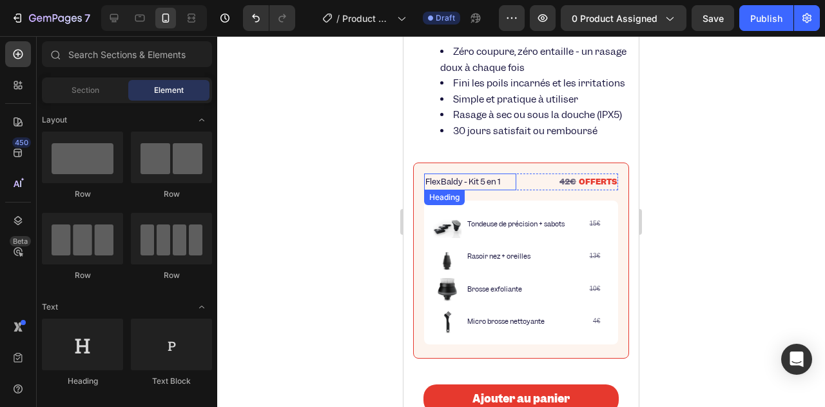
click at [434, 189] on p "⁠⁠⁠⁠⁠⁠⁠ FlexBaldy - Kit 5 en 1" at bounding box center [470, 182] width 90 height 14
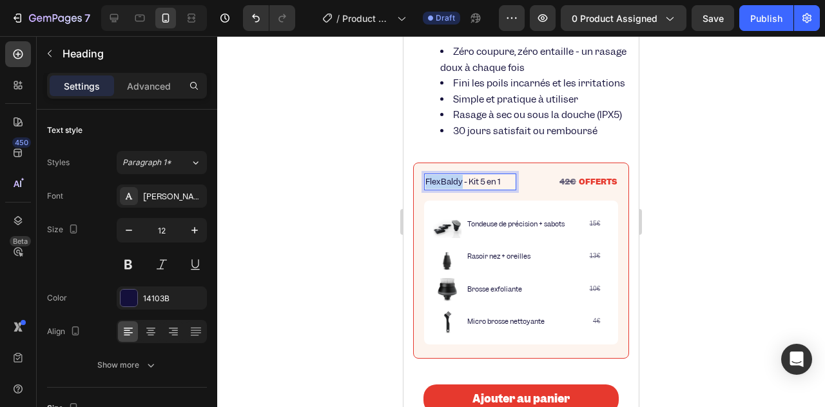
drag, startPoint x: 455, startPoint y: 195, endPoint x: 425, endPoint y: 196, distance: 30.3
click at [425, 187] on span "FlexBaldy - Kit 5 en 1" at bounding box center [462, 181] width 75 height 11
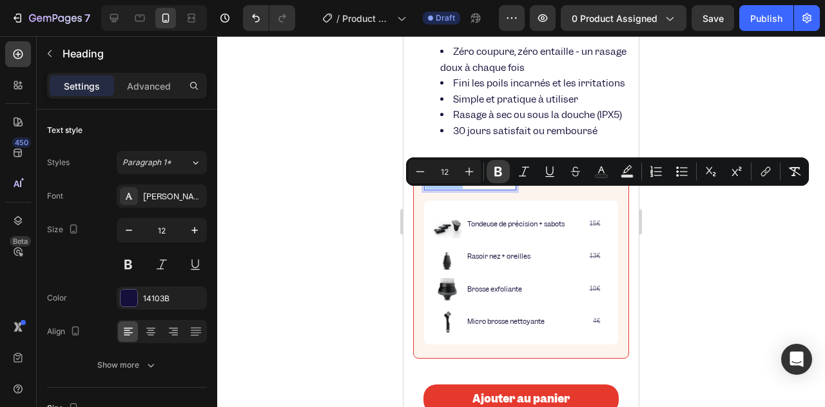
click at [504, 169] on icon "Editor contextual toolbar" at bounding box center [498, 171] width 13 height 13
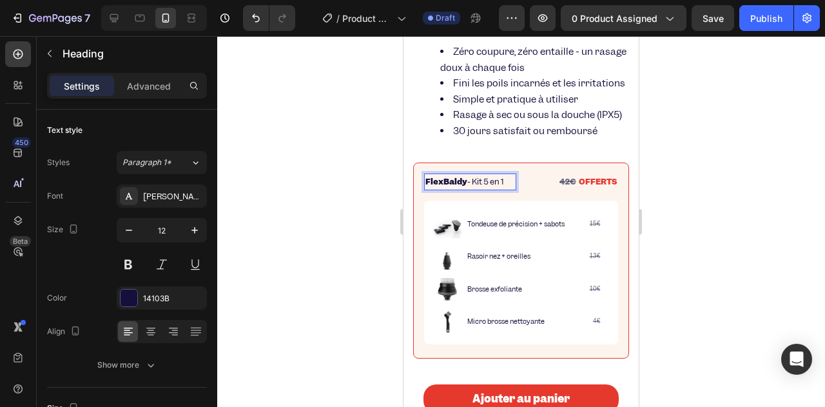
click at [466, 187] on span "FlexBaldy - Kit 5 en 1" at bounding box center [464, 181] width 79 height 11
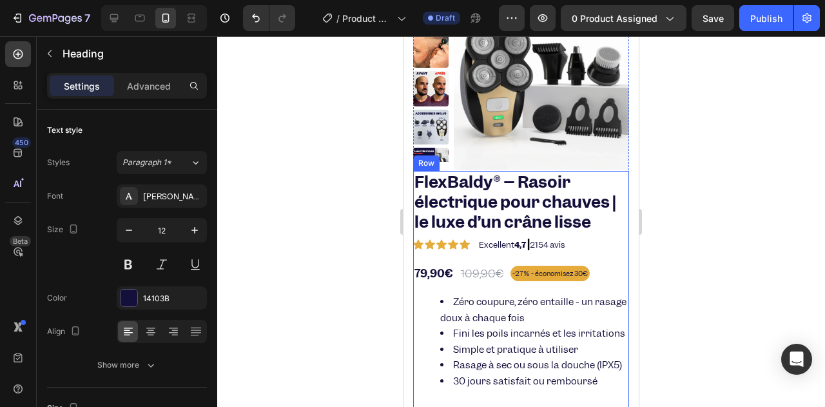
scroll to position [79, 0]
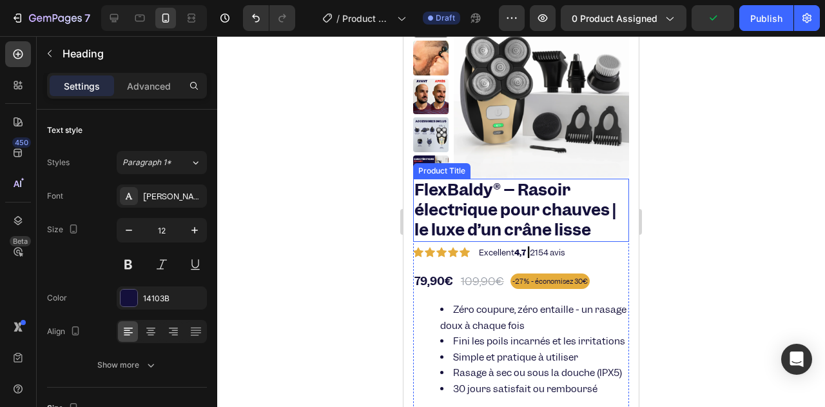
click at [472, 195] on h1 "FlexBaldy® – Rasoir électrique pour chauves | le luxe d’un crâne lisse" at bounding box center [521, 209] width 216 height 63
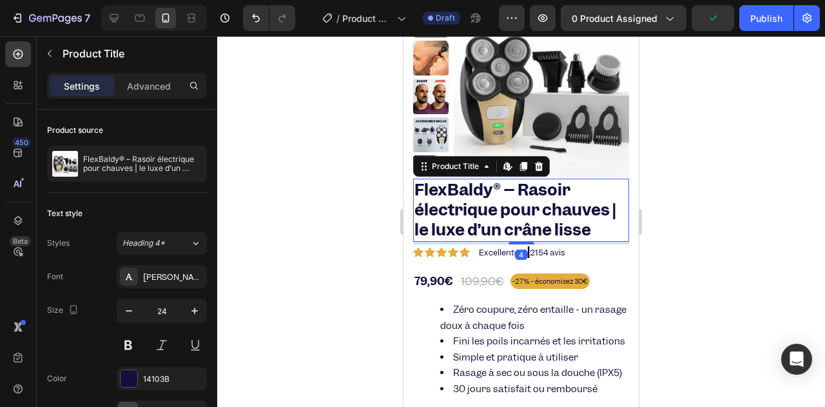
click at [483, 191] on h1 "FlexBaldy® – Rasoir électrique pour chauves | le luxe d’un crâne lisse" at bounding box center [521, 209] width 216 height 63
click at [486, 191] on h1 "FlexBaldy® – Rasoir électrique pour chauves | le luxe d’un crâne lisse" at bounding box center [521, 209] width 216 height 63
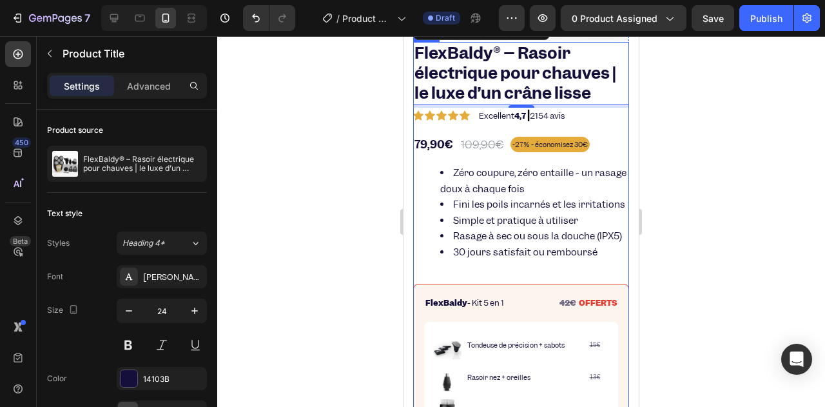
scroll to position [401, 0]
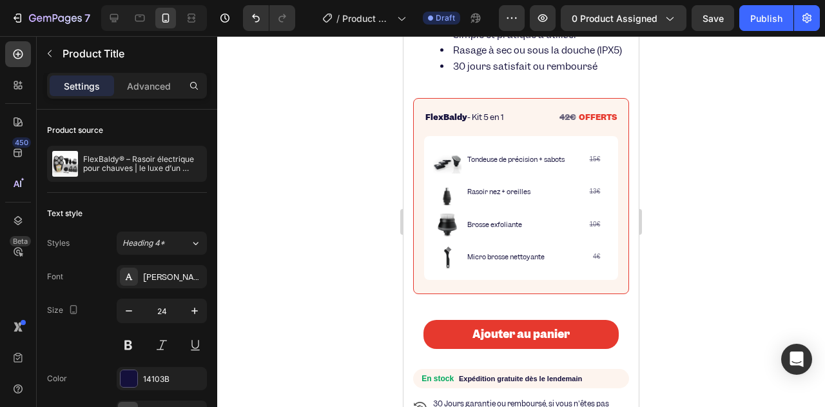
click at [338, 97] on div at bounding box center [521, 221] width 608 height 370
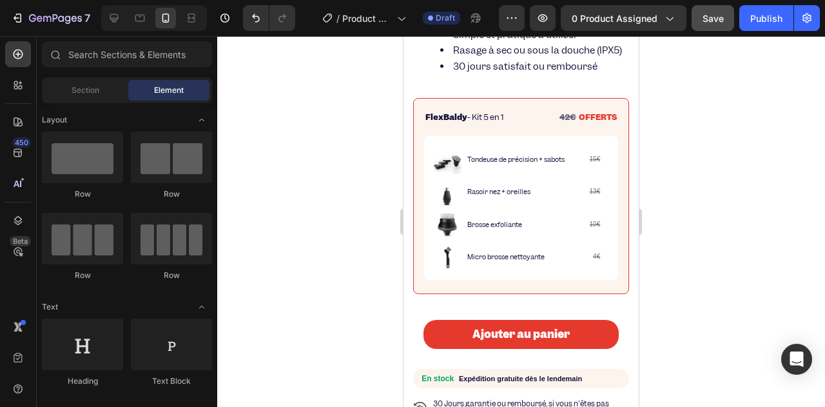
click at [701, 15] on button "Save" at bounding box center [712, 18] width 43 height 26
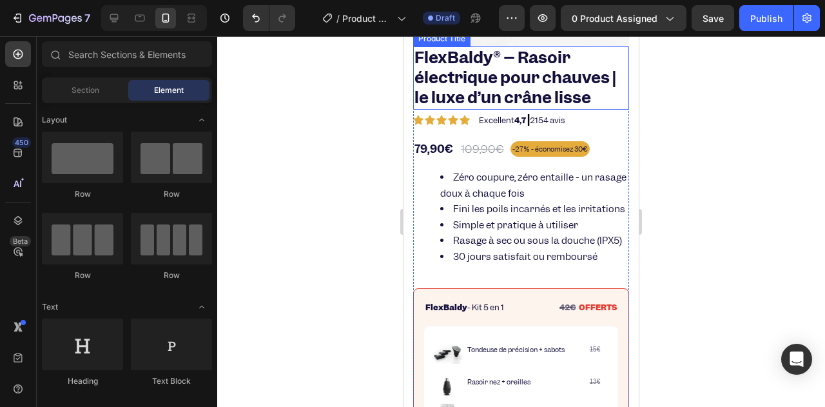
scroll to position [258, 0]
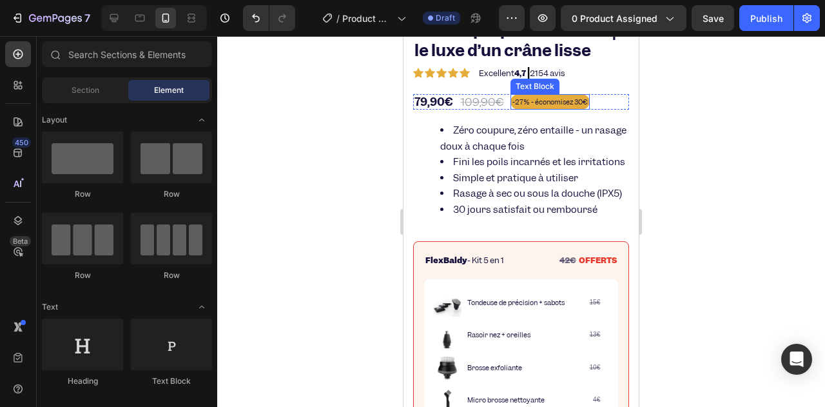
click at [513, 99] on span "-27% - économisez 30€" at bounding box center [549, 101] width 75 height 9
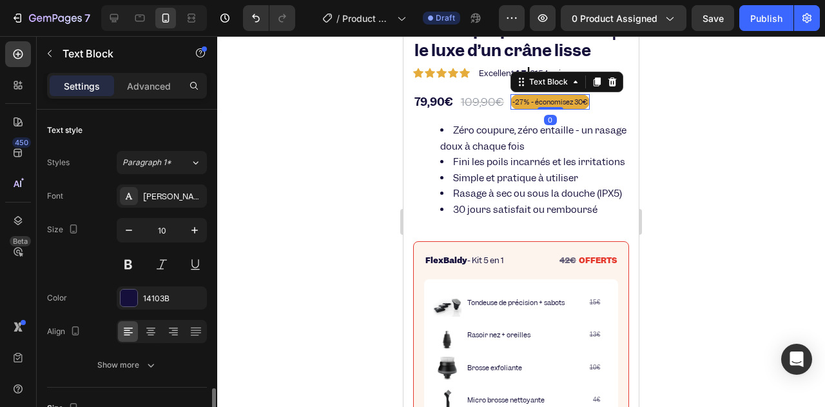
scroll to position [322, 0]
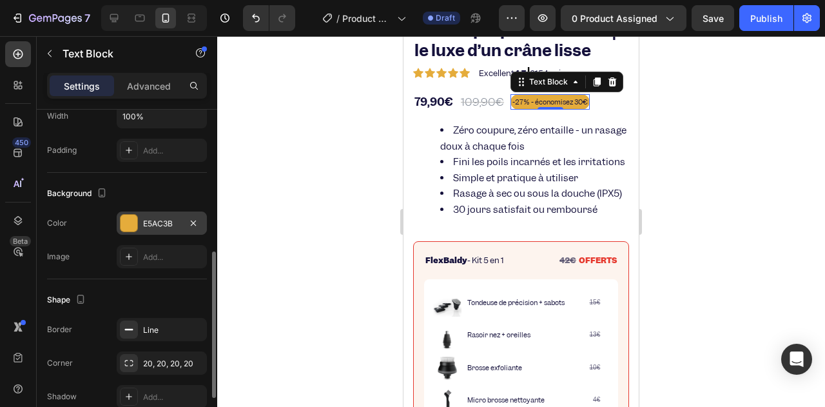
click at [142, 222] on div "E5AC3B" at bounding box center [162, 222] width 90 height 23
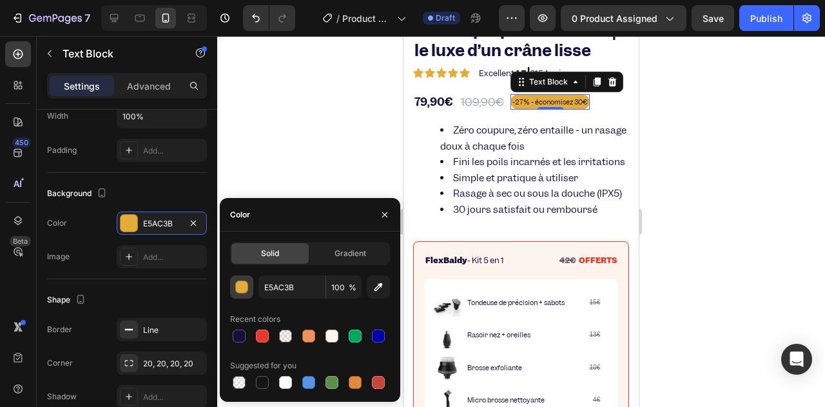
click at [247, 289] on div "button" at bounding box center [242, 287] width 13 height 13
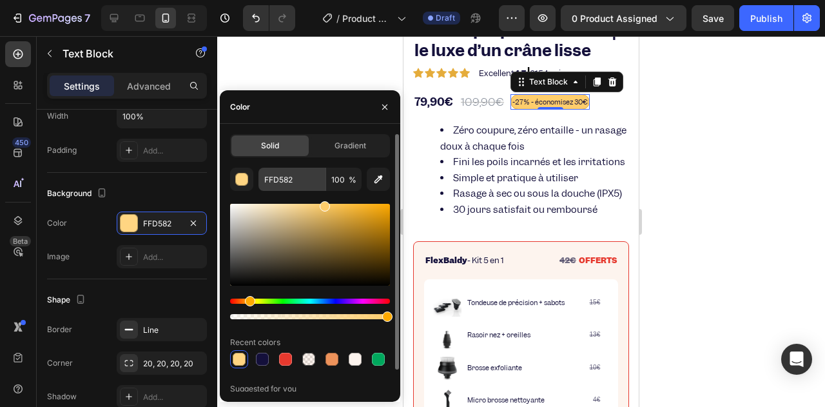
drag, startPoint x: 338, startPoint y: 211, endPoint x: 325, endPoint y: 189, distance: 25.4
click at [325, 189] on div "FFD582 100 % Recent colors Suggested for you" at bounding box center [310, 291] width 160 height 247
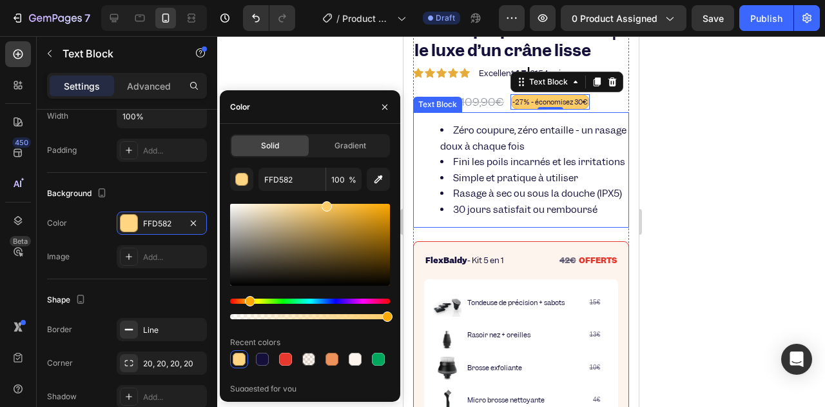
type input "FFCC68"
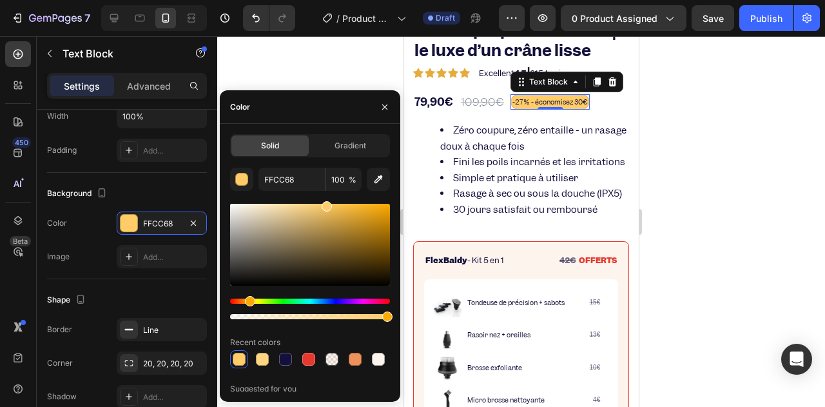
click at [671, 107] on div at bounding box center [521, 221] width 608 height 370
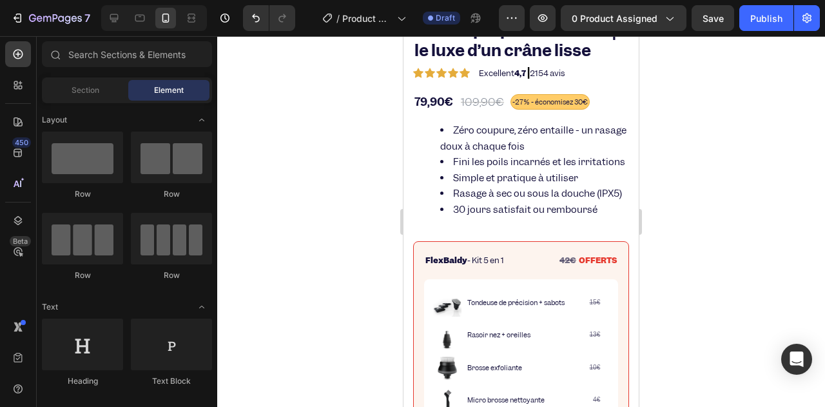
click at [711, 2] on div "7 / Product Page - [DATE] 15:35:48 Draft Preview 0 product assigned Save Publish" at bounding box center [412, 18] width 825 height 37
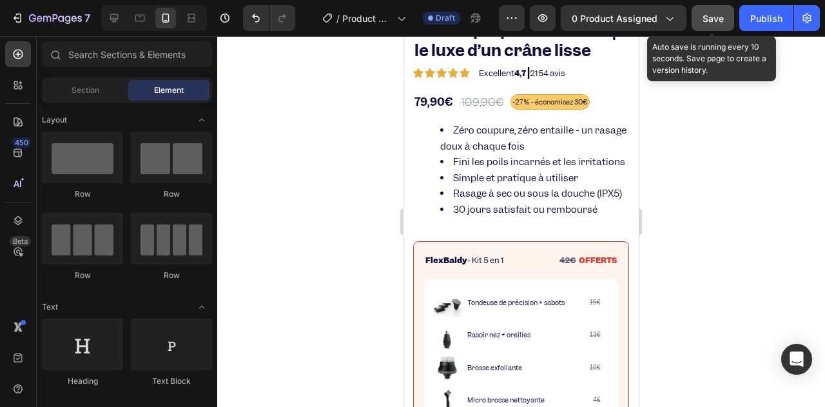
click at [708, 13] on span "Save" at bounding box center [712, 18] width 21 height 11
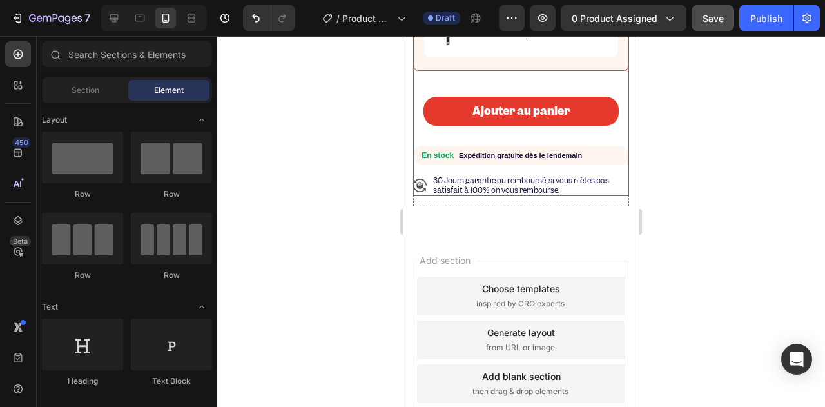
scroll to position [644, 0]
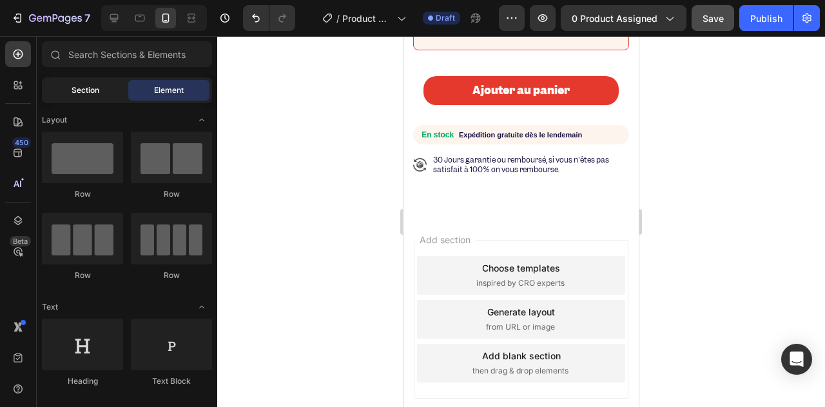
click at [100, 96] on div "Section" at bounding box center [84, 90] width 81 height 21
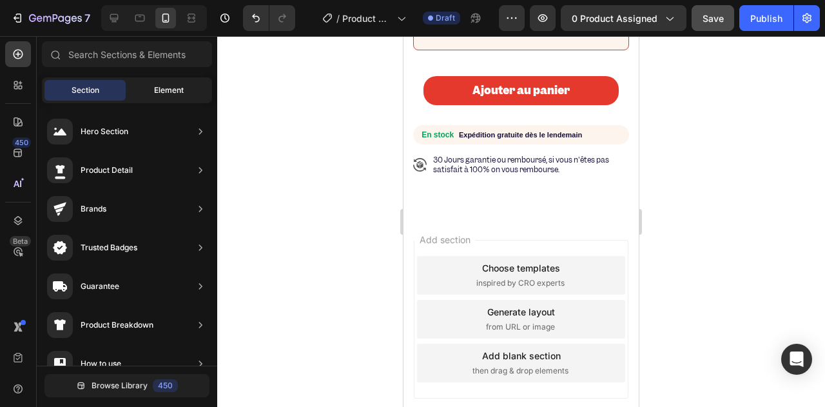
click at [150, 96] on div "Element" at bounding box center [168, 90] width 81 height 21
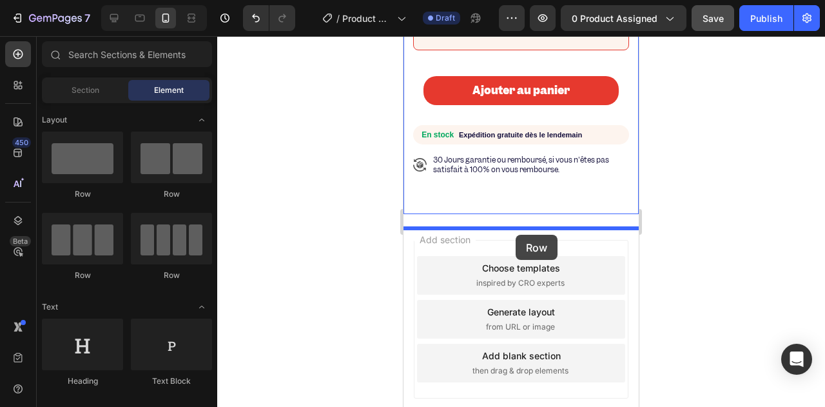
drag, startPoint x: 488, startPoint y: 200, endPoint x: 515, endPoint y: 235, distance: 44.0
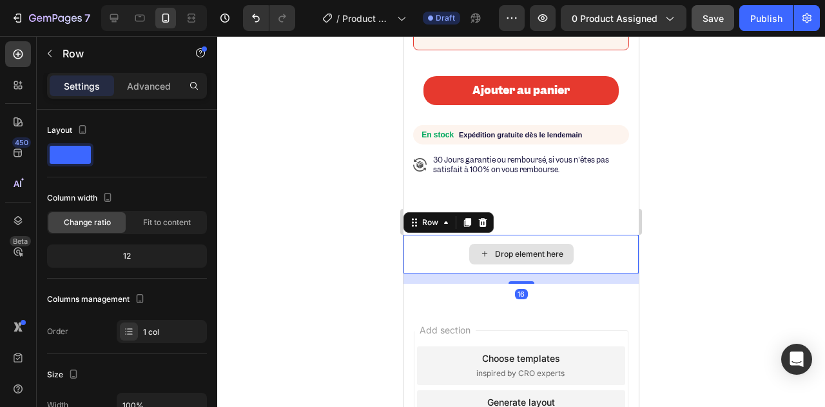
click at [461, 265] on div "Drop element here" at bounding box center [520, 254] width 235 height 39
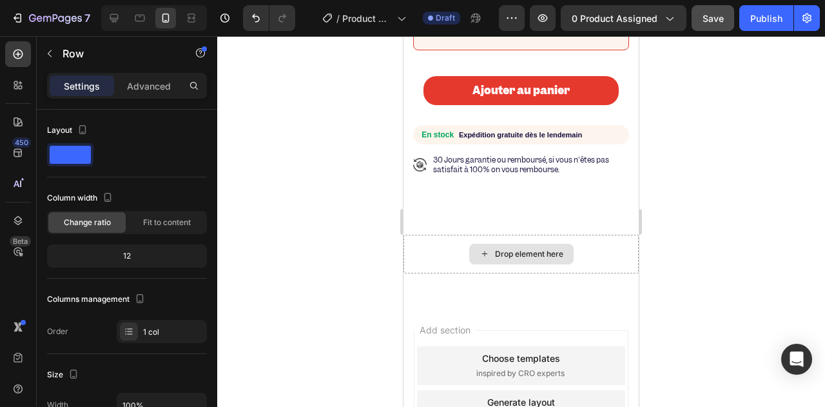
click at [507, 264] on div "Drop element here" at bounding box center [521, 254] width 104 height 21
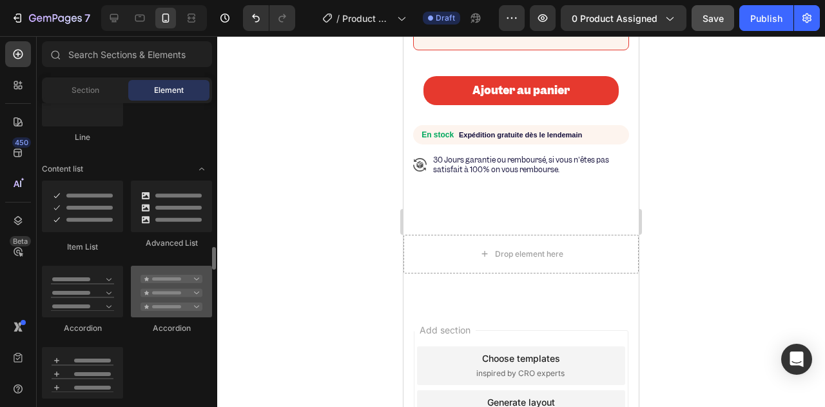
scroll to position [1031, 0]
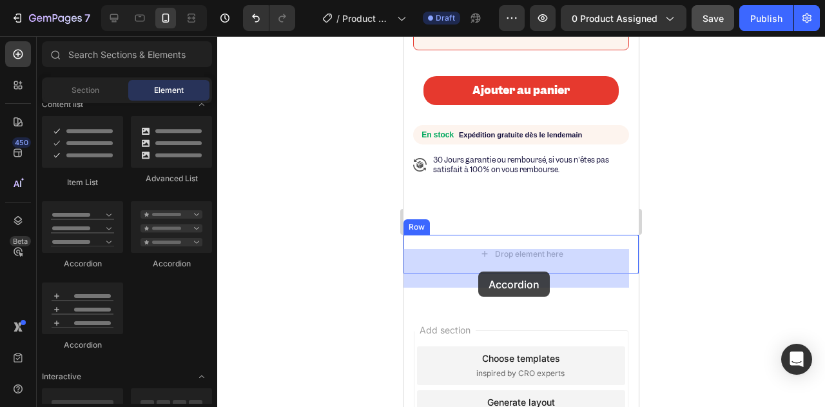
drag, startPoint x: 579, startPoint y: 278, endPoint x: 478, endPoint y: 271, distance: 101.4
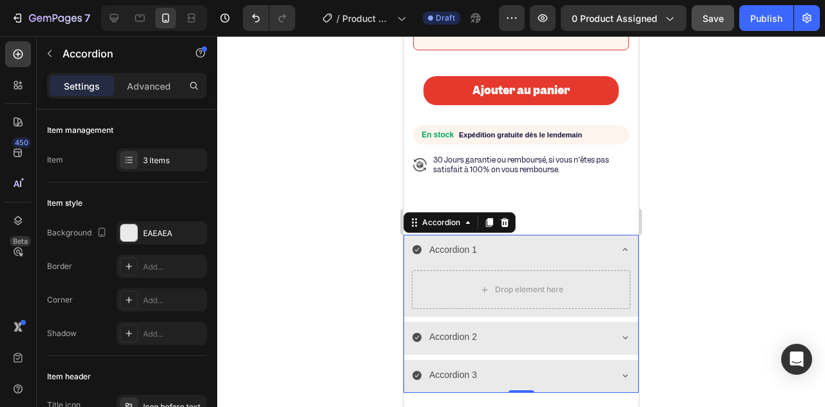
click at [620, 254] on icon at bounding box center [625, 249] width 10 height 10
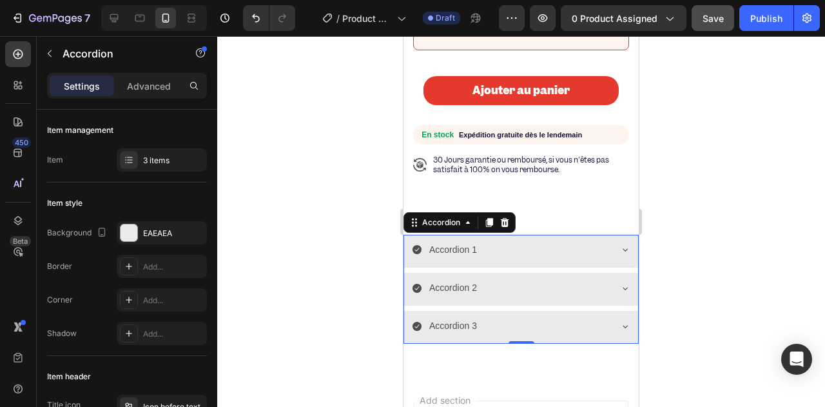
click at [412, 254] on icon at bounding box center [417, 249] width 10 height 10
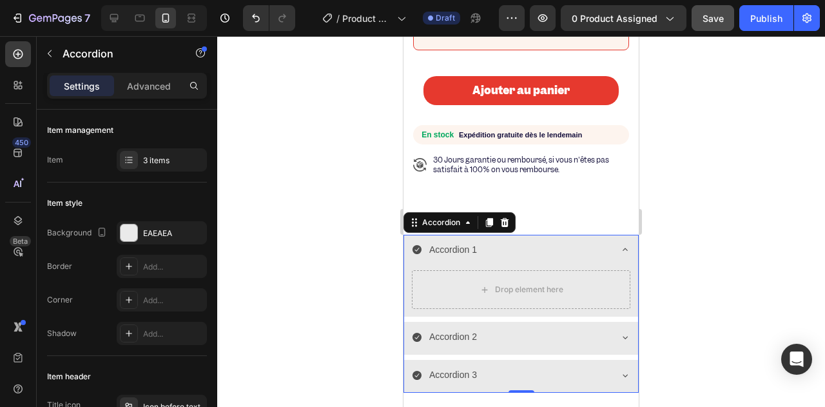
click at [414, 254] on icon at bounding box center [416, 249] width 9 height 9
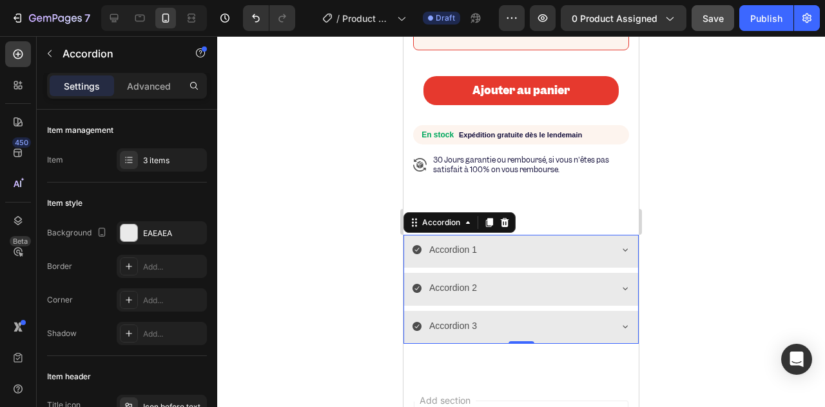
click at [414, 254] on icon at bounding box center [416, 249] width 9 height 9
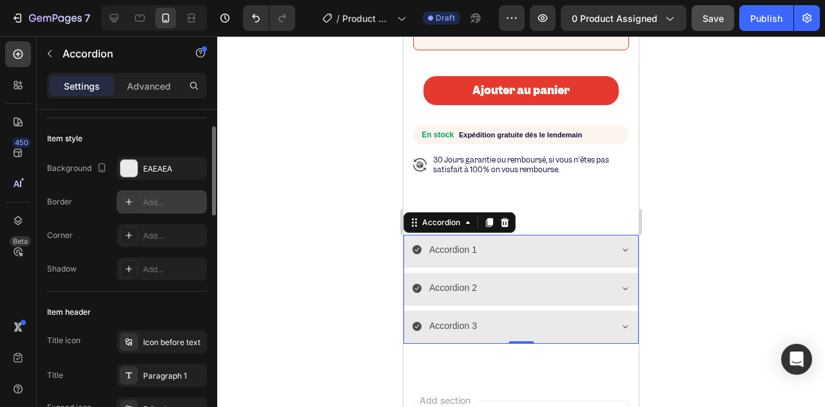
scroll to position [129, 0]
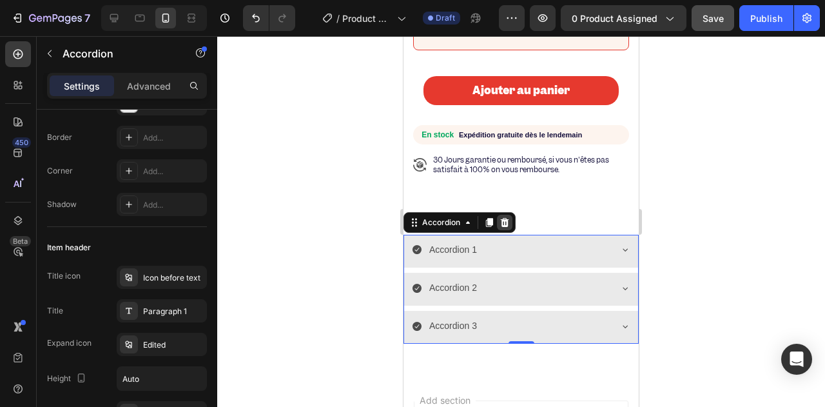
click at [499, 227] on icon at bounding box center [504, 222] width 10 height 10
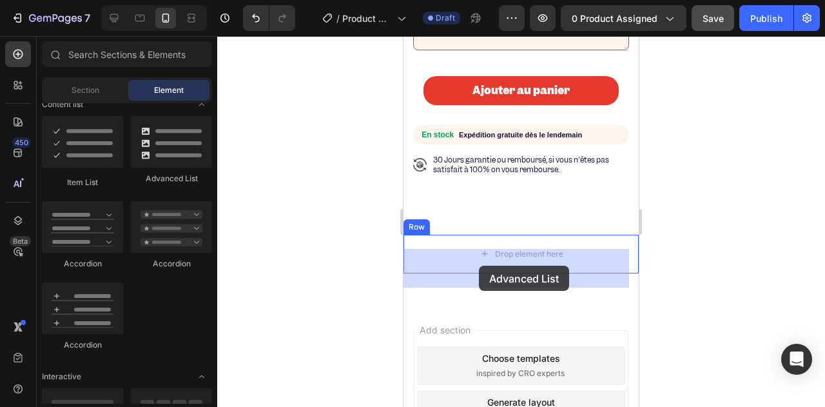
drag, startPoint x: 558, startPoint y: 176, endPoint x: 776, endPoint y: 297, distance: 249.2
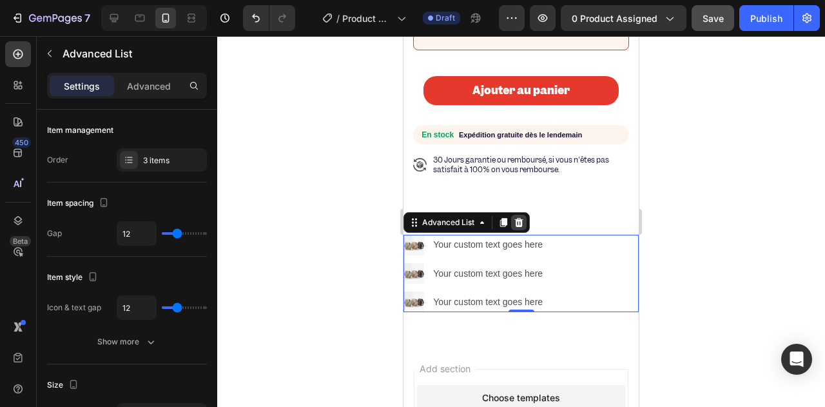
click at [524, 227] on icon at bounding box center [518, 222] width 10 height 10
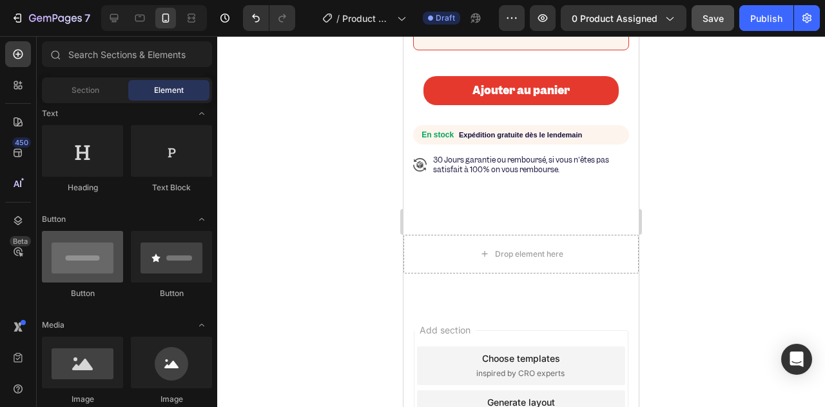
scroll to position [64, 0]
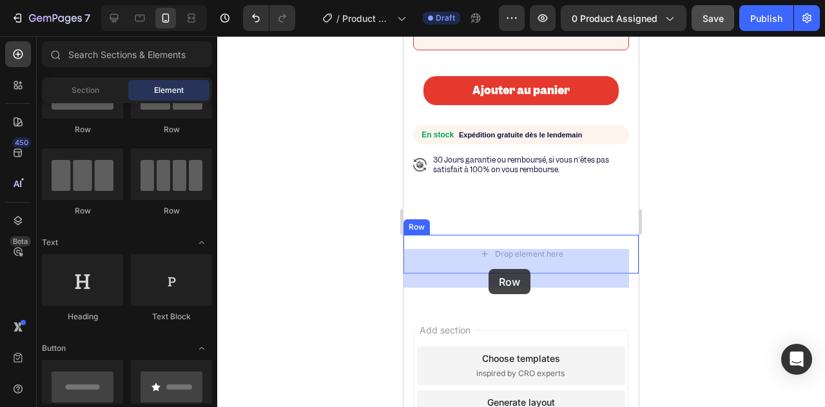
drag, startPoint x: 489, startPoint y: 222, endPoint x: 473, endPoint y: 269, distance: 49.7
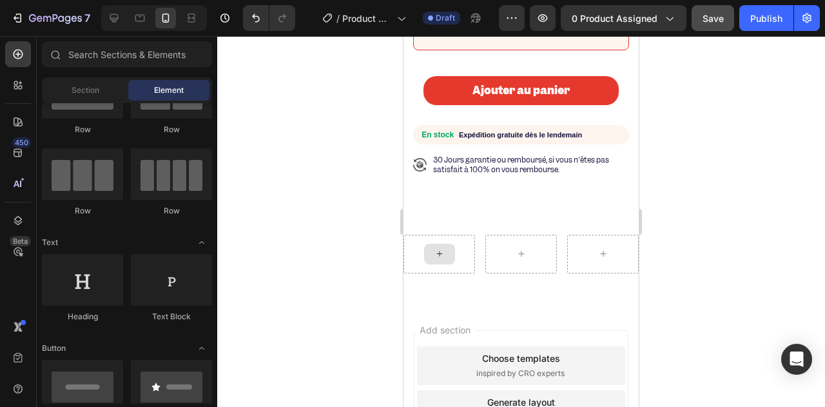
click at [446, 264] on div at bounding box center [439, 254] width 31 height 21
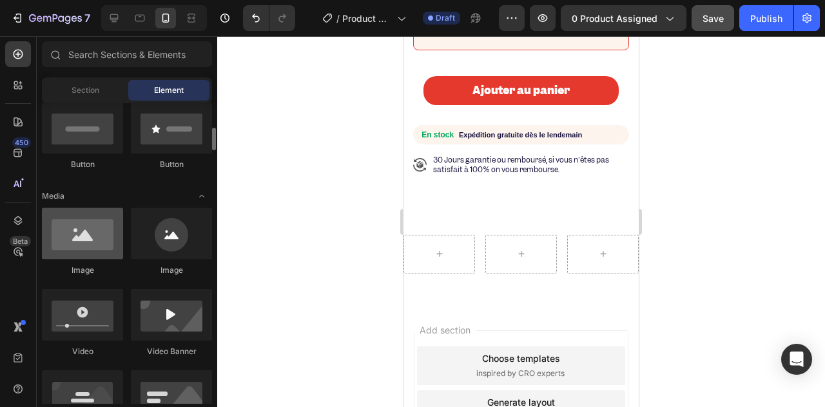
click at [85, 244] on div at bounding box center [82, 233] width 81 height 52
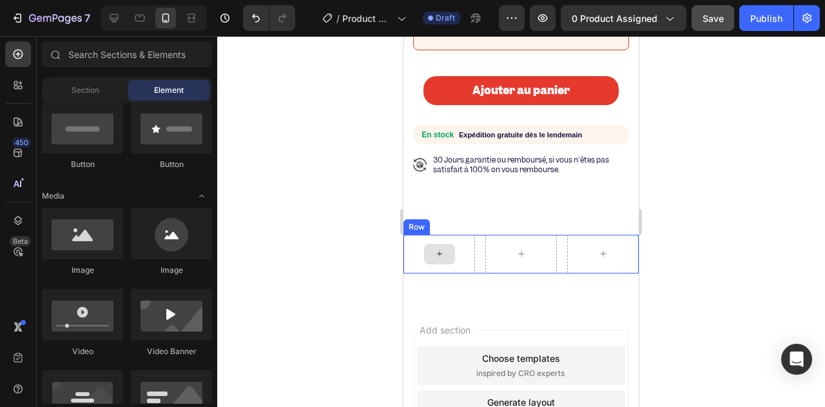
click at [454, 265] on div at bounding box center [439, 254] width 72 height 39
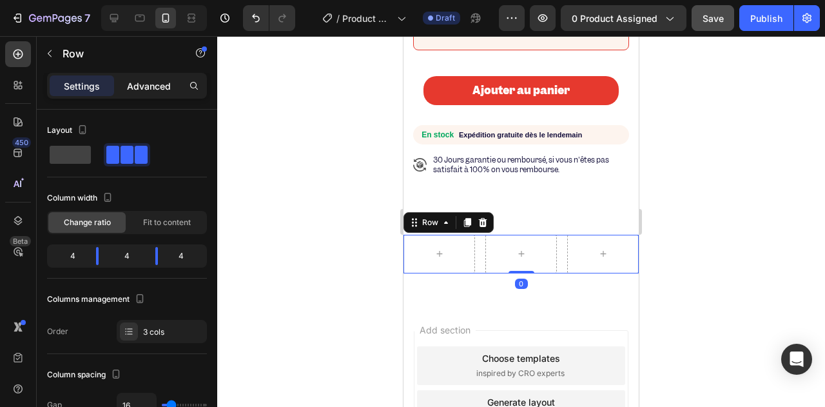
click at [135, 88] on p "Advanced" at bounding box center [149, 86] width 44 height 14
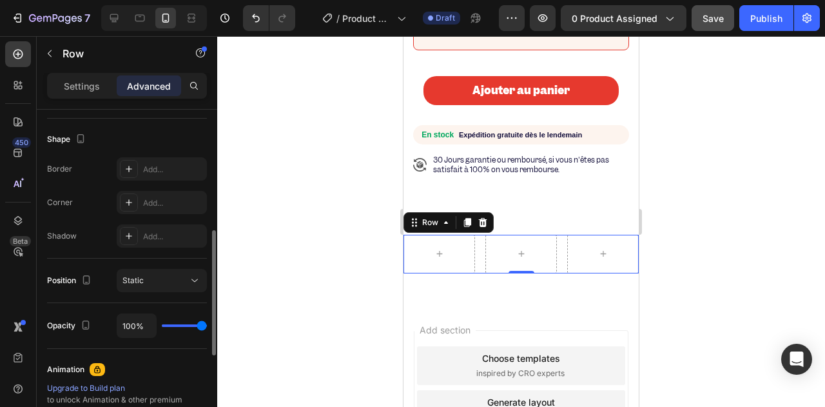
scroll to position [451, 0]
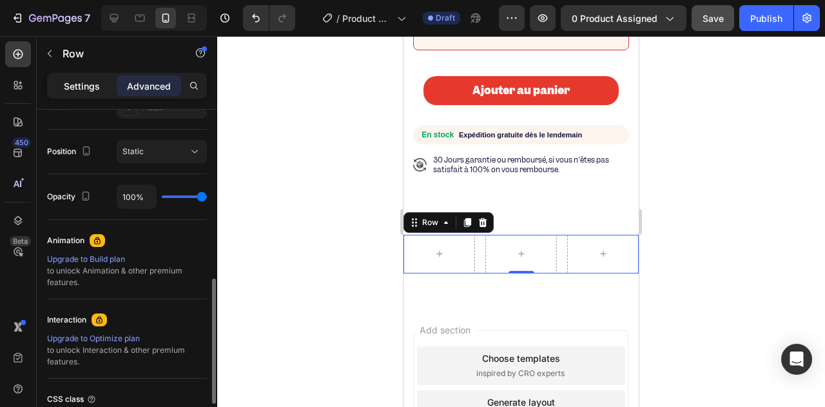
click at [60, 87] on div "Settings" at bounding box center [82, 85] width 64 height 21
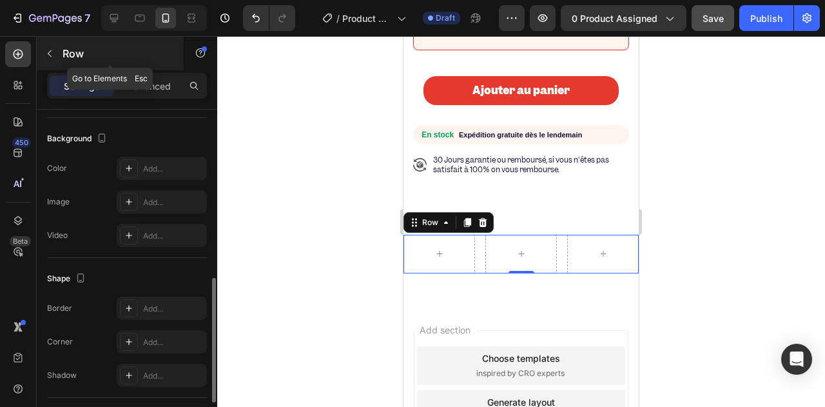
click at [50, 60] on button "button" at bounding box center [49, 53] width 21 height 21
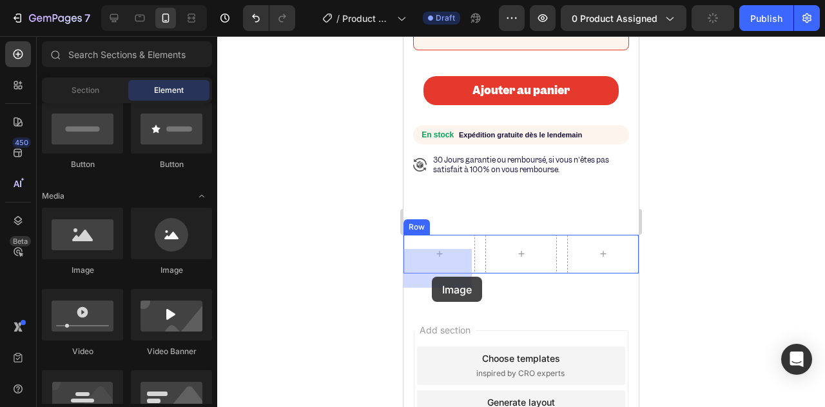
drag, startPoint x: 531, startPoint y: 285, endPoint x: 432, endPoint y: 274, distance: 99.7
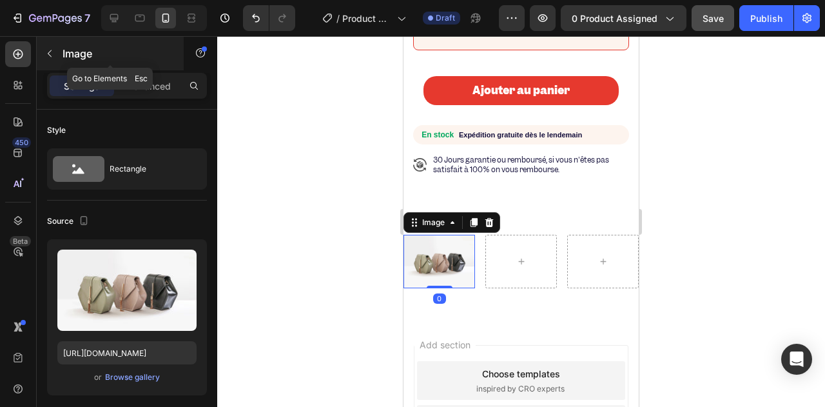
click at [50, 57] on icon "button" at bounding box center [49, 53] width 10 height 10
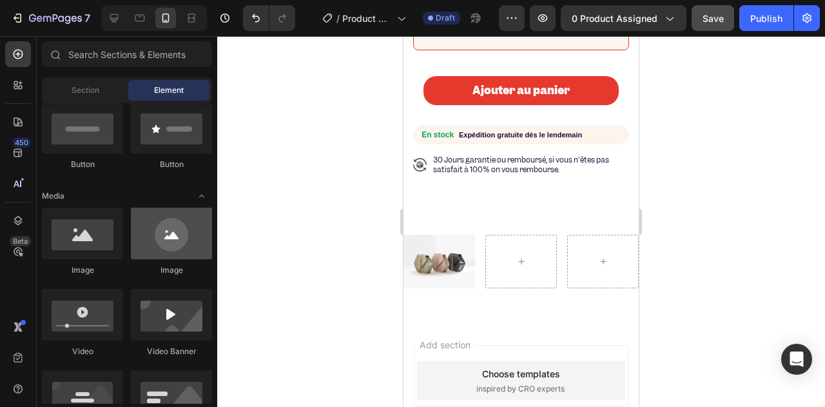
scroll to position [64, 0]
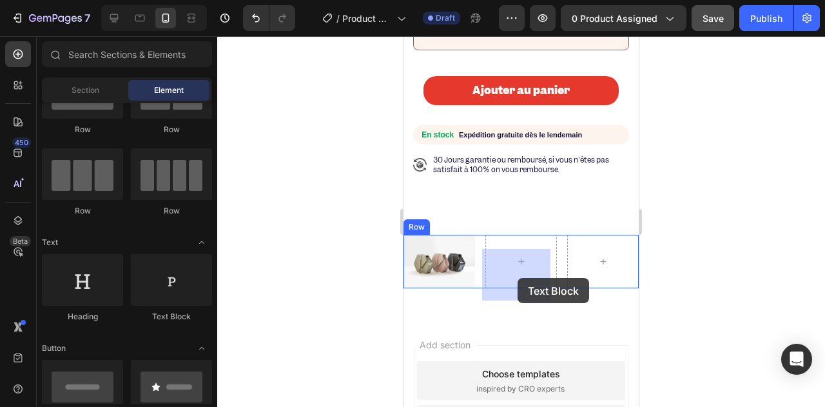
drag, startPoint x: 573, startPoint y: 316, endPoint x: 783, endPoint y: 305, distance: 210.3
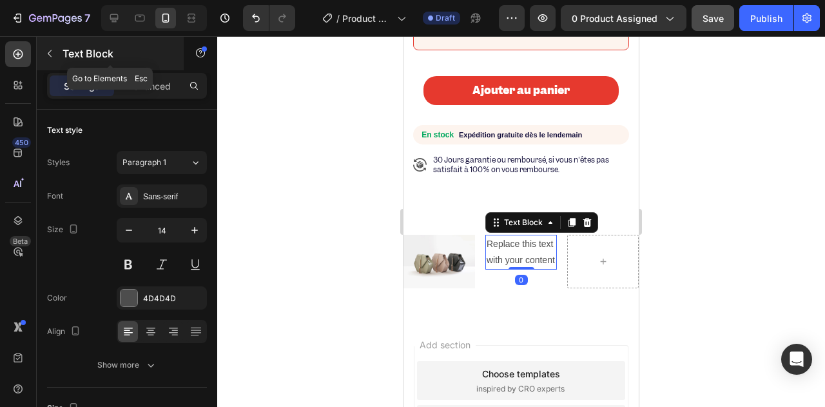
click at [49, 48] on icon "button" at bounding box center [49, 53] width 10 height 10
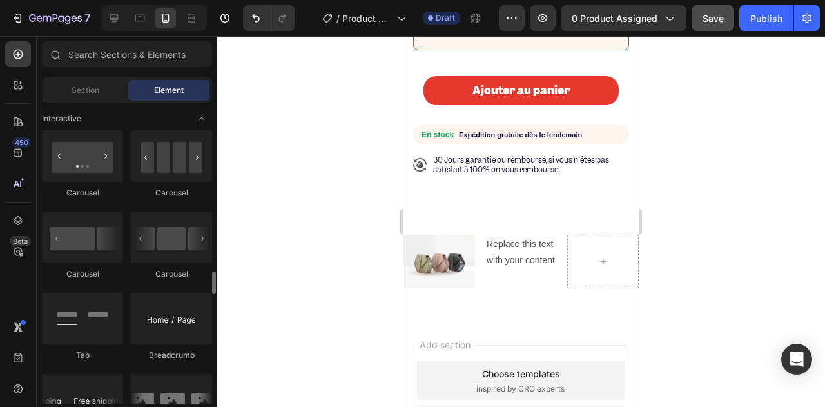
scroll to position [1353, 0]
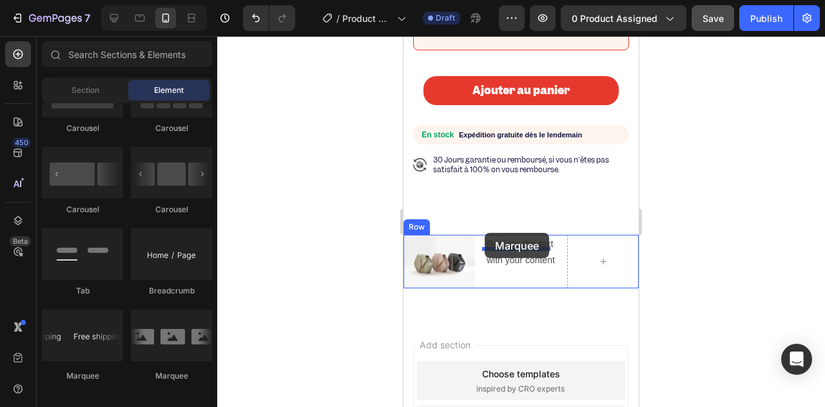
drag, startPoint x: 493, startPoint y: 383, endPoint x: 484, endPoint y: 233, distance: 151.0
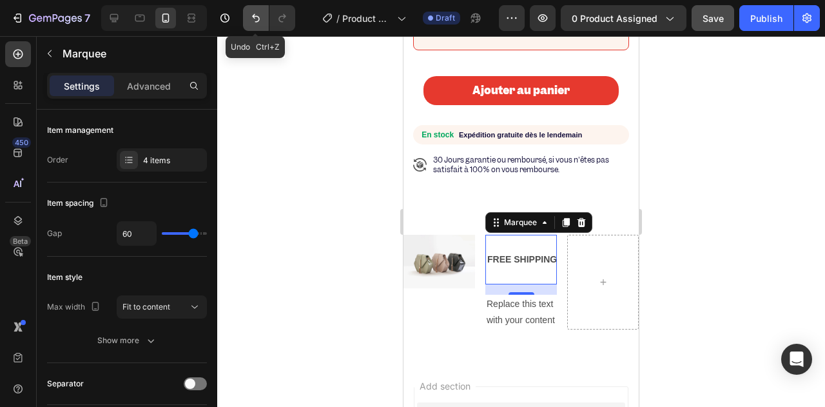
click at [245, 18] on button "Undo/Redo" at bounding box center [256, 18] width 26 height 26
click at [247, 19] on button "Undo/Redo" at bounding box center [256, 18] width 26 height 26
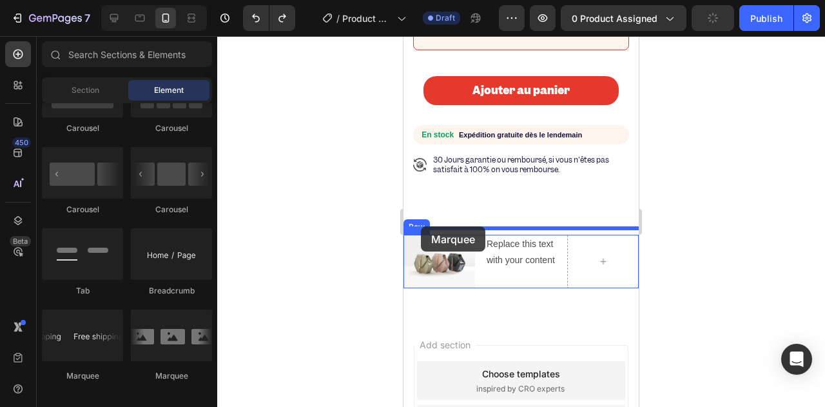
drag, startPoint x: 496, startPoint y: 370, endPoint x: 421, endPoint y: 226, distance: 162.8
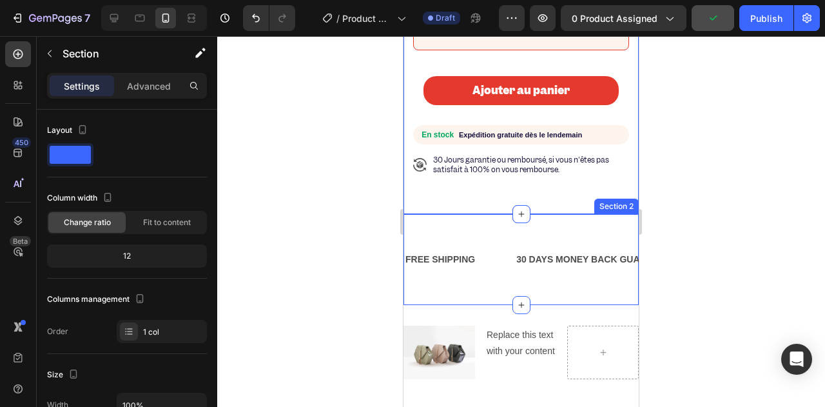
click at [418, 238] on div "FREE SHIPPING Text Block 30 DAYS MONEY BACK GUARANTEE Text Block LIMITED TIME 5…" at bounding box center [520, 259] width 235 height 91
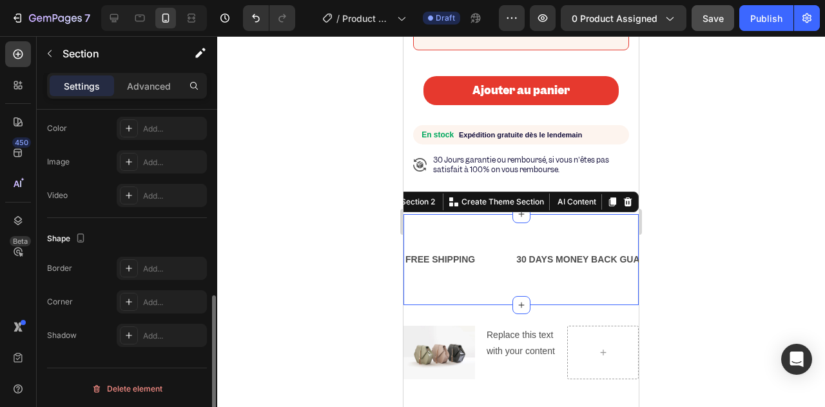
click at [358, 227] on div at bounding box center [521, 221] width 608 height 370
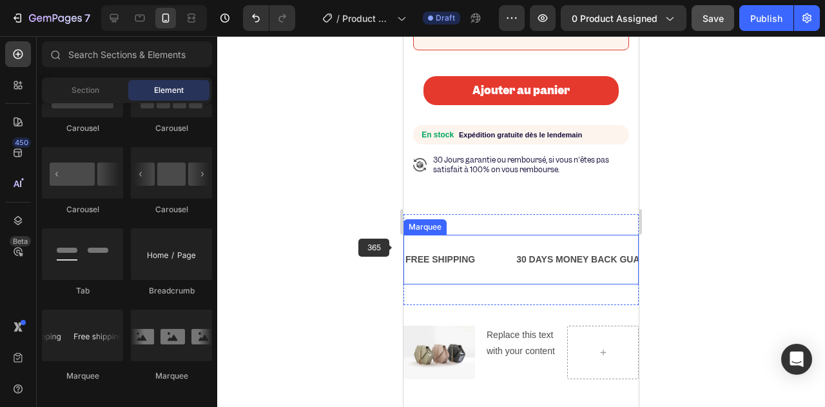
click at [446, 258] on div "FREE SHIPPING Text Block 30 DAYS MONEY BACK GUARANTEE Text Block LIMITED TIME 5…" at bounding box center [520, 260] width 235 height 50
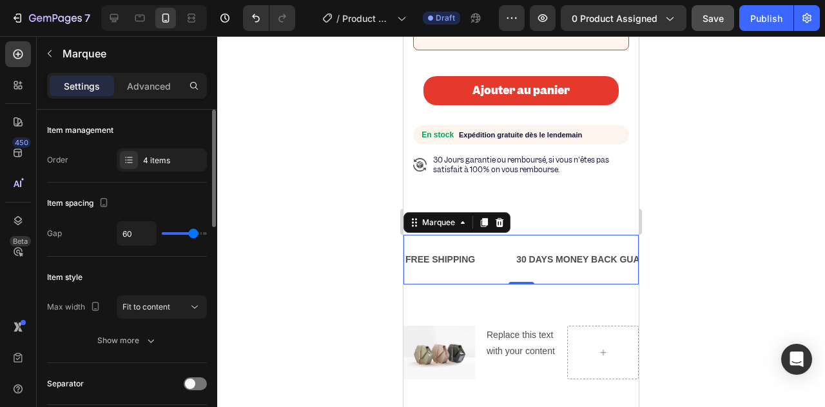
type input "46"
type input "13"
type input "0"
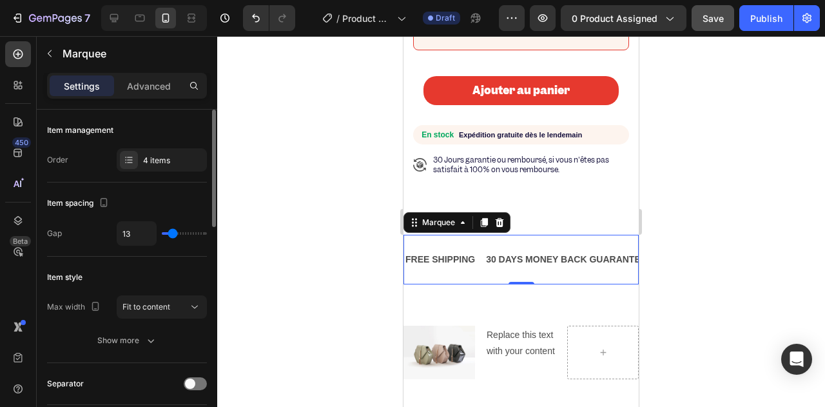
type input "0"
type input "80"
drag, startPoint x: 187, startPoint y: 233, endPoint x: 205, endPoint y: 236, distance: 18.4
type input "80"
click at [205, 235] on input "range" at bounding box center [184, 233] width 45 height 3
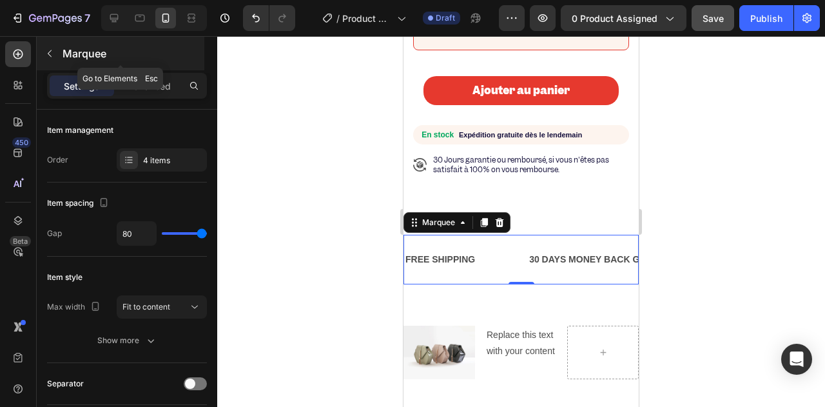
click at [56, 52] on button "button" at bounding box center [49, 53] width 21 height 21
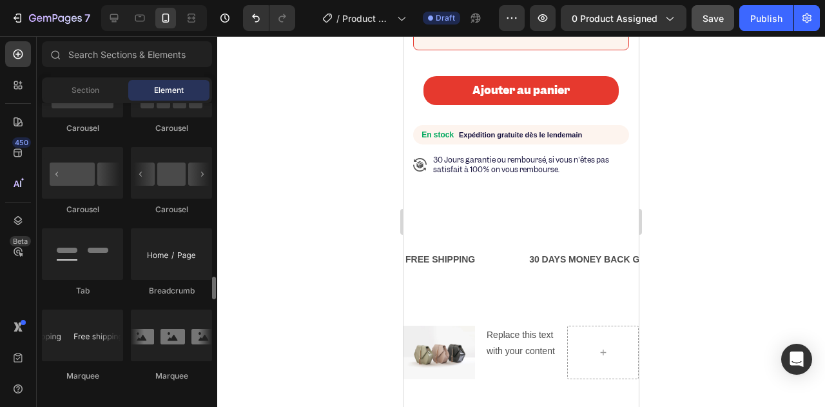
scroll to position [1417, 0]
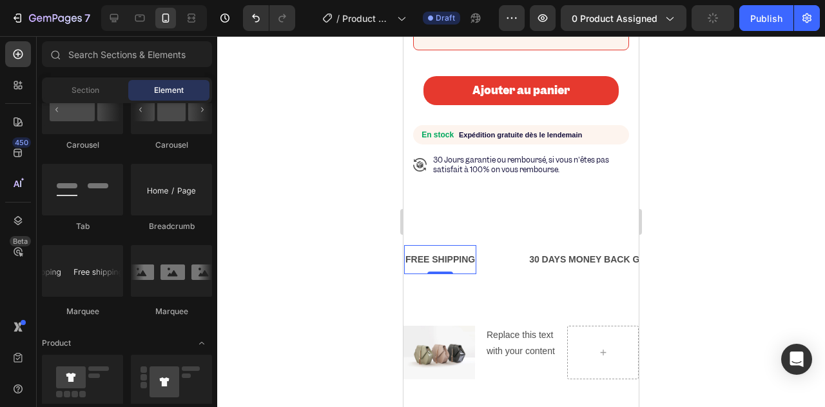
click at [460, 267] on div "FREE SHIPPING" at bounding box center [440, 259] width 72 height 19
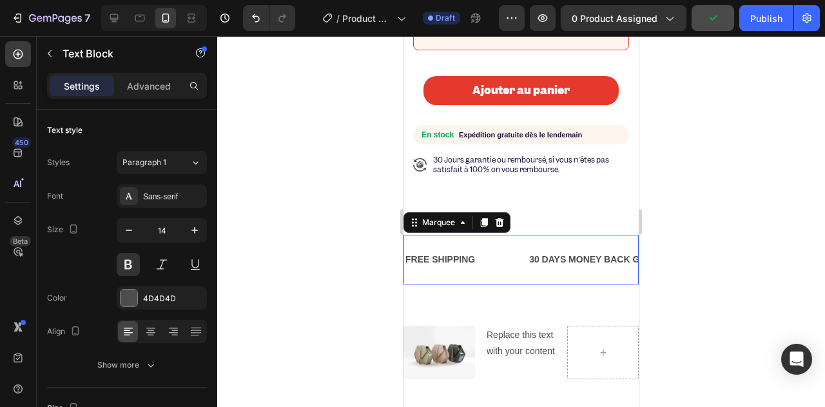
click at [490, 274] on div "FREE SHIPPING Text Block" at bounding box center [466, 259] width 124 height 29
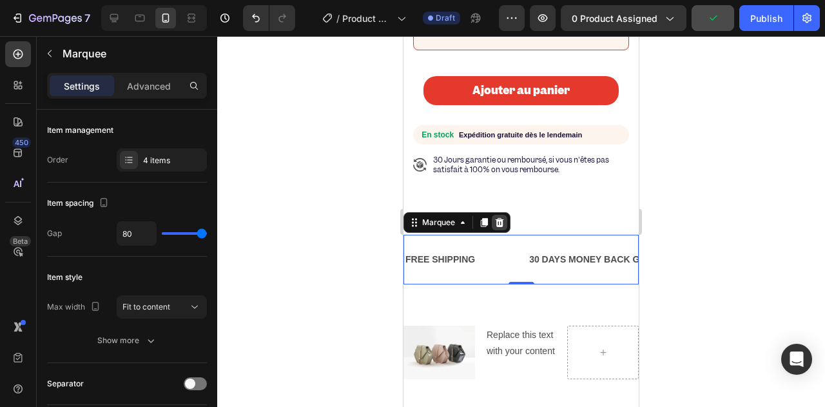
click at [499, 227] on icon at bounding box center [499, 222] width 8 height 9
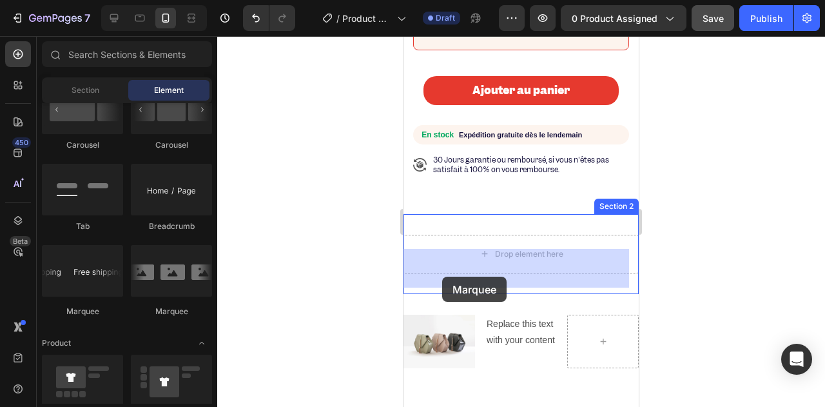
drag, startPoint x: 557, startPoint y: 309, endPoint x: 457, endPoint y: 273, distance: 106.2
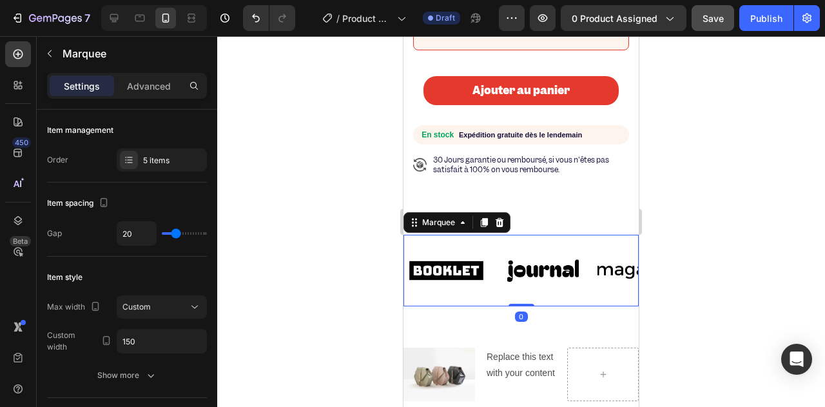
click at [336, 267] on div at bounding box center [521, 221] width 608 height 370
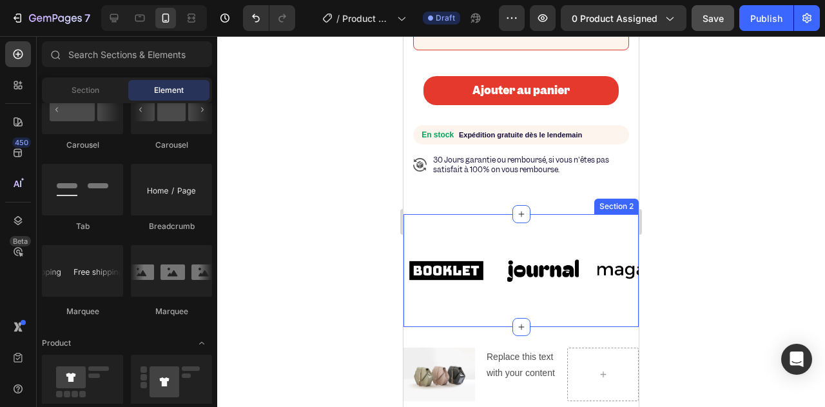
click at [451, 242] on div "Image Image Image Image Image Image Image Image Image Image Marquee Section 2" at bounding box center [520, 270] width 235 height 113
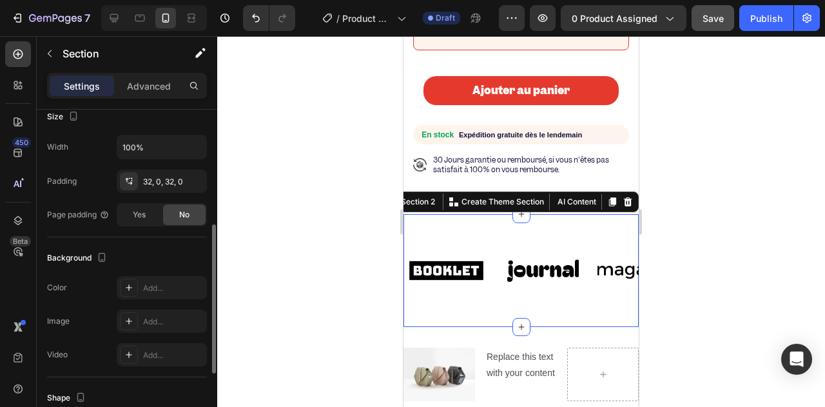
scroll to position [417, 0]
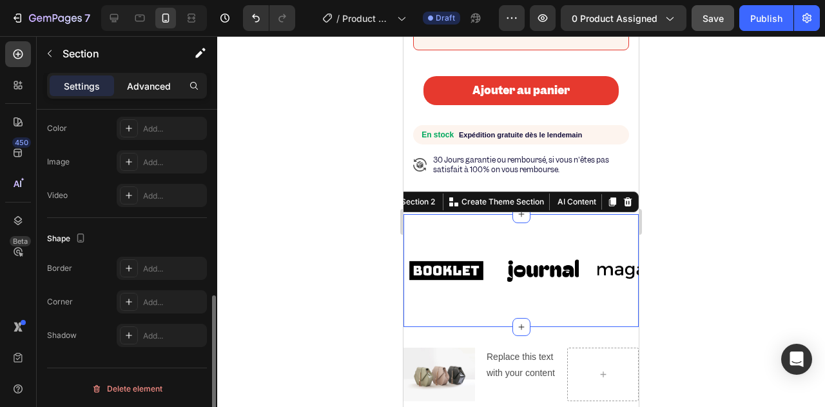
click at [131, 86] on p "Advanced" at bounding box center [149, 86] width 44 height 14
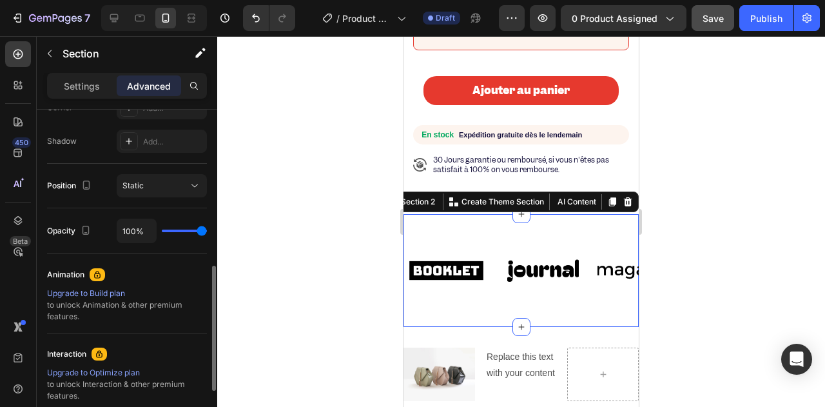
scroll to position [0, 0]
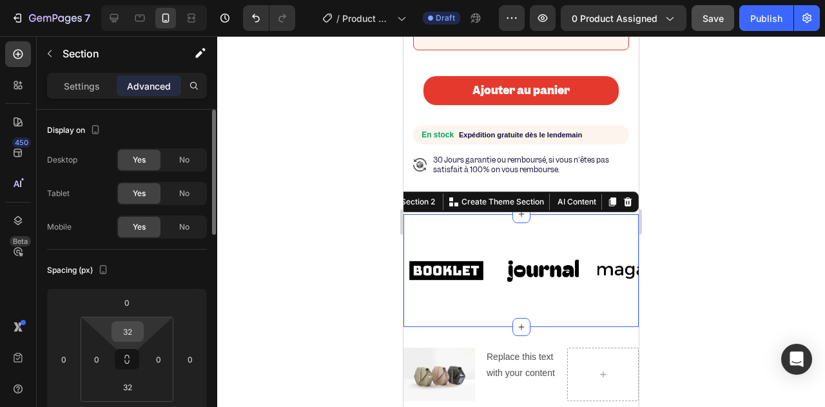
drag, startPoint x: 140, startPoint y: 330, endPoint x: 130, endPoint y: 331, distance: 10.3
click at [132, 330] on div "32" at bounding box center [127, 331] width 32 height 21
click at [128, 332] on input "32" at bounding box center [128, 330] width 26 height 19
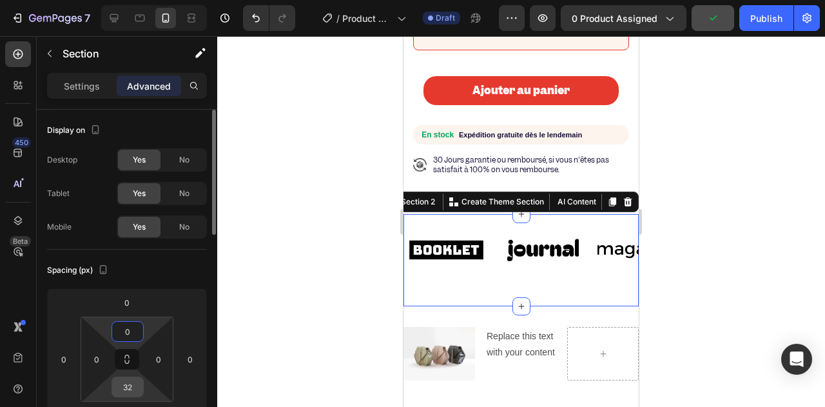
type input "0"
click at [127, 381] on input "32" at bounding box center [128, 386] width 26 height 19
type input "0"
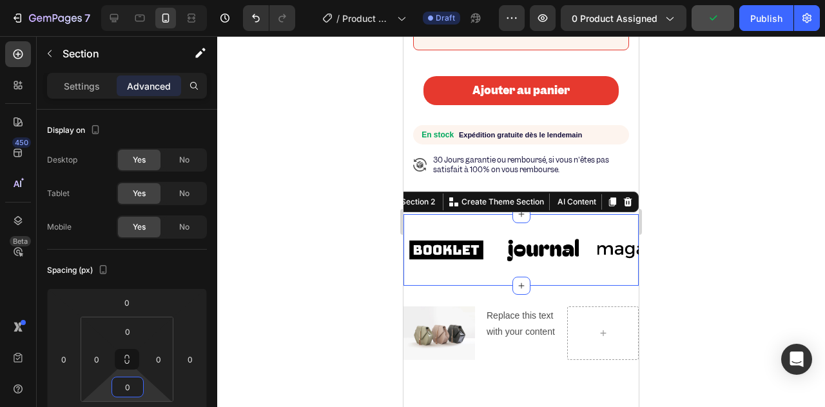
click at [335, 280] on div at bounding box center [521, 221] width 608 height 370
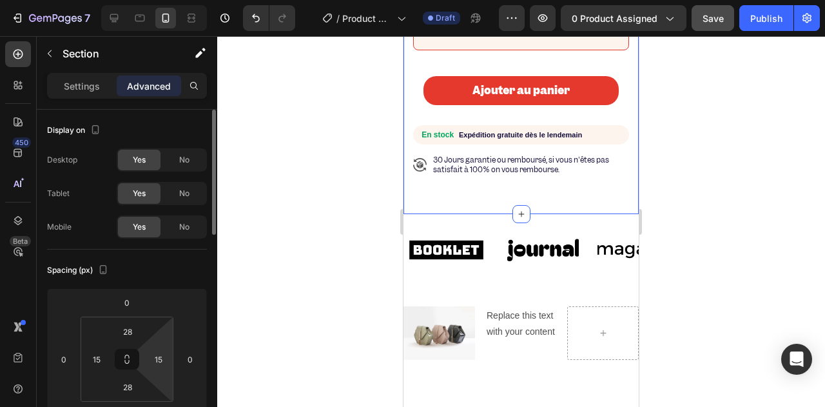
scroll to position [193, 0]
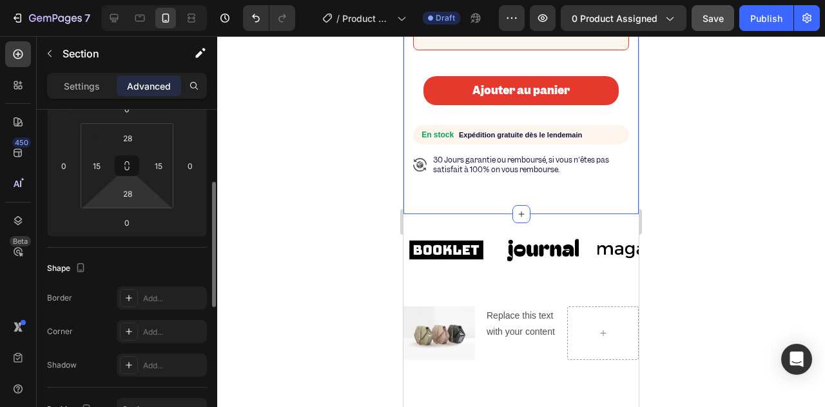
click at [126, 0] on html "7 / Product Page - [DATE] 15:35:48 Draft Preview 0 product assigned Save Publis…" at bounding box center [412, 0] width 825 height 0
type input "0"
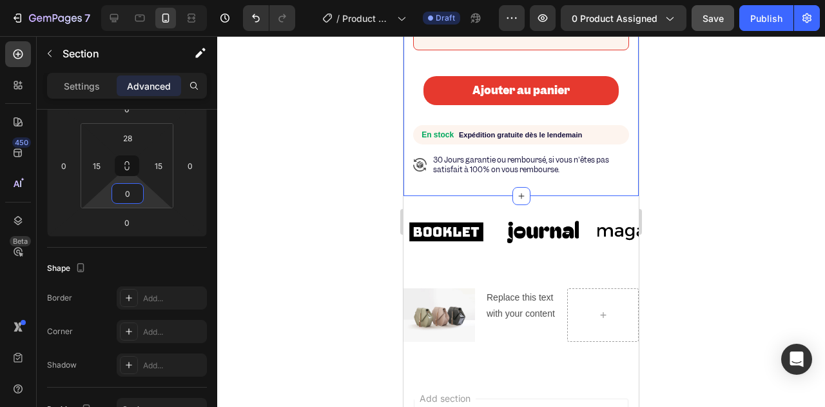
click at [323, 238] on div at bounding box center [521, 221] width 608 height 370
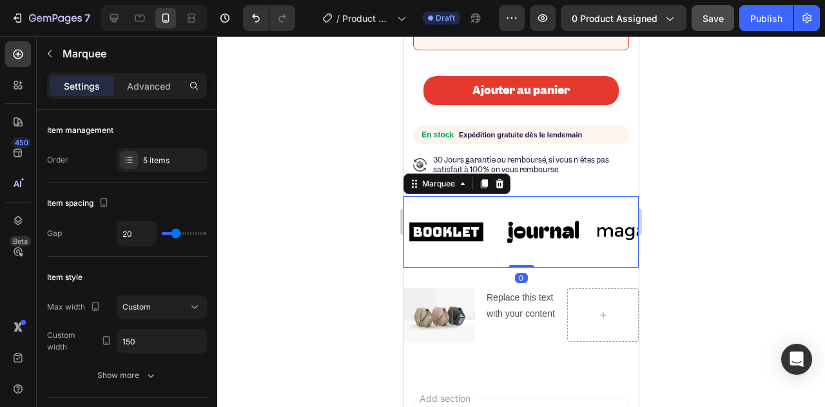
click at [457, 217] on div "Image Image Image Image Image Image Image Image Image Image Marquee 0" at bounding box center [520, 232] width 235 height 72
click at [472, 237] on div "Image" at bounding box center [446, 231] width 84 height 51
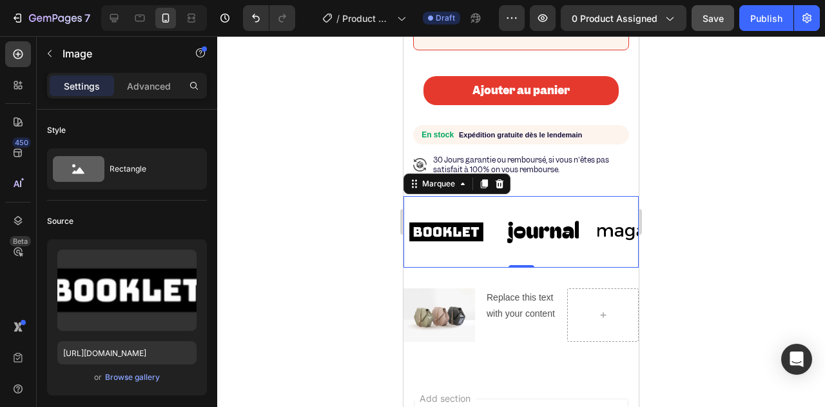
click at [498, 212] on div "Image Image Image Image Image Image Image Image Image Image Marquee 0" at bounding box center [520, 232] width 235 height 72
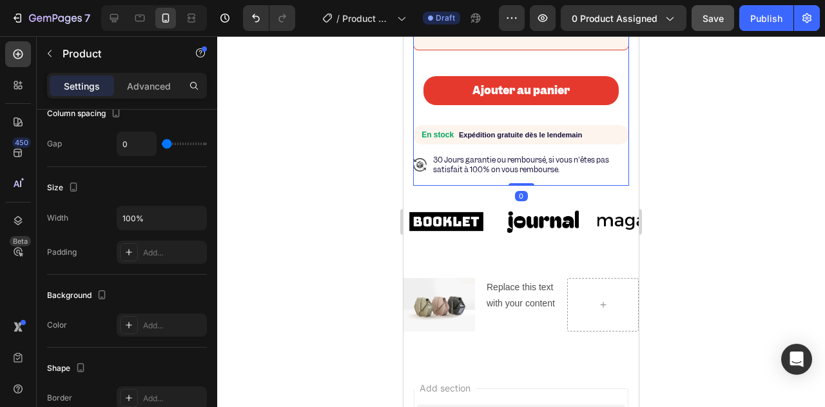
drag, startPoint x: 519, startPoint y: 208, endPoint x: 519, endPoint y: 190, distance: 18.0
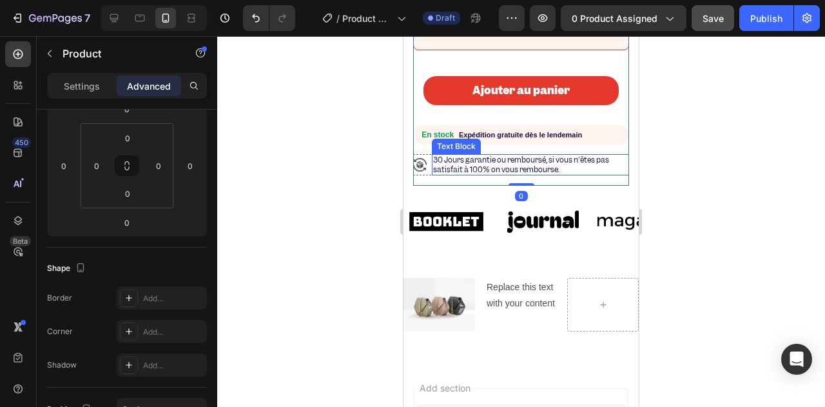
click at [320, 181] on div at bounding box center [521, 221] width 608 height 370
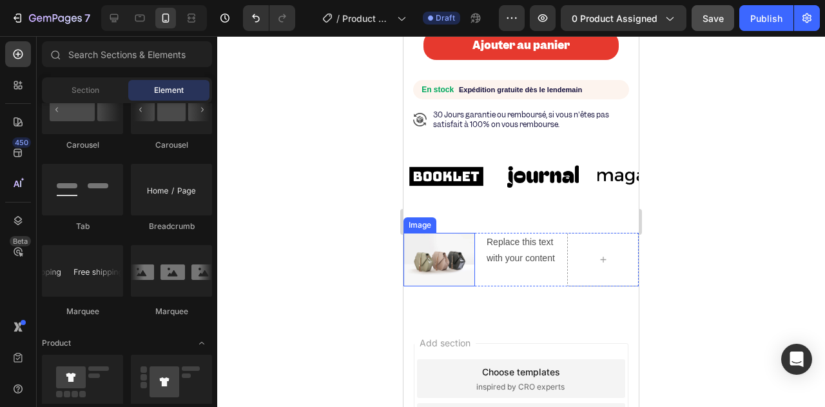
scroll to position [709, 0]
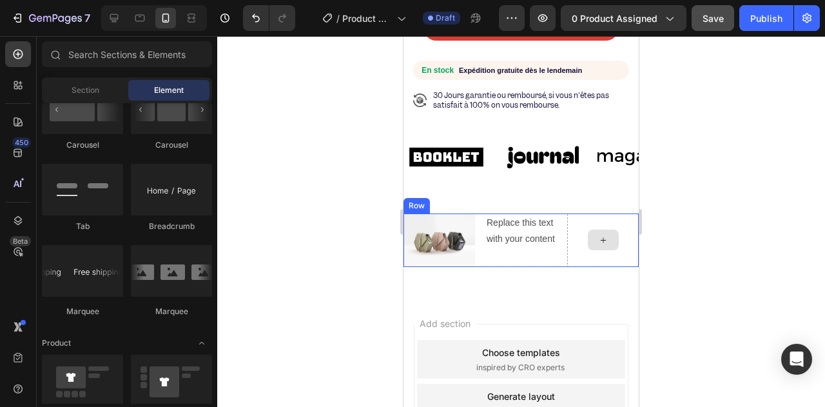
click at [602, 250] on div at bounding box center [603, 239] width 31 height 21
click at [600, 242] on icon at bounding box center [602, 239] width 5 height 5
click at [481, 267] on div "Image Replace this text with your content Text Block Row" at bounding box center [520, 239] width 235 height 53
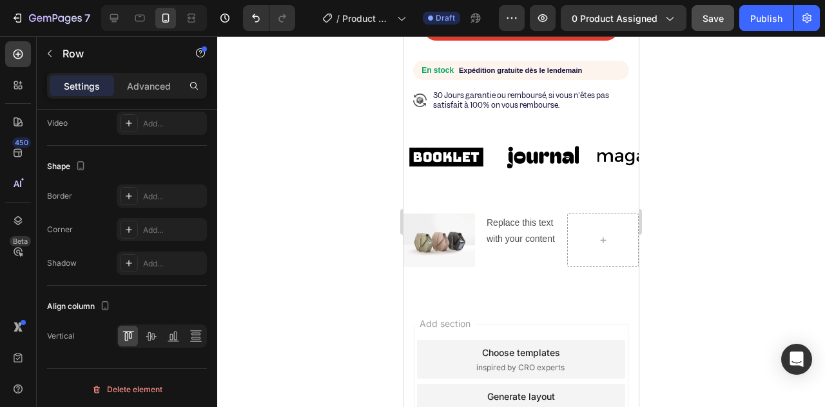
click at [474, 267] on div "Image Replace this text with your content Text Block Row" at bounding box center [520, 239] width 235 height 53
click at [567, 249] on div at bounding box center [603, 239] width 72 height 53
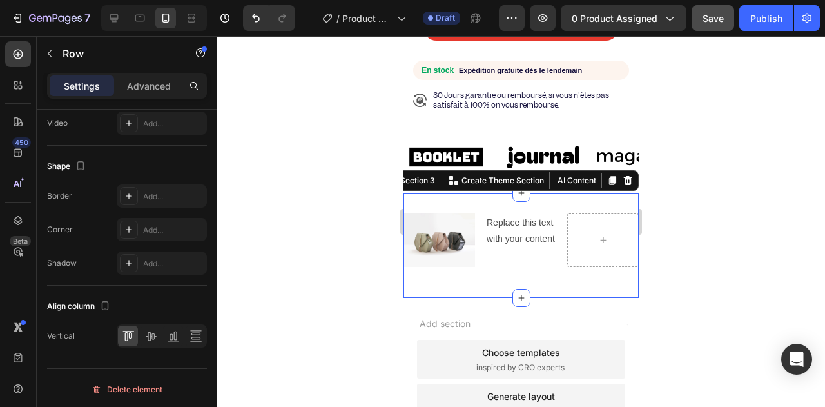
click at [541, 225] on div "Image Replace this text with your content Text Block Row Row Section 3 You can …" at bounding box center [520, 245] width 235 height 105
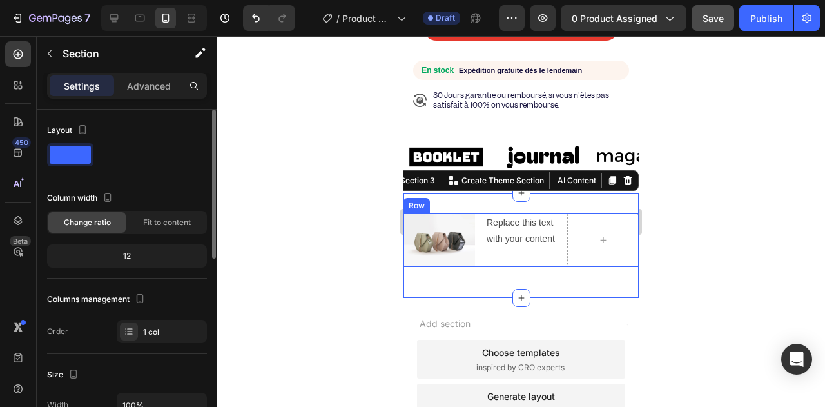
click at [480, 235] on div "Image Replace this text with your content Text Block Row" at bounding box center [520, 239] width 235 height 53
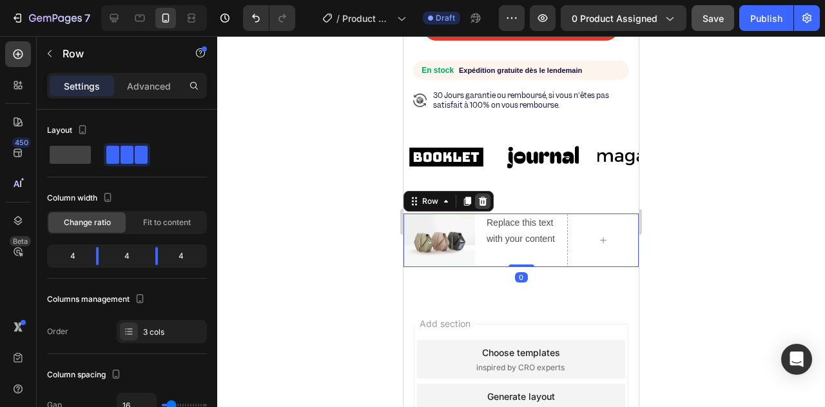
click at [486, 206] on icon at bounding box center [482, 201] width 10 height 10
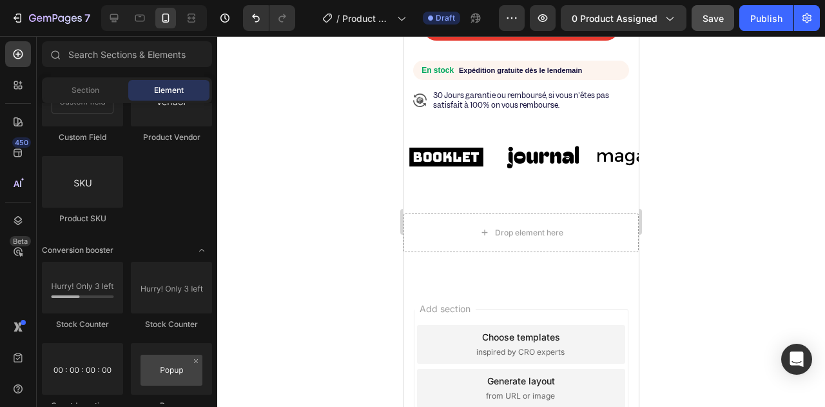
scroll to position [2706, 0]
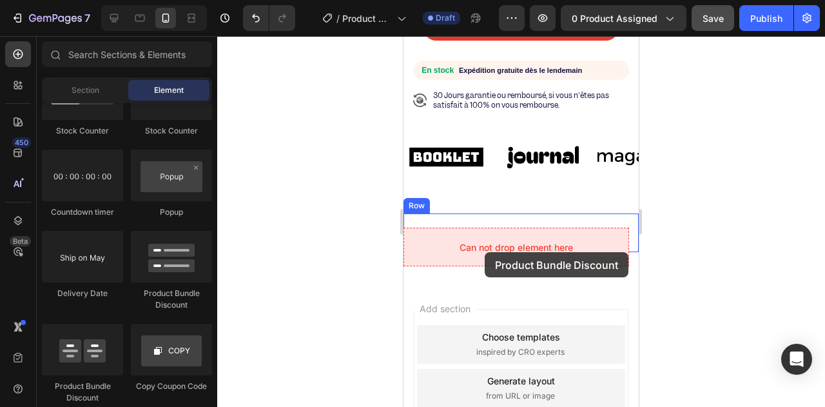
drag, startPoint x: 582, startPoint y: 298, endPoint x: 484, endPoint y: 252, distance: 108.4
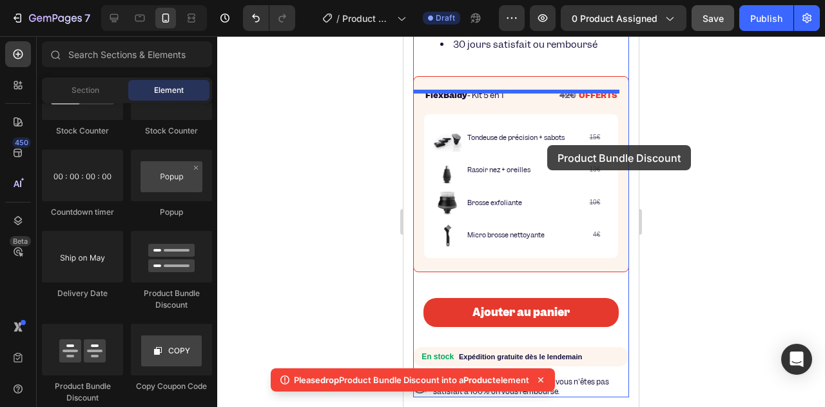
scroll to position [365, 0]
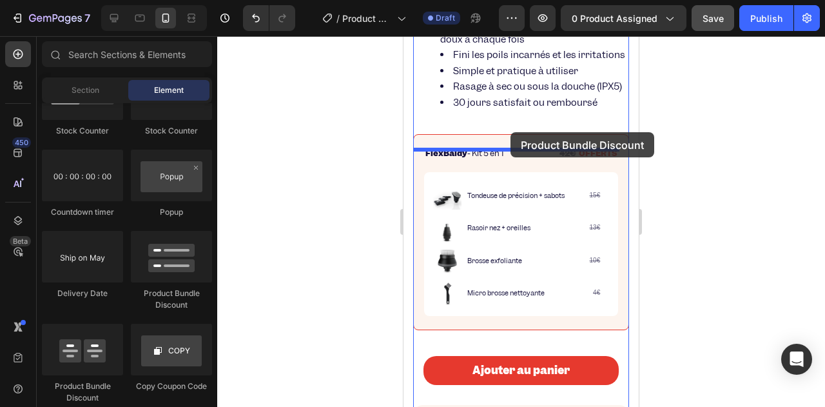
drag, startPoint x: 584, startPoint y: 305, endPoint x: 510, endPoint y: 131, distance: 188.5
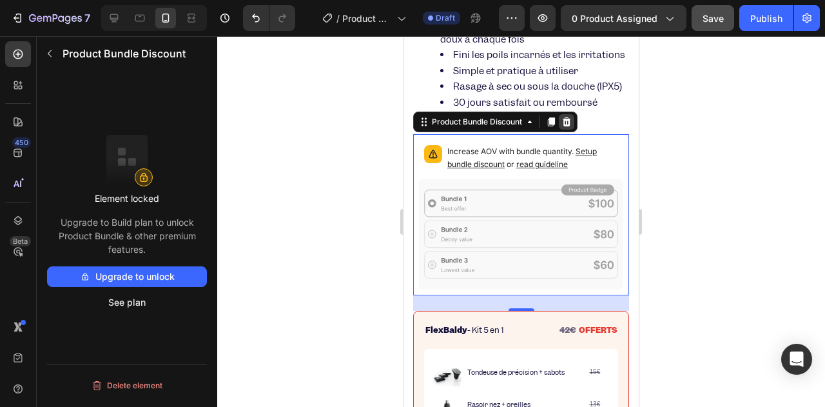
click at [569, 126] on icon at bounding box center [566, 121] width 8 height 9
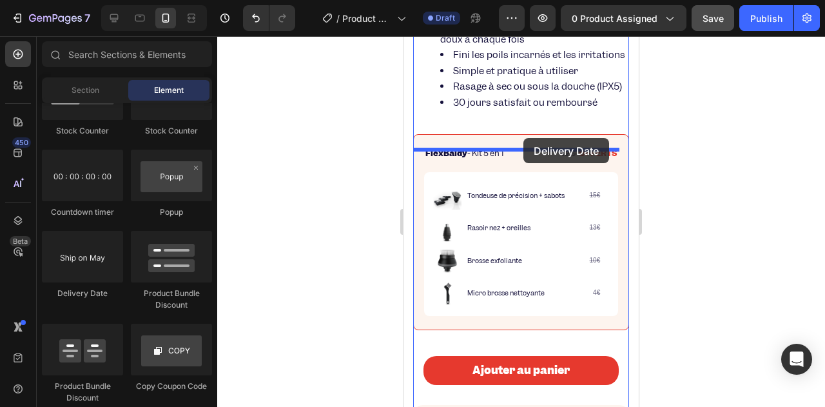
drag, startPoint x: 524, startPoint y: 320, endPoint x: 523, endPoint y: 138, distance: 181.7
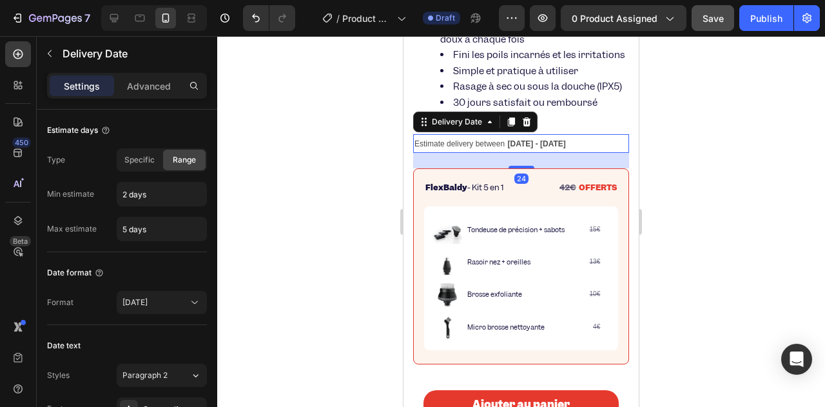
click at [504, 148] on span "Estimate delivery between" at bounding box center [459, 143] width 90 height 9
click at [503, 148] on span "Estimate delivery between" at bounding box center [459, 143] width 90 height 9
click at [428, 148] on span "Estimate delivery between" at bounding box center [459, 143] width 90 height 9
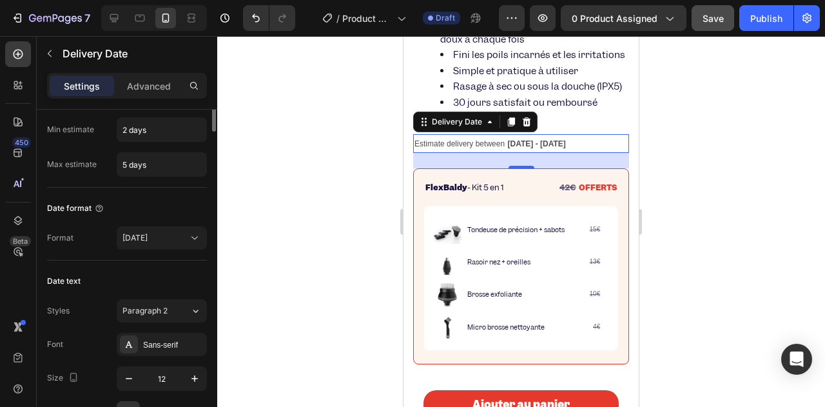
scroll to position [0, 0]
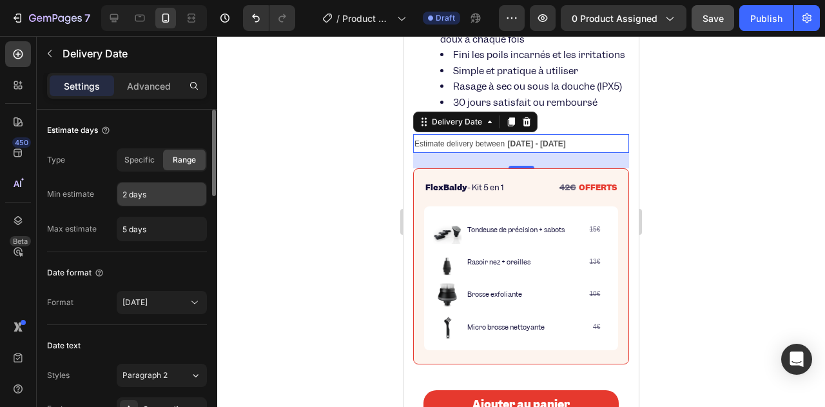
click at [152, 196] on input "2 days" at bounding box center [161, 193] width 89 height 23
click at [88, 213] on div "Type Specific Range Min estimate 2 days Max estimate 5 days" at bounding box center [127, 194] width 160 height 93
click at [133, 202] on input "2 days" at bounding box center [161, 193] width 89 height 23
drag, startPoint x: 148, startPoint y: 195, endPoint x: 122, endPoint y: 194, distance: 25.2
click at [102, 194] on div "Min estimate 2 days" at bounding box center [127, 194] width 160 height 24
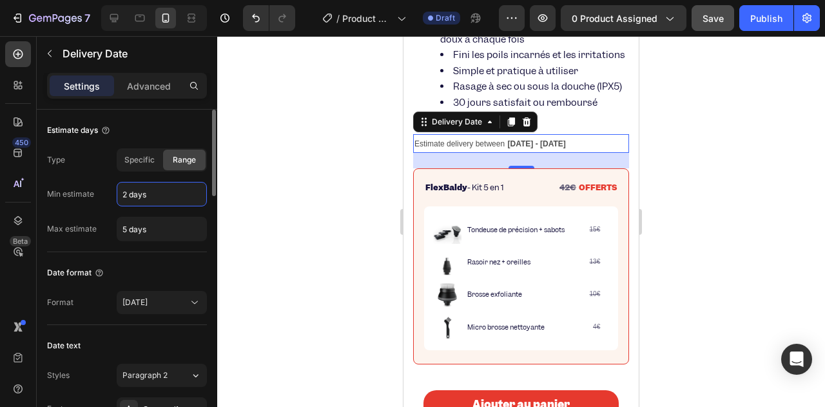
click at [130, 190] on input "2 days" at bounding box center [161, 193] width 89 height 23
click at [133, 197] on input "2 days" at bounding box center [161, 193] width 89 height 23
type input "1 days"
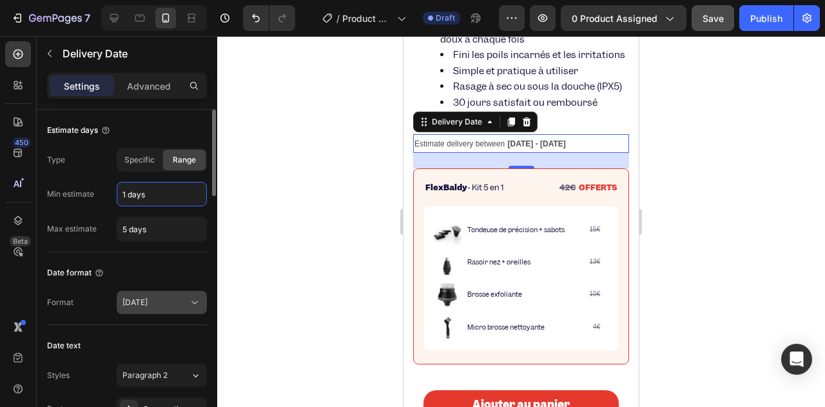
click at [152, 297] on div "[DATE]" at bounding box center [155, 302] width 66 height 12
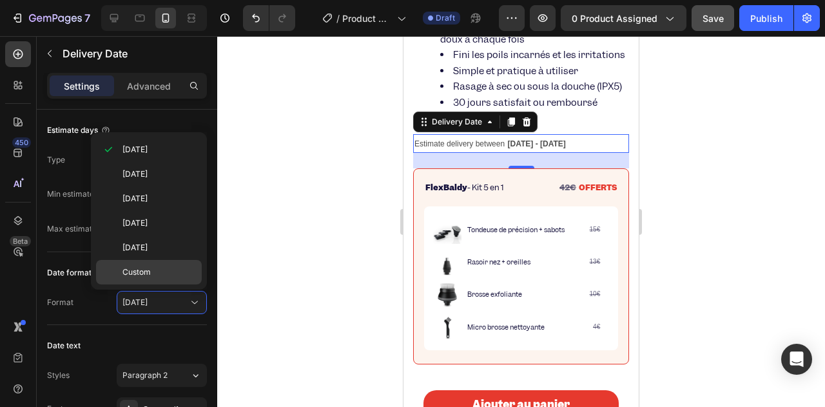
click at [146, 267] on span "Custom" at bounding box center [136, 272] width 28 height 12
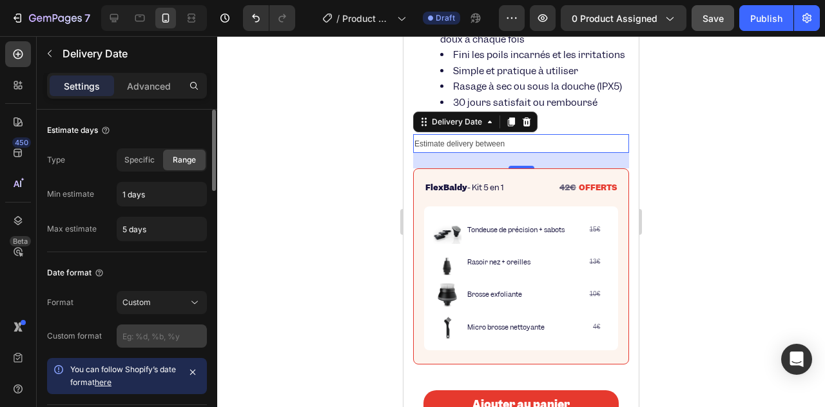
scroll to position [129, 0]
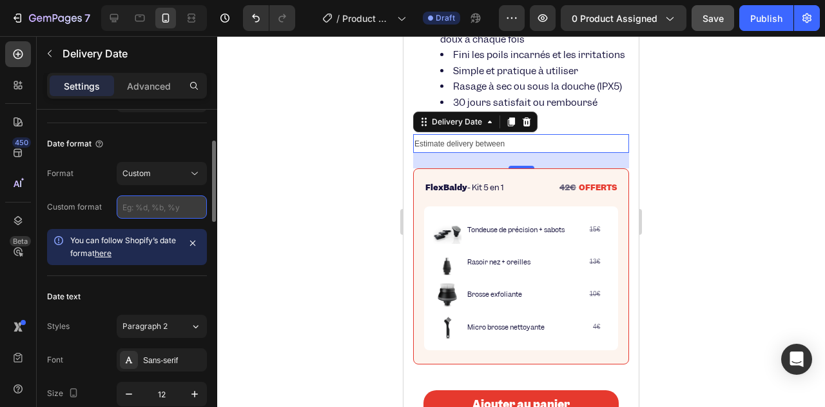
click at [147, 206] on input "text" at bounding box center [162, 206] width 90 height 23
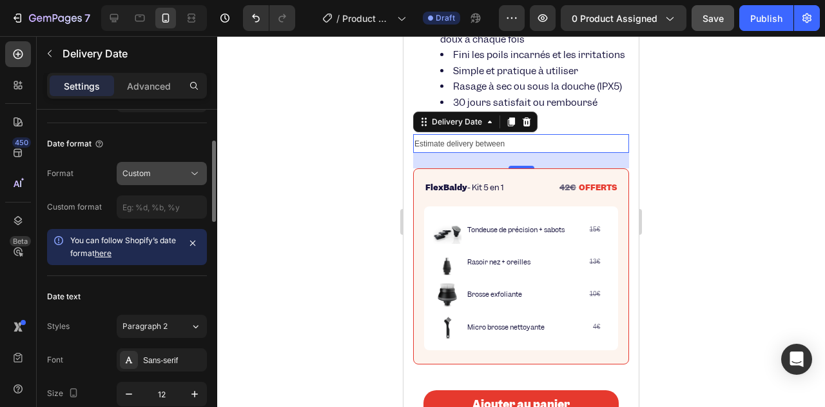
click at [184, 178] on button "Custom" at bounding box center [162, 173] width 90 height 23
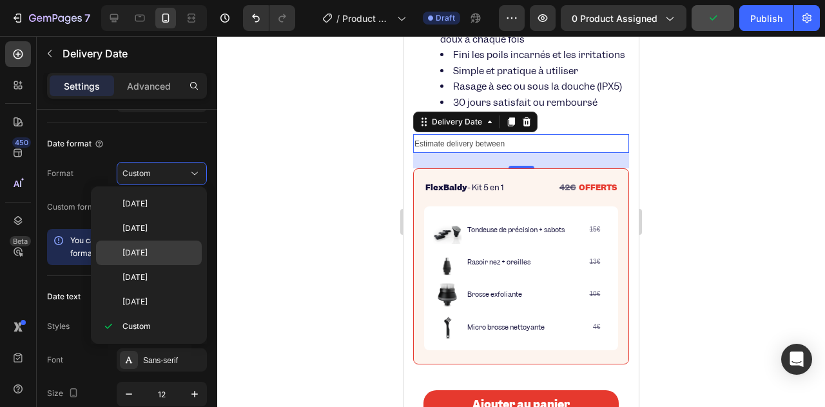
click at [153, 265] on div "[DATE]" at bounding box center [149, 277] width 106 height 24
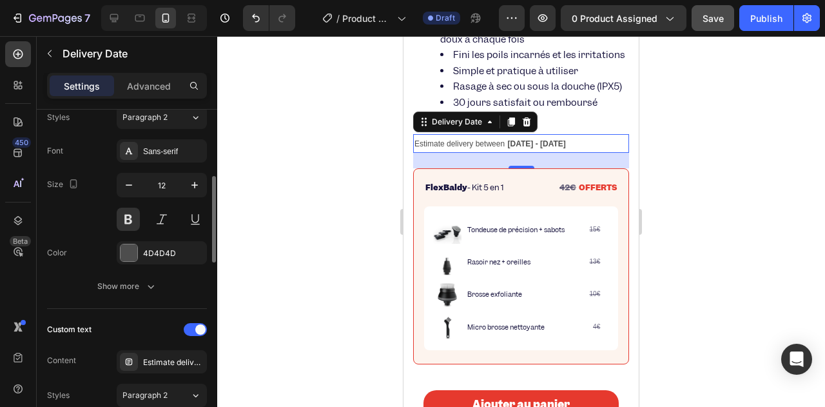
scroll to position [0, 0]
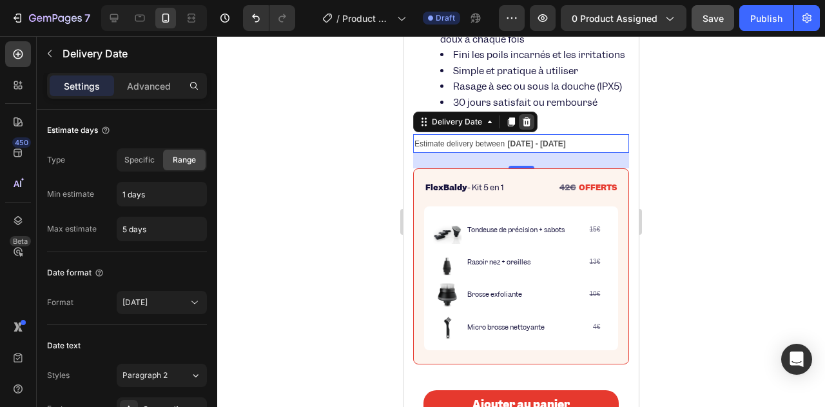
click at [523, 126] on icon at bounding box center [526, 121] width 8 height 9
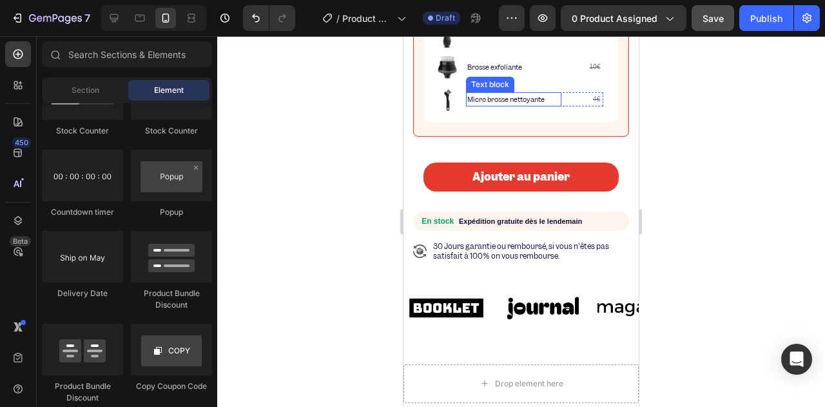
scroll to position [622, 0]
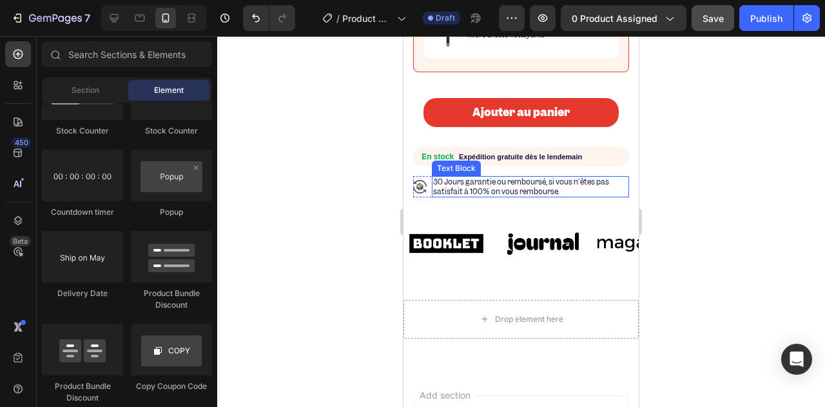
click at [473, 196] on span "30 Jours garantie ou remboursé, si vous n'êtes pas satisfait à 100% on vous rem…" at bounding box center [521, 186] width 176 height 19
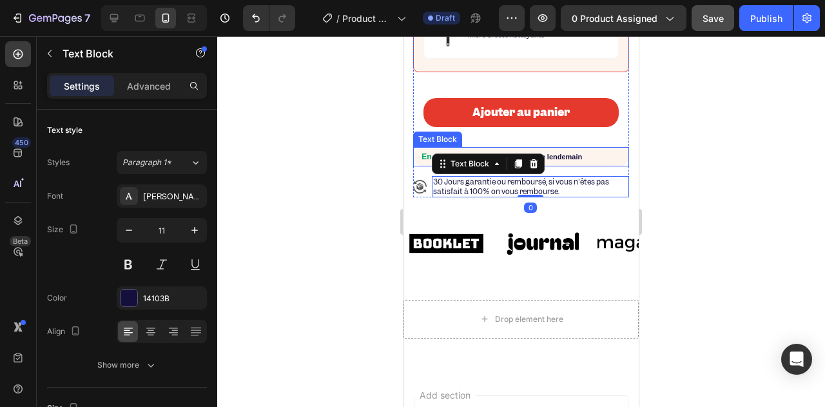
click at [571, 160] on strong "Expédition gratuite dès le lendemain" at bounding box center [520, 157] width 123 height 8
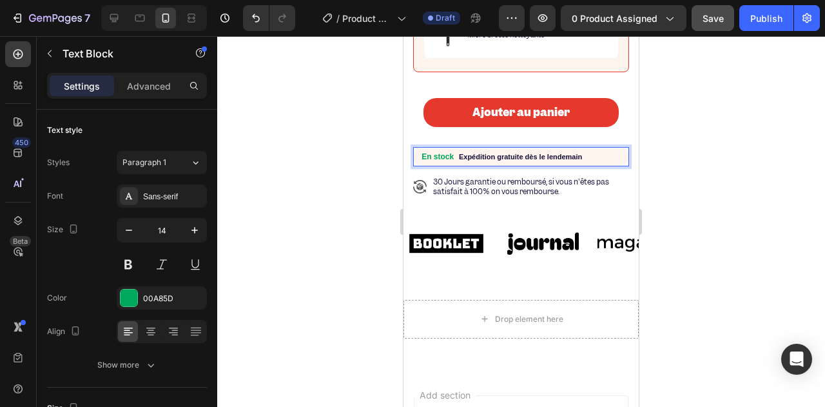
click at [558, 160] on strong "Expédition gratuite dès le lendemain" at bounding box center [520, 157] width 123 height 8
click at [554, 160] on strong "Expédition gratuite dès le lendemain" at bounding box center [520, 157] width 123 height 8
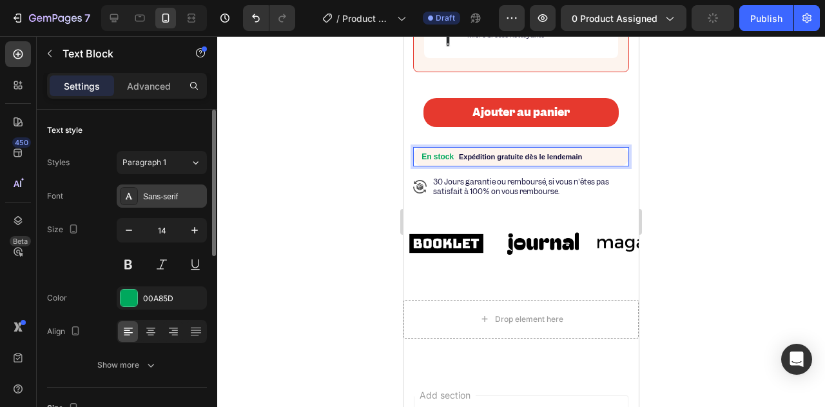
click at [137, 191] on div at bounding box center [129, 196] width 18 height 18
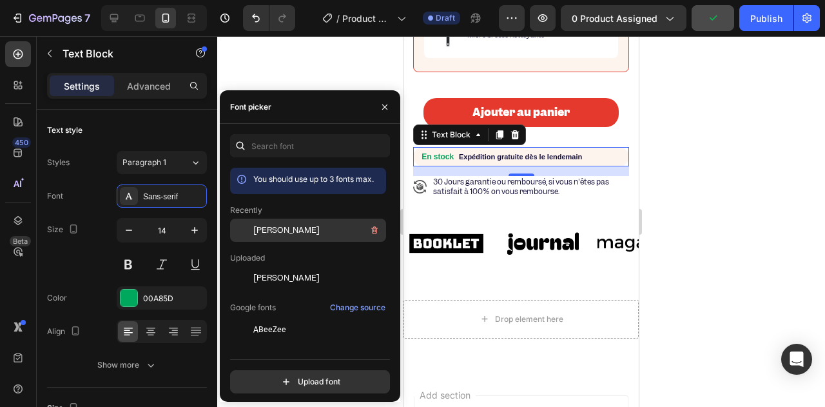
click at [256, 235] on span "[PERSON_NAME]" at bounding box center [286, 230] width 66 height 12
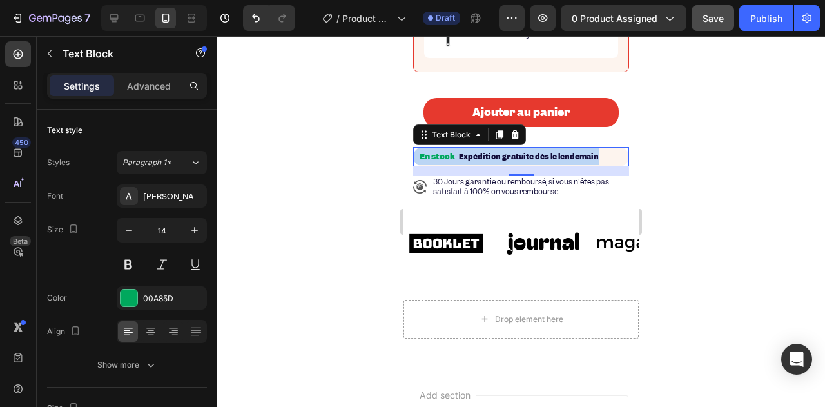
click at [492, 162] on strong "Expédition gratuite dès le lendemain" at bounding box center [529, 156] width 140 height 10
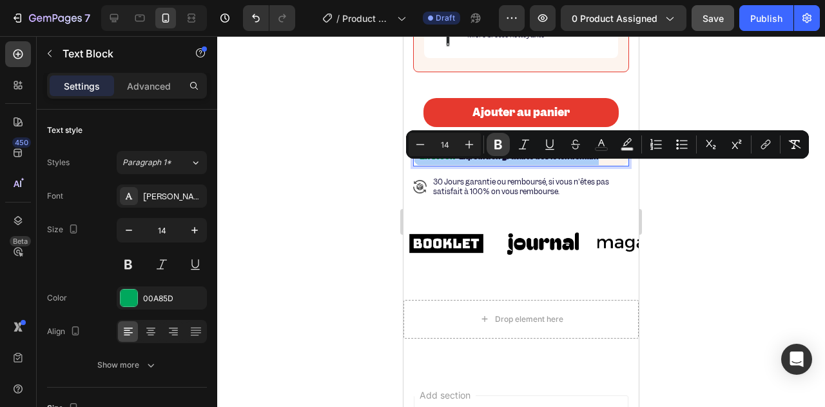
click at [499, 143] on icon "Editor contextual toolbar" at bounding box center [498, 145] width 8 height 10
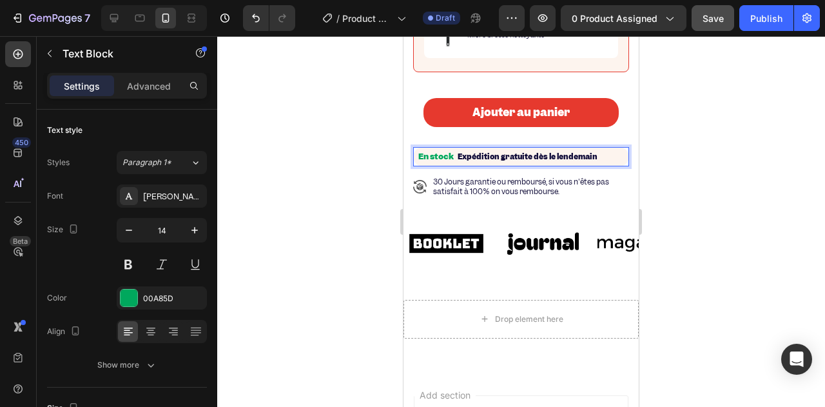
click at [461, 165] on p "En stock Expédition gratuite dès le lendemain" at bounding box center [520, 156] width 213 height 17
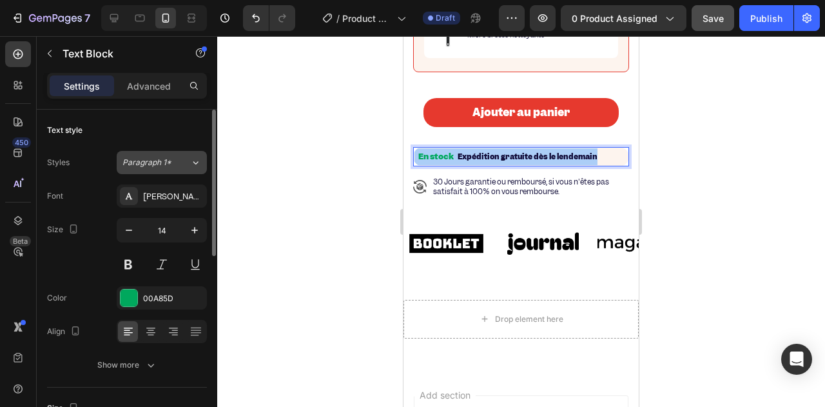
click at [173, 171] on button "Paragraph 1*" at bounding box center [162, 162] width 90 height 23
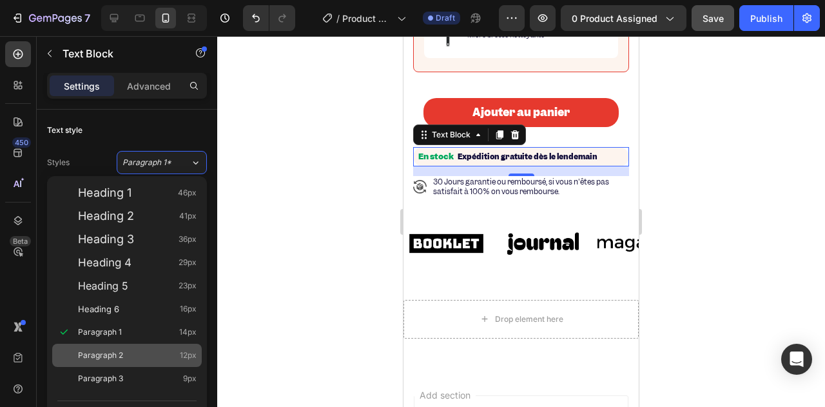
click at [157, 348] on div "Paragraph 2 12px" at bounding box center [126, 354] width 149 height 23
type input "12"
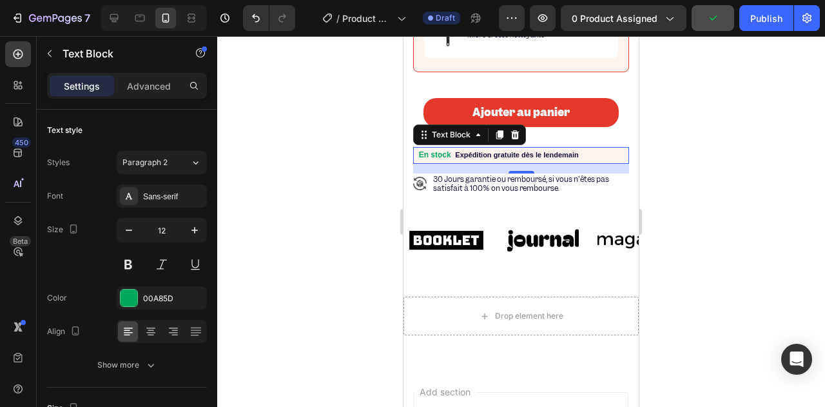
click at [327, 204] on div at bounding box center [521, 221] width 608 height 370
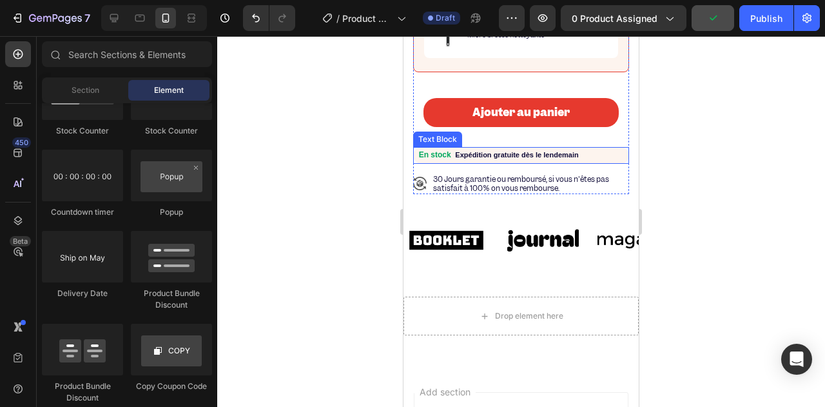
click at [518, 158] on strong "Expédition gratuite dès le lendemain" at bounding box center [516, 155] width 123 height 8
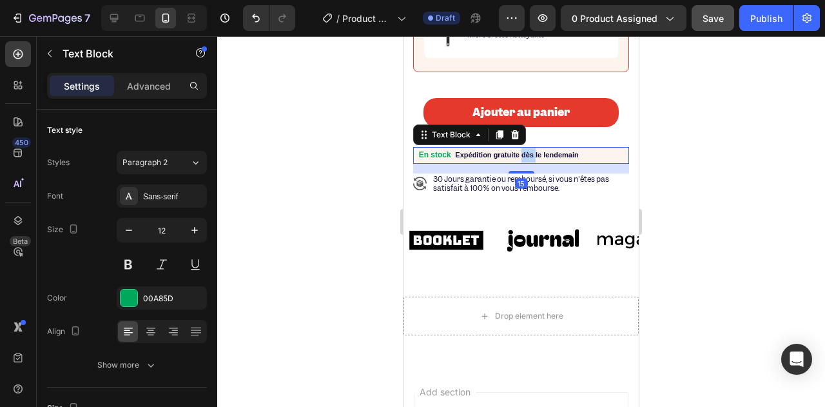
click at [523, 158] on strong "Expédition gratuite dès le lendemain" at bounding box center [516, 155] width 123 height 8
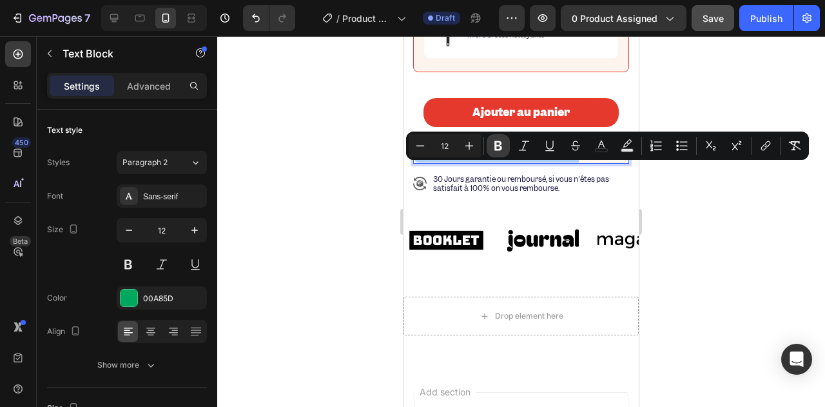
click at [495, 149] on icon "Editor contextual toolbar" at bounding box center [498, 146] width 8 height 10
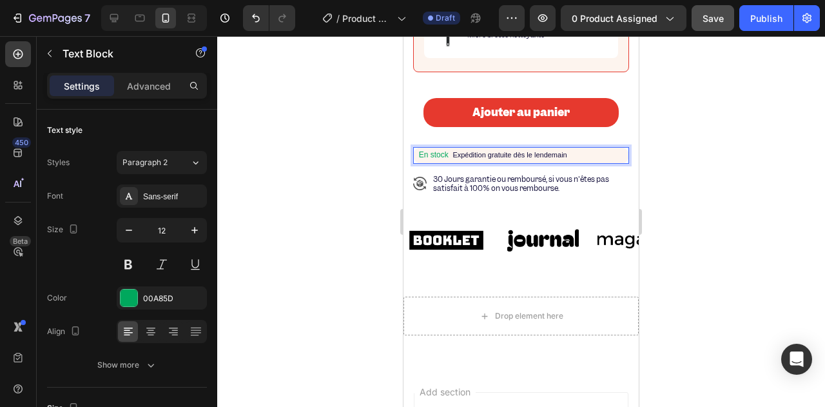
click at [490, 158] on span "Expédition gratuite dès le lendemain" at bounding box center [509, 155] width 114 height 8
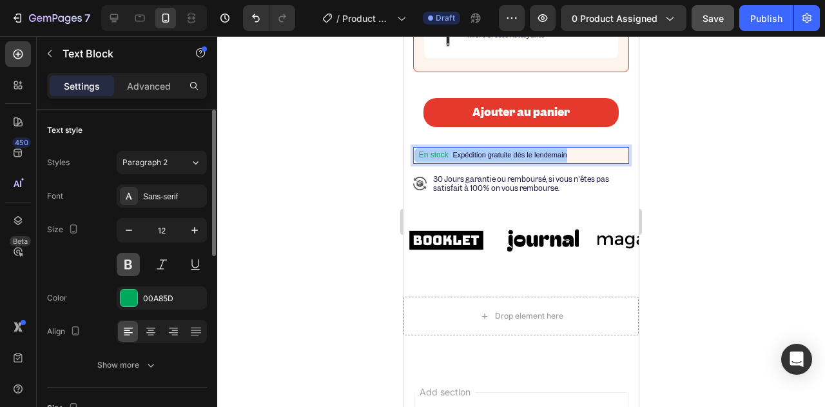
click at [135, 262] on button at bounding box center [128, 264] width 23 height 23
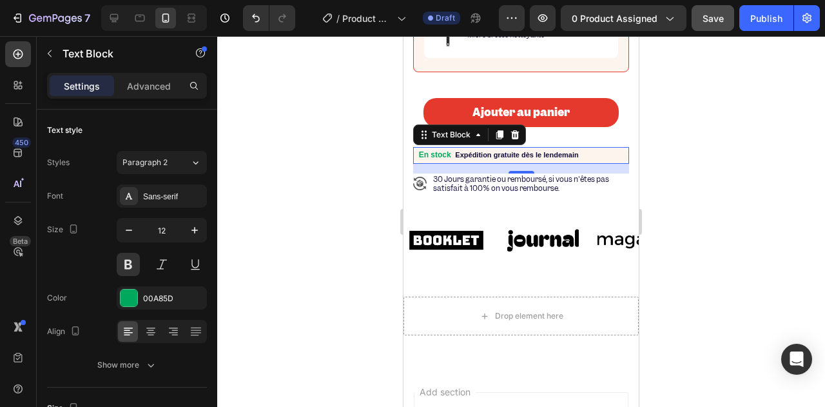
drag, startPoint x: 383, startPoint y: 180, endPoint x: 7, endPoint y: 144, distance: 377.3
click at [383, 180] on div at bounding box center [521, 221] width 608 height 370
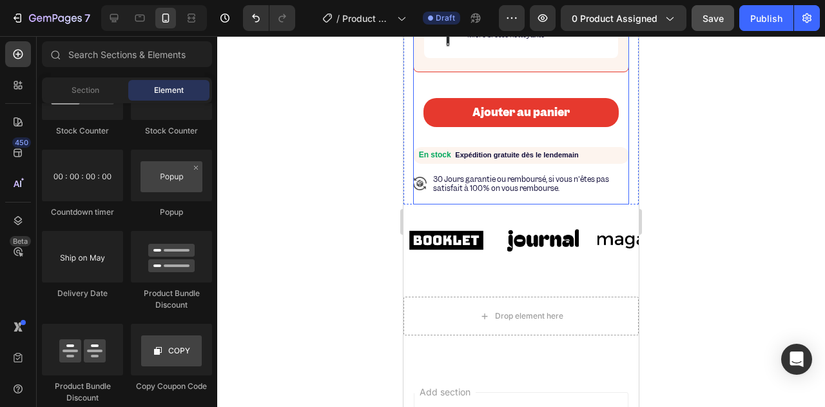
click at [484, 193] on span "30 Jours garantie ou remboursé, si vous n'êtes pas satisfait à 100% on vous rem…" at bounding box center [521, 183] width 176 height 19
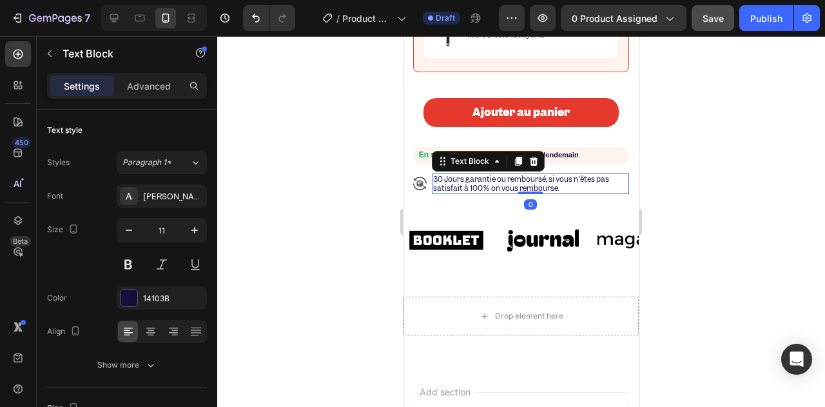
click at [369, 231] on div at bounding box center [521, 221] width 608 height 370
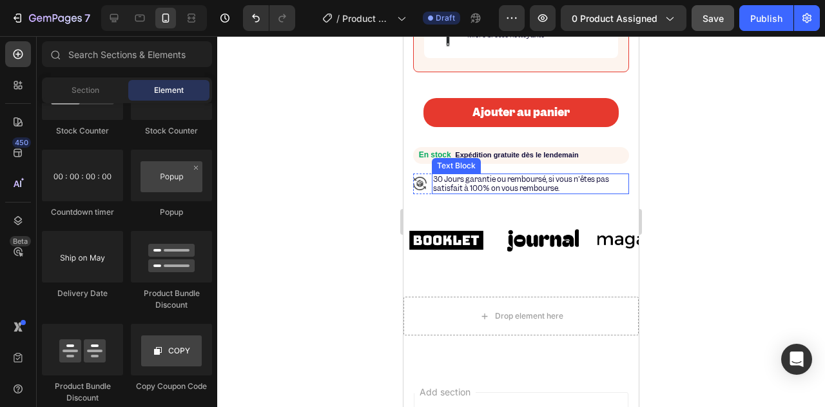
click at [464, 193] on span "30 Jours garantie ou remboursé, si vous n'êtes pas satisfait à 100% on vous rem…" at bounding box center [521, 183] width 176 height 19
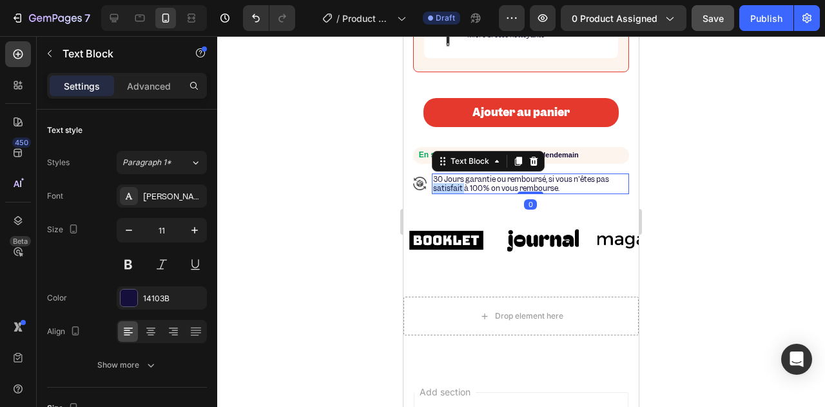
click at [459, 193] on span "30 Jours garantie ou remboursé, si vous n'êtes pas satisfait à 100% on vous rem…" at bounding box center [521, 183] width 176 height 19
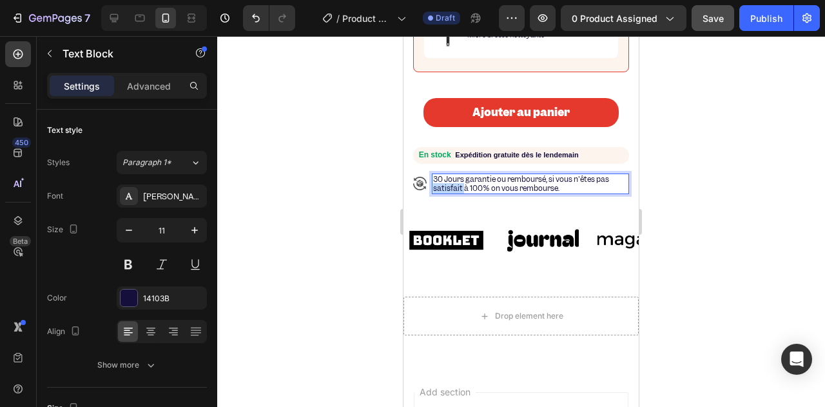
click at [457, 193] on span "30 Jours garantie ou remboursé, si vous n'êtes pas satisfait à 100% on vous rem…" at bounding box center [521, 183] width 176 height 19
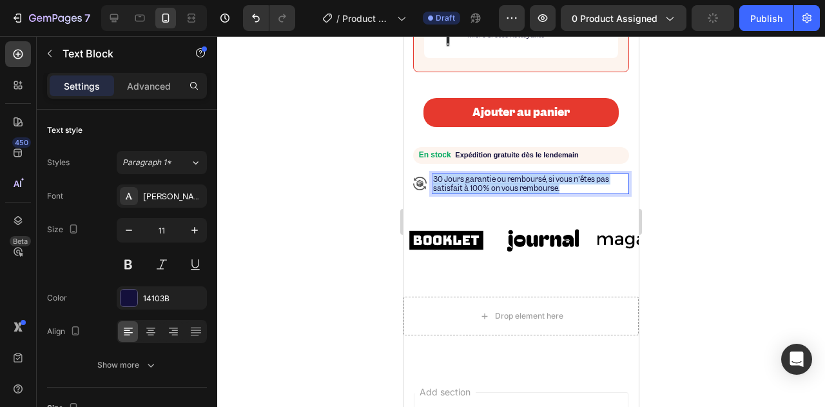
click at [457, 193] on span "30 Jours garantie ou remboursé, si vous n'êtes pas satisfait à 100% on vous rem…" at bounding box center [521, 183] width 176 height 19
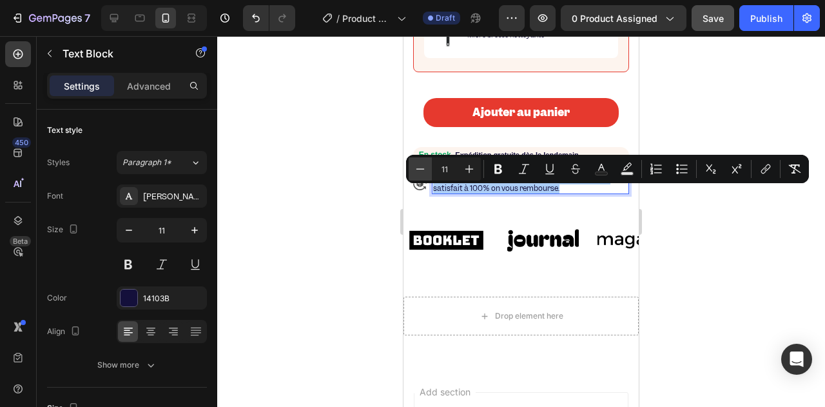
click at [417, 170] on icon "Editor contextual toolbar" at bounding box center [420, 168] width 13 height 13
type input "10"
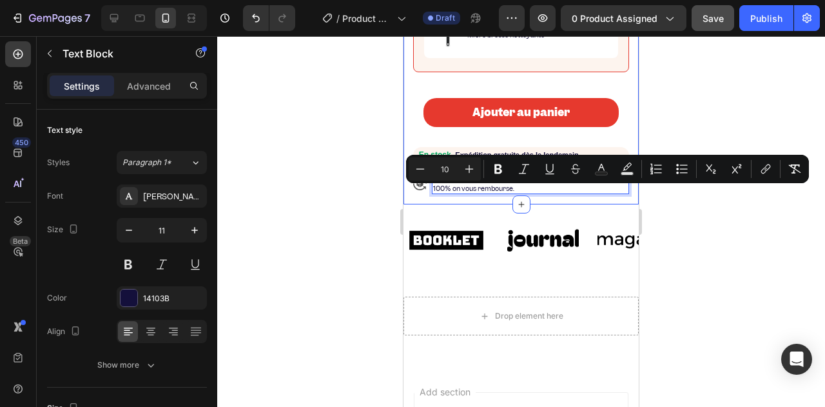
click at [367, 204] on div at bounding box center [521, 221] width 608 height 370
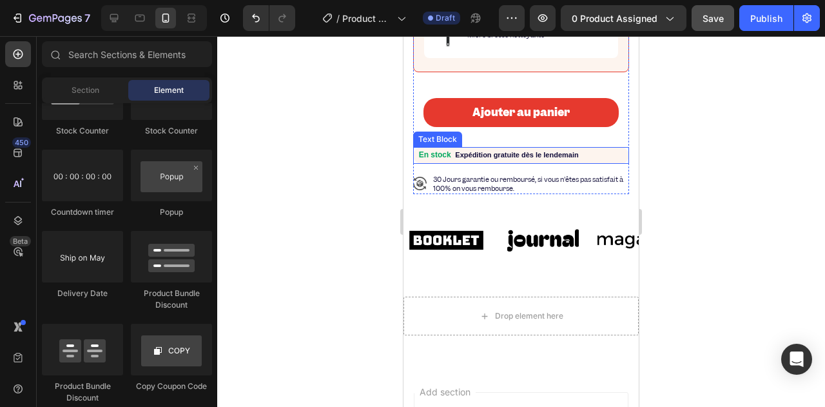
click at [497, 158] on span "Expédition gratuite dès le lendemain" at bounding box center [516, 155] width 123 height 8
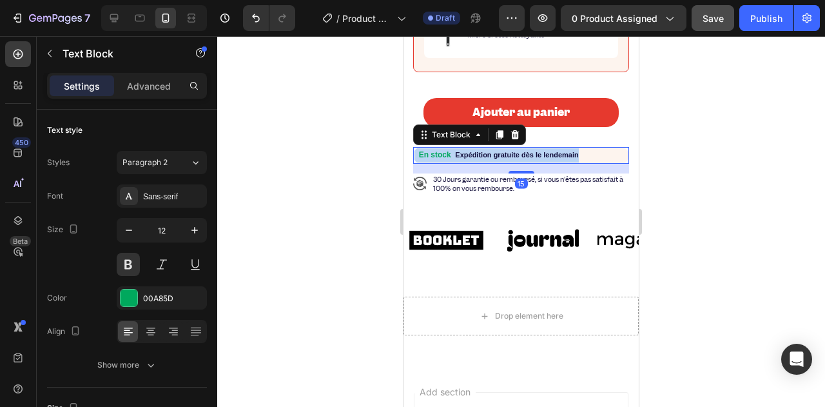
click at [497, 158] on span "Expédition gratuite dès le lendemain" at bounding box center [516, 155] width 123 height 8
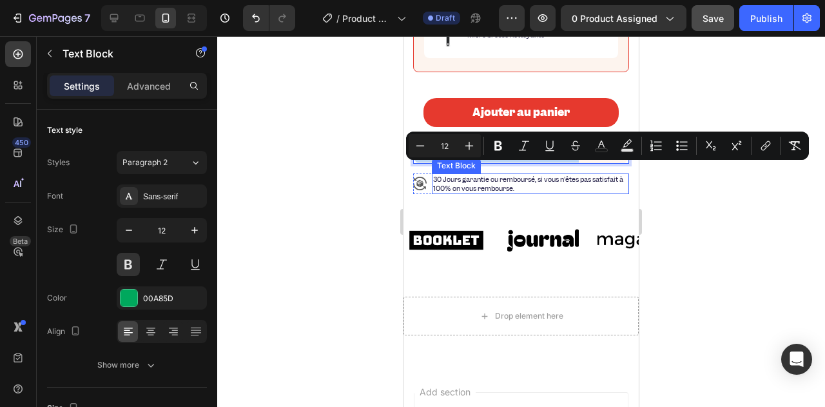
click at [476, 193] on span "30 Jours garantie ou remboursé, si vous n'êtes pas satisfait à 100% on vous rem…" at bounding box center [528, 184] width 190 height 18
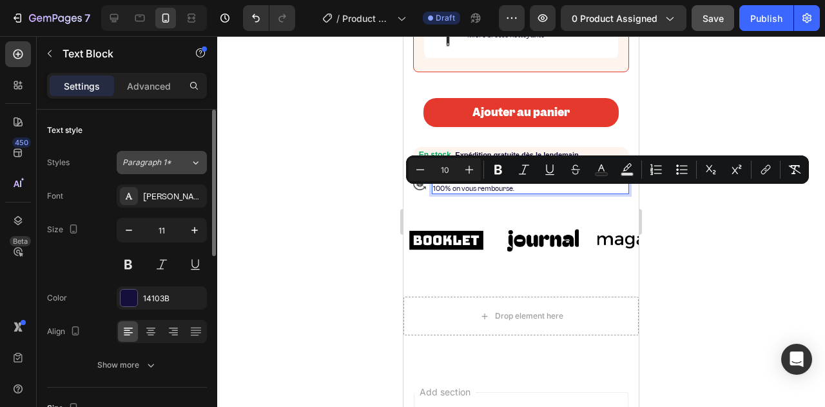
click at [198, 164] on icon at bounding box center [195, 162] width 11 height 13
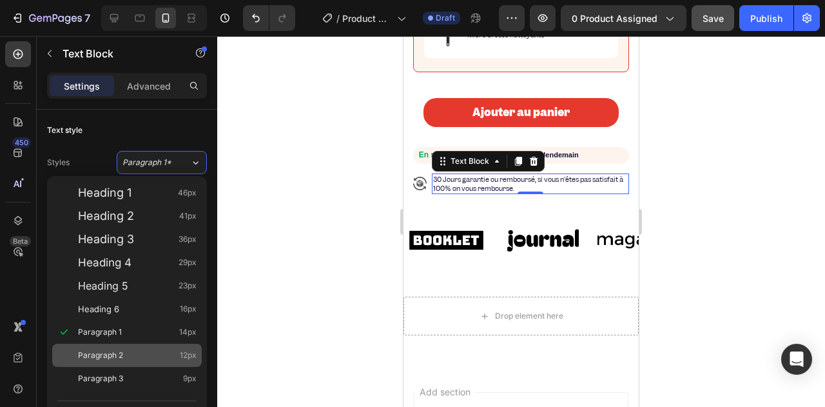
click at [126, 354] on div "Paragraph 2 12px" at bounding box center [137, 355] width 119 height 13
type input "12"
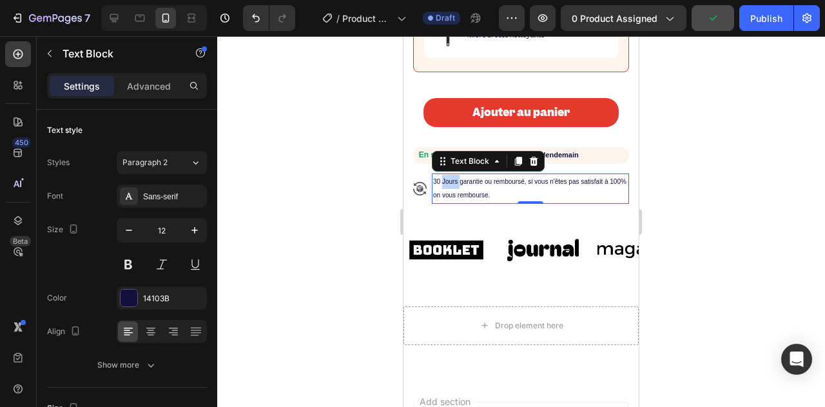
click at [454, 202] on p "30 Jours garantie ou remboursé, si vous n'êtes pas satisfait à 100% on vous rem…" at bounding box center [530, 189] width 195 height 28
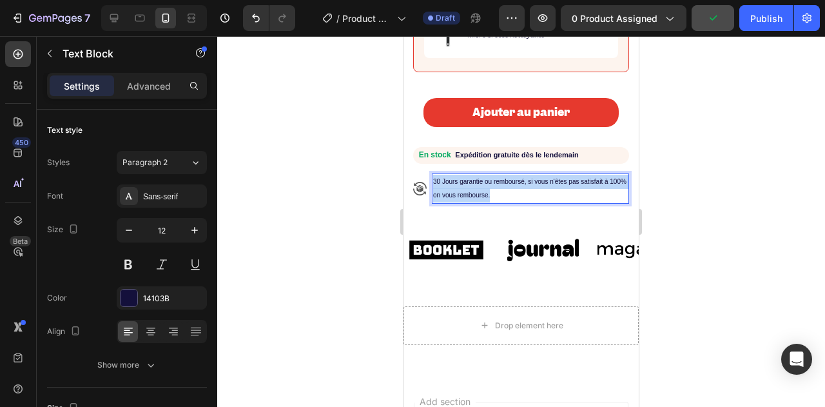
click at [454, 202] on p "30 Jours garantie ou remboursé, si vous n'êtes pas satisfait à 100% on vous rem…" at bounding box center [530, 189] width 195 height 28
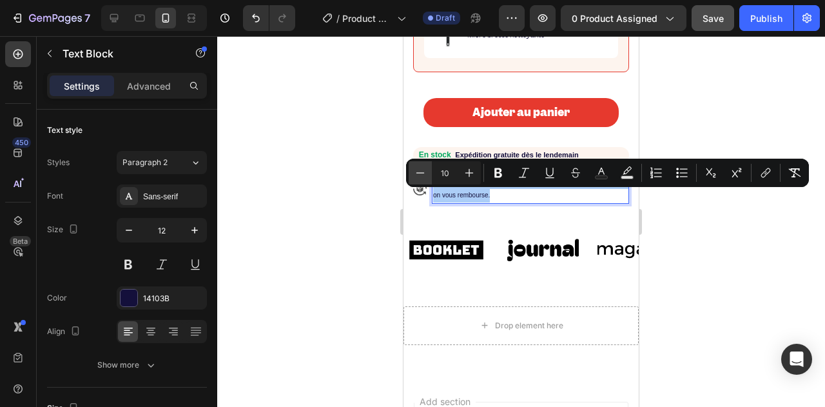
click at [430, 169] on button "Minus" at bounding box center [419, 172] width 23 height 23
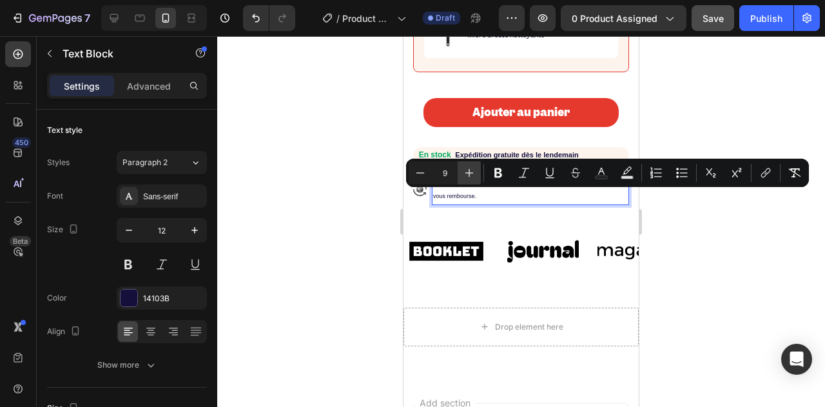
click at [468, 172] on icon "Editor contextual toolbar" at bounding box center [469, 173] width 8 height 8
click at [422, 173] on icon "Editor contextual toolbar" at bounding box center [420, 172] width 13 height 13
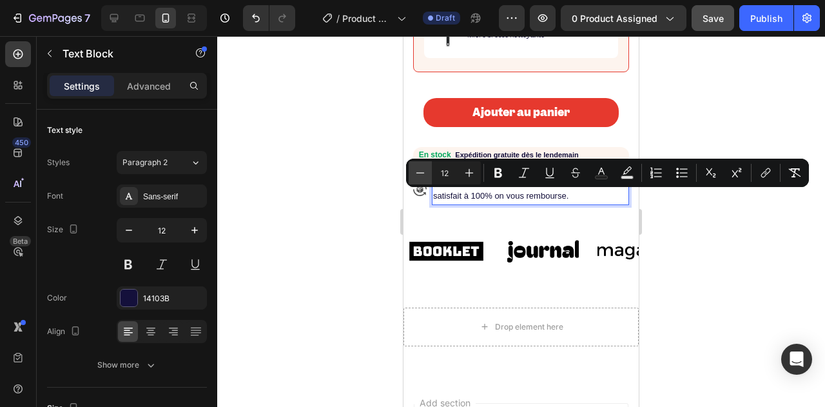
click at [422, 173] on icon "Editor contextual toolbar" at bounding box center [420, 172] width 13 height 13
type input "10"
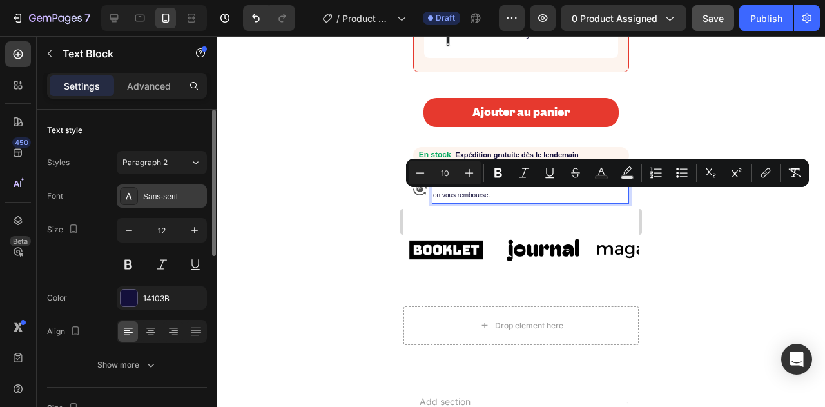
click at [161, 198] on div "Sans-serif" at bounding box center [173, 197] width 61 height 12
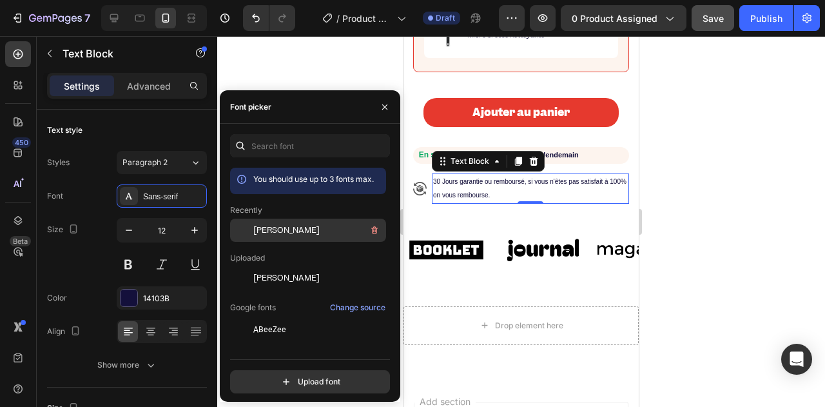
click at [254, 229] on span "[PERSON_NAME]" at bounding box center [286, 230] width 66 height 12
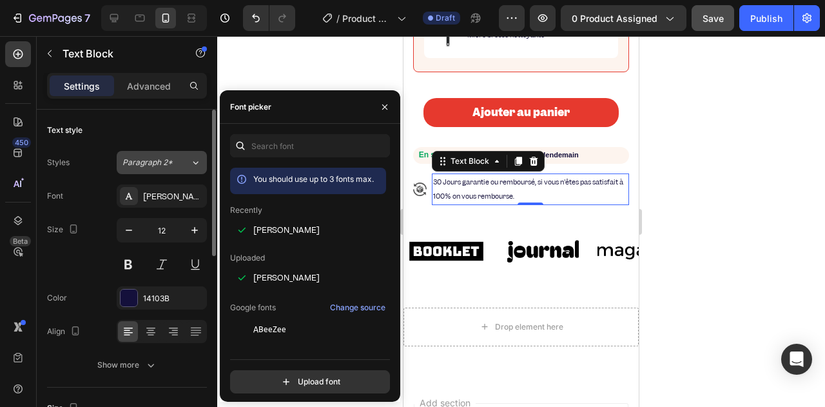
click at [171, 163] on span "Paragraph 2*" at bounding box center [147, 163] width 50 height 12
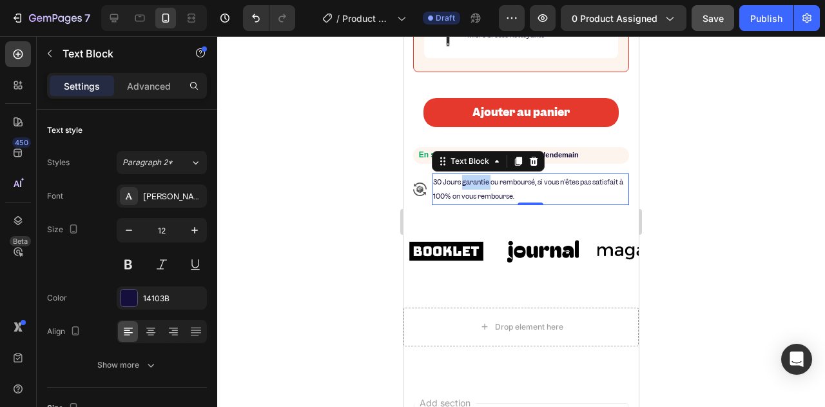
click at [464, 200] on p "30 Jours garantie ou remboursé, si vous n'êtes pas satisfait à 100% on vous rem…" at bounding box center [530, 189] width 195 height 29
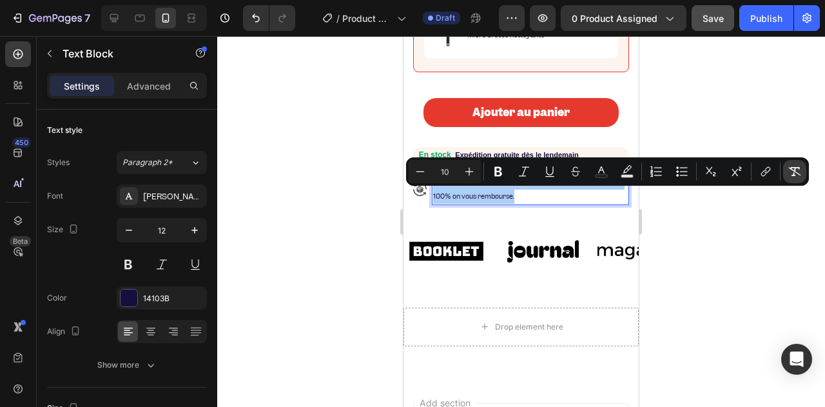
click at [787, 165] on button "Remove Format" at bounding box center [794, 171] width 23 height 23
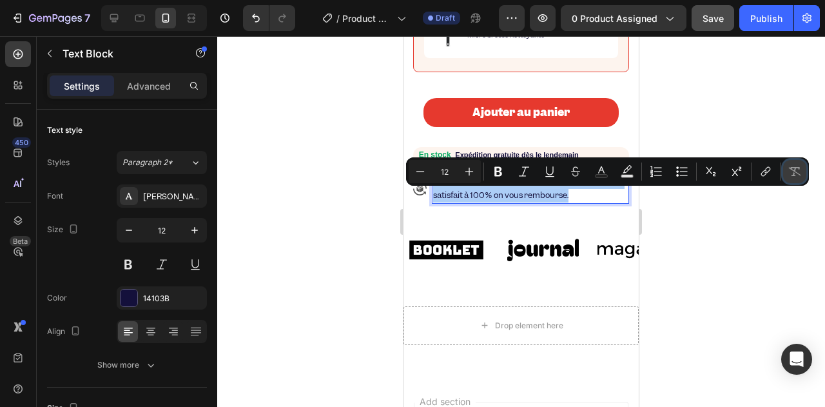
click at [787, 165] on button "Remove Format" at bounding box center [794, 171] width 23 height 23
click at [791, 169] on icon "Editor contextual toolbar" at bounding box center [794, 171] width 13 height 13
click at [423, 176] on icon "Editor contextual toolbar" at bounding box center [420, 171] width 13 height 13
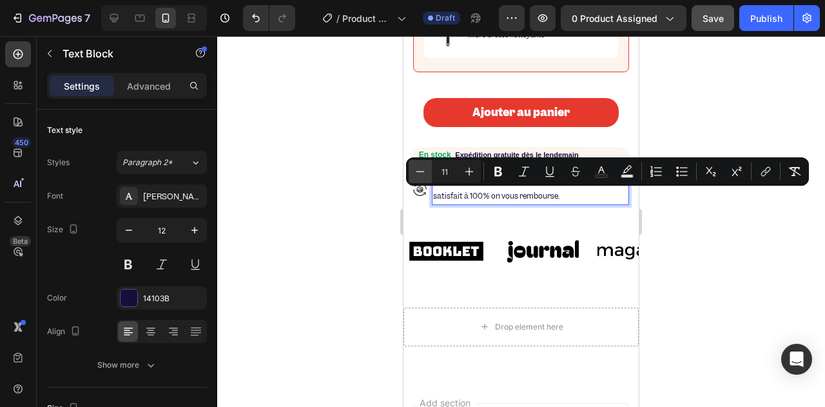
click at [423, 176] on icon "Editor contextual toolbar" at bounding box center [420, 171] width 13 height 13
type input "10"
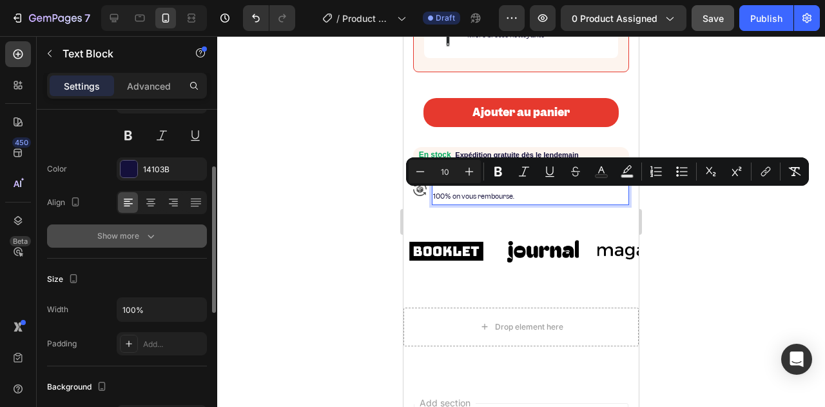
click at [146, 240] on icon "button" at bounding box center [150, 235] width 13 height 13
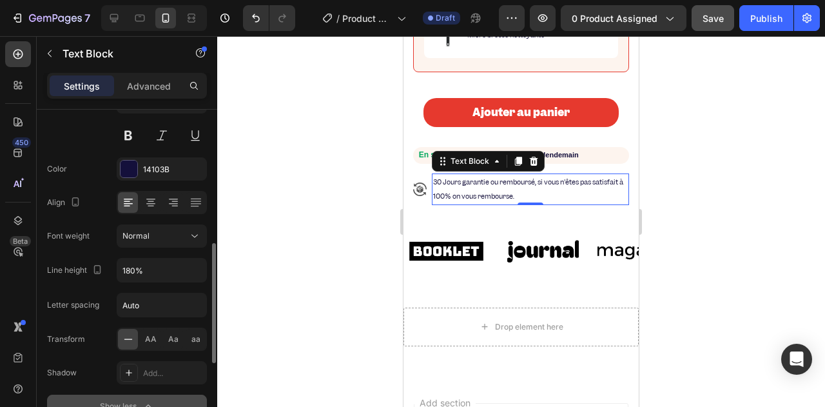
scroll to position [193, 0]
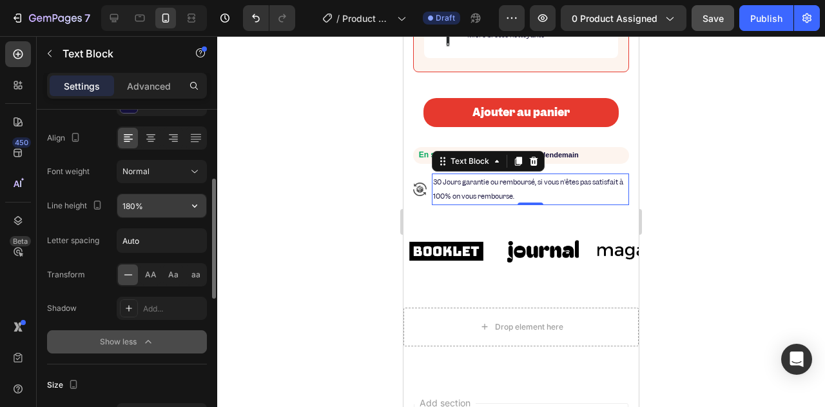
click at [131, 208] on input "180%" at bounding box center [161, 205] width 89 height 23
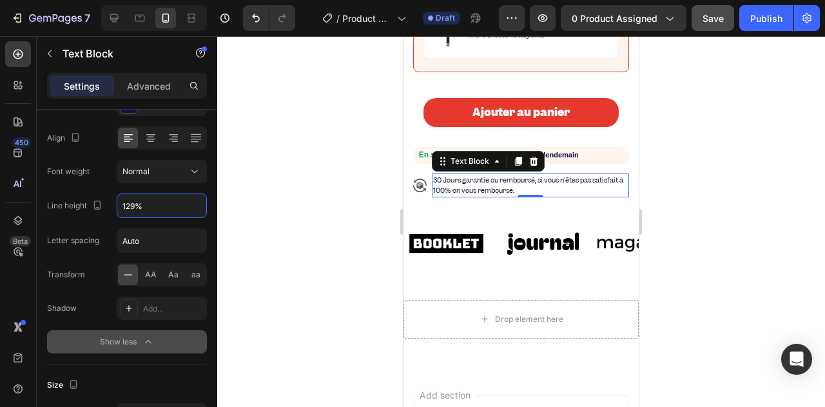
type input "130%"
click at [334, 203] on div at bounding box center [521, 221] width 608 height 370
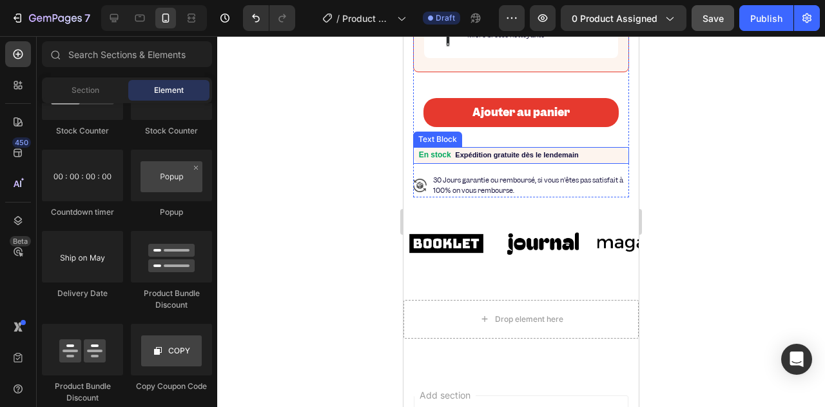
click at [476, 195] on span "30 Jours garantie ou remboursé, si vous n'êtes pas satisfait à 100% on vous rem…" at bounding box center [528, 185] width 190 height 20
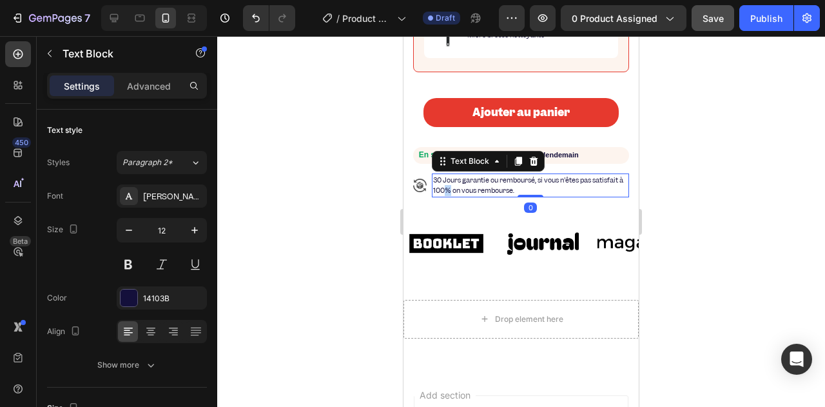
click at [475, 195] on span "30 Jours garantie ou remboursé, si vous n'êtes pas satisfait à 100% on vous rem…" at bounding box center [528, 185] width 190 height 20
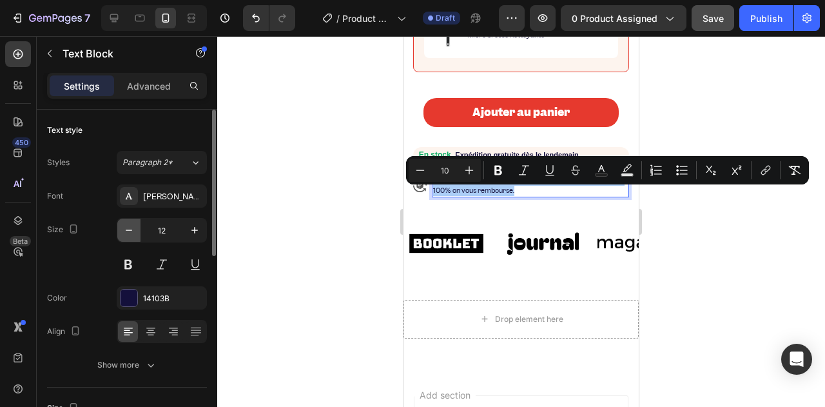
click at [126, 230] on icon "button" at bounding box center [128, 230] width 13 height 13
click at [128, 230] on icon "button" at bounding box center [128, 230] width 13 height 13
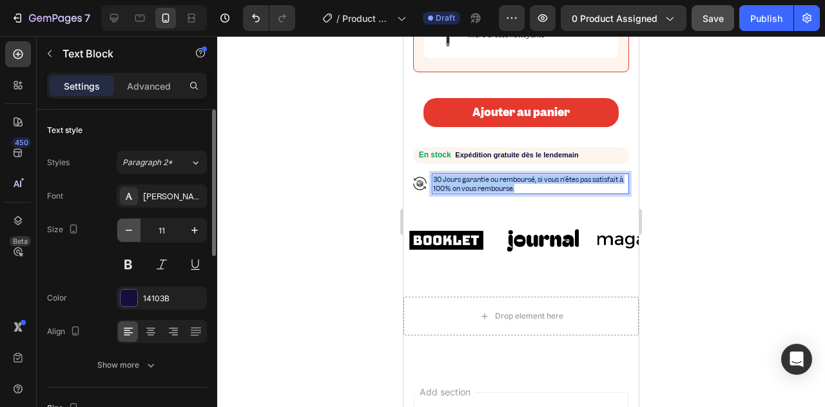
type input "10"
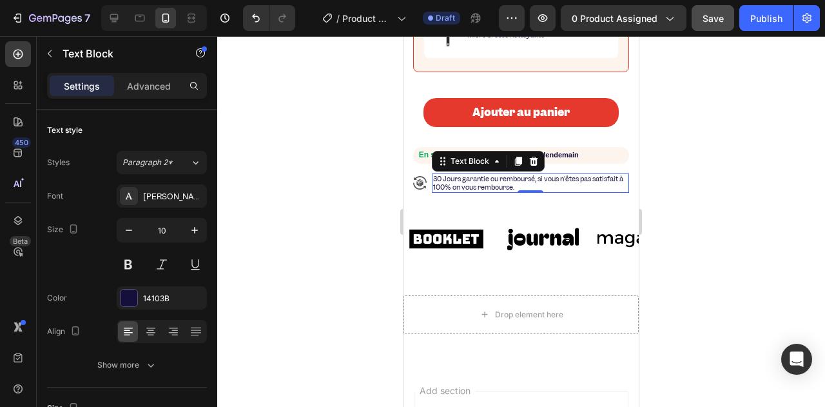
click at [448, 191] on span "30 Jours garantie ou remboursé, si vous n'êtes pas satisfait à 100% on vous rem…" at bounding box center [528, 182] width 190 height 17
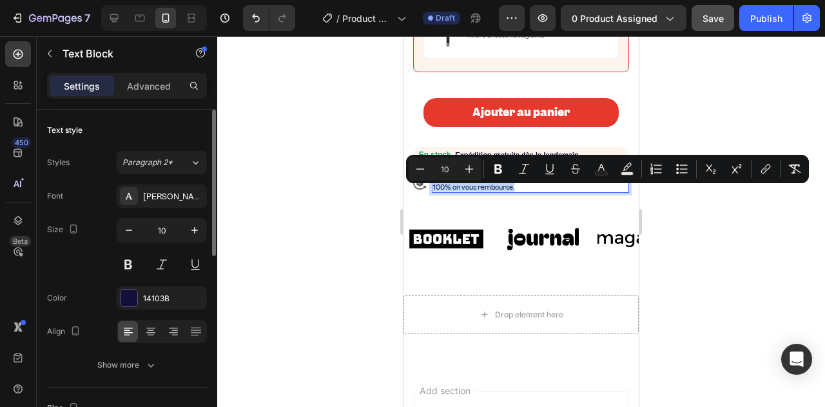
scroll to position [129, 0]
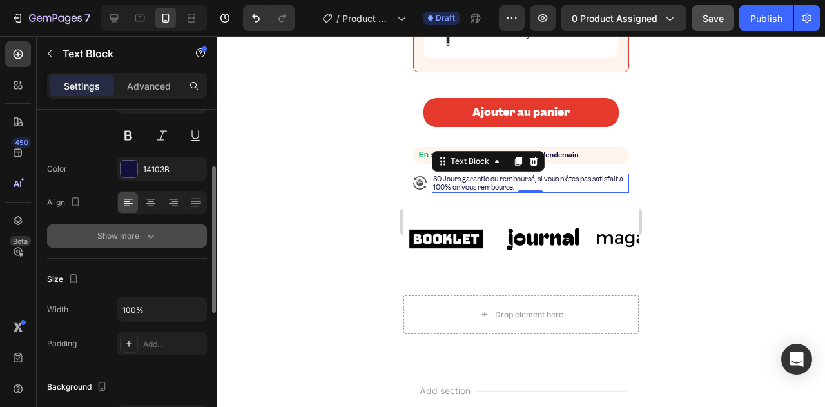
click at [146, 239] on icon "button" at bounding box center [150, 235] width 13 height 13
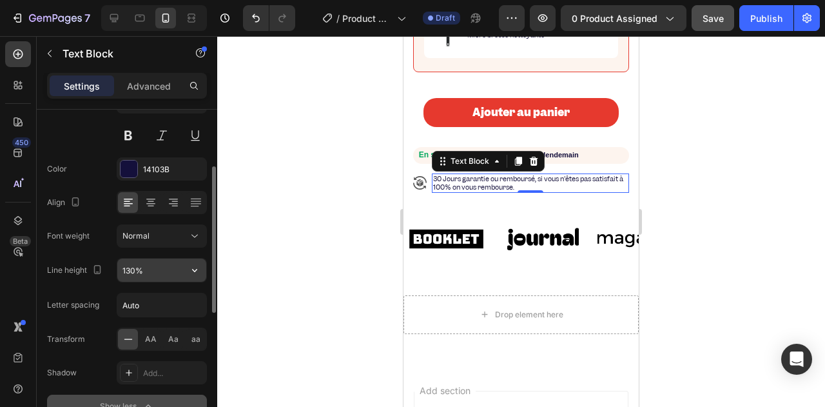
click at [156, 275] on input "130%" at bounding box center [161, 269] width 89 height 23
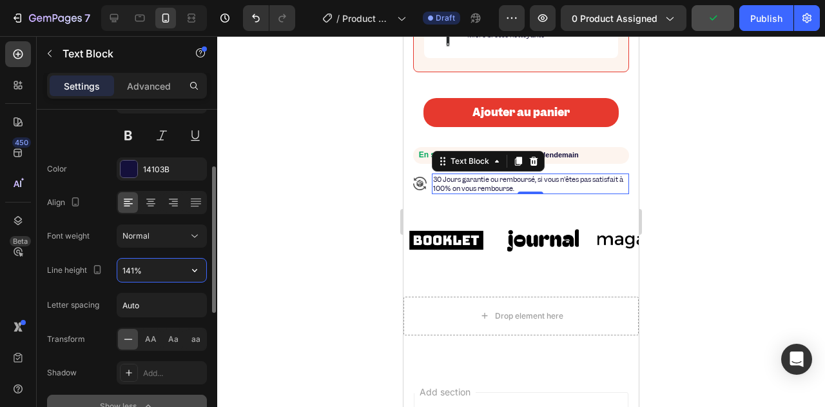
type input "140%"
click at [300, 227] on div at bounding box center [521, 221] width 608 height 370
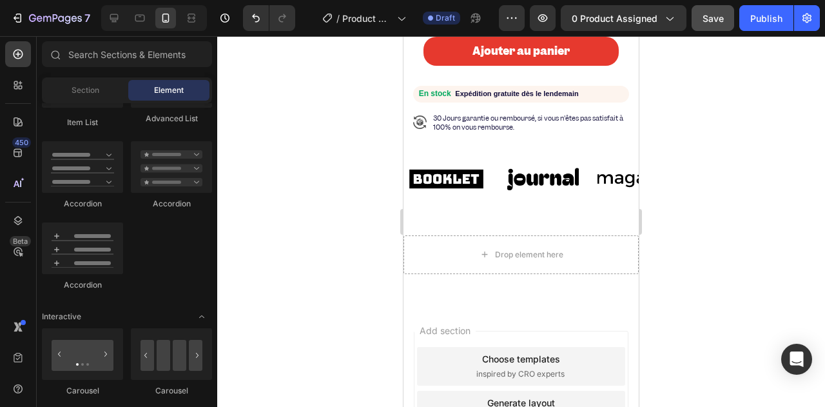
scroll to position [796, 0]
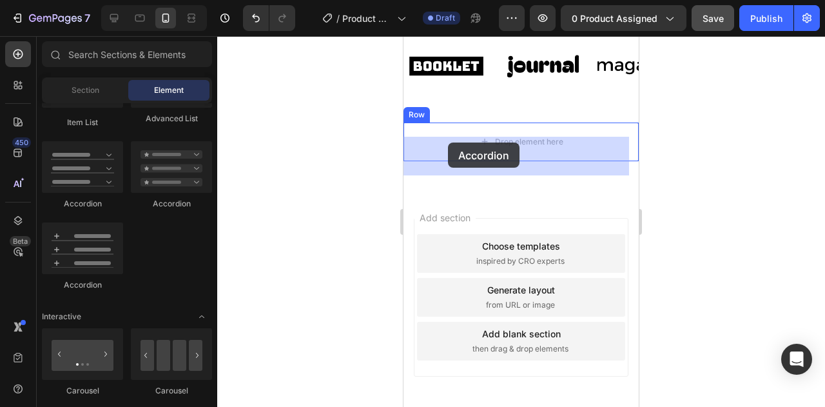
drag, startPoint x: 458, startPoint y: 282, endPoint x: 448, endPoint y: 144, distance: 138.3
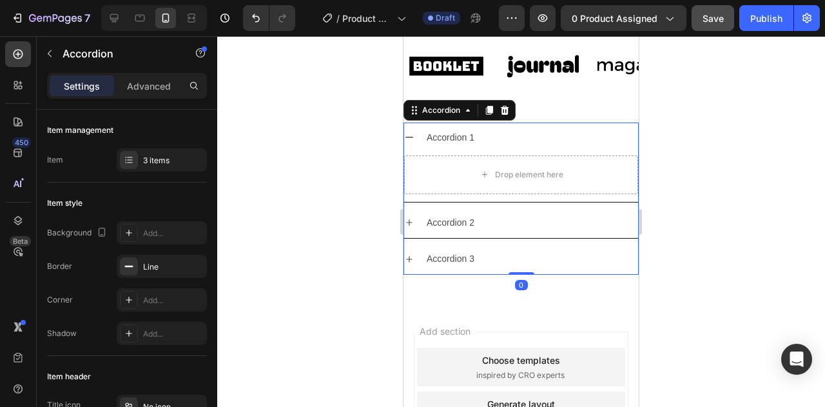
click at [457, 148] on div "Accordion 1" at bounding box center [451, 138] width 52 height 20
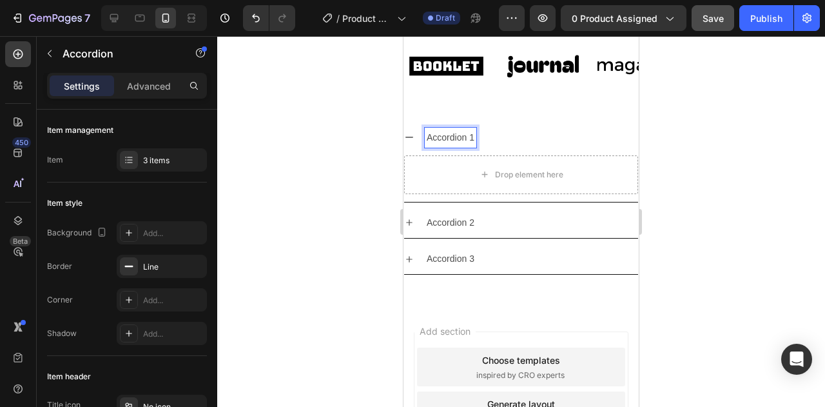
click at [495, 148] on div "Accordion 1" at bounding box center [531, 138] width 213 height 20
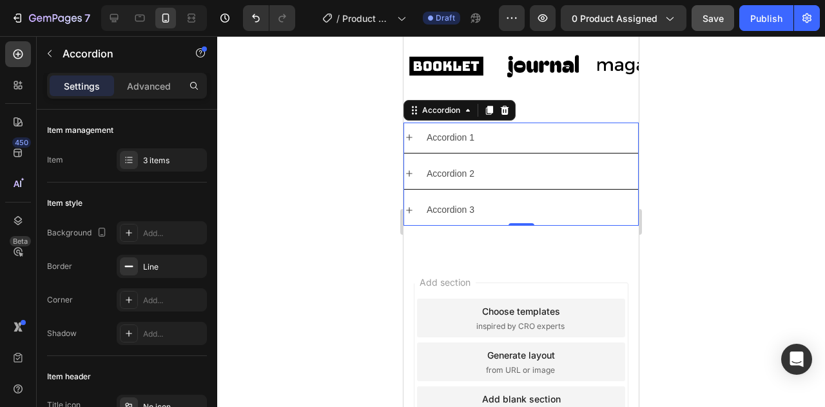
click at [522, 148] on div "Accordion 1" at bounding box center [531, 138] width 213 height 20
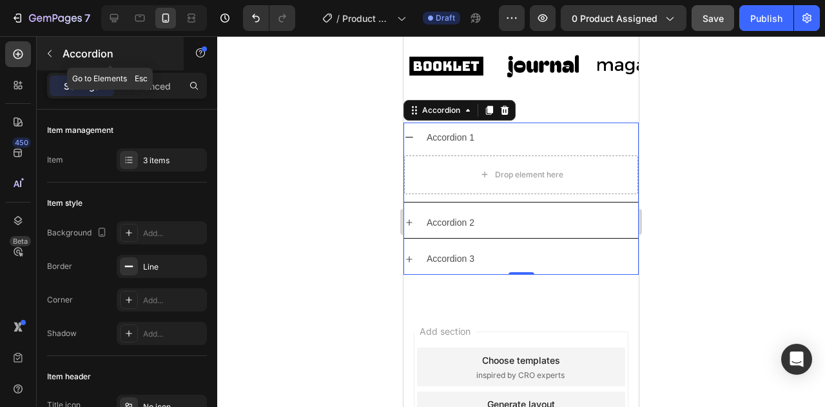
click at [53, 51] on icon "button" at bounding box center [49, 53] width 10 height 10
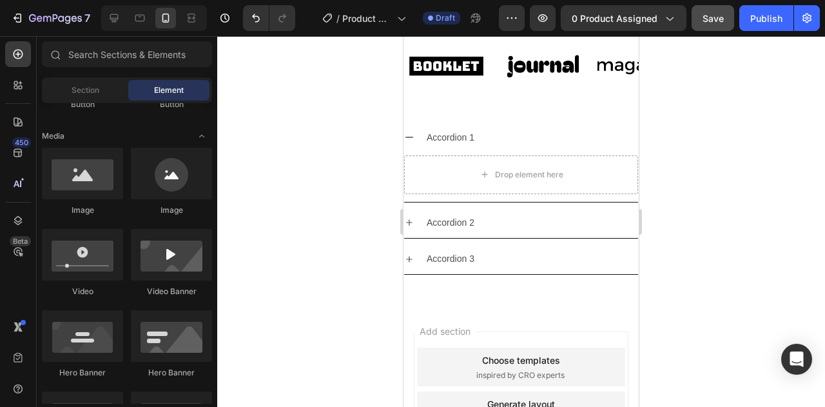
scroll to position [318, 0]
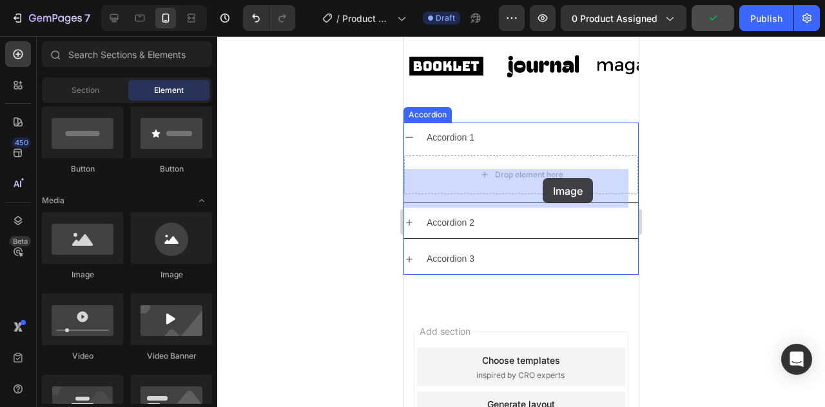
drag, startPoint x: 493, startPoint y: 274, endPoint x: 541, endPoint y: 182, distance: 104.3
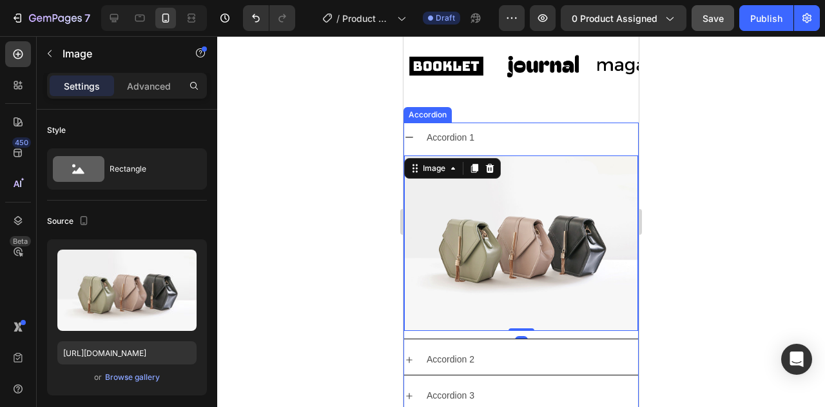
click at [439, 146] on p "Accordion 1" at bounding box center [450, 137] width 48 height 16
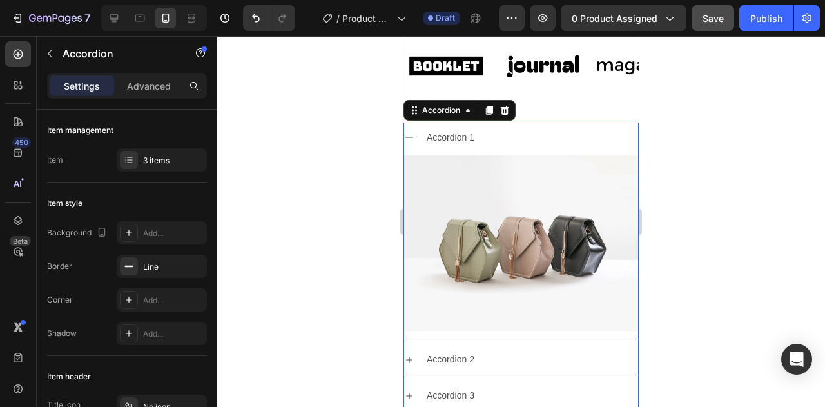
click at [423, 147] on div "Accordion 1" at bounding box center [521, 137] width 234 height 30
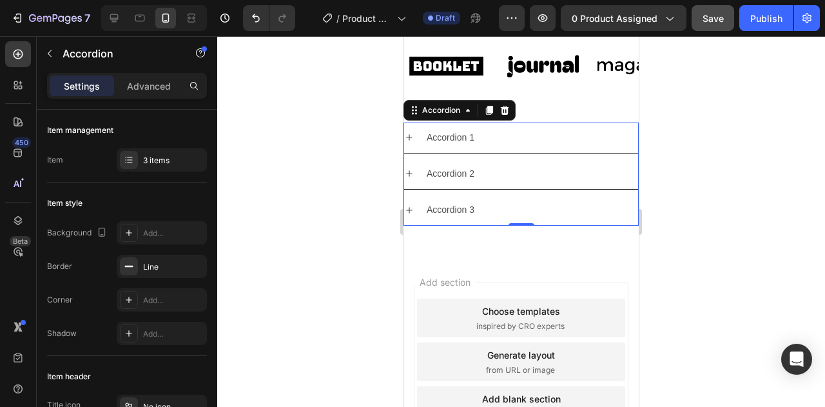
click at [417, 153] on div "Accordion 1" at bounding box center [521, 137] width 234 height 30
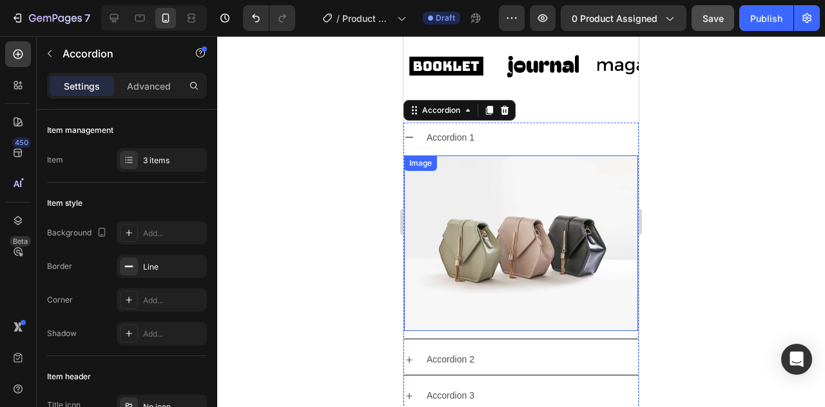
click at [542, 251] on img at bounding box center [521, 242] width 234 height 175
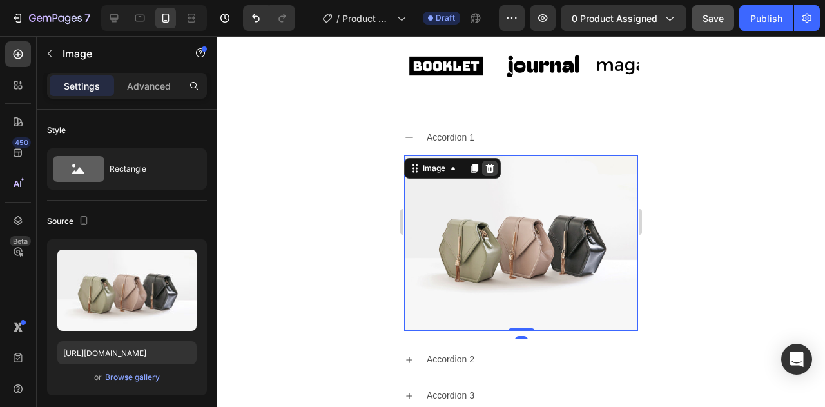
click at [492, 176] on div at bounding box center [489, 167] width 15 height 15
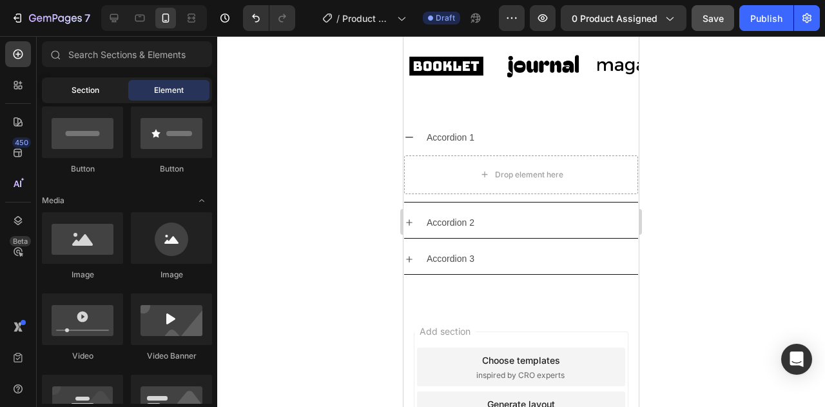
click at [108, 90] on div "Section" at bounding box center [84, 90] width 81 height 21
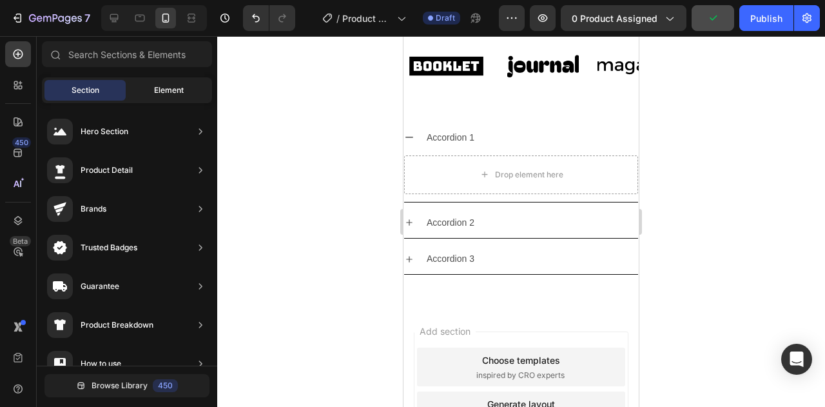
click at [138, 91] on div "Element" at bounding box center [168, 90] width 81 height 21
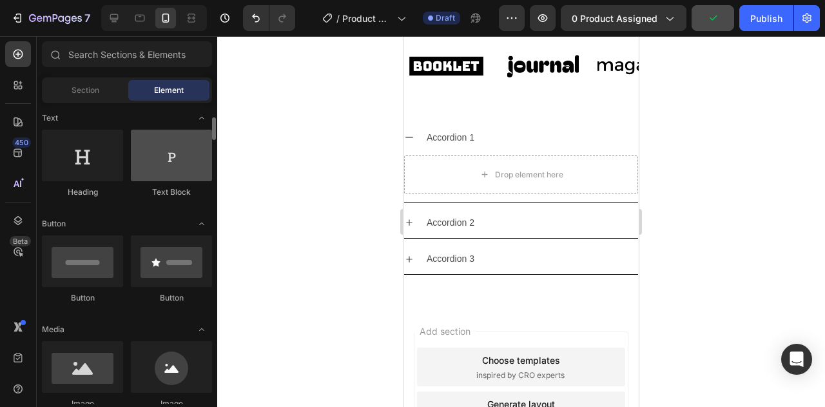
scroll to position [0, 0]
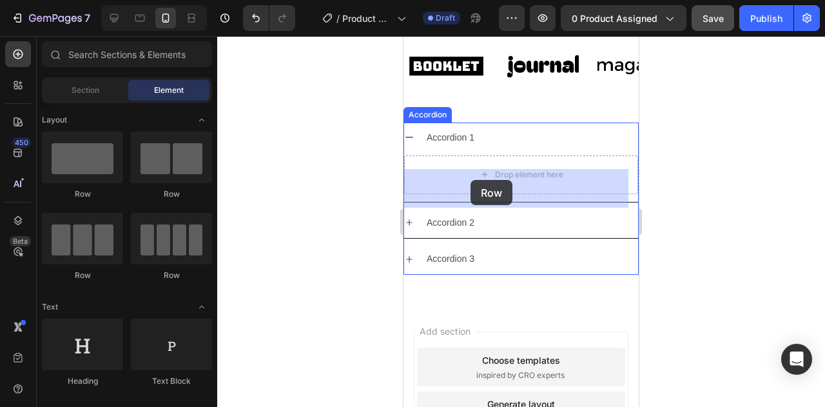
drag, startPoint x: 803, startPoint y: 216, endPoint x: 470, endPoint y: 180, distance: 335.1
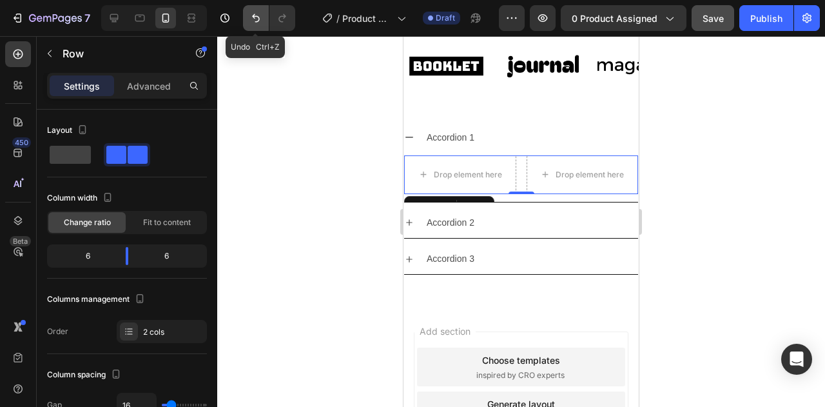
click at [259, 19] on icon "Undo/Redo" at bounding box center [255, 18] width 13 height 13
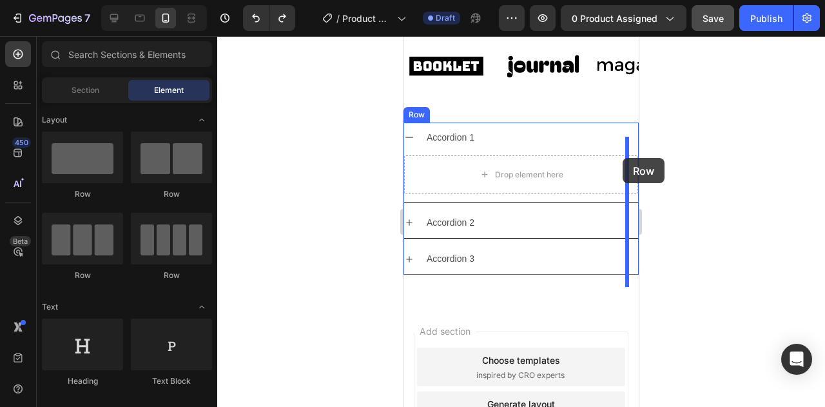
drag, startPoint x: 585, startPoint y: 195, endPoint x: 622, endPoint y: 158, distance: 52.8
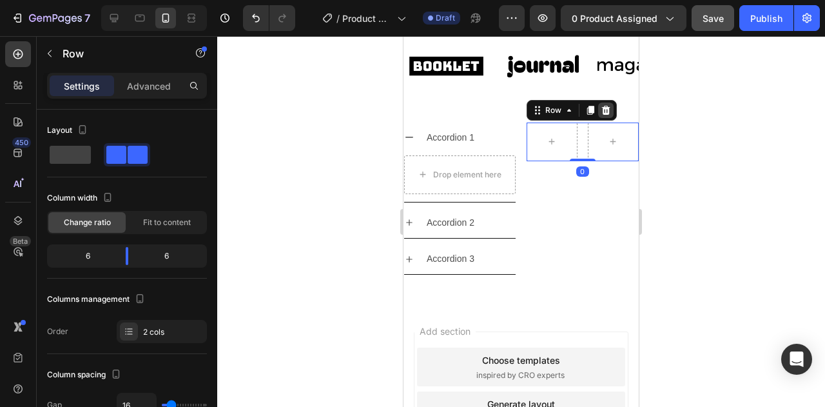
click at [600, 115] on icon at bounding box center [605, 110] width 10 height 10
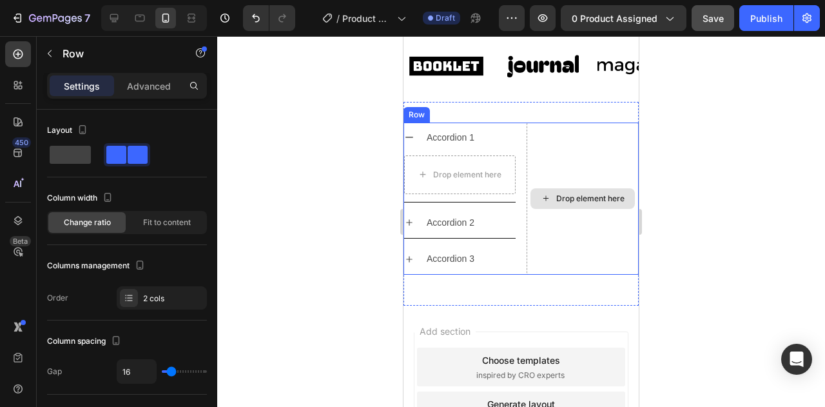
click at [550, 179] on div "Drop element here" at bounding box center [582, 198] width 113 height 153
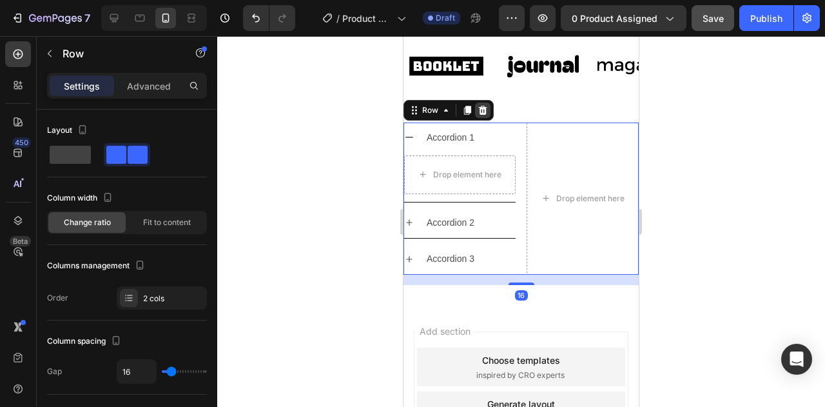
click at [479, 115] on icon at bounding box center [482, 110] width 10 height 10
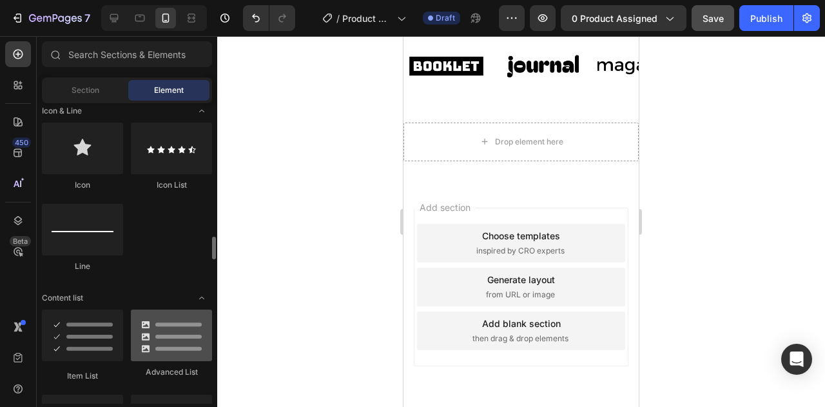
scroll to position [902, 0]
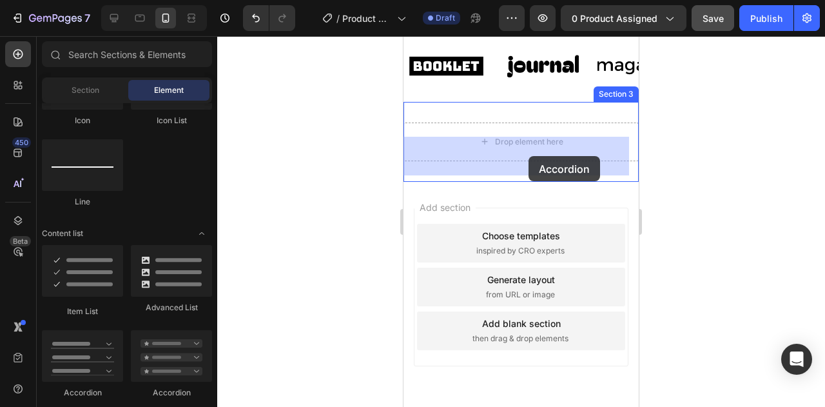
drag, startPoint x: 503, startPoint y: 396, endPoint x: 524, endPoint y: 154, distance: 243.2
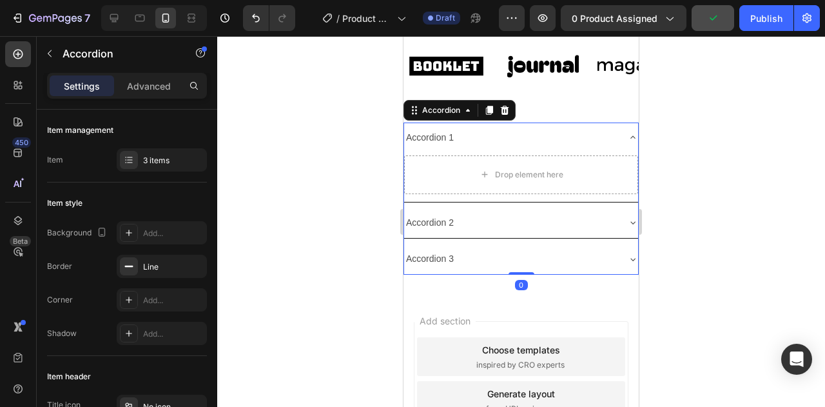
click at [477, 148] on div "Accordion 1" at bounding box center [510, 138] width 213 height 20
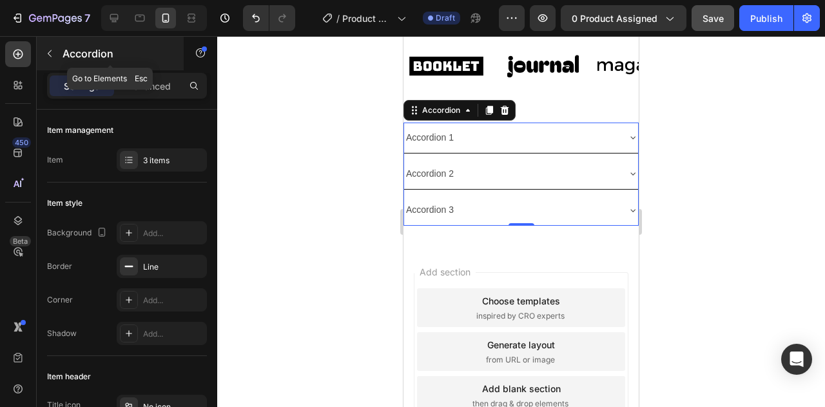
click at [50, 53] on icon "button" at bounding box center [49, 53] width 10 height 10
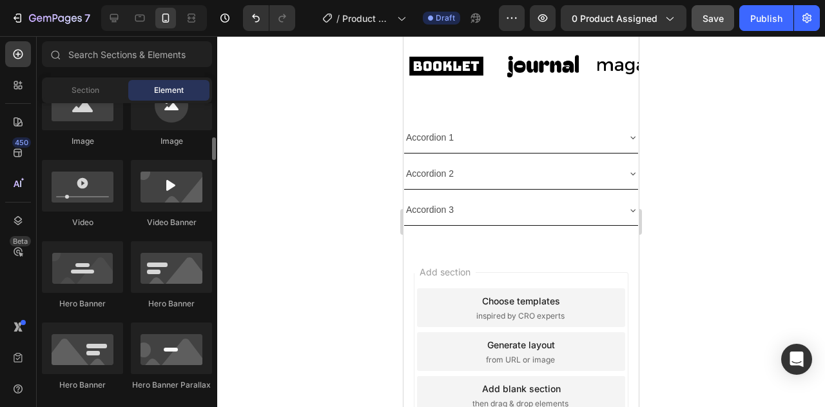
scroll to position [387, 0]
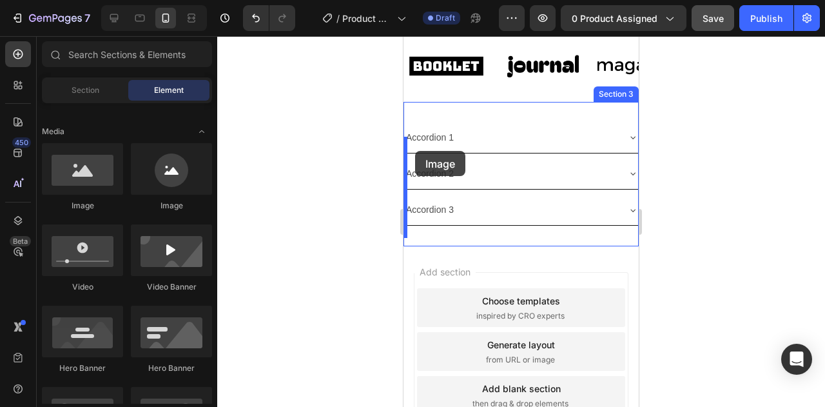
drag, startPoint x: 506, startPoint y: 220, endPoint x: 414, endPoint y: 151, distance: 114.5
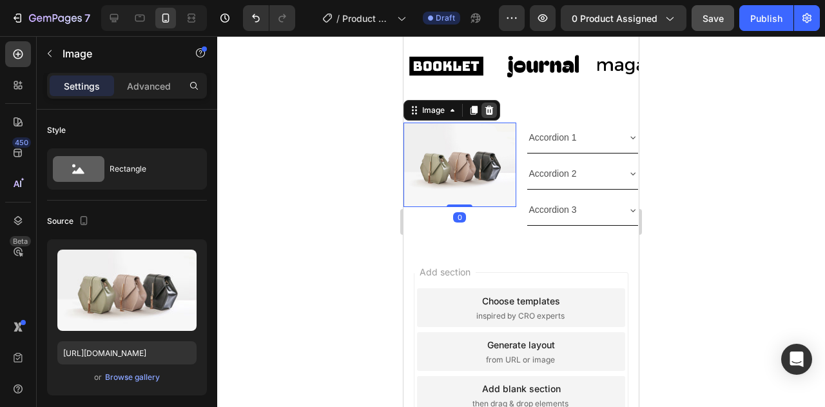
click at [486, 115] on icon at bounding box center [489, 110] width 8 height 9
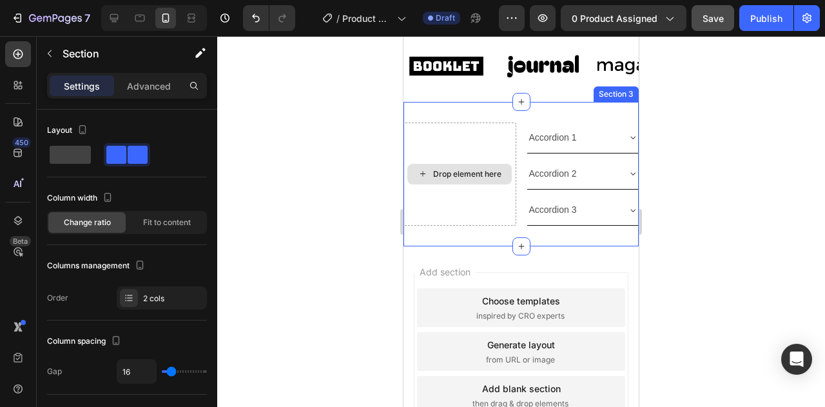
click at [451, 171] on div "Drop element here" at bounding box center [459, 174] width 113 height 104
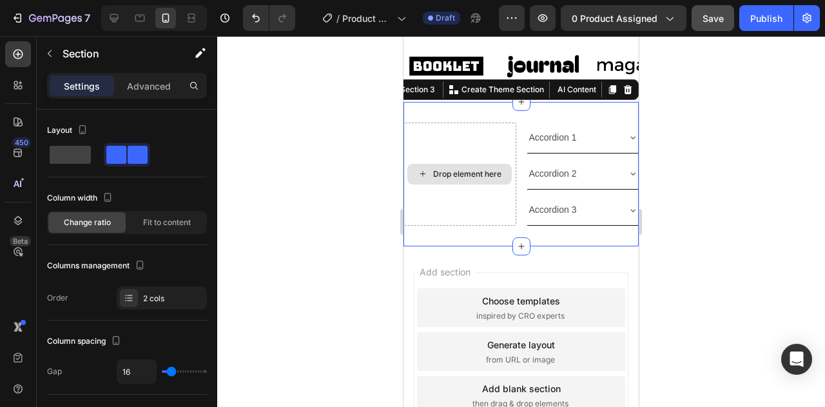
click at [450, 153] on div "Drop element here" at bounding box center [459, 174] width 113 height 104
click at [81, 153] on span at bounding box center [70, 155] width 41 height 18
type input "0"
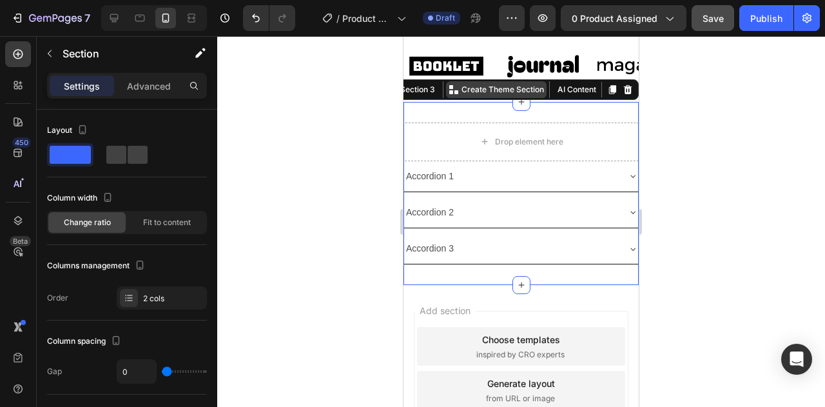
click at [503, 95] on p "Create Theme Section" at bounding box center [502, 90] width 82 height 12
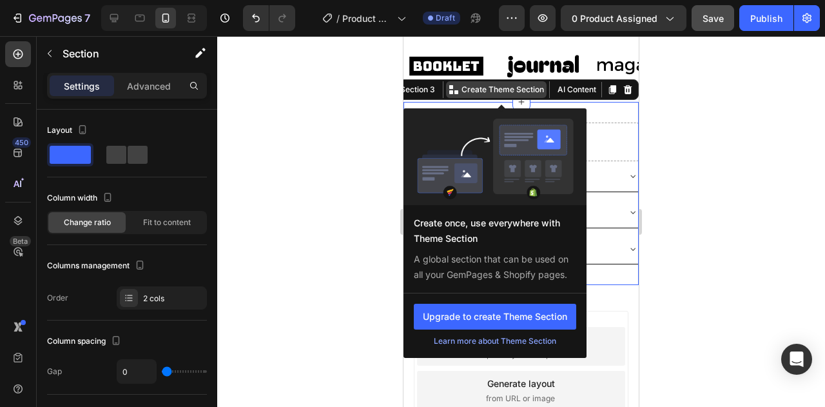
click at [503, 95] on p "Create Theme Section" at bounding box center [502, 90] width 82 height 12
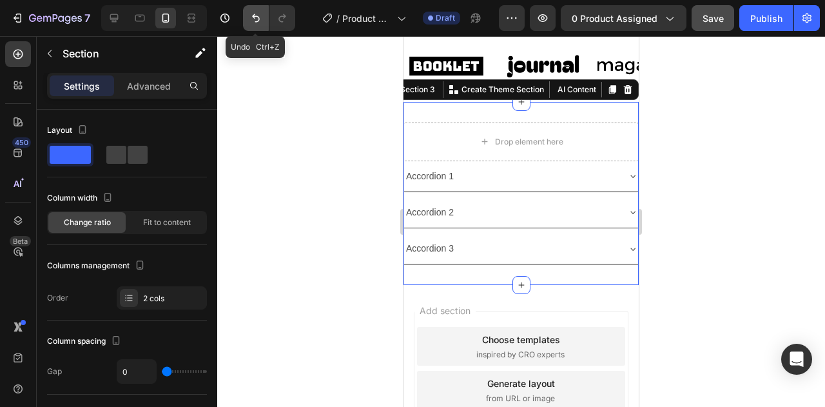
click at [255, 16] on icon "Undo/Redo" at bounding box center [256, 18] width 8 height 8
type input "16"
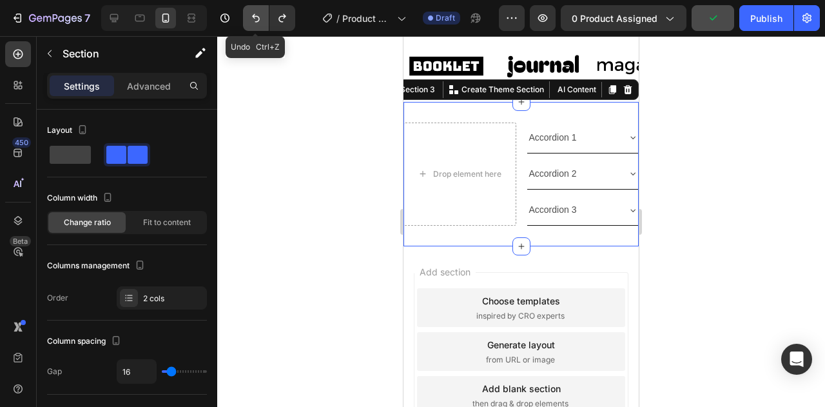
click at [255, 16] on icon "Undo/Redo" at bounding box center [256, 18] width 8 height 8
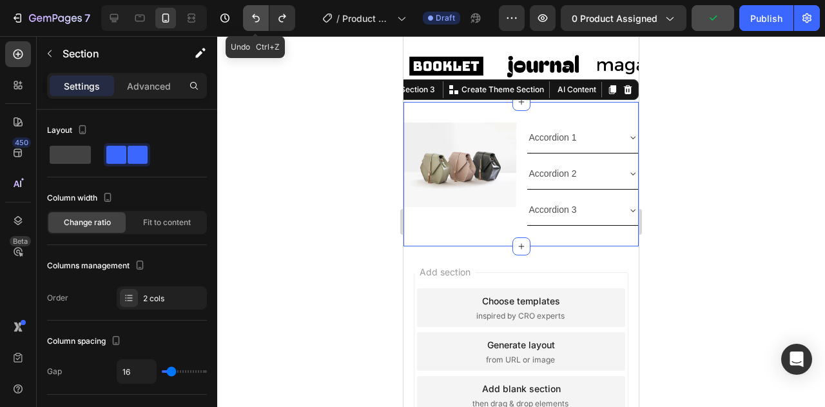
click at [255, 16] on icon "Undo/Redo" at bounding box center [256, 18] width 8 height 8
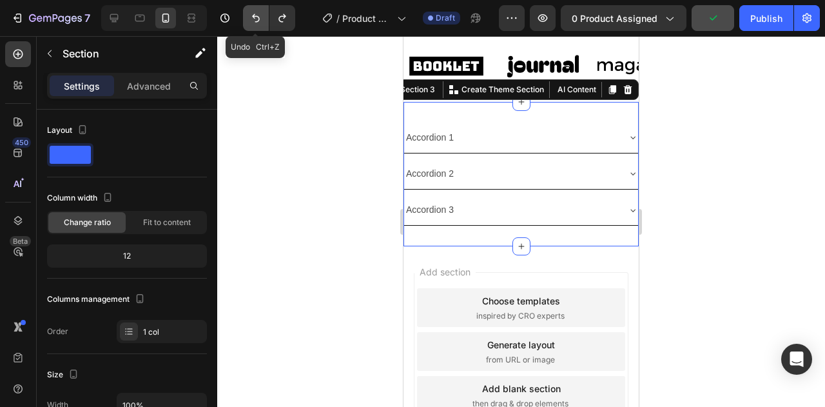
click at [255, 16] on icon "Undo/Redo" at bounding box center [256, 18] width 8 height 8
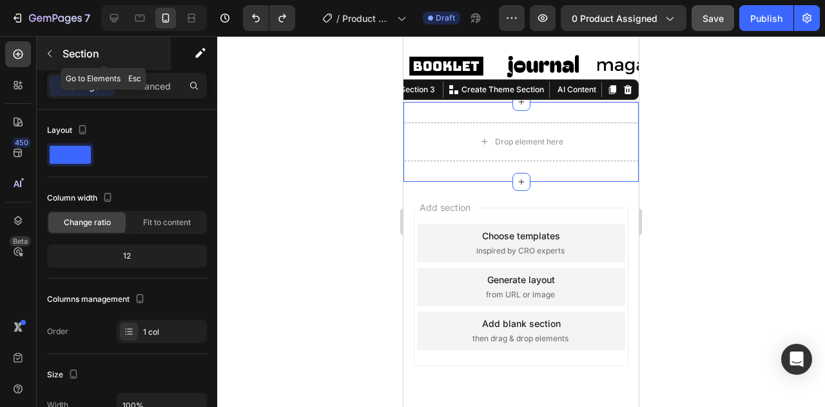
click at [55, 56] on button "button" at bounding box center [49, 53] width 21 height 21
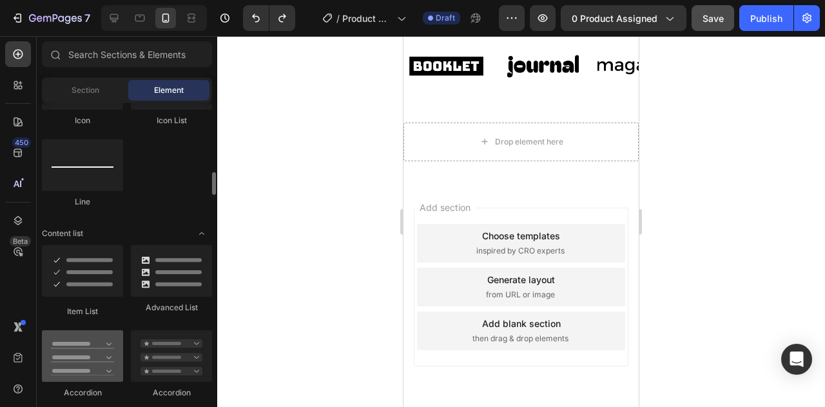
scroll to position [966, 0]
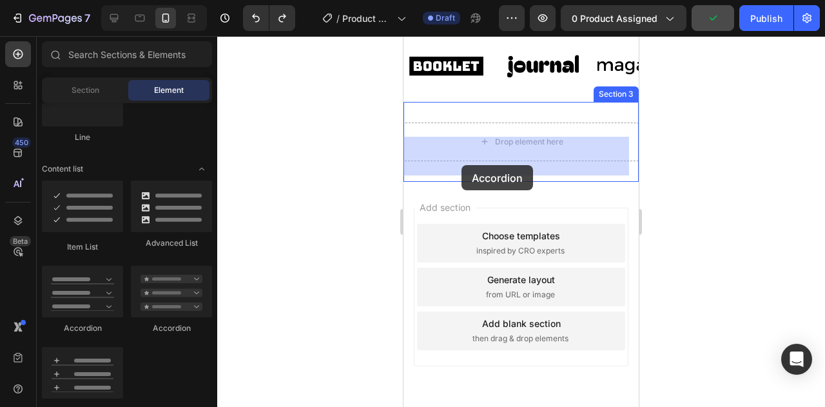
drag, startPoint x: 563, startPoint y: 334, endPoint x: 456, endPoint y: 175, distance: 191.2
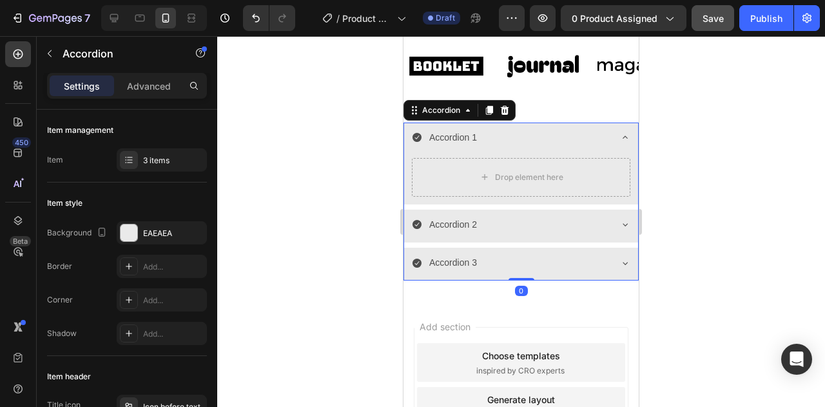
click at [418, 142] on icon at bounding box center [417, 137] width 10 height 10
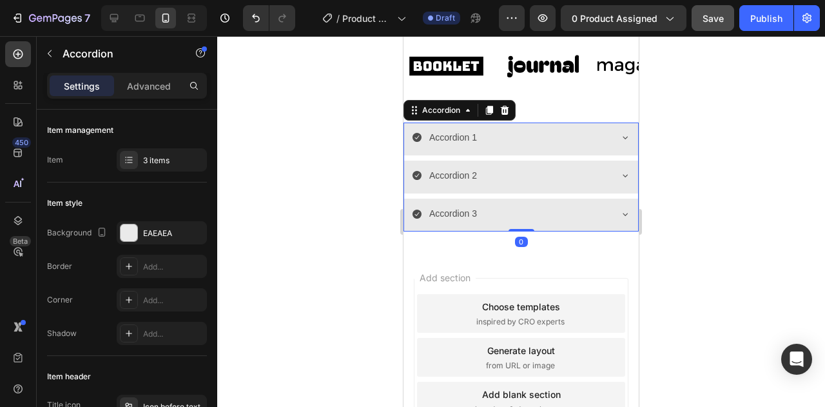
click at [419, 142] on icon at bounding box center [416, 137] width 9 height 9
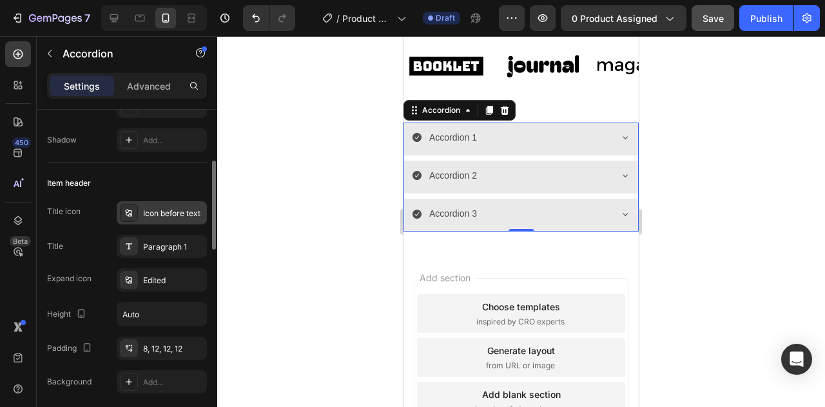
click at [129, 215] on icon at bounding box center [128, 212] width 6 height 7
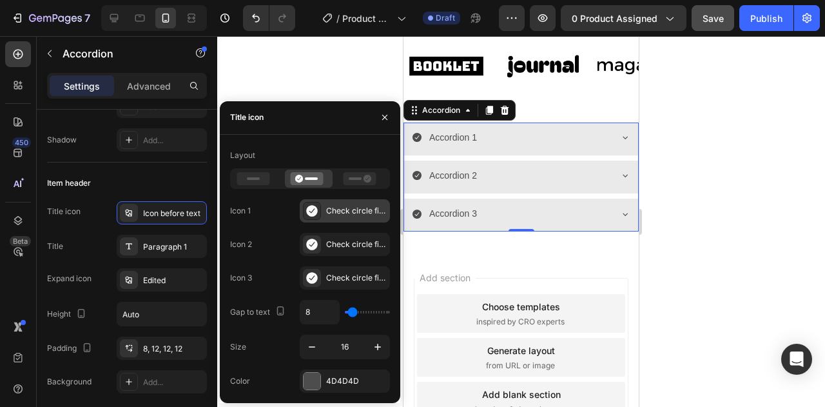
click at [321, 209] on div "Check circle filled" at bounding box center [345, 210] width 90 height 23
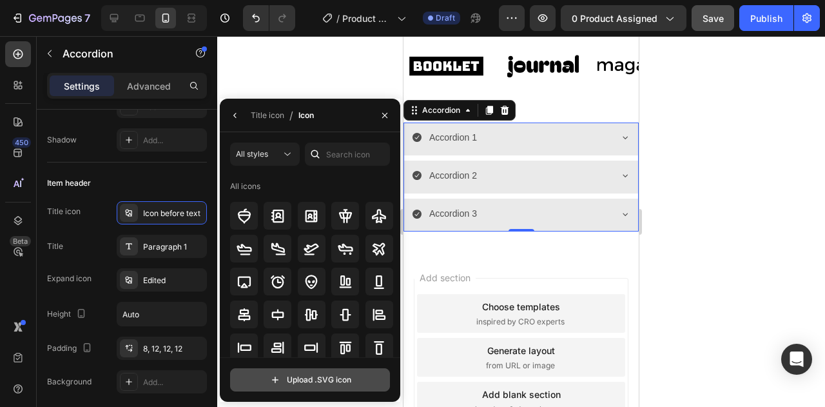
click at [290, 377] on input "file" at bounding box center [310, 380] width 158 height 22
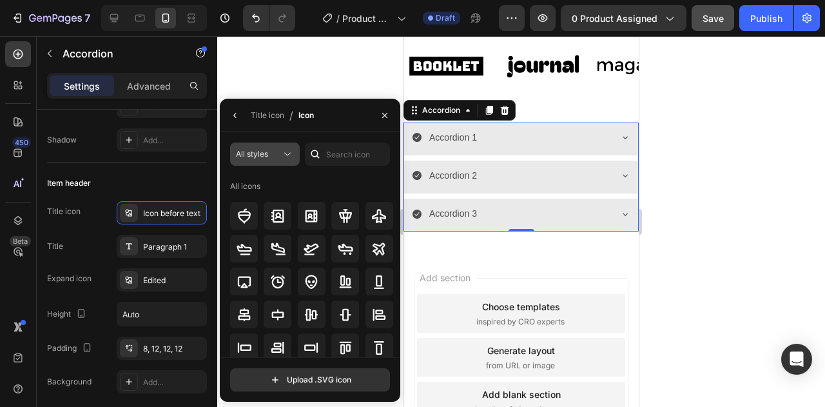
click at [277, 155] on div "All styles" at bounding box center [258, 154] width 45 height 12
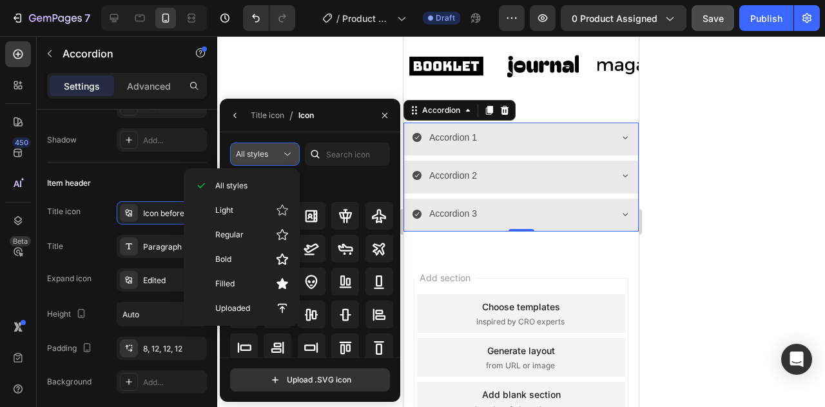
click at [277, 155] on div "All styles" at bounding box center [258, 154] width 45 height 12
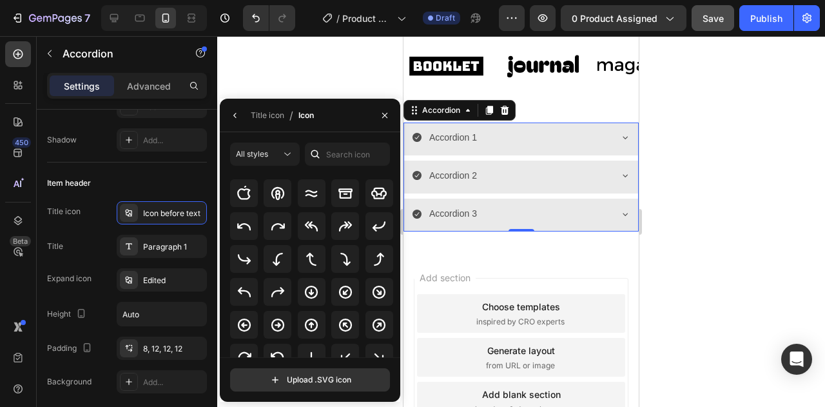
scroll to position [372, 0]
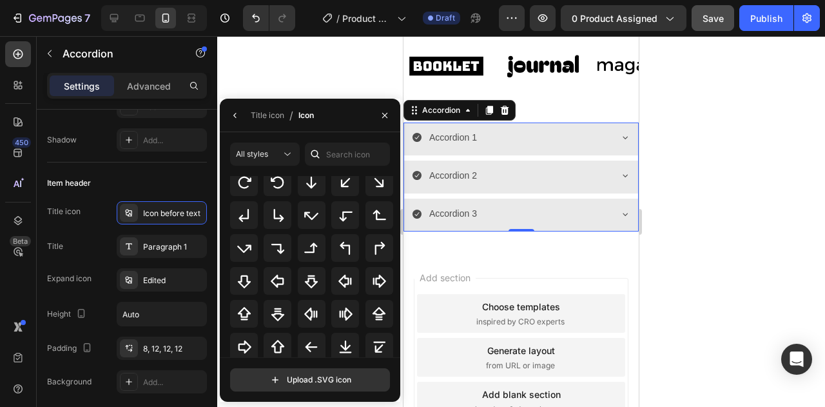
click at [332, 265] on div "All icons" at bounding box center [312, 205] width 164 height 305
click at [343, 252] on icon at bounding box center [345, 247] width 15 height 15
click at [363, 61] on div at bounding box center [521, 221] width 608 height 370
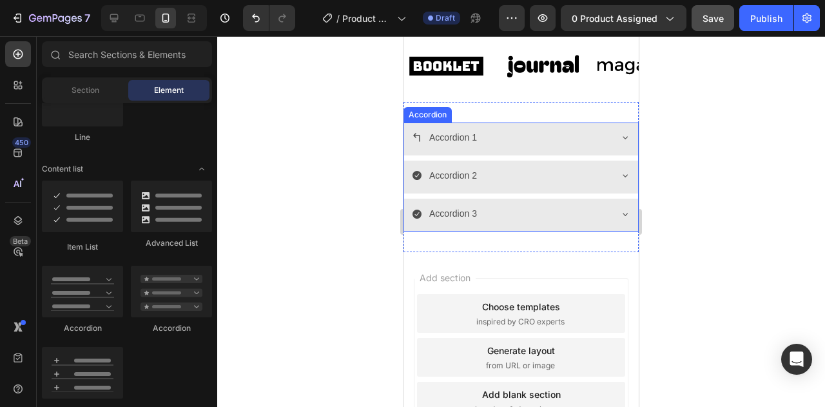
click at [436, 148] on div "Accordion 1" at bounding box center [453, 138] width 52 height 20
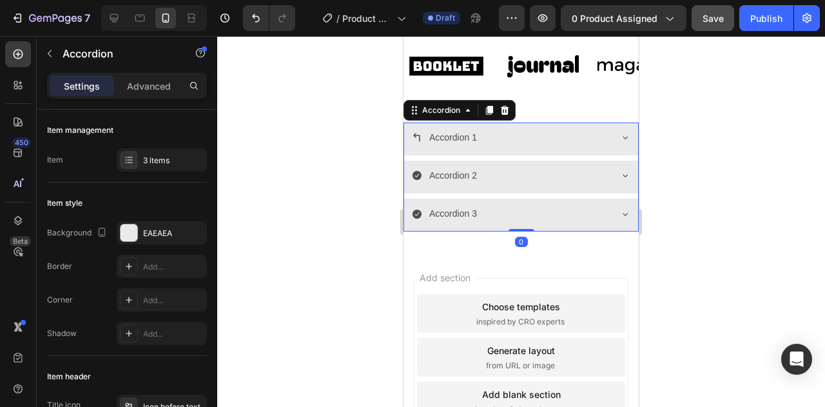
click at [423, 148] on div "Accordion 1" at bounding box center [511, 138] width 198 height 20
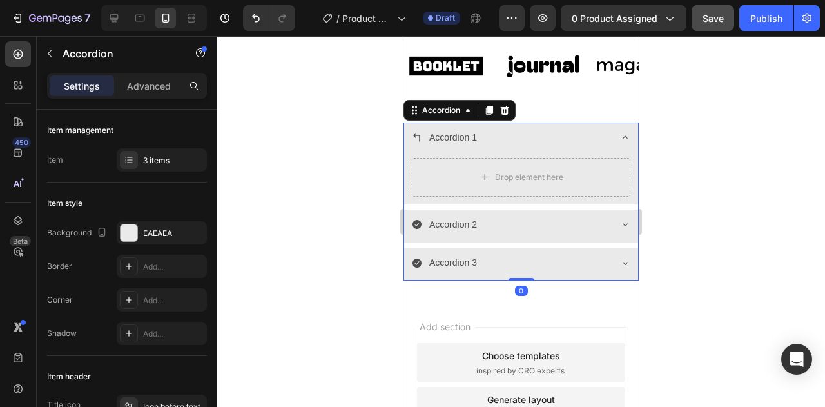
click at [419, 142] on icon at bounding box center [417, 137] width 10 height 10
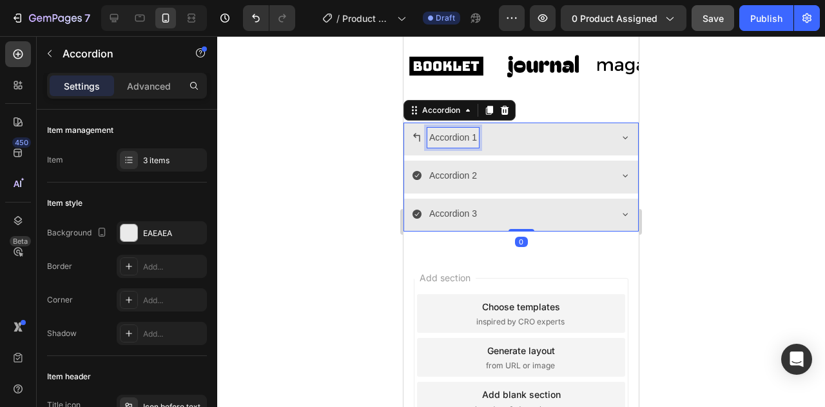
click at [443, 148] on div "Accordion 1" at bounding box center [453, 138] width 52 height 20
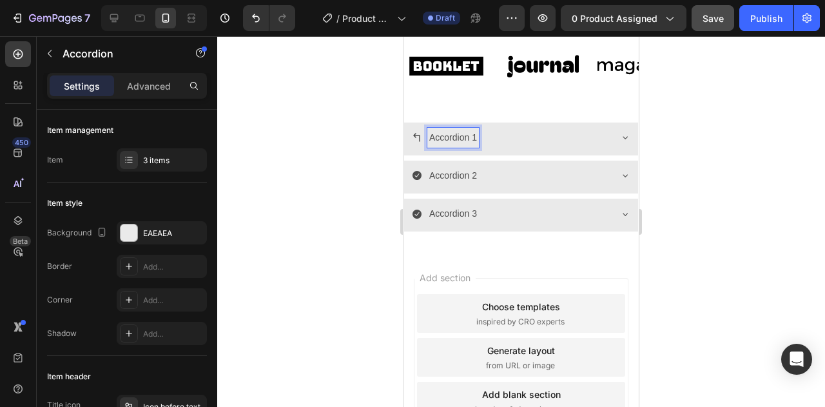
click at [412, 142] on icon at bounding box center [417, 137] width 10 height 10
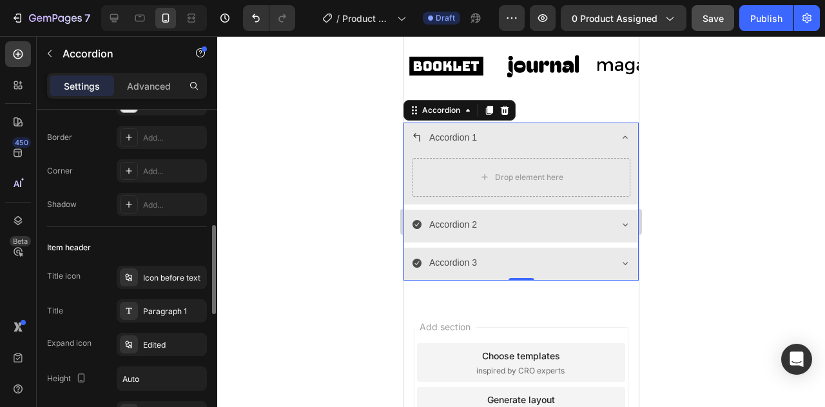
scroll to position [258, 0]
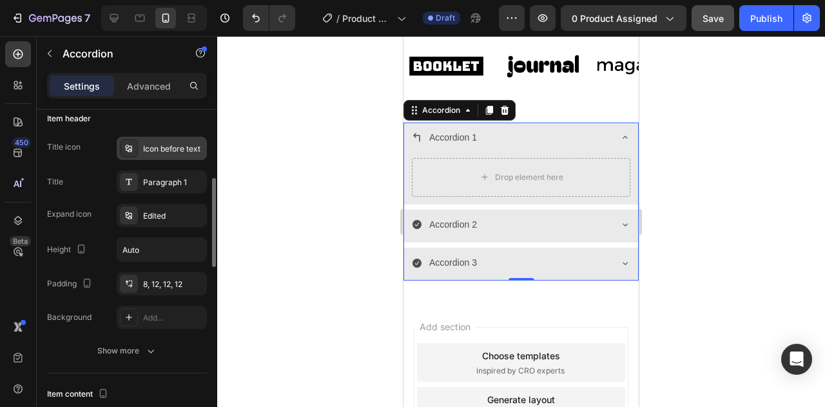
click at [156, 153] on div "Icon before text" at bounding box center [173, 149] width 61 height 12
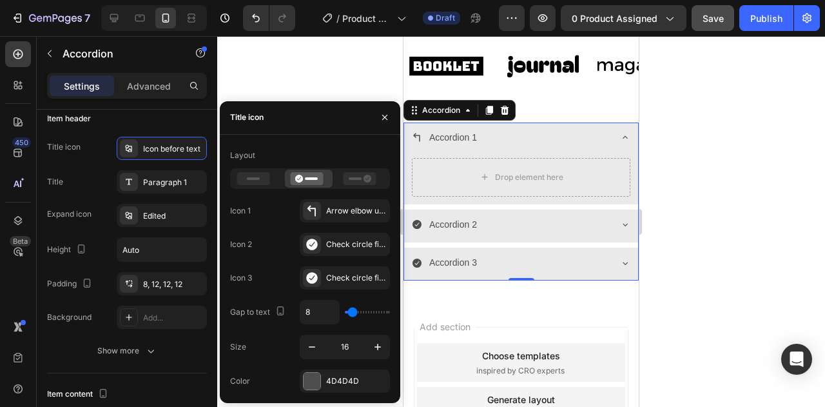
type input "6"
type input "10"
type input "35"
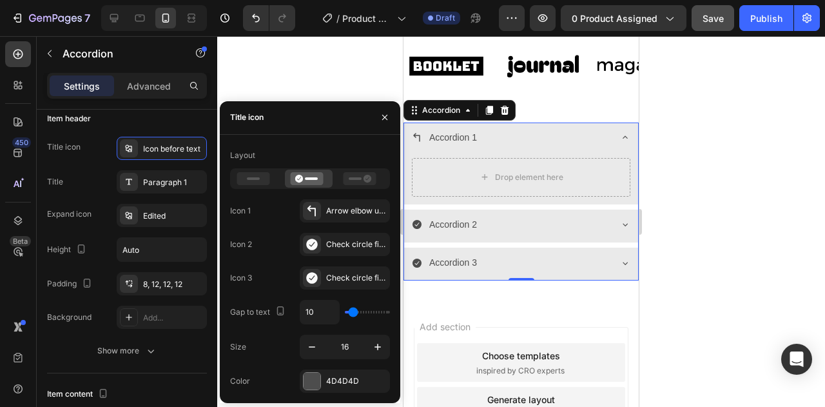
type input "35"
type input "36"
type input "33"
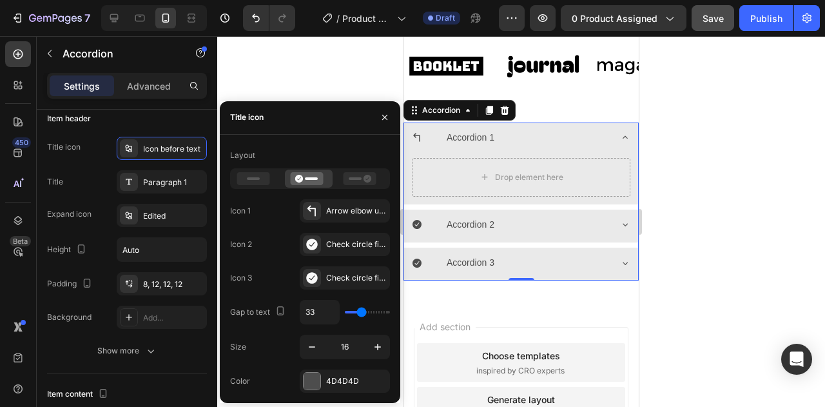
type input "31"
type input "30"
type input "28"
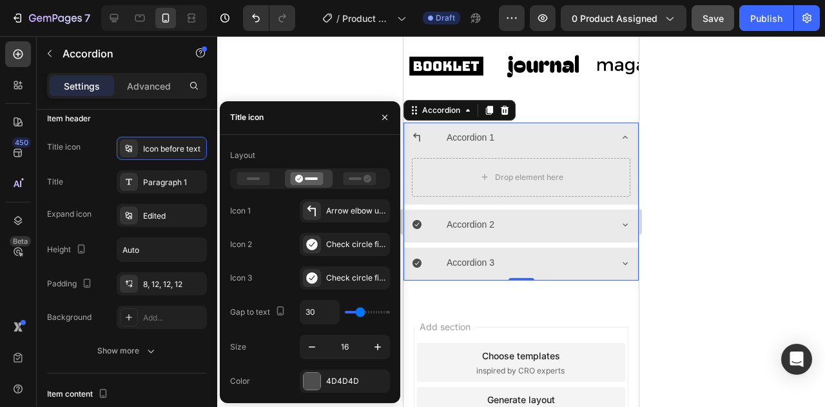
type input "28"
type input "27"
type input "23"
drag, startPoint x: 350, startPoint y: 312, endPoint x: 358, endPoint y: 309, distance: 7.8
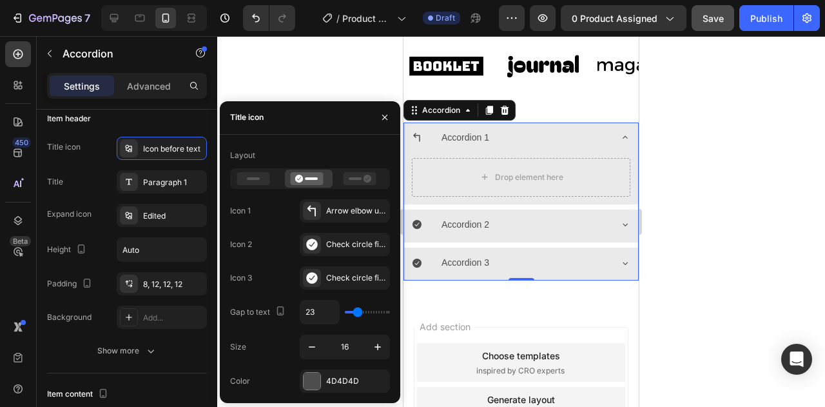
type input "23"
click at [358, 311] on input "range" at bounding box center [367, 312] width 45 height 3
click at [392, 338] on div "Layout Icon 1 Arrow elbow up left bold Icon 2 Check circle filled Icon 3 Check …" at bounding box center [310, 268] width 180 height 247
click at [383, 338] on button "button" at bounding box center [377, 346] width 23 height 23
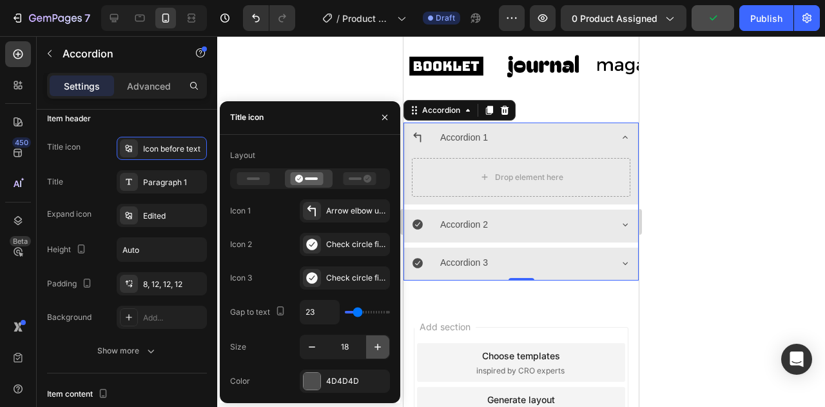
click at [379, 340] on icon "button" at bounding box center [377, 346] width 13 height 13
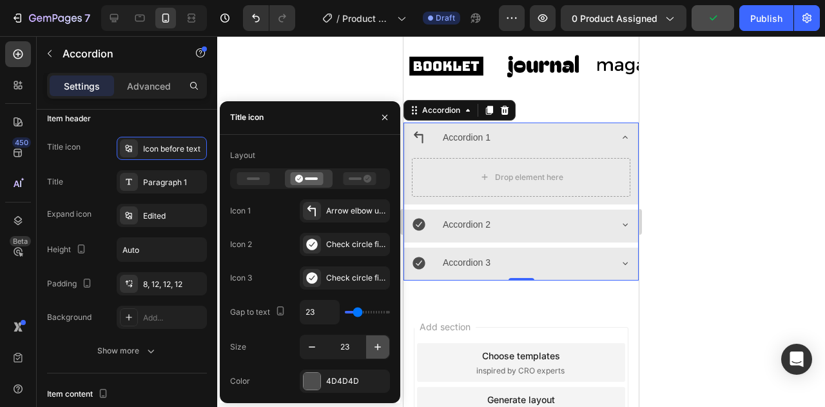
click at [379, 340] on icon "button" at bounding box center [377, 346] width 13 height 13
click at [379, 338] on button "button" at bounding box center [377, 346] width 23 height 23
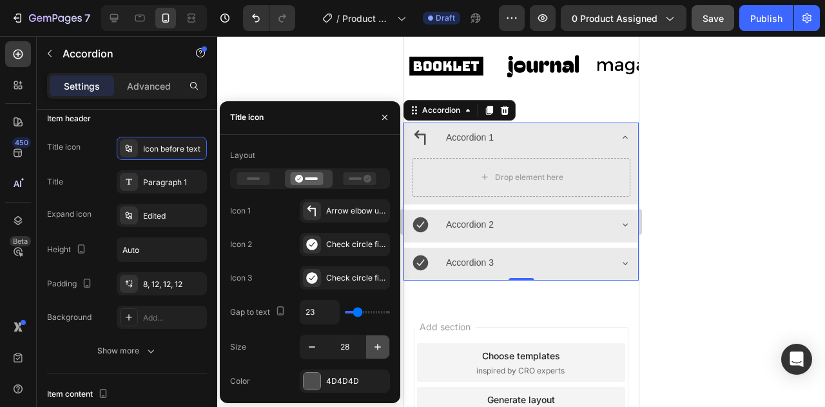
click at [379, 338] on button "button" at bounding box center [377, 346] width 23 height 23
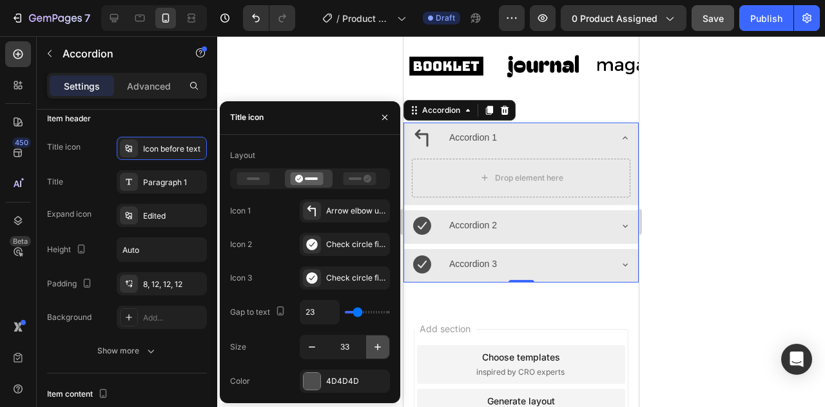
click at [379, 338] on button "button" at bounding box center [377, 346] width 23 height 23
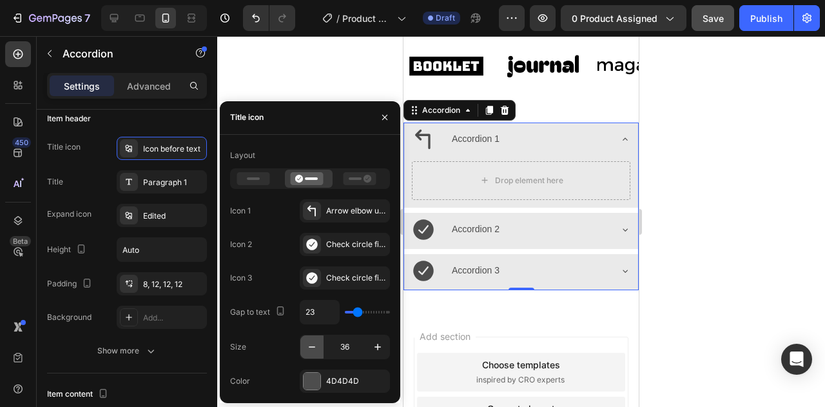
click at [315, 347] on icon "button" at bounding box center [311, 346] width 13 height 13
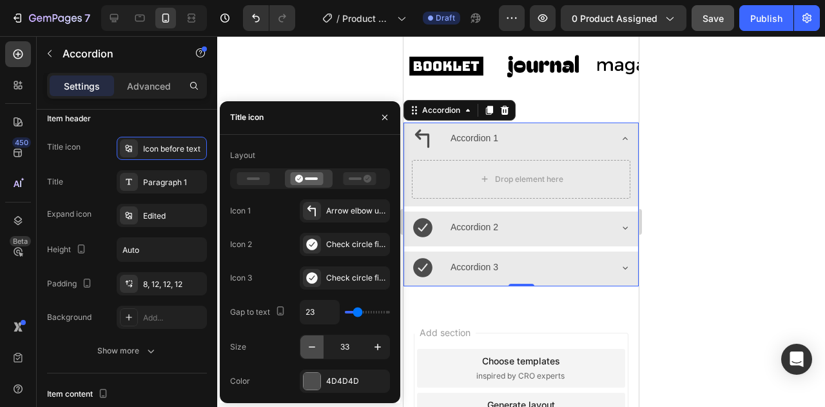
click at [315, 347] on icon "button" at bounding box center [311, 346] width 13 height 13
type input "30"
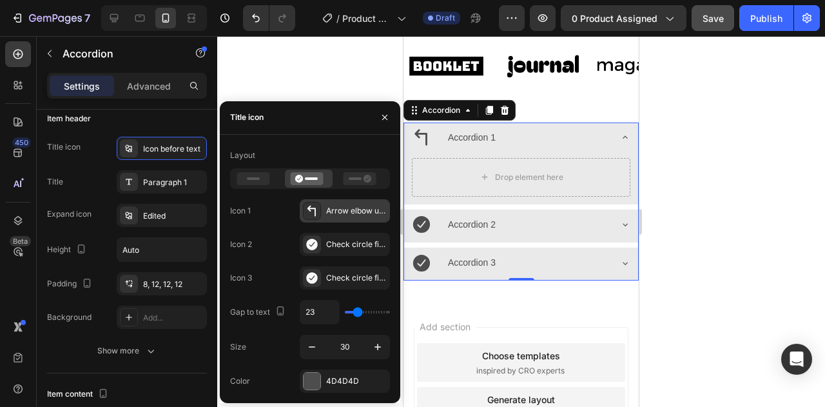
click at [321, 206] on div "Arrow elbow up left bold" at bounding box center [345, 210] width 90 height 23
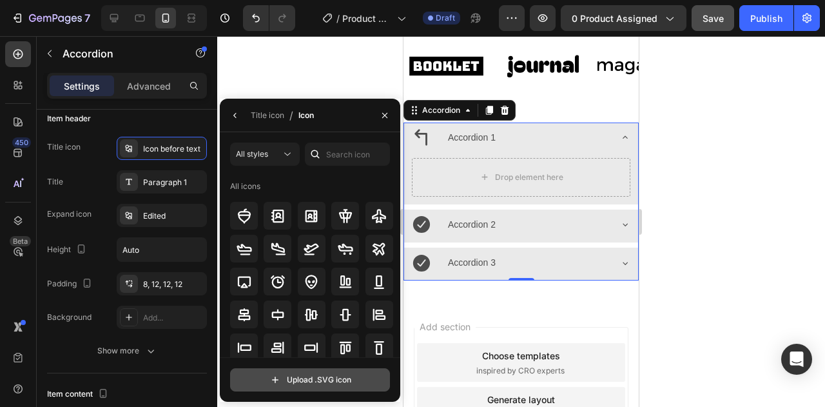
click at [320, 383] on input "file" at bounding box center [310, 380] width 158 height 22
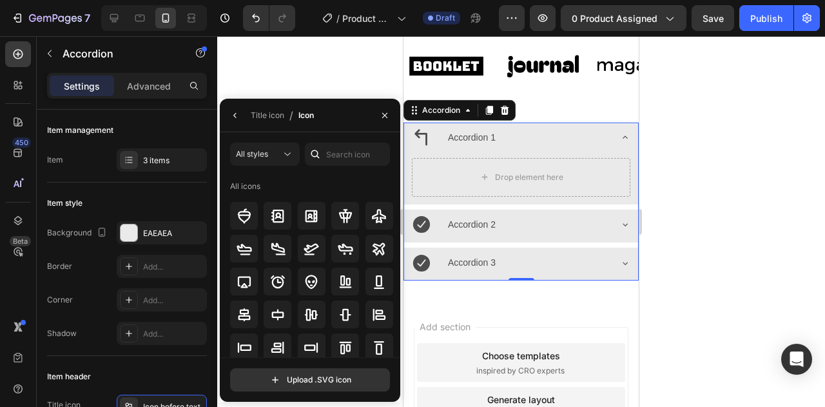
scroll to position [258, 0]
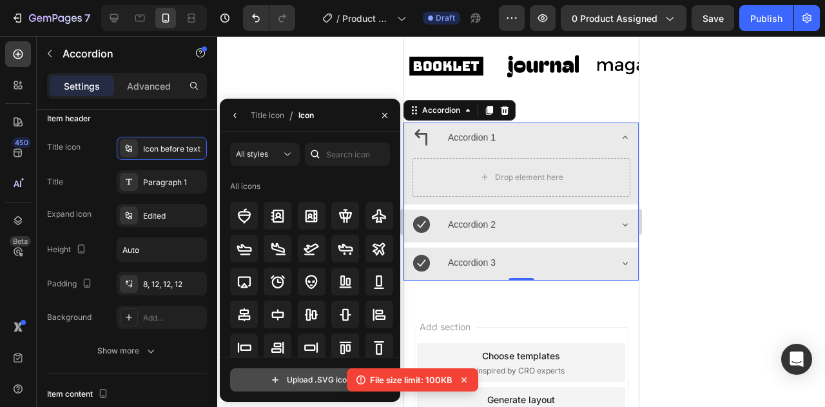
click at [291, 380] on input "file" at bounding box center [310, 380] width 158 height 22
type input "C:\fakepath\crane.svg"
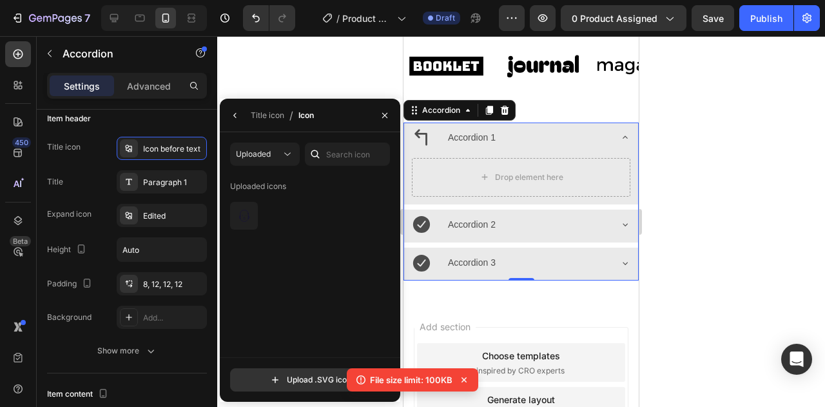
click at [736, 140] on div at bounding box center [521, 221] width 608 height 370
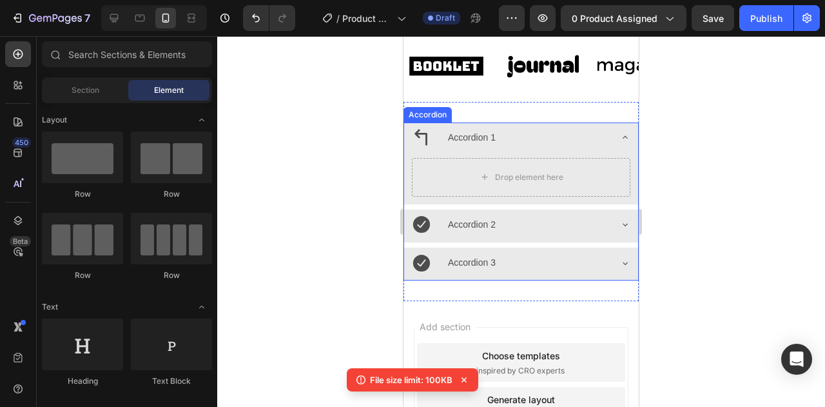
click at [423, 146] on icon at bounding box center [420, 137] width 13 height 16
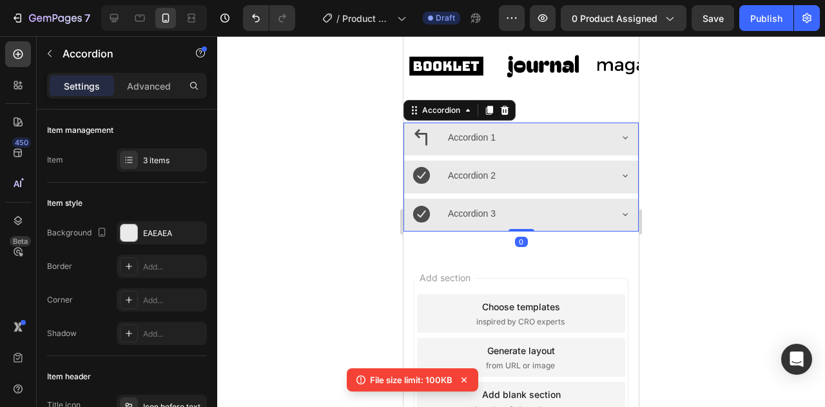
click at [438, 144] on div "Accordion 1" at bounding box center [511, 138] width 198 height 20
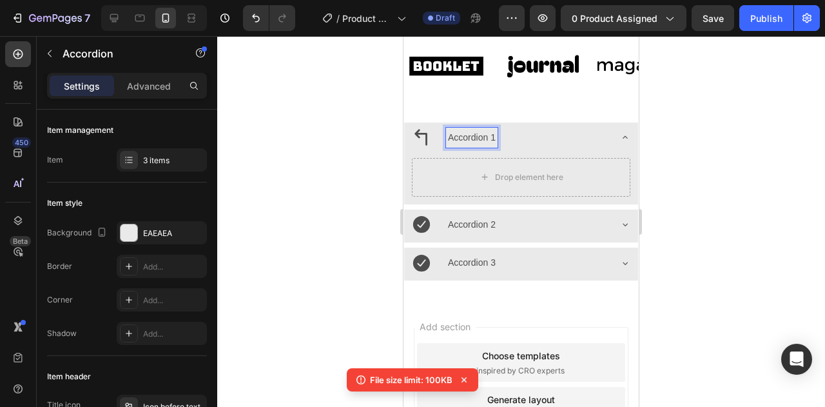
click at [420, 147] on icon at bounding box center [421, 137] width 19 height 19
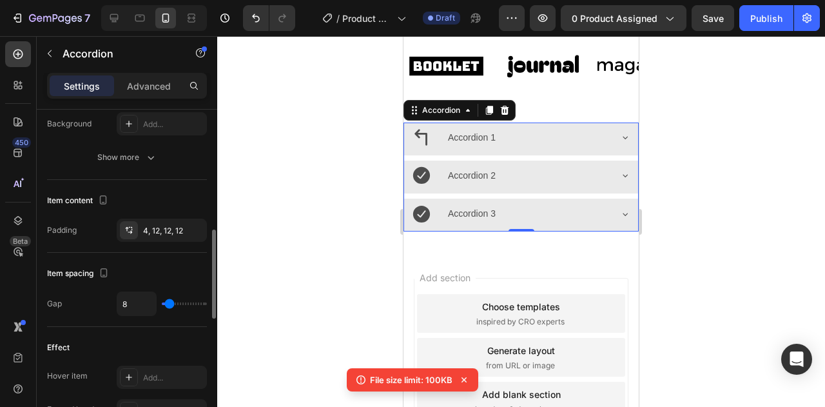
scroll to position [193, 0]
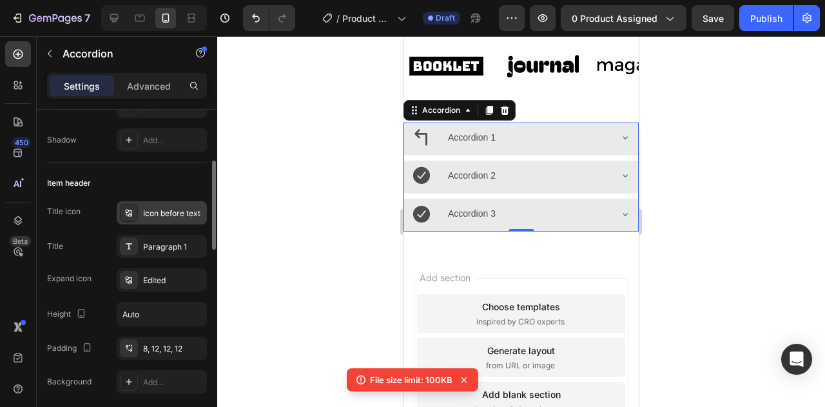
click at [147, 215] on div "Icon before text" at bounding box center [173, 213] width 61 height 12
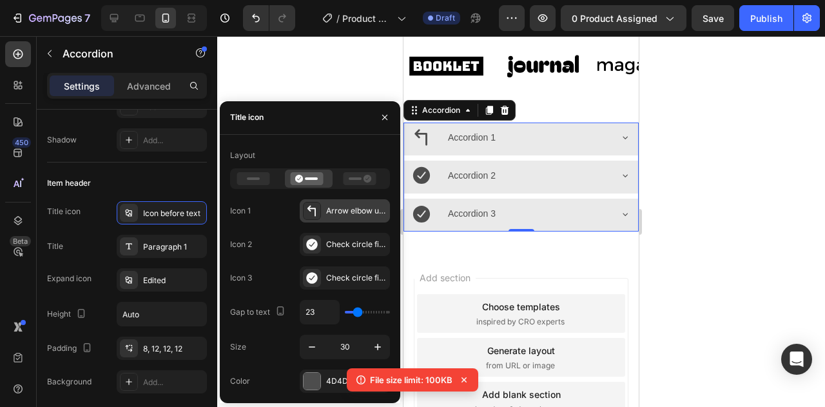
click at [320, 207] on div at bounding box center [312, 211] width 18 height 18
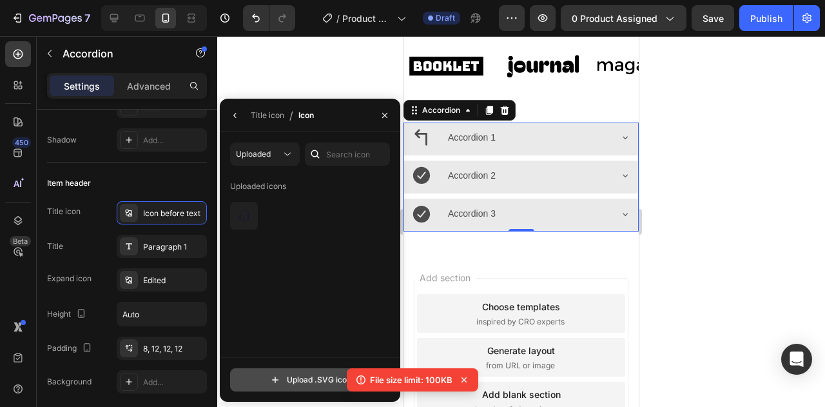
click at [295, 378] on input "file" at bounding box center [310, 380] width 158 height 22
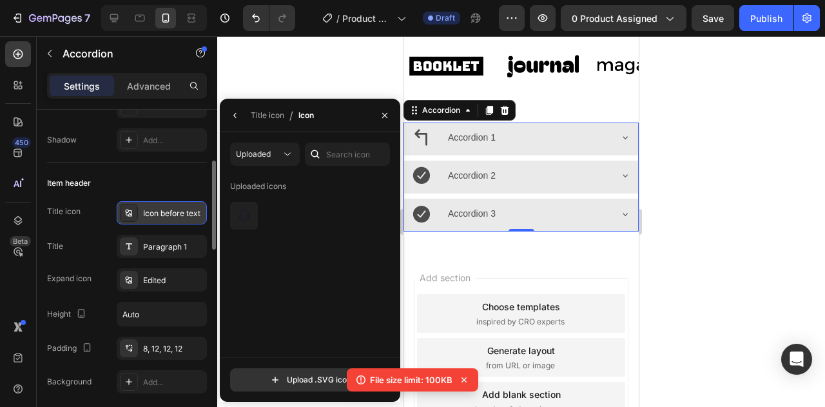
drag, startPoint x: 153, startPoint y: 189, endPoint x: 158, endPoint y: 209, distance: 21.4
click at [153, 189] on div "Item header" at bounding box center [127, 183] width 160 height 21
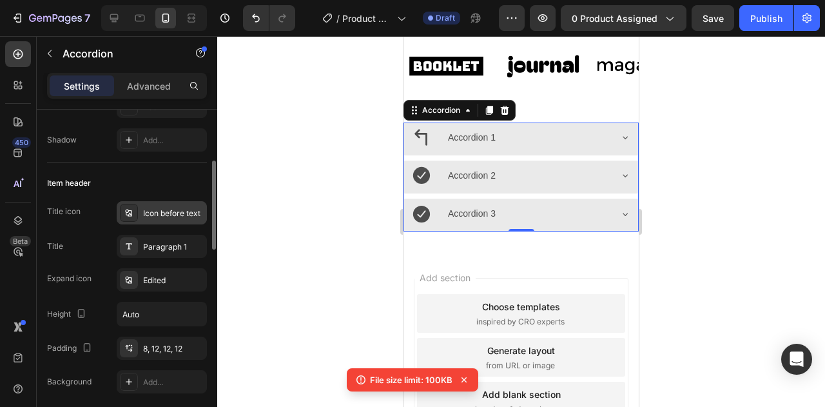
click at [157, 215] on div "Icon before text" at bounding box center [173, 213] width 61 height 12
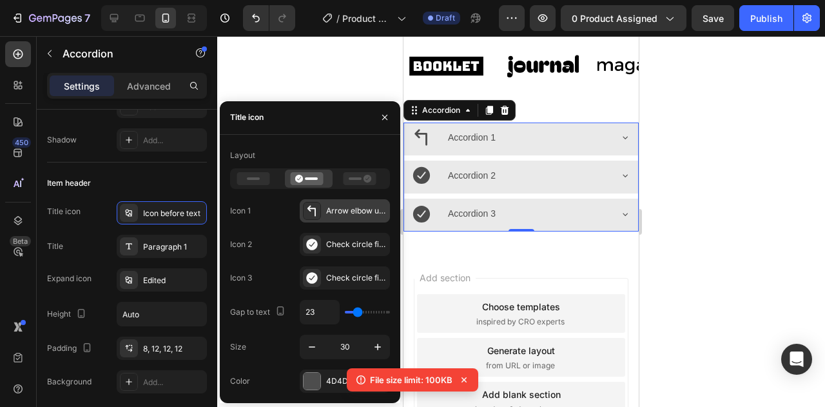
click at [313, 204] on icon at bounding box center [311, 210] width 13 height 13
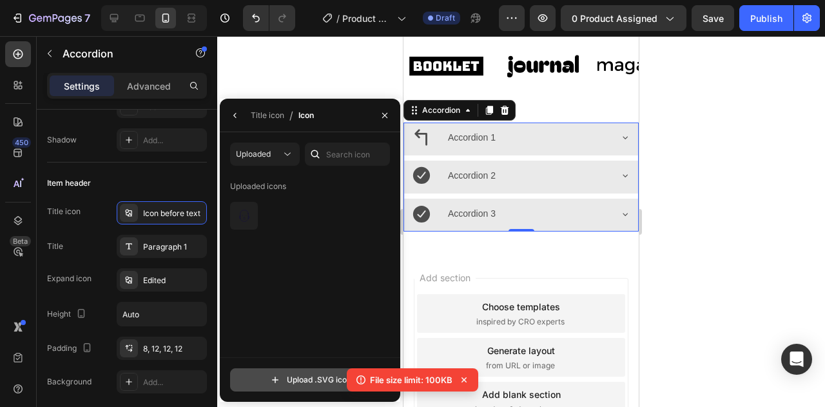
click at [303, 379] on input "file" at bounding box center [310, 380] width 158 height 22
type input "C:\fakepath\jhjgh.svg"
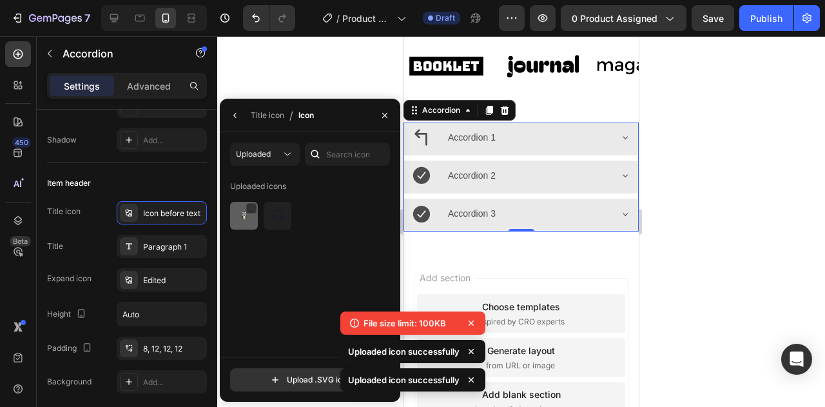
click at [242, 214] on img at bounding box center [243, 215] width 15 height 15
click at [658, 201] on div at bounding box center [521, 221] width 608 height 370
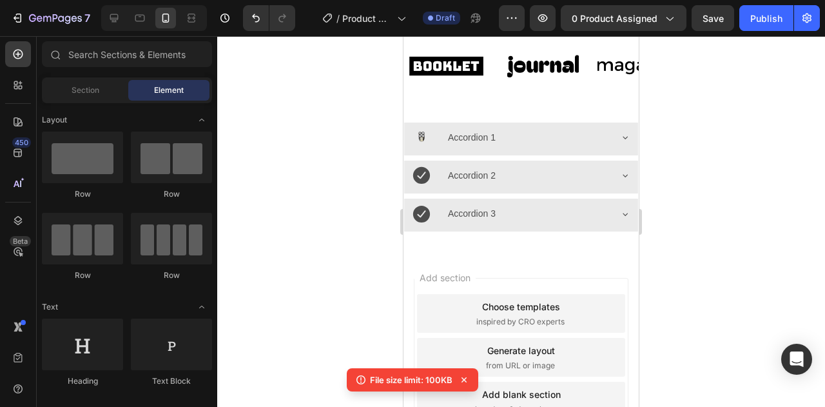
click at [343, 252] on div at bounding box center [521, 221] width 608 height 370
